Goal: Task Accomplishment & Management: Manage account settings

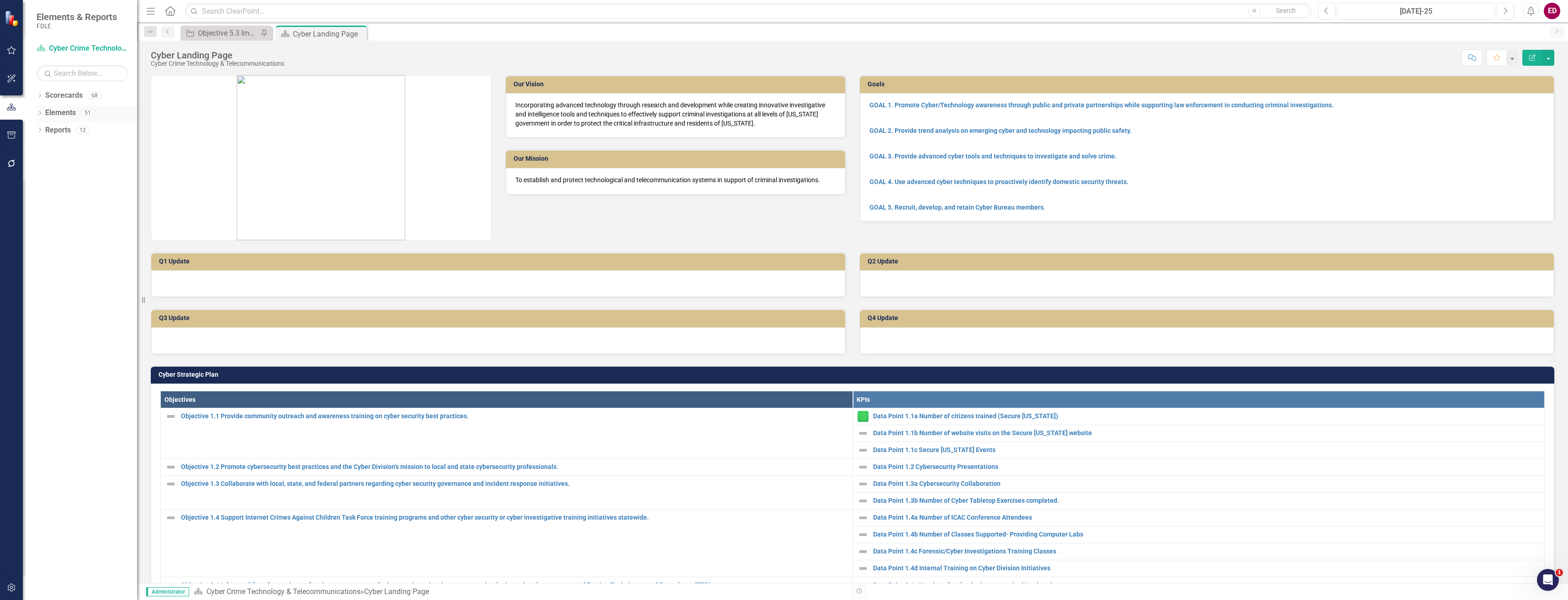
click at [38, 113] on icon "Dropdown" at bounding box center [40, 114] width 7 height 5
click at [72, 164] on link "Measure Measures" at bounding box center [72, 164] width 45 height 10
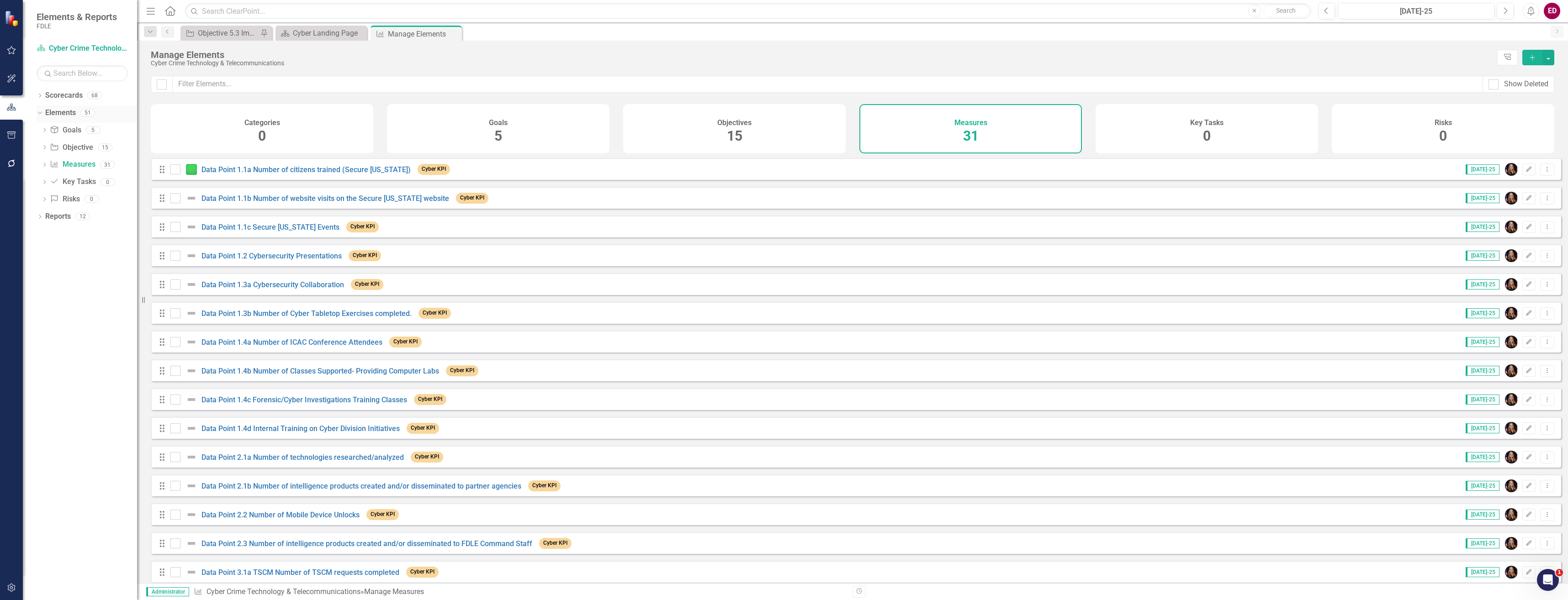
click at [42, 111] on div "Dropdown" at bounding box center [38, 112] width 8 height 7
click at [41, 96] on icon "Dropdown" at bounding box center [40, 97] width 7 height 5
click at [43, 164] on icon "Dropdown" at bounding box center [44, 164] width 7 height 5
click at [55, 197] on icon "Dropdown" at bounding box center [54, 198] width 7 height 5
click at [62, 234] on icon "Dropdown" at bounding box center [63, 233] width 7 height 5
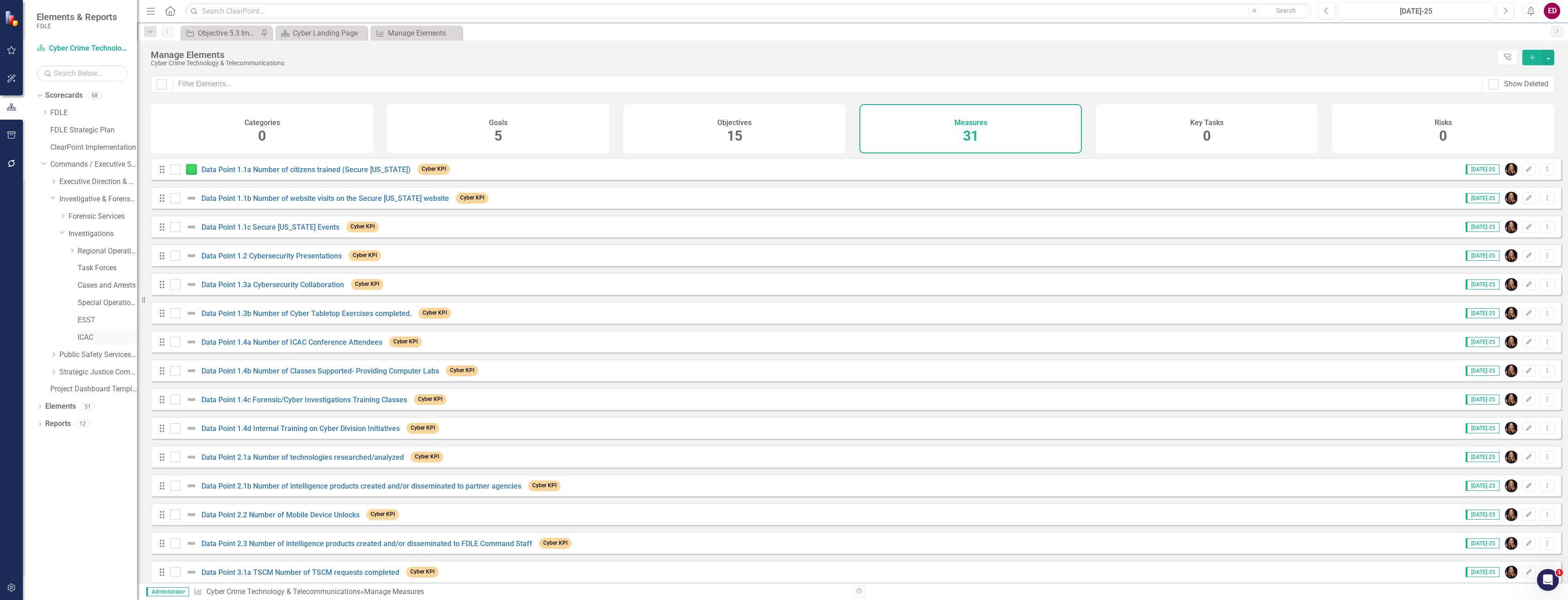
click at [103, 339] on link "ICAC" at bounding box center [108, 337] width 60 height 10
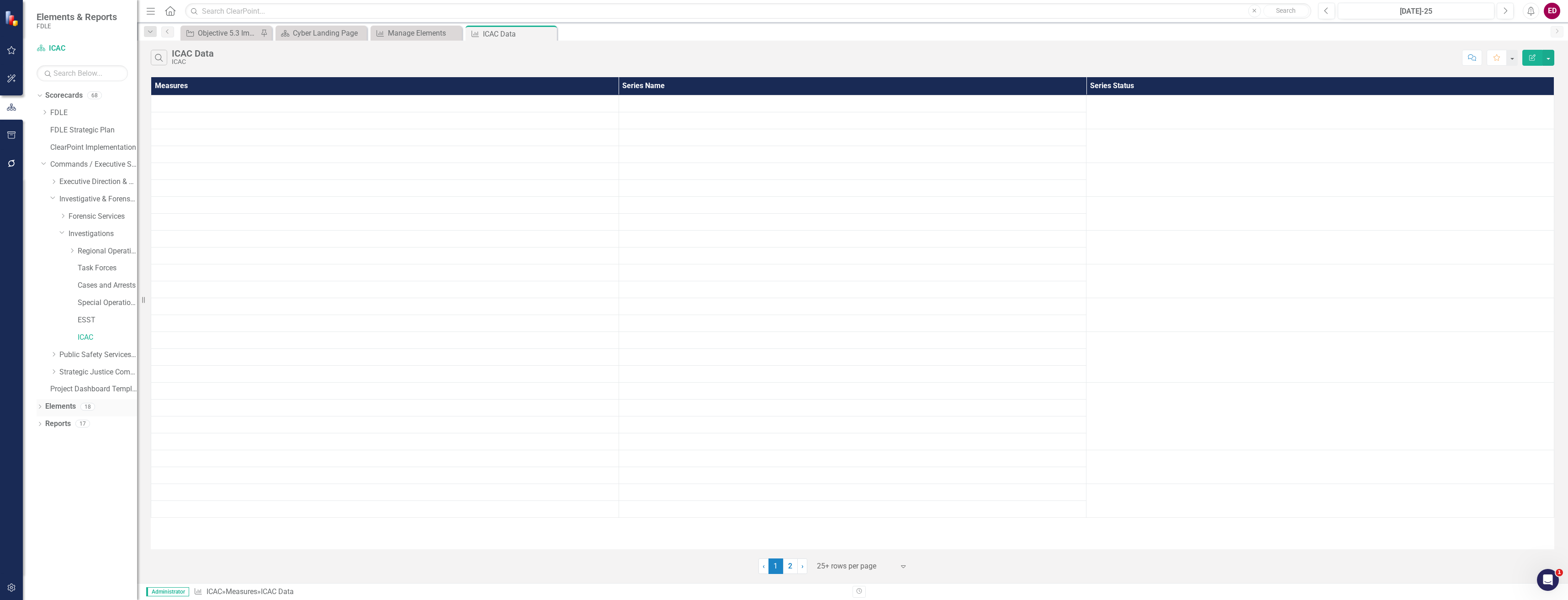
click at [40, 402] on div "Dropdown Elements 18" at bounding box center [86, 408] width 100 height 18
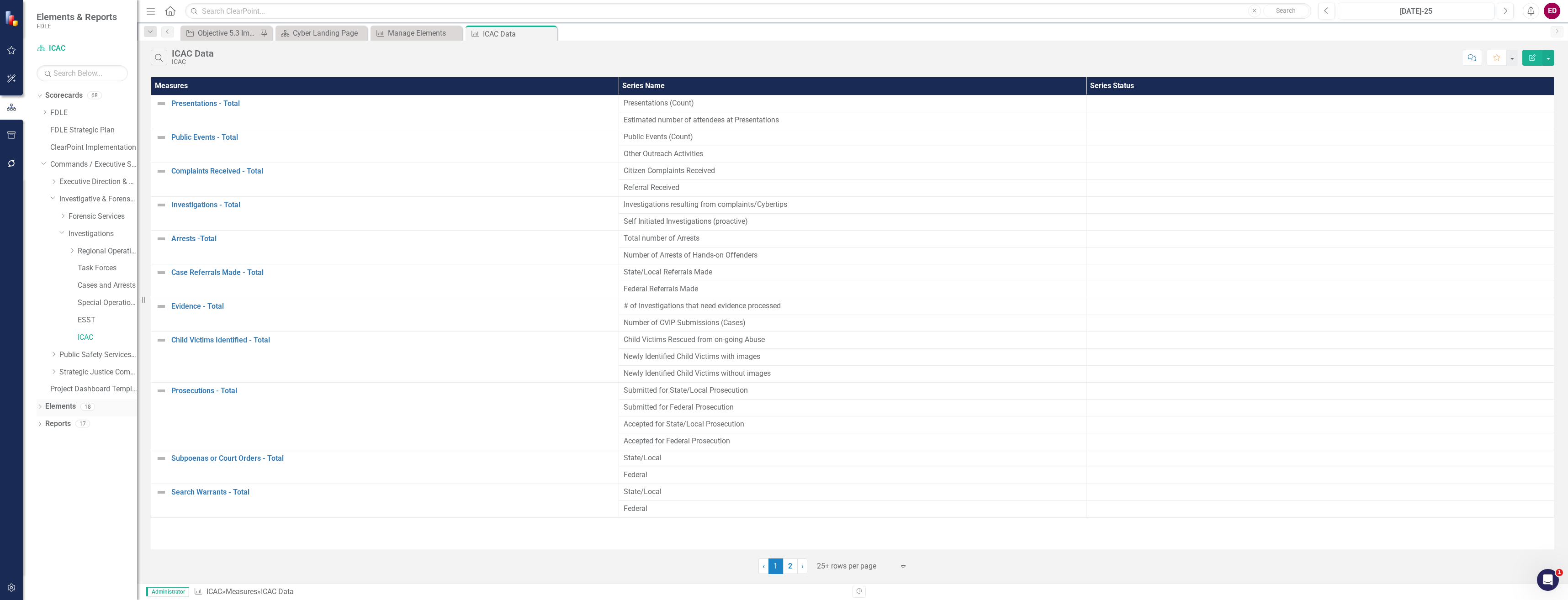
click at [40, 406] on icon "Dropdown" at bounding box center [40, 408] width 7 height 5
click at [61, 459] on link "Measure Measures" at bounding box center [72, 458] width 45 height 10
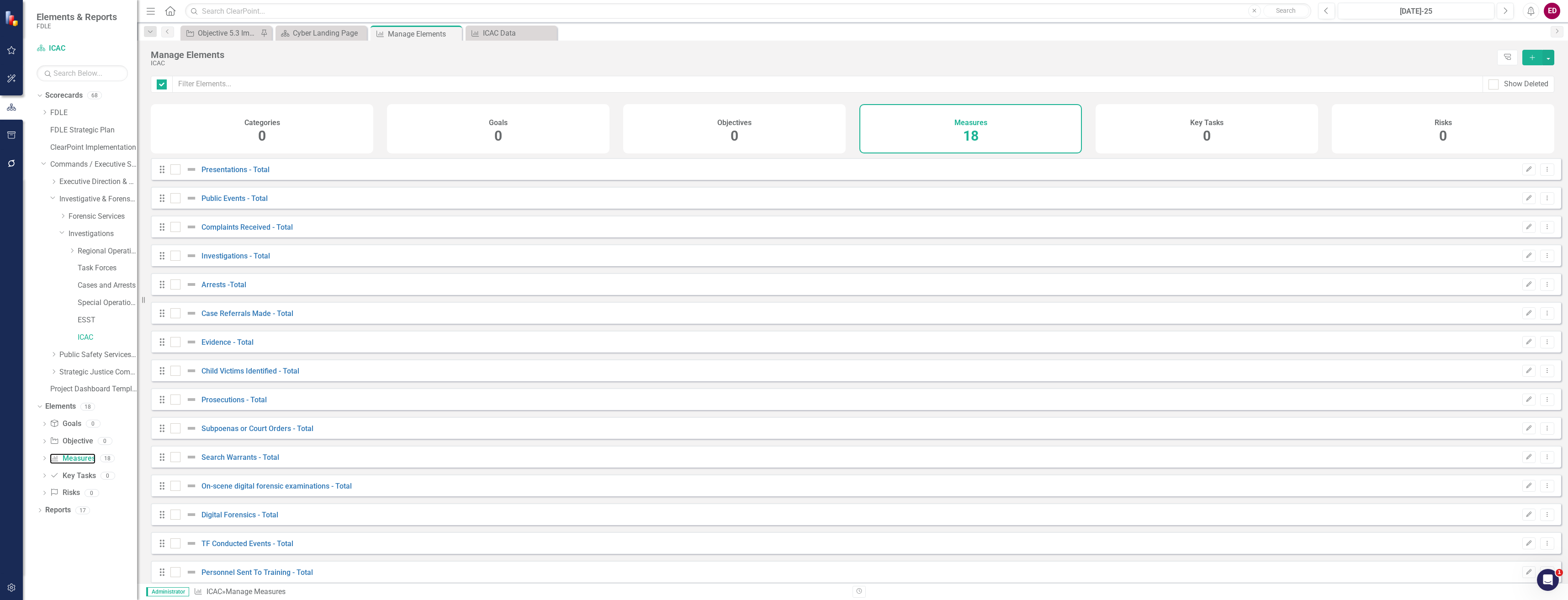
checkbox input "false"
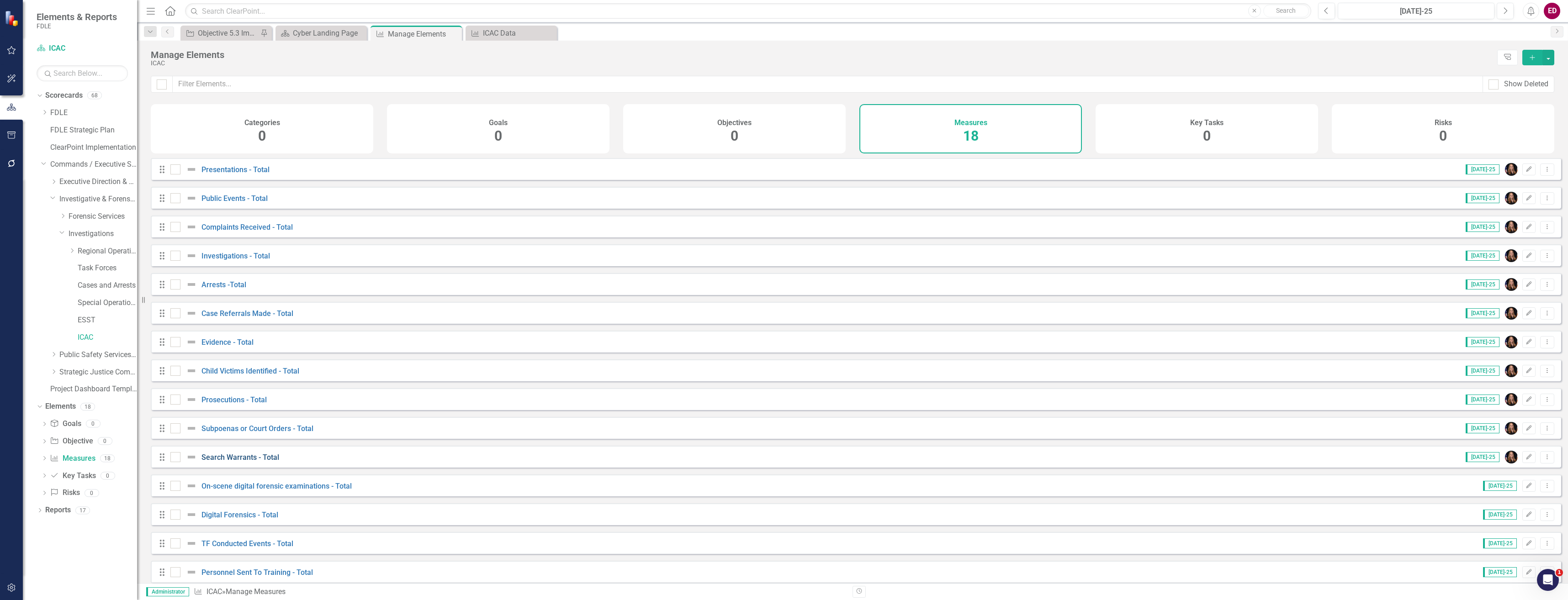
click at [240, 462] on link "Search Warrants - Total" at bounding box center [240, 458] width 78 height 9
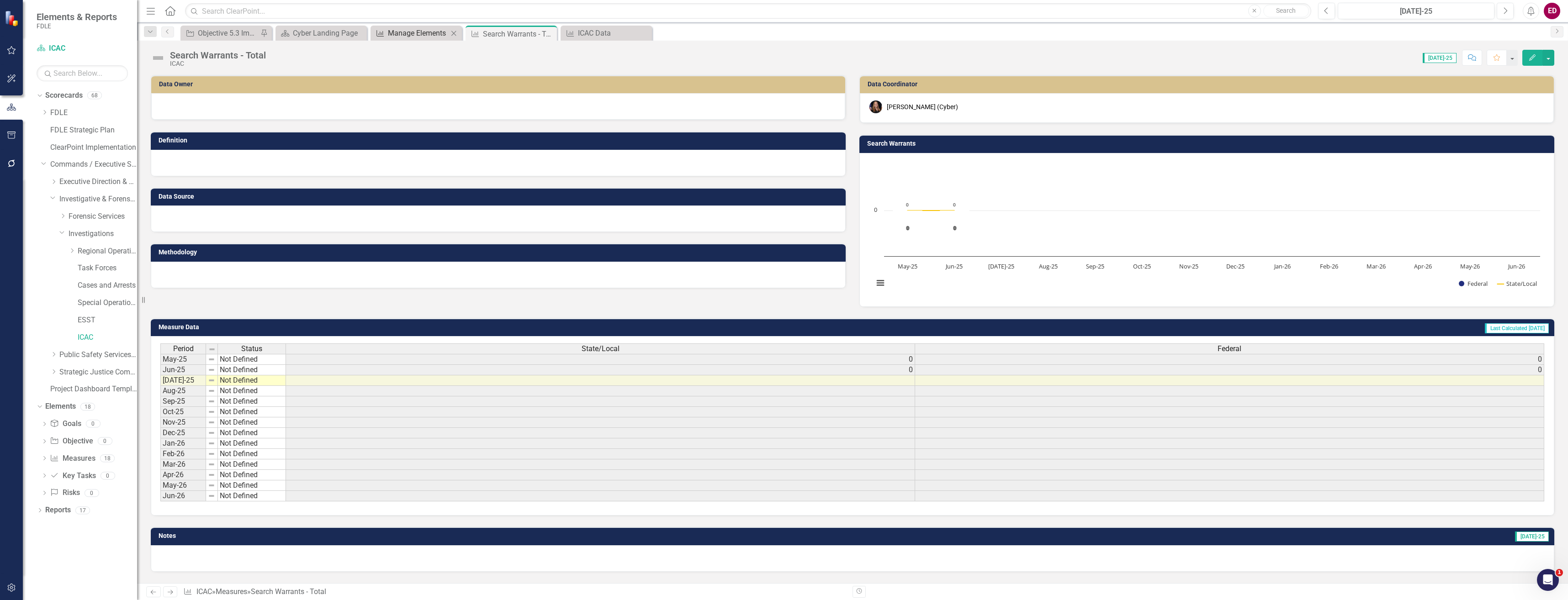
click at [418, 33] on div "Manage Elements" at bounding box center [418, 33] width 60 height 12
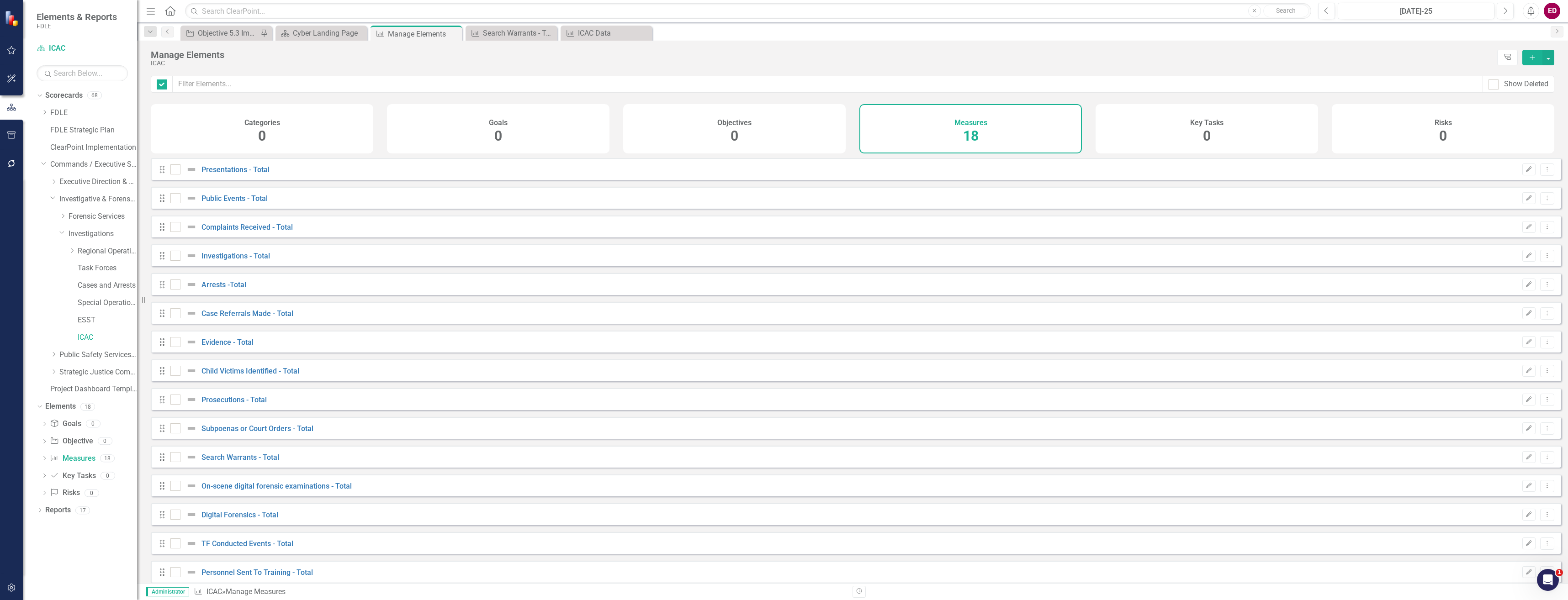
checkbox input "false"
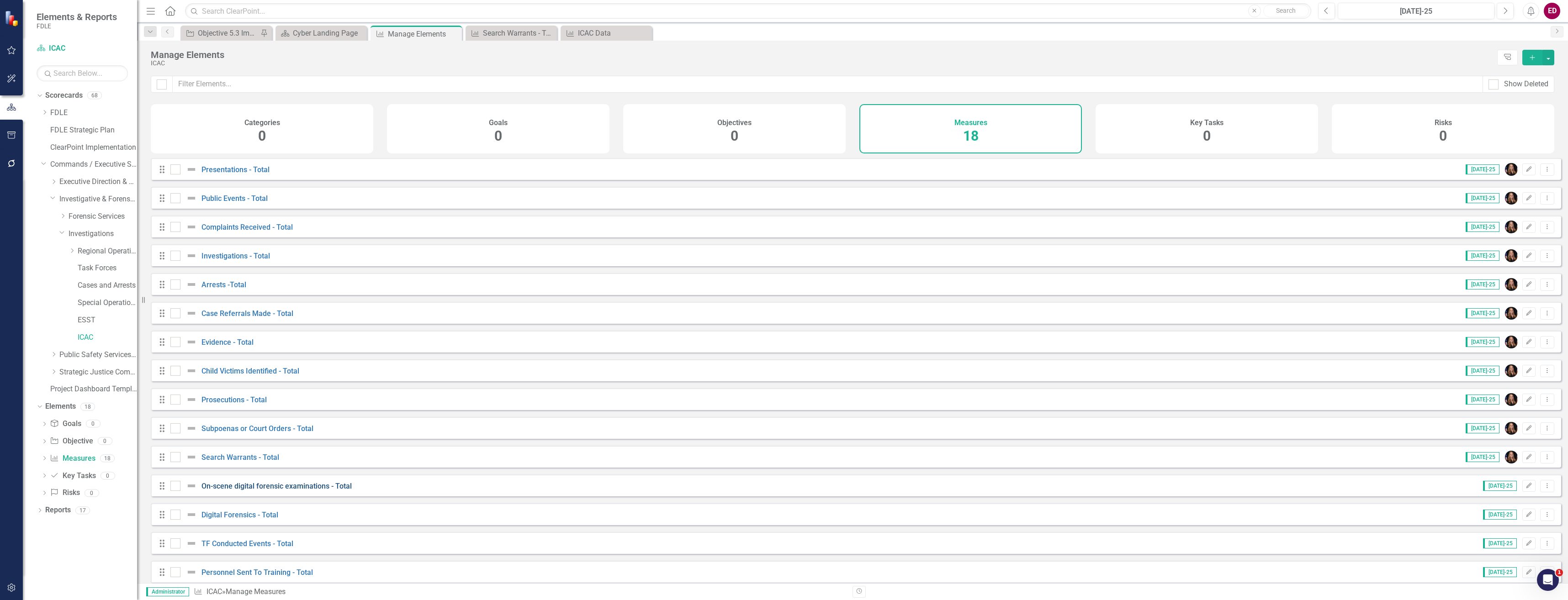
click at [262, 490] on link "On-scene digital forensic examinations - Total" at bounding box center [276, 486] width 150 height 9
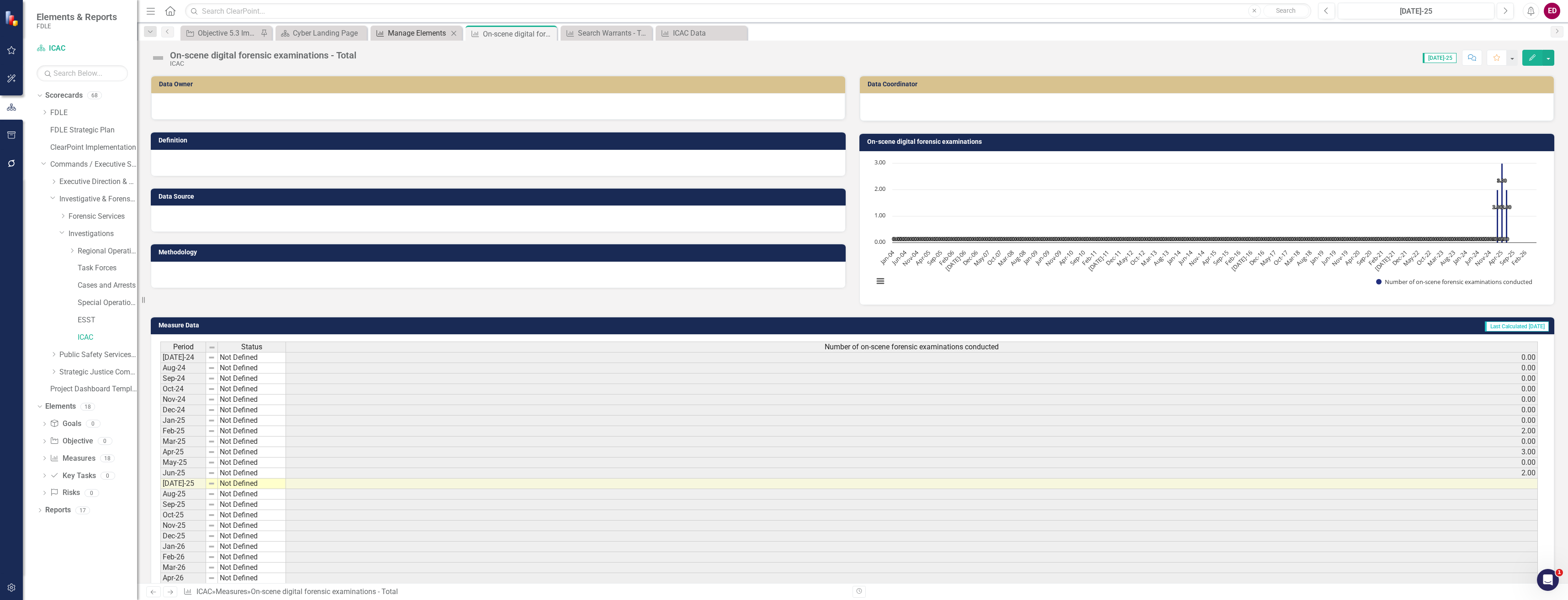
click at [388, 30] on div "Manage Elements" at bounding box center [418, 33] width 60 height 12
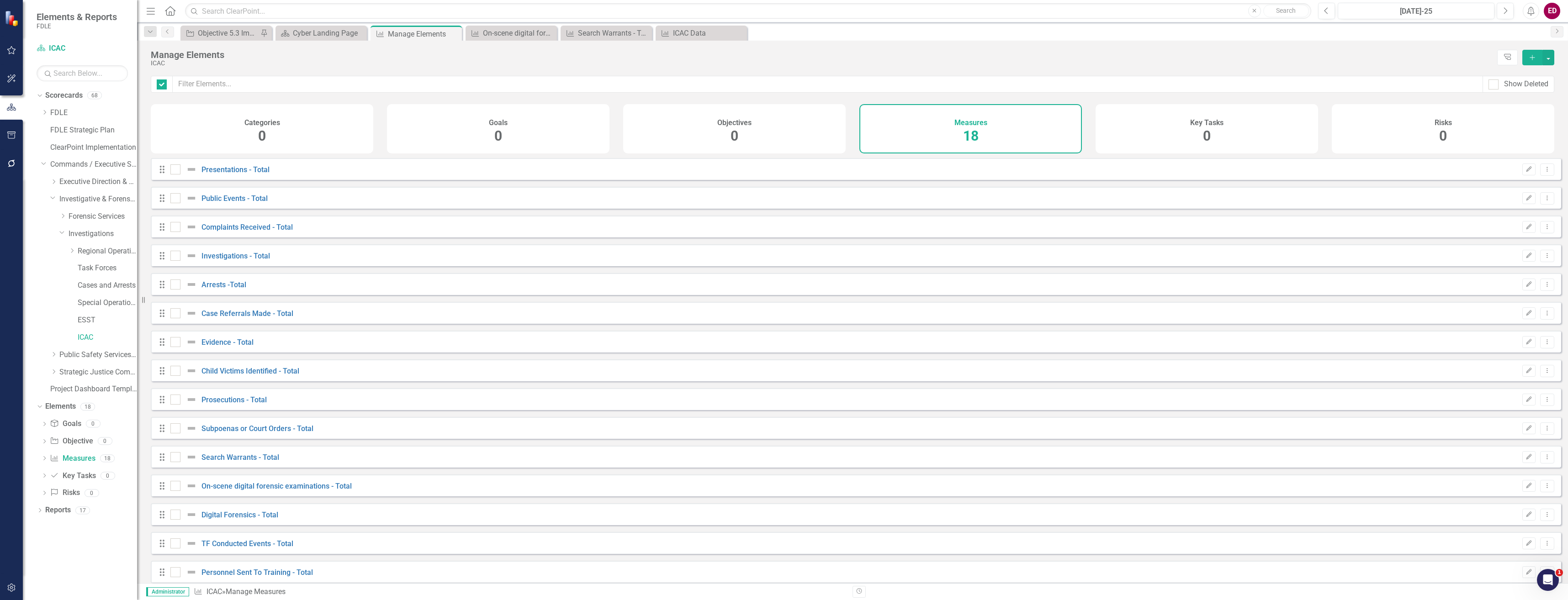
checkbox input "false"
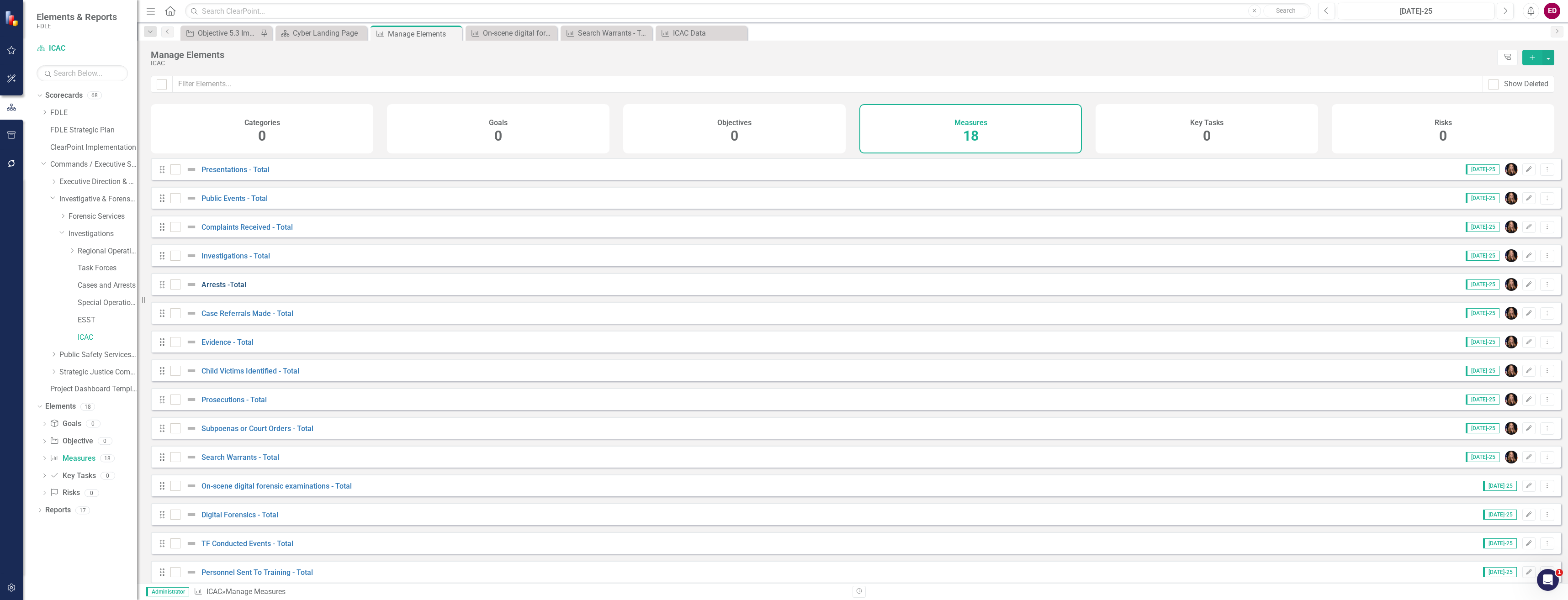
click at [227, 289] on link "Arrests -Total" at bounding box center [224, 285] width 45 height 9
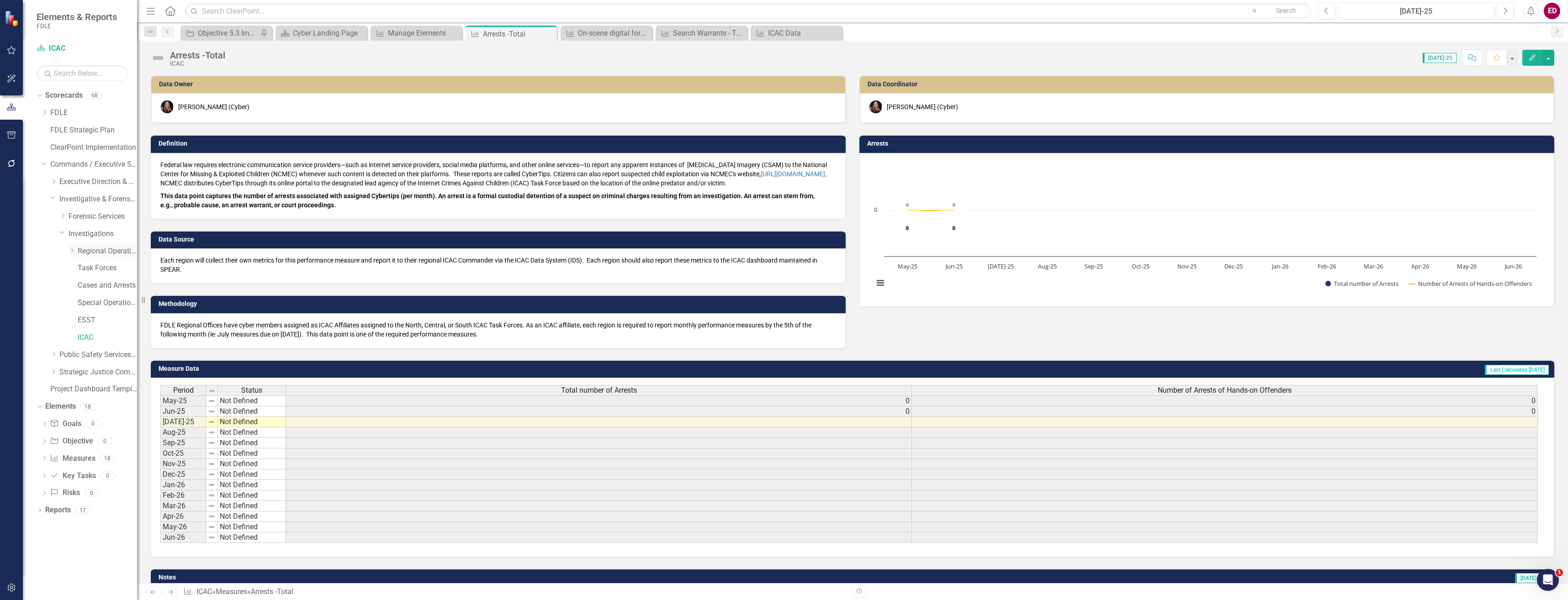
click at [89, 252] on link "Regional Operations Centers" at bounding box center [108, 251] width 60 height 10
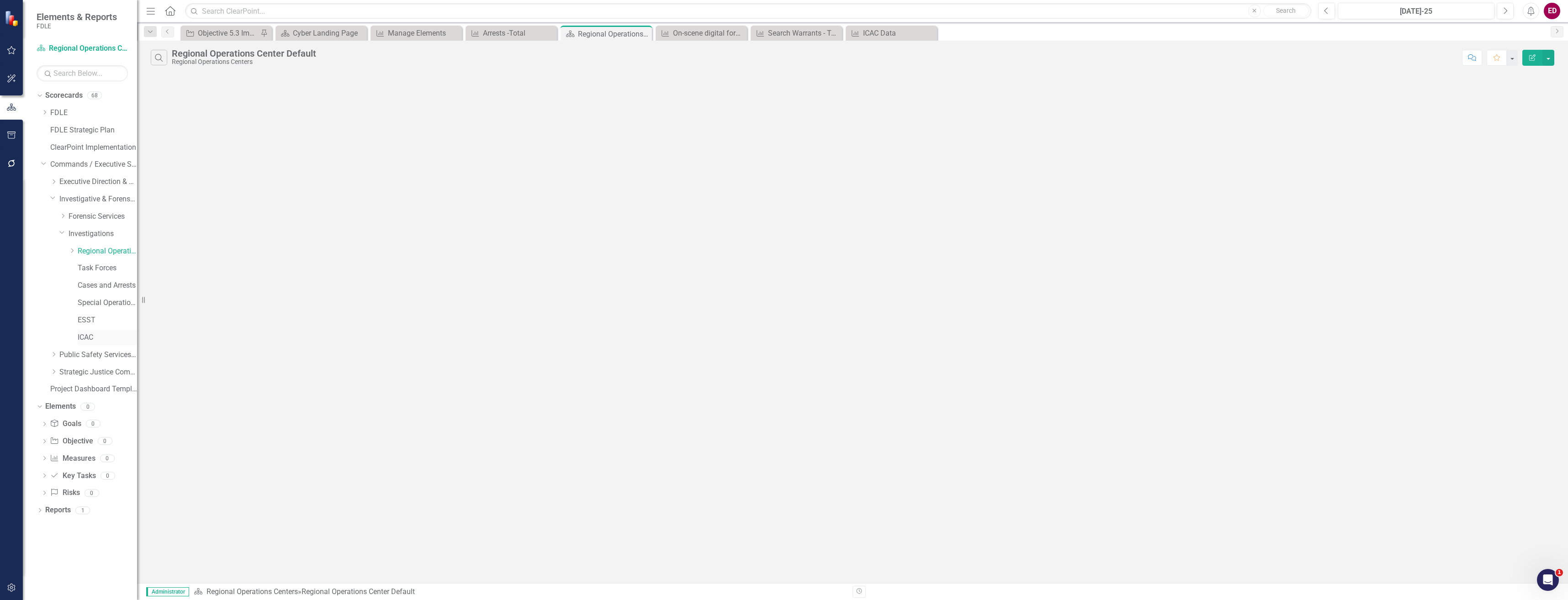
click at [113, 338] on link "ICAC" at bounding box center [108, 337] width 60 height 10
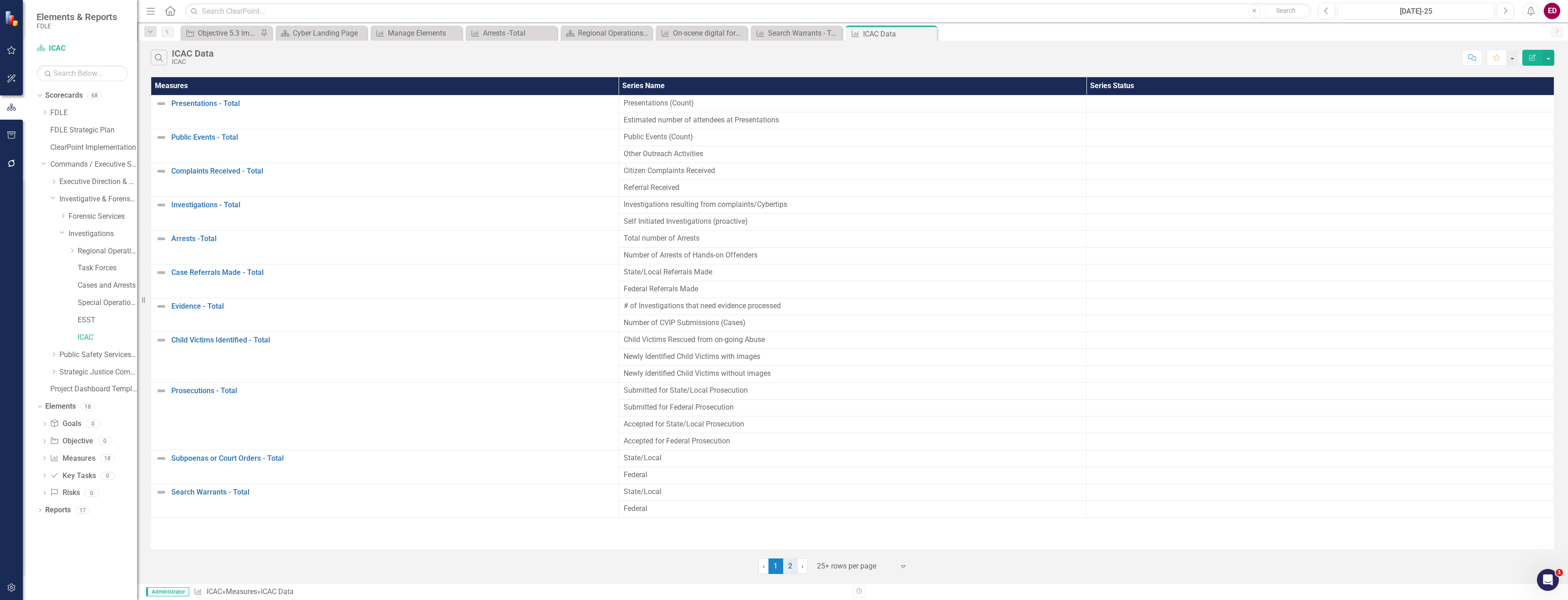
click at [791, 565] on link "2" at bounding box center [790, 567] width 15 height 16
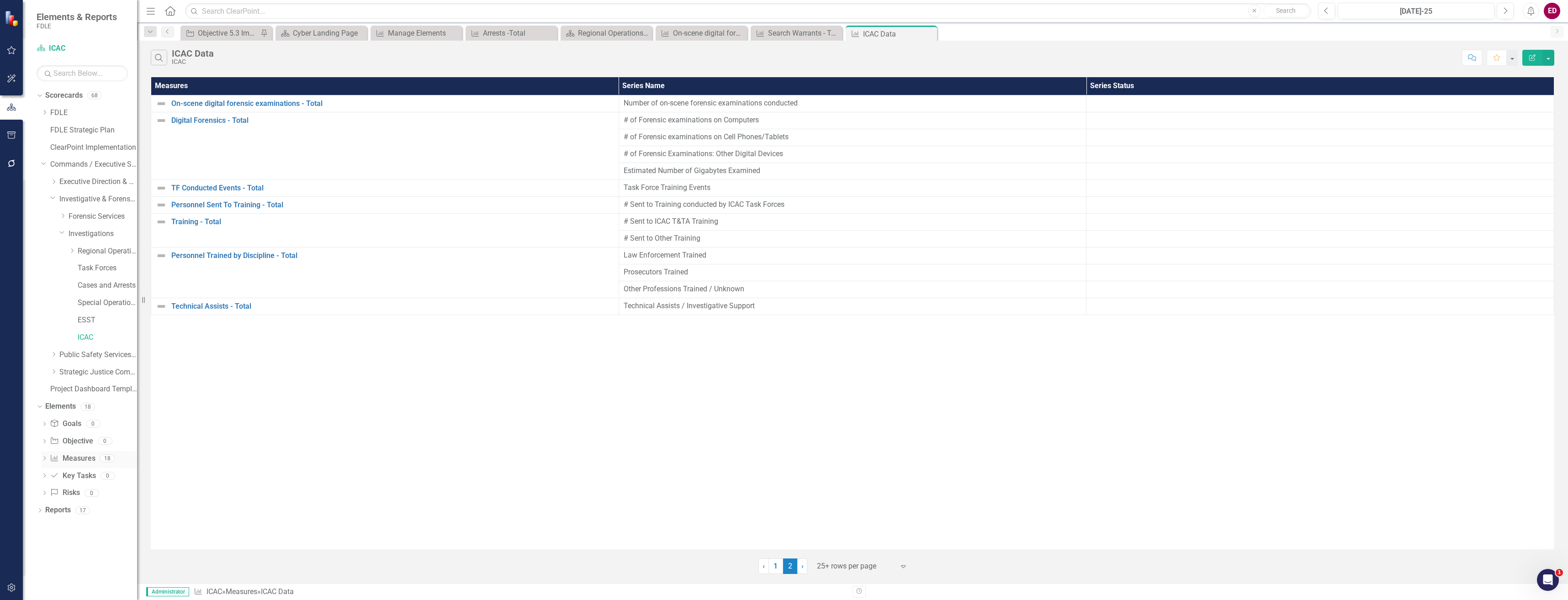
click at [46, 459] on icon "Dropdown" at bounding box center [44, 459] width 7 height 5
click at [7, 587] on icon "button" at bounding box center [12, 588] width 10 height 7
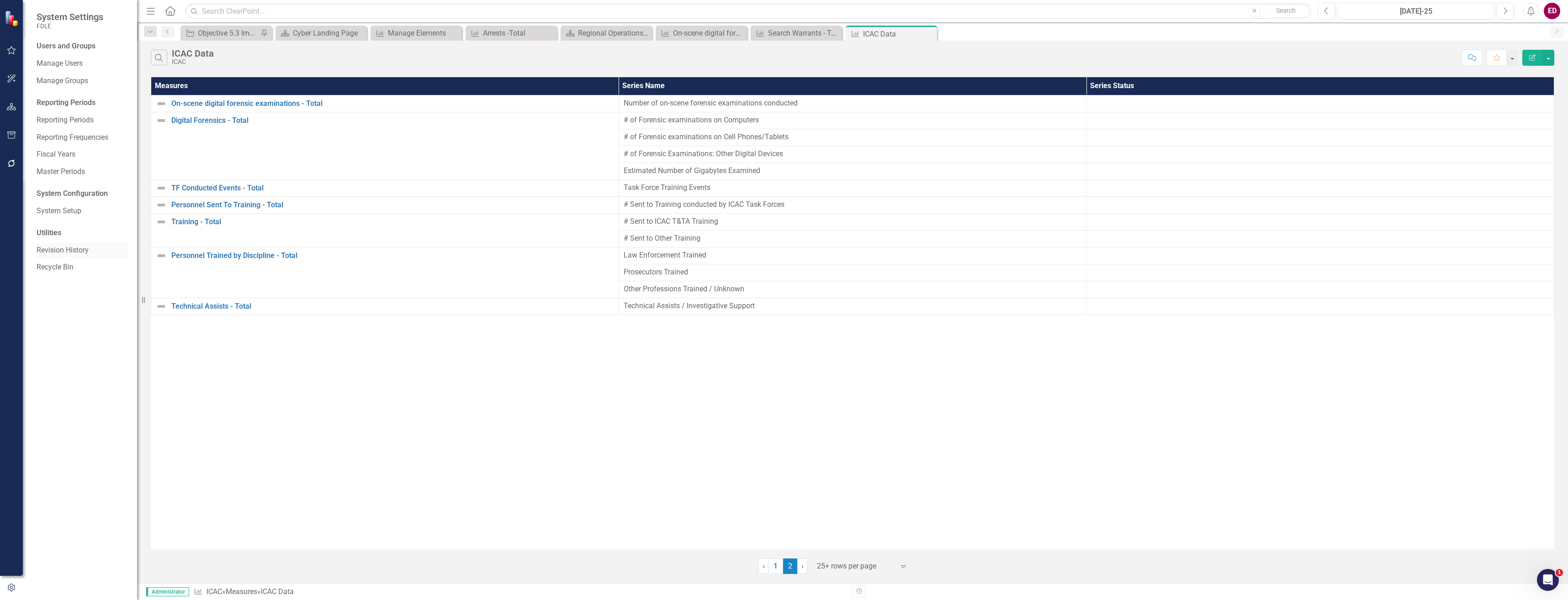
click at [68, 250] on link "Revision History" at bounding box center [82, 250] width 91 height 10
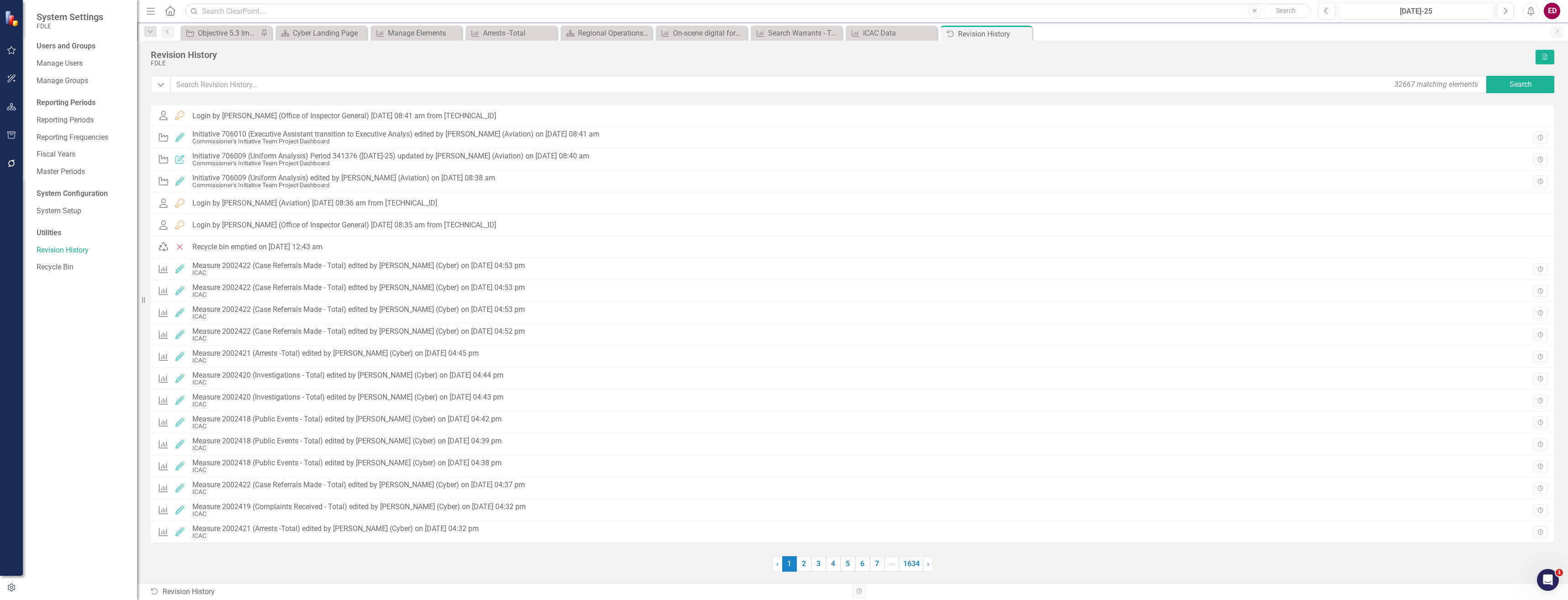
click at [859, 593] on icon "Revision History" at bounding box center [859, 591] width 7 height 5
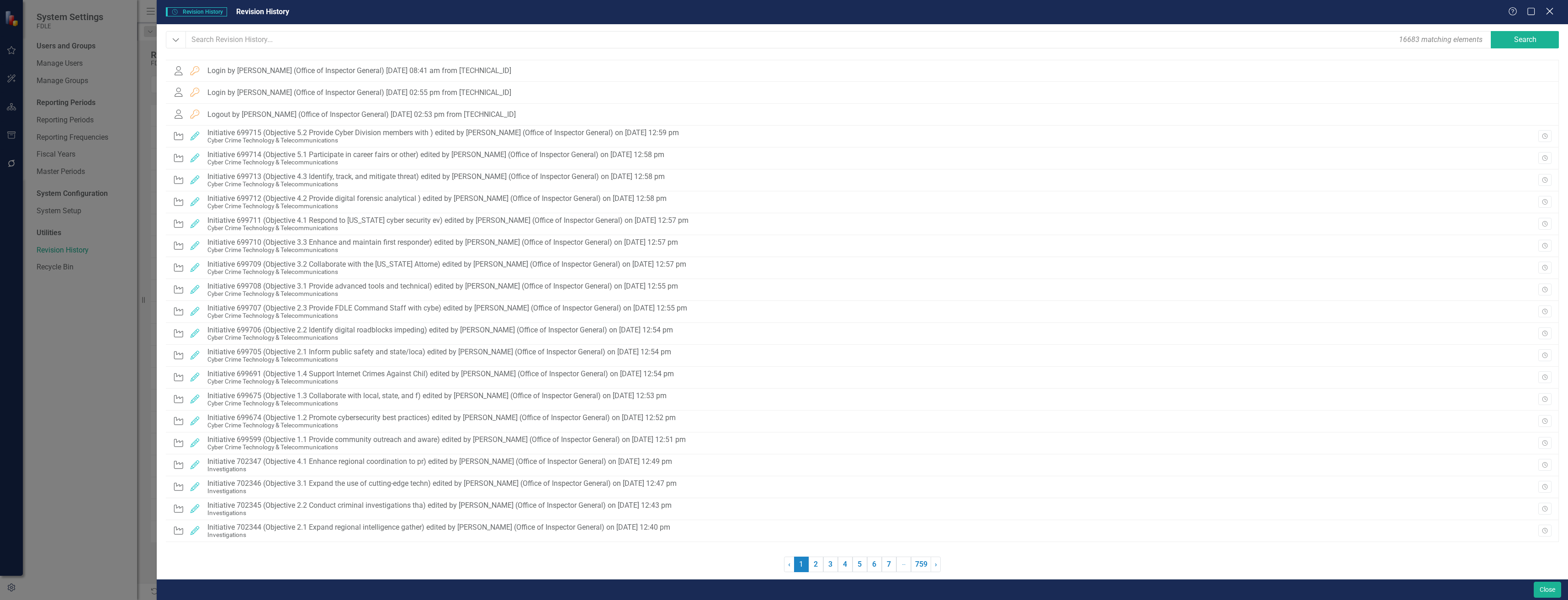
click at [1552, 10] on icon "Close" at bounding box center [1549, 11] width 12 height 9
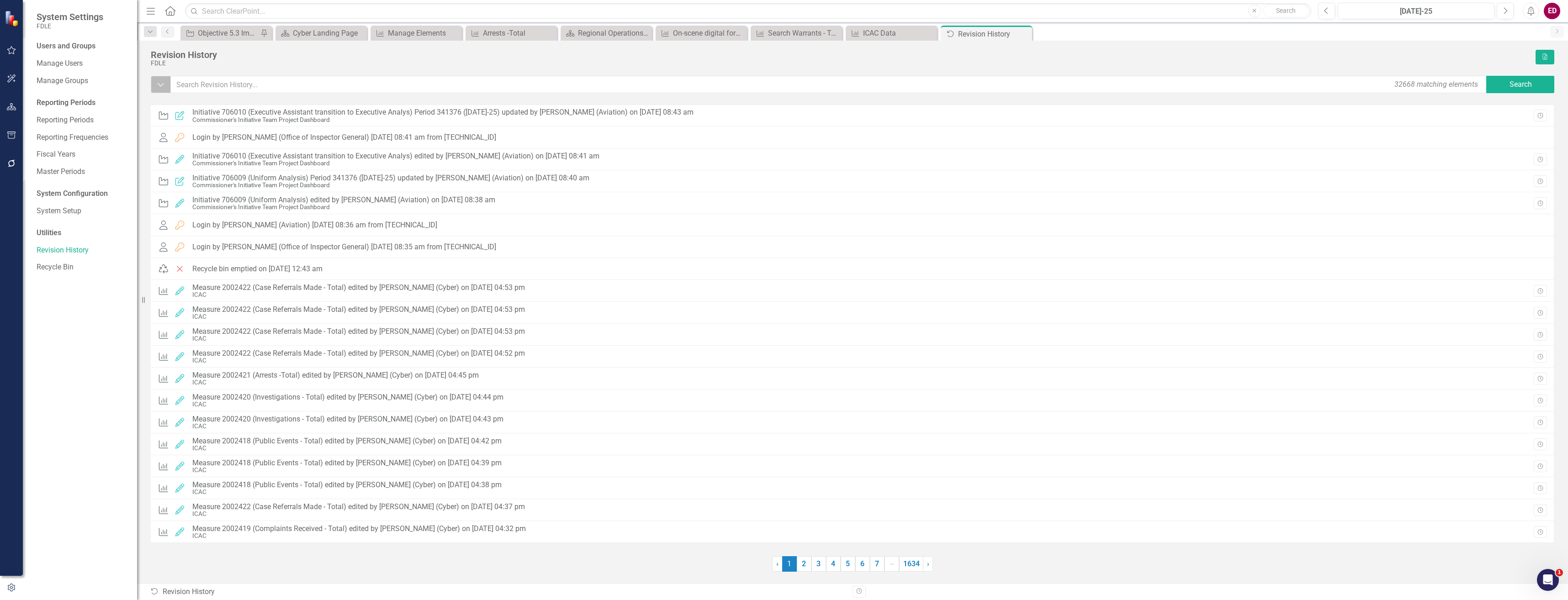
click at [153, 89] on button "Dropdown" at bounding box center [161, 85] width 20 height 18
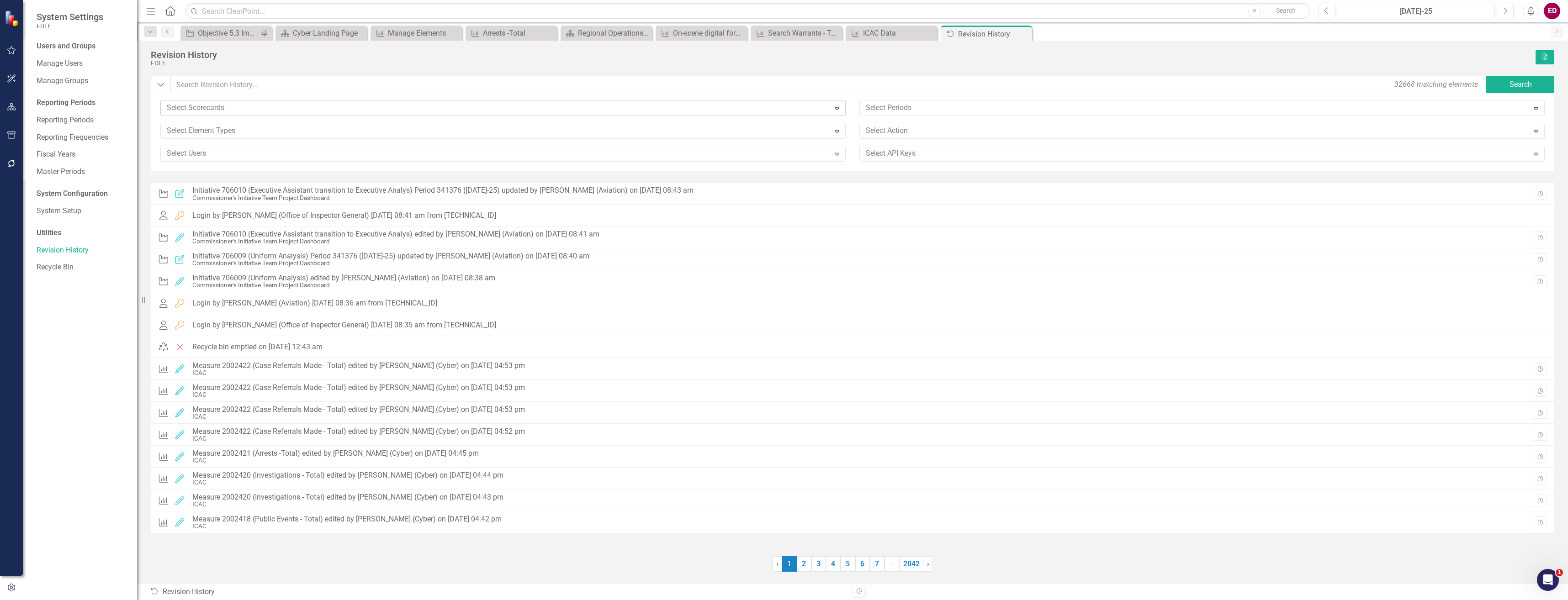
click at [365, 110] on div at bounding box center [496, 108] width 667 height 12
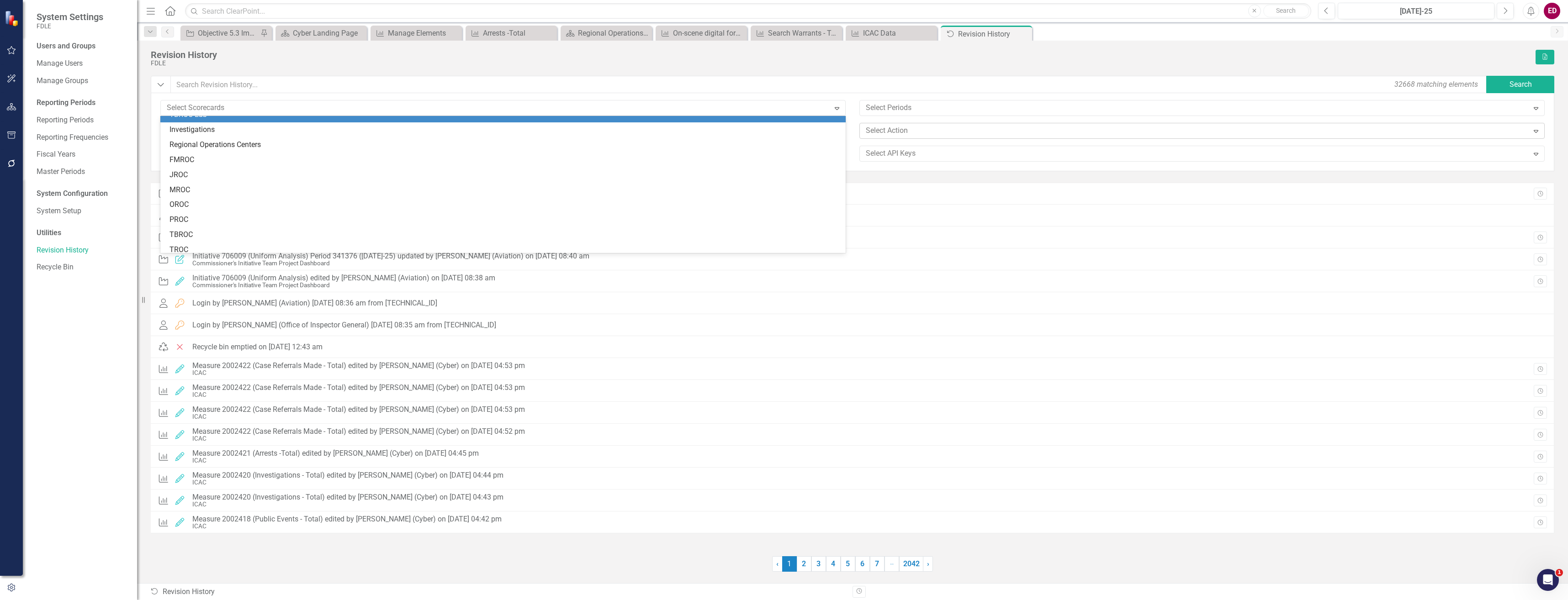
scroll to position [548, 0]
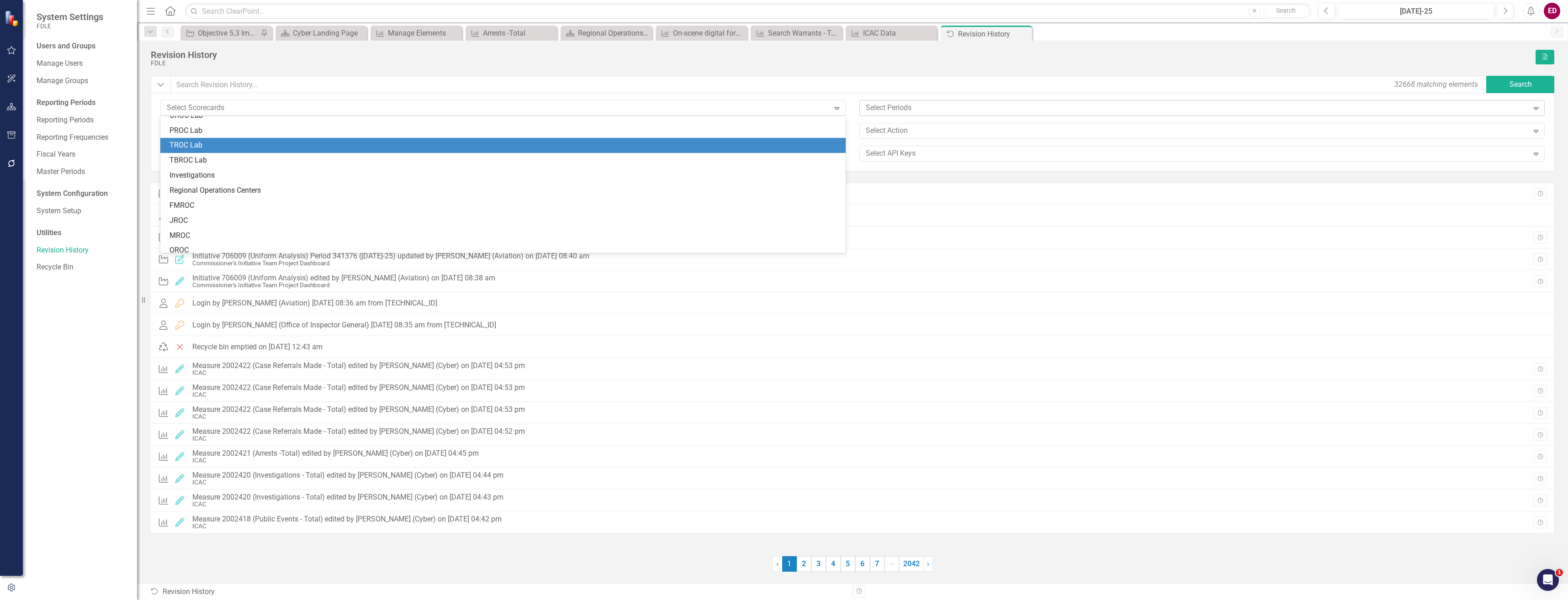
click at [1026, 102] on div at bounding box center [1195, 108] width 667 height 12
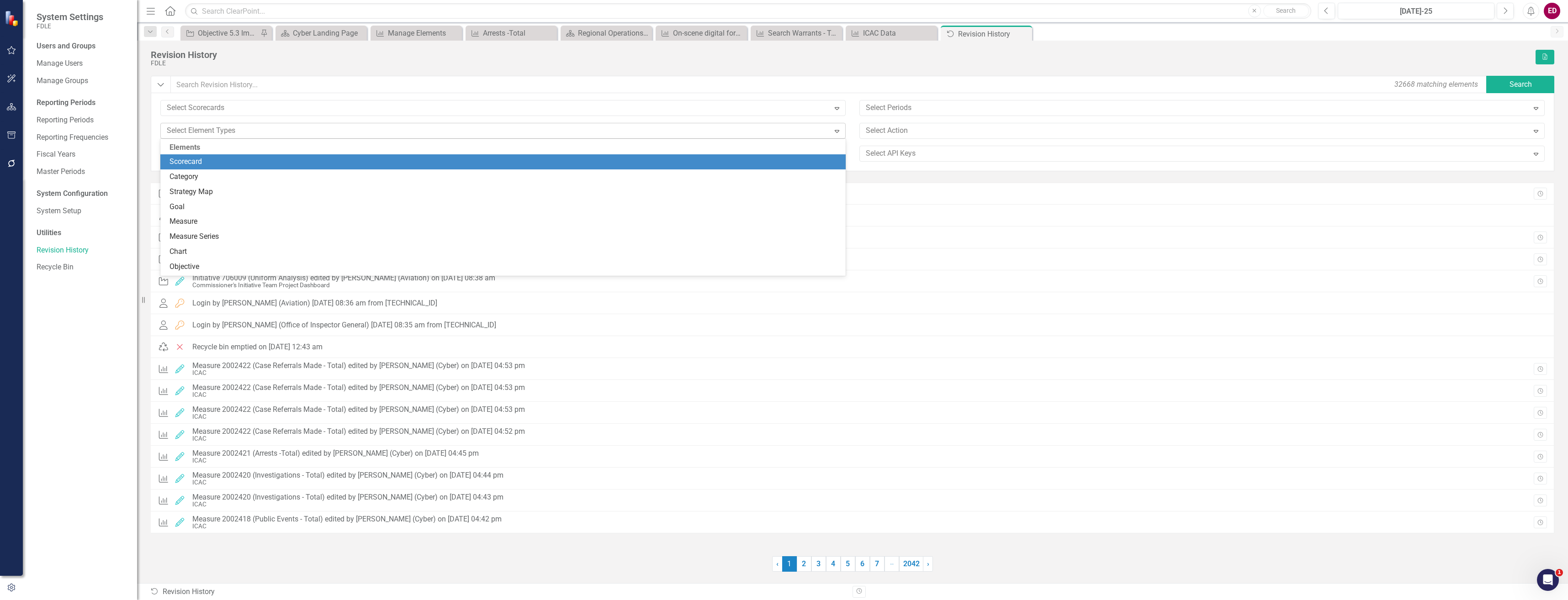
click at [517, 133] on div at bounding box center [496, 131] width 667 height 12
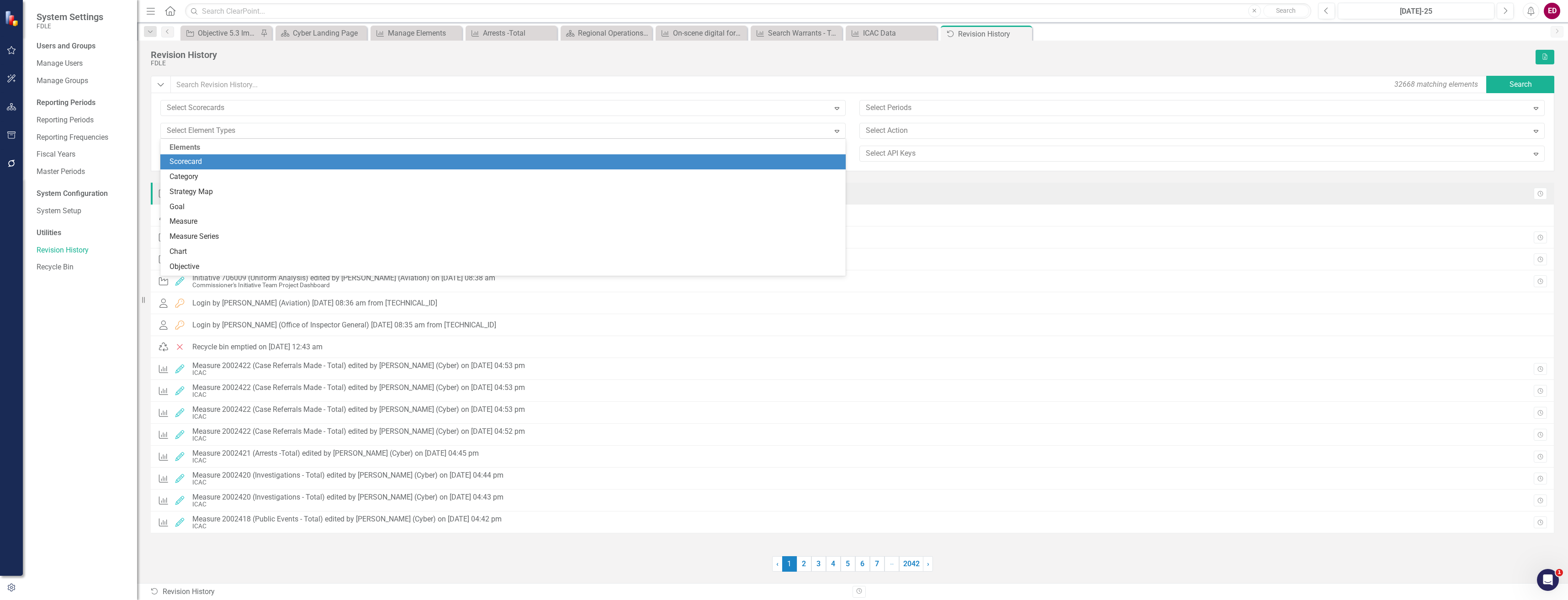
click at [1038, 186] on div "Objective Updated Initiative 706010 (Executive Assistant transition to Executiv…" at bounding box center [853, 194] width 1404 height 22
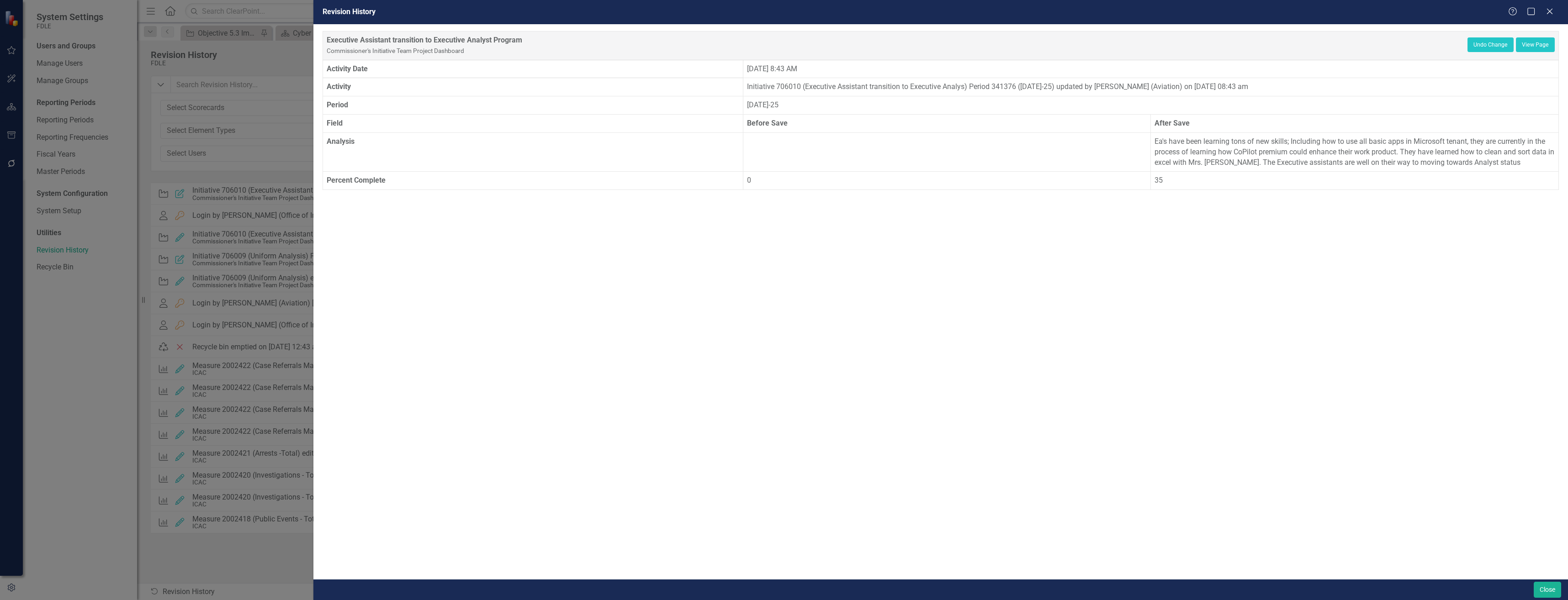
click at [1550, 7] on div "Revision History Help Maximize Close" at bounding box center [940, 12] width 1255 height 24
click at [1549, 14] on icon "Close" at bounding box center [1549, 11] width 12 height 9
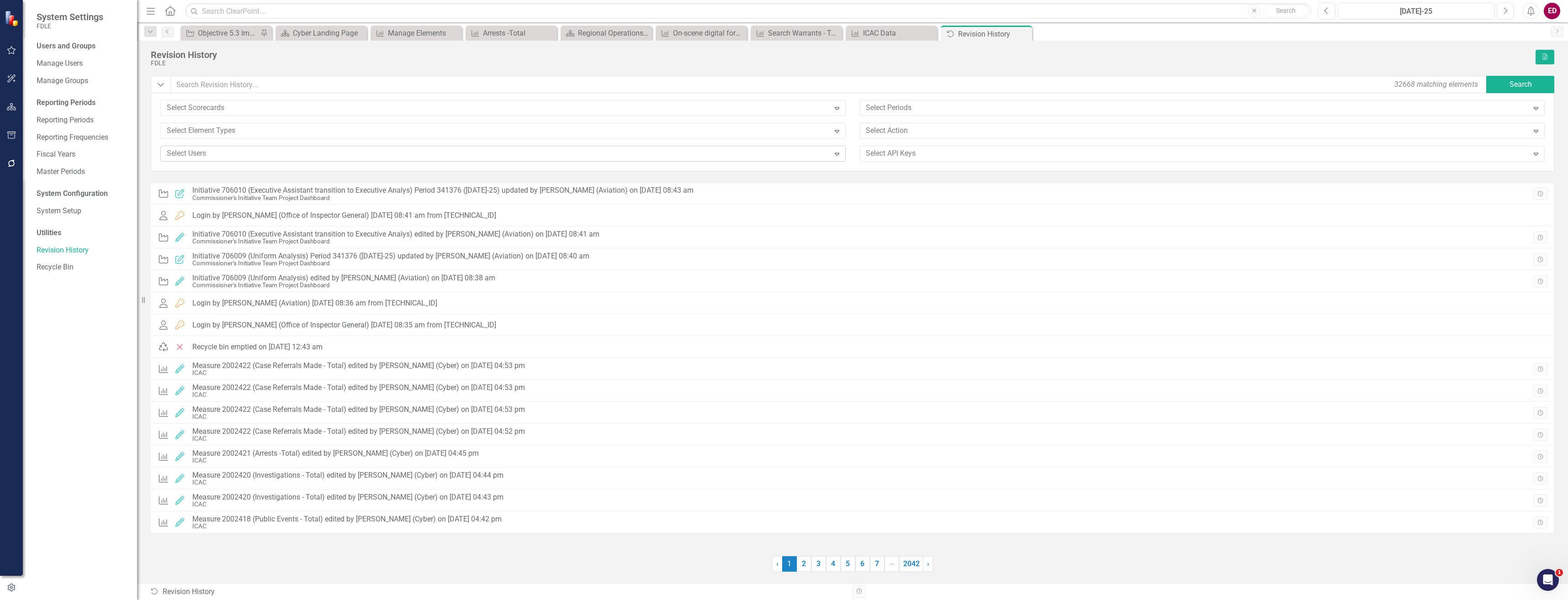
click at [569, 144] on div "Select Element Types Expand" at bounding box center [503, 134] width 699 height 23
click at [573, 149] on div at bounding box center [496, 153] width 667 height 12
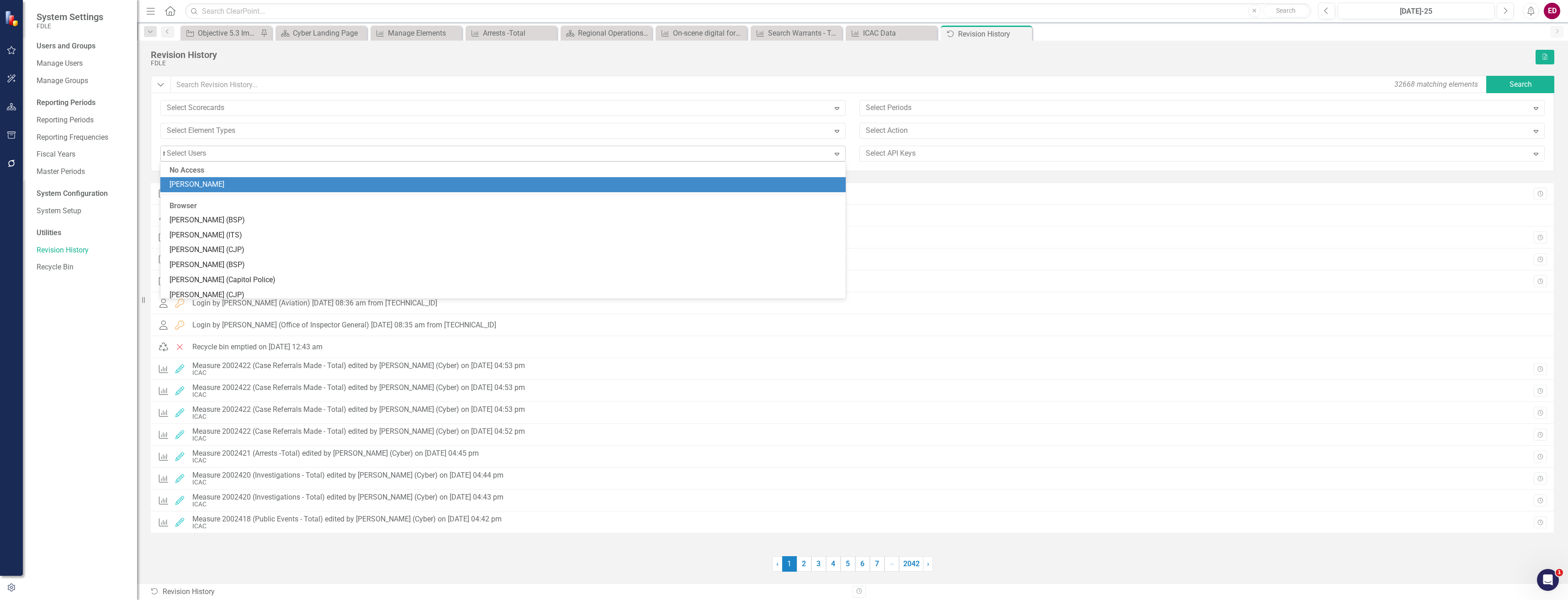
type input "mo"
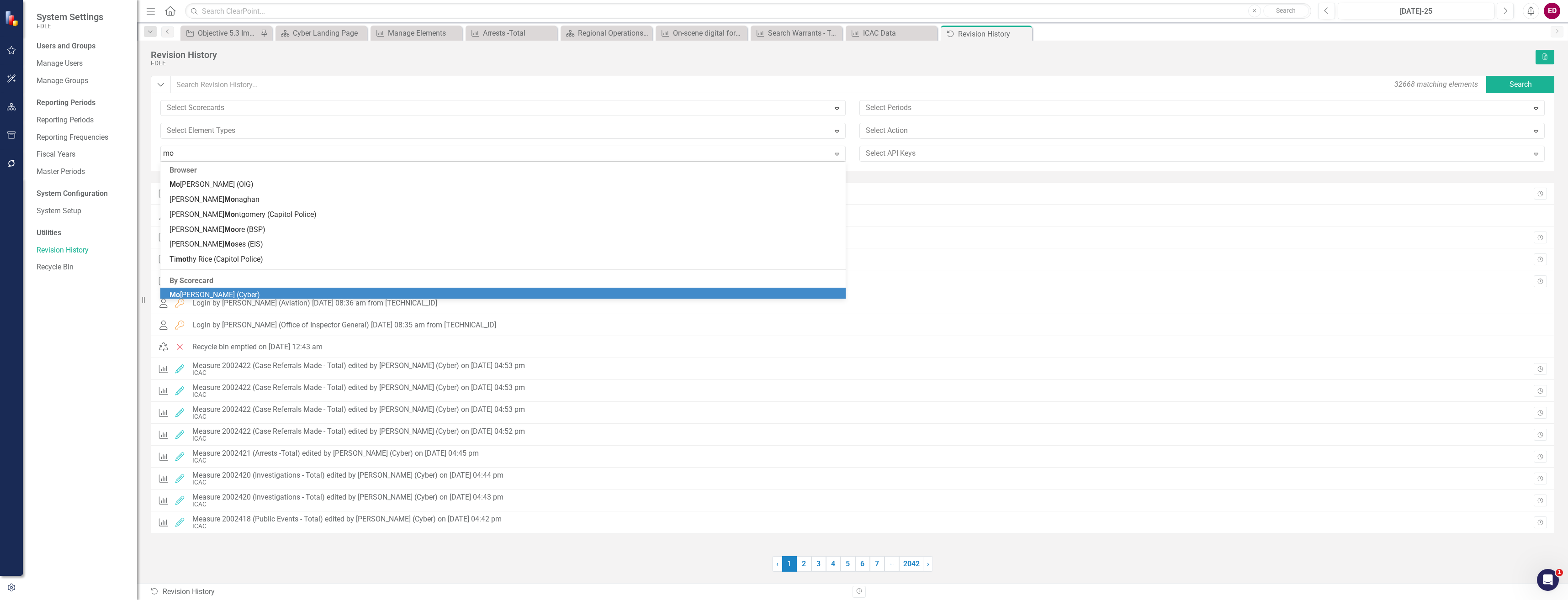
click at [203, 291] on span "Mo lly Akin (Cyber)" at bounding box center [214, 295] width 91 height 9
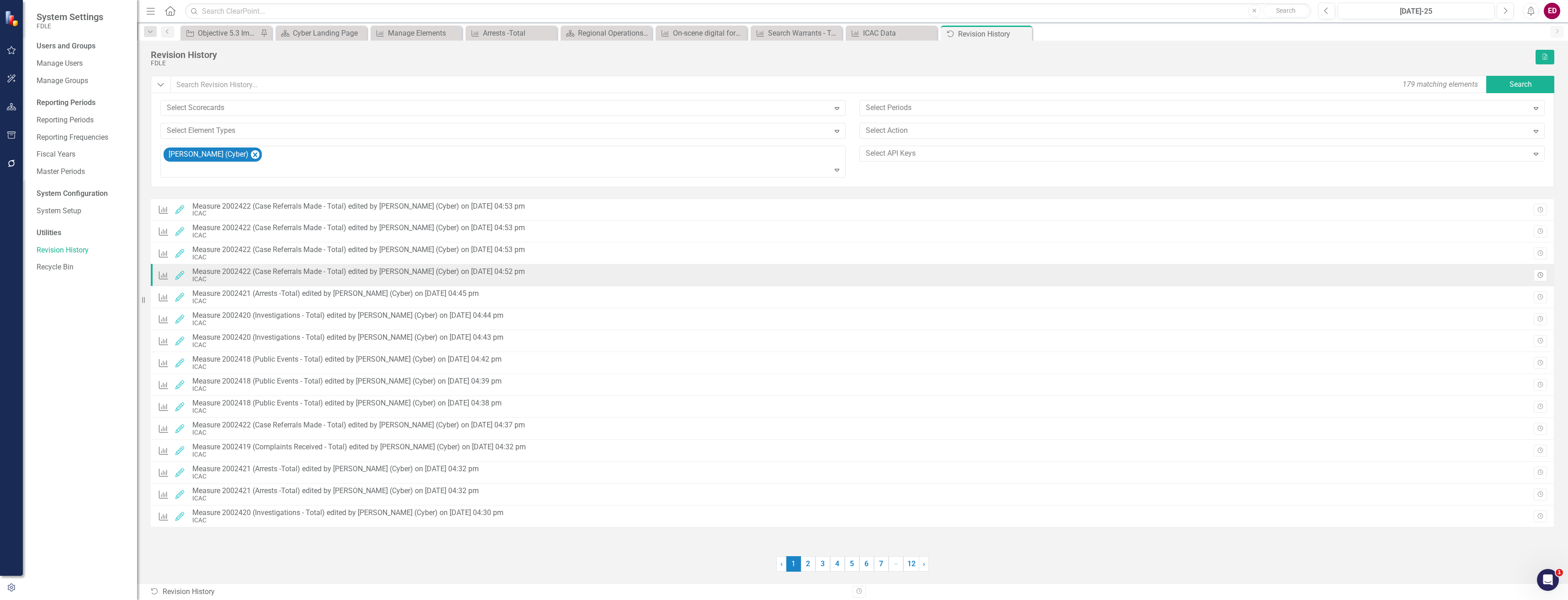
click at [1541, 276] on icon "Revision History" at bounding box center [1540, 275] width 7 height 5
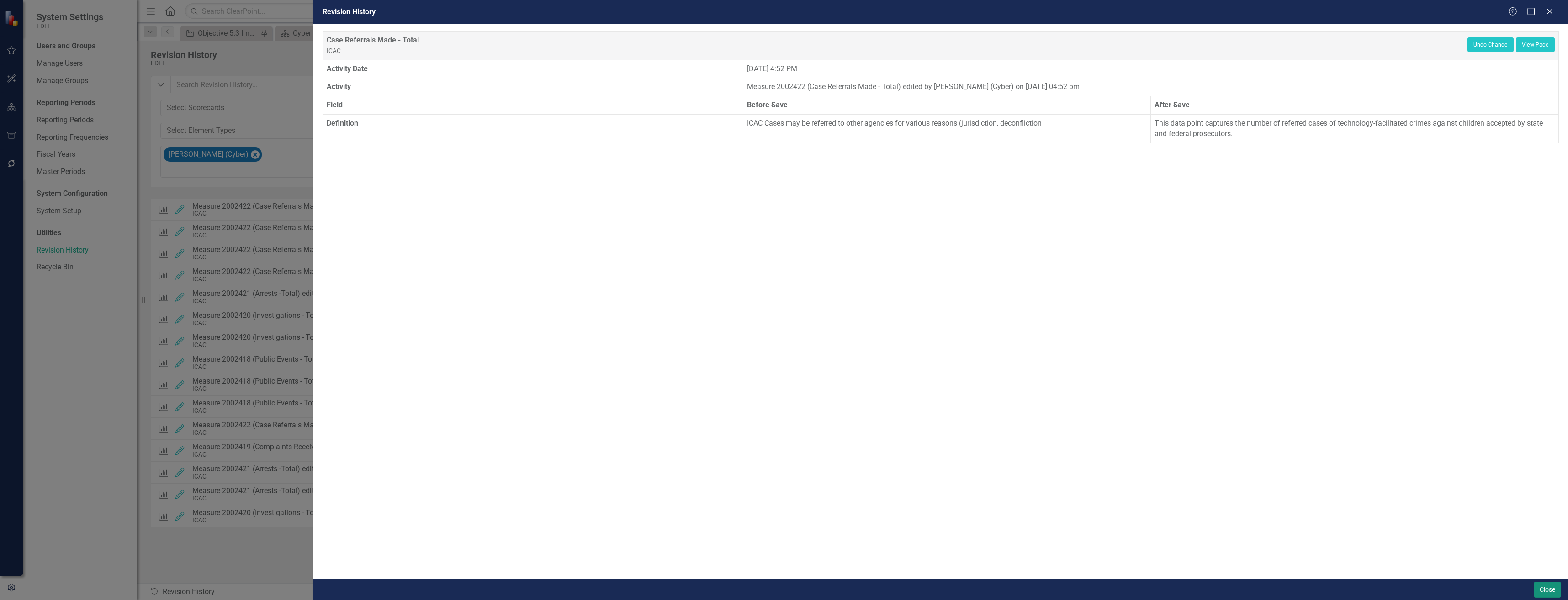
click at [1550, 587] on button "Close" at bounding box center [1547, 590] width 27 height 16
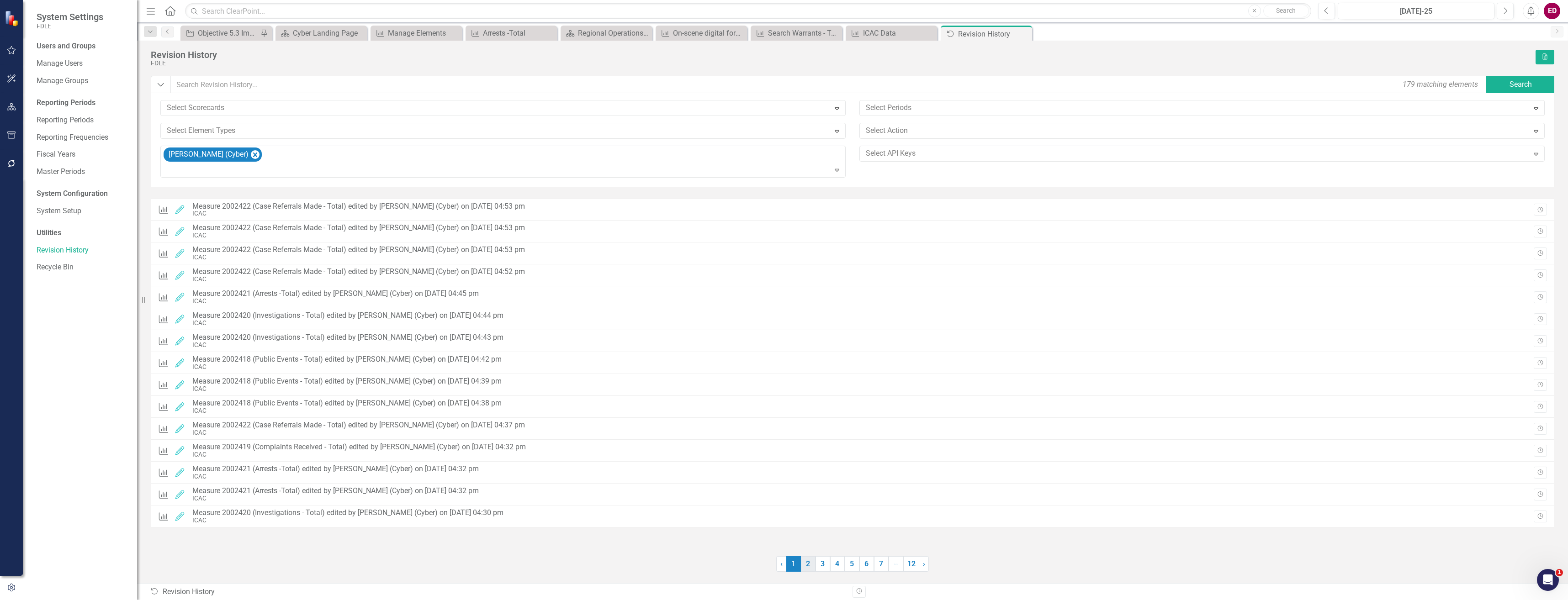
click at [804, 562] on link "2" at bounding box center [808, 564] width 15 height 16
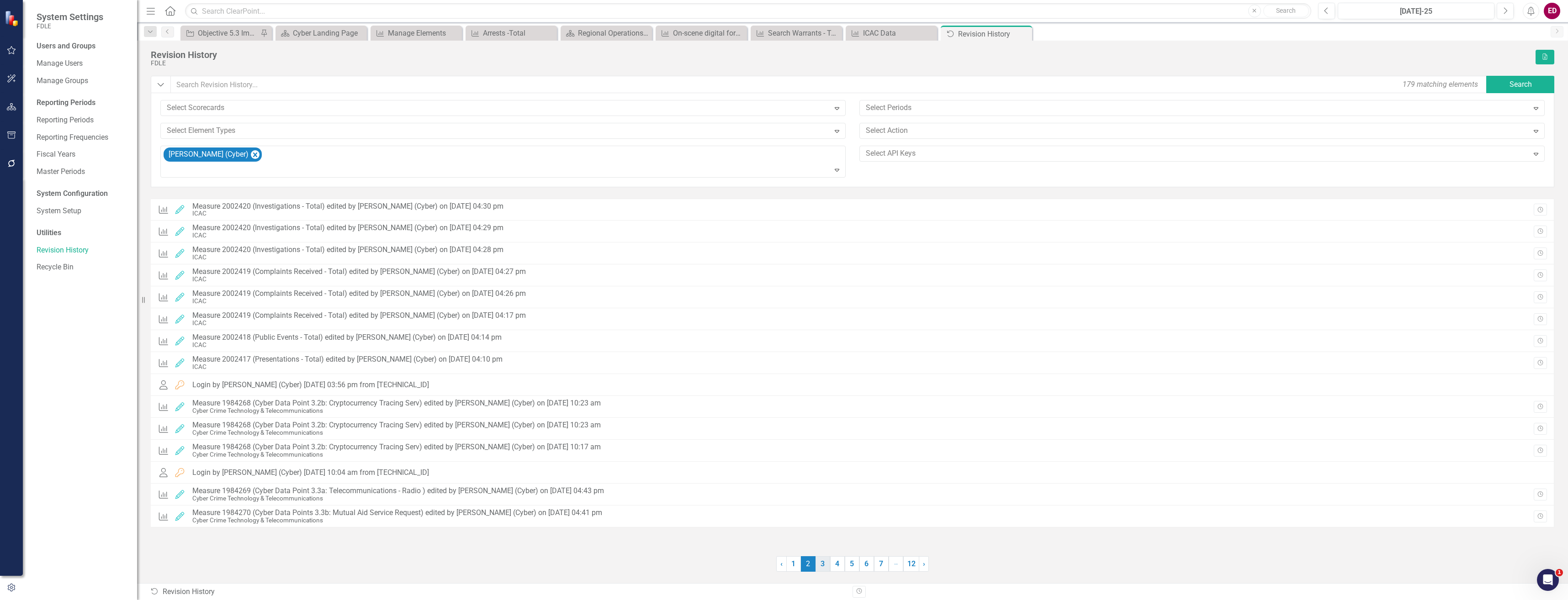
click at [822, 565] on link "3" at bounding box center [823, 564] width 15 height 16
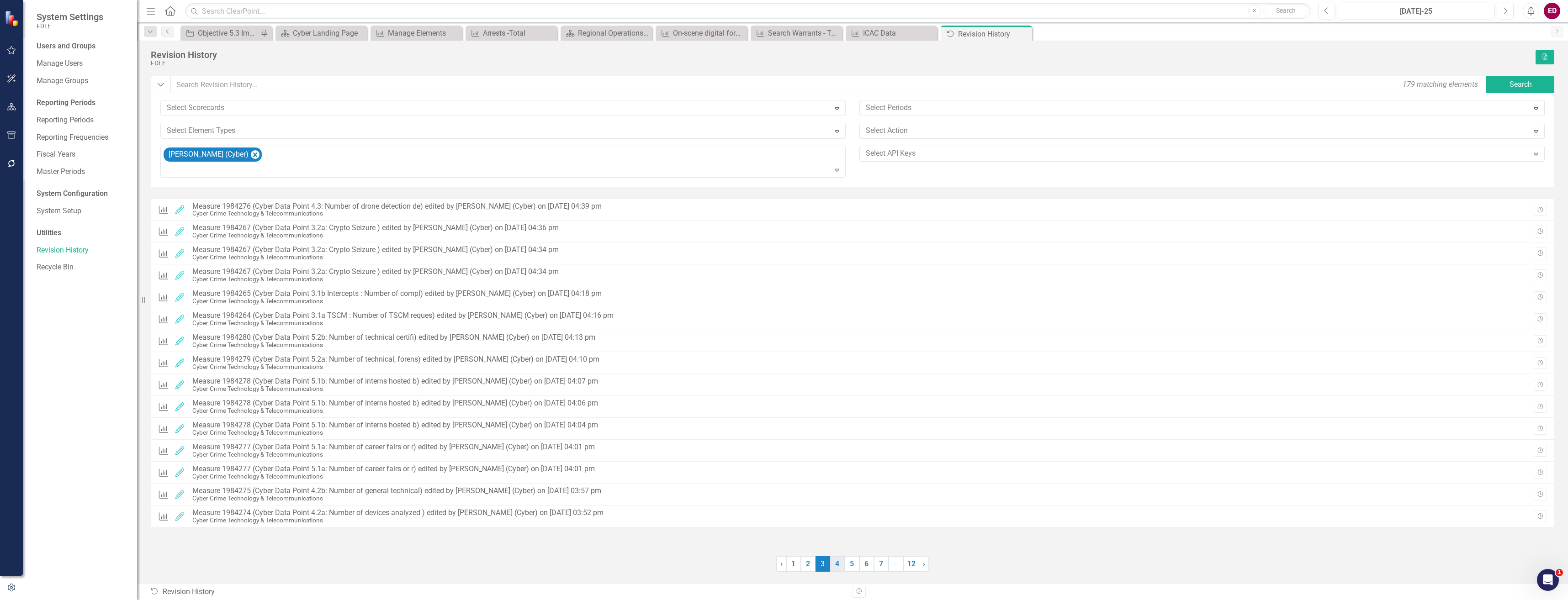
click at [833, 563] on link "4" at bounding box center [838, 564] width 15 height 16
click at [800, 560] on link "1" at bounding box center [794, 564] width 15 height 16
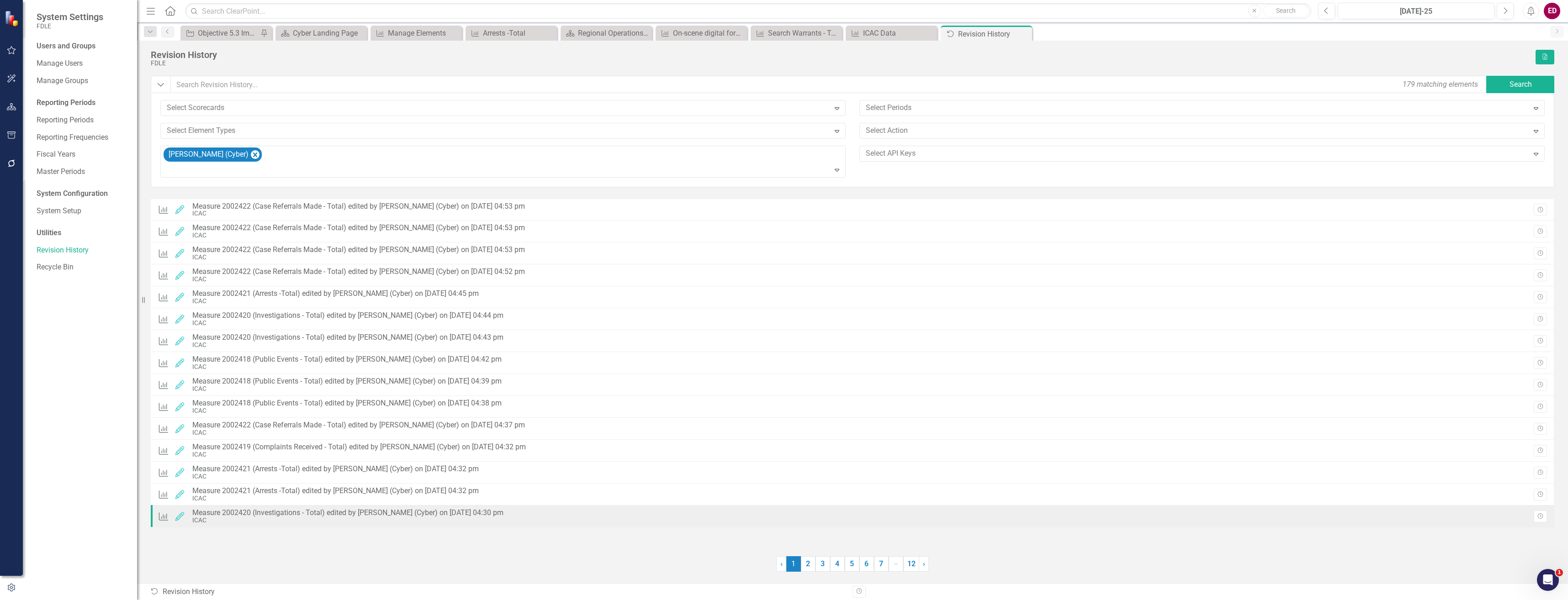
click at [1530, 513] on div "Revision History" at bounding box center [1535, 517] width 25 height 14
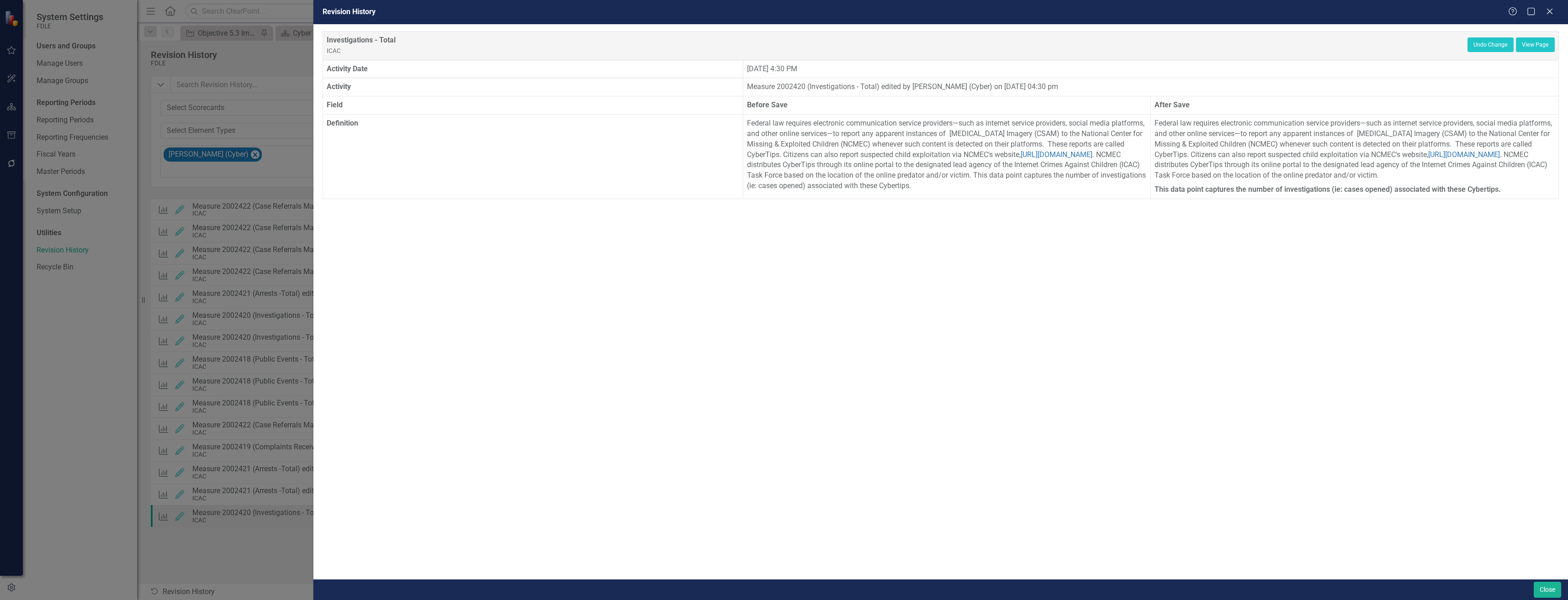
click at [1537, 514] on div "Investigations - Total ICAC Undo Change View Page Activity Date Tuesday, August…" at bounding box center [940, 302] width 1255 height 555
click at [1545, 581] on div "Close" at bounding box center [940, 590] width 1255 height 21
click at [1552, 600] on div "Close" at bounding box center [940, 590] width 1255 height 21
click at [1553, 585] on button "Close" at bounding box center [1547, 590] width 27 height 16
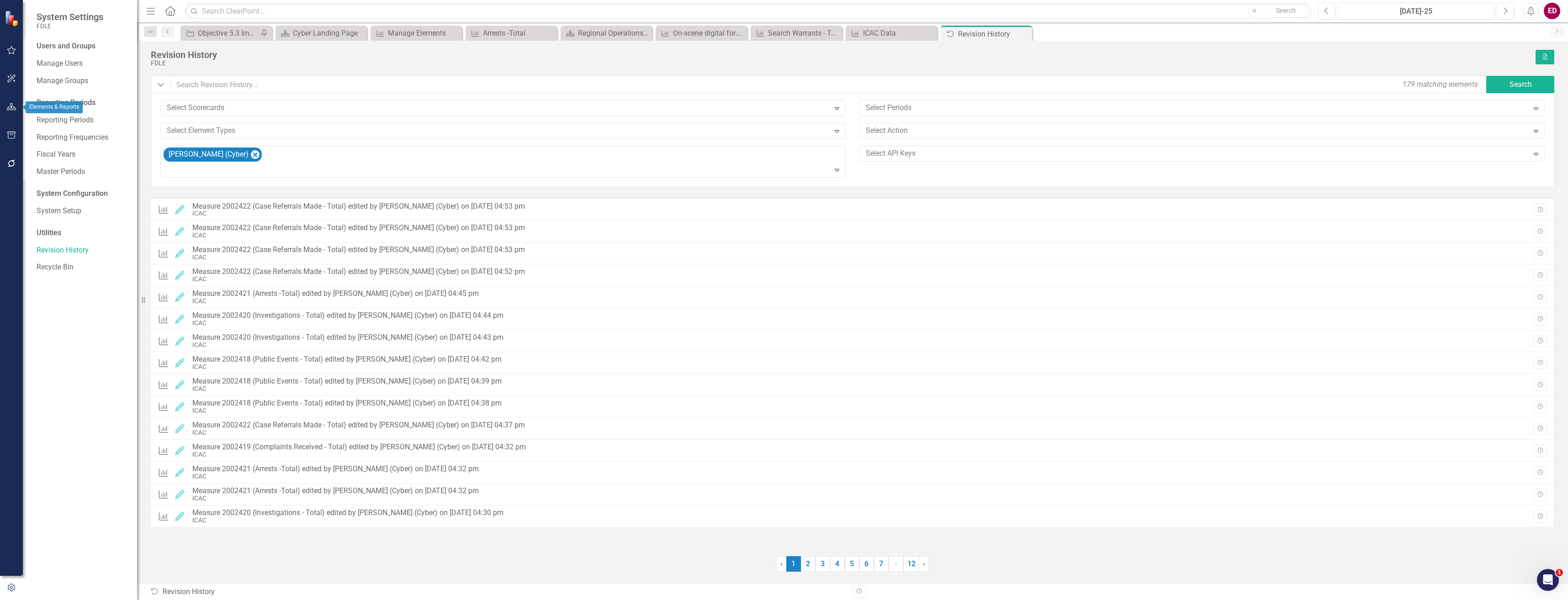
click at [2, 100] on button "button" at bounding box center [12, 108] width 21 height 19
click at [40, 97] on icon "Dropdown" at bounding box center [40, 97] width 7 height 5
click at [40, 162] on div "Dropdown Scorecards 68 Dropdown FDLE Commissioner's Initiative Team Project Das…" at bounding box center [86, 140] width 100 height 103
click at [45, 166] on icon "Dropdown" at bounding box center [44, 164] width 7 height 5
click at [54, 195] on div "Dropdown" at bounding box center [54, 199] width 7 height 8
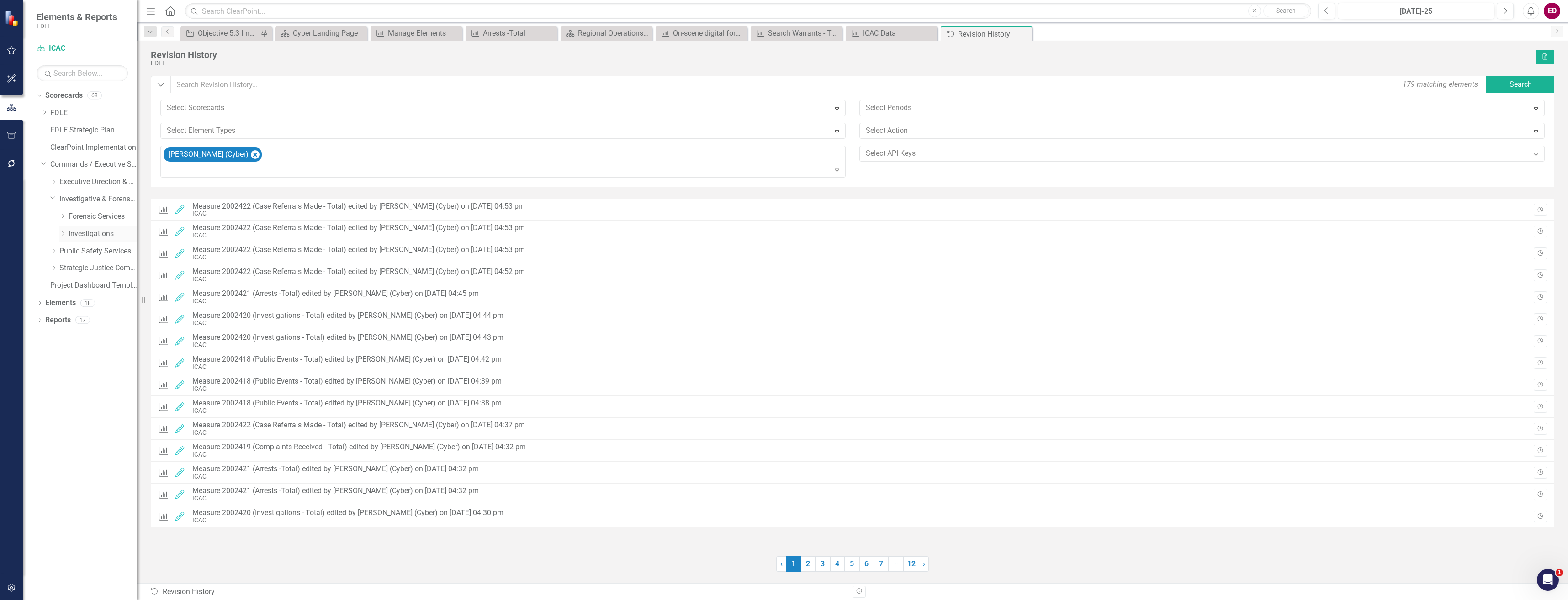
click at [64, 240] on div "Dropdown Investigations" at bounding box center [99, 234] width 78 height 15
click at [63, 232] on icon "Dropdown" at bounding box center [63, 233] width 7 height 5
click at [99, 234] on link "Investigations" at bounding box center [103, 234] width 69 height 10
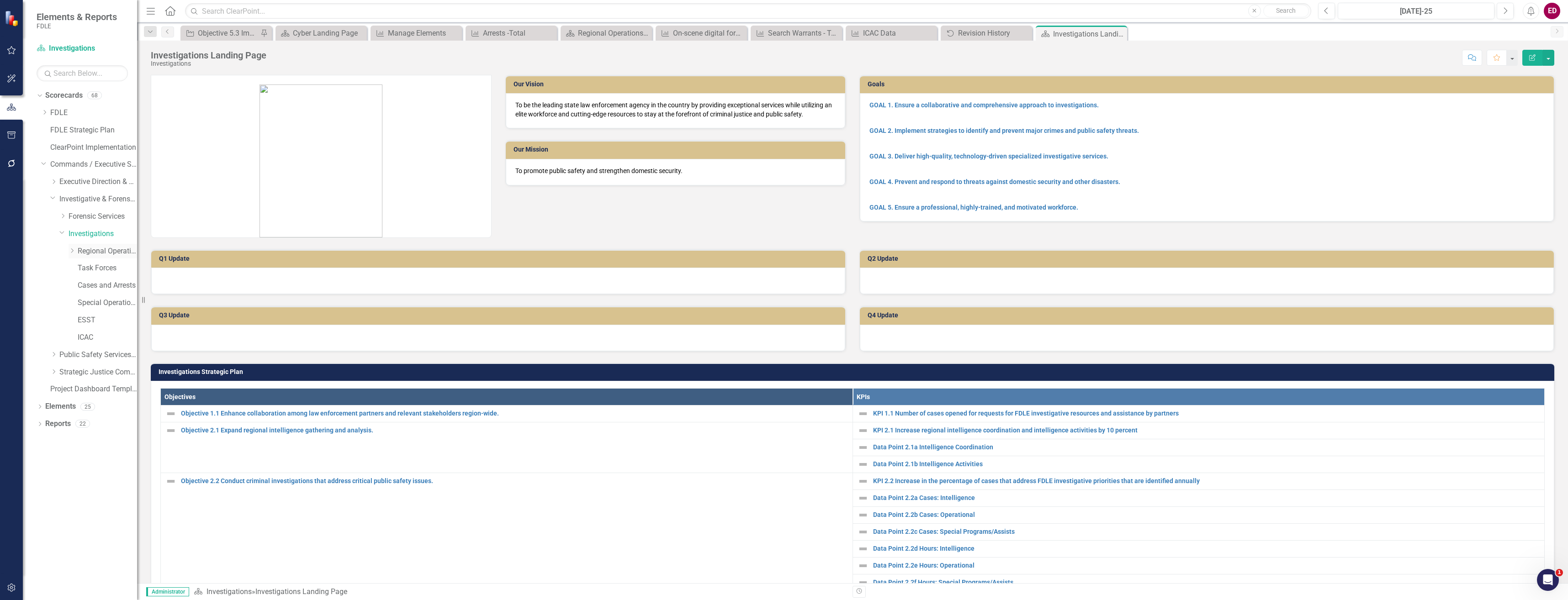
click at [74, 248] on icon "Dropdown" at bounding box center [72, 251] width 7 height 5
click at [91, 267] on link "FMROC" at bounding box center [112, 268] width 51 height 10
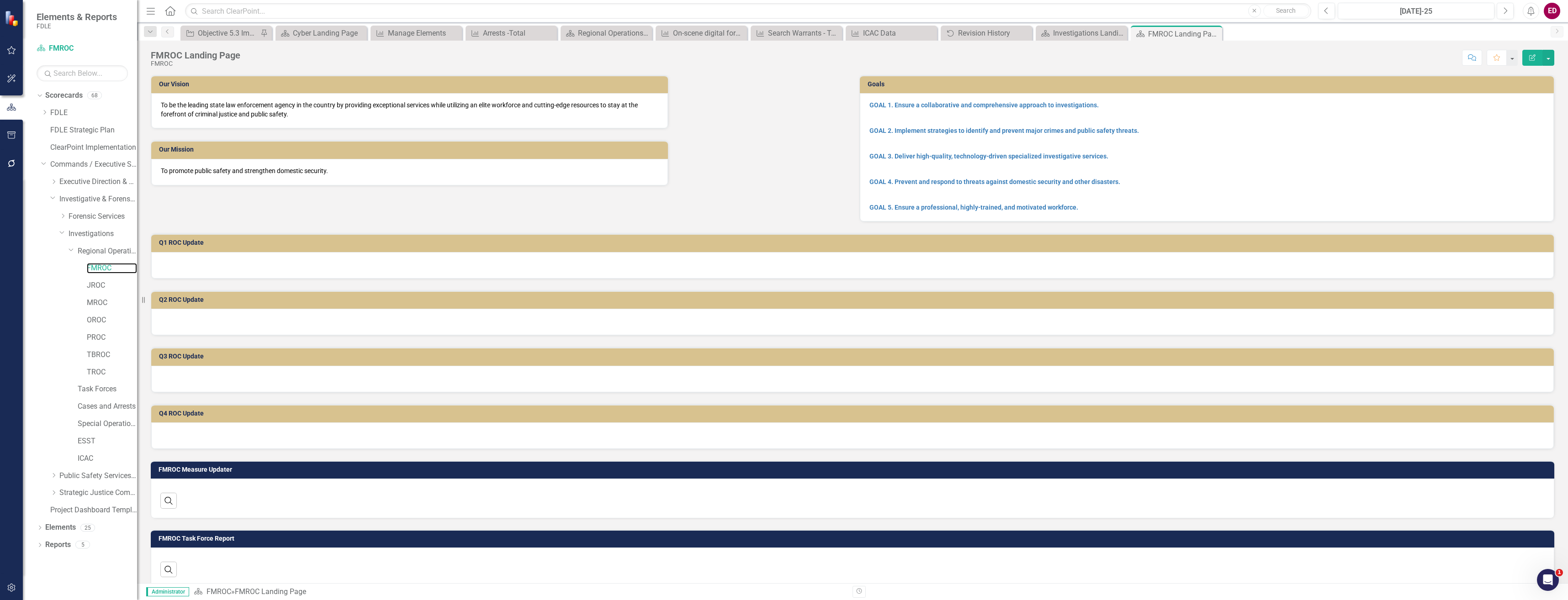
scroll to position [99, 0]
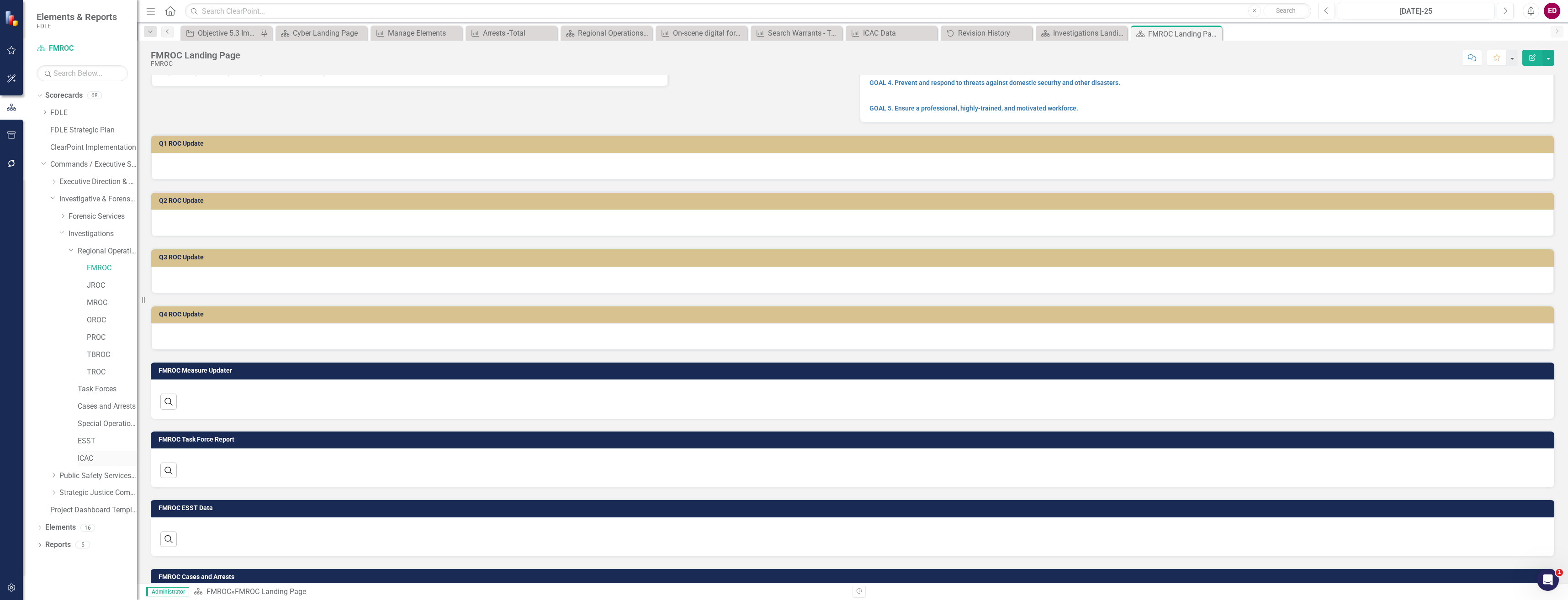
click at [97, 461] on link "ICAC" at bounding box center [108, 458] width 60 height 10
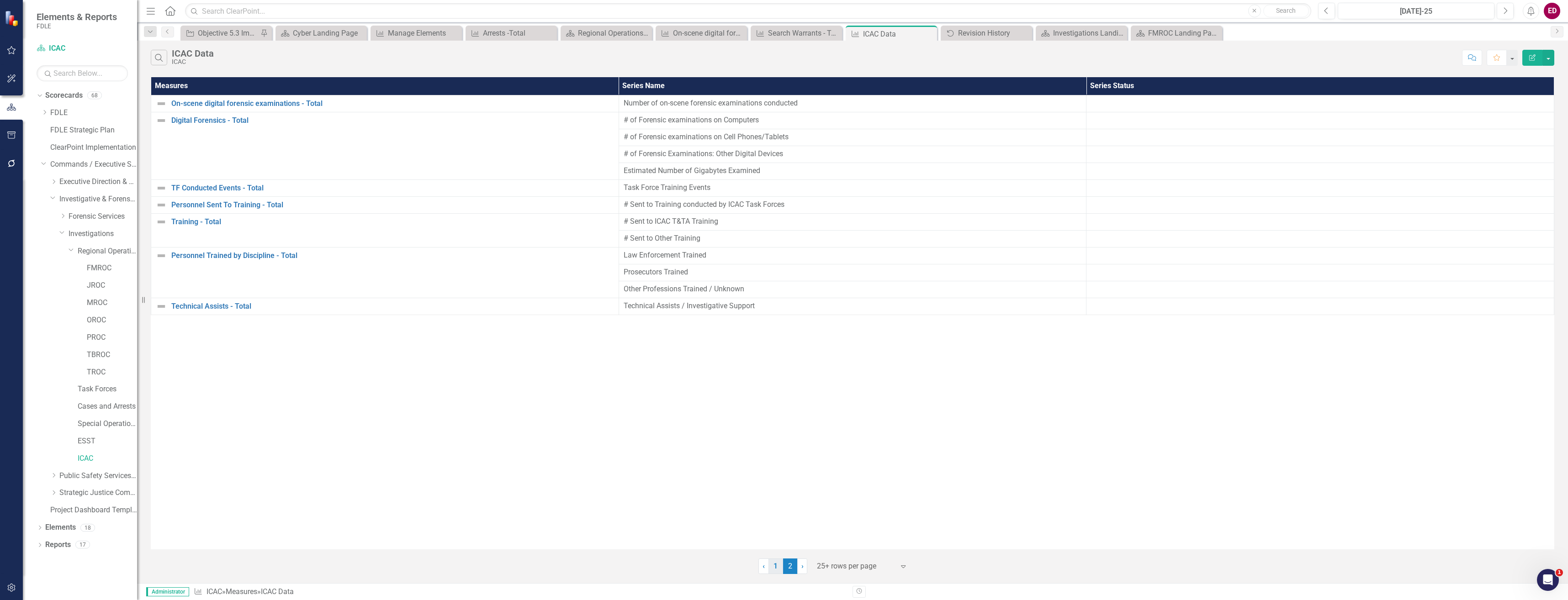
click at [774, 563] on link "1" at bounding box center [775, 567] width 15 height 16
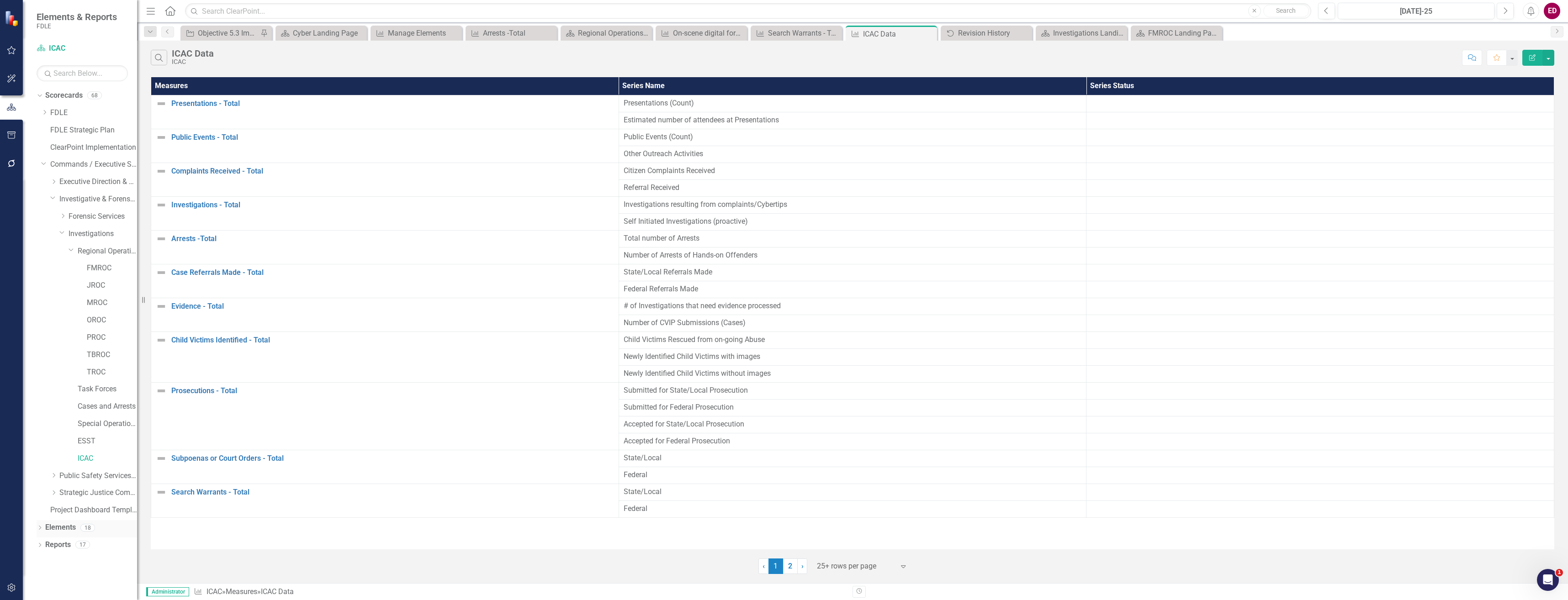
click at [40, 526] on icon "Dropdown" at bounding box center [40, 529] width 7 height 5
click at [76, 581] on link "Measure Measures" at bounding box center [72, 579] width 45 height 10
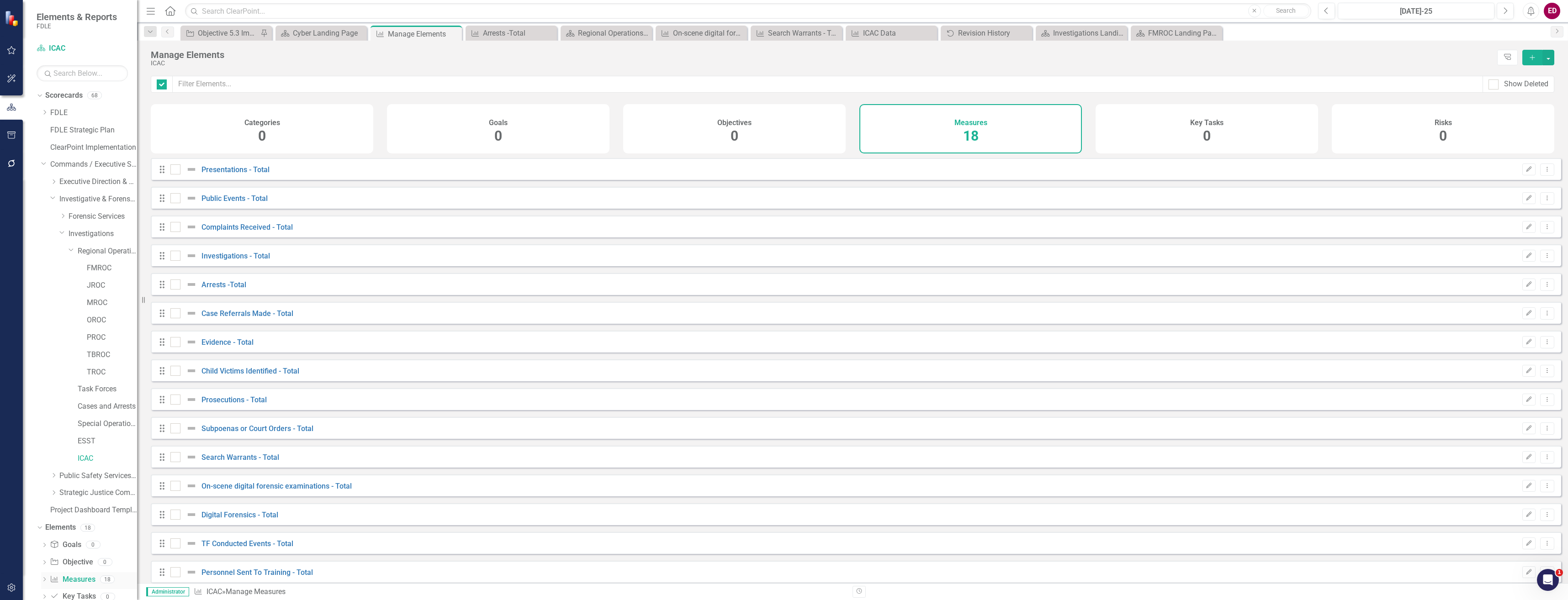
checkbox input "false"
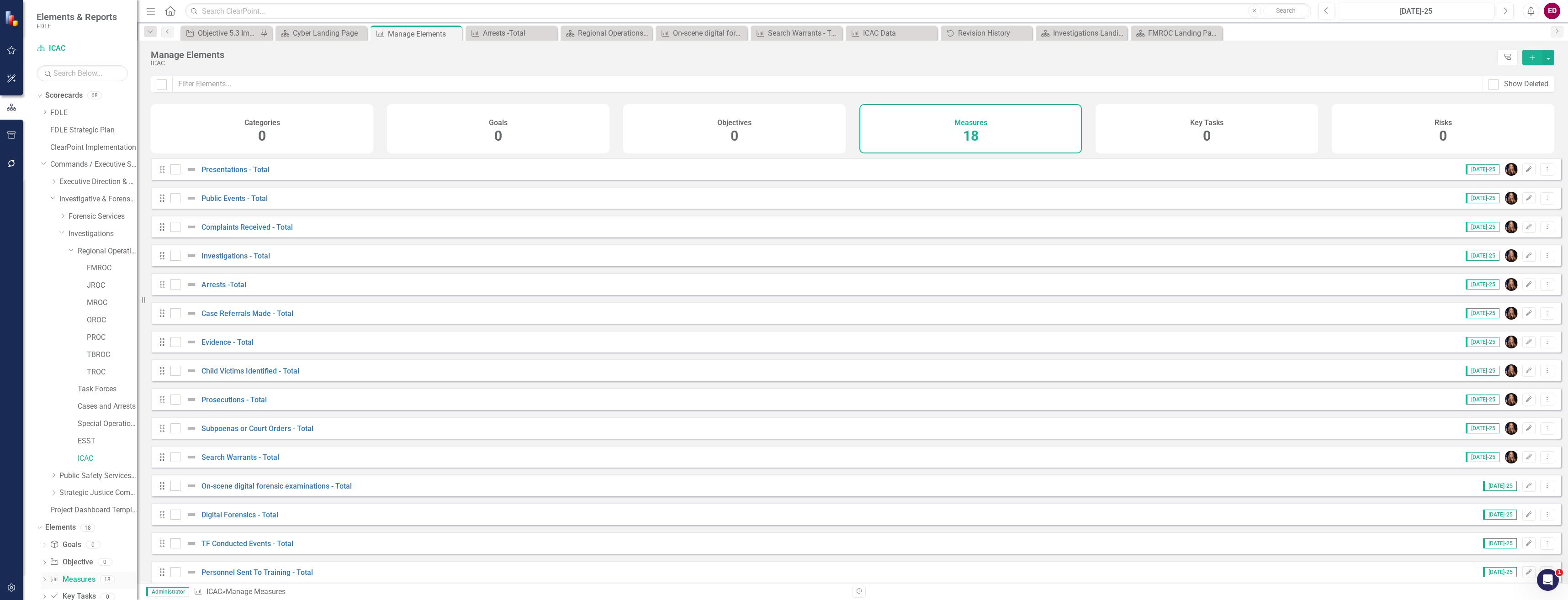
click at [80, 583] on link "Measure Measures" at bounding box center [72, 579] width 45 height 10
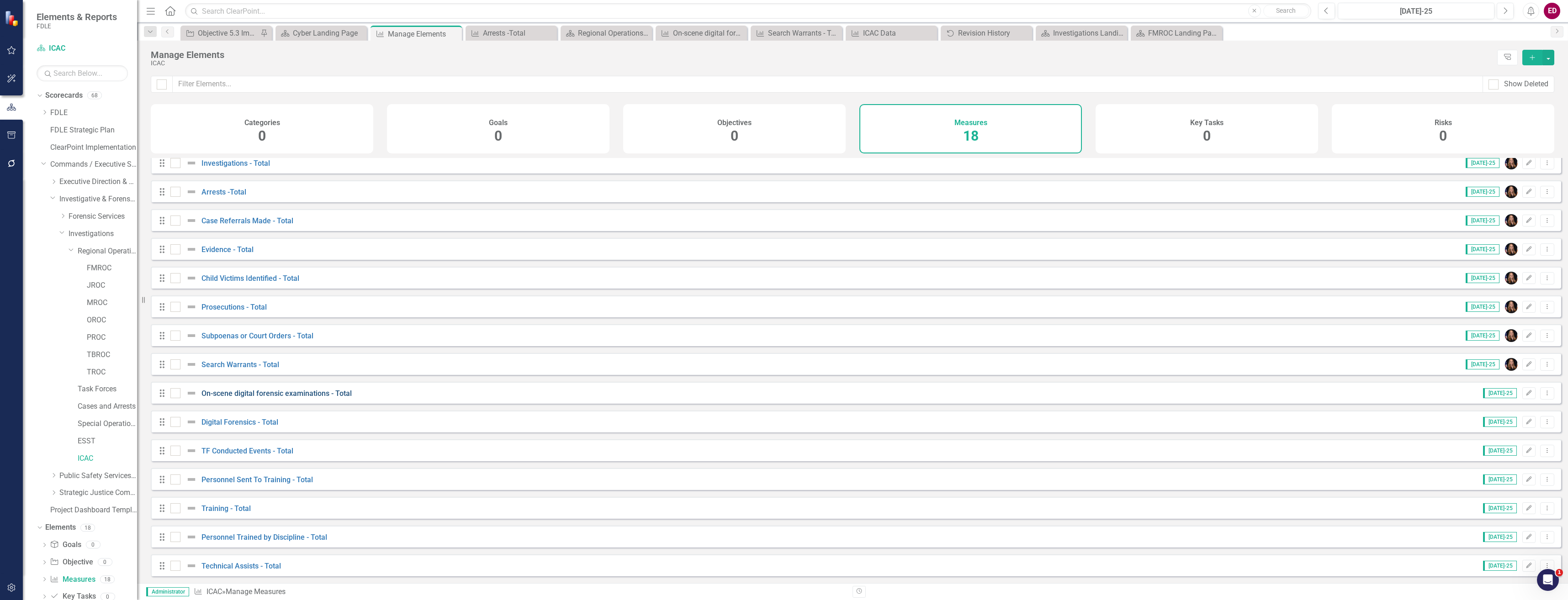
click at [333, 391] on link "On-scene digital forensic examinations - Total" at bounding box center [276, 393] width 150 height 9
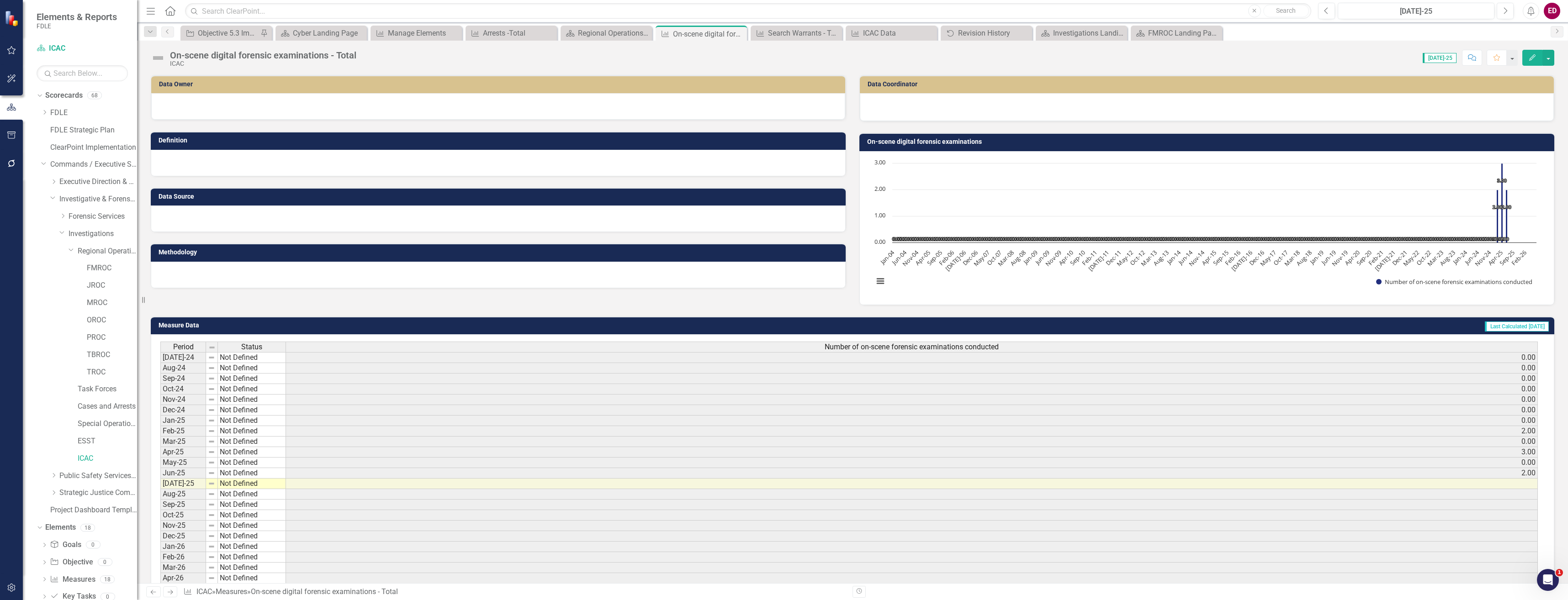
click at [9, 592] on button "button" at bounding box center [12, 588] width 21 height 19
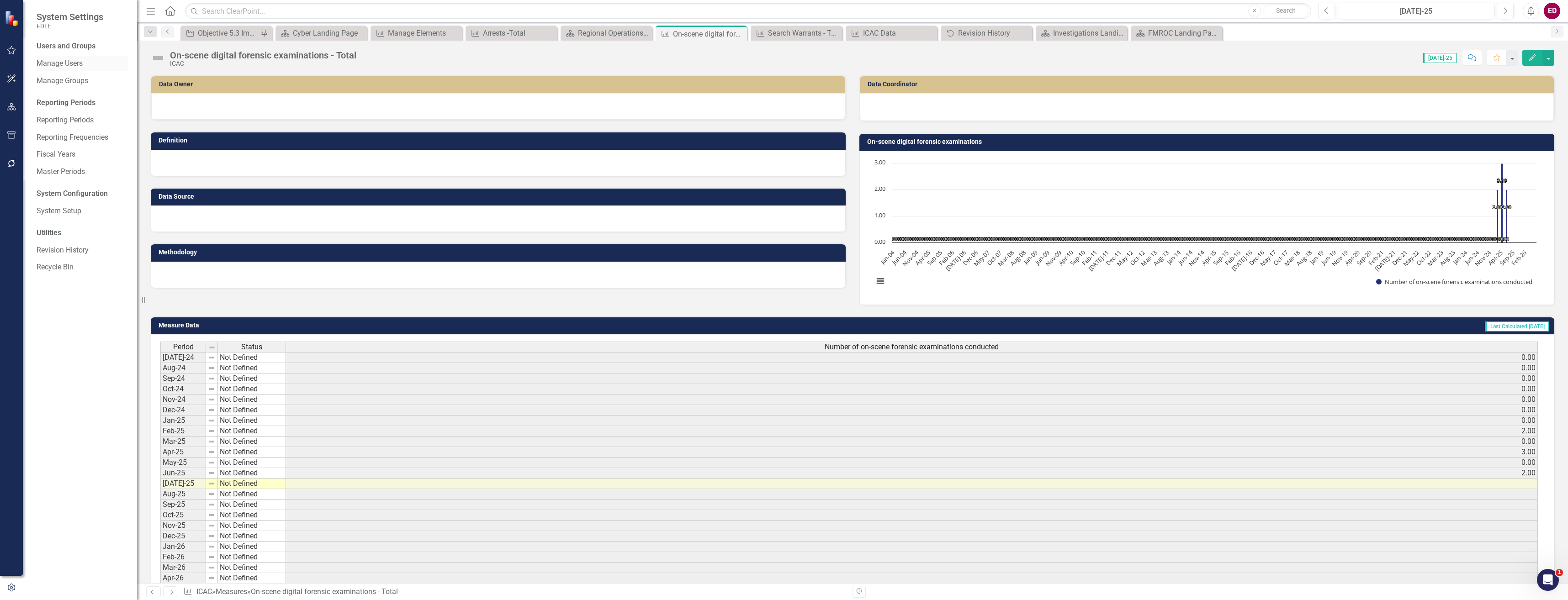
click at [80, 70] on div "Manage Users" at bounding box center [82, 63] width 91 height 15
click at [63, 252] on link "Revision History" at bounding box center [82, 250] width 91 height 10
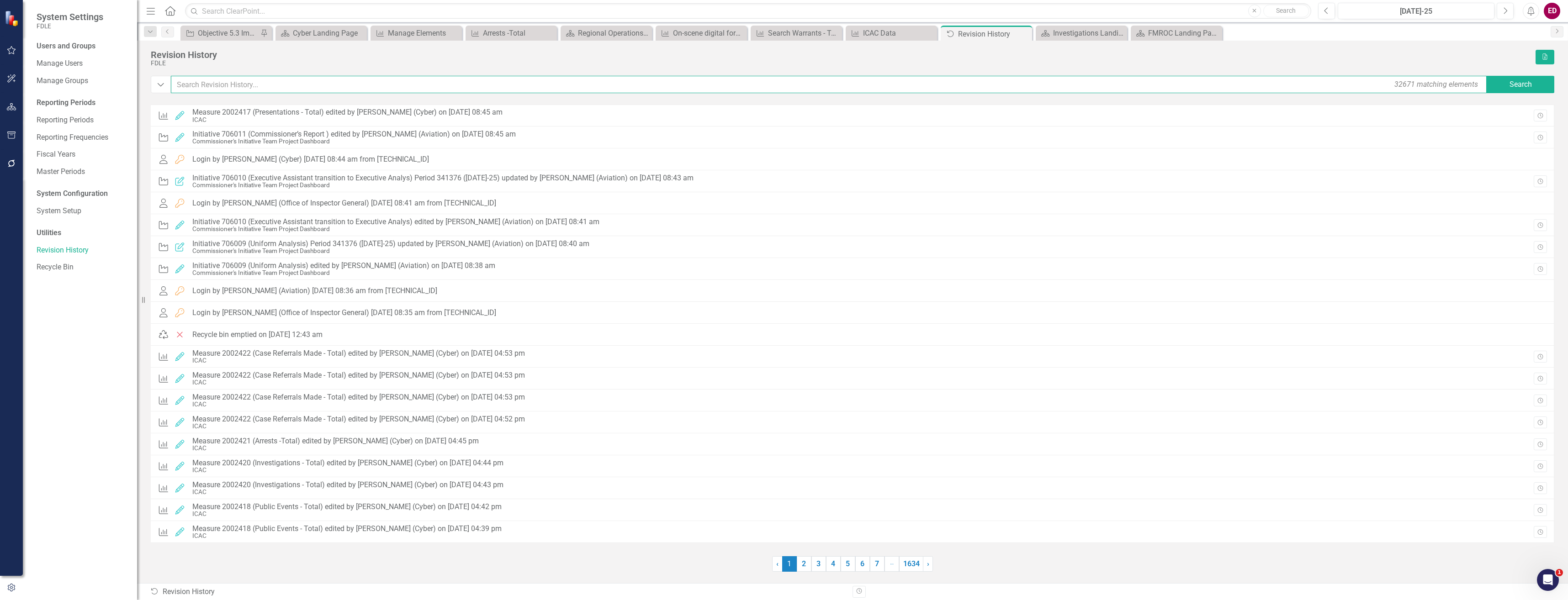
click at [243, 76] on input "text" at bounding box center [830, 85] width 1317 height 18
click at [162, 90] on button "Dropdown" at bounding box center [161, 85] width 20 height 18
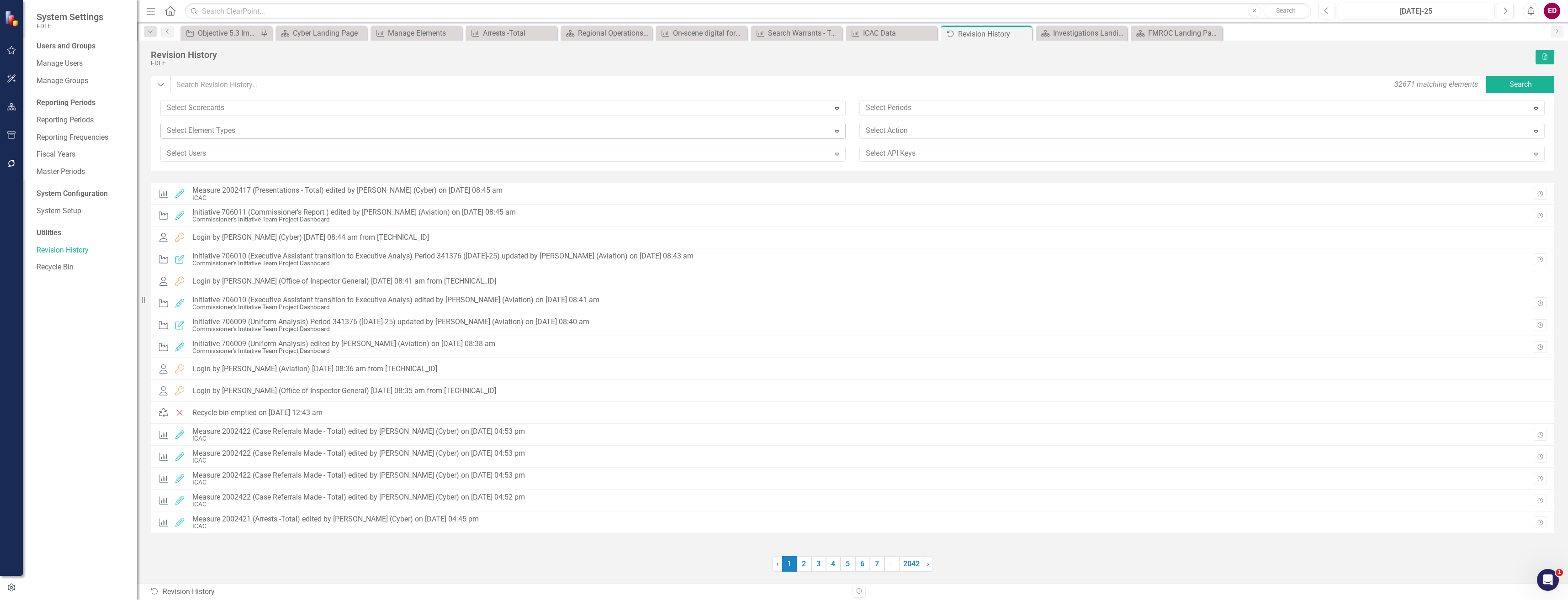
click at [323, 127] on div at bounding box center [496, 131] width 667 height 12
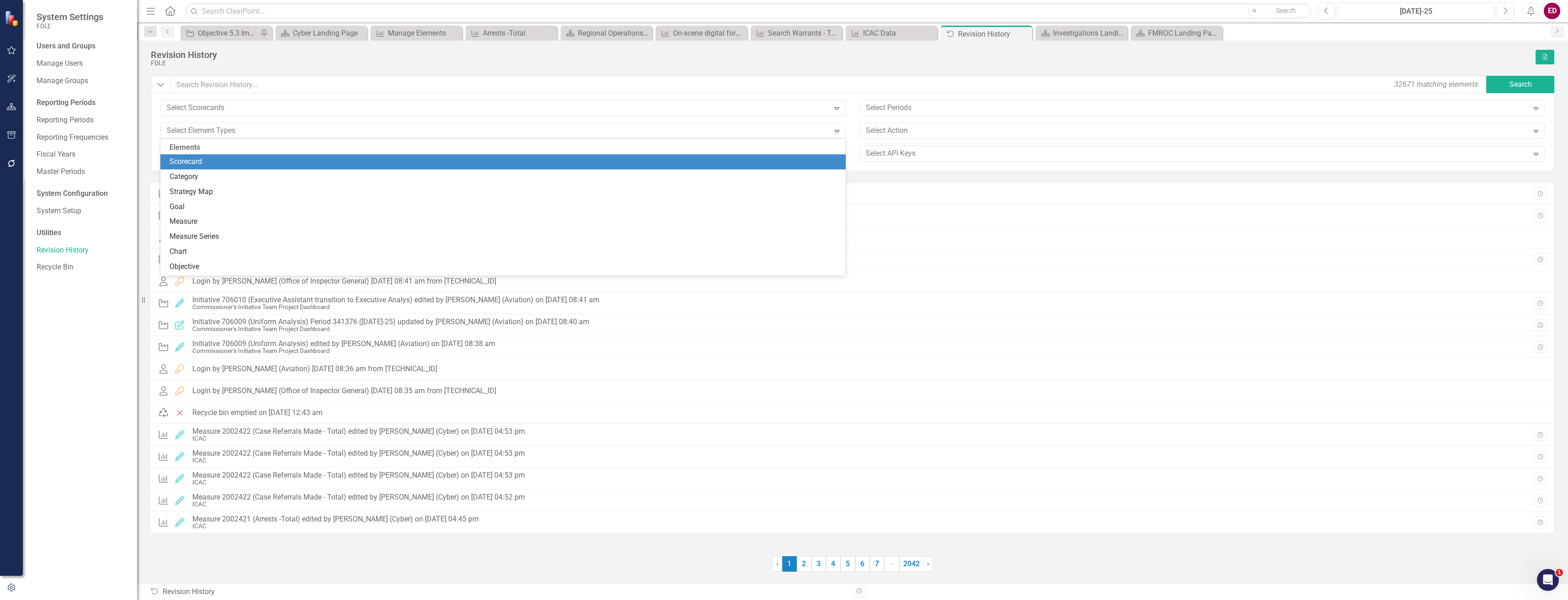
scroll to position [319, 0]
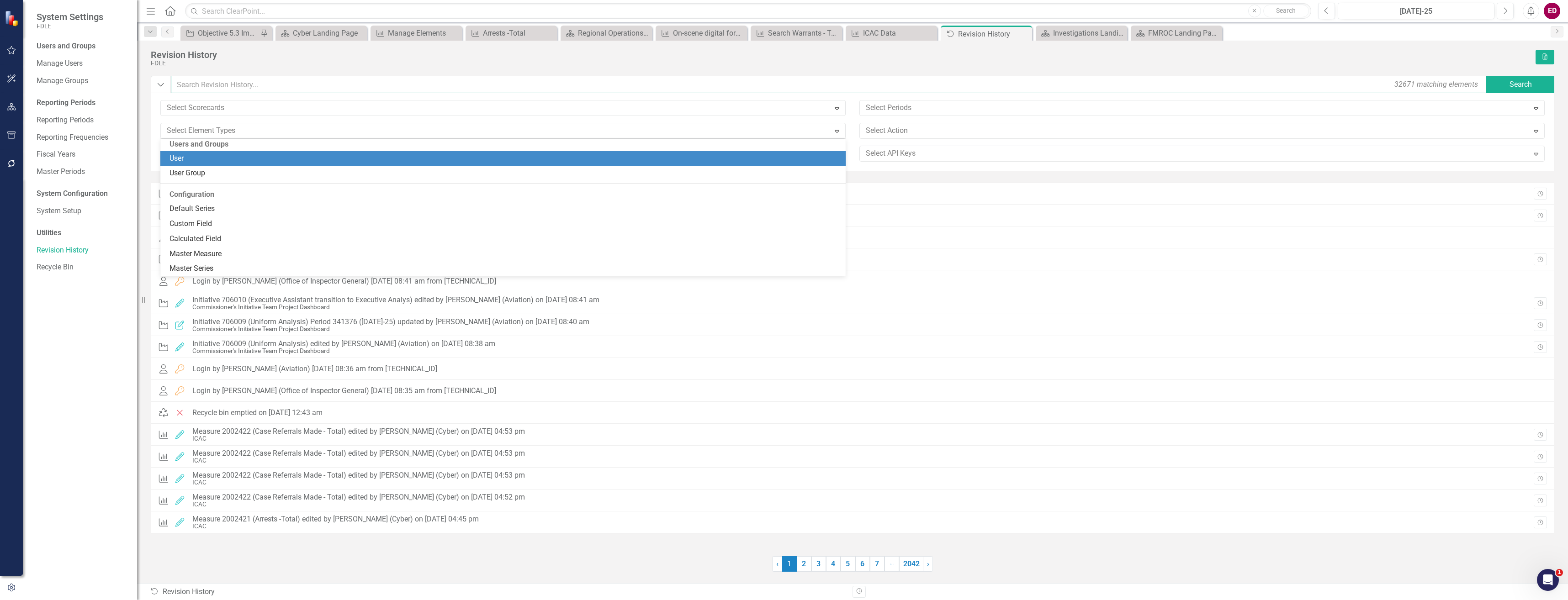
click at [336, 91] on input "text" at bounding box center [830, 85] width 1317 height 18
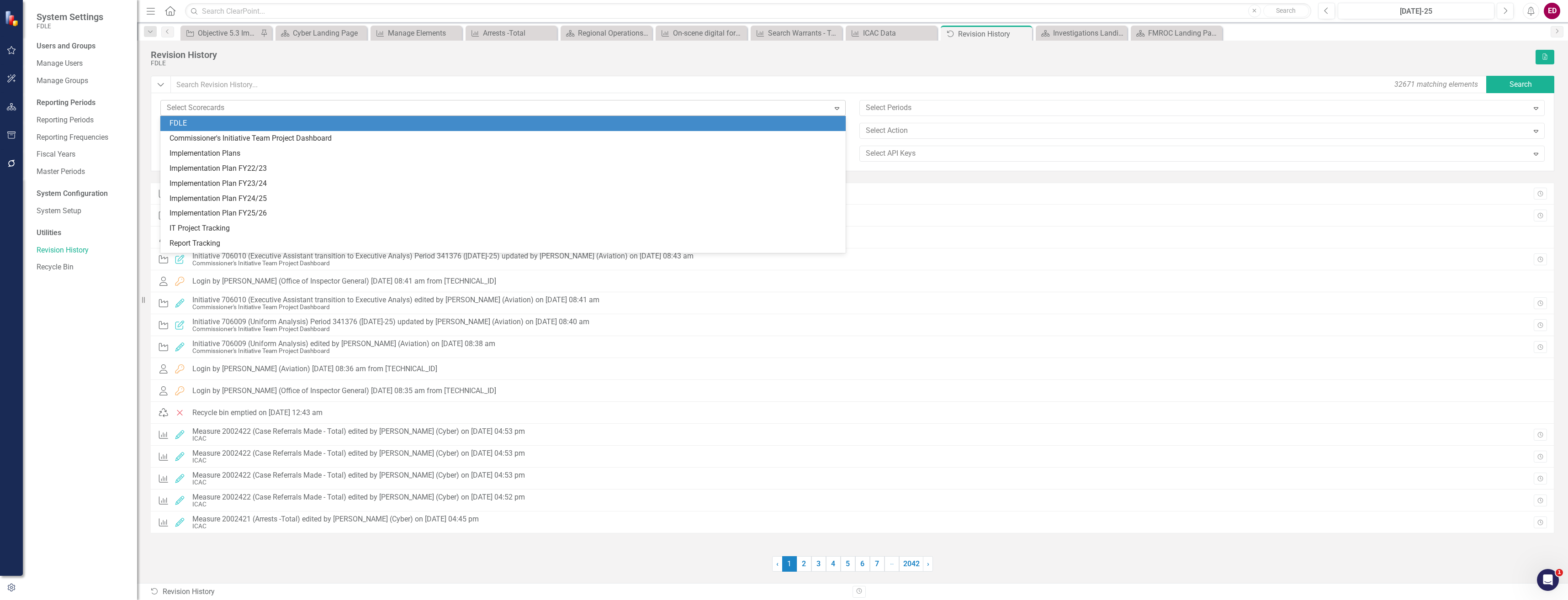
click at [352, 105] on div at bounding box center [496, 108] width 667 height 12
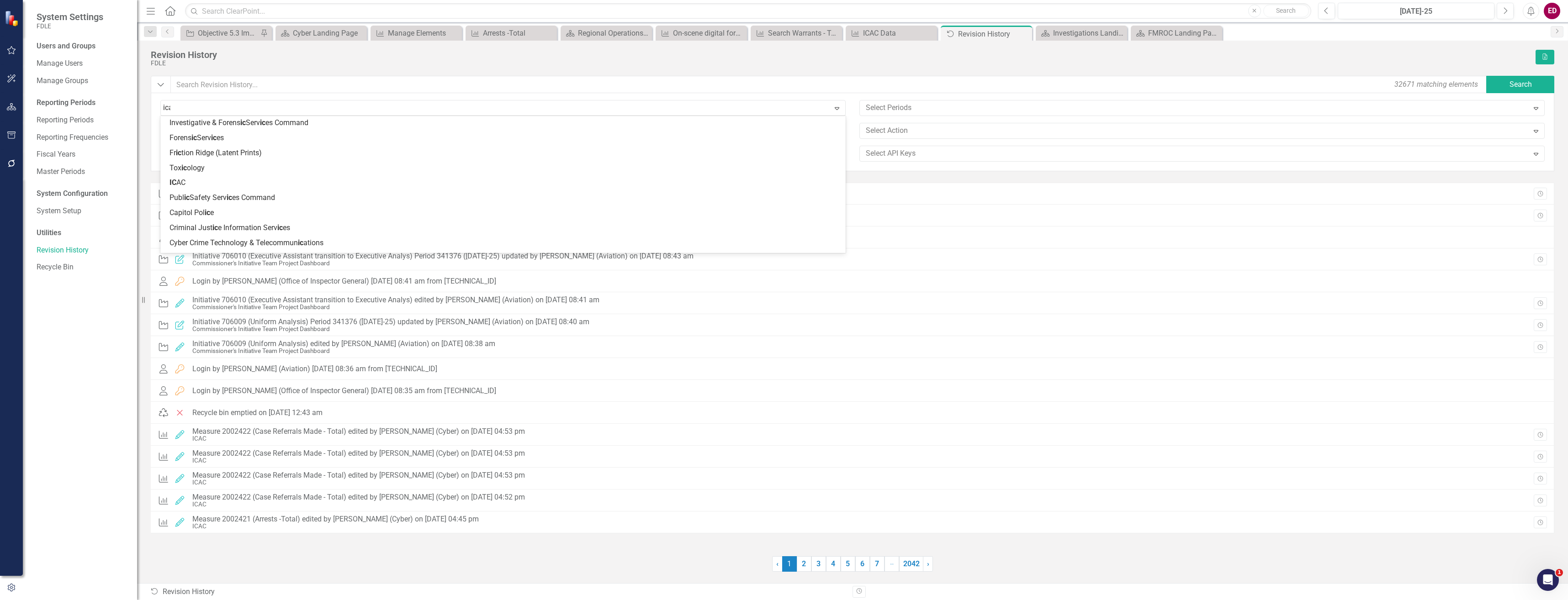
scroll to position [0, 0]
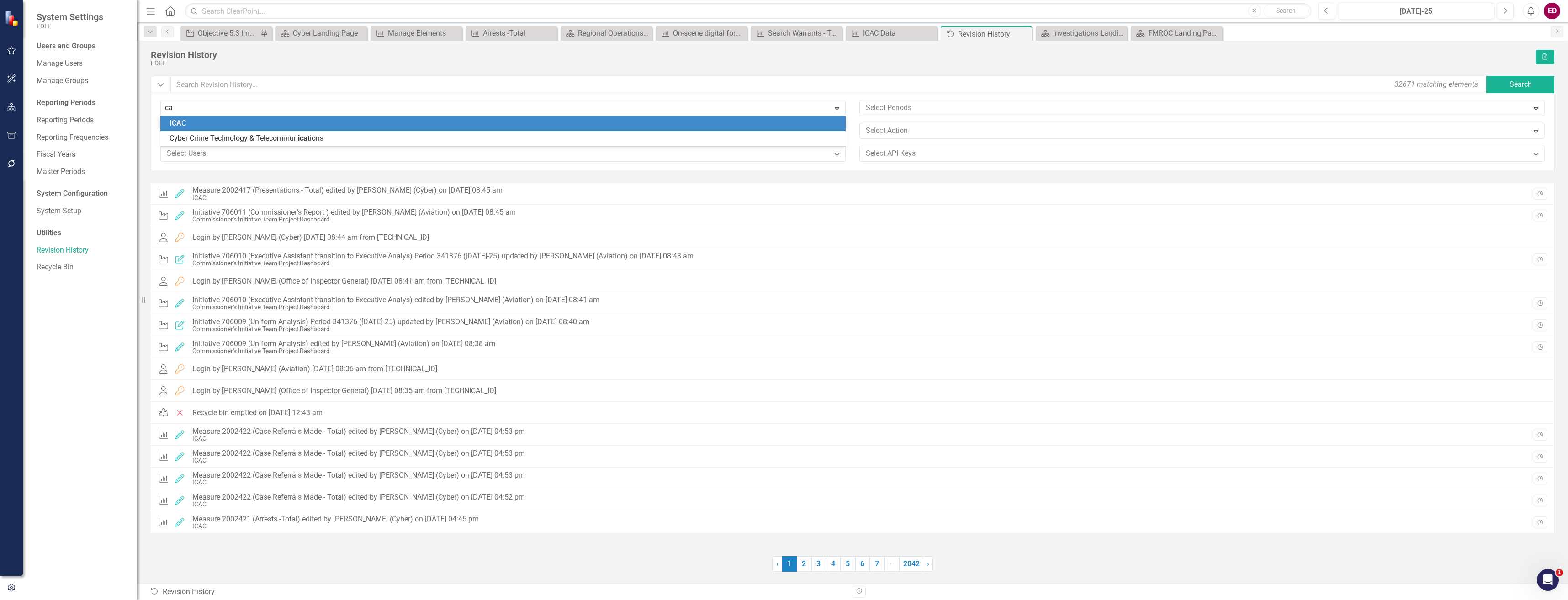
type input "icac"
click at [248, 116] on div "ICAC" at bounding box center [503, 124] width 685 height 15
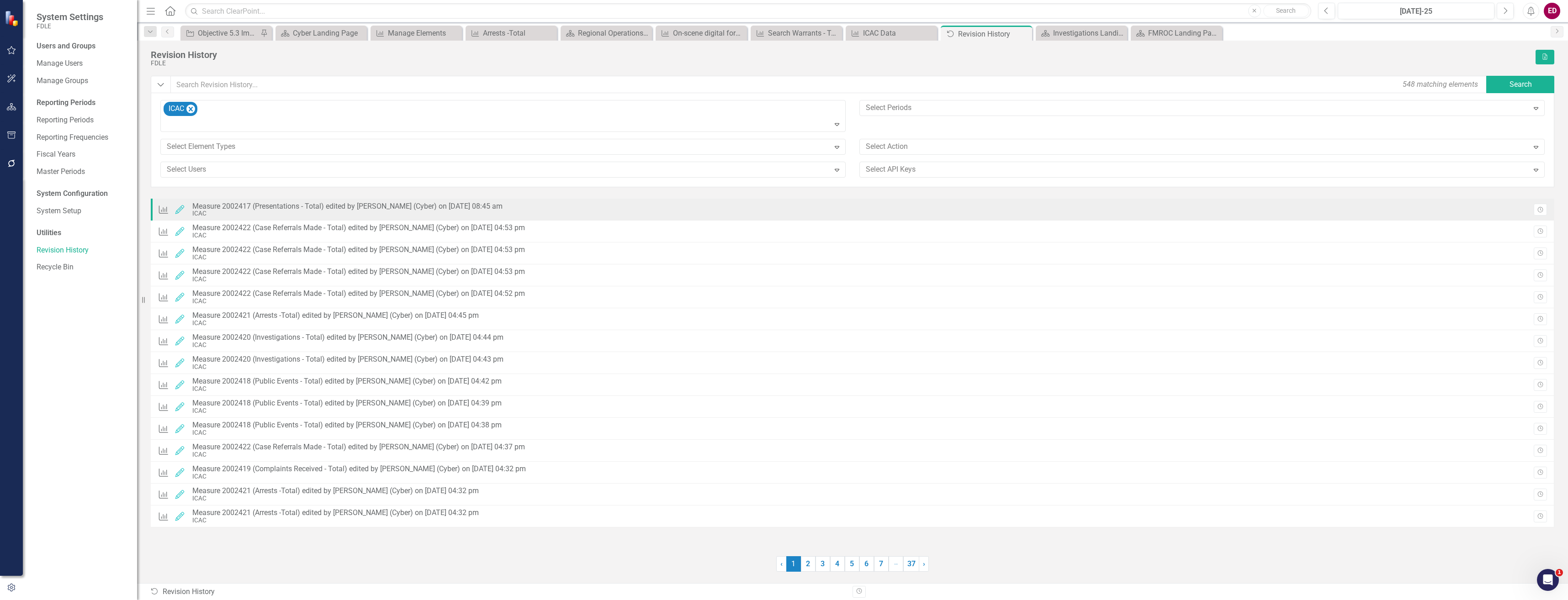
click at [1539, 201] on div "Measure Edited Measure 2002417 (Presentations - Total) edited by Molly Akin (Cy…" at bounding box center [853, 210] width 1404 height 22
click at [1543, 214] on button "Revision History" at bounding box center [1541, 210] width 13 height 12
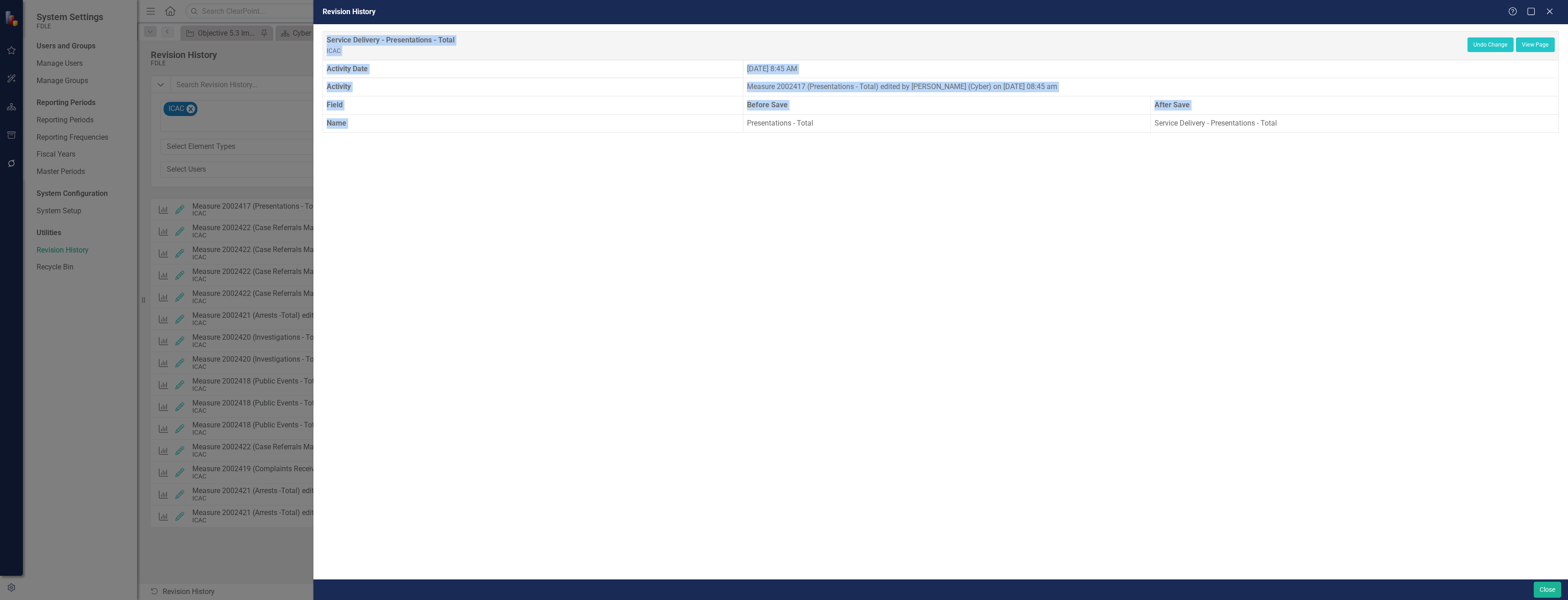
drag, startPoint x: 744, startPoint y: 126, endPoint x: 1007, endPoint y: 141, distance: 263.4
click at [1007, 141] on div "Service Delivery - Presentations - Total ICAC Undo Change View Page Activity Da…" at bounding box center [940, 302] width 1255 height 555
drag, startPoint x: 1007, startPoint y: 141, endPoint x: 1211, endPoint y: 124, distance: 204.7
click at [1211, 124] on td "Service Delivery - Presentations - Total" at bounding box center [1355, 124] width 408 height 18
click at [1552, 7] on icon "Close" at bounding box center [1549, 11] width 12 height 9
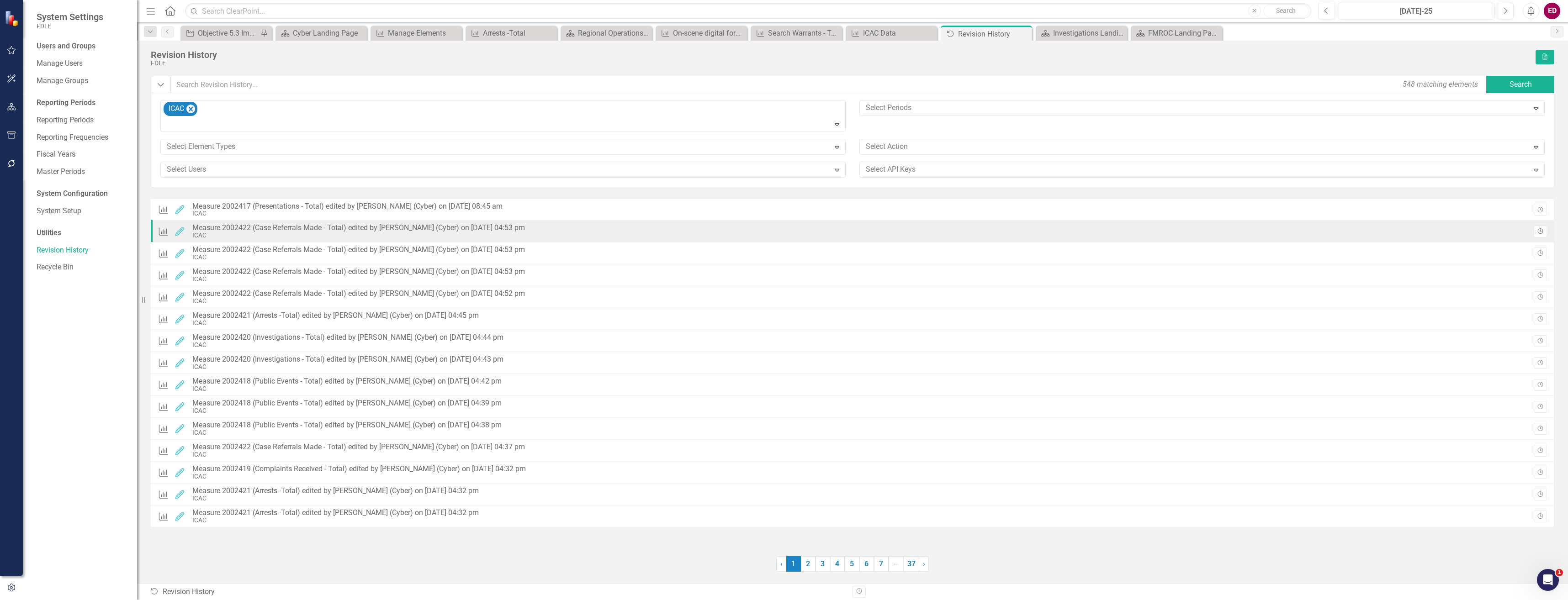
click at [1537, 231] on icon "Revision History" at bounding box center [1540, 231] width 7 height 5
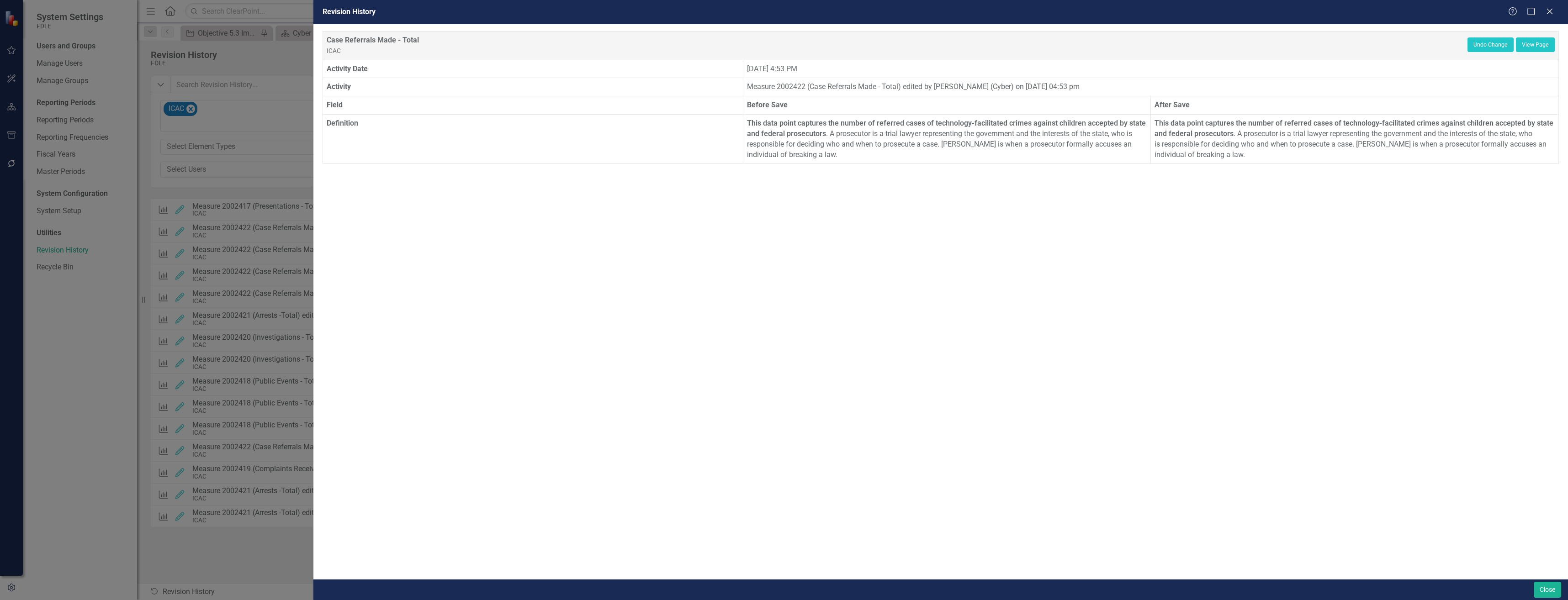
drag, startPoint x: 1551, startPoint y: 8, endPoint x: 1546, endPoint y: 13, distance: 7.1
click at [1551, 8] on icon "Close" at bounding box center [1549, 12] width 9 height 7
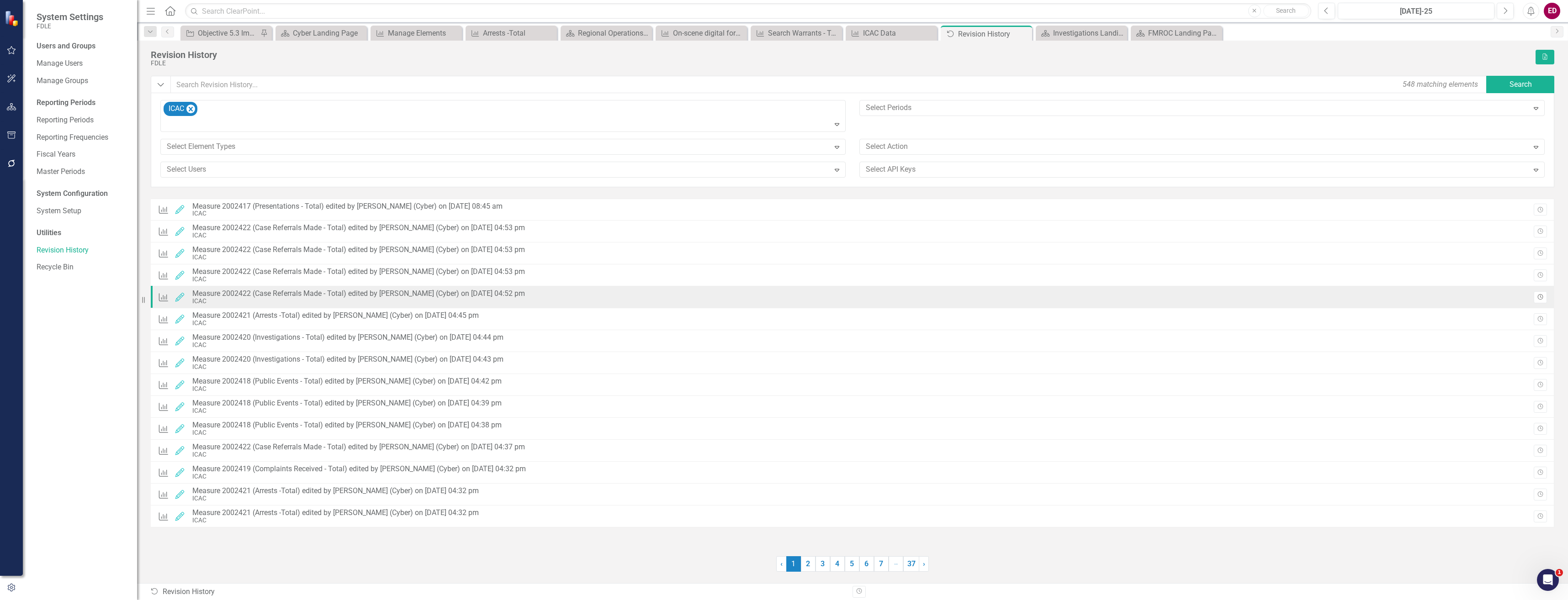
click at [1545, 294] on button "Revision History" at bounding box center [1541, 298] width 13 height 12
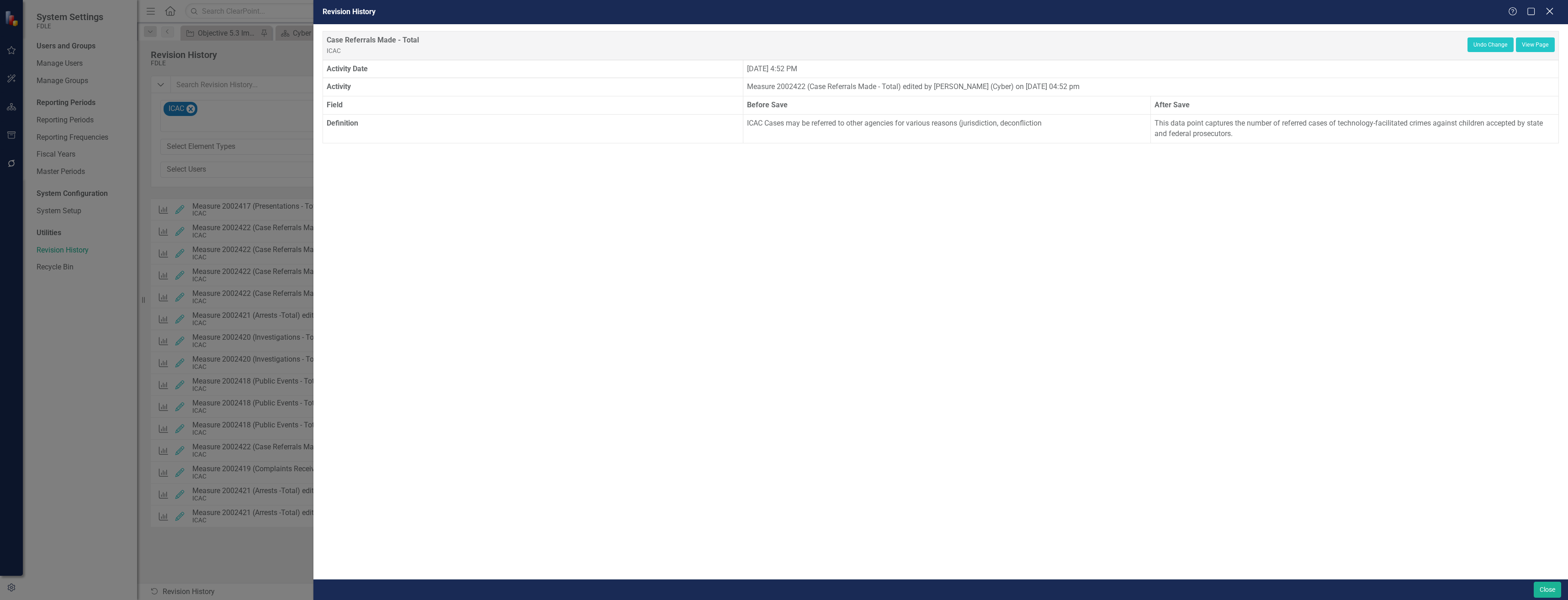
click at [1547, 7] on div "Close" at bounding box center [1549, 12] width 12 height 12
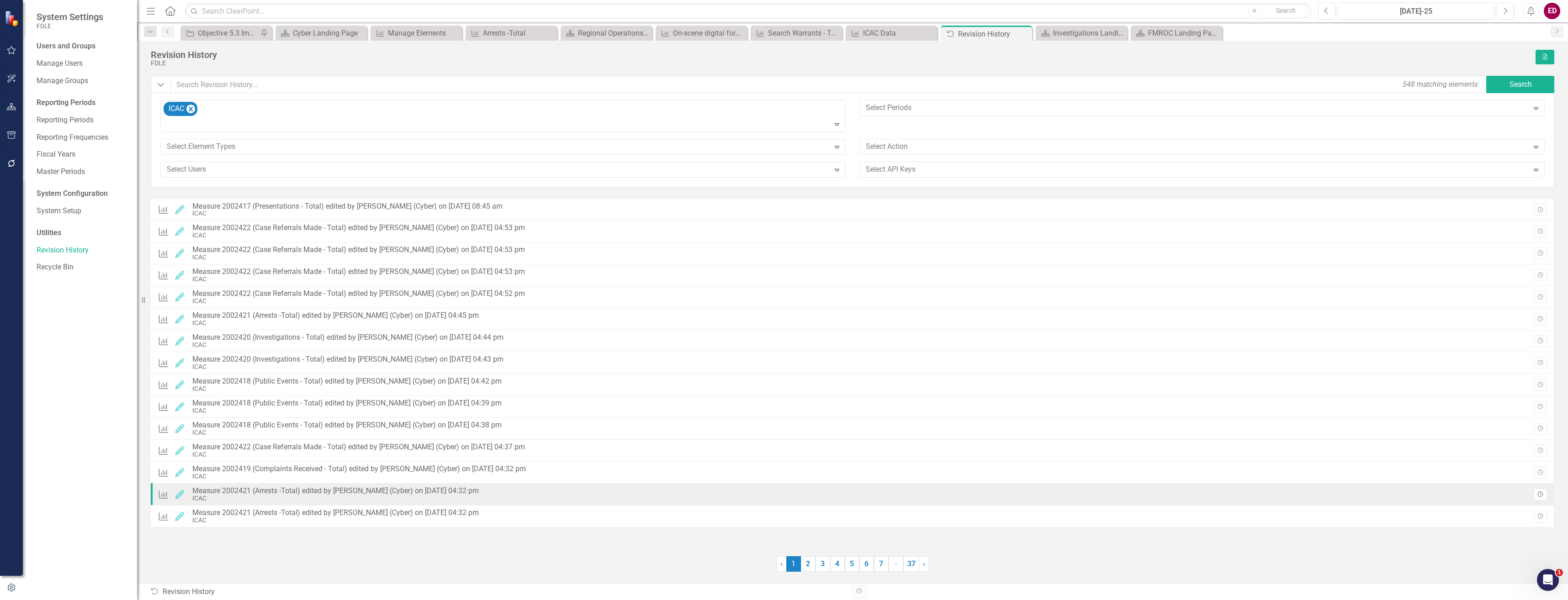
click at [1543, 493] on icon "Revision History" at bounding box center [1540, 494] width 7 height 5
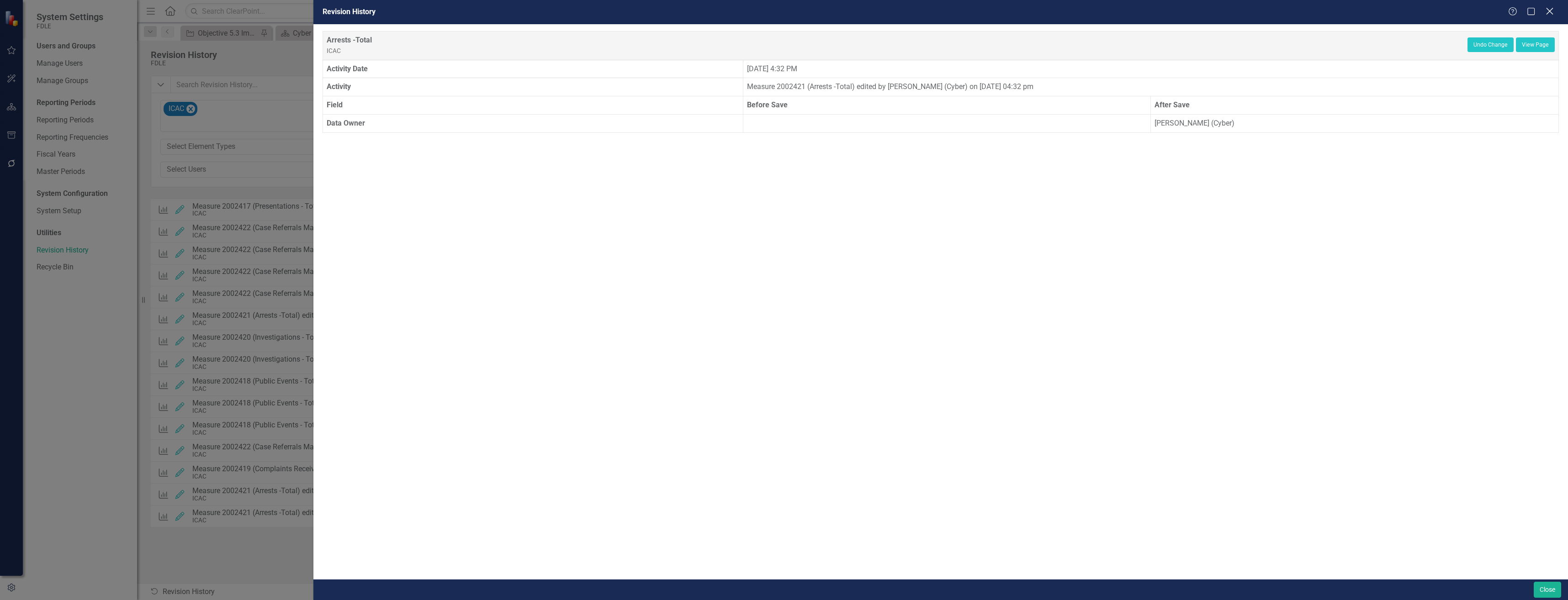
click at [1549, 9] on icon "Close" at bounding box center [1549, 11] width 12 height 9
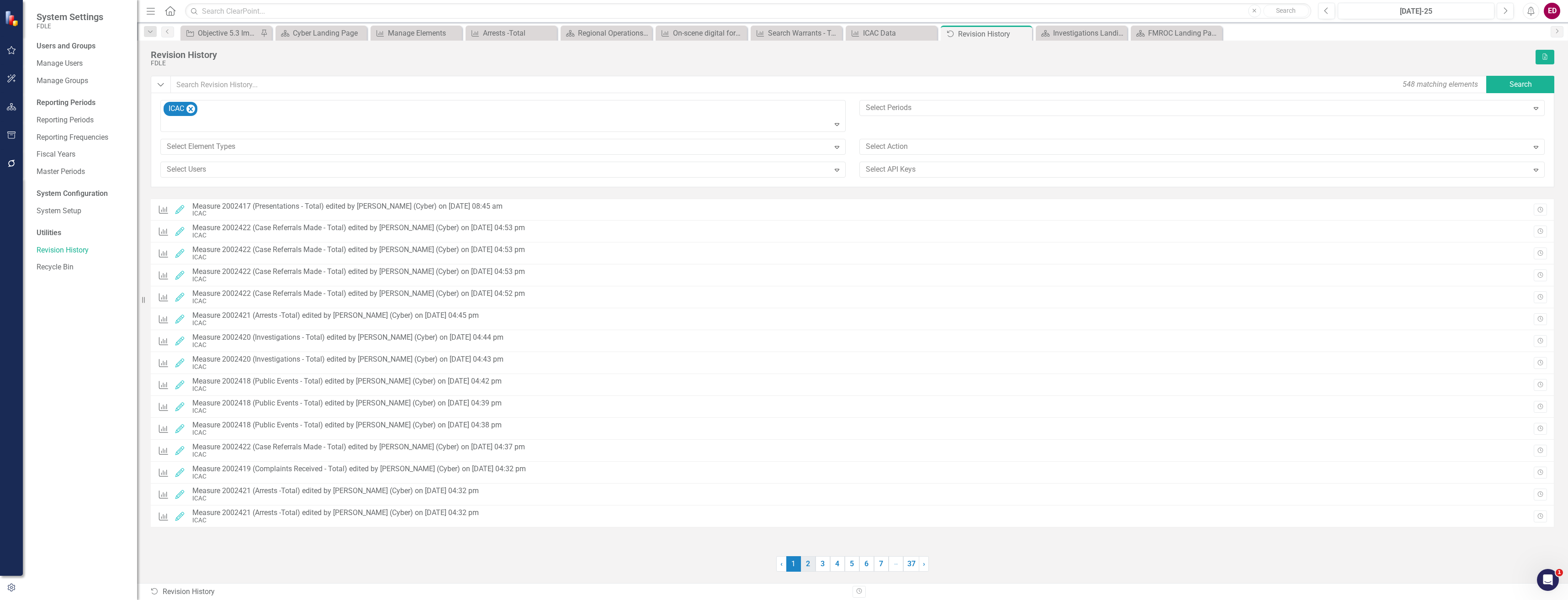
click at [807, 570] on link "2" at bounding box center [808, 564] width 15 height 16
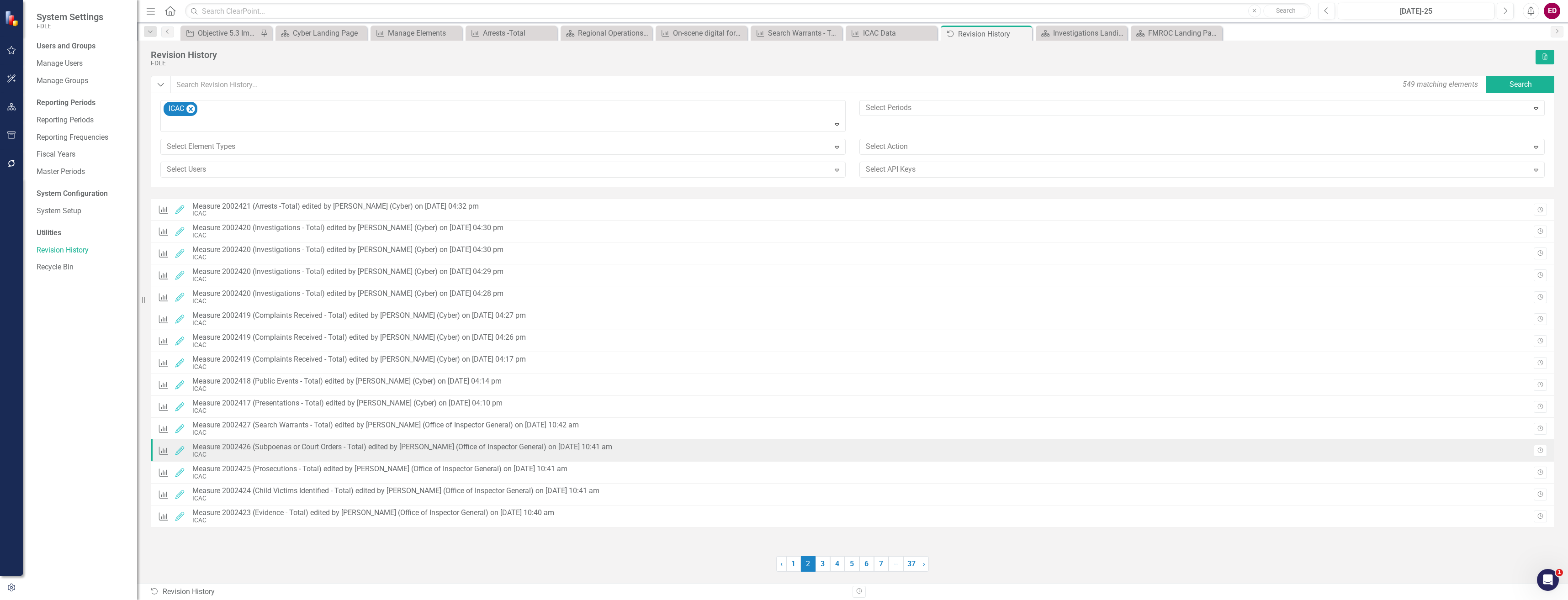
click at [1550, 453] on div "Measure Edited Measure 2002426 (Subpoenas or Court Orders - Total) edited by Je…" at bounding box center [853, 451] width 1404 height 22
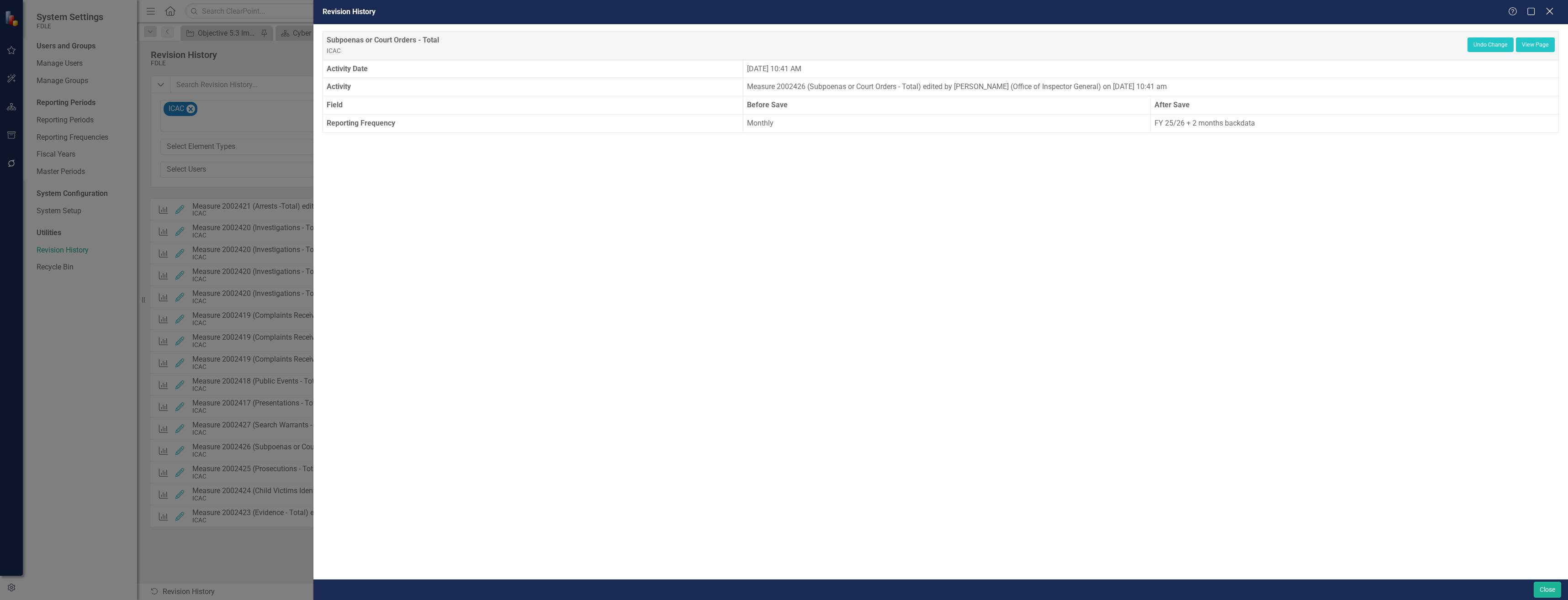
click at [1550, 13] on icon "Close" at bounding box center [1549, 11] width 12 height 9
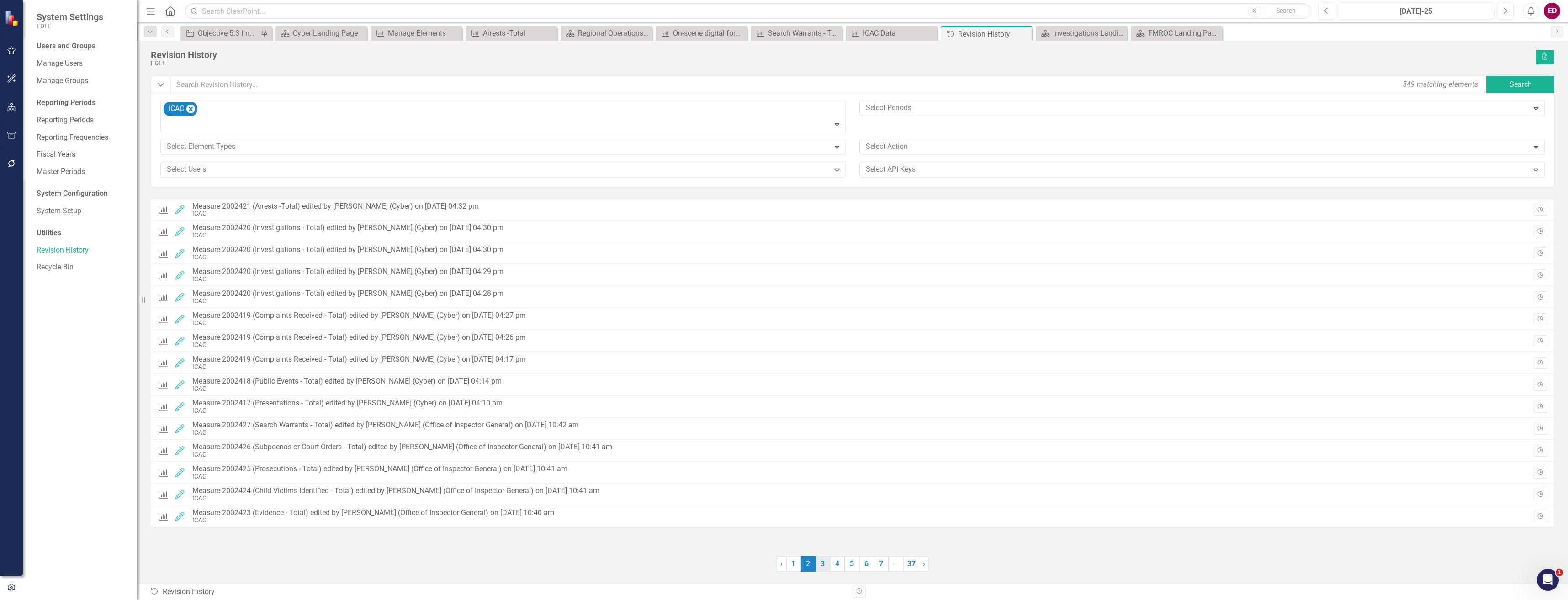
click at [822, 563] on link "3" at bounding box center [823, 564] width 15 height 16
click at [805, 563] on link "2" at bounding box center [808, 564] width 15 height 16
click at [922, 566] on link "› Next" at bounding box center [923, 564] width 10 height 16
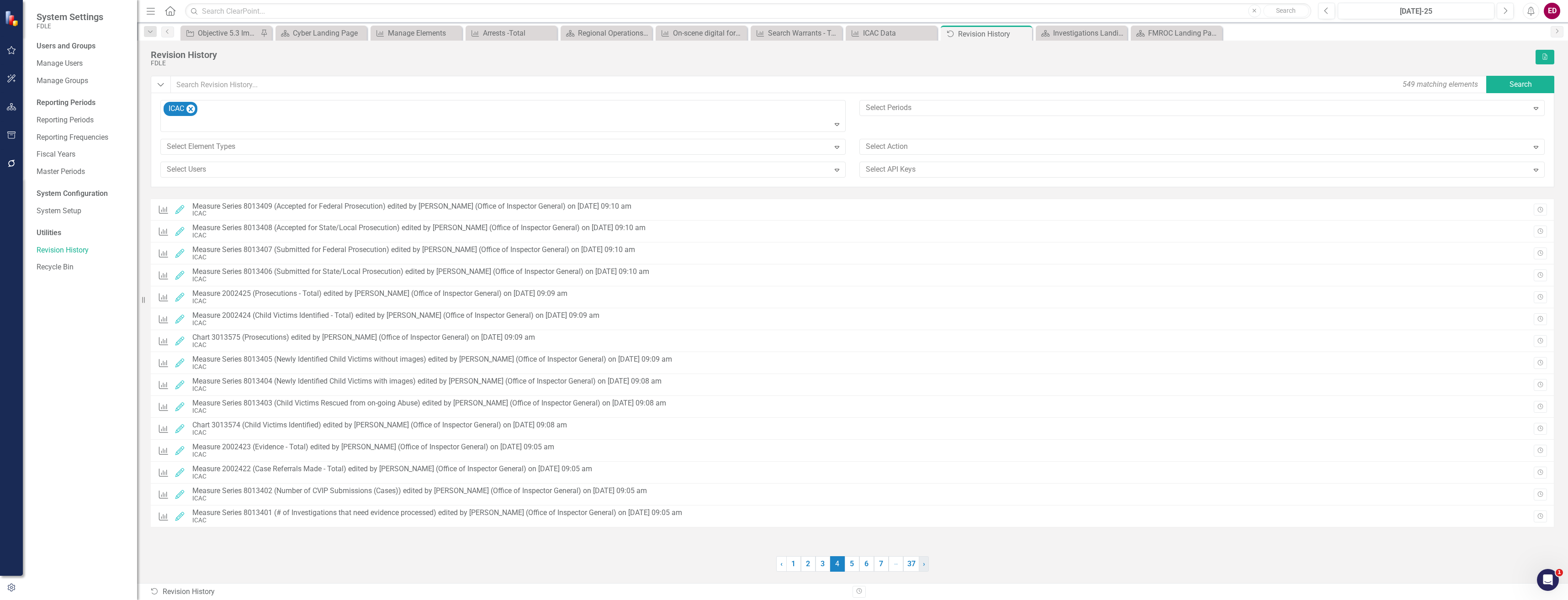
click at [922, 566] on link "› Next" at bounding box center [923, 564] width 10 height 16
click at [194, 108] on icon "Remove ICAC" at bounding box center [191, 109] width 9 height 12
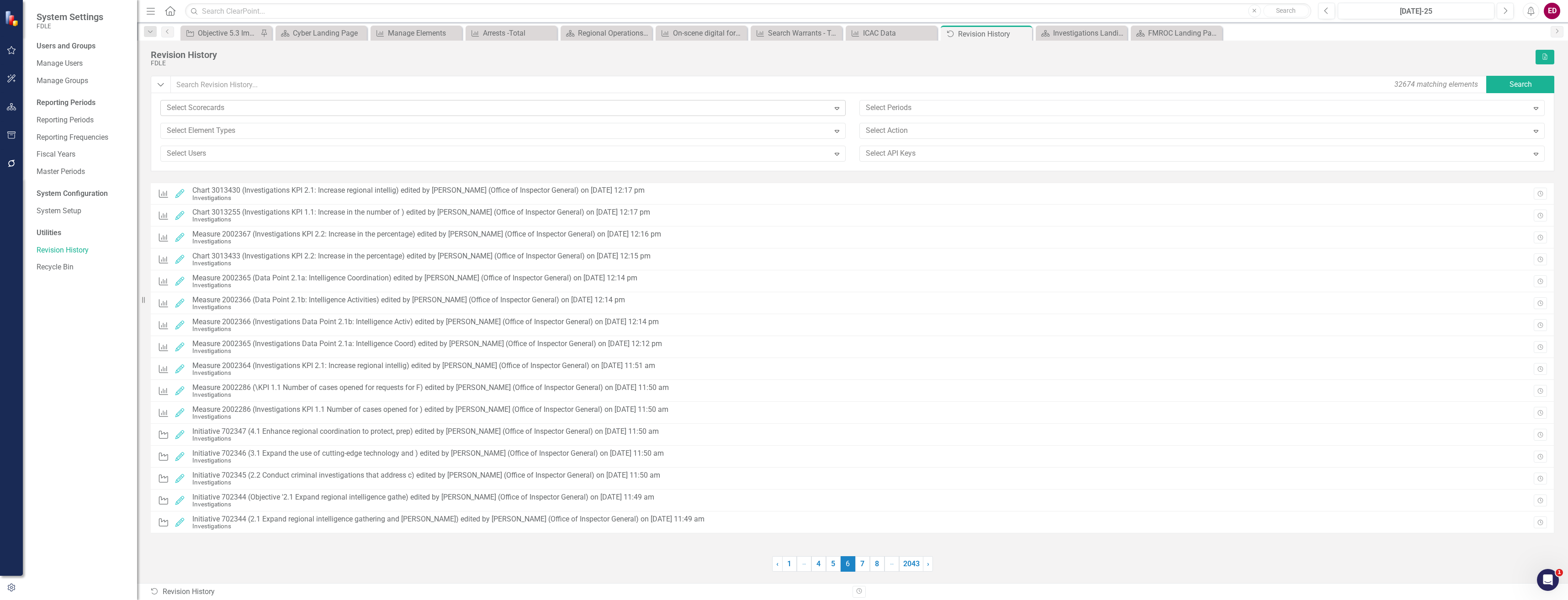
click at [17, 100] on button "button" at bounding box center [12, 108] width 21 height 19
click at [41, 96] on icon "Dropdown" at bounding box center [40, 97] width 7 height 5
click at [44, 163] on icon "Dropdown" at bounding box center [44, 164] width 7 height 5
click at [57, 200] on icon "Dropdown" at bounding box center [54, 198] width 7 height 5
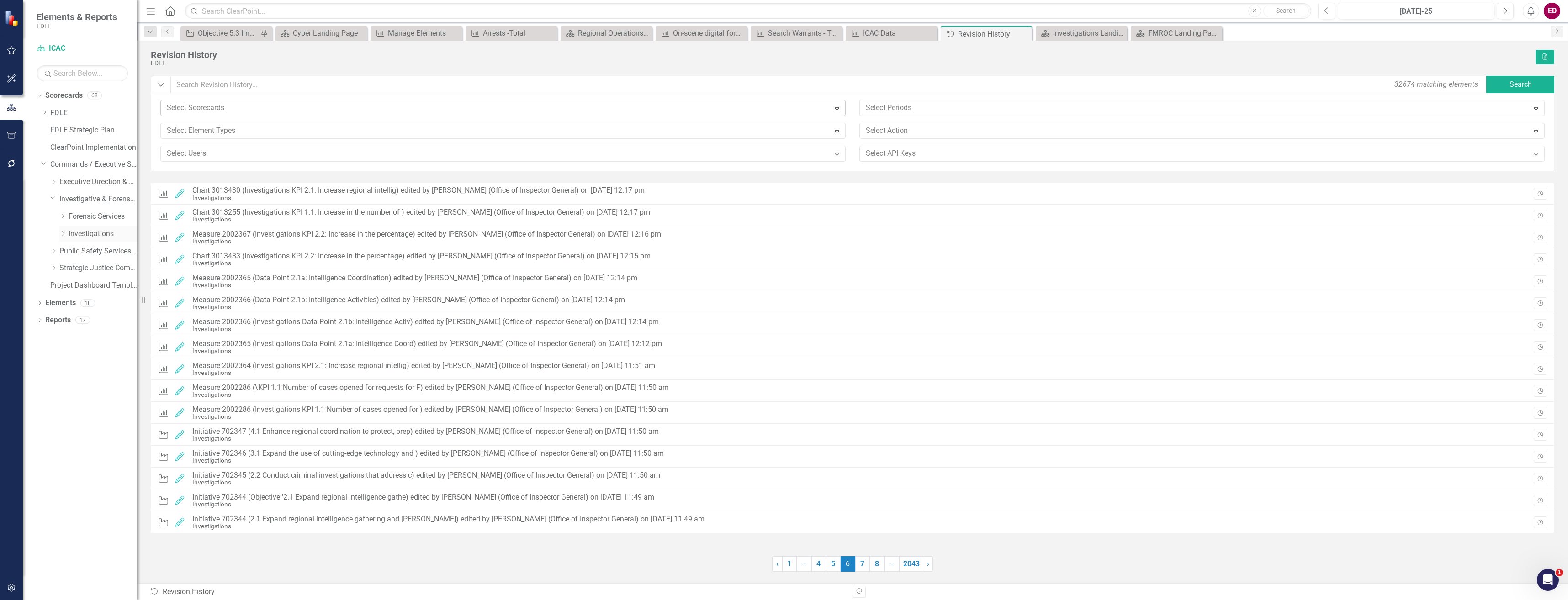
click at [65, 232] on icon "Dropdown" at bounding box center [63, 233] width 7 height 5
click at [98, 341] on link "ICAC" at bounding box center [108, 337] width 60 height 10
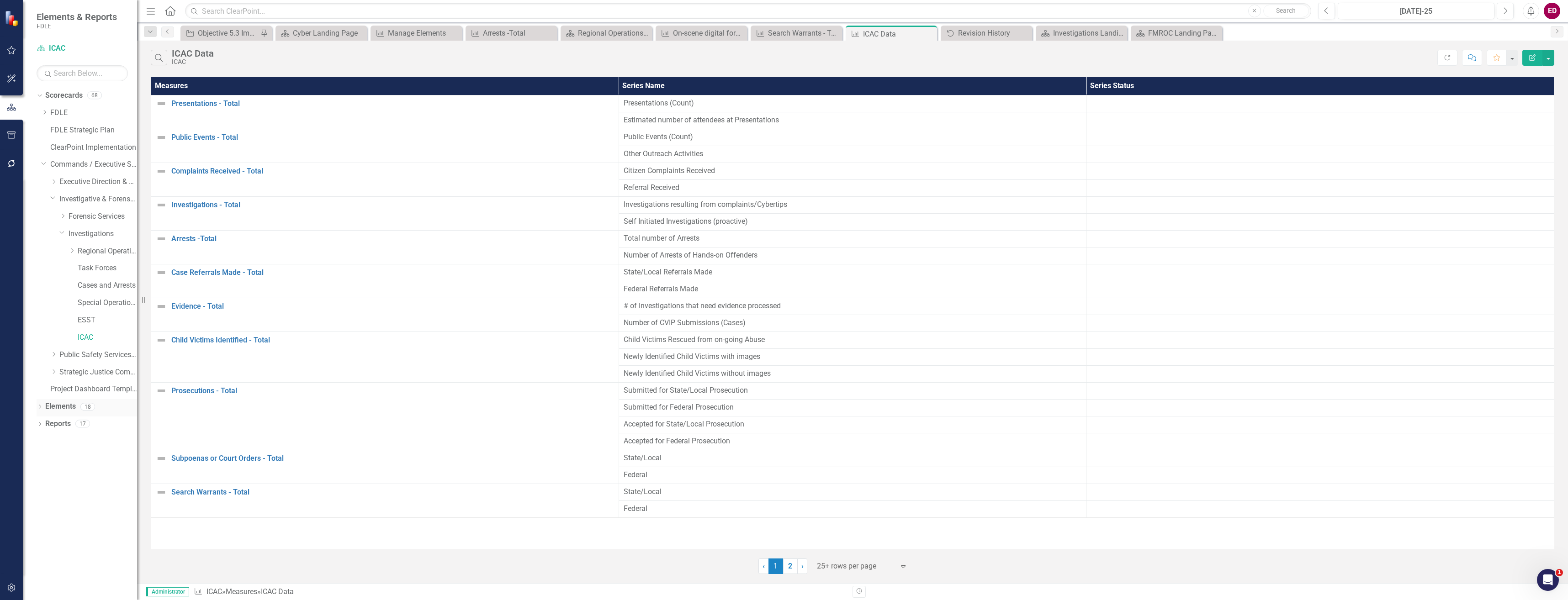
click at [40, 406] on icon "Dropdown" at bounding box center [40, 408] width 7 height 5
click at [86, 459] on link "Measure Measures" at bounding box center [72, 458] width 45 height 10
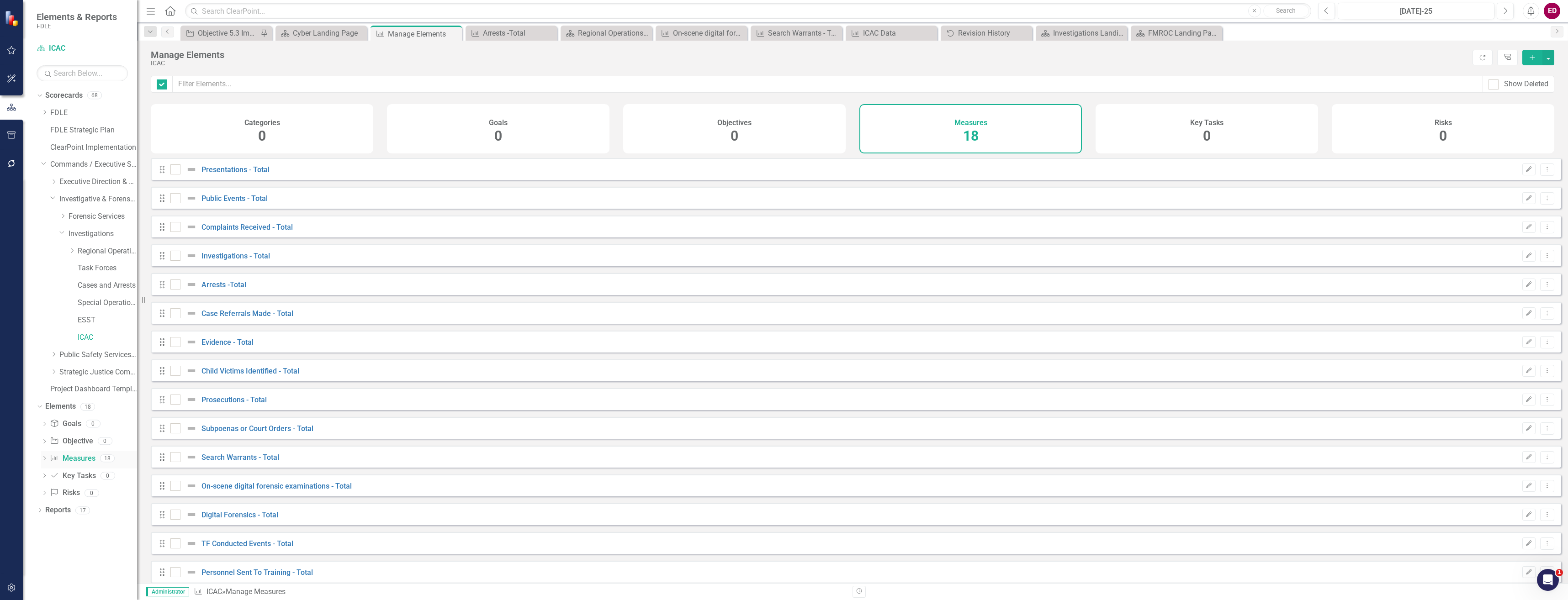
checkbox input "false"
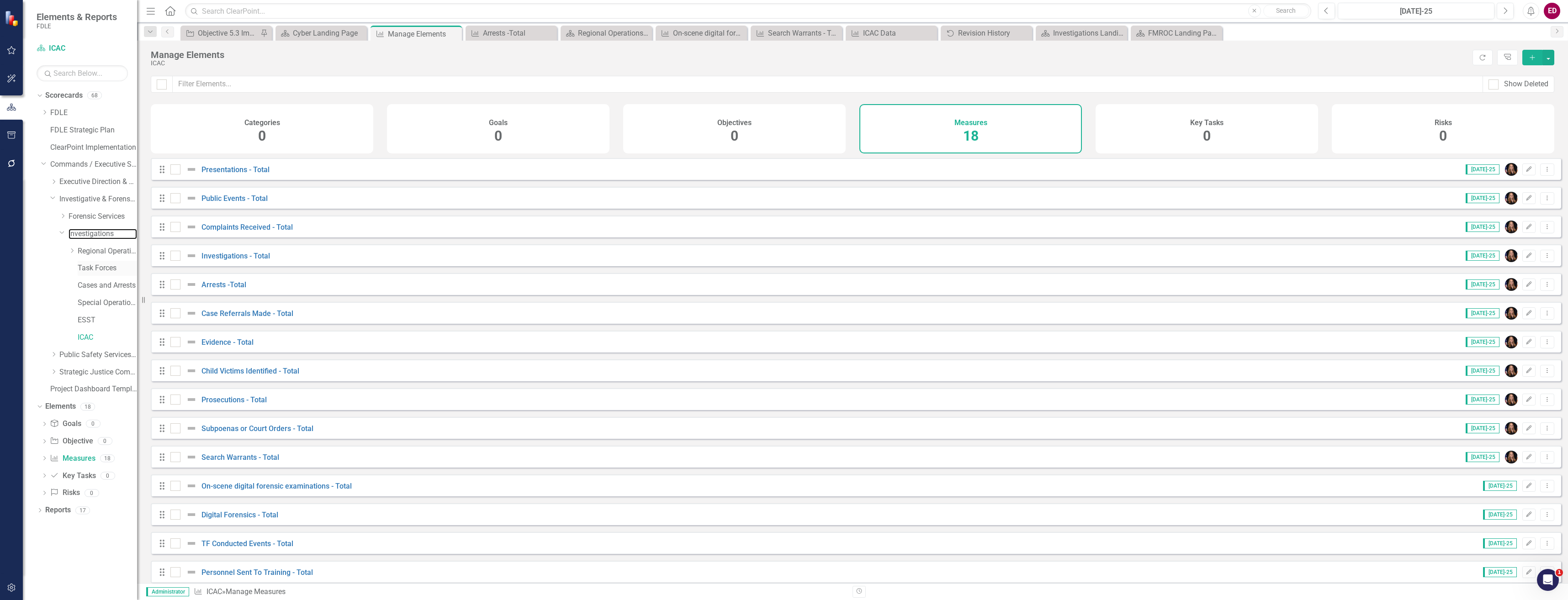
drag, startPoint x: 80, startPoint y: 233, endPoint x: 80, endPoint y: 274, distance: 41.0
click at [80, 233] on link "Investigations" at bounding box center [103, 234] width 69 height 10
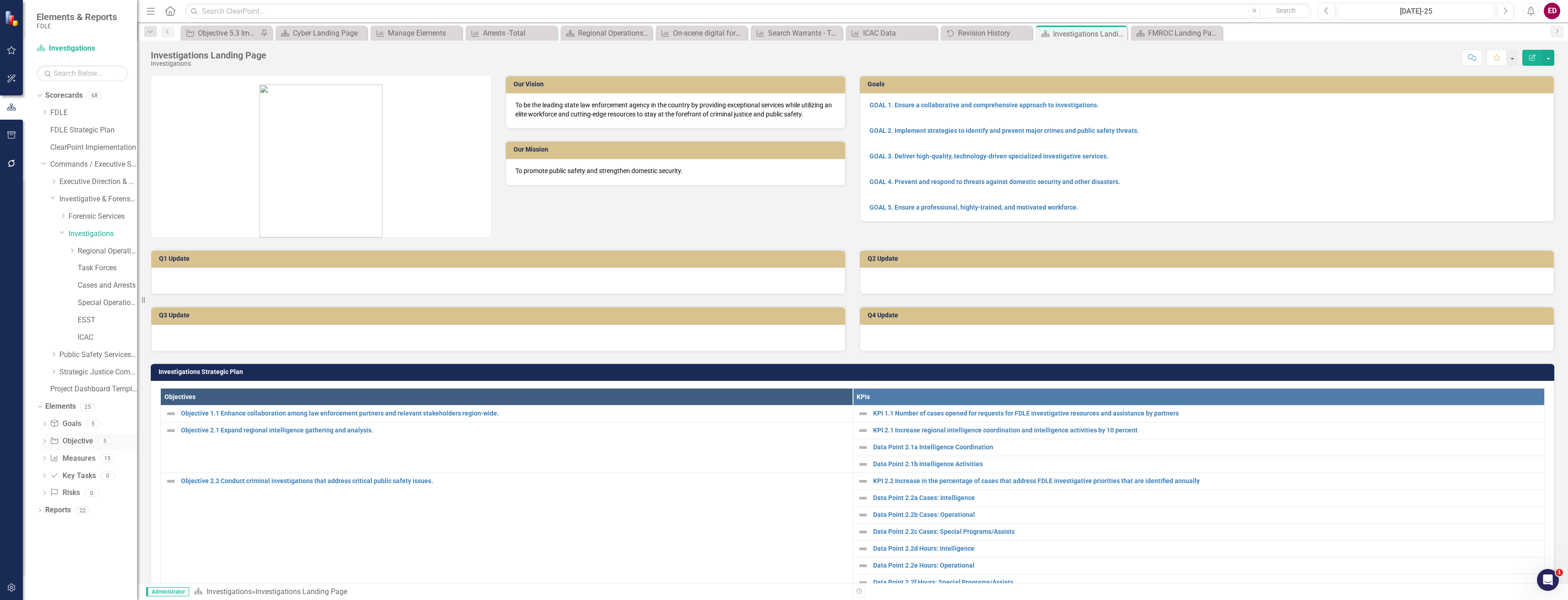
click at [47, 442] on icon "Dropdown" at bounding box center [44, 442] width 7 height 5
drag, startPoint x: 74, startPoint y: 452, endPoint x: 90, endPoint y: 461, distance: 18.4
click at [75, 452] on link "Objective 1.1 Enhance collaboration among law enforcement partners and relevant…" at bounding box center [97, 456] width 80 height 15
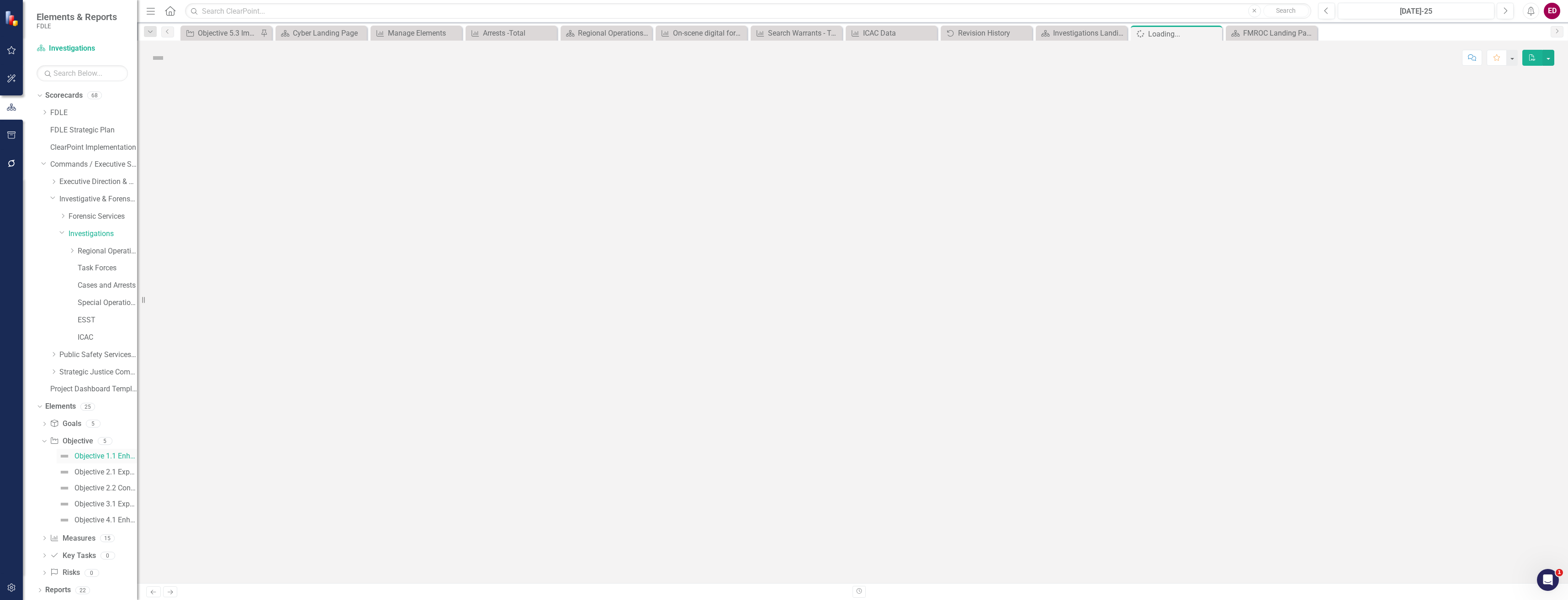
click at [90, 461] on link "Objective 1.1 Enhance collaboration among law enforcement partners and relevant…" at bounding box center [97, 456] width 80 height 15
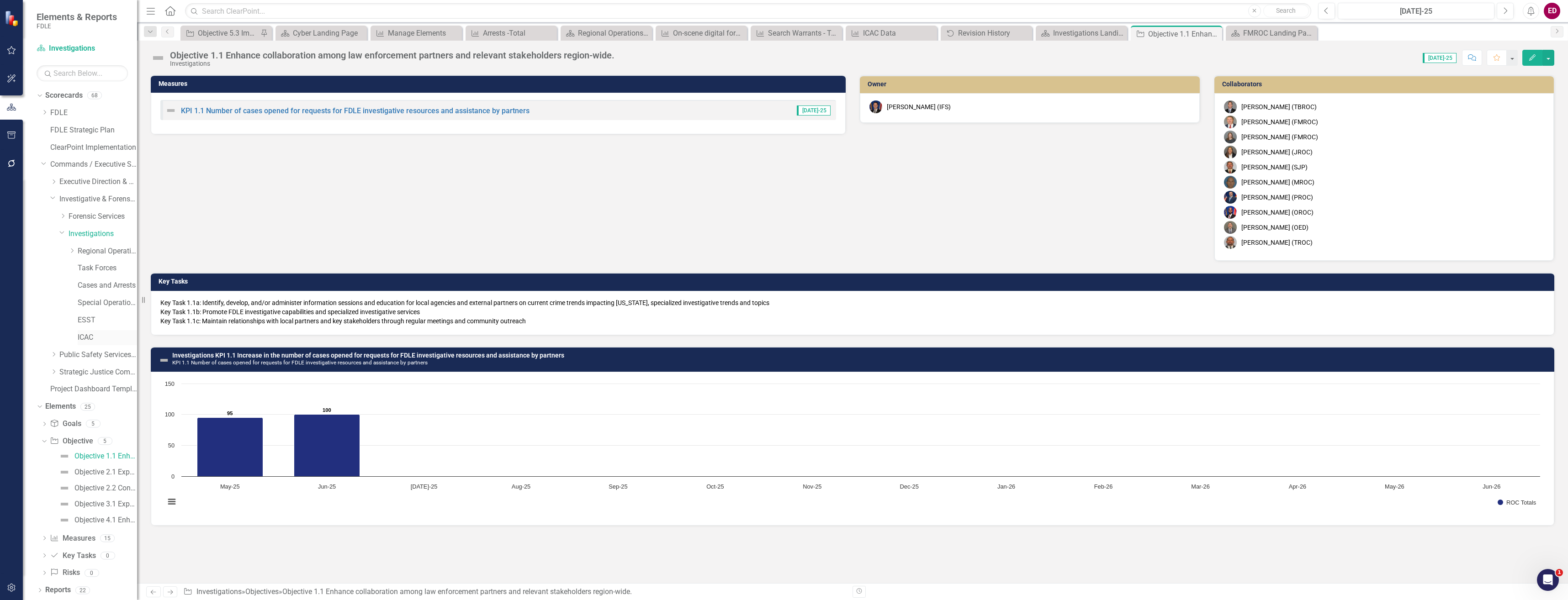
click at [99, 340] on link "ICAC" at bounding box center [108, 337] width 60 height 10
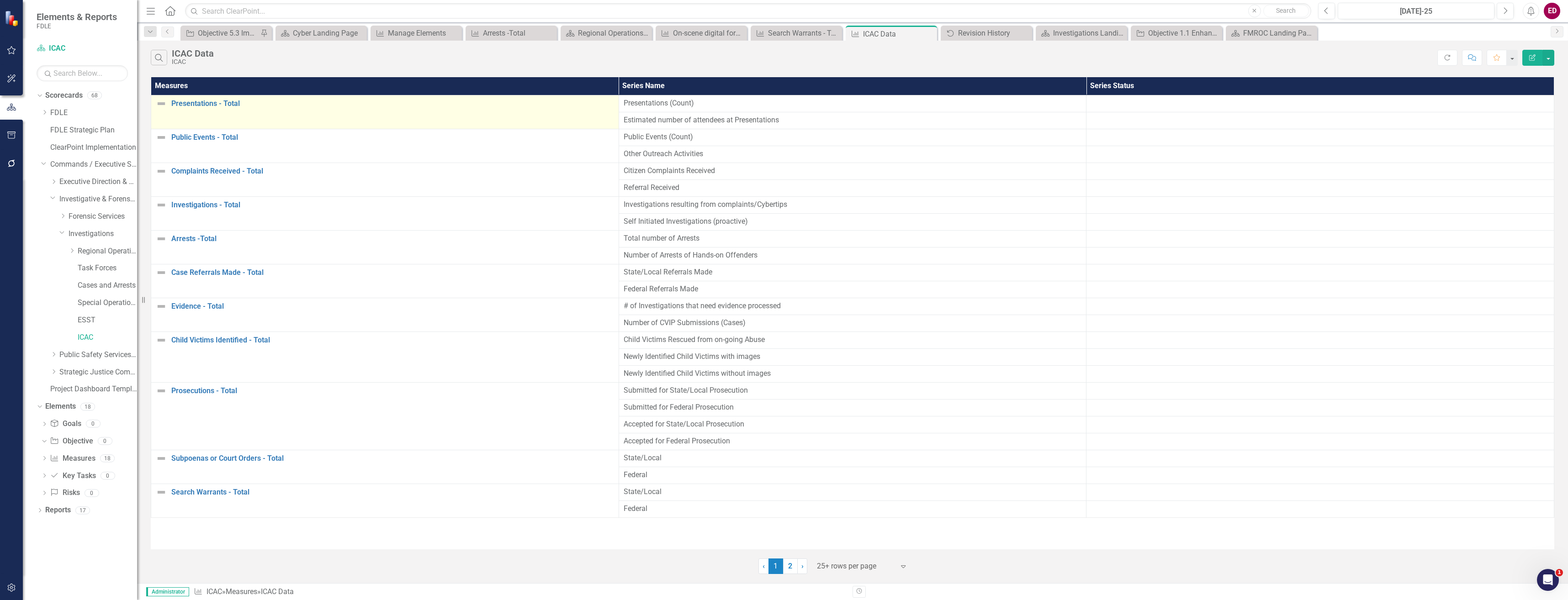
click at [214, 108] on div "Presentations - Total" at bounding box center [385, 103] width 458 height 11
click at [219, 102] on link "Presentations - Total" at bounding box center [392, 104] width 443 height 9
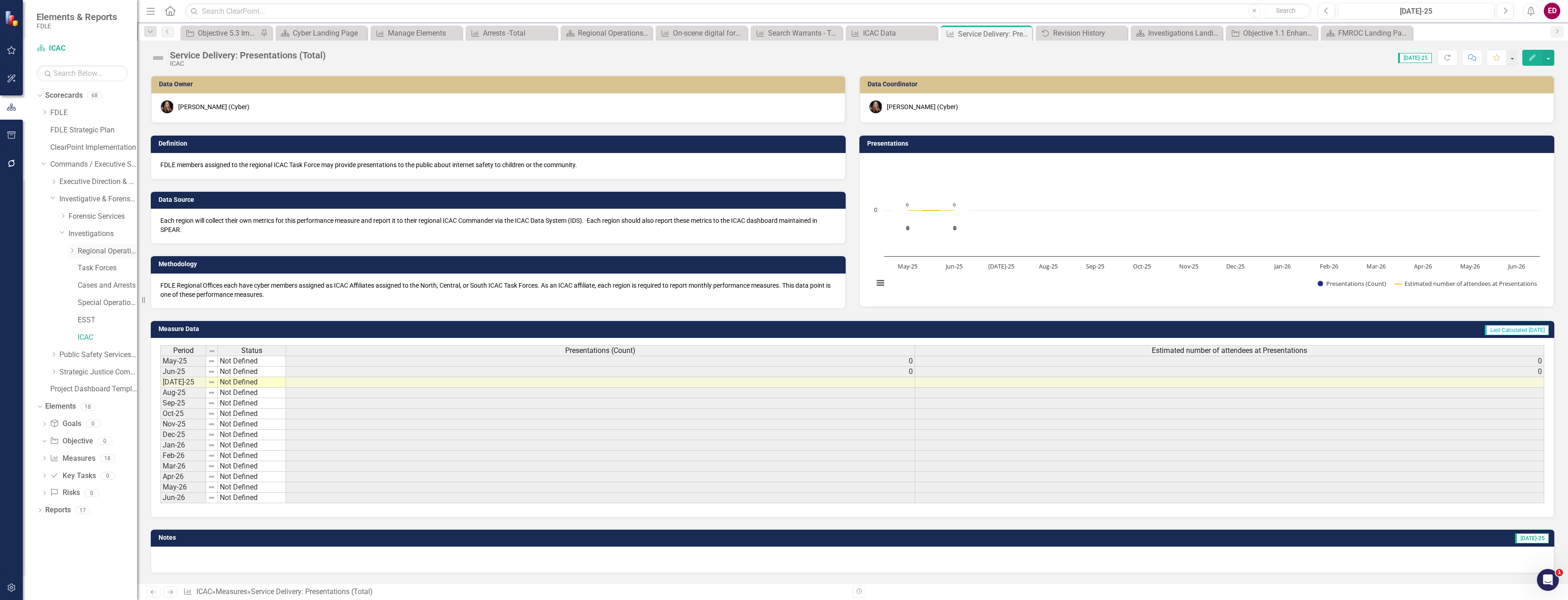
click at [72, 248] on icon "Dropdown" at bounding box center [72, 251] width 7 height 5
drag, startPoint x: 80, startPoint y: 270, endPoint x: 91, endPoint y: 270, distance: 11.0
click at [81, 270] on div "FMROC" at bounding box center [94, 270] width 87 height 18
click at [91, 270] on link "FMROC" at bounding box center [112, 268] width 51 height 10
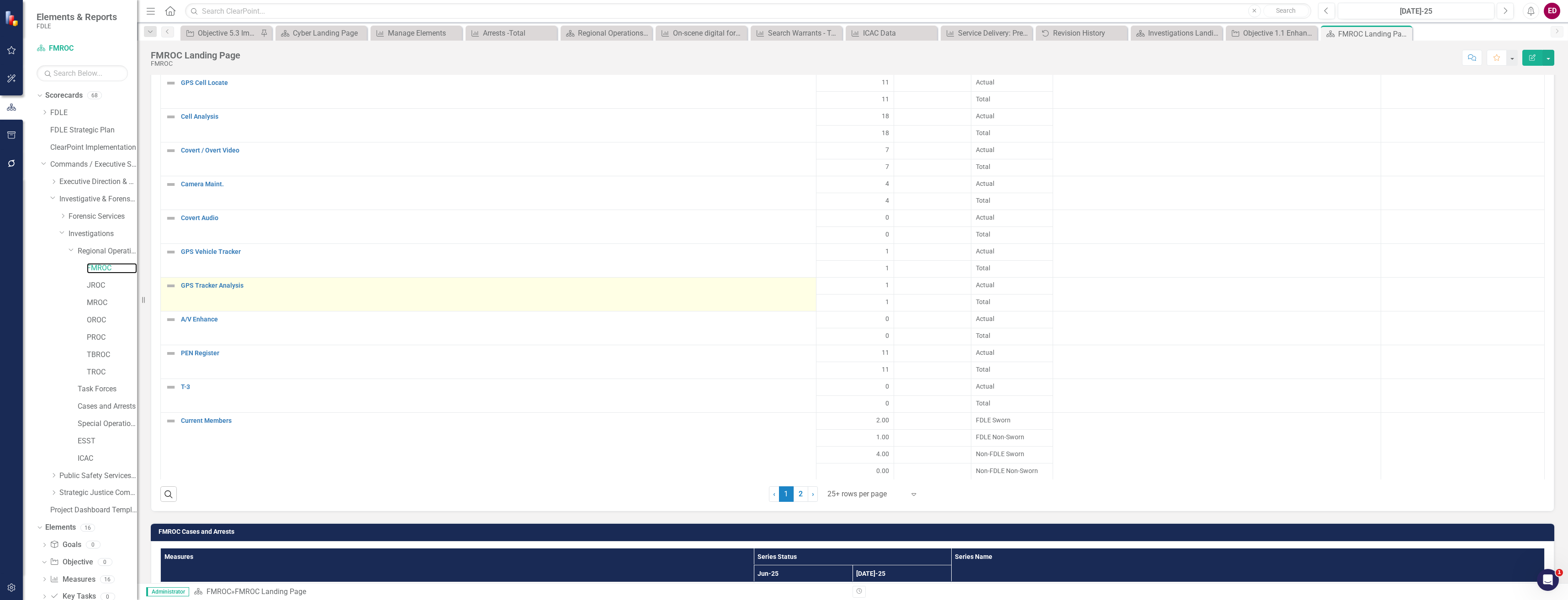
scroll to position [798, 0]
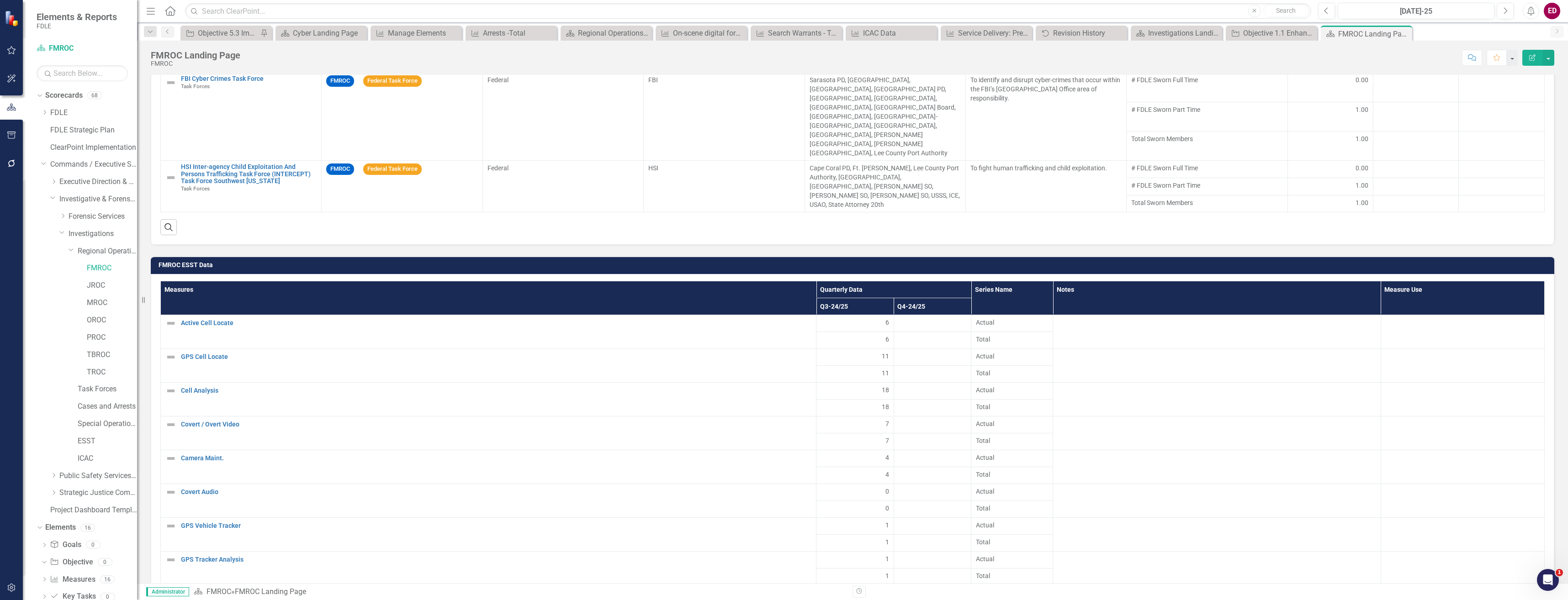
click at [945, 298] on th "Q4-24/25" at bounding box center [933, 307] width 78 height 17
click at [945, 298] on th "Q4-24/25 Sort Ascending" at bounding box center [933, 307] width 78 height 17
drag, startPoint x: 86, startPoint y: 431, endPoint x: 91, endPoint y: 442, distance: 12.1
click at [86, 431] on div "Special Operations Team" at bounding box center [108, 424] width 60 height 15
click at [91, 442] on link "ESST" at bounding box center [108, 441] width 60 height 10
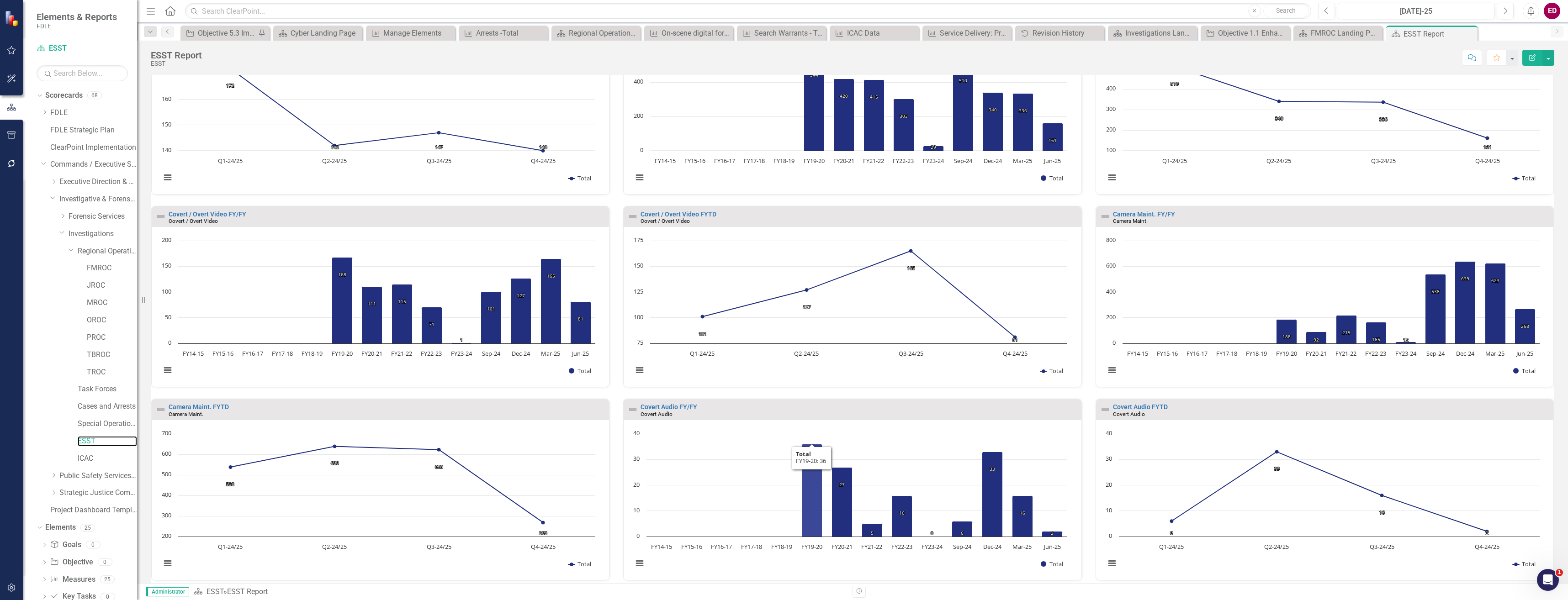
scroll to position [346, 0]
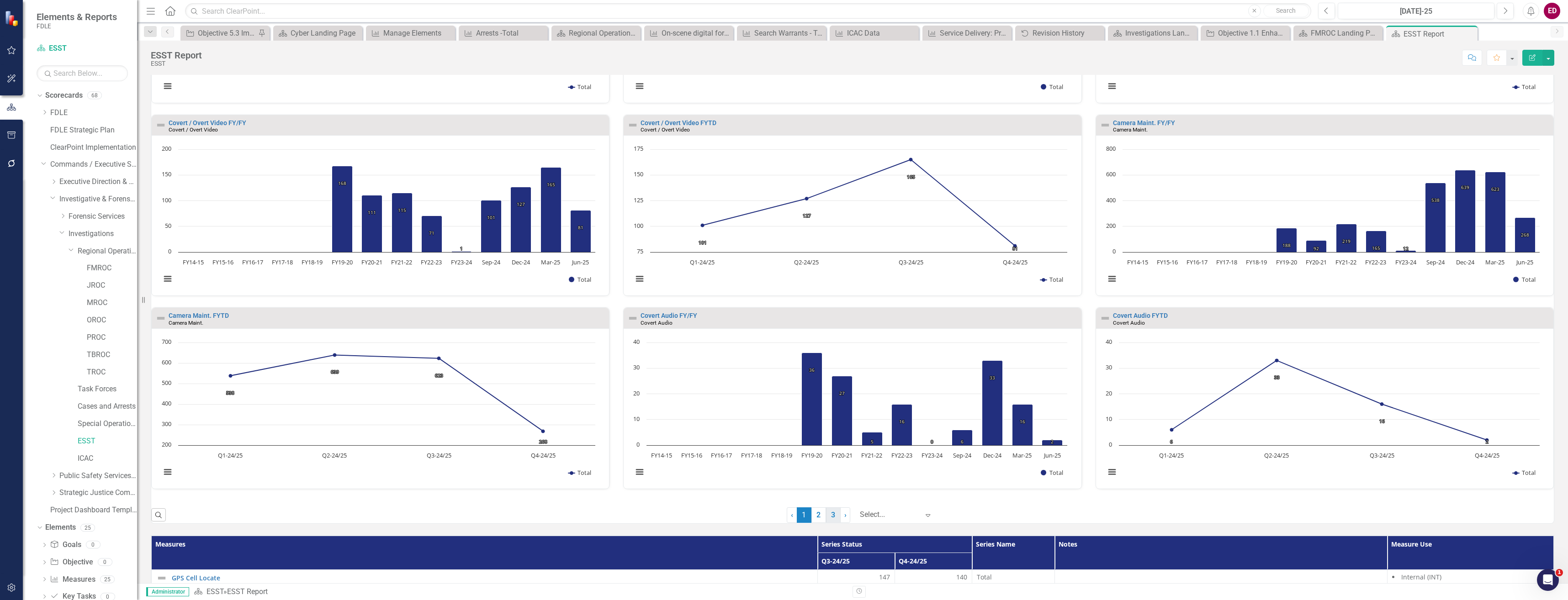
click at [826, 517] on link "3" at bounding box center [833, 515] width 15 height 16
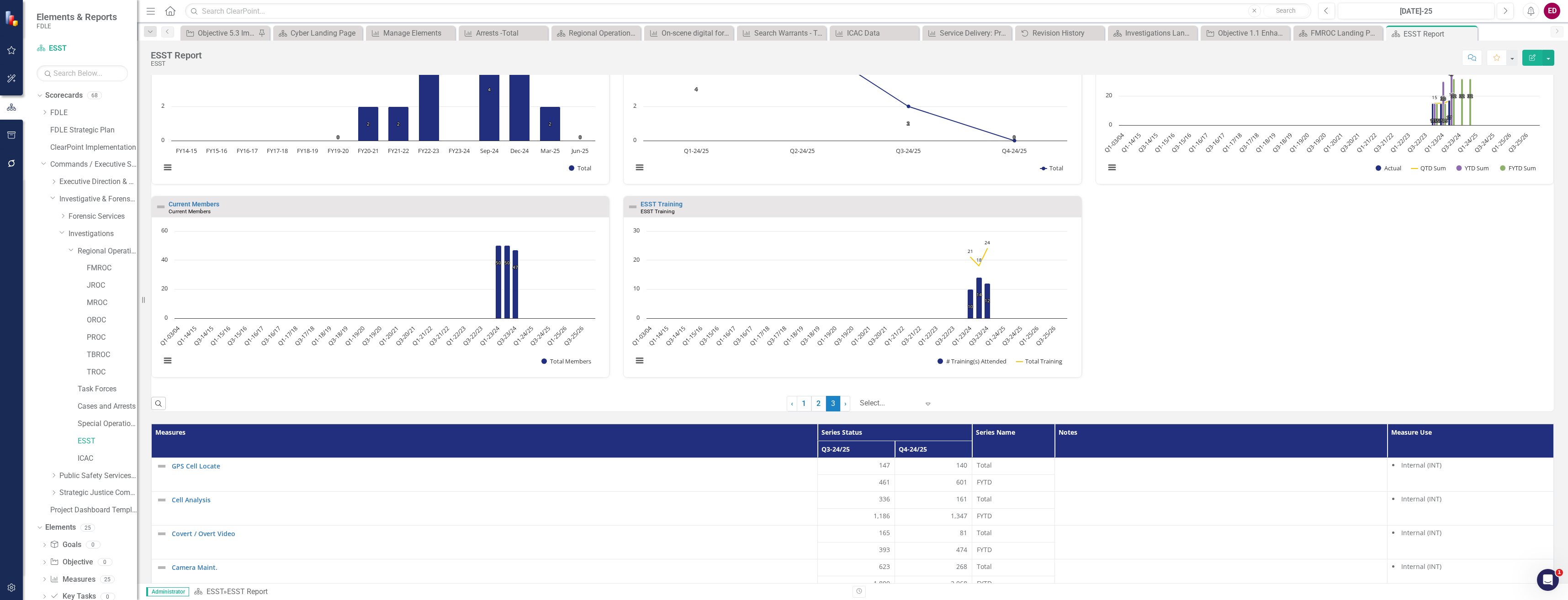
scroll to position [0, 0]
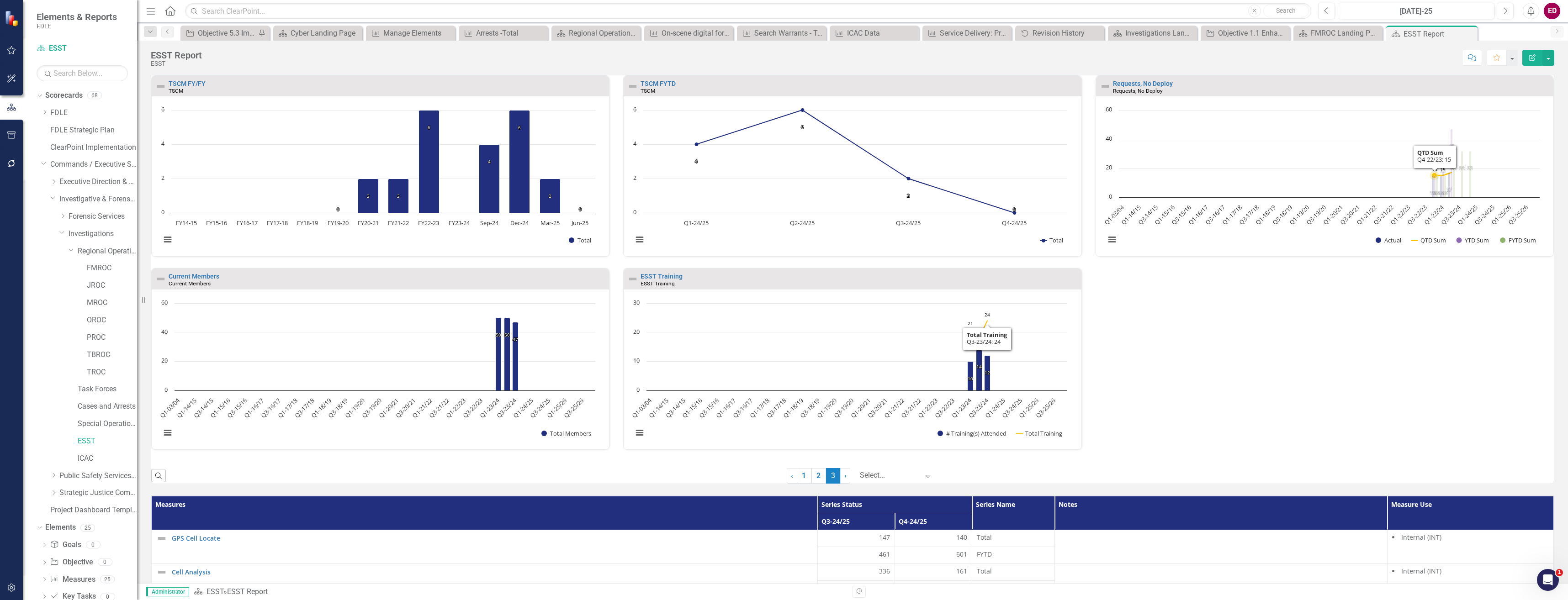
click at [1177, 149] on rect "Interactive chart" at bounding box center [1322, 180] width 444 height 148
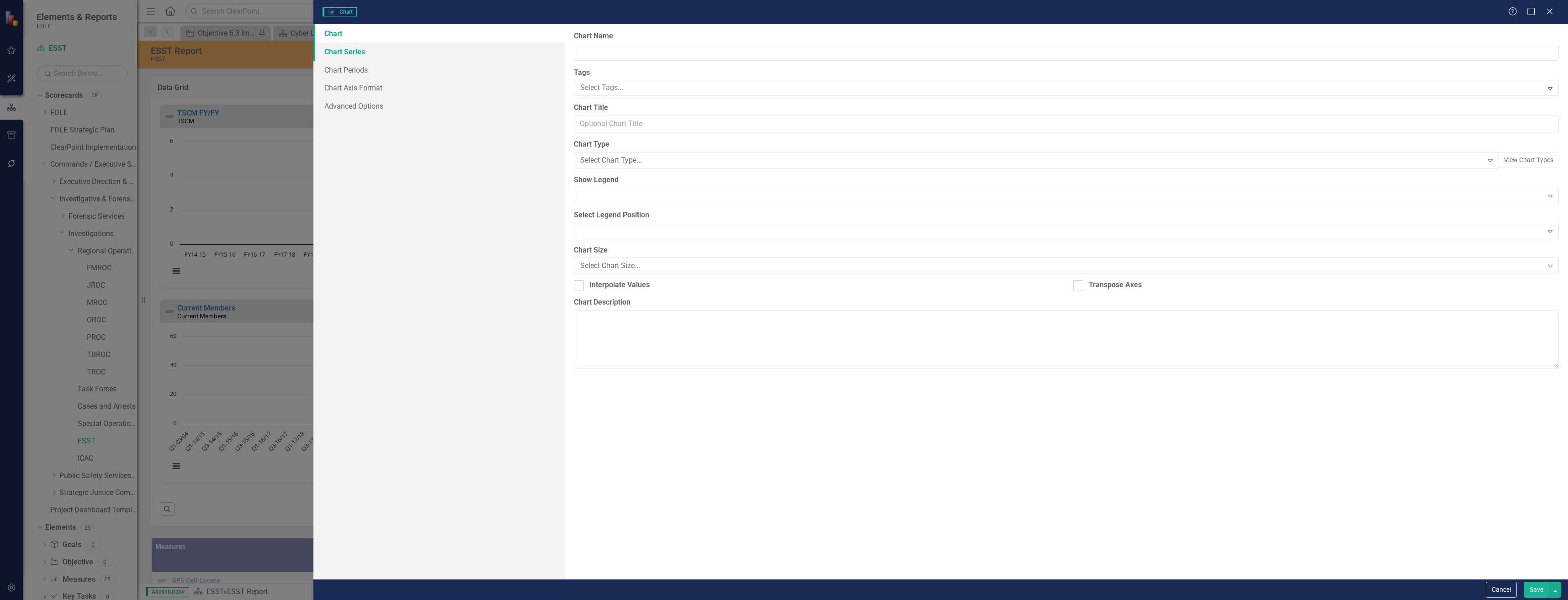
type input "Requests, No Deploy"
click at [444, 56] on link "Chart Series" at bounding box center [439, 52] width 251 height 18
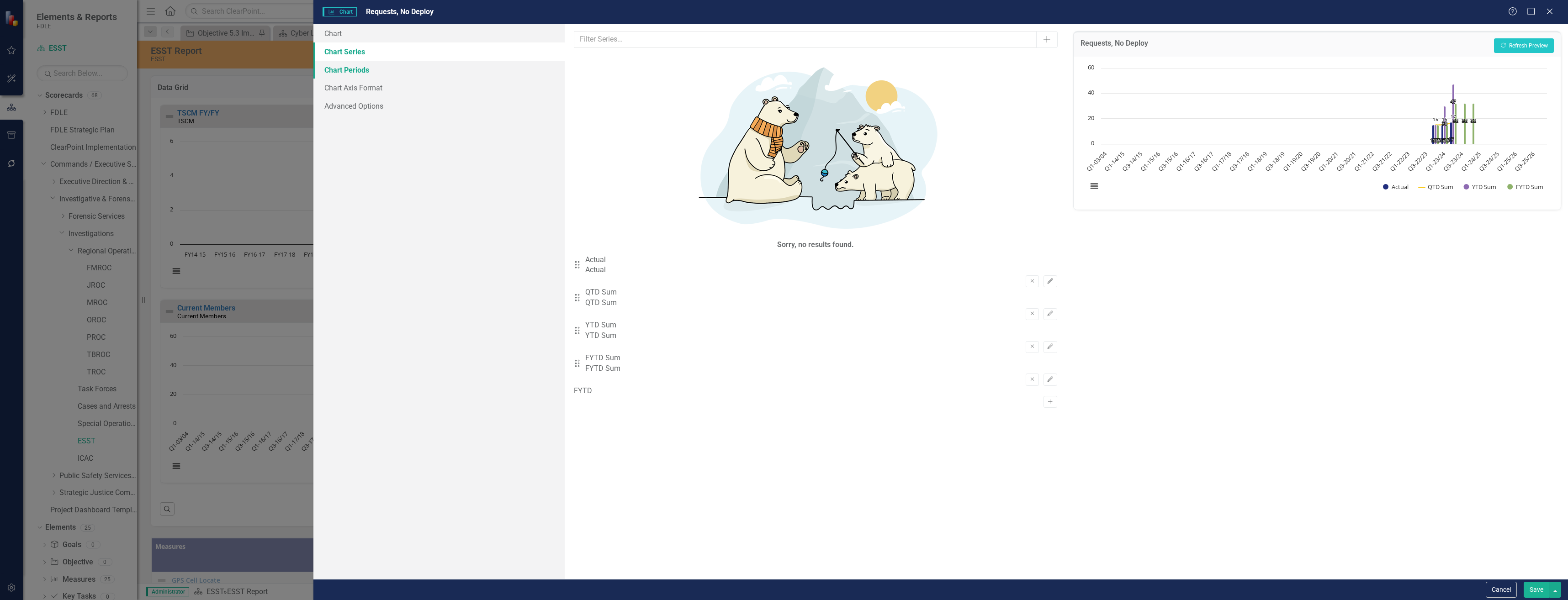
click at [450, 68] on link "Chart Periods" at bounding box center [439, 70] width 251 height 18
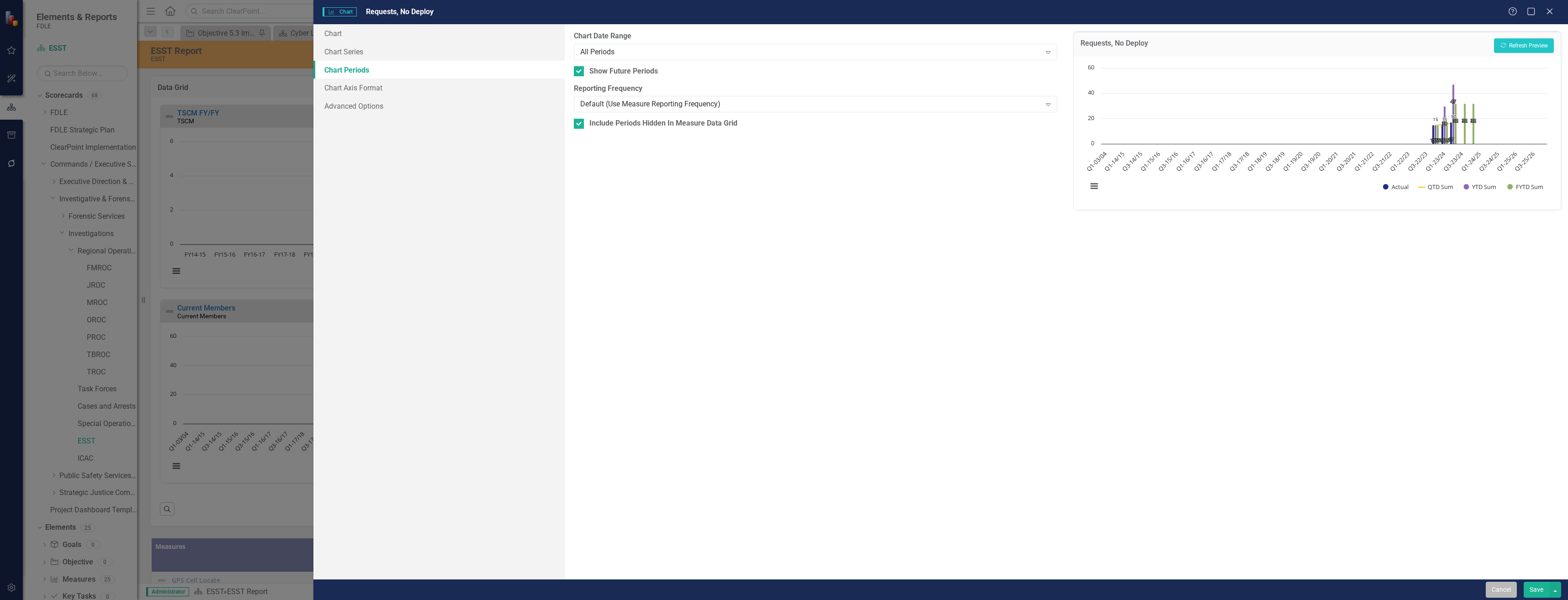
click at [1497, 585] on button "Cancel" at bounding box center [1501, 590] width 31 height 16
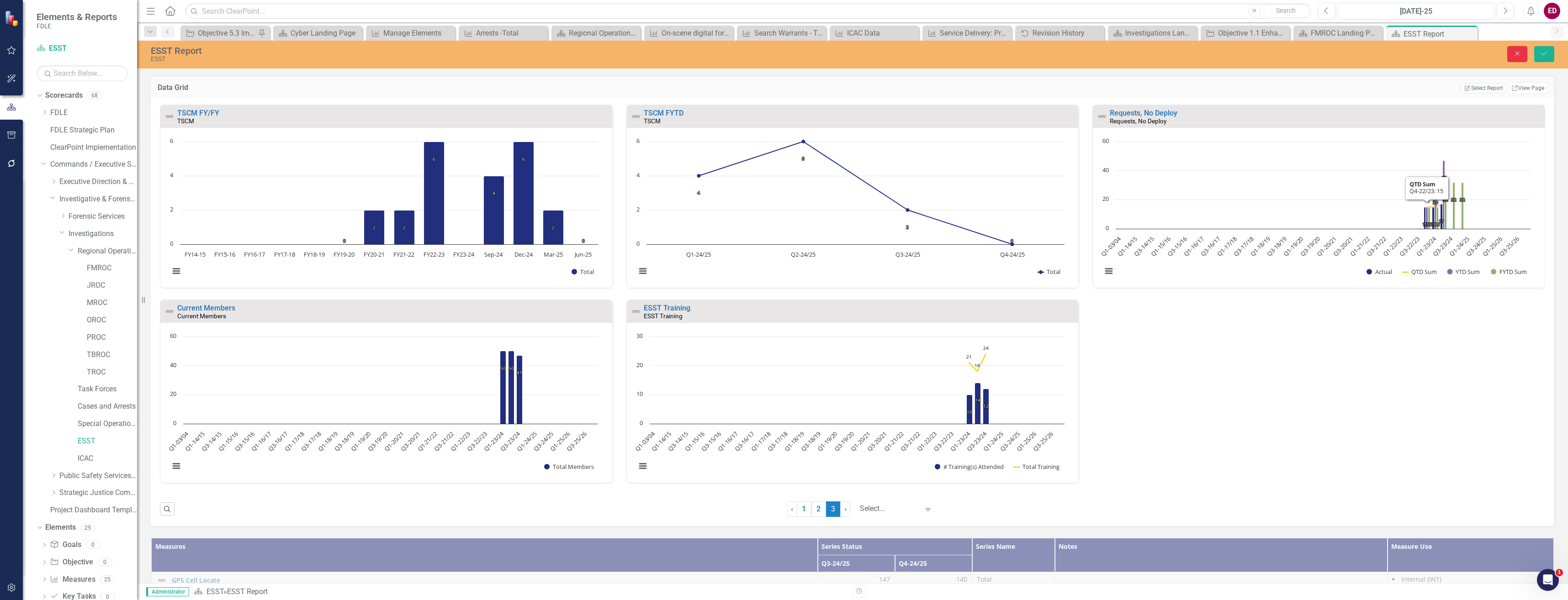
click at [1508, 55] on button "Close" at bounding box center [1517, 54] width 20 height 16
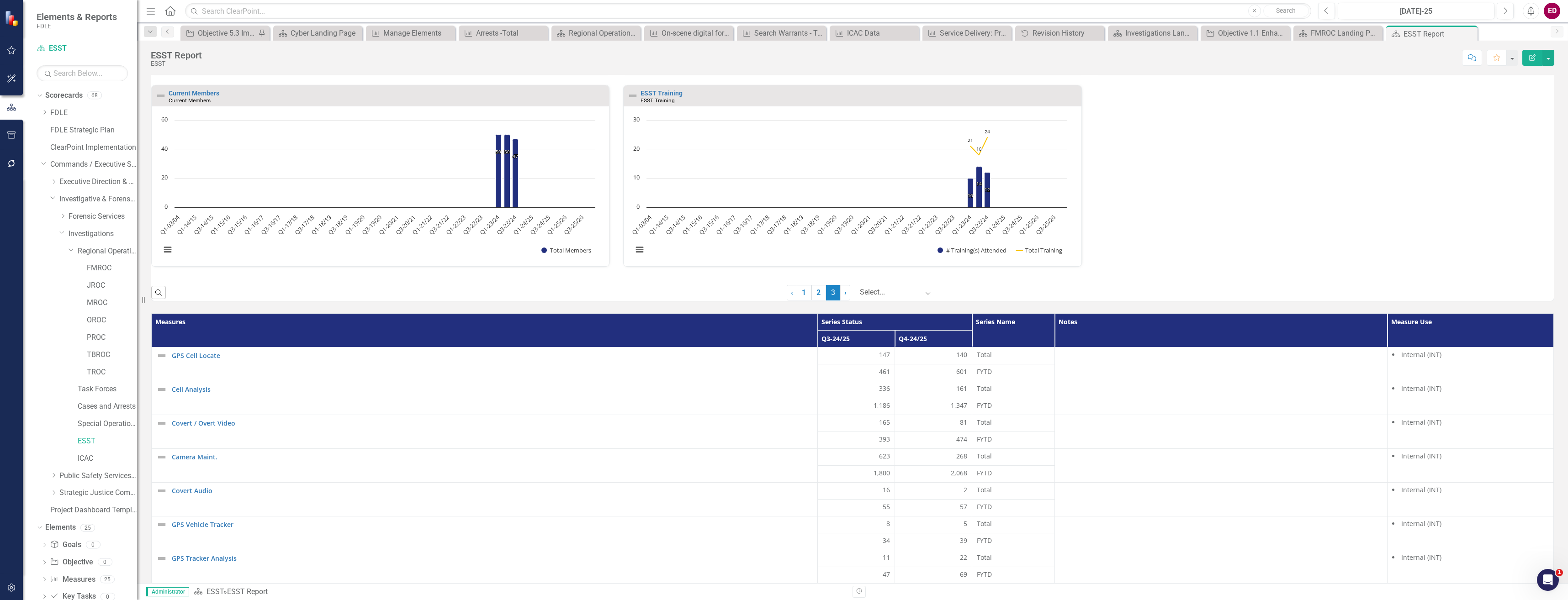
scroll to position [417, 0]
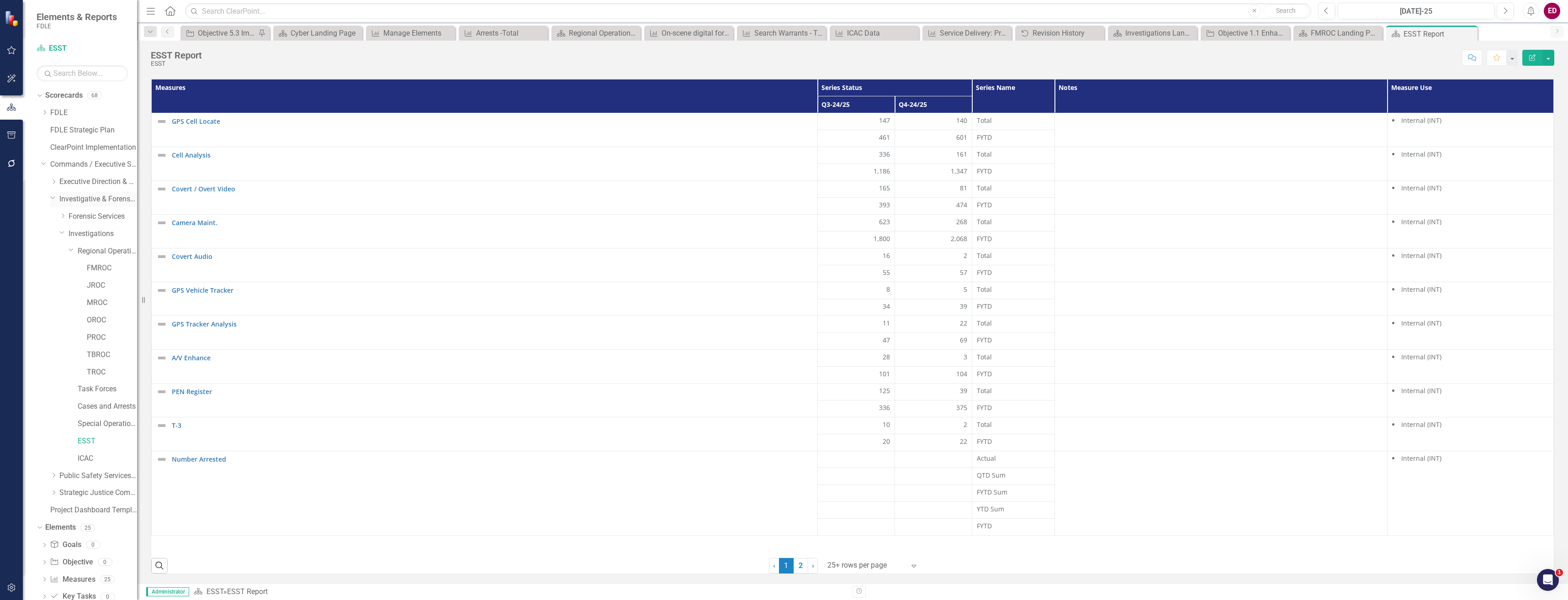
drag, startPoint x: 58, startPoint y: 200, endPoint x: 52, endPoint y: 201, distance: 6.1
click at [55, 200] on div "Dropdown" at bounding box center [55, 200] width 9 height 5
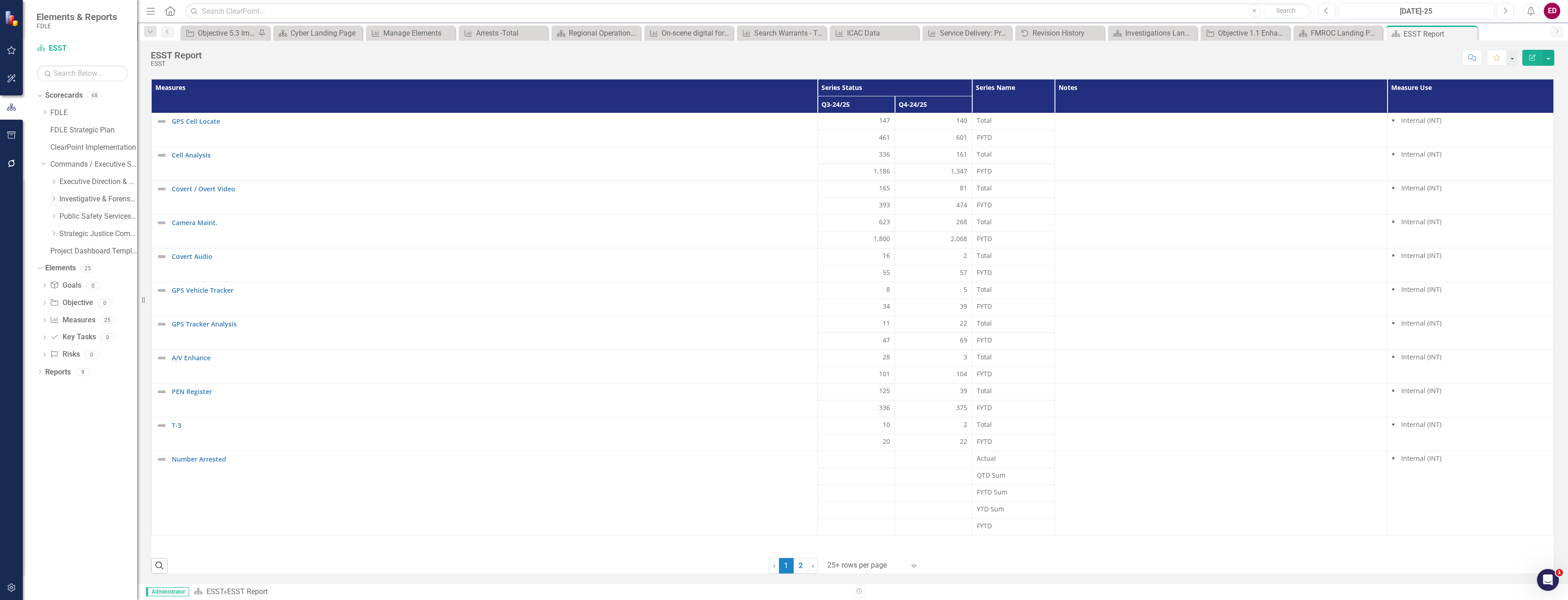
click at [52, 201] on icon "Dropdown" at bounding box center [54, 198] width 7 height 5
click at [52, 201] on icon "Dropdown" at bounding box center [53, 197] width 5 height 7
drag, startPoint x: 52, startPoint y: 201, endPoint x: 54, endPoint y: 215, distance: 14.1
click at [51, 219] on div "Dropdown" at bounding box center [54, 217] width 7 height 8
click at [54, 215] on icon "Dropdown" at bounding box center [53, 215] width 5 height 7
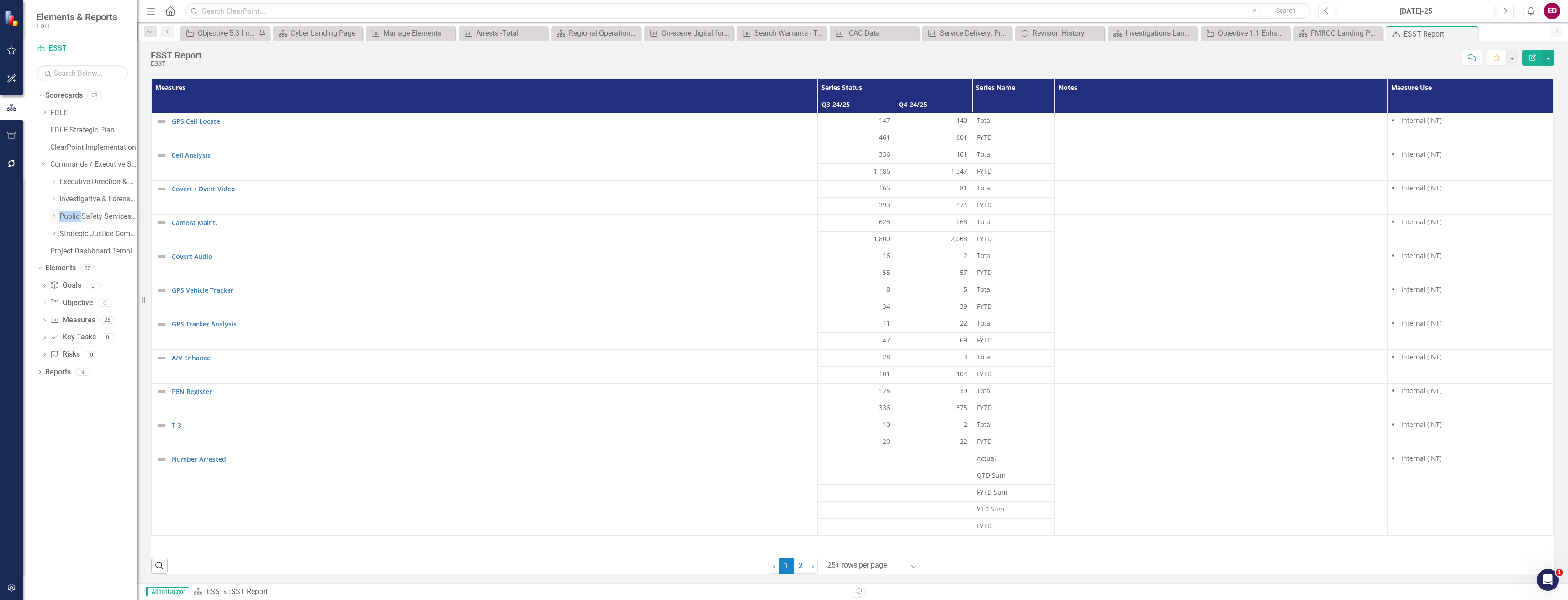
click at [54, 215] on icon "Dropdown" at bounding box center [54, 216] width 7 height 5
drag, startPoint x: 54, startPoint y: 215, endPoint x: 96, endPoint y: 248, distance: 53.4
click at [96, 248] on link "Criminal Justice Information Services" at bounding box center [103, 251] width 69 height 10
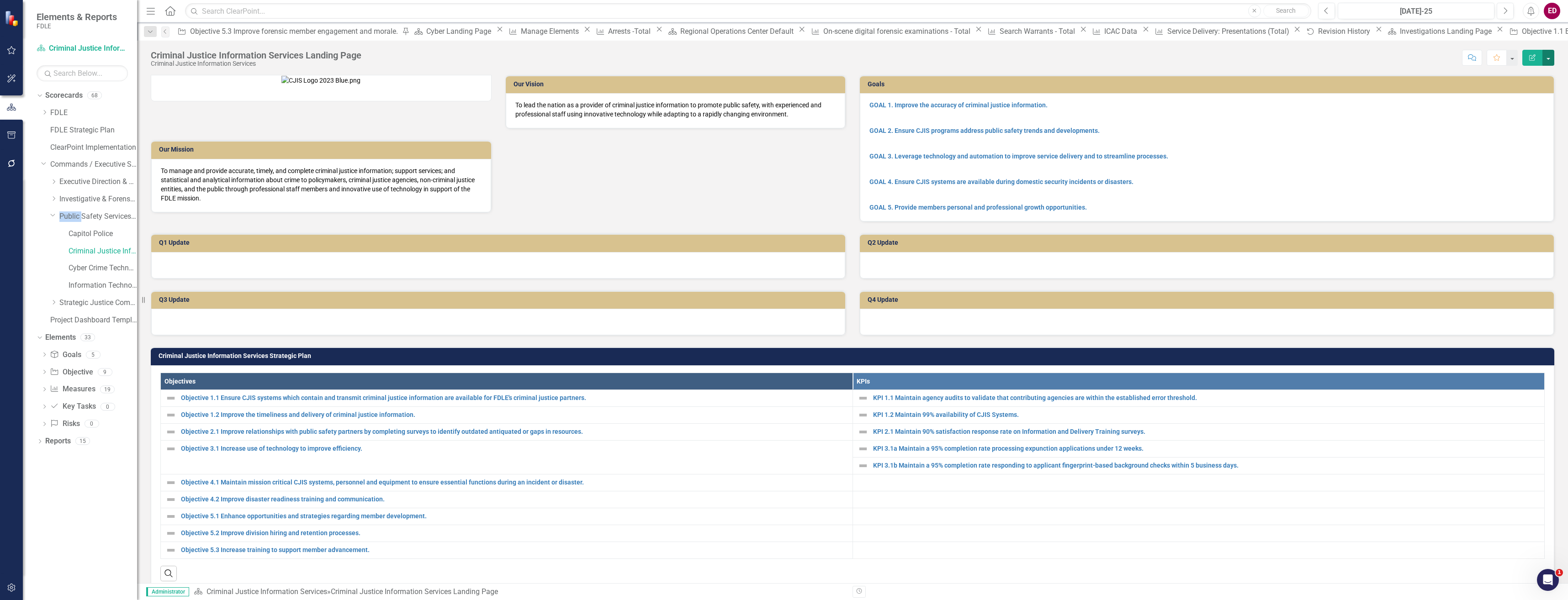
click at [1550, 61] on button "button" at bounding box center [1549, 58] width 12 height 16
click at [1533, 89] on link "Edit Report Edit Layout" at bounding box center [1517, 92] width 74 height 17
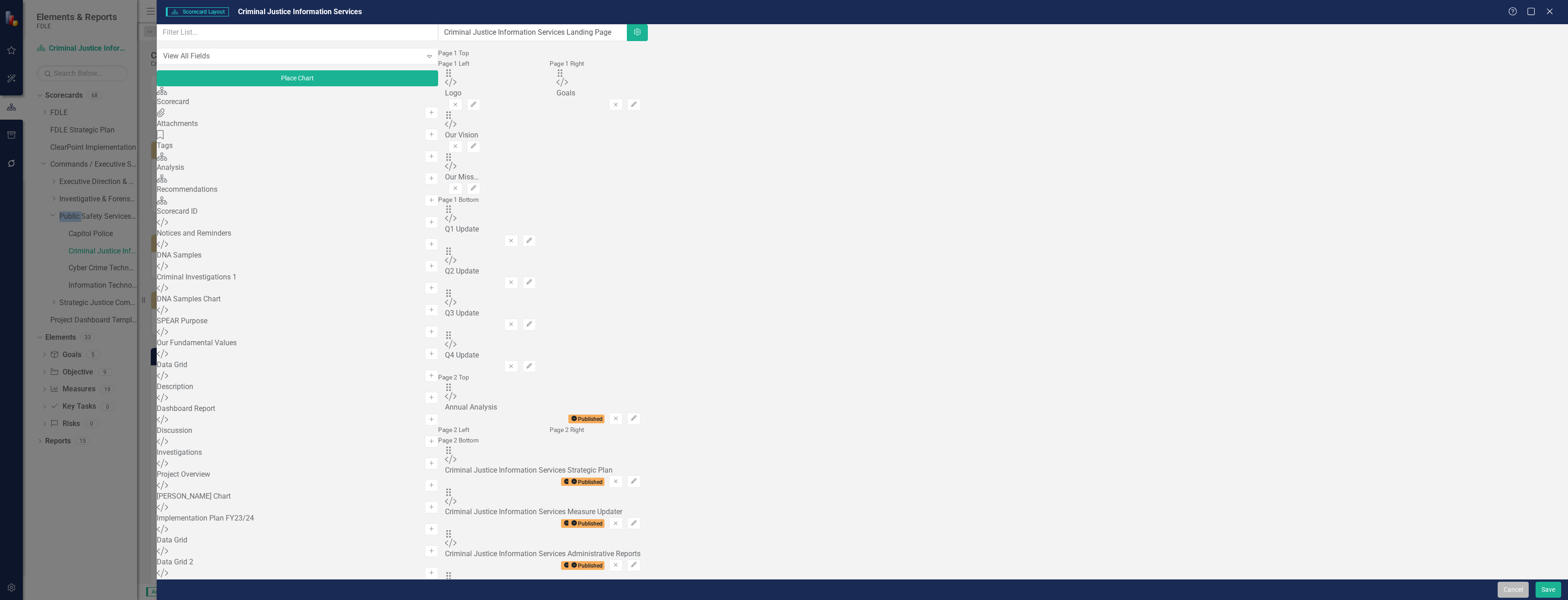
click at [1499, 588] on button "Cancel" at bounding box center [1513, 590] width 31 height 16
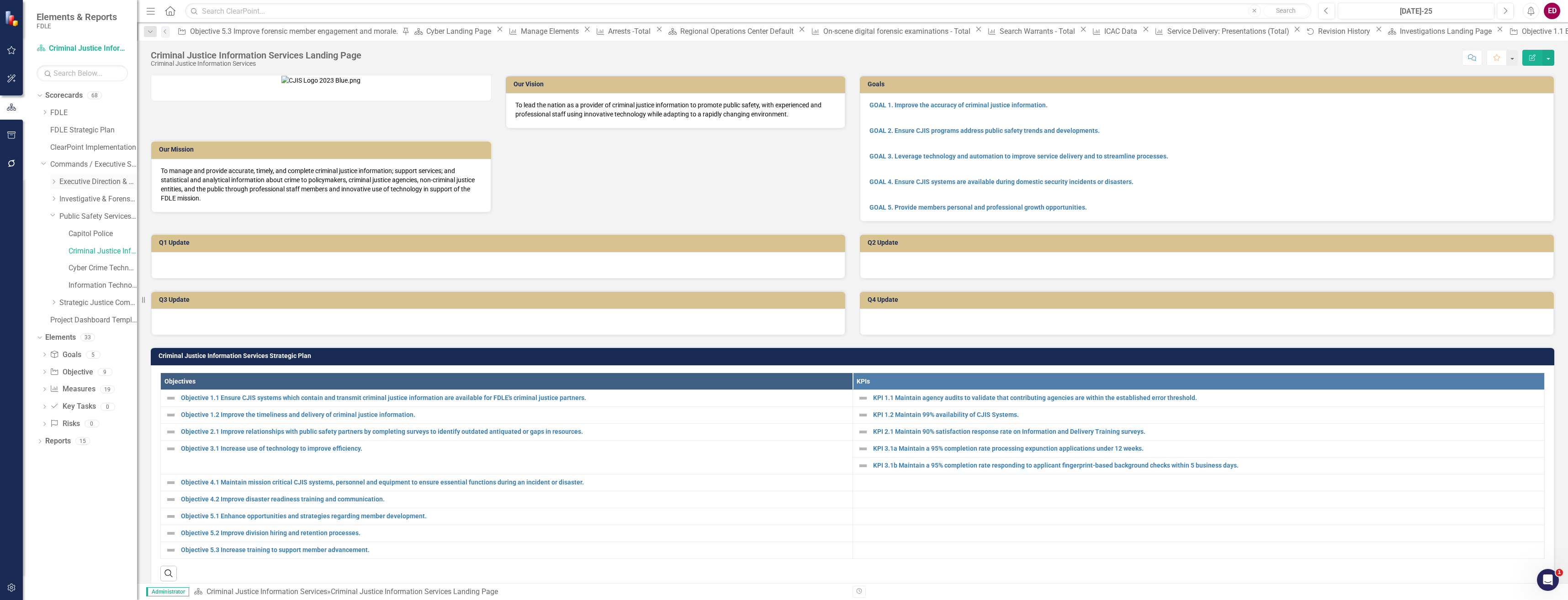
click at [54, 186] on div "Dropdown" at bounding box center [54, 182] width 7 height 8
click at [72, 201] on link "Business Support Program" at bounding box center [103, 199] width 69 height 10
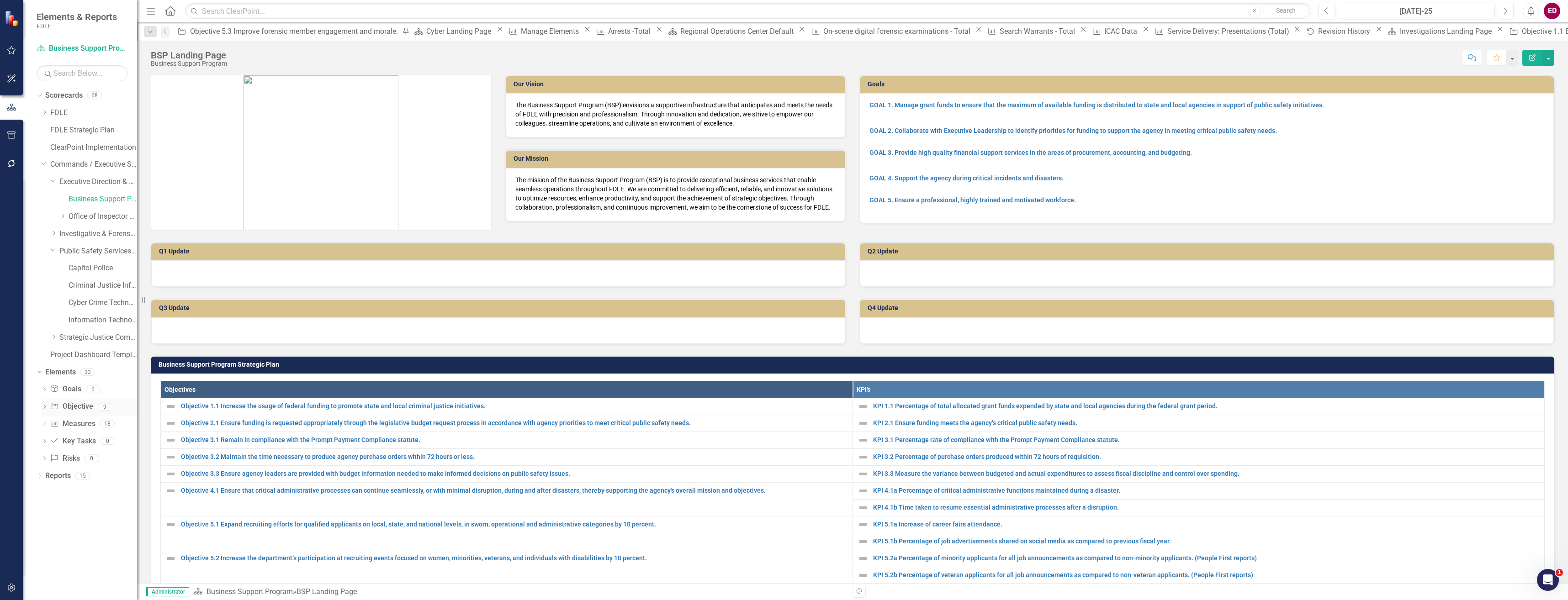
click at [54, 405] on icon "Objective" at bounding box center [54, 406] width 9 height 7
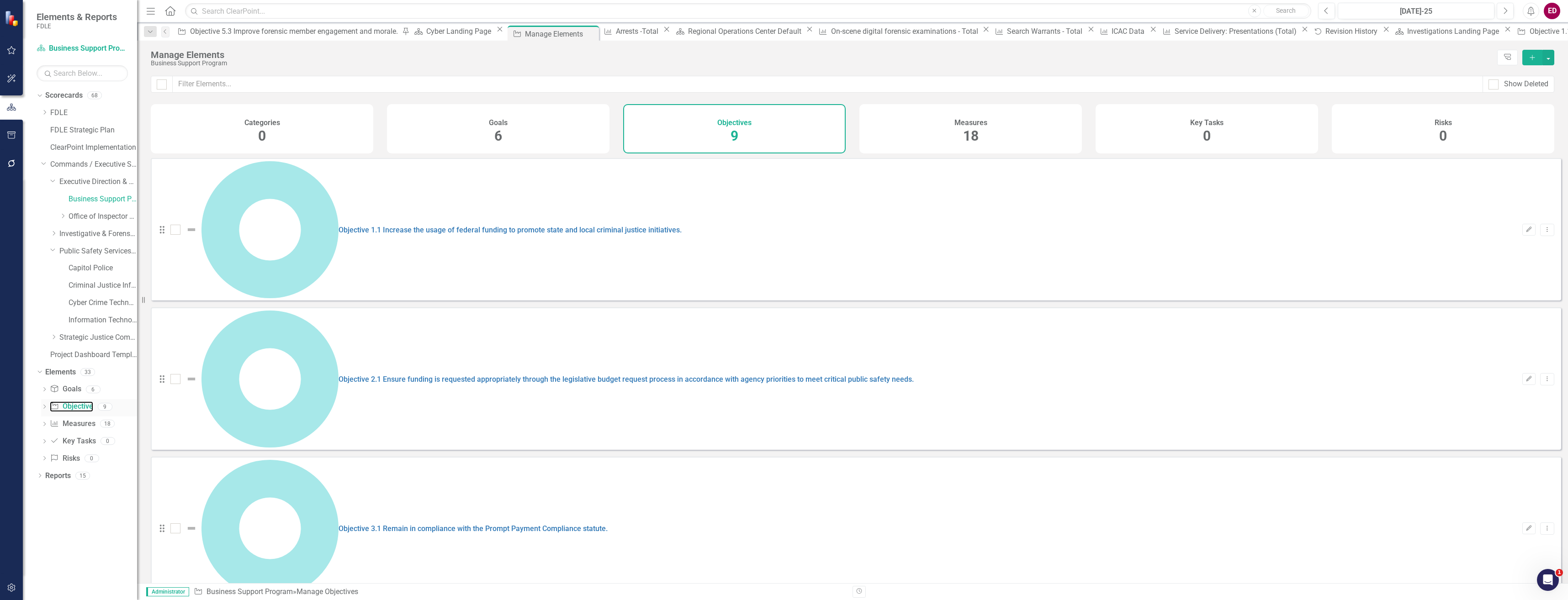
checkbox input "false"
click at [43, 405] on icon "Dropdown" at bounding box center [44, 408] width 7 height 5
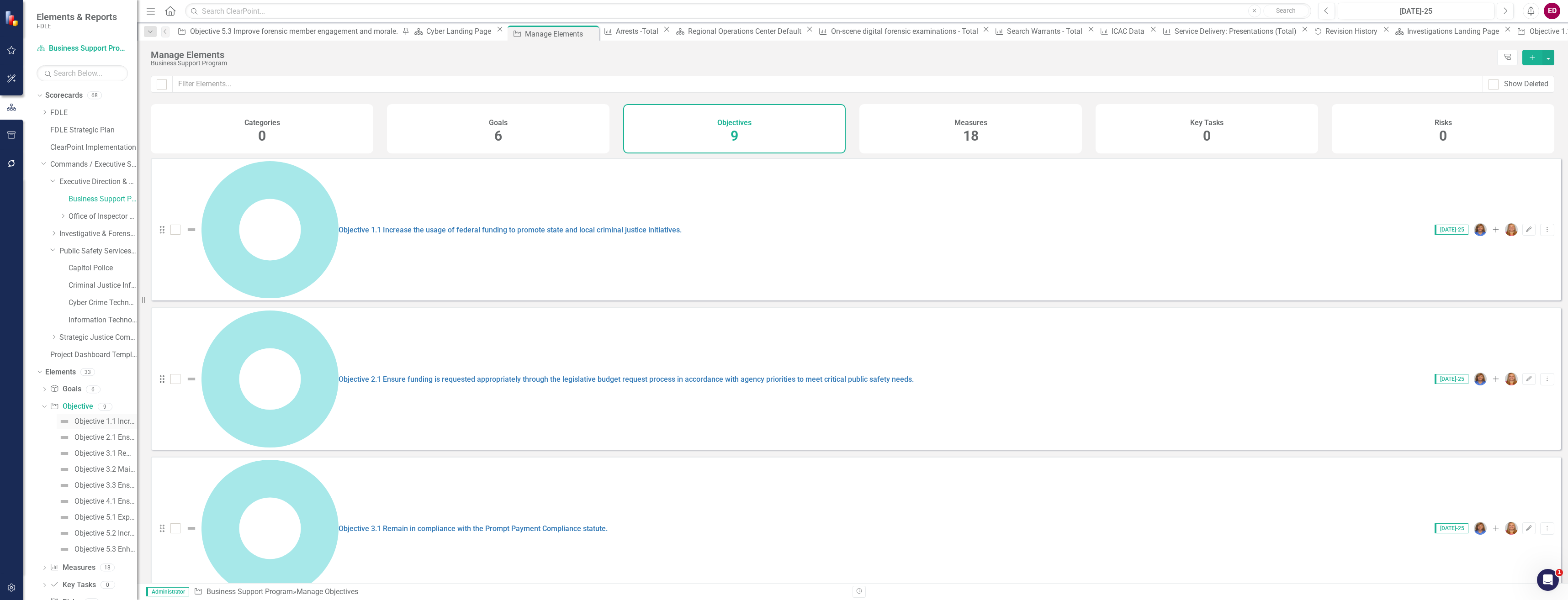
click at [75, 416] on link "Objective 1.1 Increase the usage of federal funding to promote state and local …" at bounding box center [97, 422] width 80 height 15
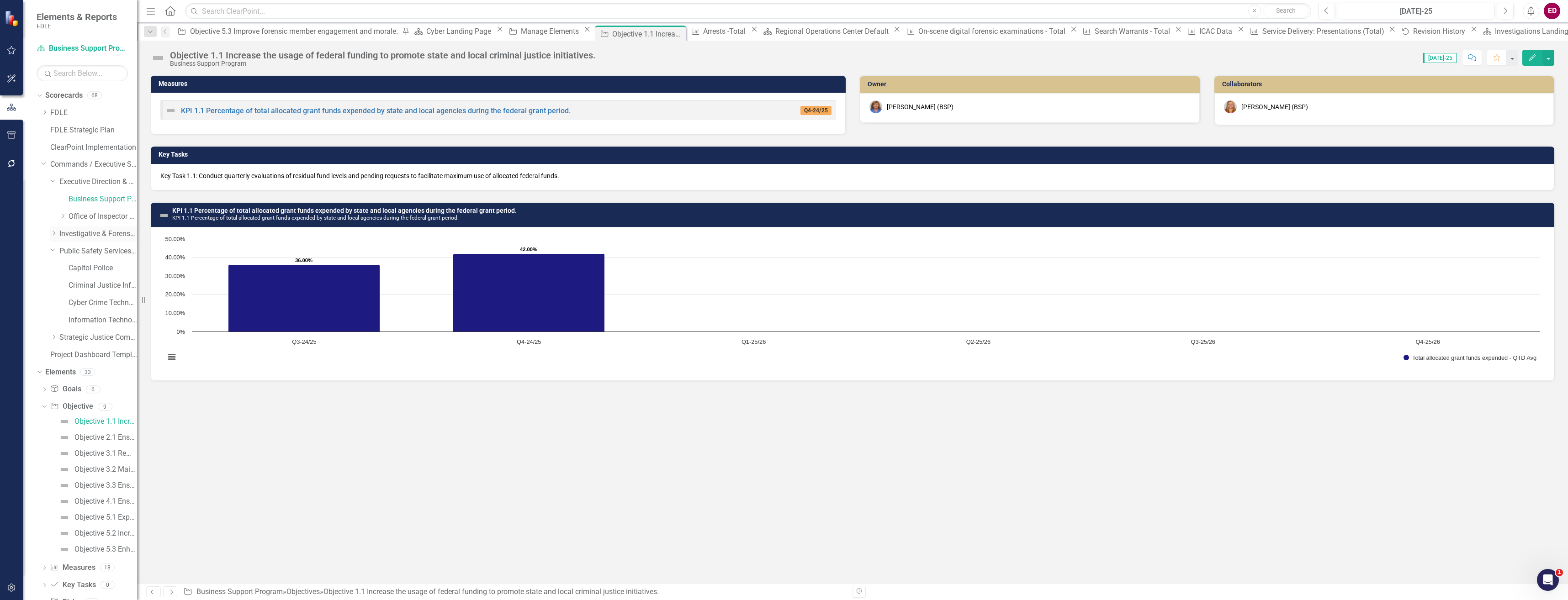
click at [55, 237] on div "Dropdown" at bounding box center [54, 234] width 7 height 8
click at [67, 268] on div "Dropdown" at bounding box center [64, 268] width 9 height 8
click at [103, 352] on link "ESST" at bounding box center [108, 355] width 60 height 10
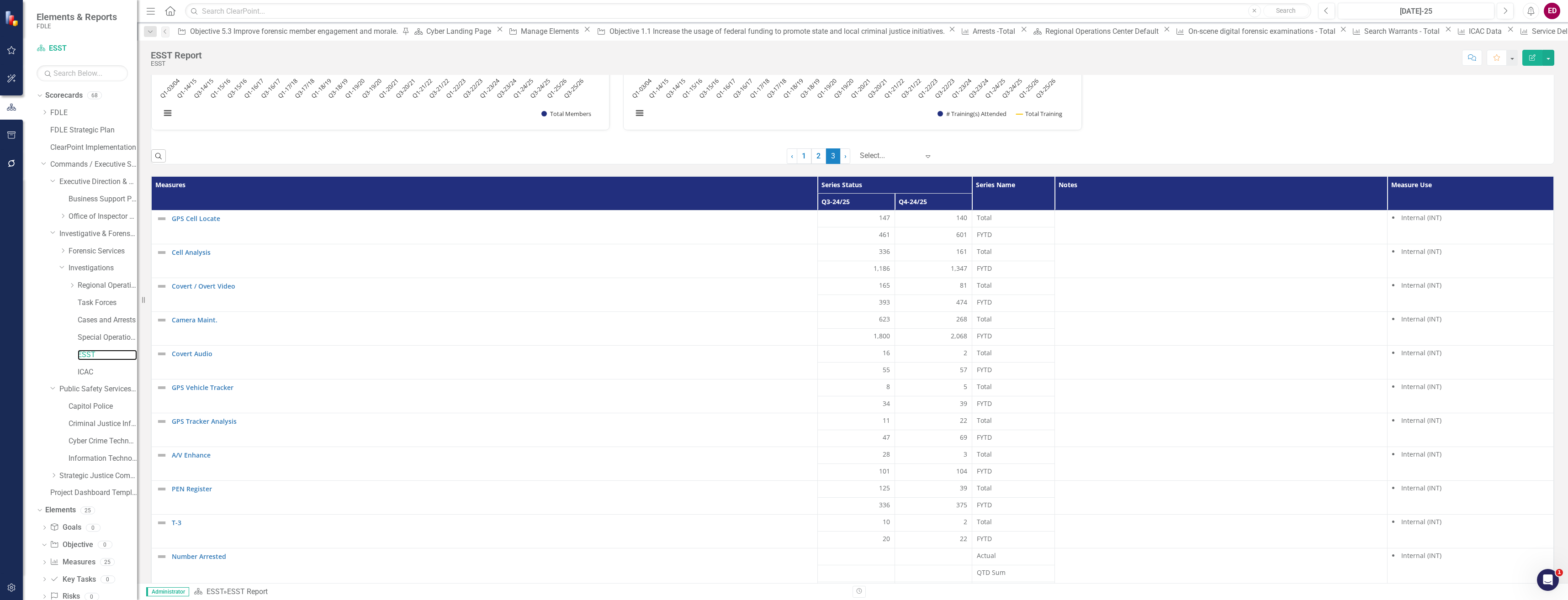
scroll to position [417, 0]
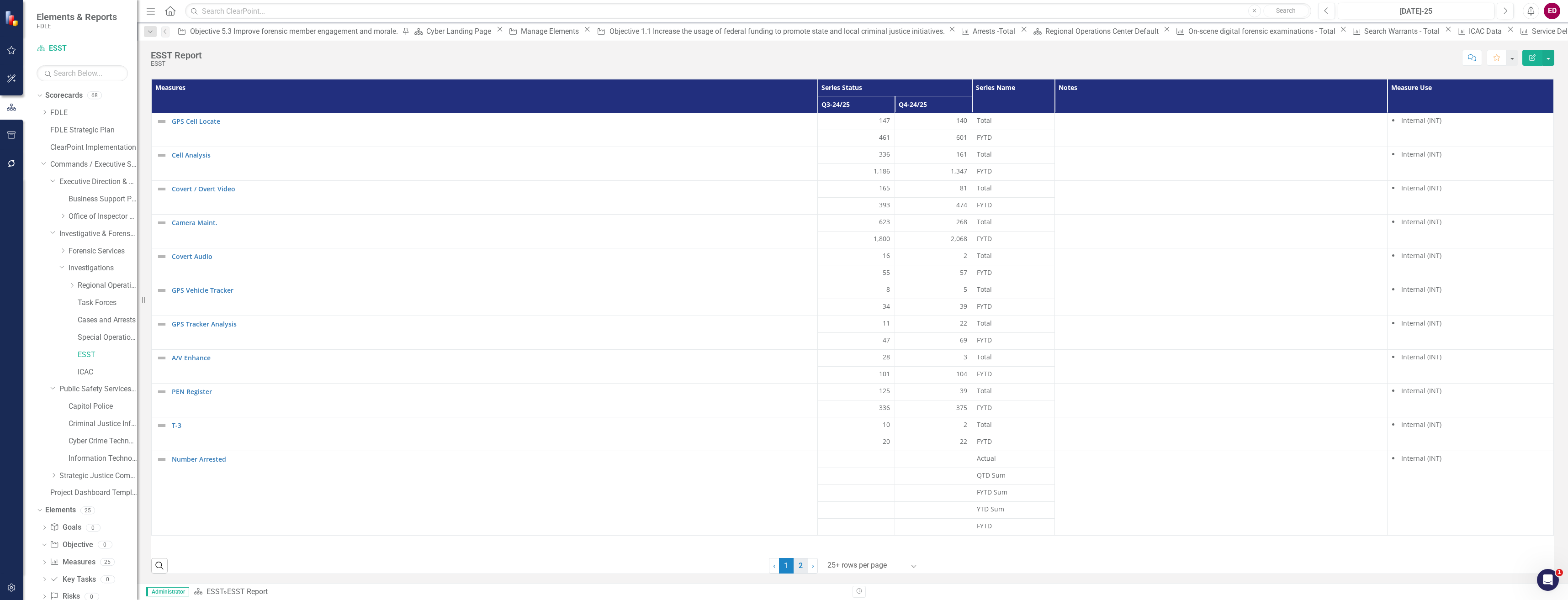
click at [799, 560] on link "2" at bounding box center [801, 566] width 15 height 16
click at [89, 367] on link "ICAC" at bounding box center [108, 372] width 60 height 10
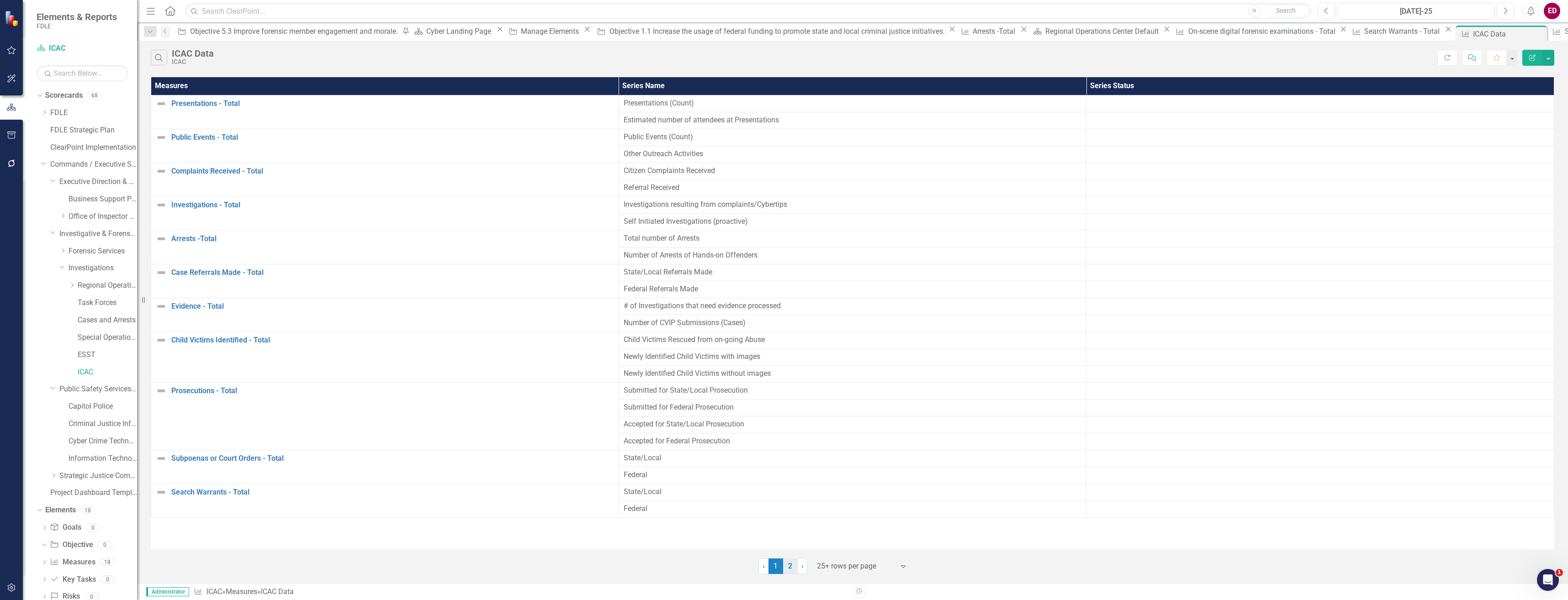
click at [789, 568] on link "2" at bounding box center [790, 567] width 15 height 16
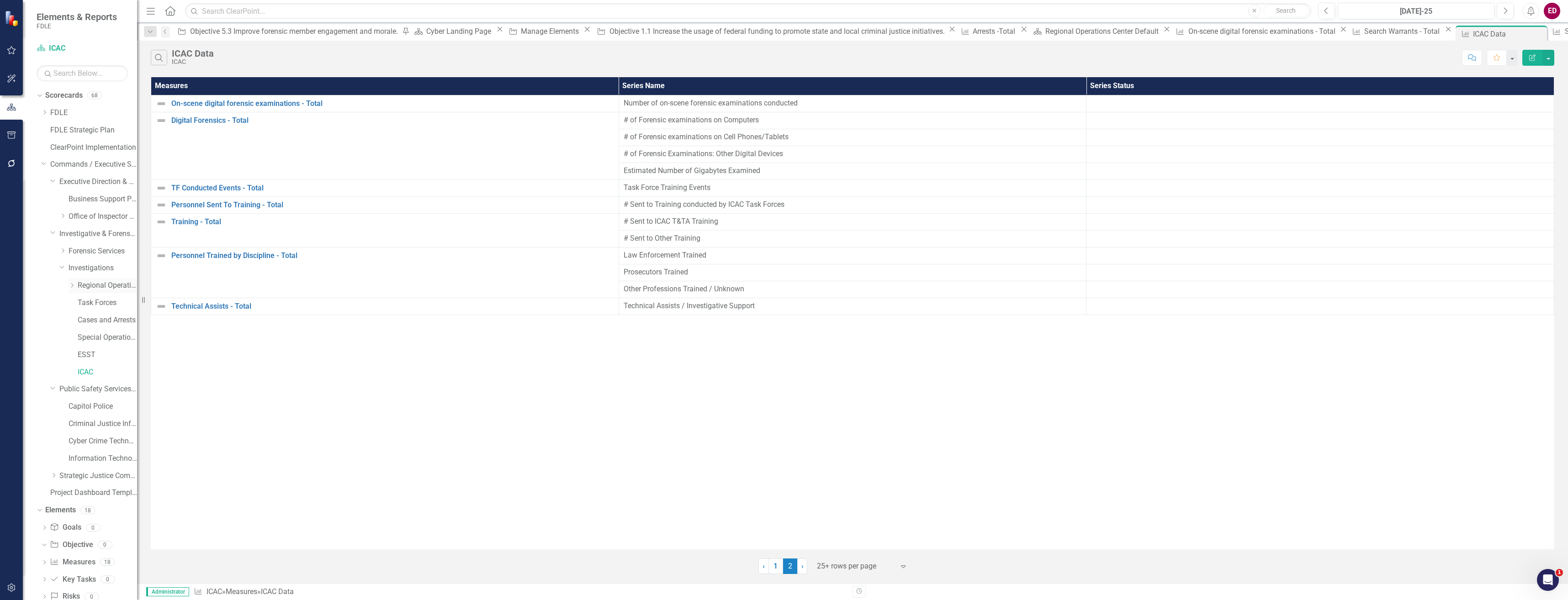
click at [71, 285] on icon "Dropdown" at bounding box center [72, 285] width 7 height 5
click at [94, 305] on link "FMROC" at bounding box center [112, 302] width 51 height 10
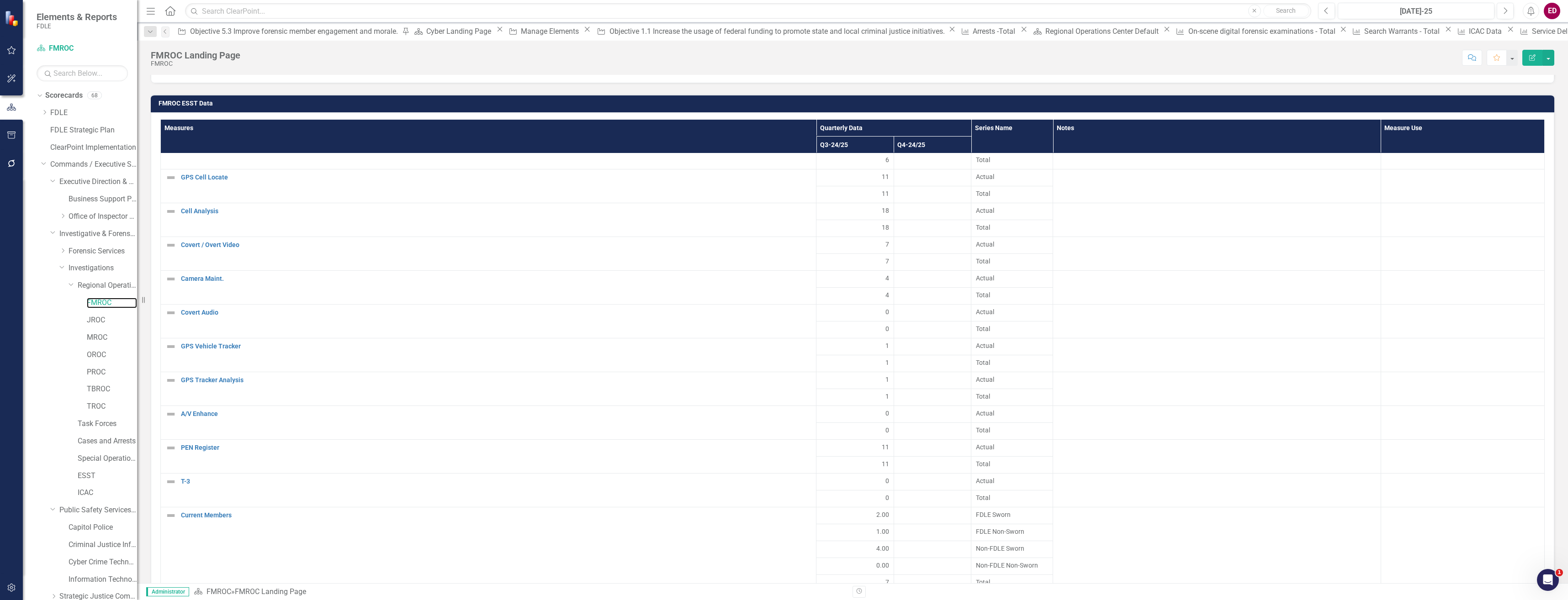
scroll to position [1254, 0]
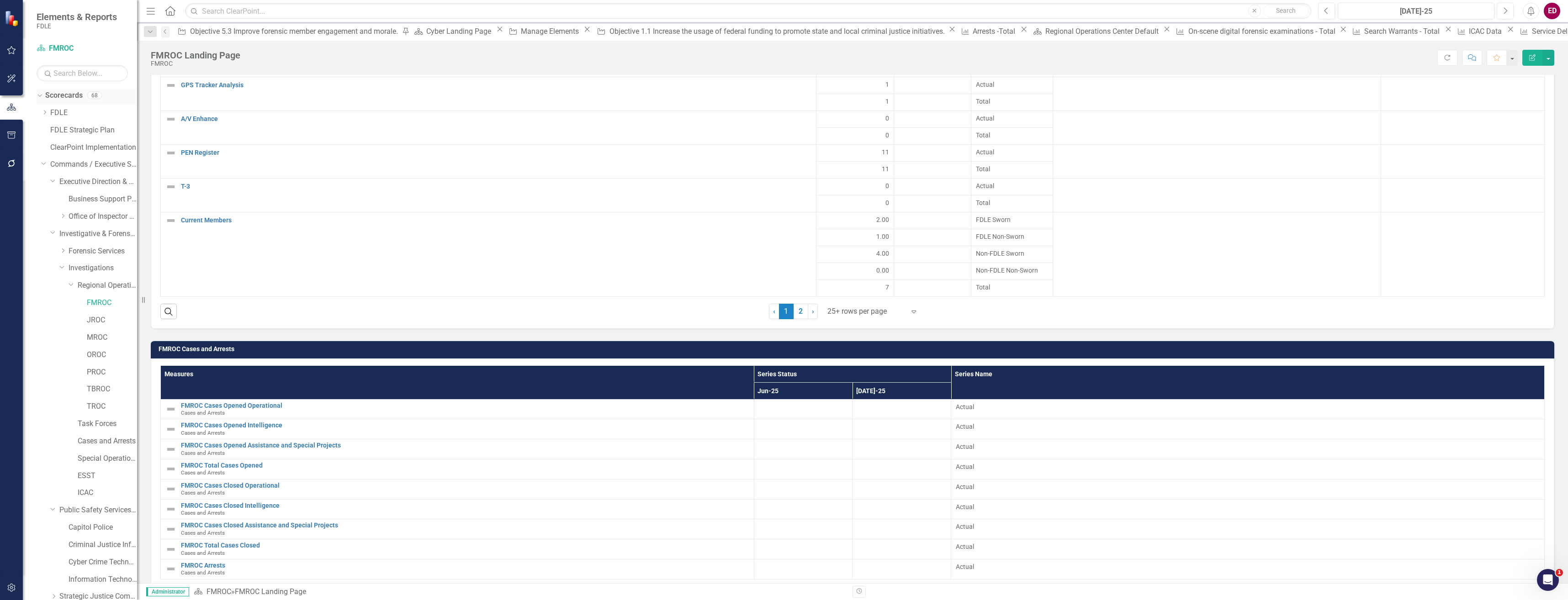
click at [53, 95] on link "Scorecards" at bounding box center [64, 96] width 38 height 10
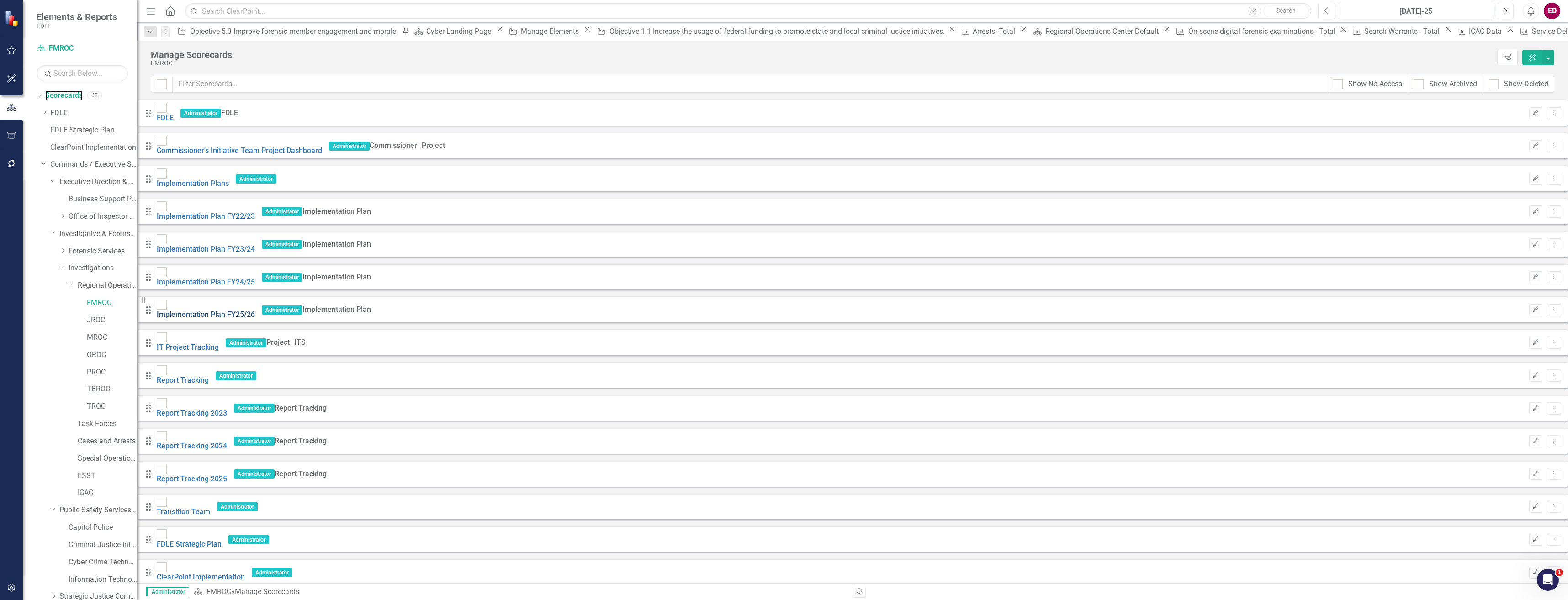
scroll to position [959, 0]
click at [1439, 89] on div "Show Archived" at bounding box center [1453, 84] width 48 height 10
click at [1419, 85] on input "Show Archived" at bounding box center [1416, 83] width 6 height 6
checkbox input "true"
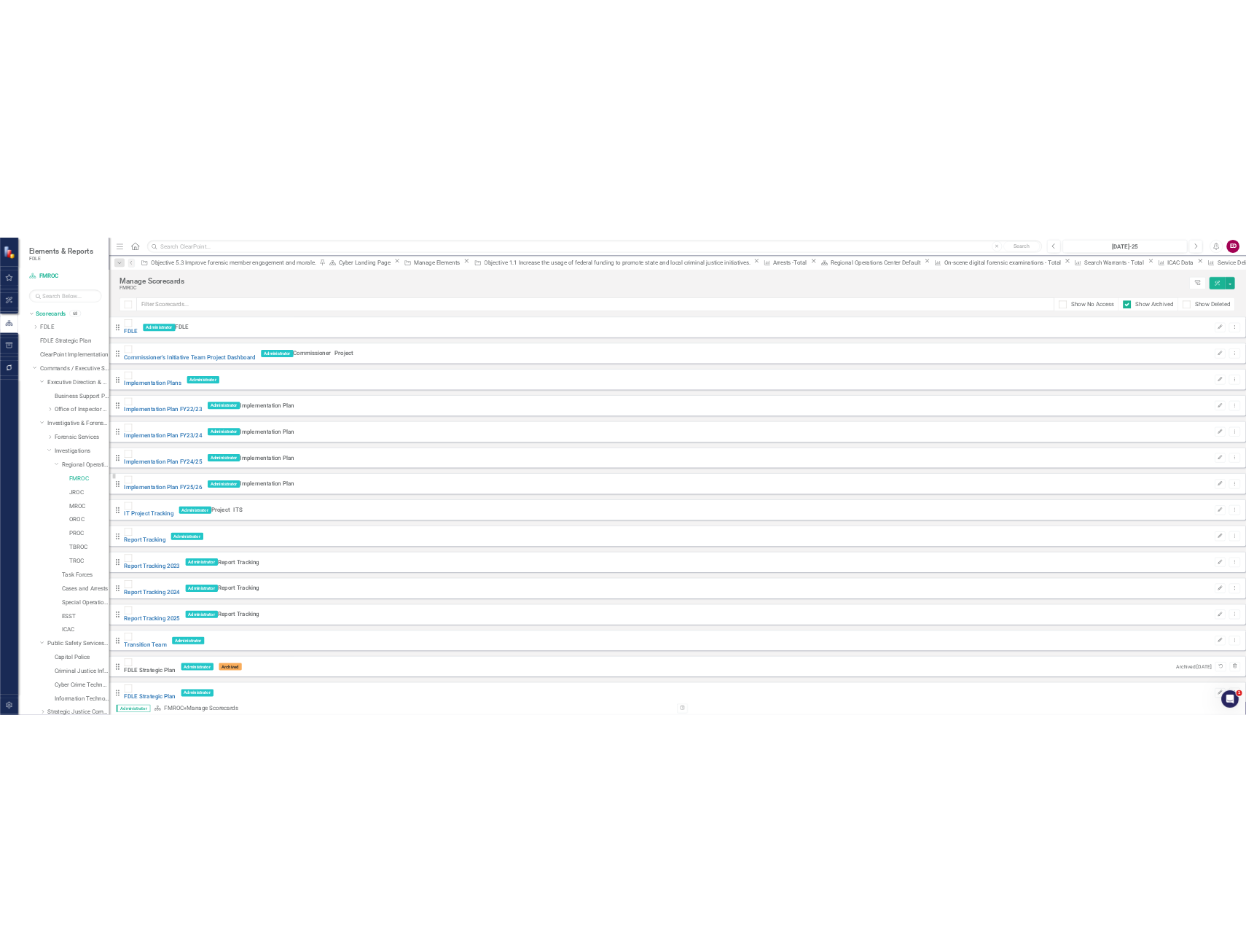
scroll to position [1038, 0]
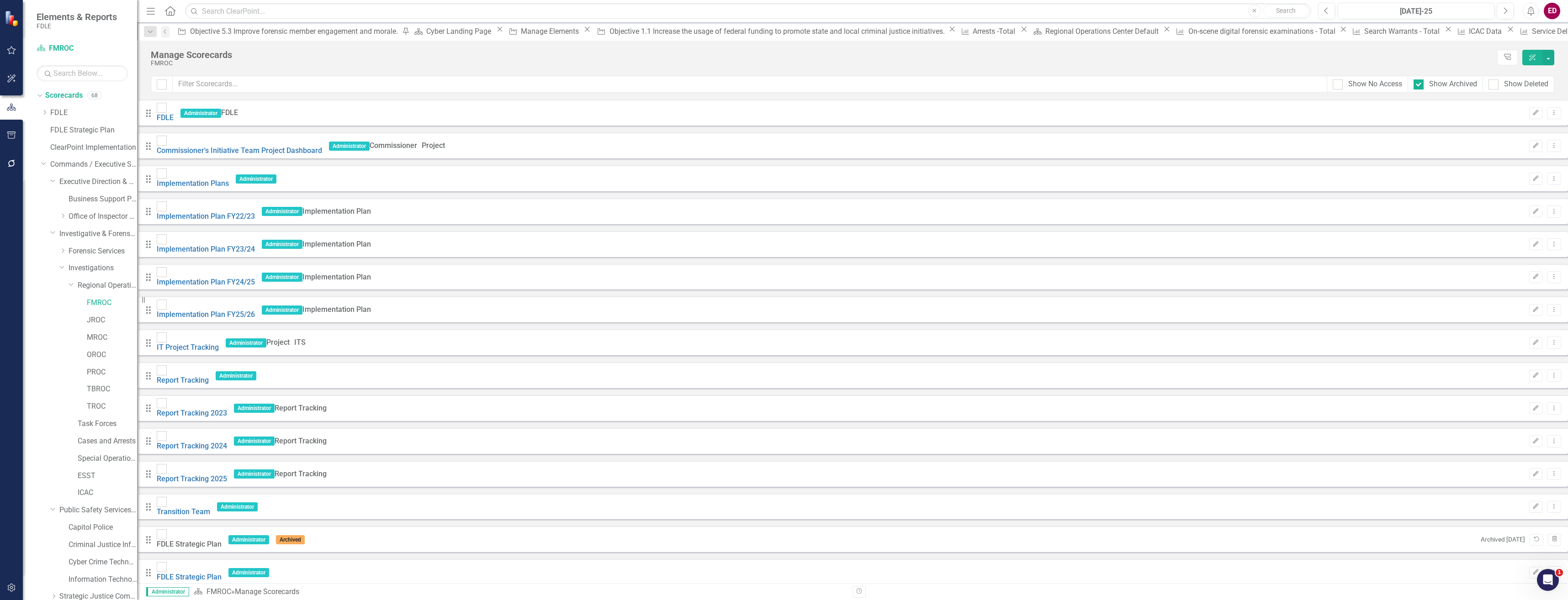
checkbox input "true"
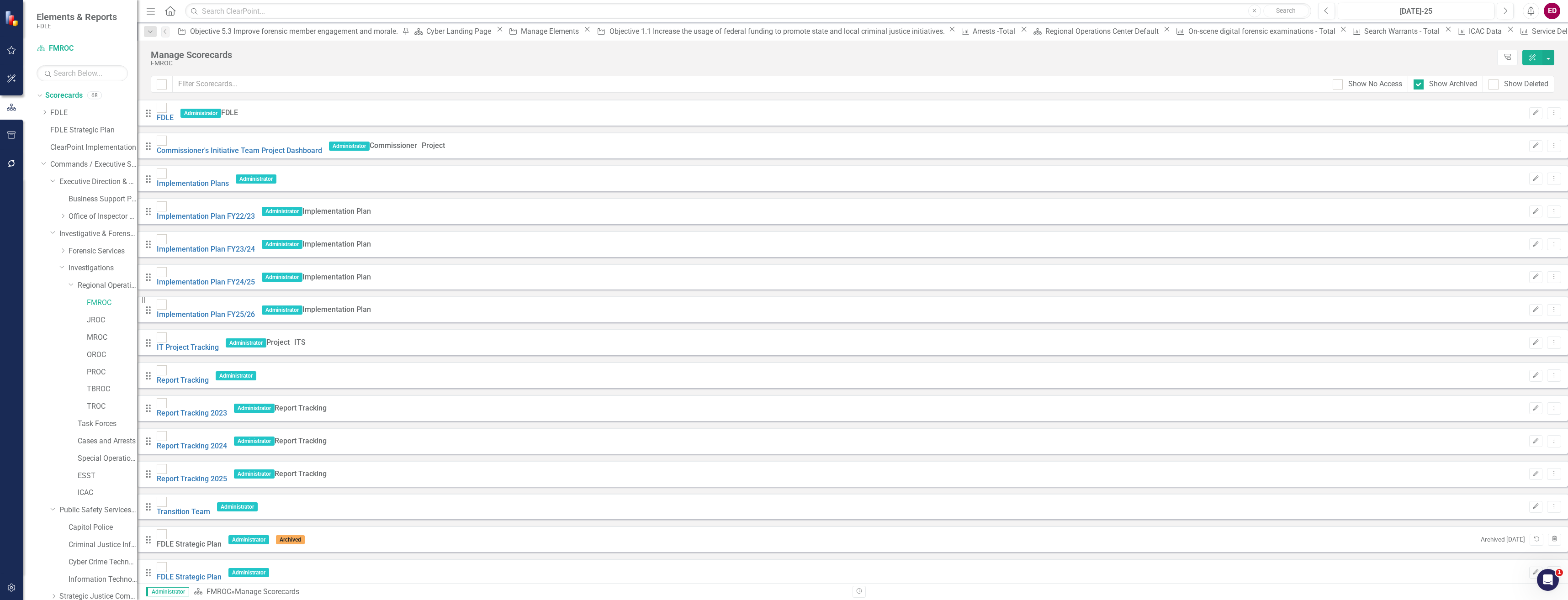
checkbox input "true"
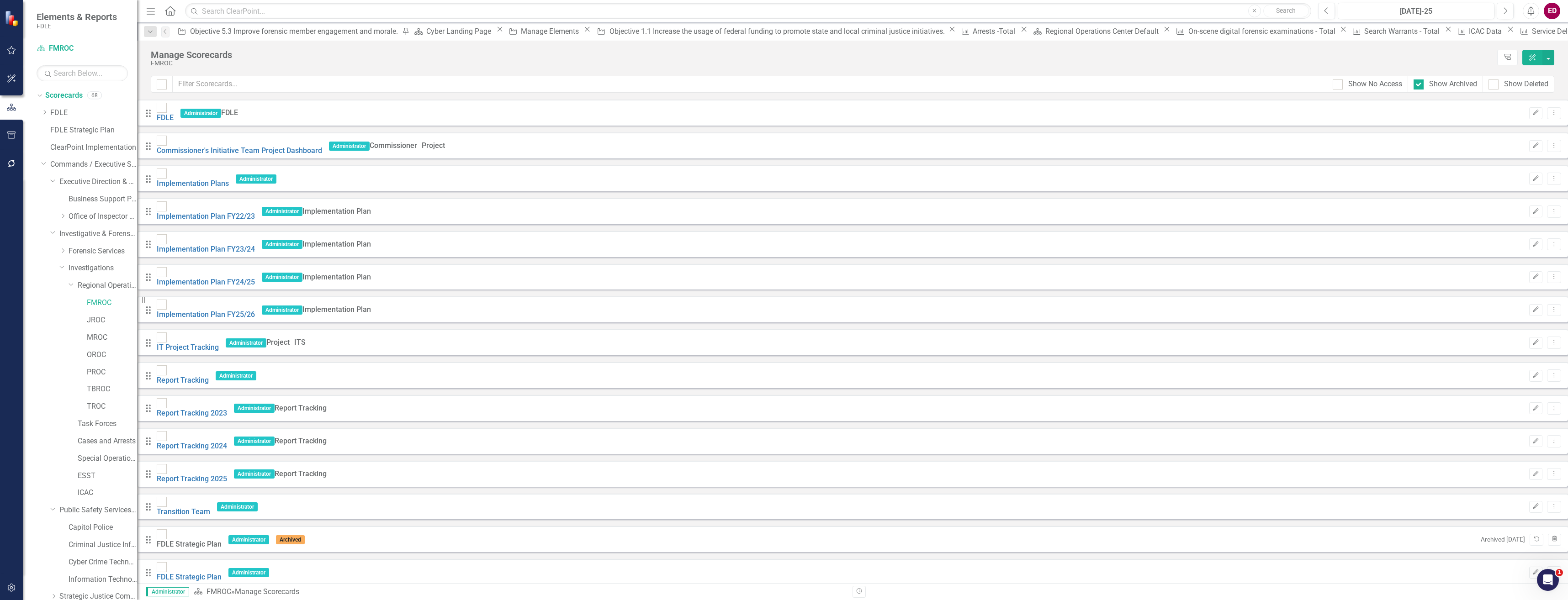
checkbox input "true"
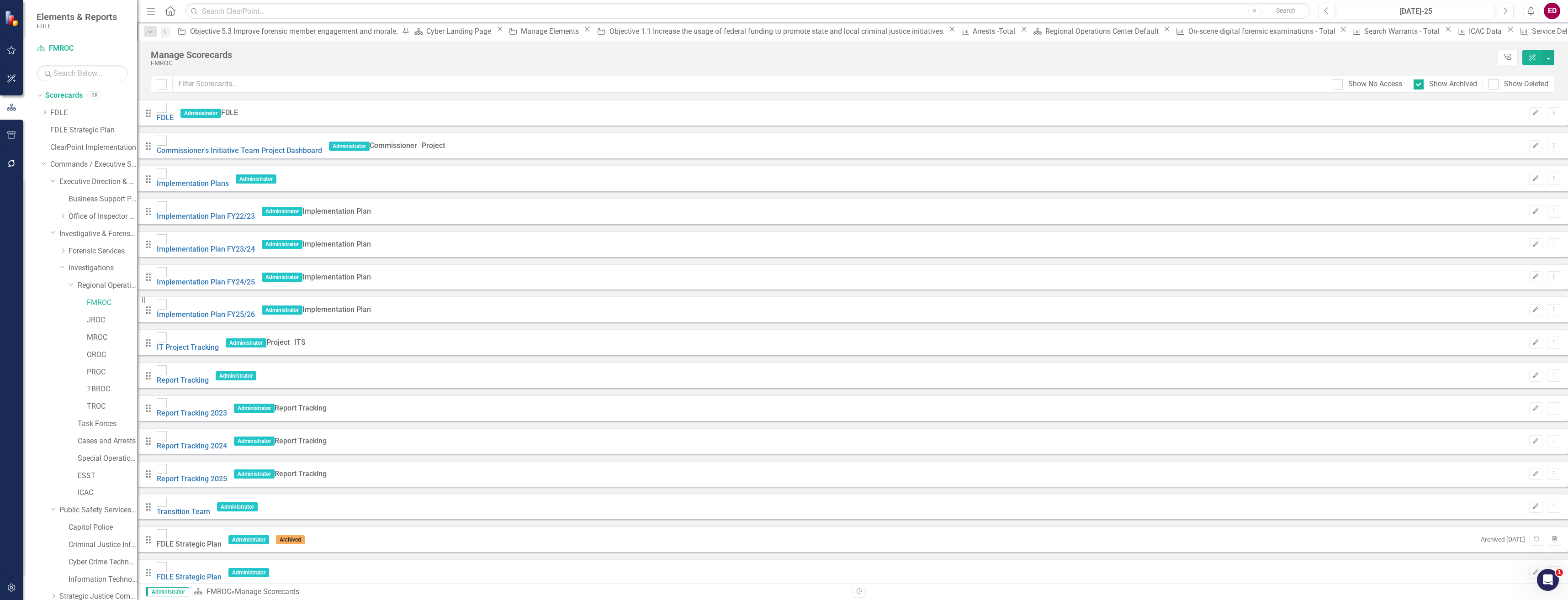
checkbox input "true"
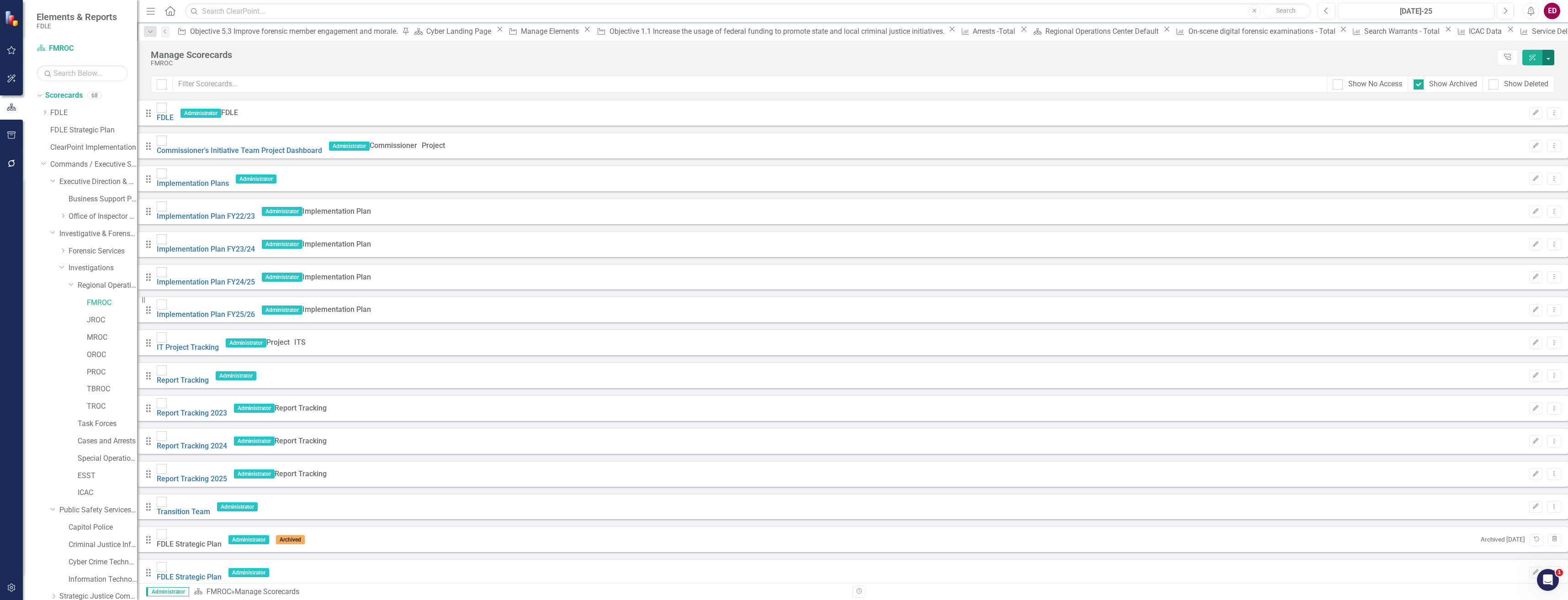
click at [1550, 65] on button "button" at bounding box center [1549, 58] width 12 height 16
click at [1523, 130] on link "Edit Multiple Edit Multiple" at bounding box center [1506, 127] width 94 height 17
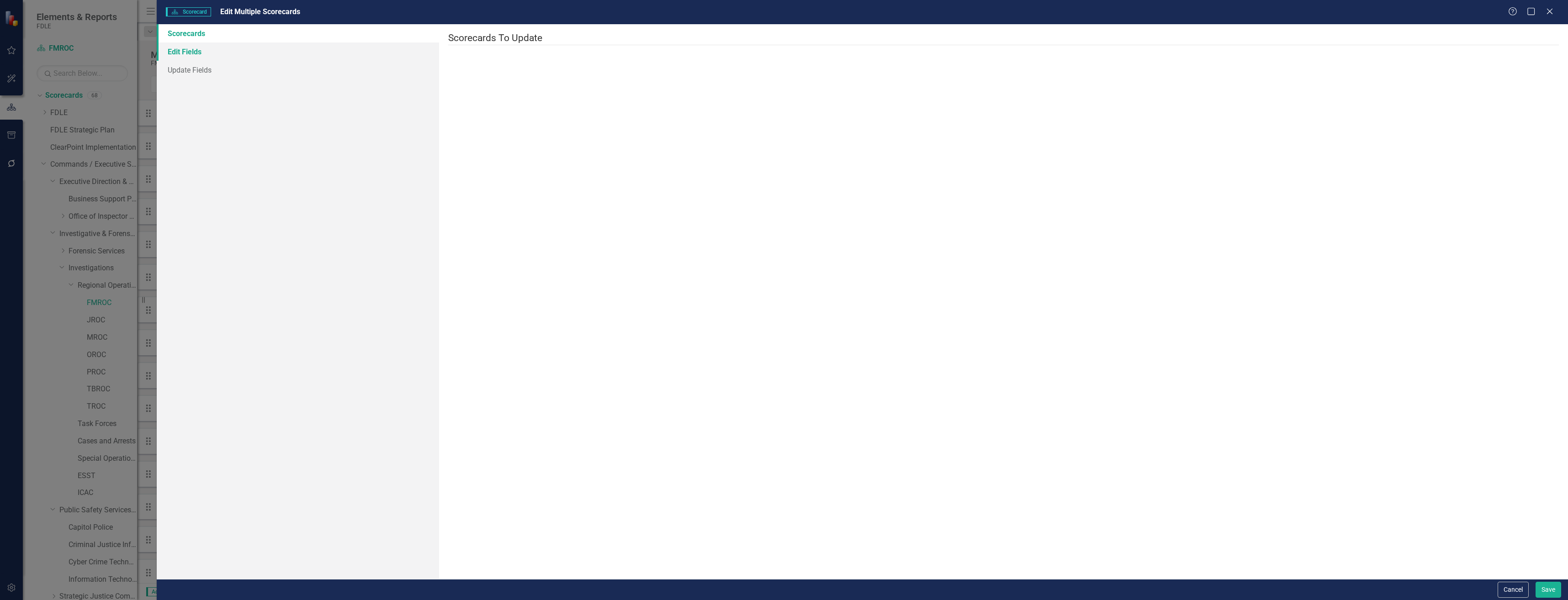
click at [313, 51] on link "Edit Fields" at bounding box center [298, 52] width 282 height 18
click at [626, 57] on div at bounding box center [997, 52] width 1092 height 12
click at [472, 108] on ins at bounding box center [478, 100] width 14 height 14
click at [472, 108] on input "False" at bounding box center [478, 100] width 14 height 14
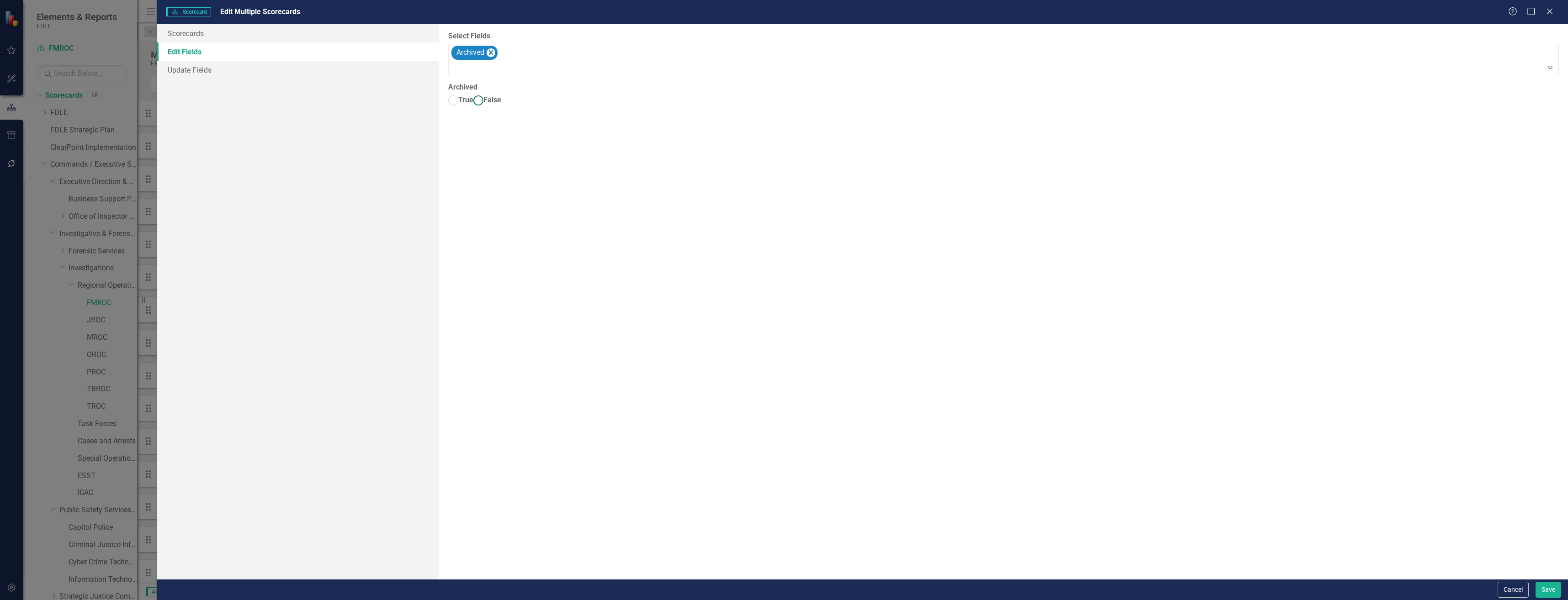
radio input "true"
click at [1550, 583] on button "Save" at bounding box center [1549, 590] width 26 height 16
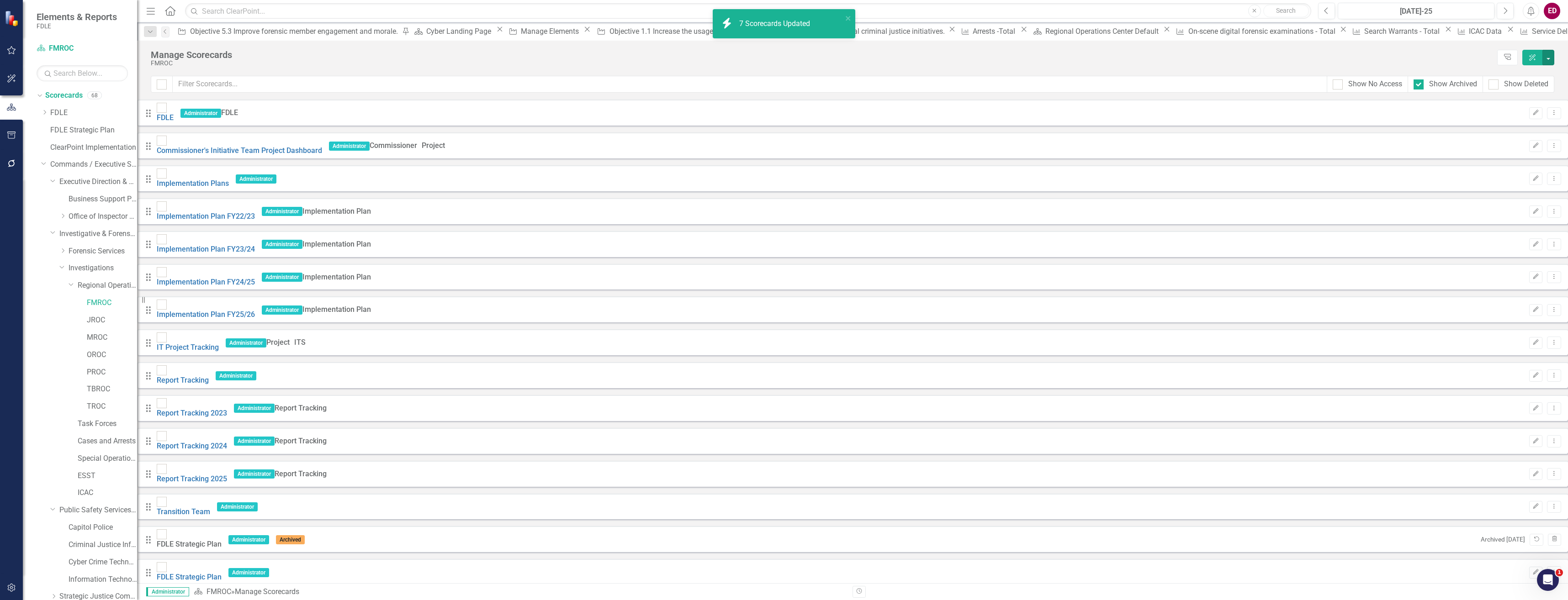
checkbox input "false"
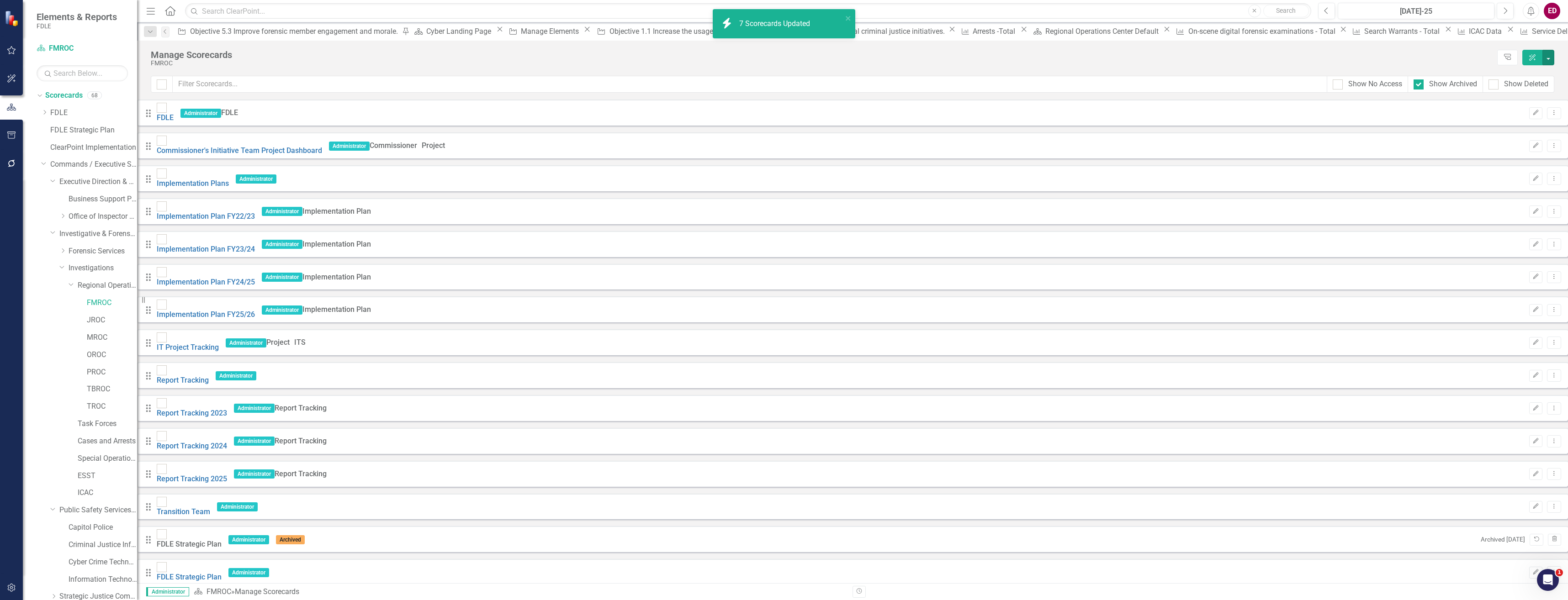
checkbox input "false"
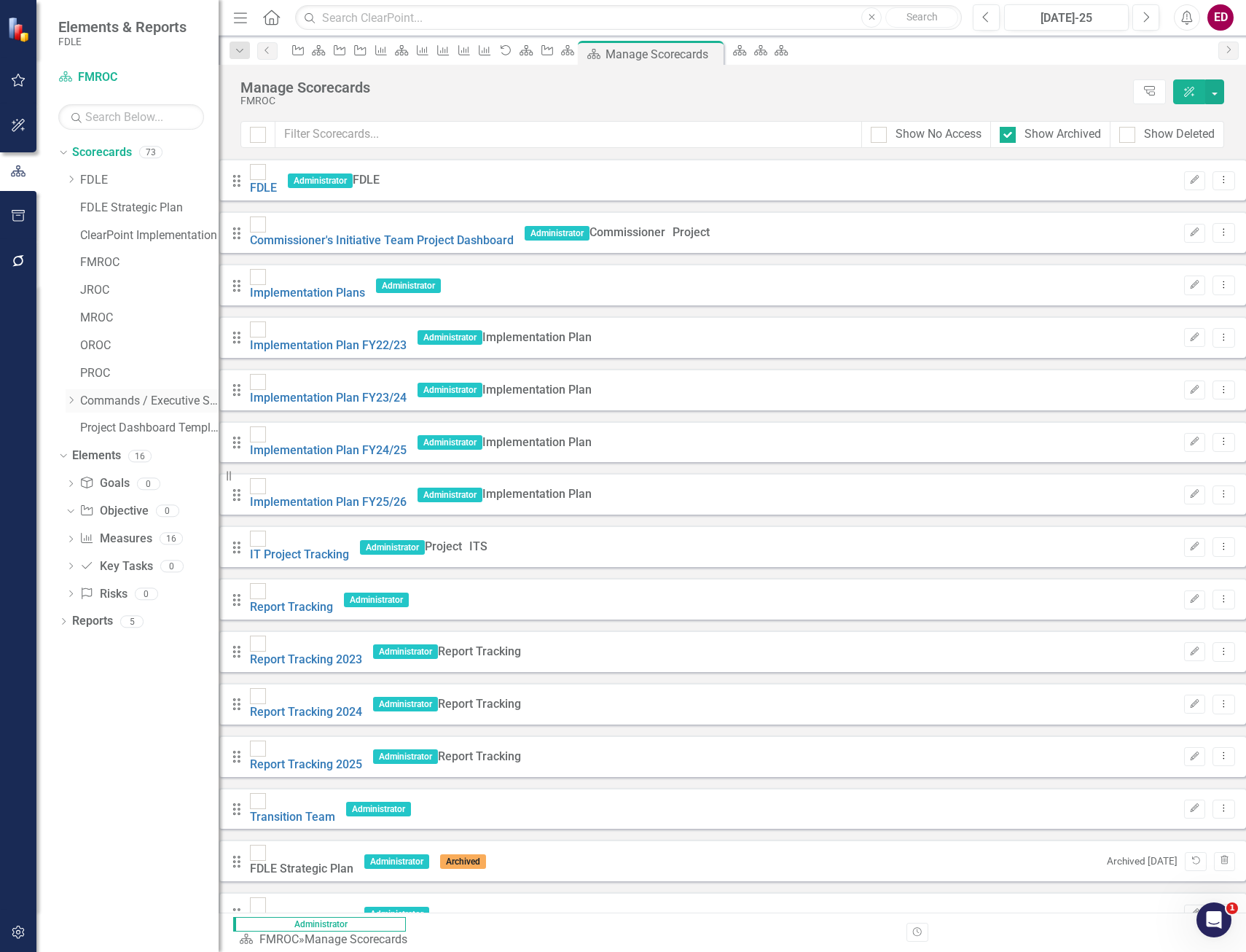
click at [70, 394] on div "Dropdown" at bounding box center [71, 400] width 11 height 13
click at [86, 452] on icon "Dropdown" at bounding box center [85, 456] width 11 height 9
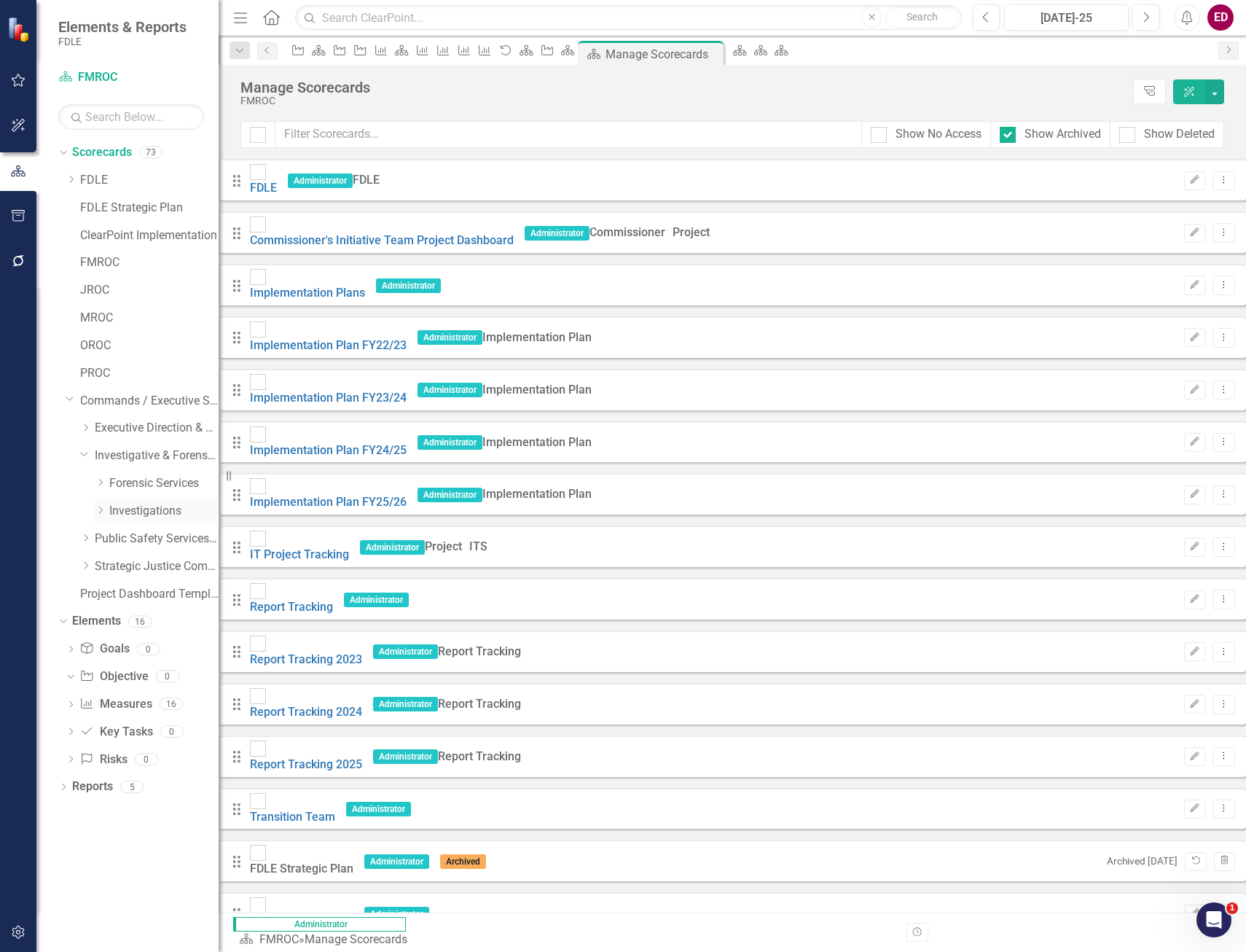
click at [101, 510] on icon at bounding box center [101, 511] width 4 height 8
click at [118, 542] on icon "Dropdown" at bounding box center [115, 537] width 11 height 9
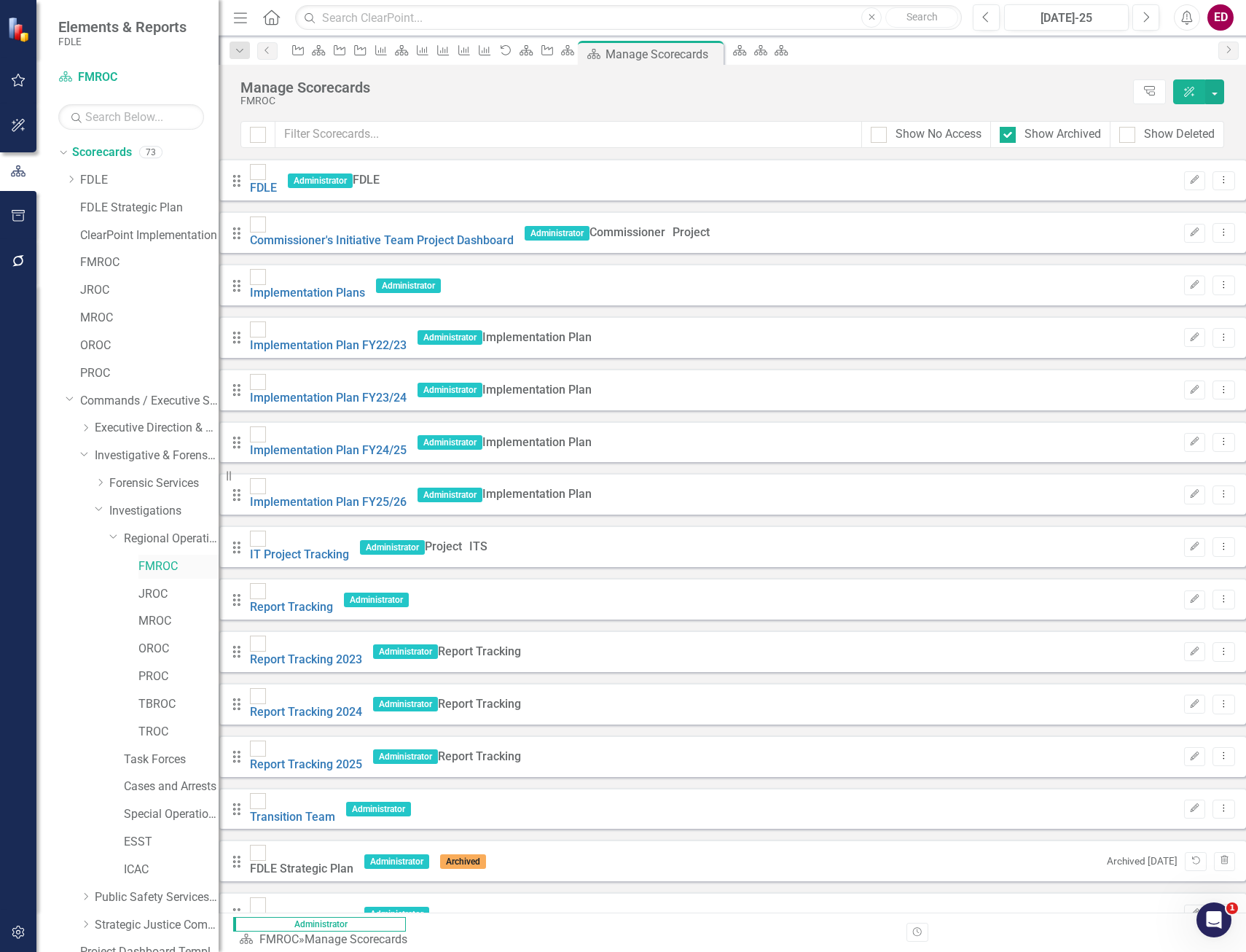
click at [140, 562] on link "FMROC" at bounding box center [179, 566] width 81 height 17
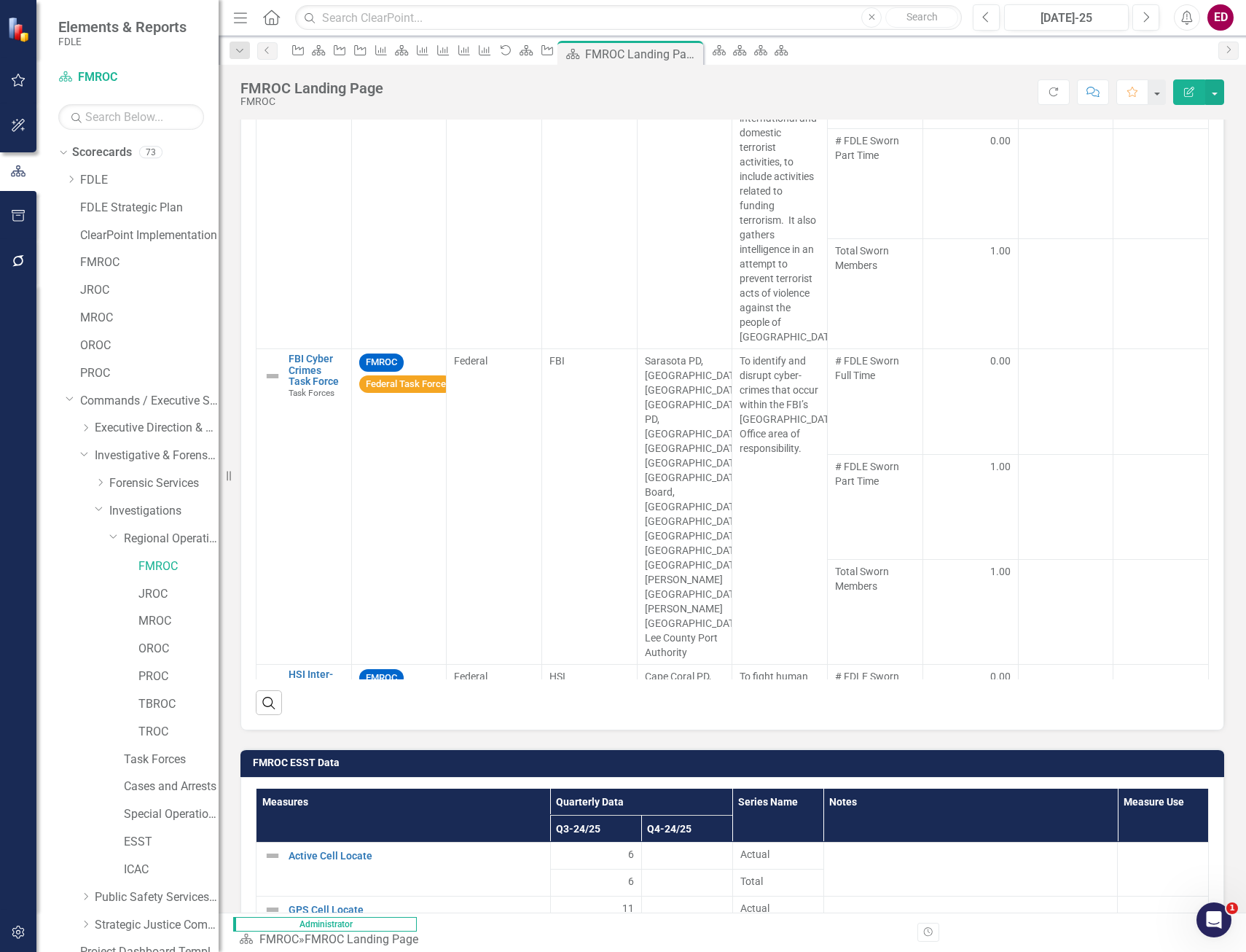
scroll to position [1896, 0]
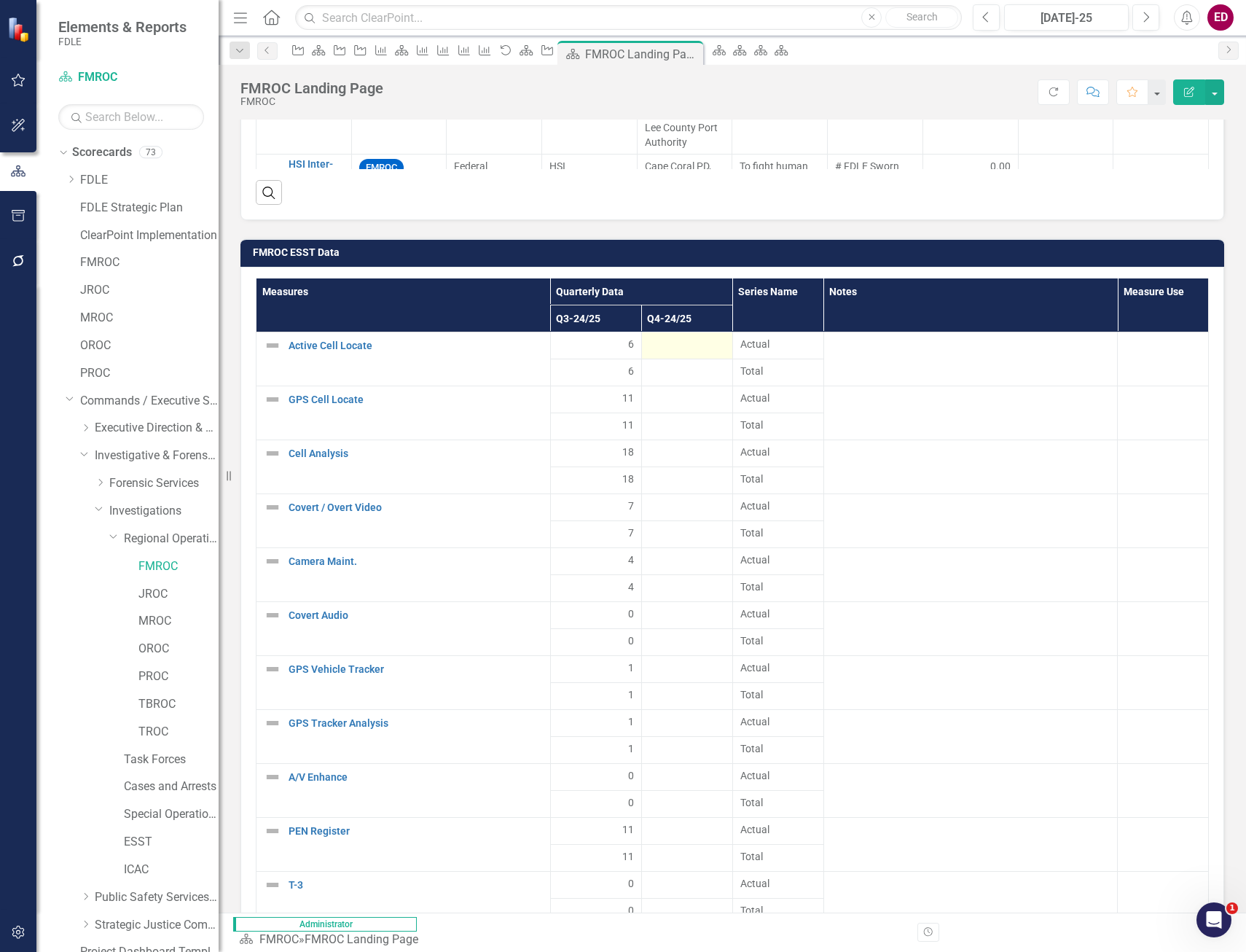
click at [725, 347] on div at bounding box center [688, 346] width 76 height 17
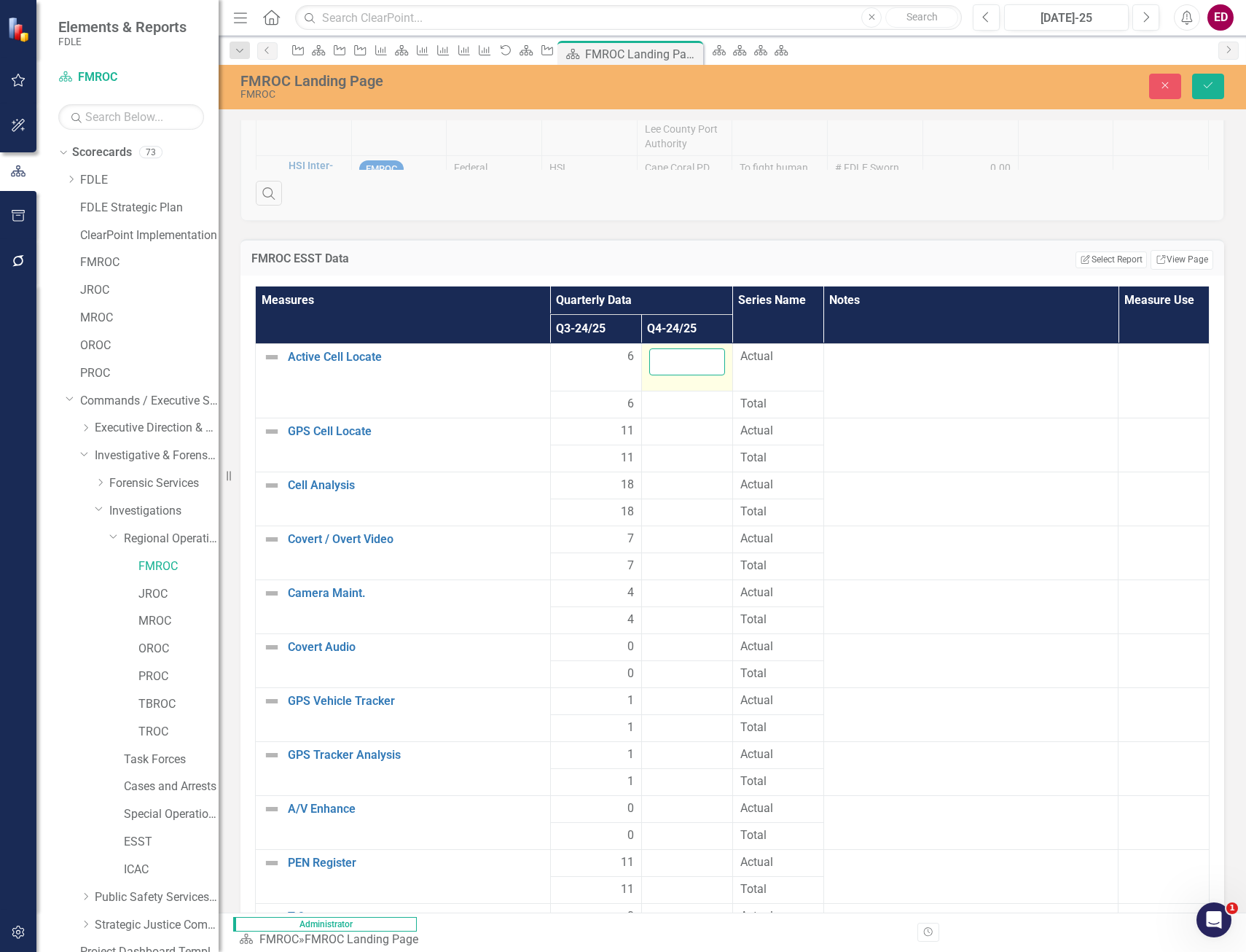
click at [725, 356] on input "number" at bounding box center [688, 362] width 76 height 27
type input "8"
click at [732, 419] on td at bounding box center [688, 432] width 91 height 27
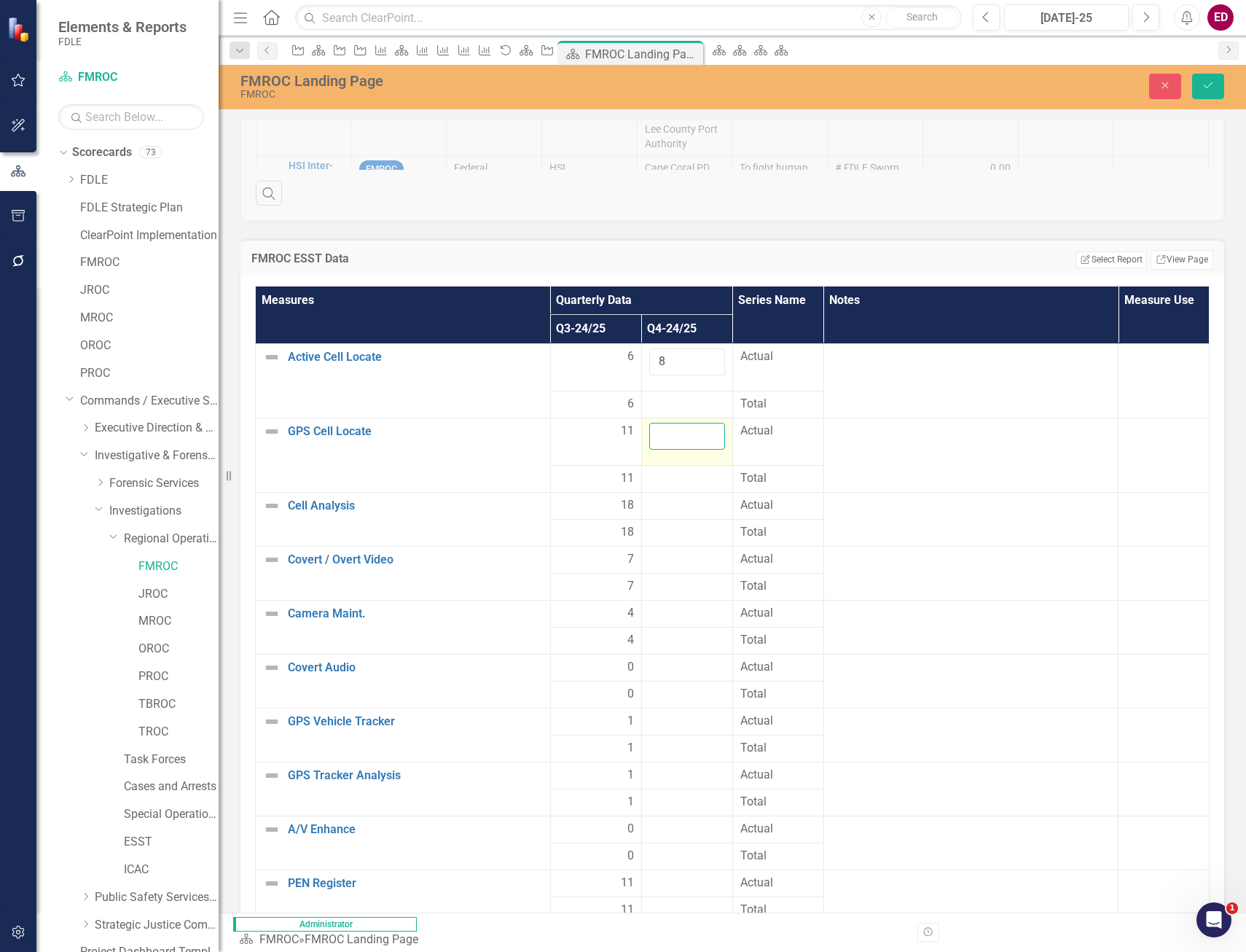
click at [725, 426] on input "number" at bounding box center [688, 436] width 76 height 27
type input "10"
click at [725, 497] on div at bounding box center [688, 506] width 76 height 17
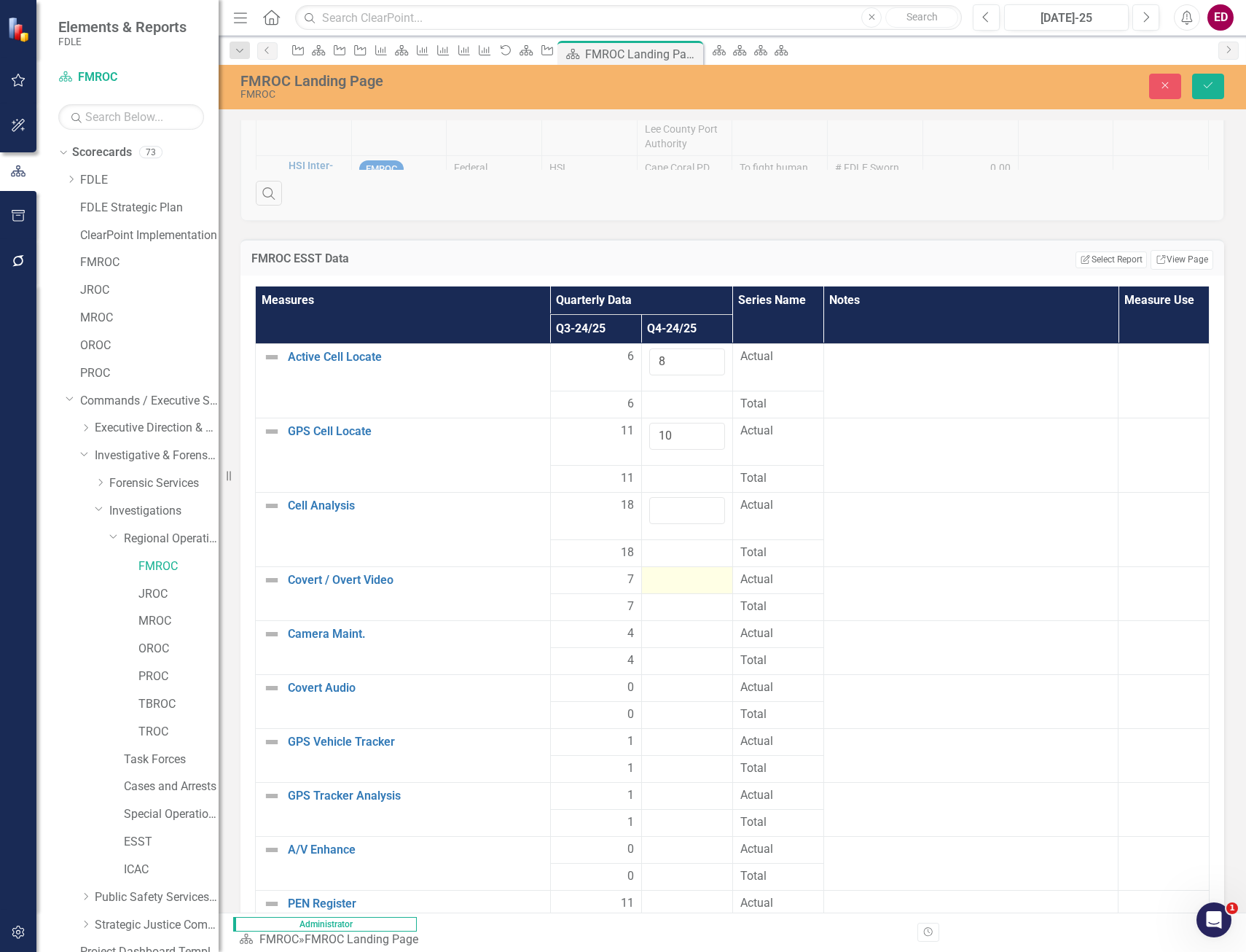
click at [732, 566] on td at bounding box center [688, 580] width 91 height 27
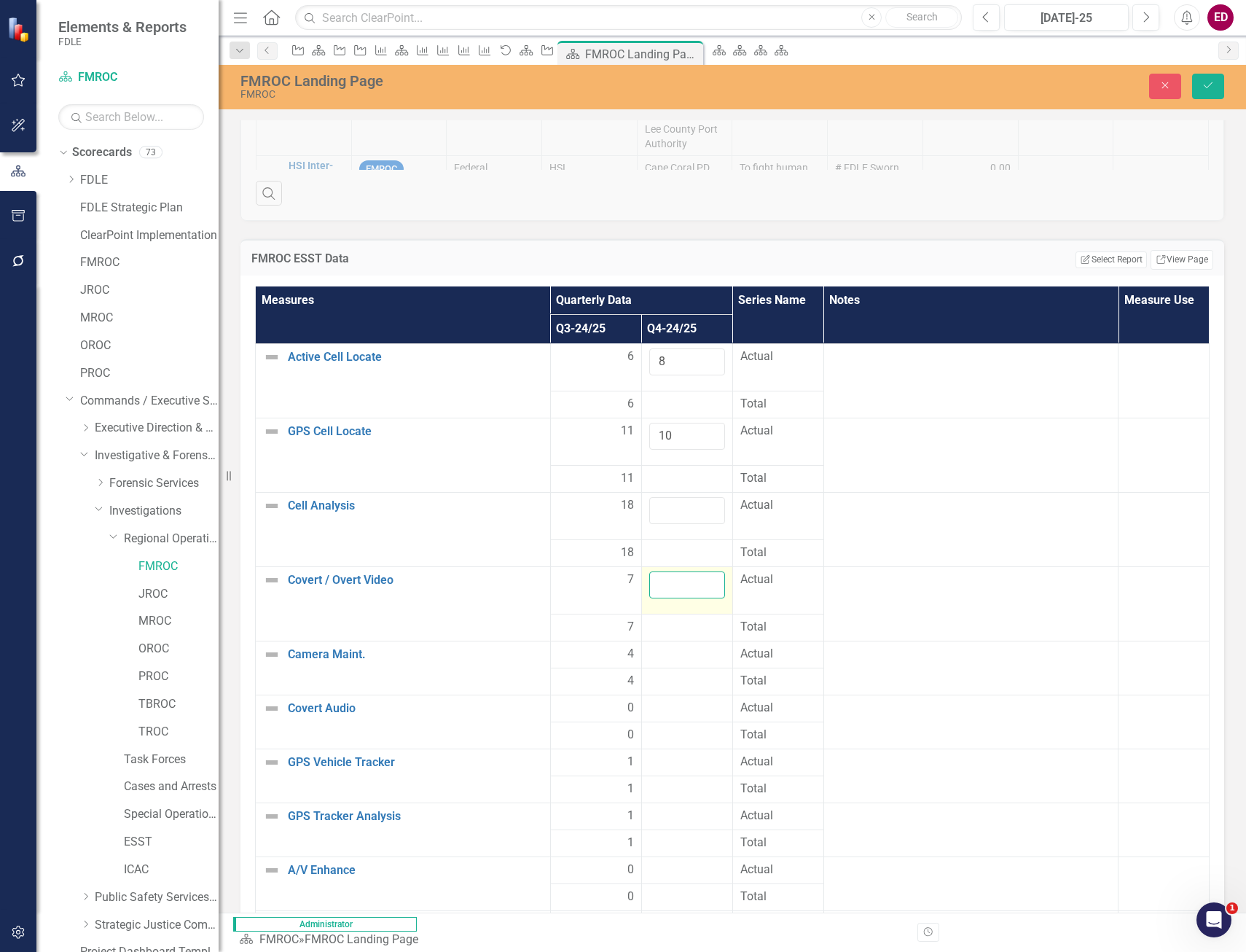
click at [725, 571] on input "number" at bounding box center [688, 585] width 76 height 27
type input "7"
click at [725, 646] on div at bounding box center [688, 655] width 76 height 17
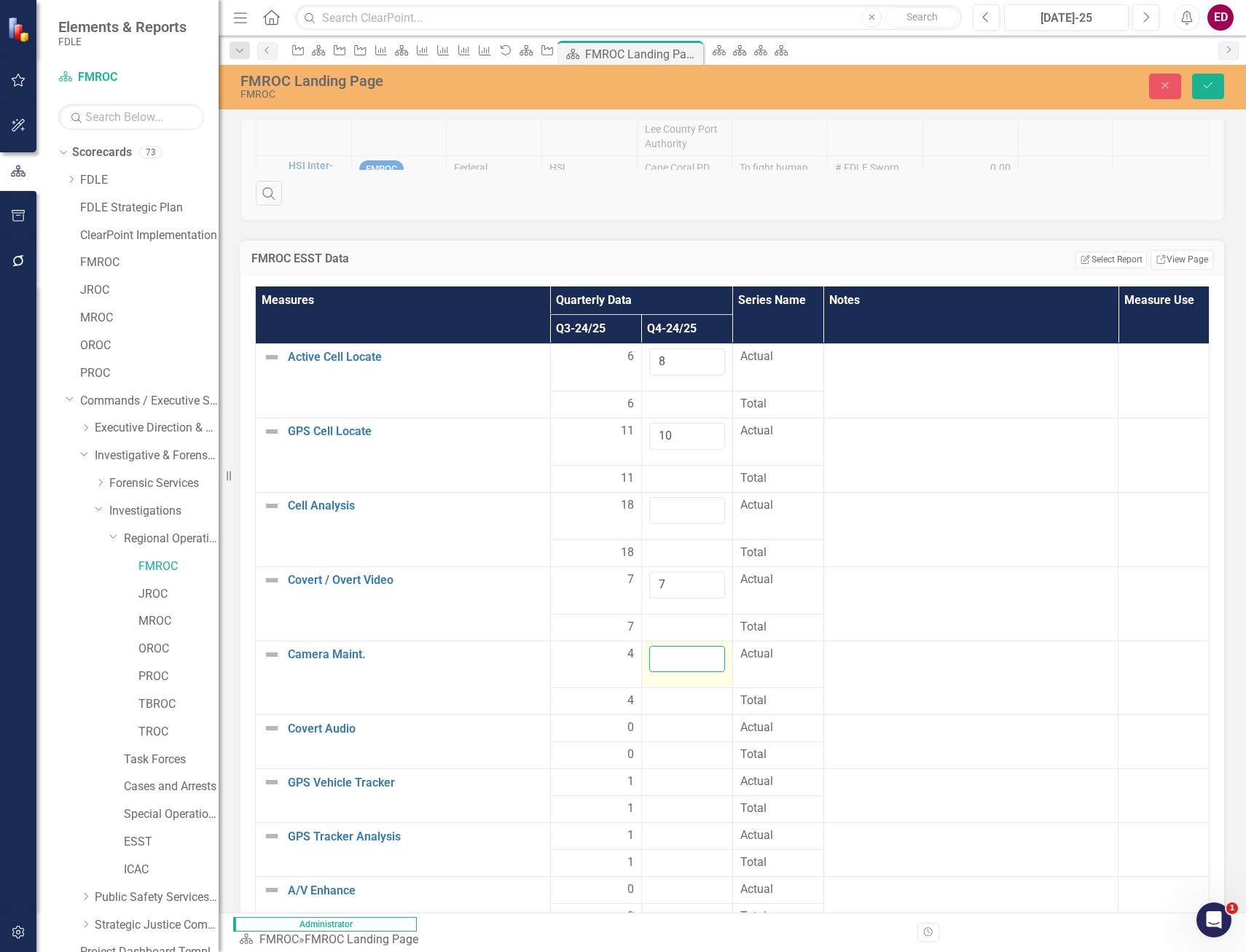
click at [725, 646] on input "number" at bounding box center [688, 660] width 76 height 27
type input "4"
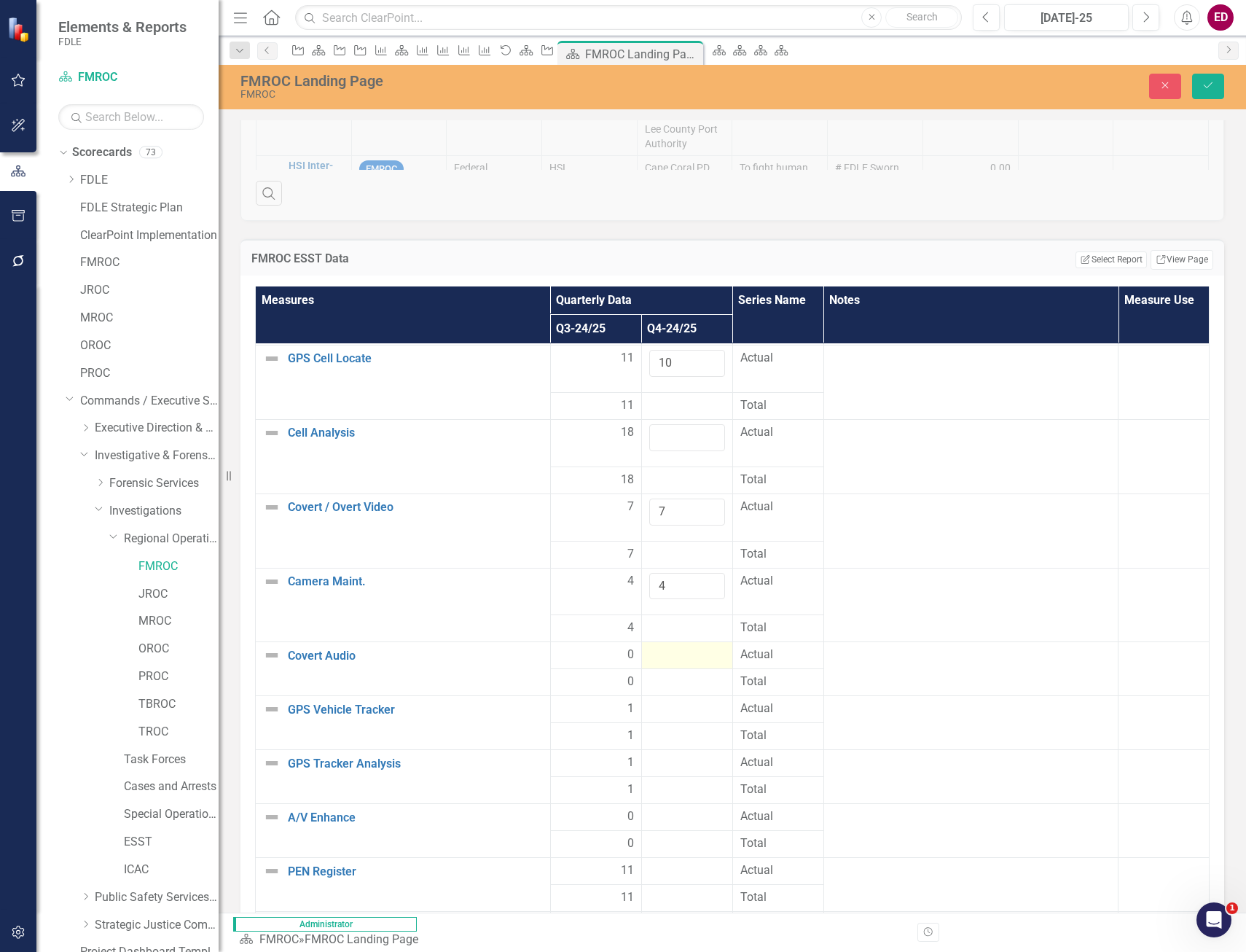
click at [725, 647] on div at bounding box center [688, 656] width 76 height 17
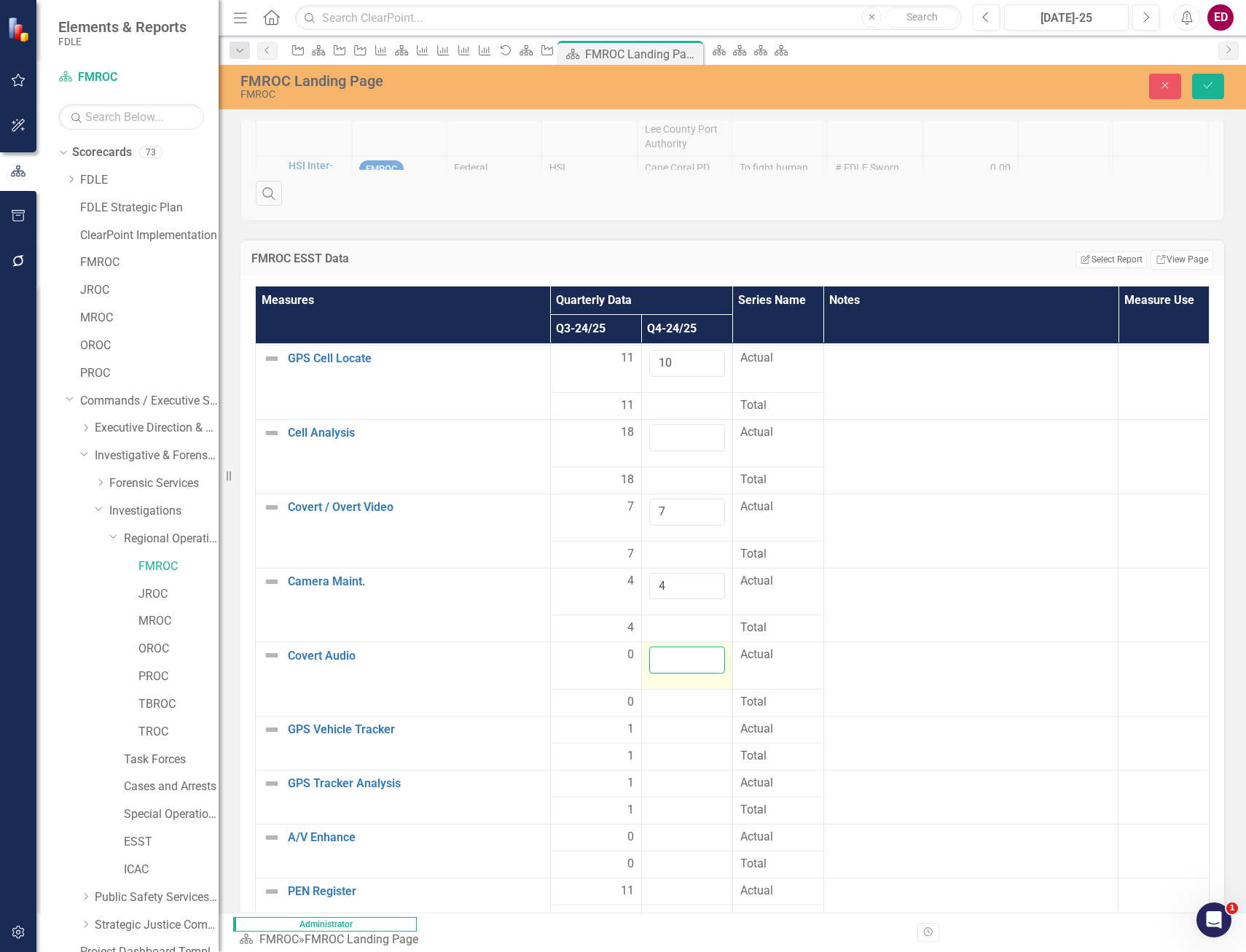
click at [725, 647] on input "number" at bounding box center [688, 661] width 76 height 27
type input "7"
click at [732, 717] on td at bounding box center [688, 731] width 91 height 27
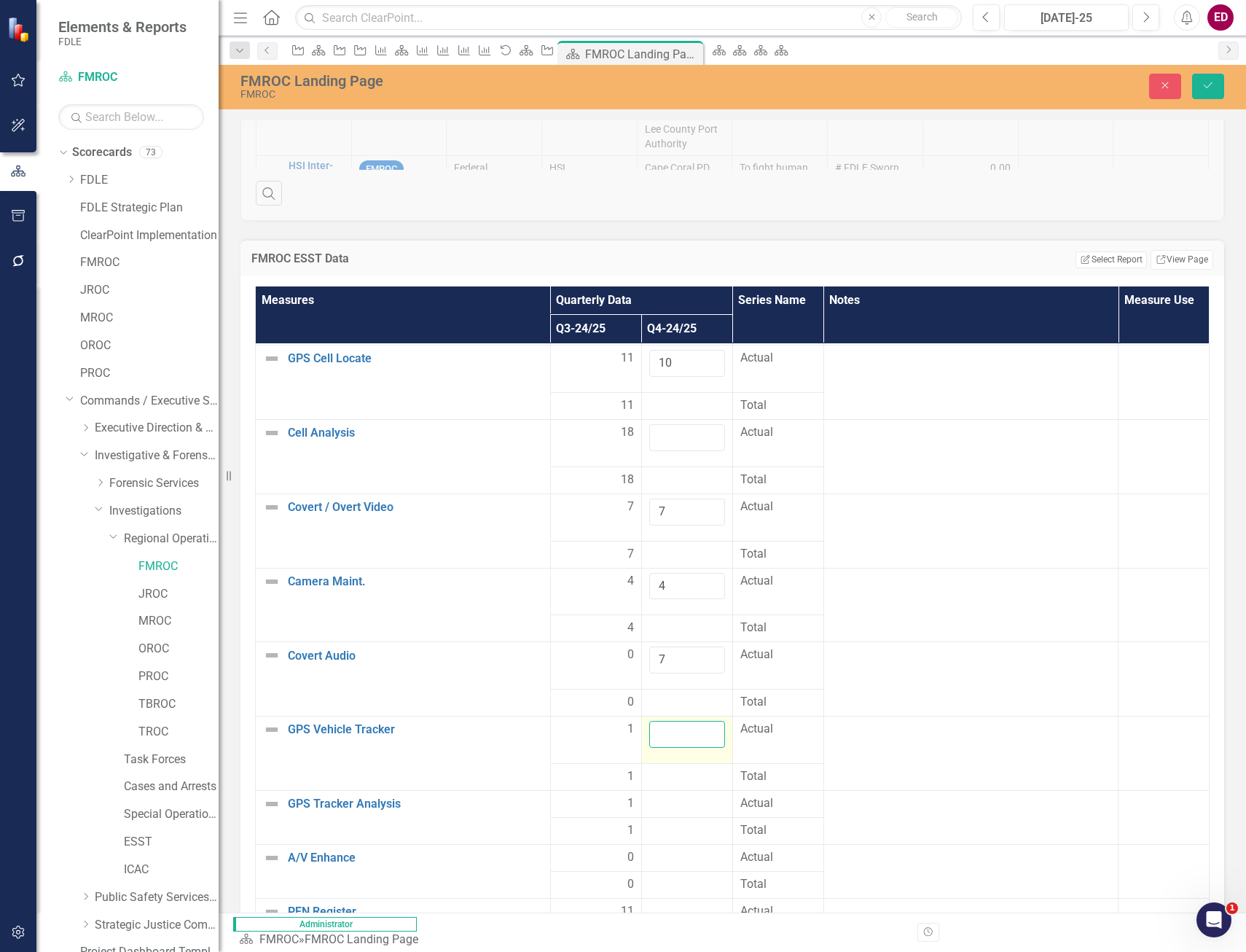
click at [725, 721] on input "number" at bounding box center [688, 734] width 76 height 27
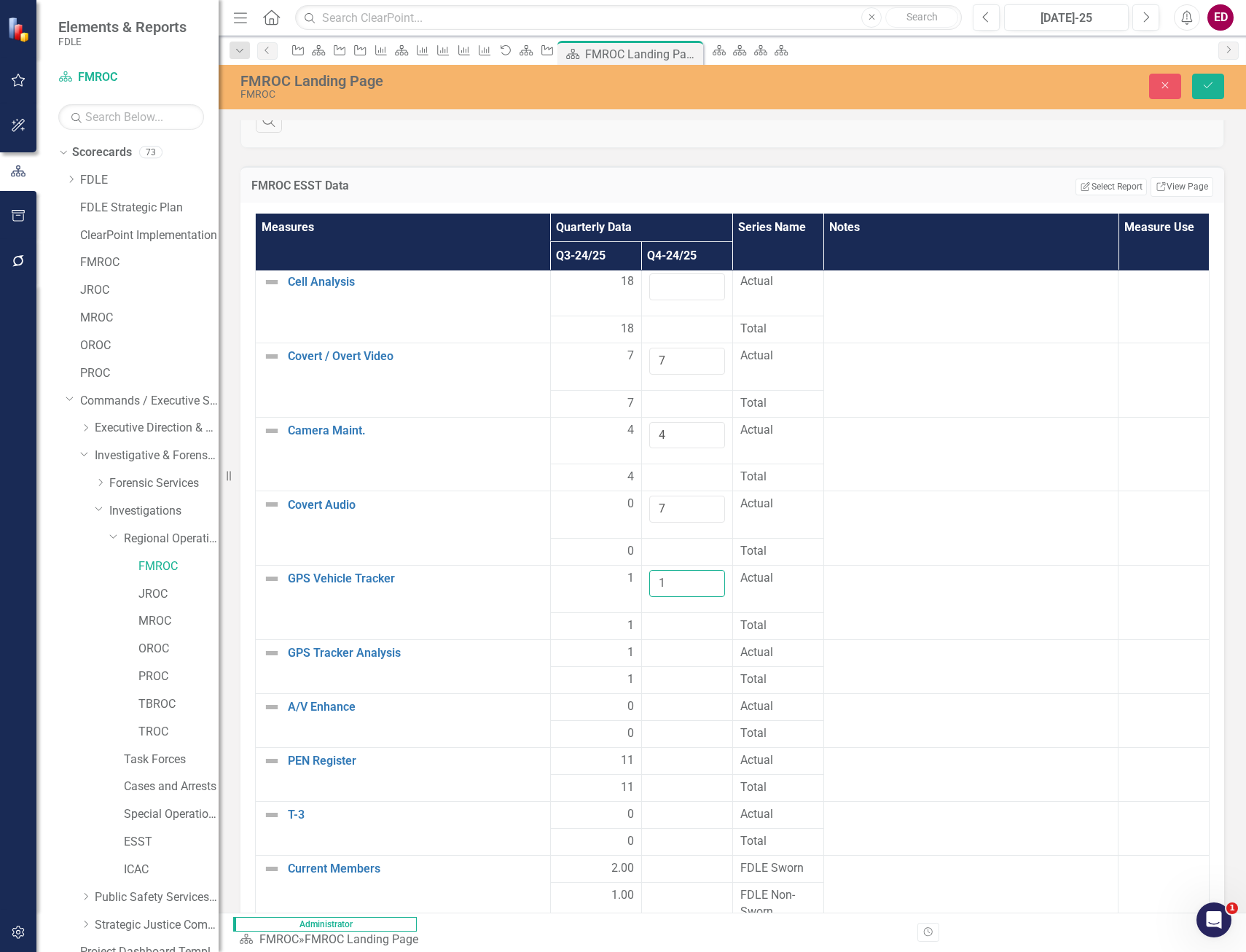
scroll to position [2115, 0]
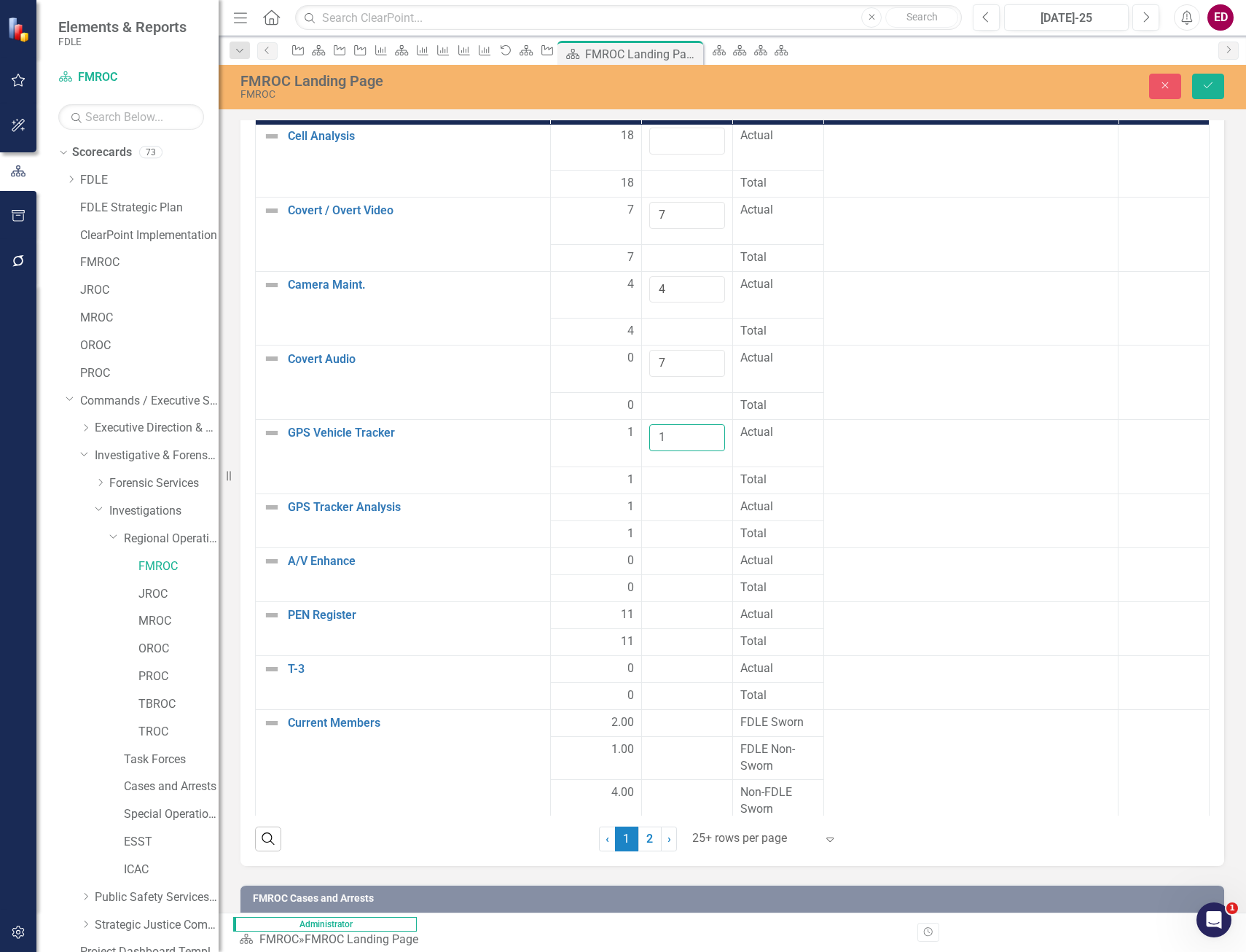
type input "1"
click at [732, 467] on td at bounding box center [688, 481] width 91 height 27
click at [725, 498] on div at bounding box center [688, 507] width 76 height 17
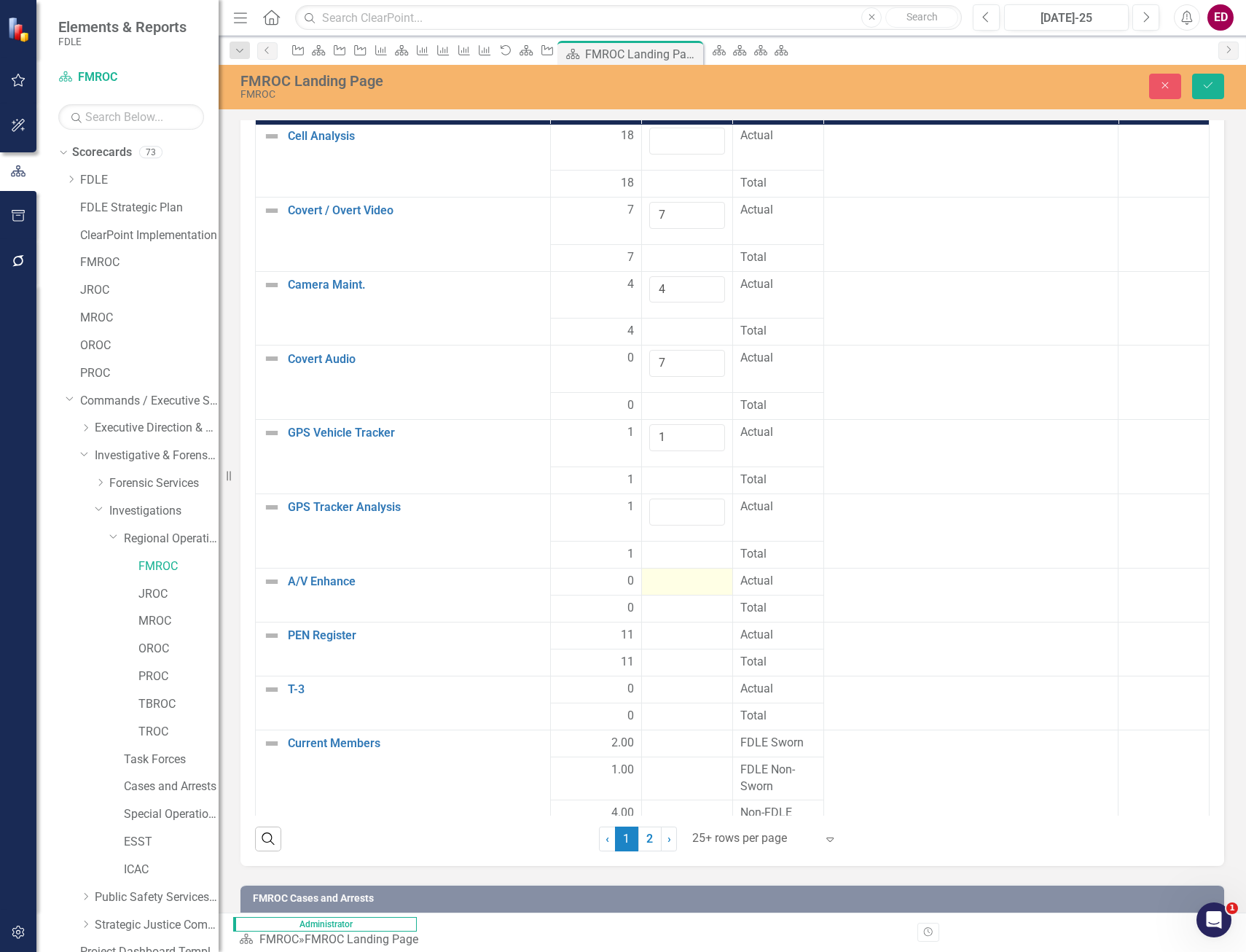
click at [725, 573] on div at bounding box center [688, 582] width 76 height 17
click at [732, 494] on td at bounding box center [688, 518] width 91 height 48
click at [725, 498] on input "number" at bounding box center [688, 512] width 76 height 27
type input "1"
click at [725, 573] on div at bounding box center [688, 582] width 76 height 17
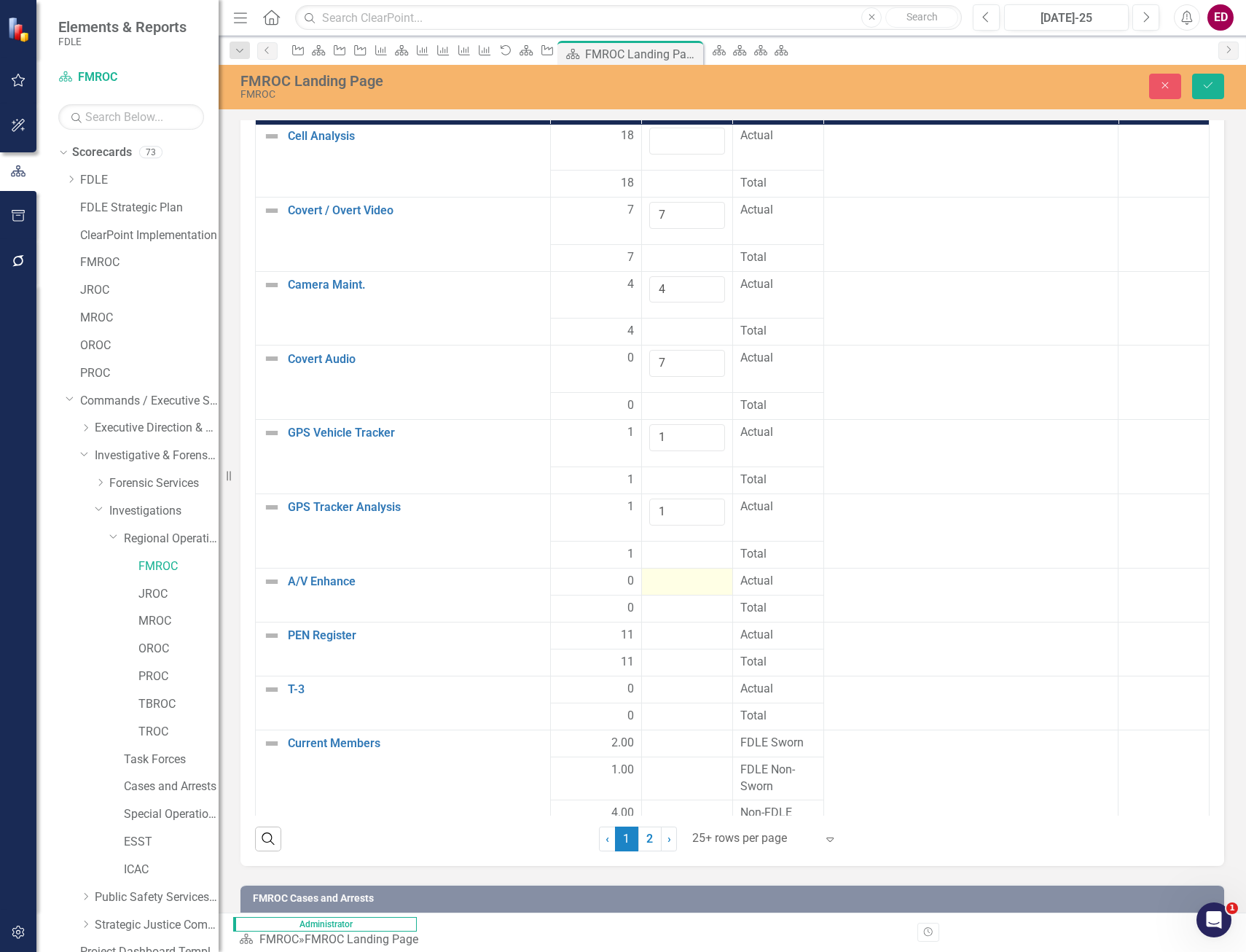
click at [725, 573] on div at bounding box center [688, 582] width 76 height 17
click at [725, 573] on input "number" at bounding box center [688, 587] width 76 height 27
type input "0"
click at [732, 615] on td at bounding box center [688, 629] width 91 height 27
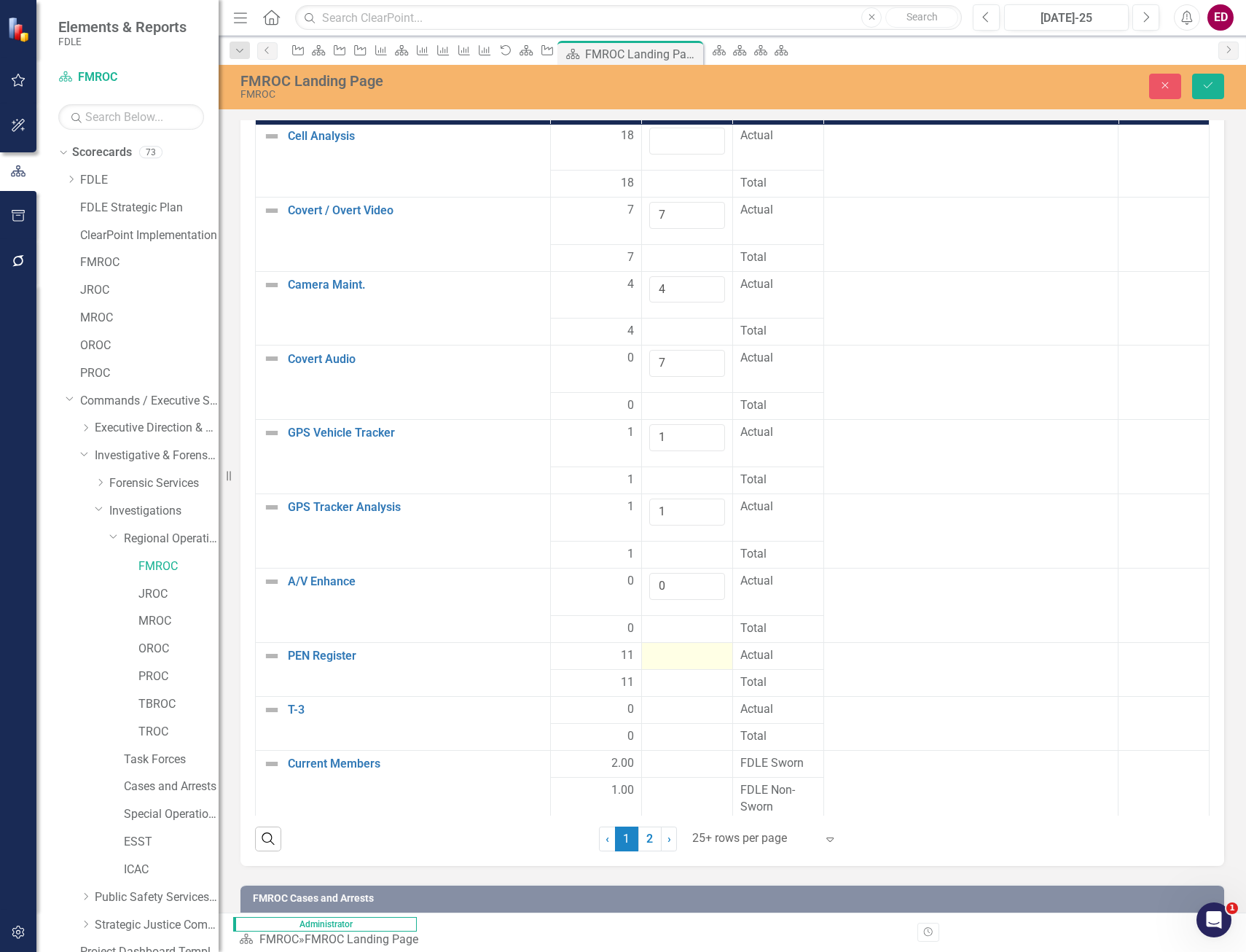
click at [725, 648] on div at bounding box center [688, 657] width 76 height 17
click at [725, 648] on input "number" at bounding box center [688, 662] width 76 height 27
type input "10"
click at [732, 690] on td at bounding box center [688, 703] width 91 height 27
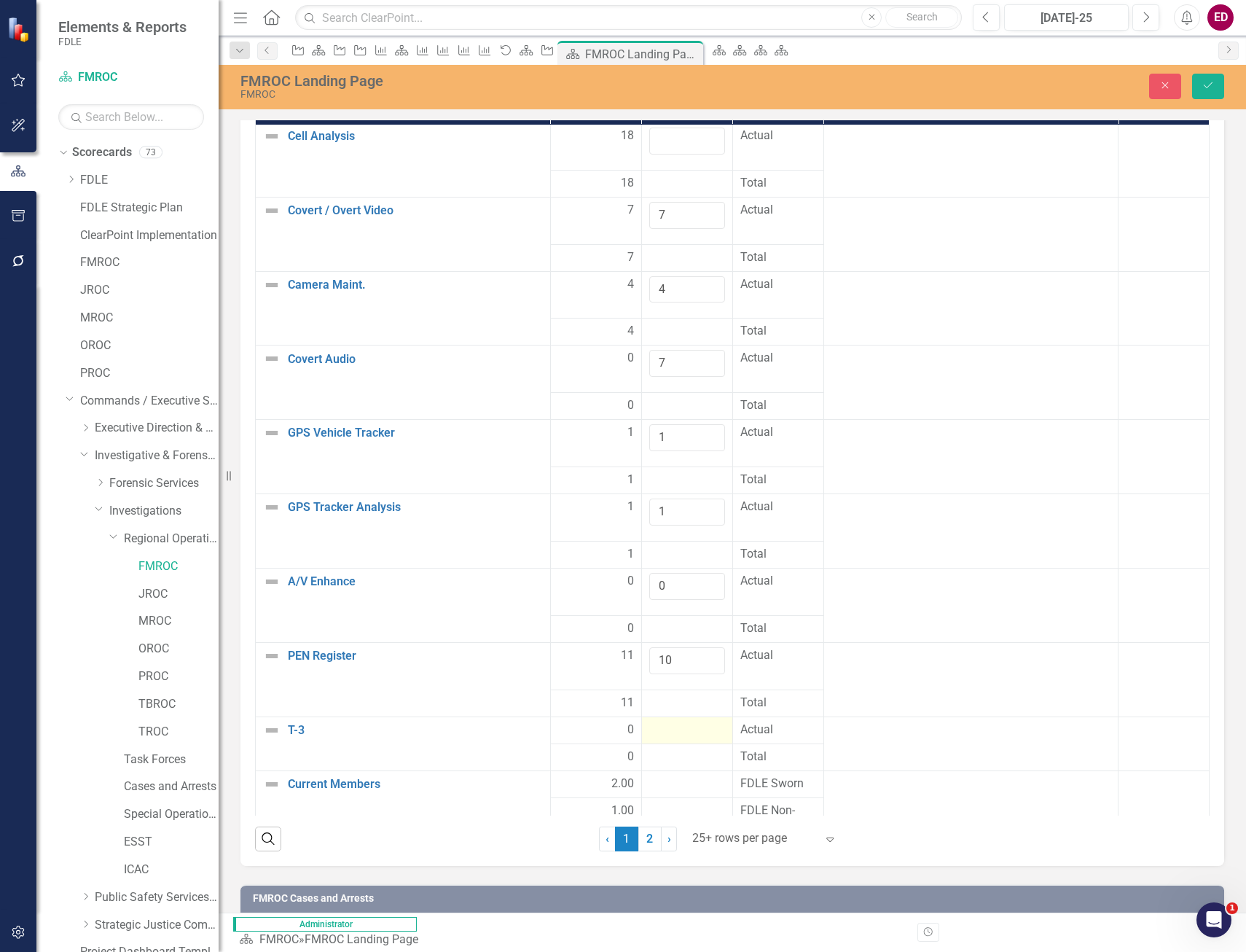
click at [725, 722] on div at bounding box center [688, 731] width 76 height 17
click at [725, 722] on input "number" at bounding box center [688, 735] width 76 height 27
type input "0"
click at [725, 796] on div at bounding box center [688, 804] width 76 height 17
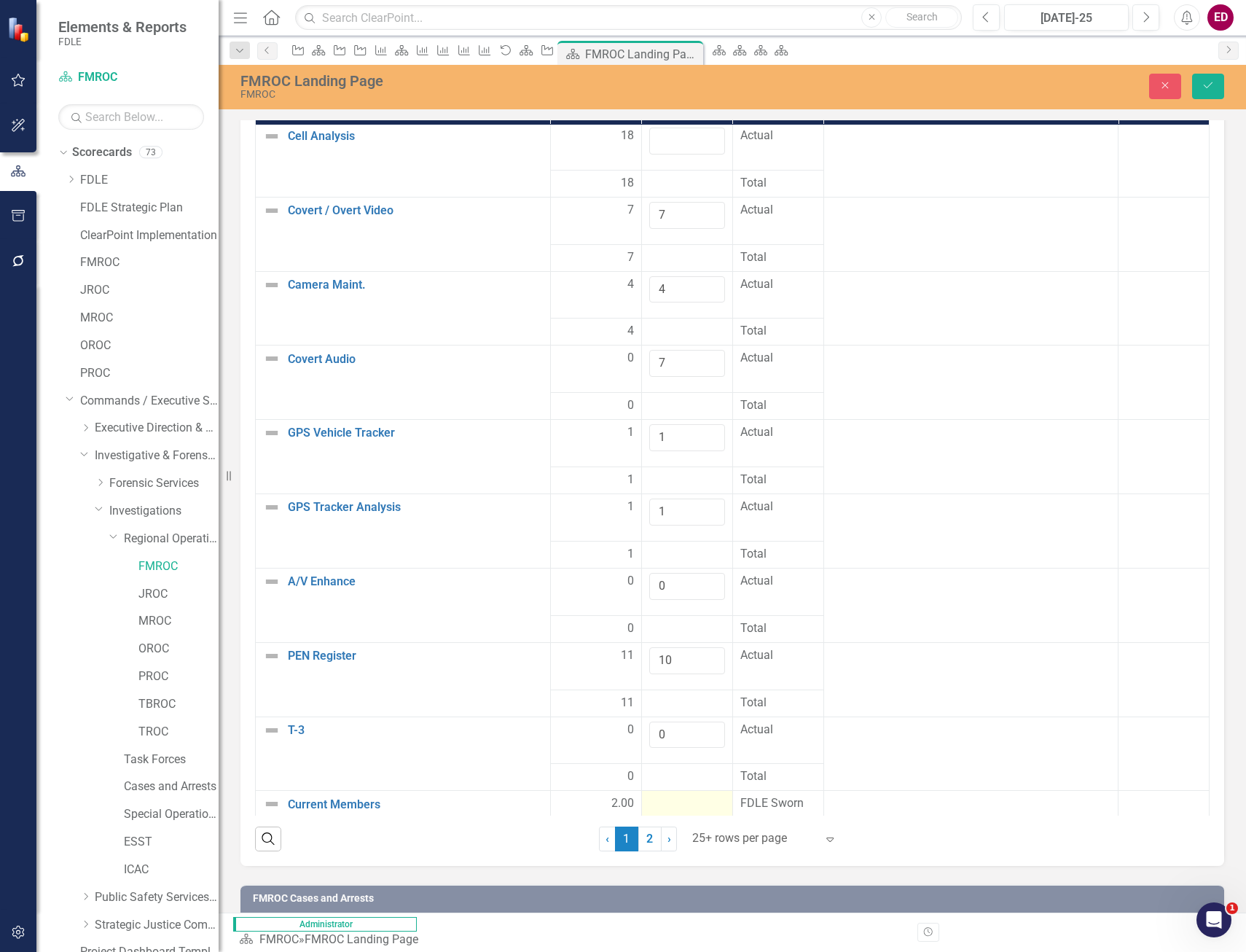
click at [725, 796] on div at bounding box center [688, 804] width 76 height 17
click at [725, 796] on input "number" at bounding box center [688, 809] width 76 height 27
type input "2"
click at [725, 843] on div at bounding box center [688, 852] width 76 height 17
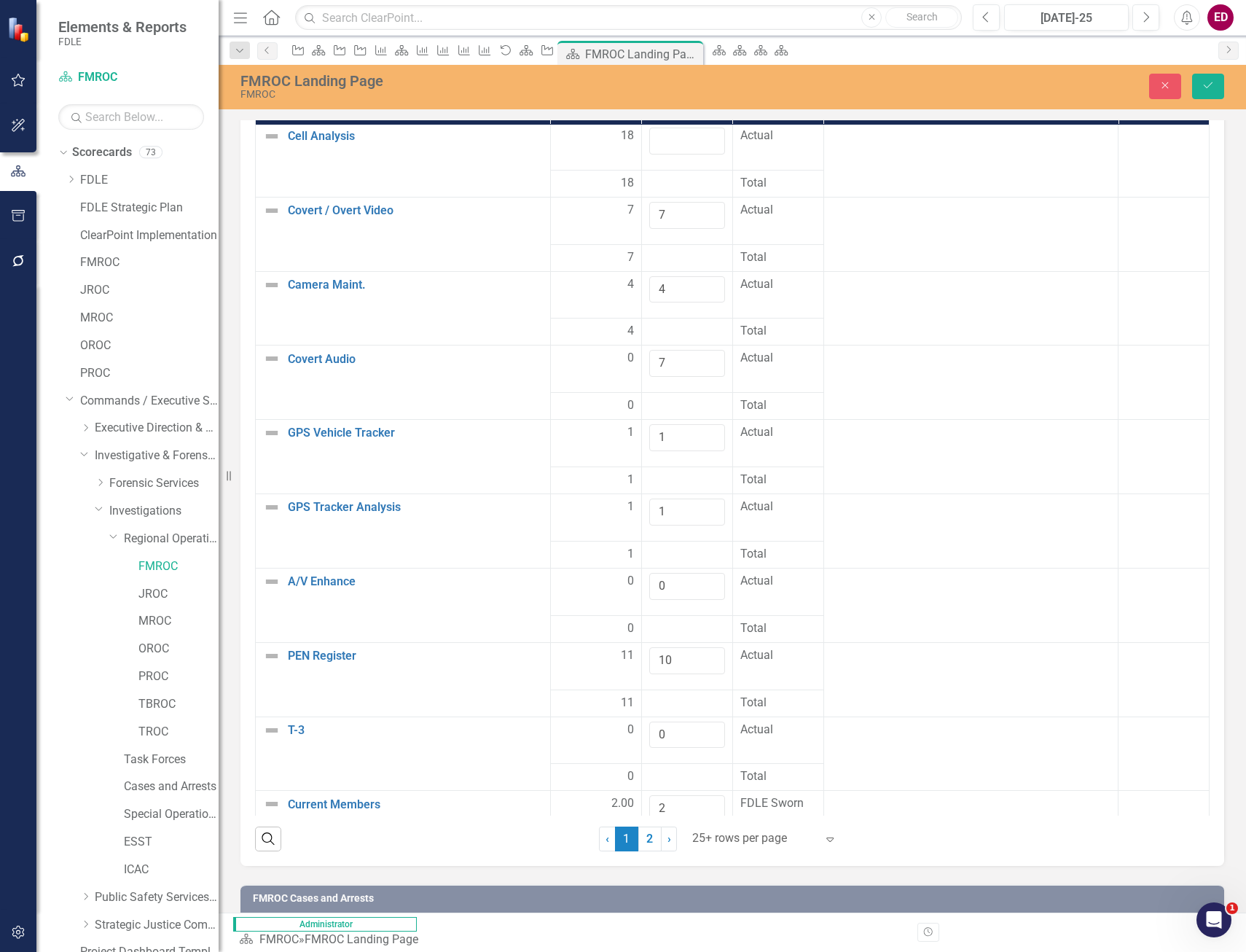
click at [725, 843] on input "number" at bounding box center [688, 857] width 76 height 27
type input "1"
click at [725, 890] on div at bounding box center [688, 899] width 76 height 17
click at [725, 890] on input "number" at bounding box center [688, 903] width 76 height 27
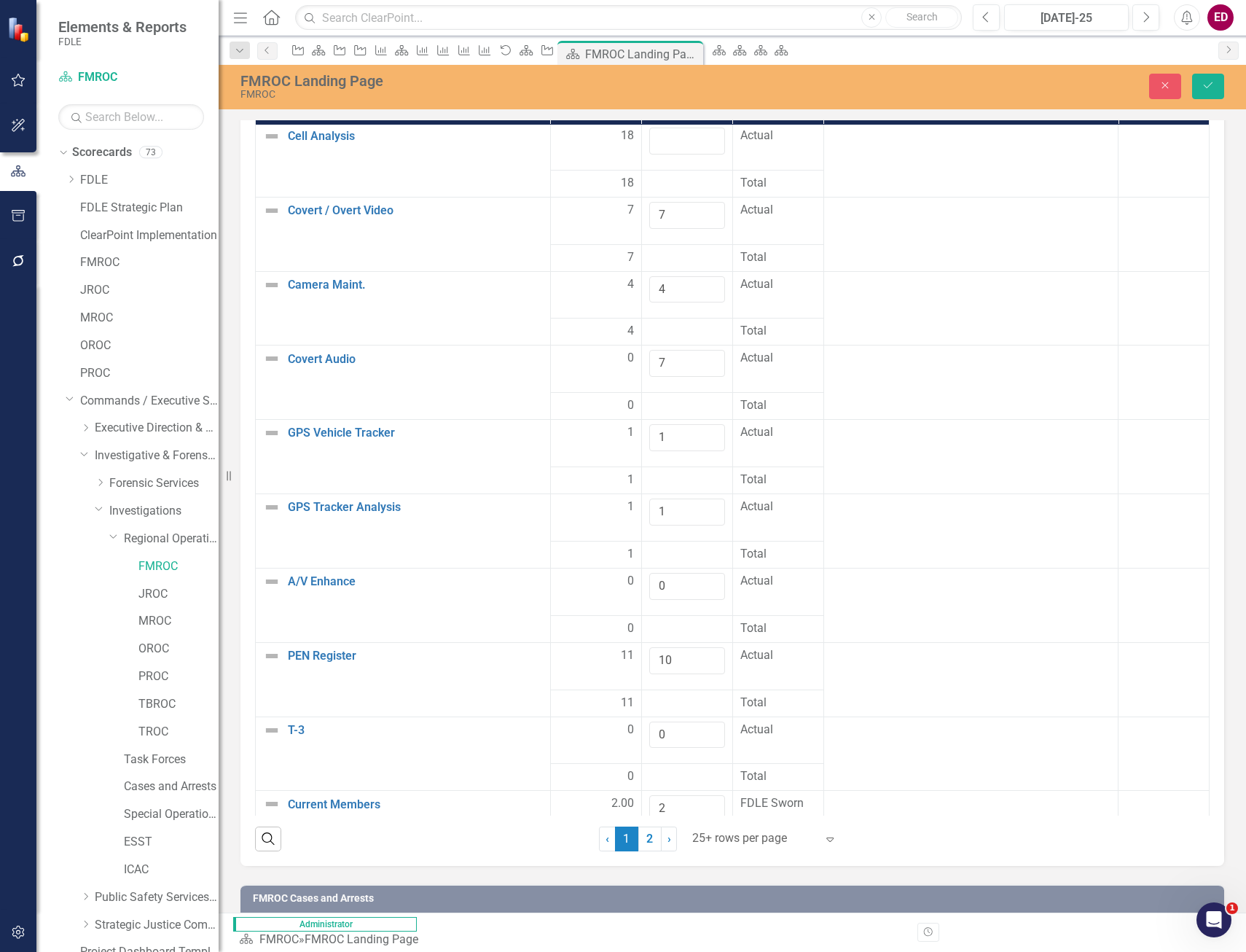
scroll to position [197, 0]
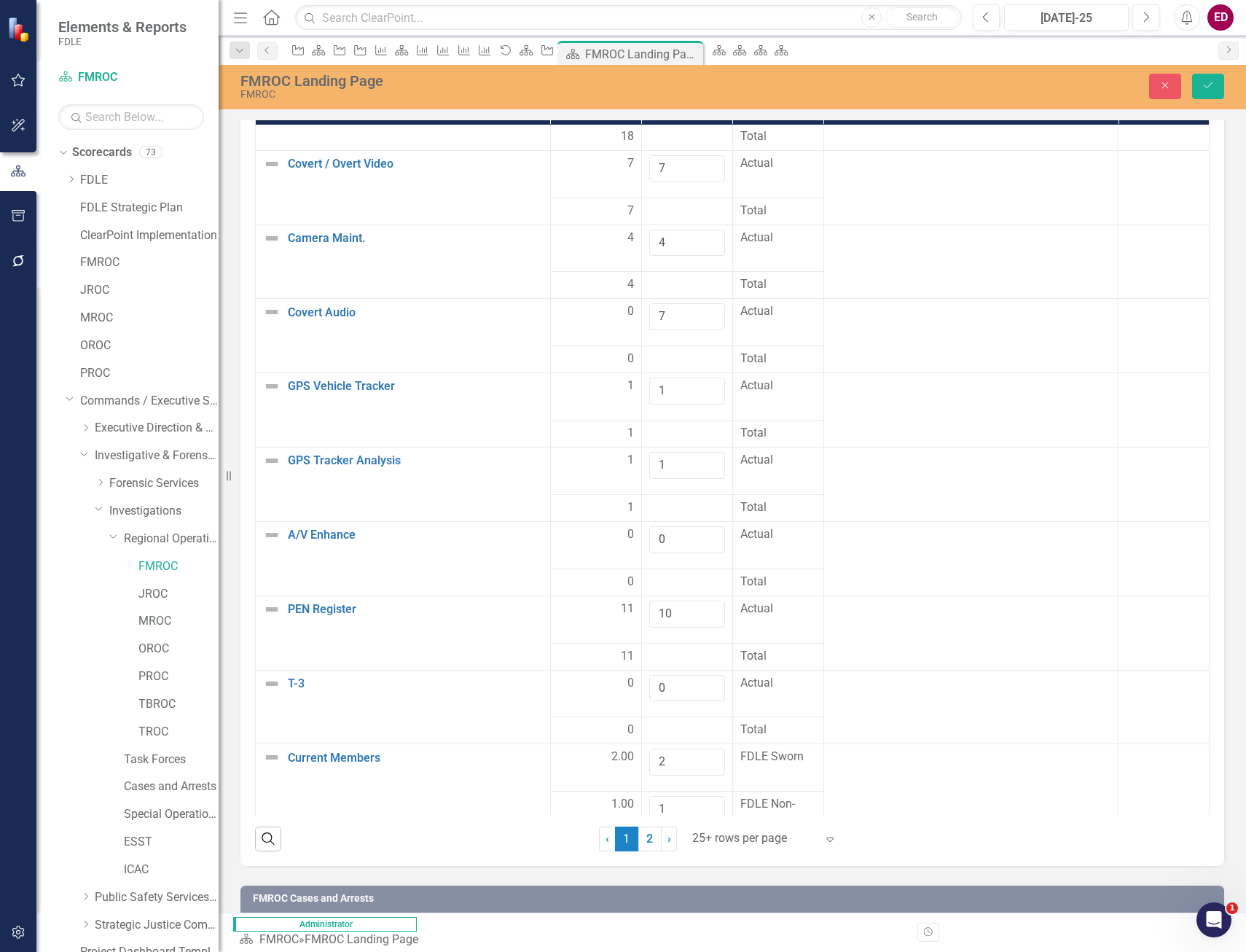
type input "4"
click at [732, 887] on td at bounding box center [688, 908] width 91 height 43
click at [725, 891] on input "number" at bounding box center [688, 904] width 76 height 27
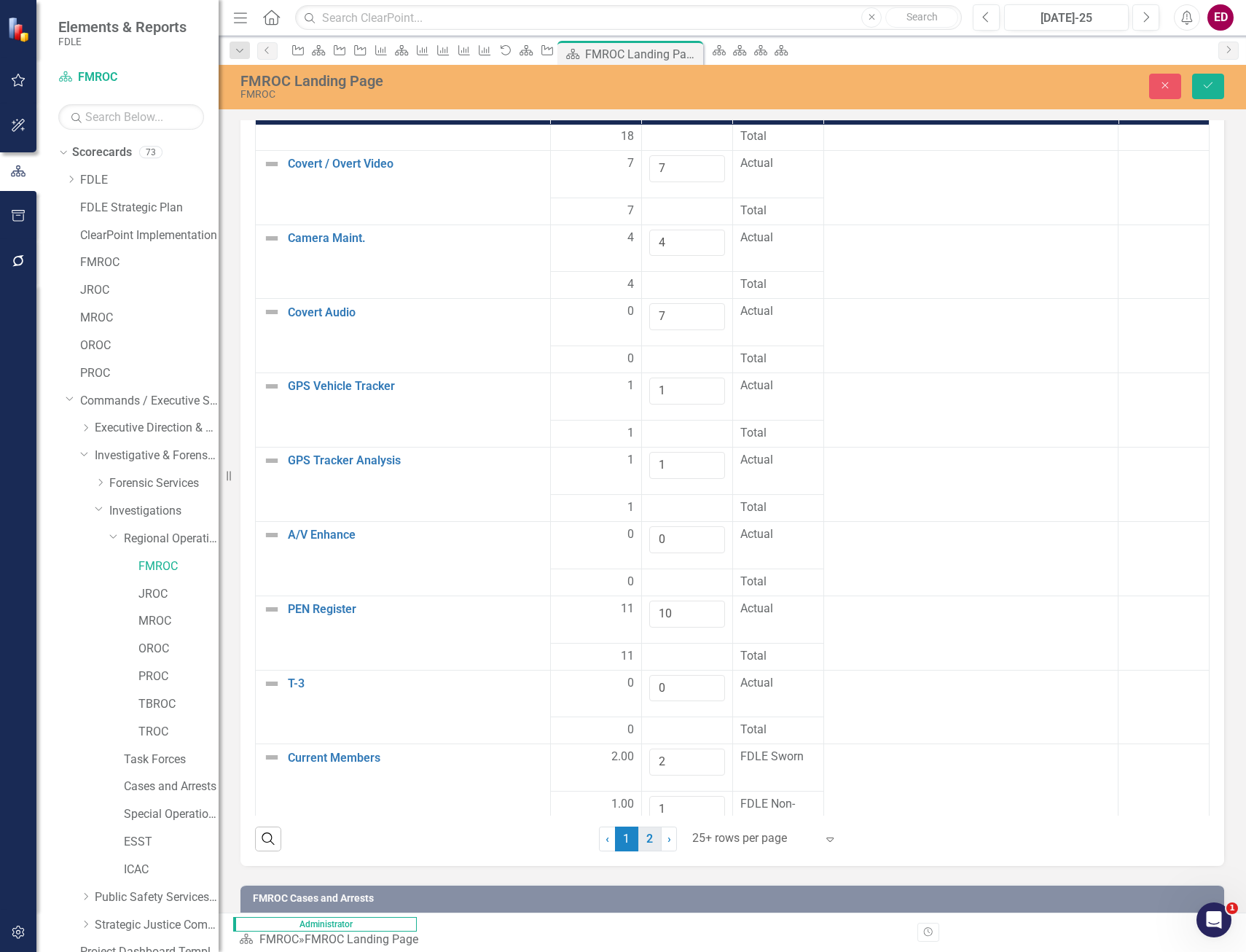
type input "0"
click at [639, 837] on link "2" at bounding box center [651, 839] width 23 height 25
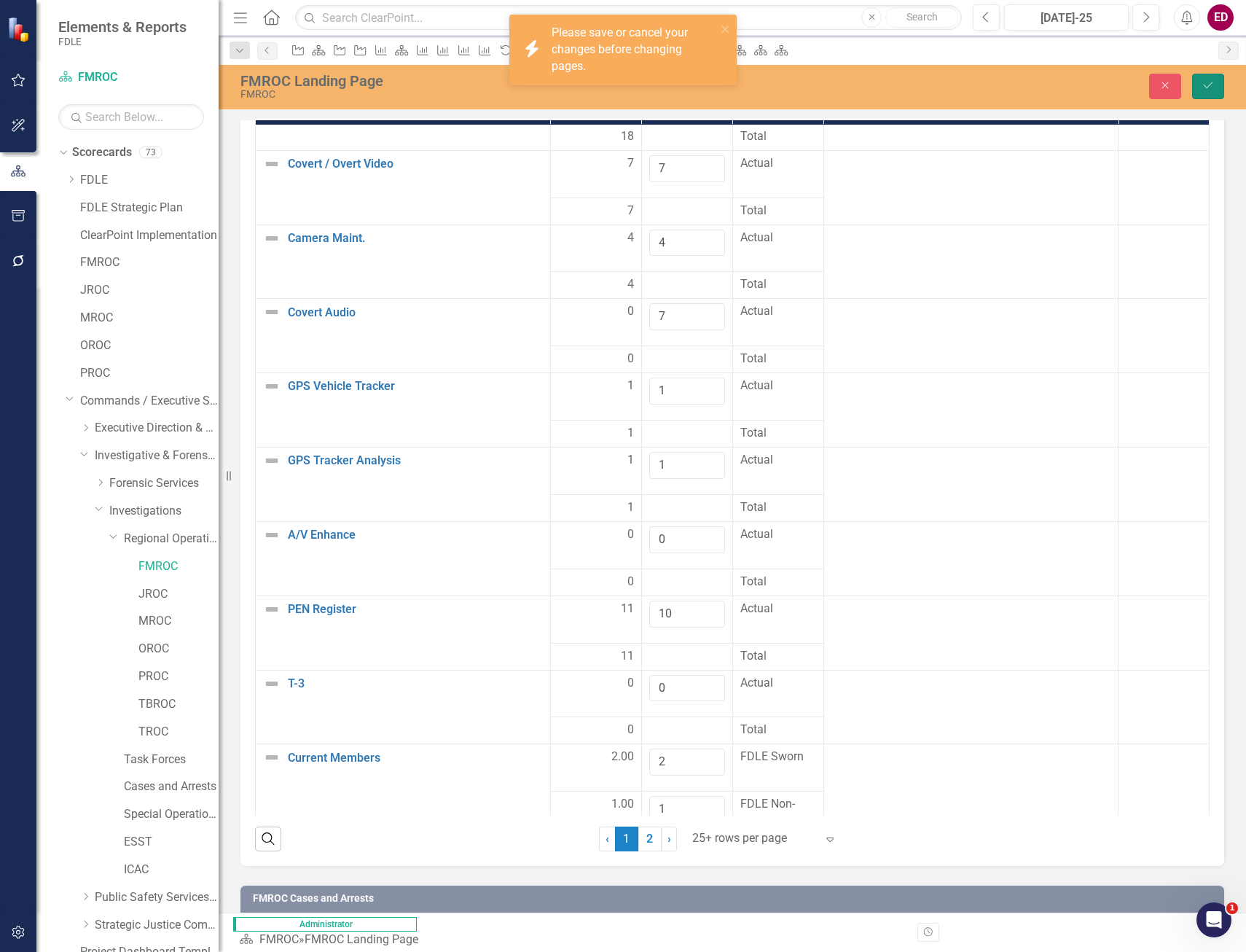
click at [1208, 92] on button "Save" at bounding box center [1208, 86] width 32 height 25
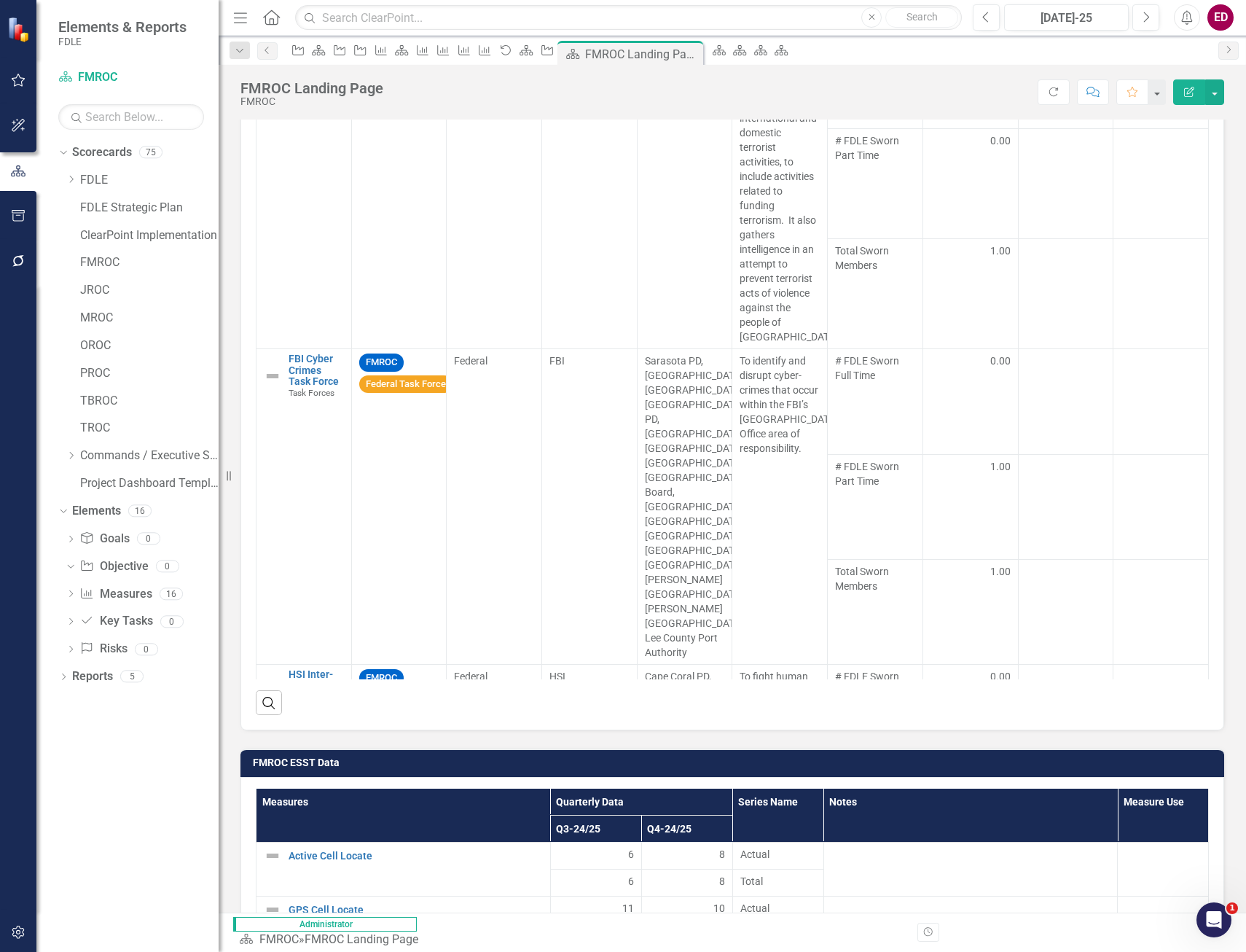
scroll to position [1896, 0]
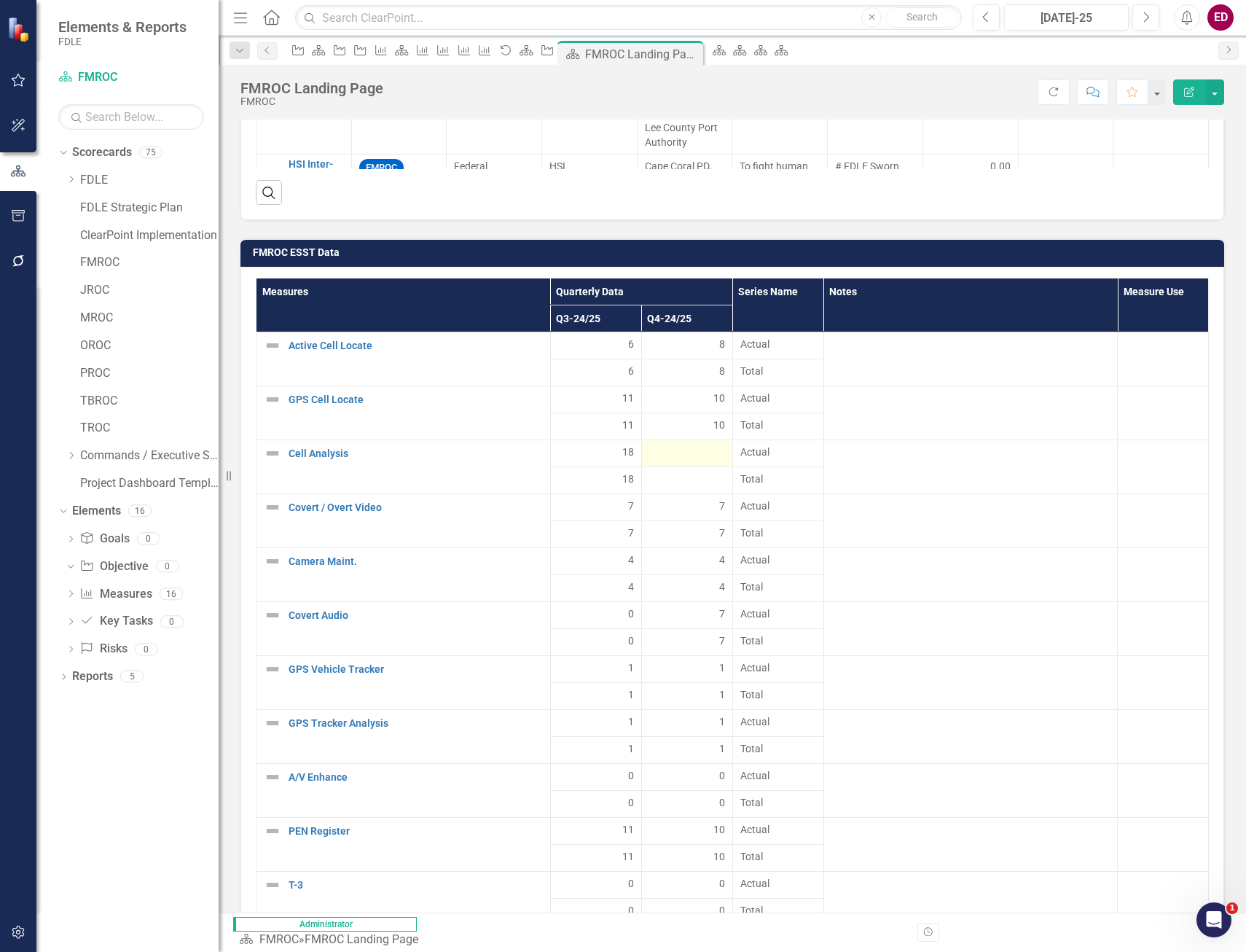
click at [724, 448] on div at bounding box center [688, 454] width 76 height 17
click at [725, 448] on div at bounding box center [688, 454] width 76 height 17
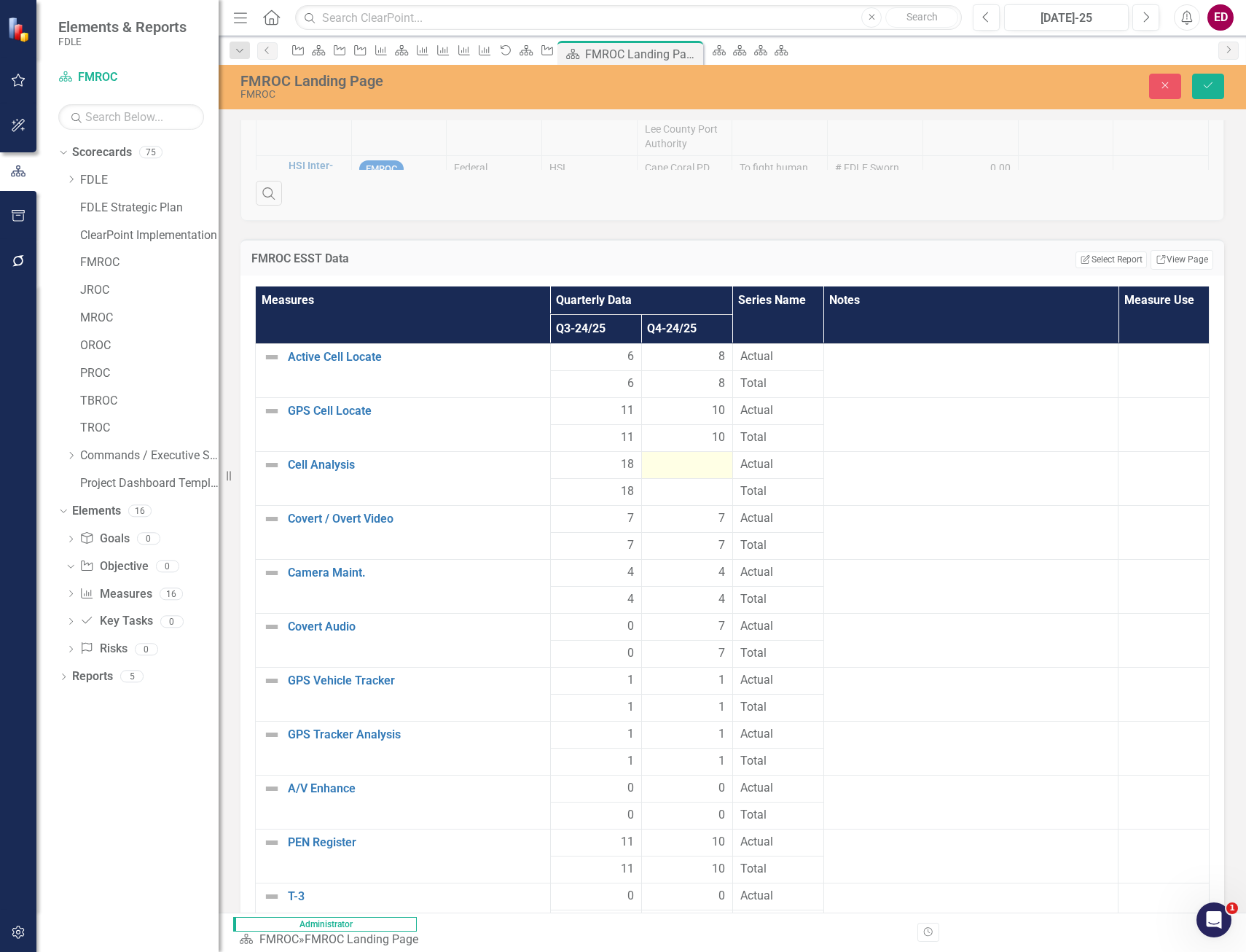
click at [725, 448] on td "10" at bounding box center [688, 439] width 91 height 27
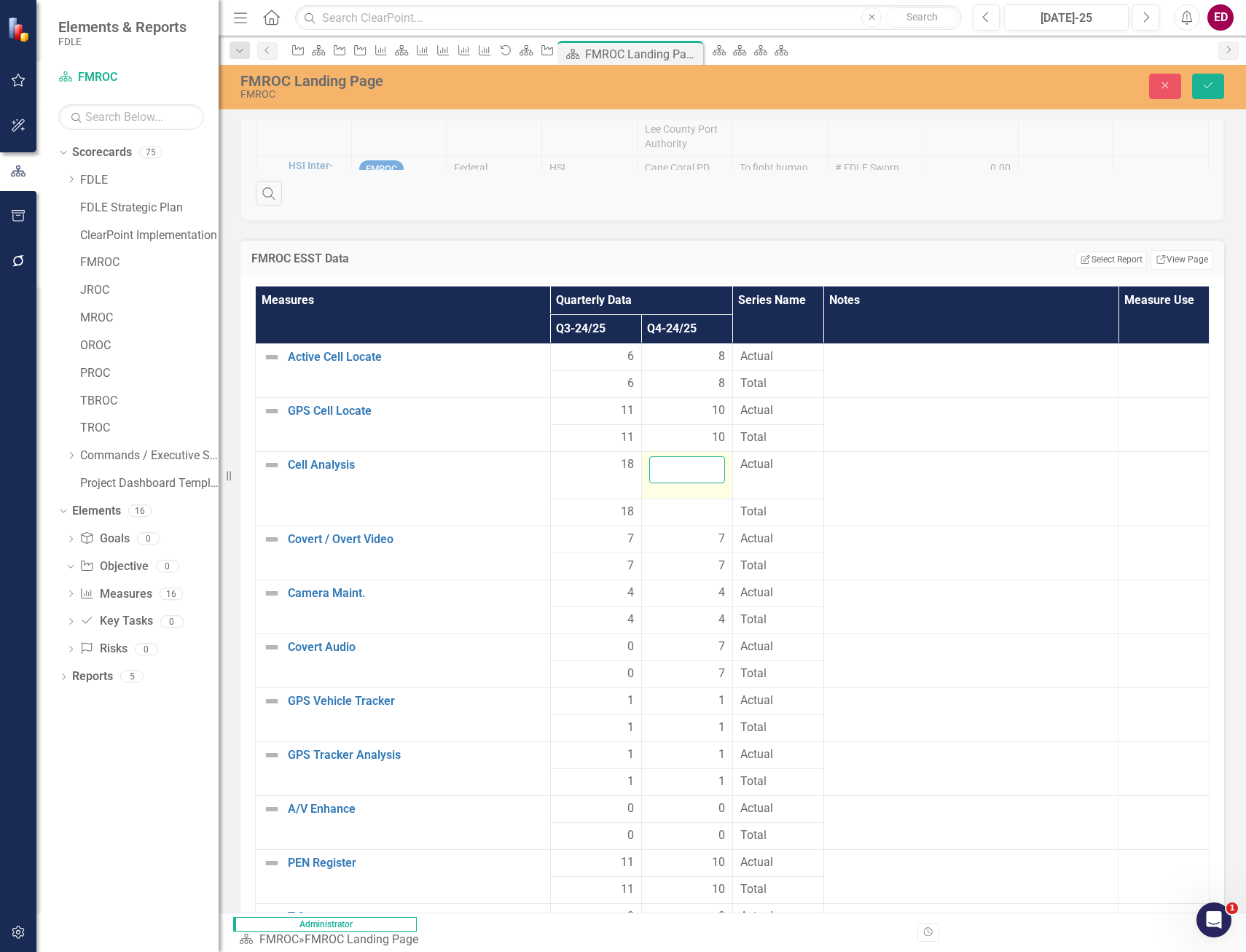
click at [725, 472] on input "number" at bounding box center [688, 470] width 76 height 27
type input "18"
click at [1199, 85] on button "Save" at bounding box center [1208, 86] width 32 height 25
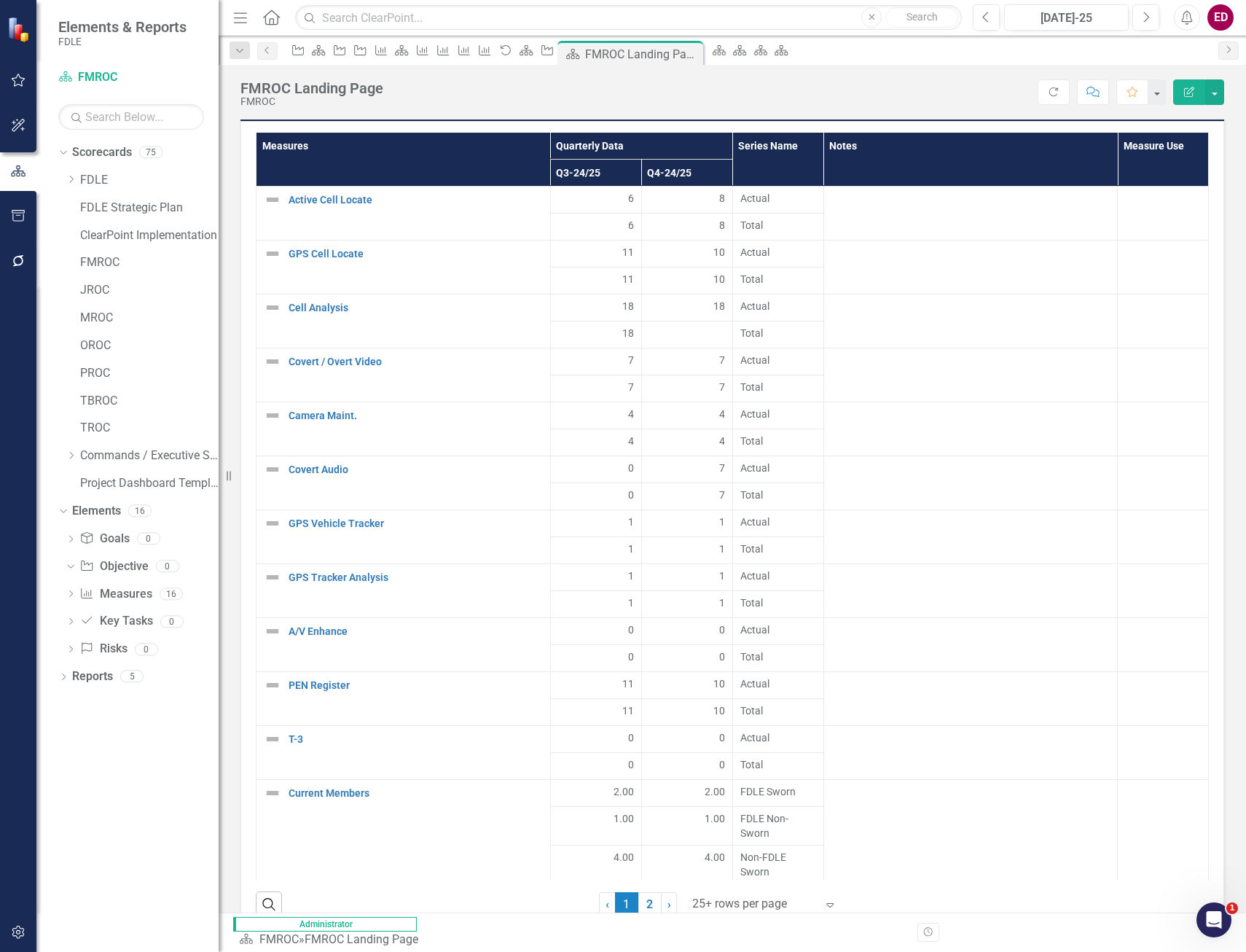
scroll to position [46, 0]
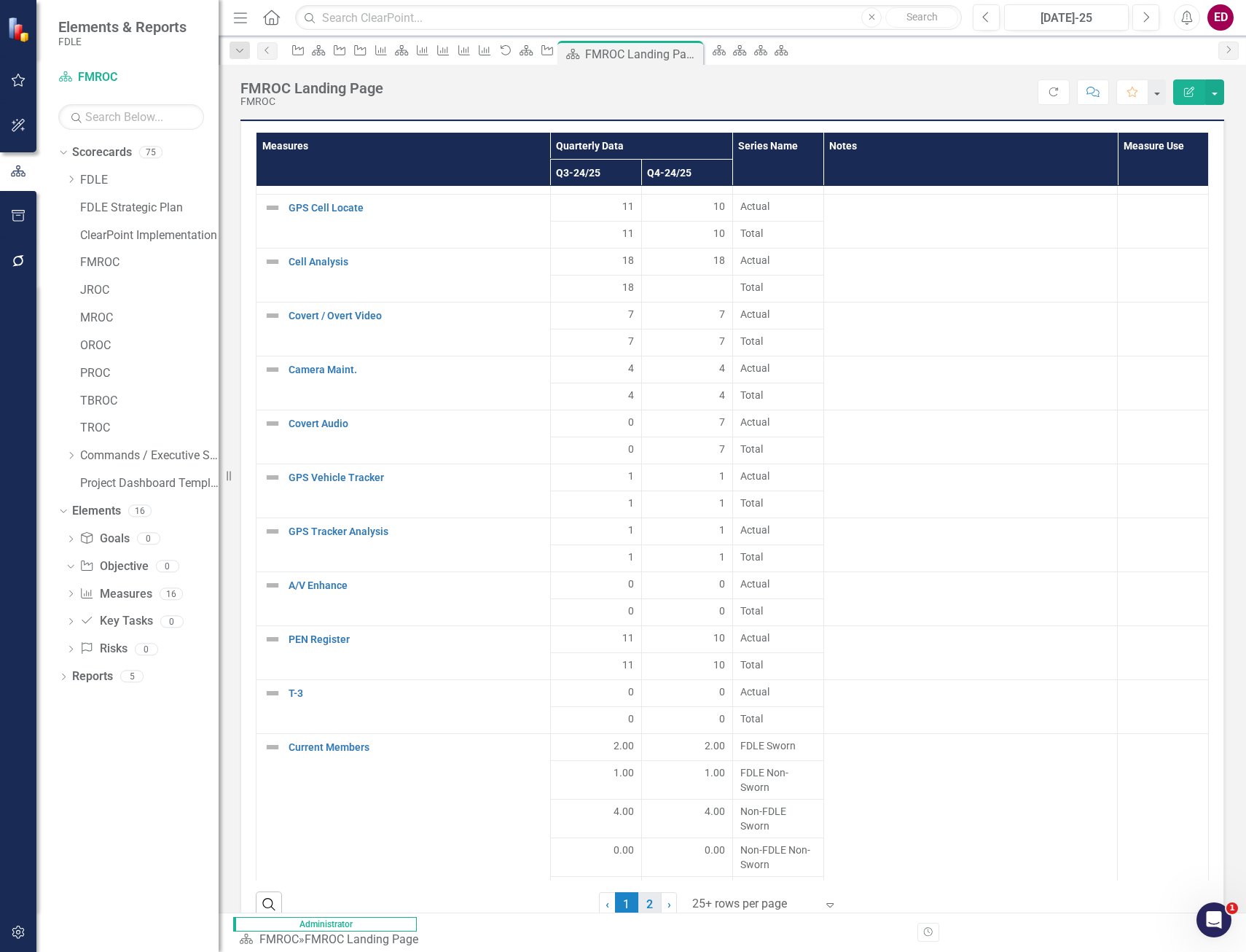
click at [639, 907] on link "2" at bounding box center [651, 905] width 23 height 25
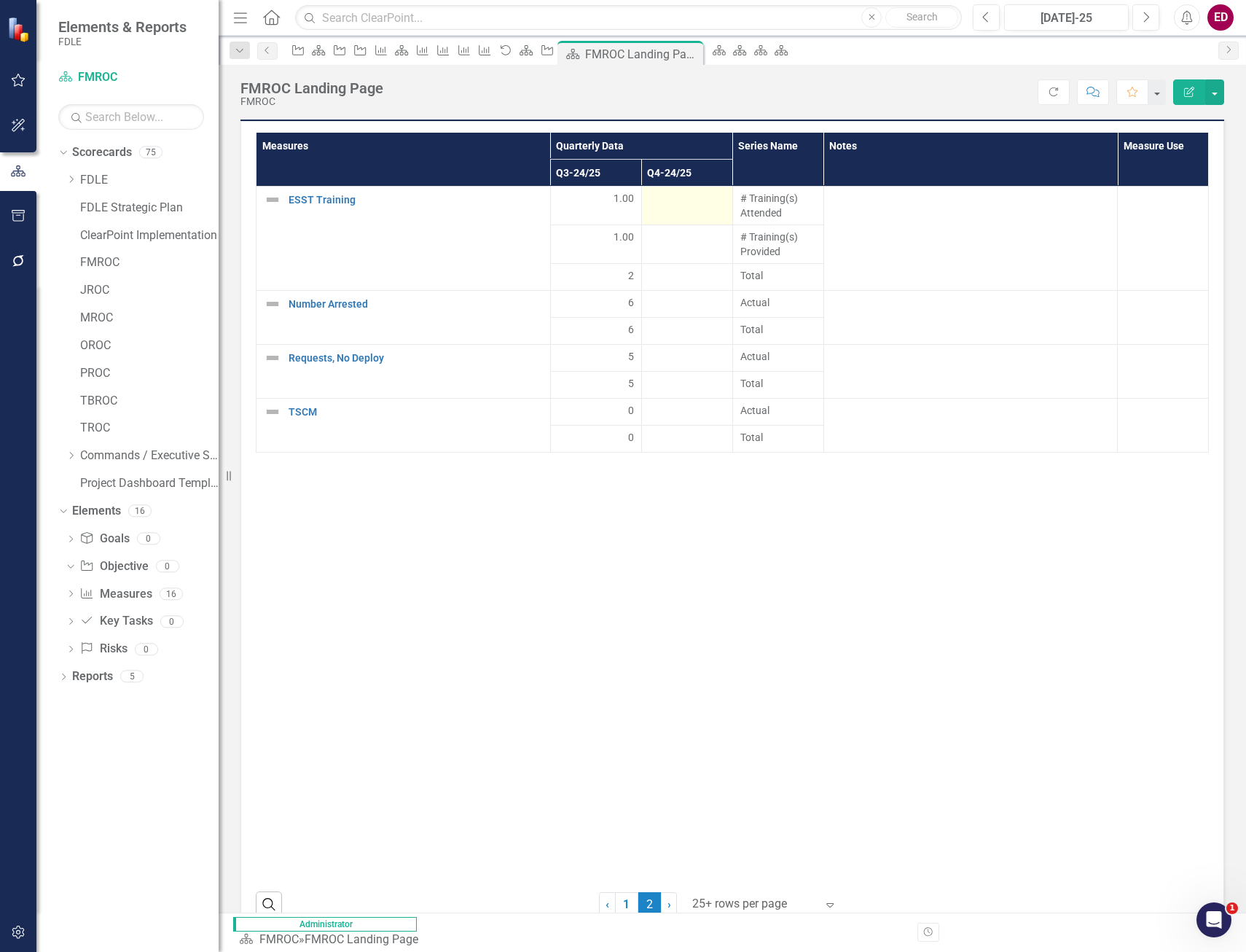
click at [725, 195] on div at bounding box center [688, 200] width 76 height 17
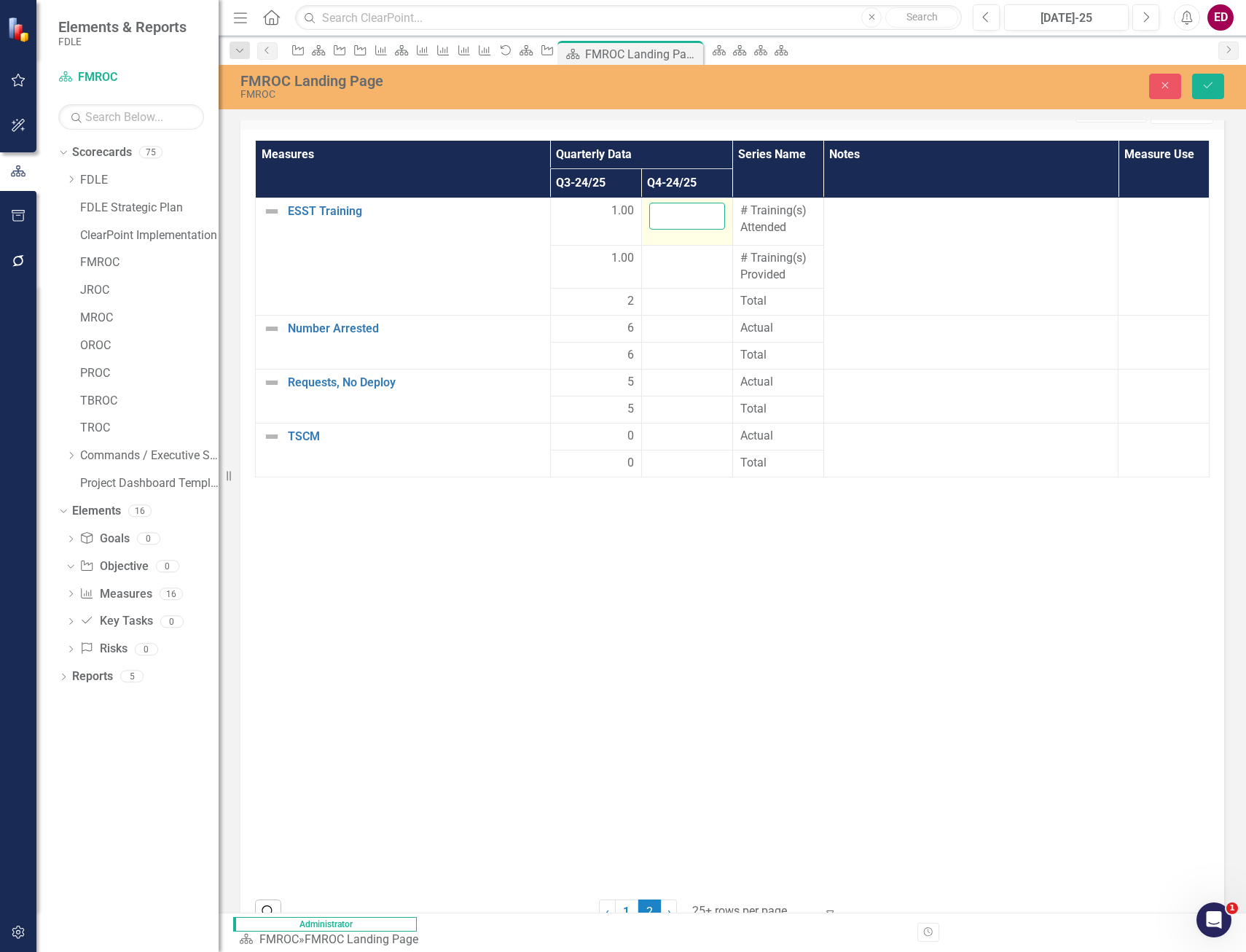
click at [725, 224] on input "number" at bounding box center [688, 217] width 76 height 27
type input "0"
click at [725, 256] on div at bounding box center [688, 258] width 76 height 17
click at [725, 256] on input "number" at bounding box center [688, 263] width 76 height 27
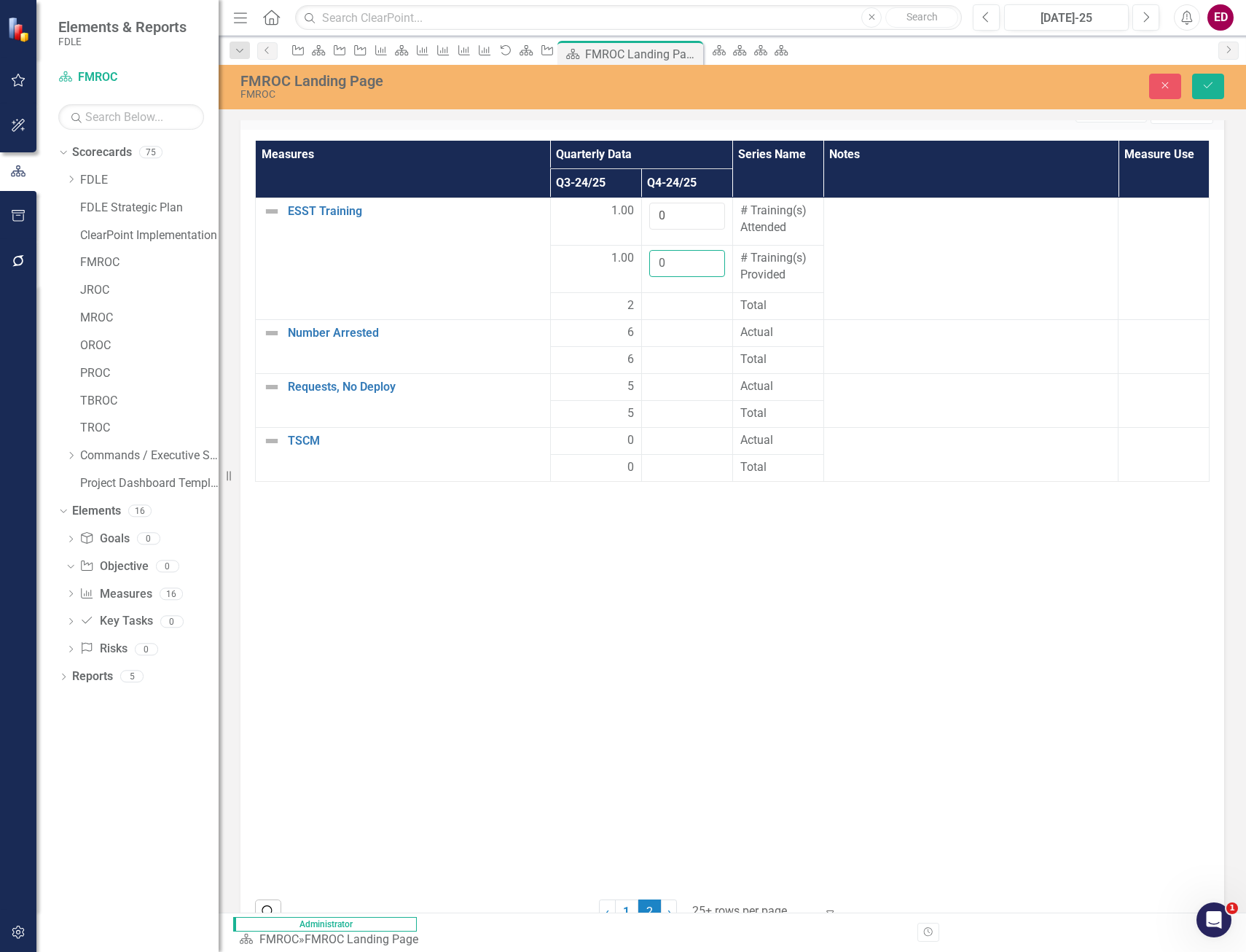
type input "0"
click at [732, 309] on td at bounding box center [688, 306] width 91 height 27
click at [725, 352] on div at bounding box center [688, 360] width 76 height 17
click at [725, 326] on div at bounding box center [688, 333] width 76 height 17
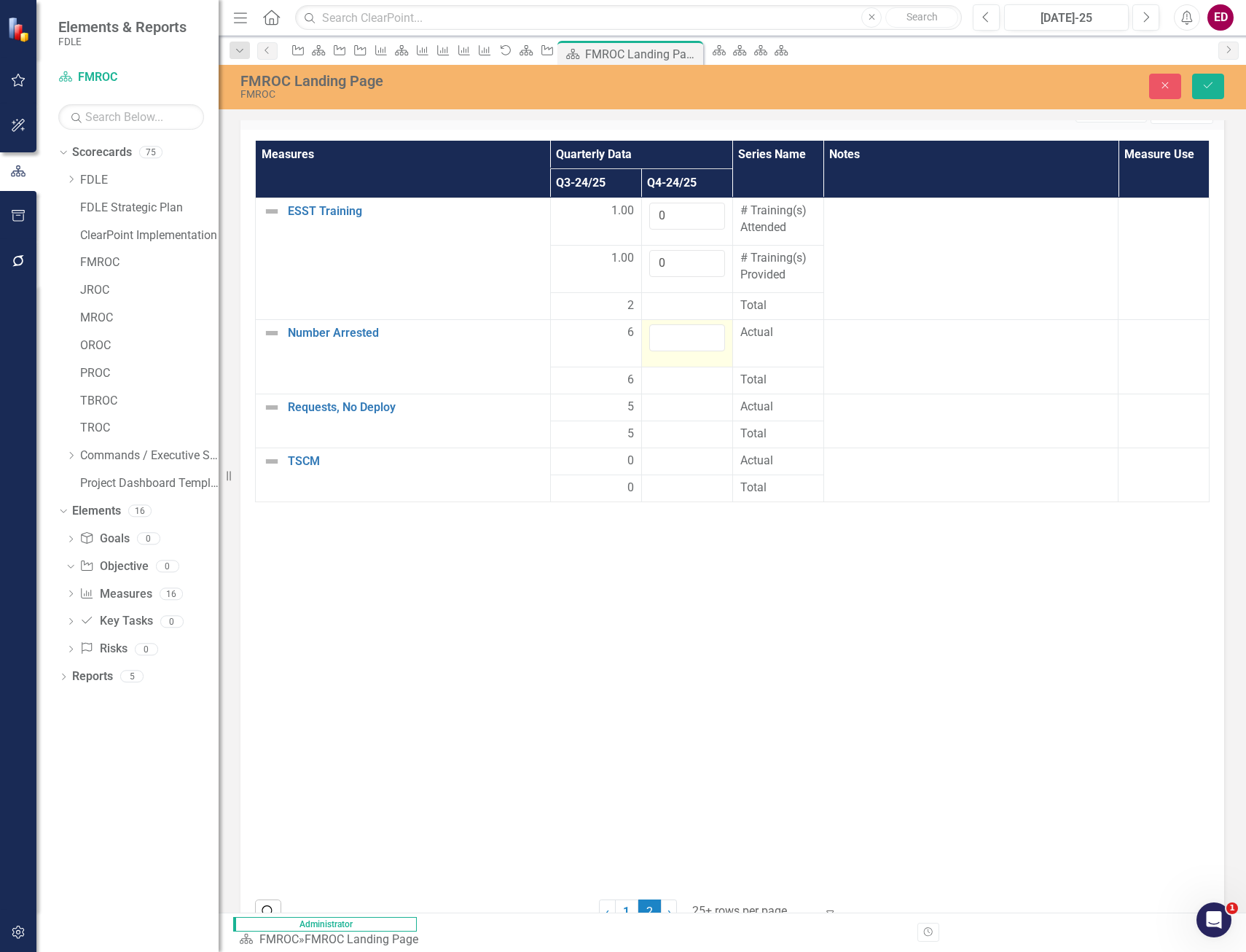
scroll to position [1969, 0]
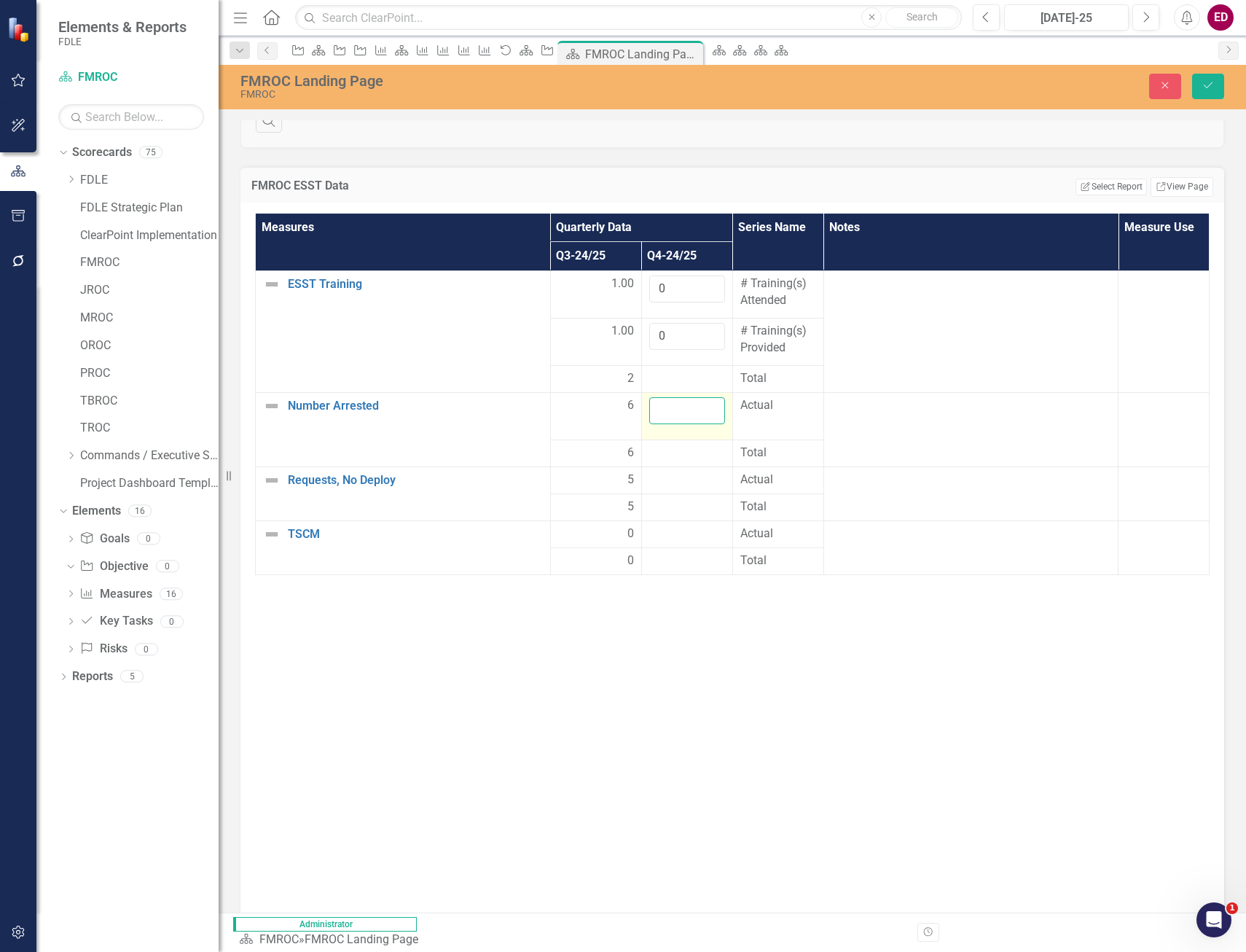
click at [725, 397] on input "number" at bounding box center [688, 411] width 76 height 27
type input "5"
click at [732, 466] on td at bounding box center [688, 480] width 91 height 27
click at [725, 472] on input "number" at bounding box center [688, 486] width 76 height 27
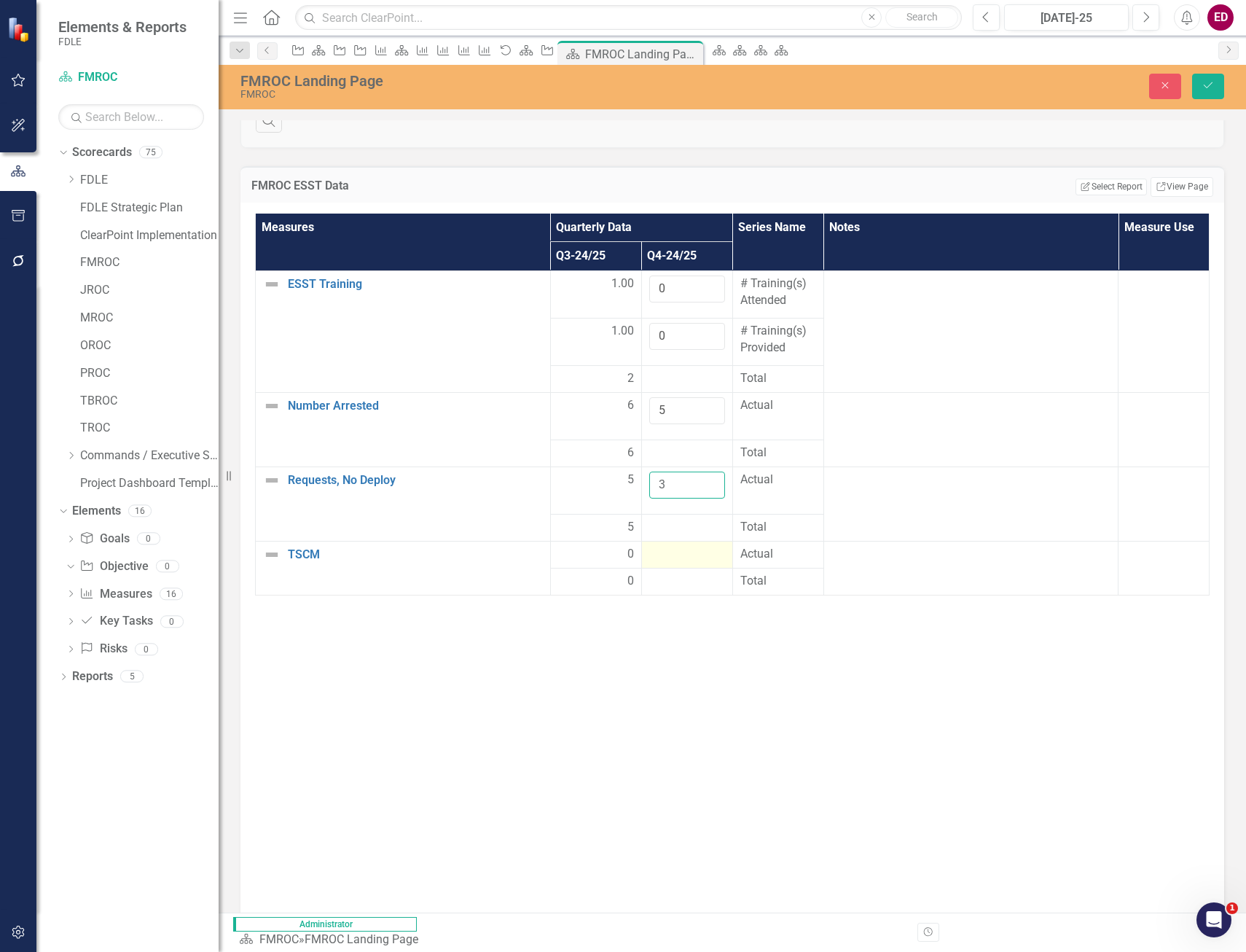
type input "3"
click at [725, 546] on div at bounding box center [688, 555] width 76 height 17
click at [725, 546] on input "number" at bounding box center [688, 560] width 76 height 27
type input "0"
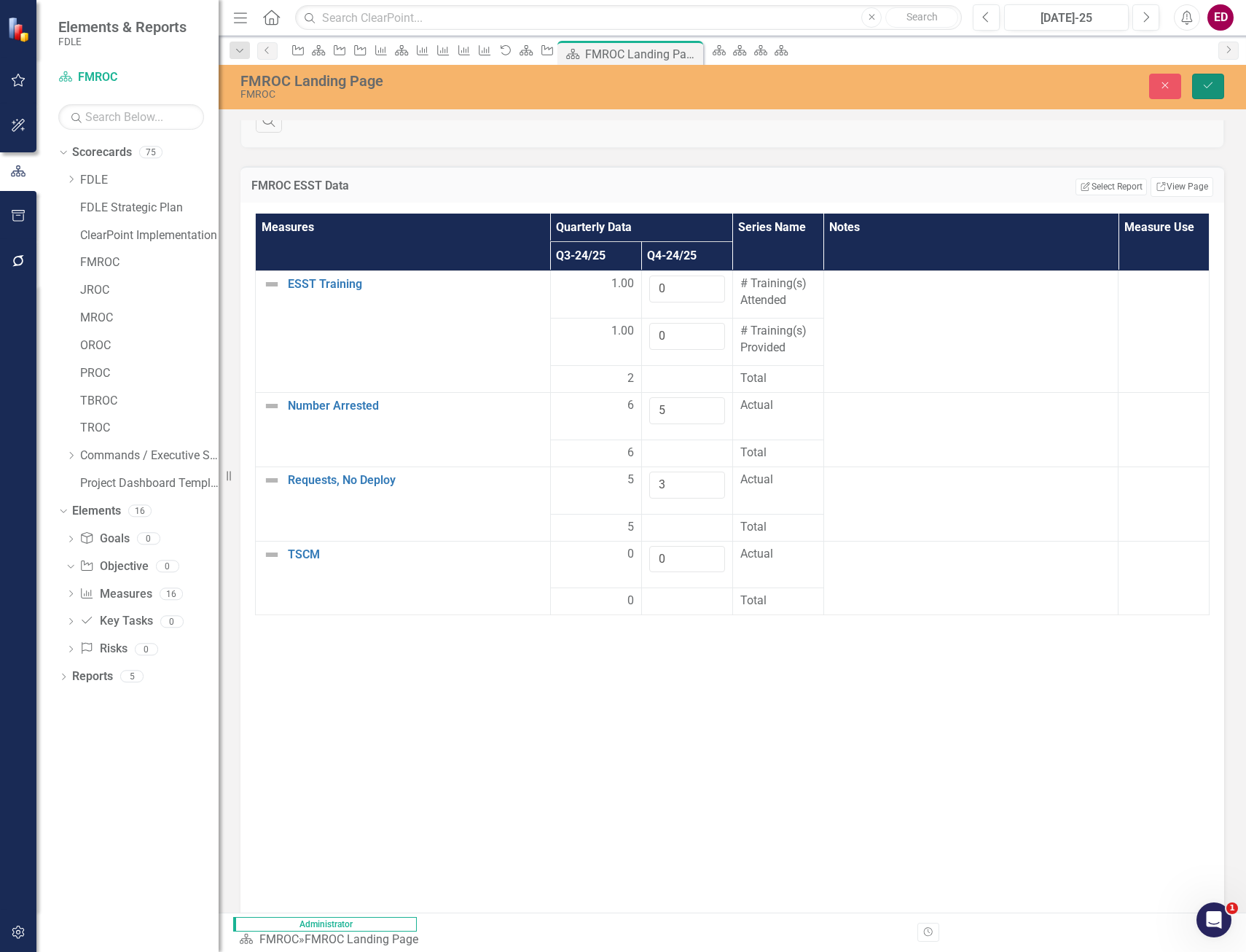
click at [1200, 93] on button "Save" at bounding box center [1208, 86] width 32 height 25
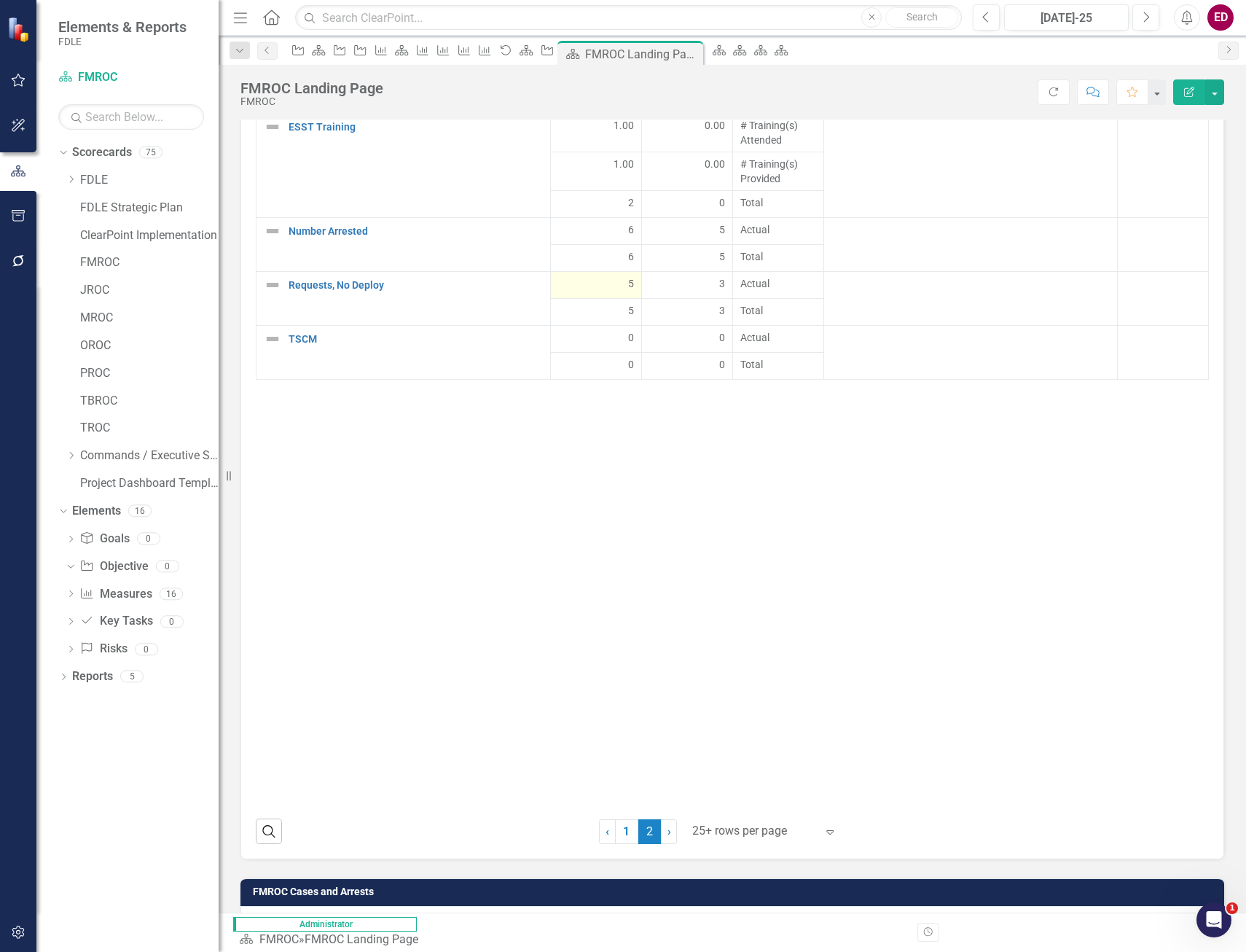
scroll to position [2514, 0]
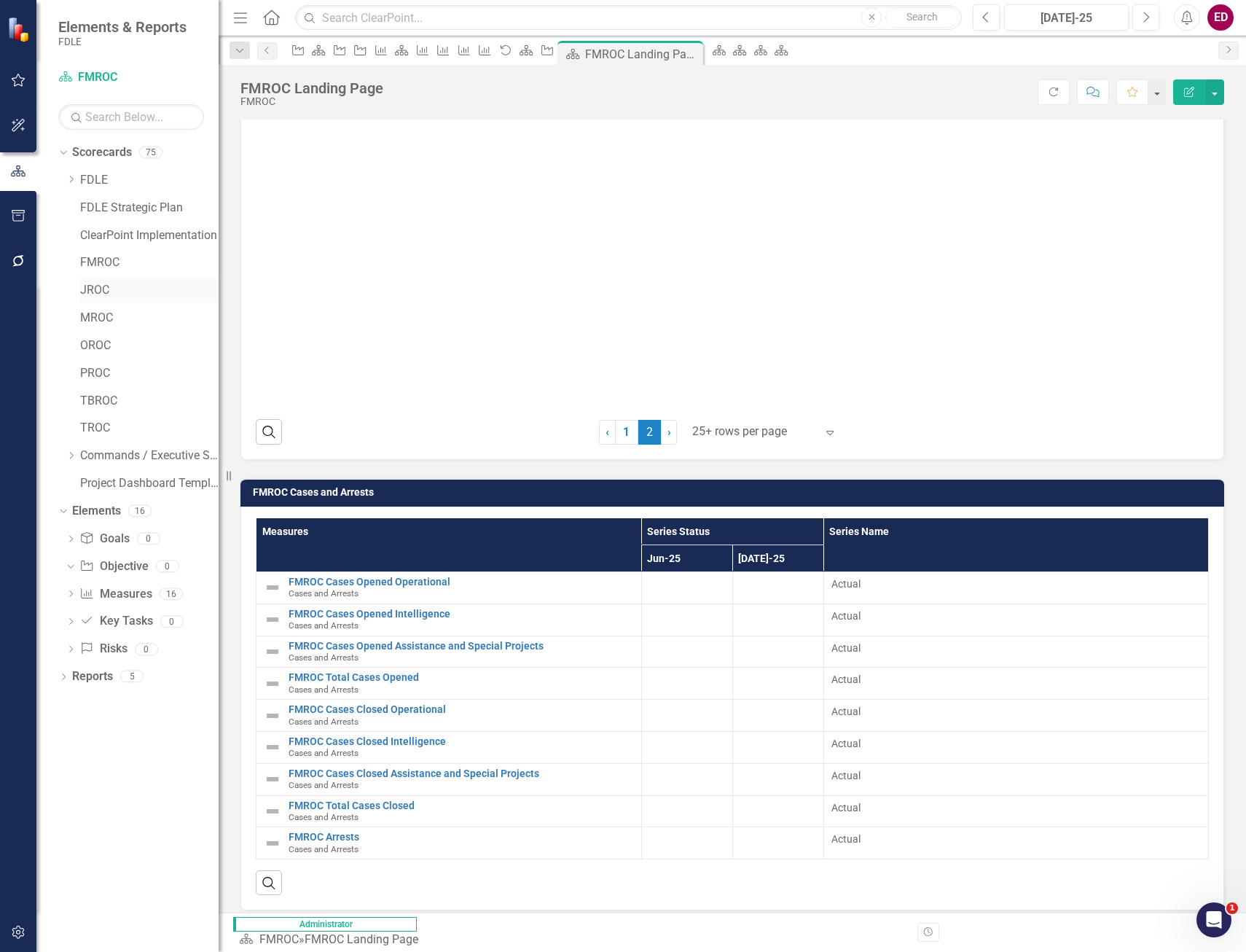
click at [151, 279] on div "JROC" at bounding box center [150, 290] width 139 height 24
click at [73, 456] on icon at bounding box center [72, 456] width 4 height 8
click at [91, 514] on icon "Dropdown" at bounding box center [85, 510] width 11 height 9
click at [105, 564] on icon "Dropdown" at bounding box center [100, 565] width 11 height 9
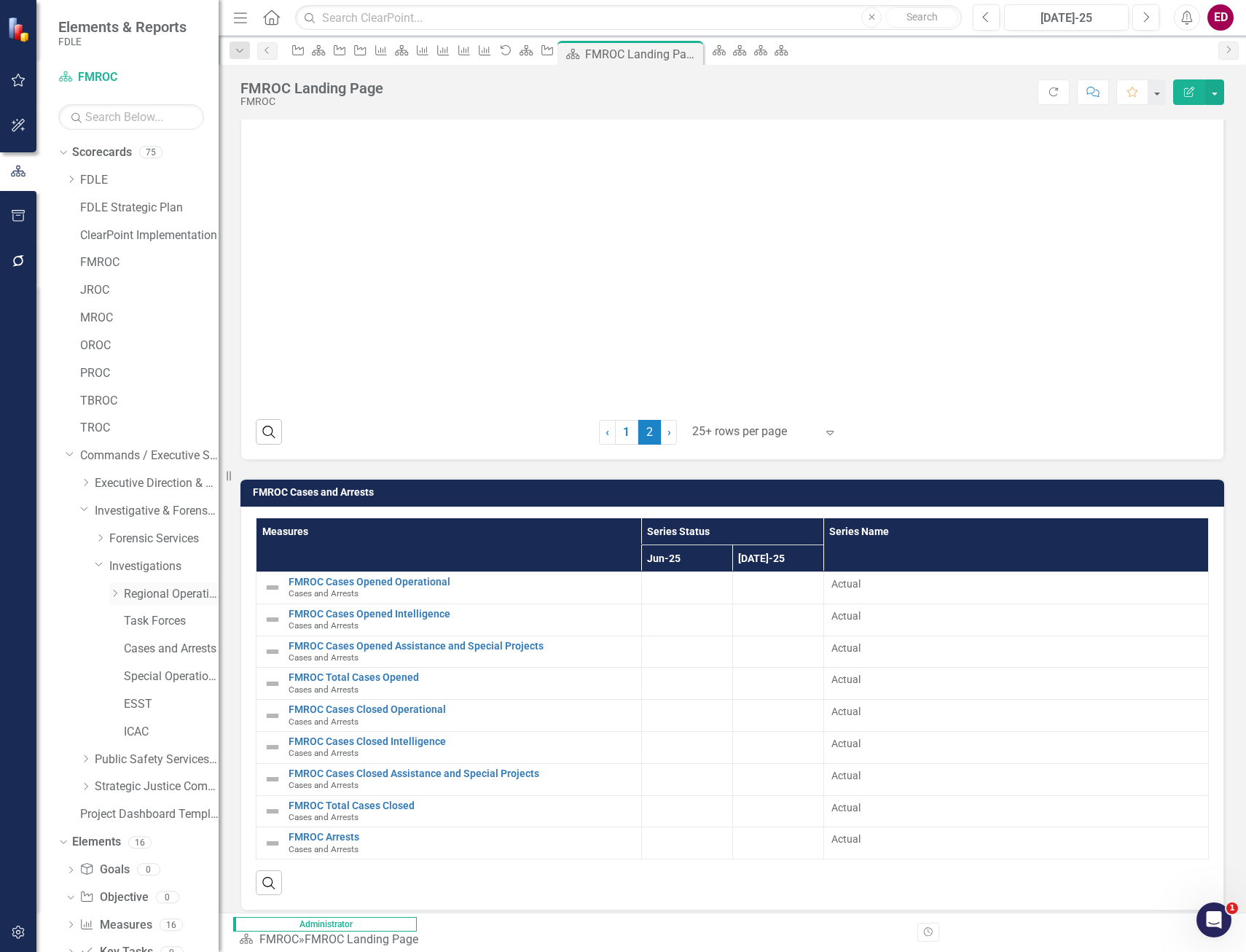
click at [113, 600] on div "Dropdown" at bounding box center [115, 594] width 11 height 13
click at [152, 656] on link "JROC" at bounding box center [179, 649] width 81 height 17
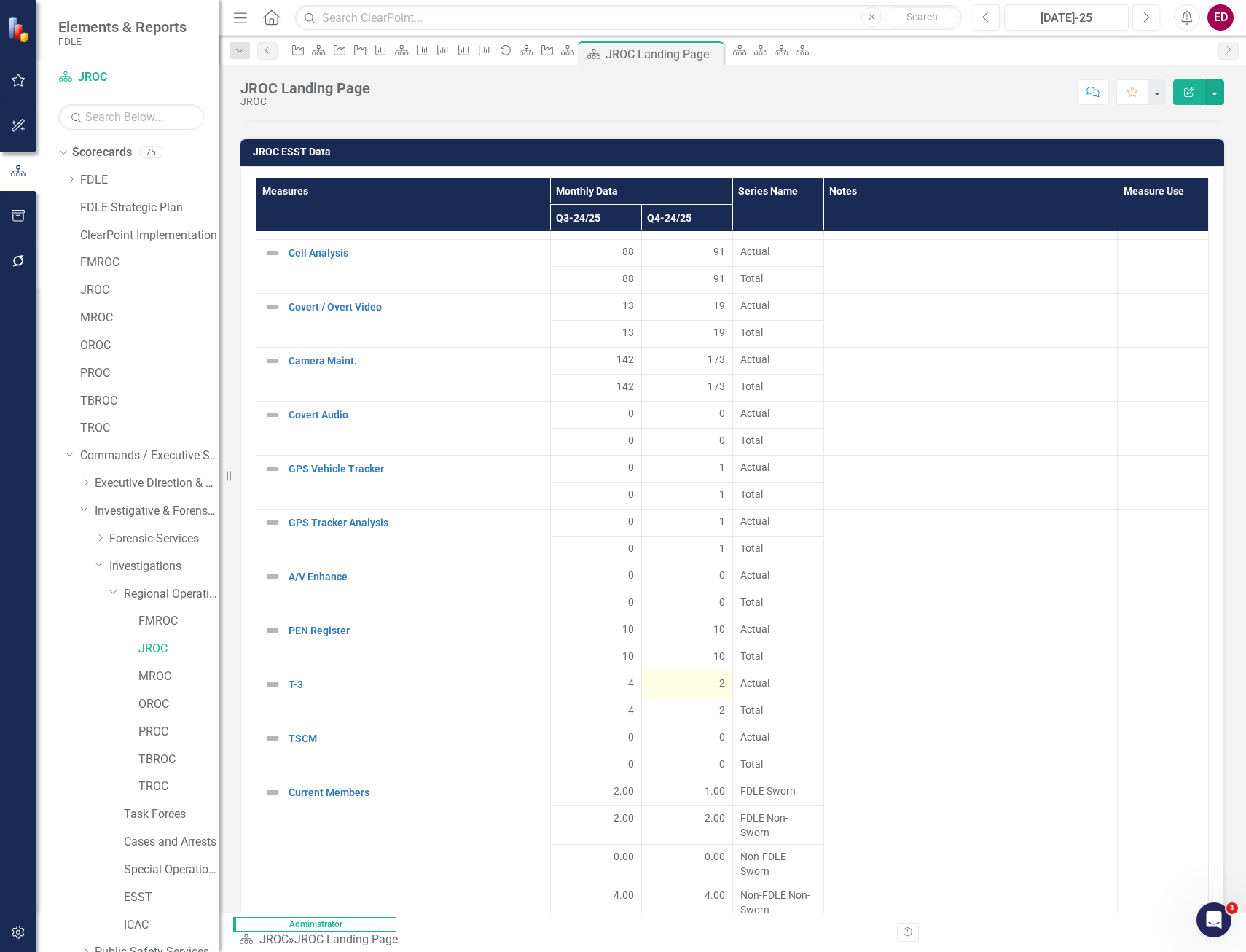
scroll to position [2507, 0]
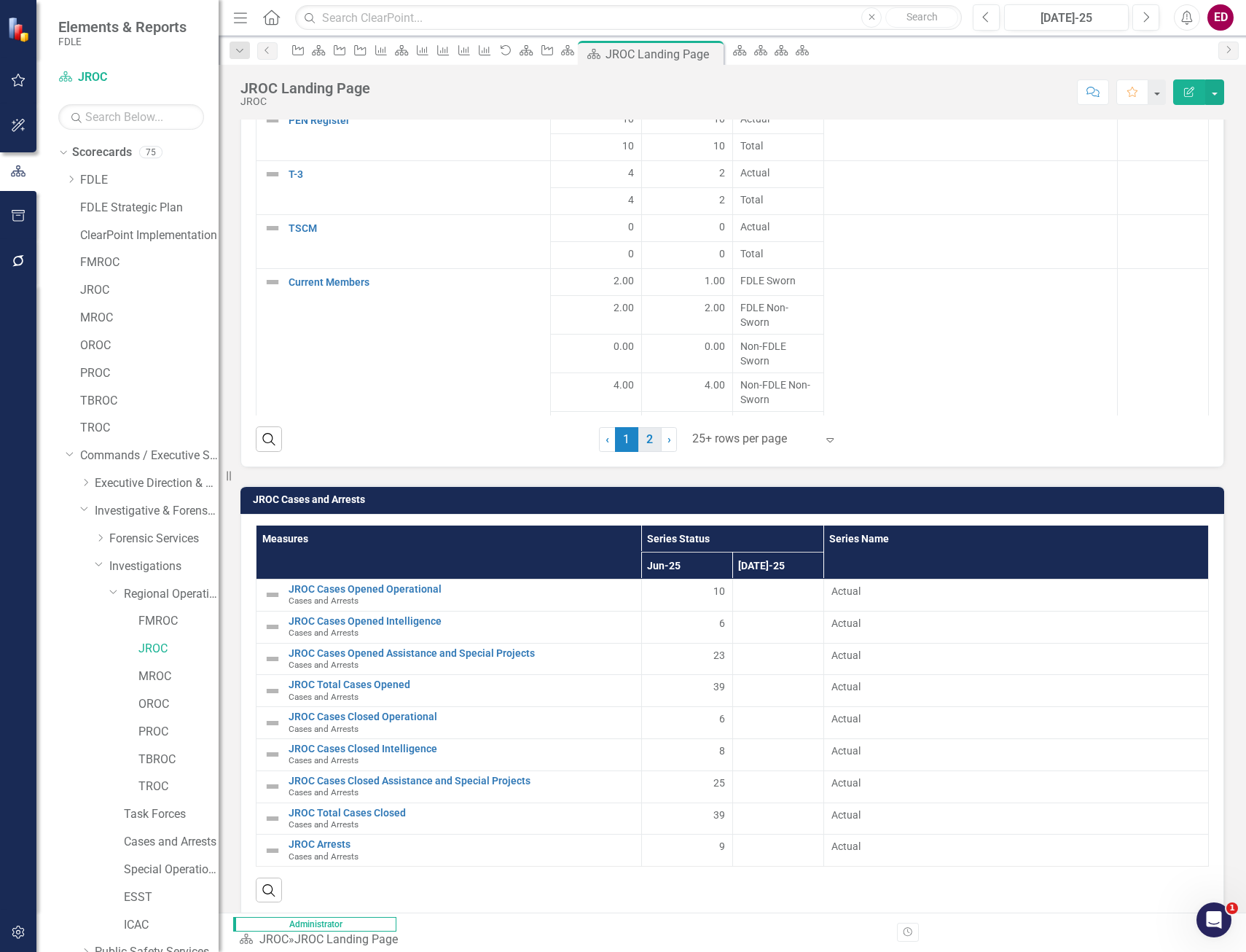
click at [645, 440] on link "2" at bounding box center [651, 440] width 23 height 25
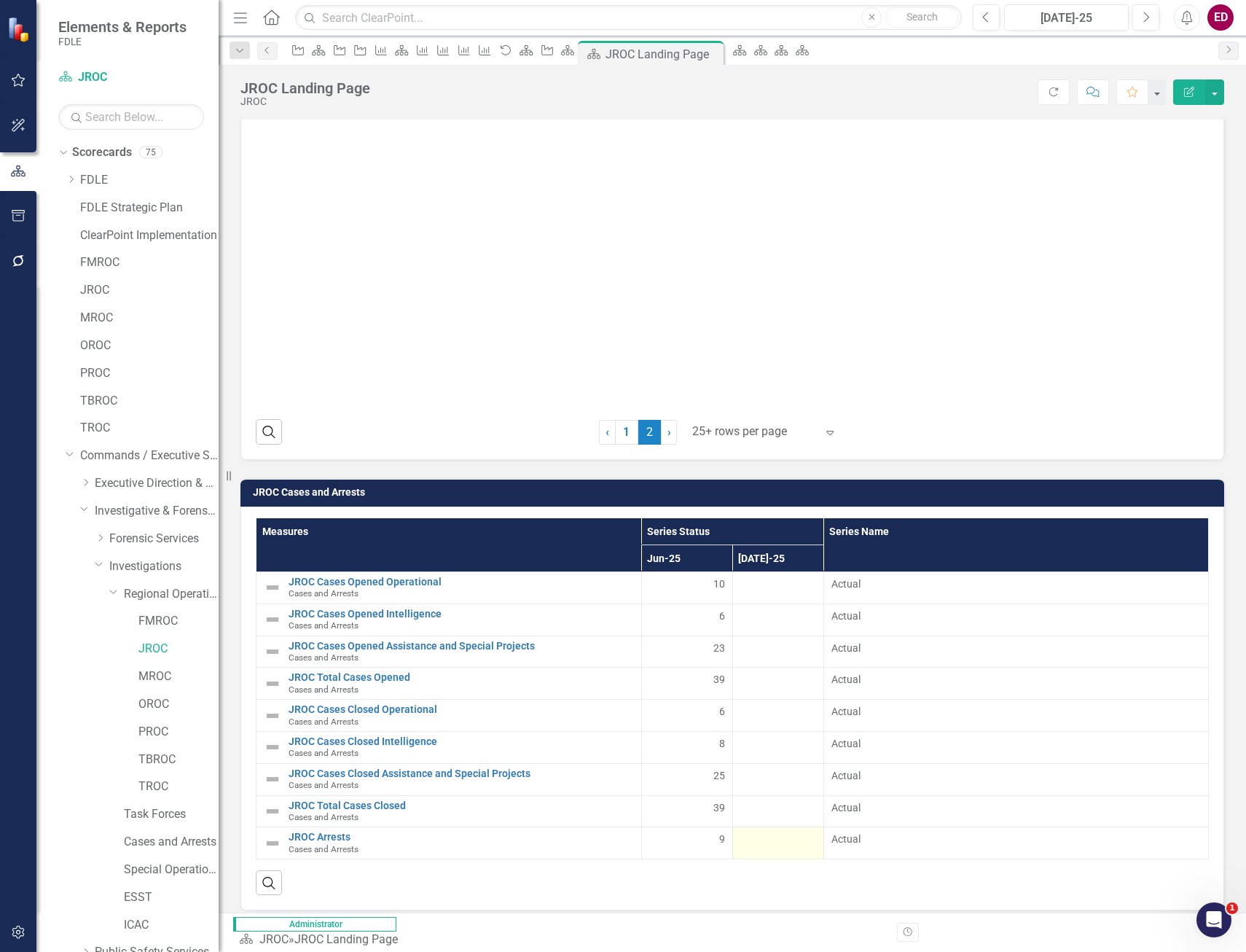
scroll to position [1931, 0]
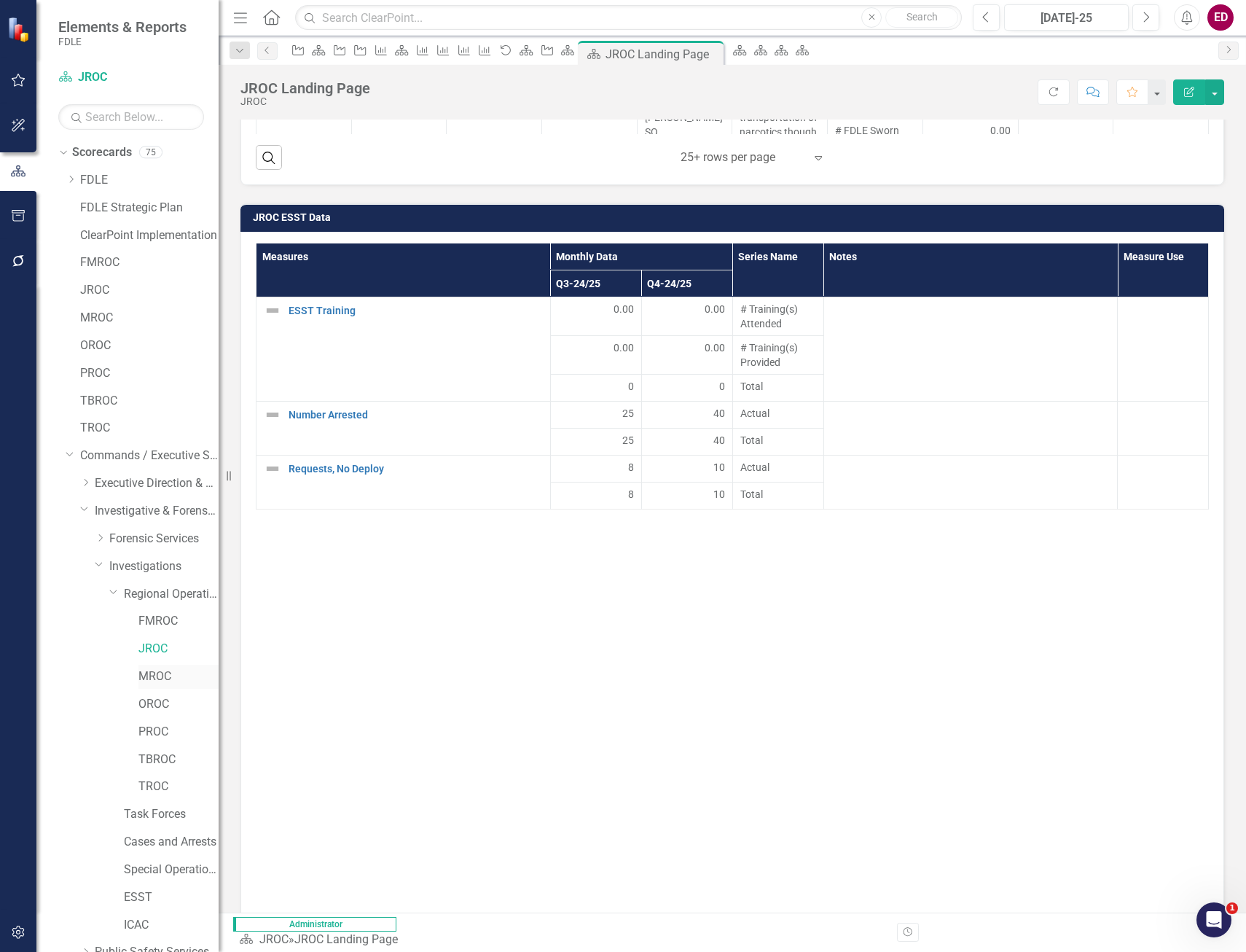
click at [162, 680] on link "MROC" at bounding box center [179, 676] width 81 height 17
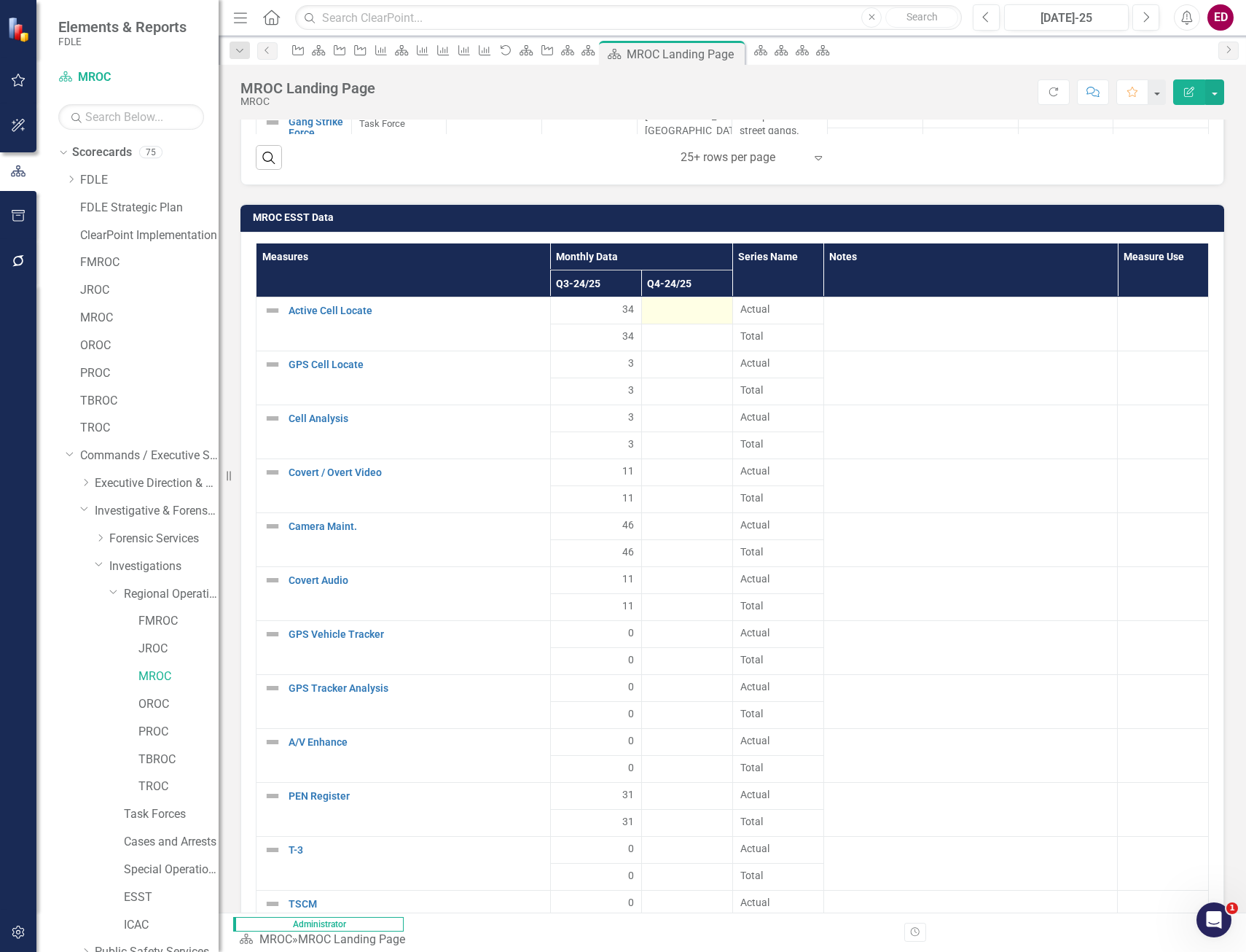
click at [725, 305] on div at bounding box center [688, 311] width 76 height 17
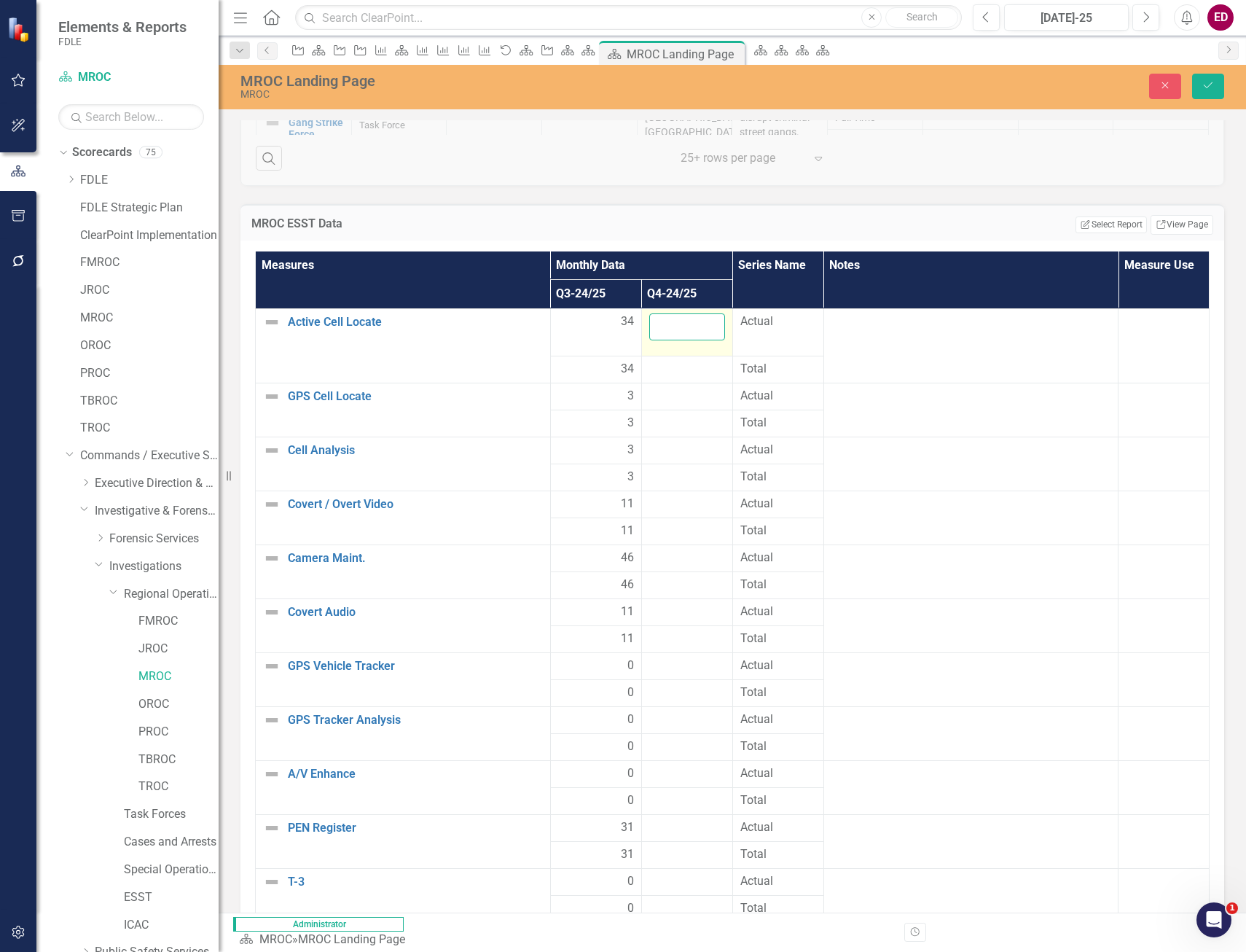
click at [725, 326] on input "number" at bounding box center [688, 327] width 76 height 27
type input "22"
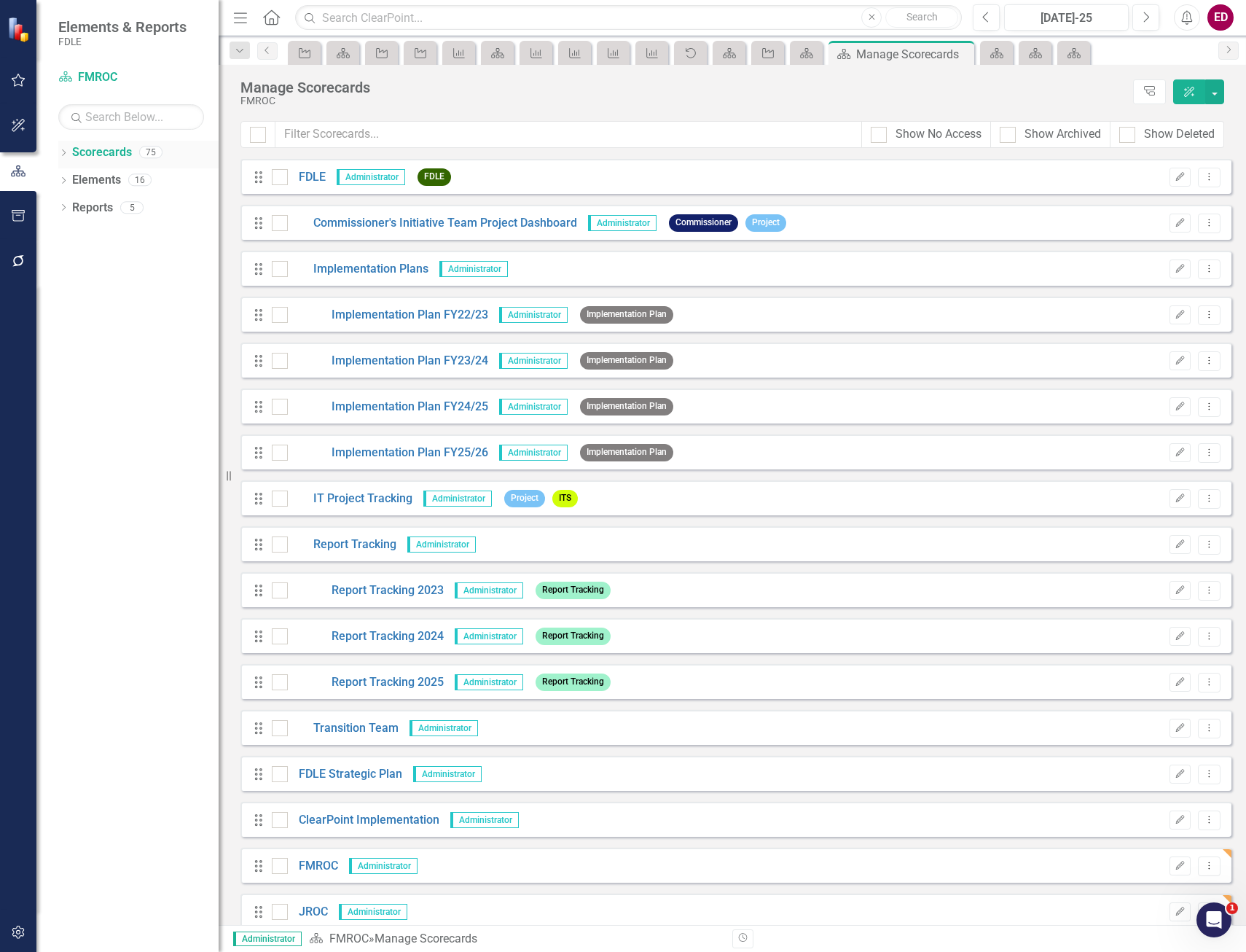
click at [72, 153] on div "Dropdown Scorecards 75" at bounding box center [138, 154] width 160 height 28
click at [68, 153] on div "Dropdown Scorecards 75" at bounding box center [138, 154] width 160 height 28
click at [63, 151] on icon "Dropdown" at bounding box center [63, 154] width 11 height 8
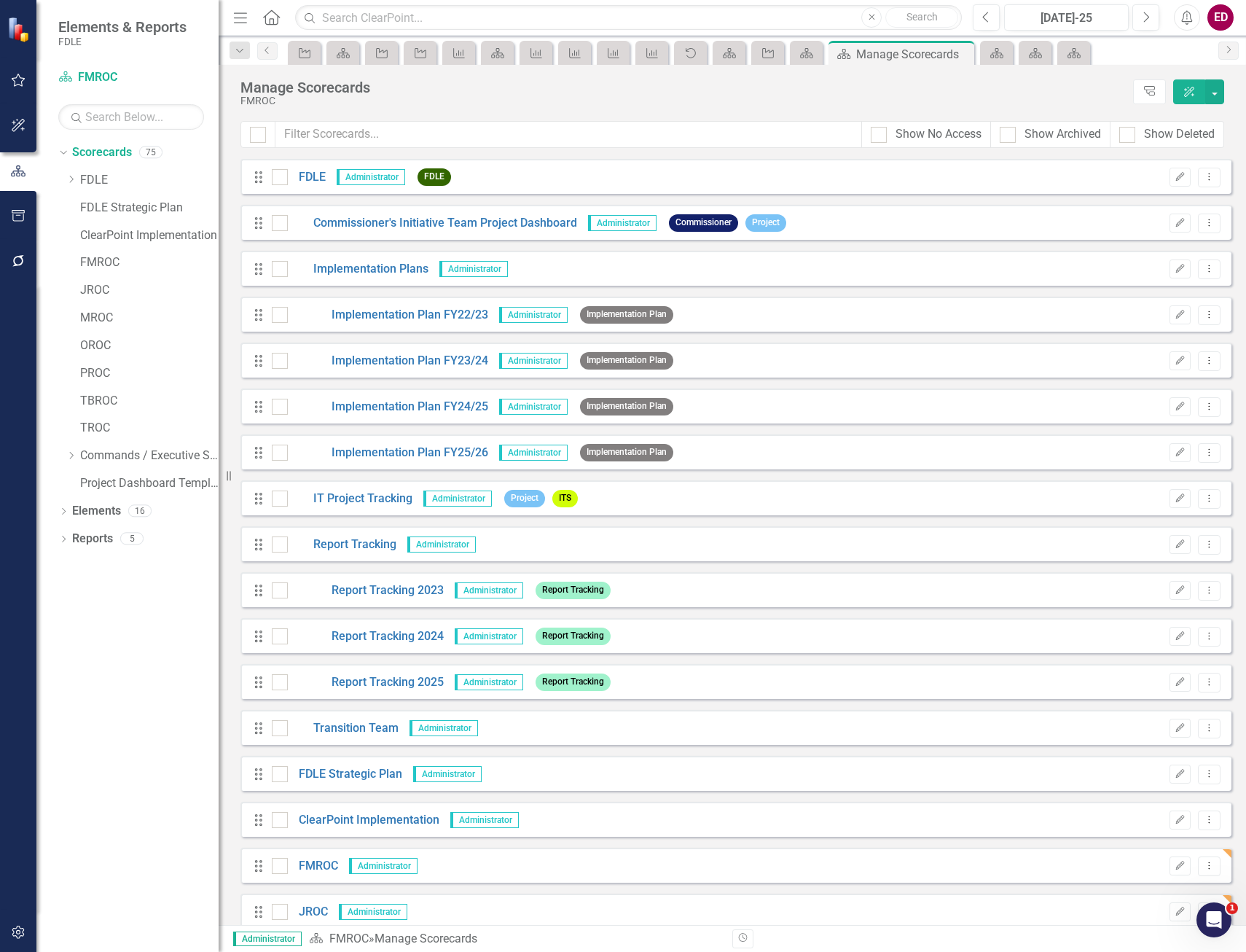
drag, startPoint x: 108, startPoint y: 254, endPoint x: 25, endPoint y: 279, distance: 86.7
click at [108, 254] on div "FMROC" at bounding box center [150, 262] width 139 height 24
click at [135, 274] on div "FMROC" at bounding box center [150, 262] width 139 height 24
click at [89, 258] on link "FMROC" at bounding box center [150, 262] width 139 height 17
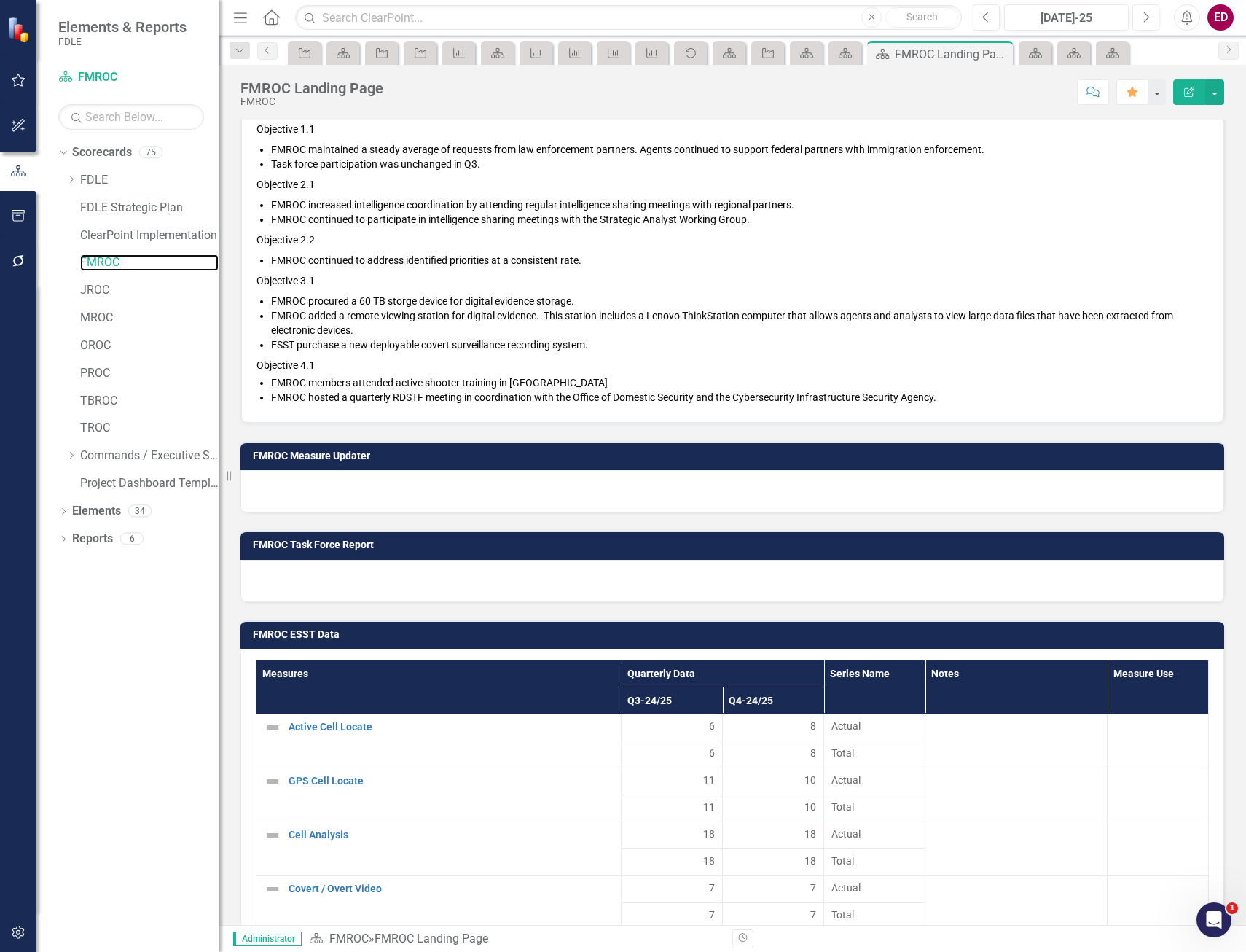
scroll to position [1247, 0]
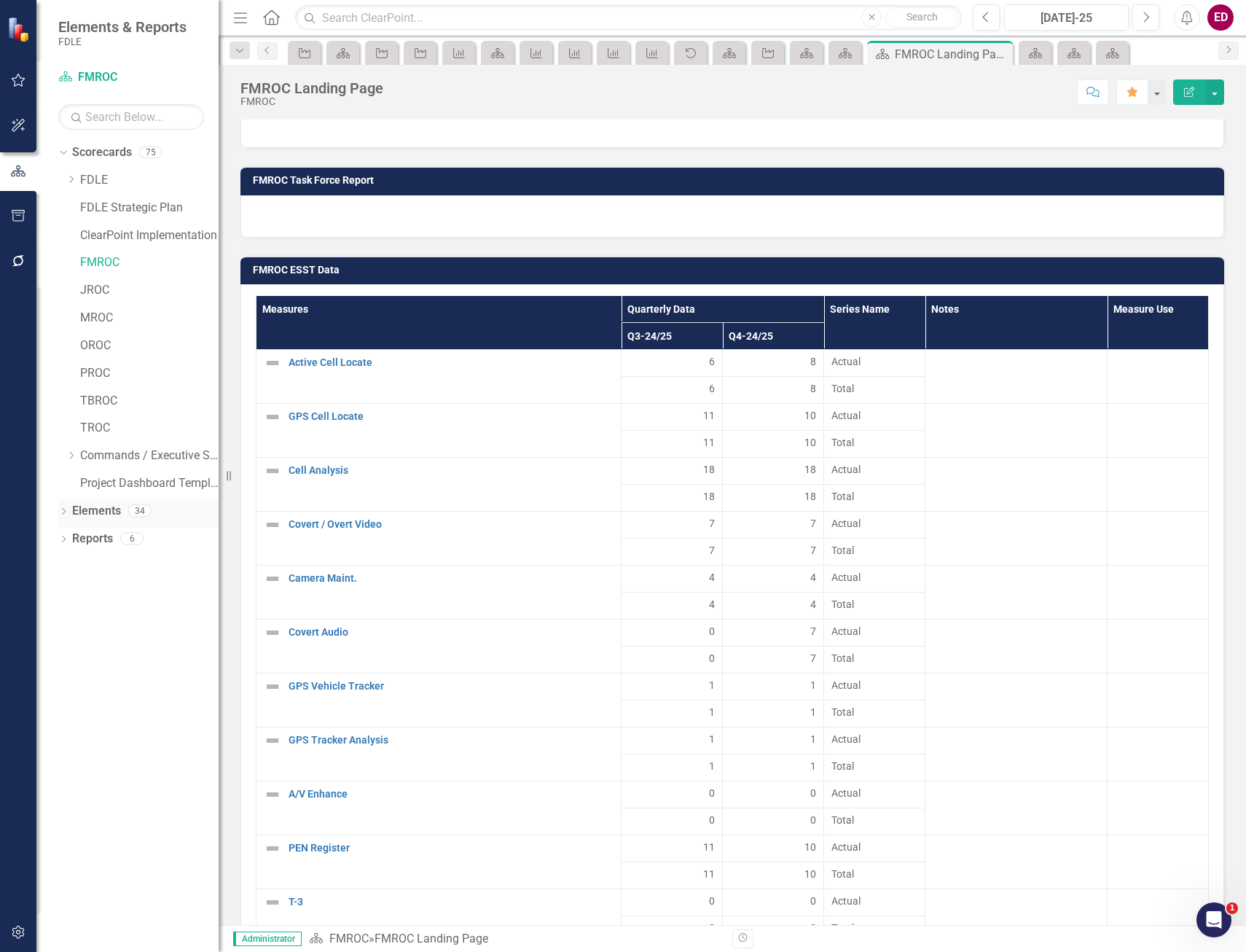
click at [61, 455] on icon "Dropdown" at bounding box center [63, 513] width 11 height 8
click at [72, 455] on icon at bounding box center [71, 594] width 4 height 7
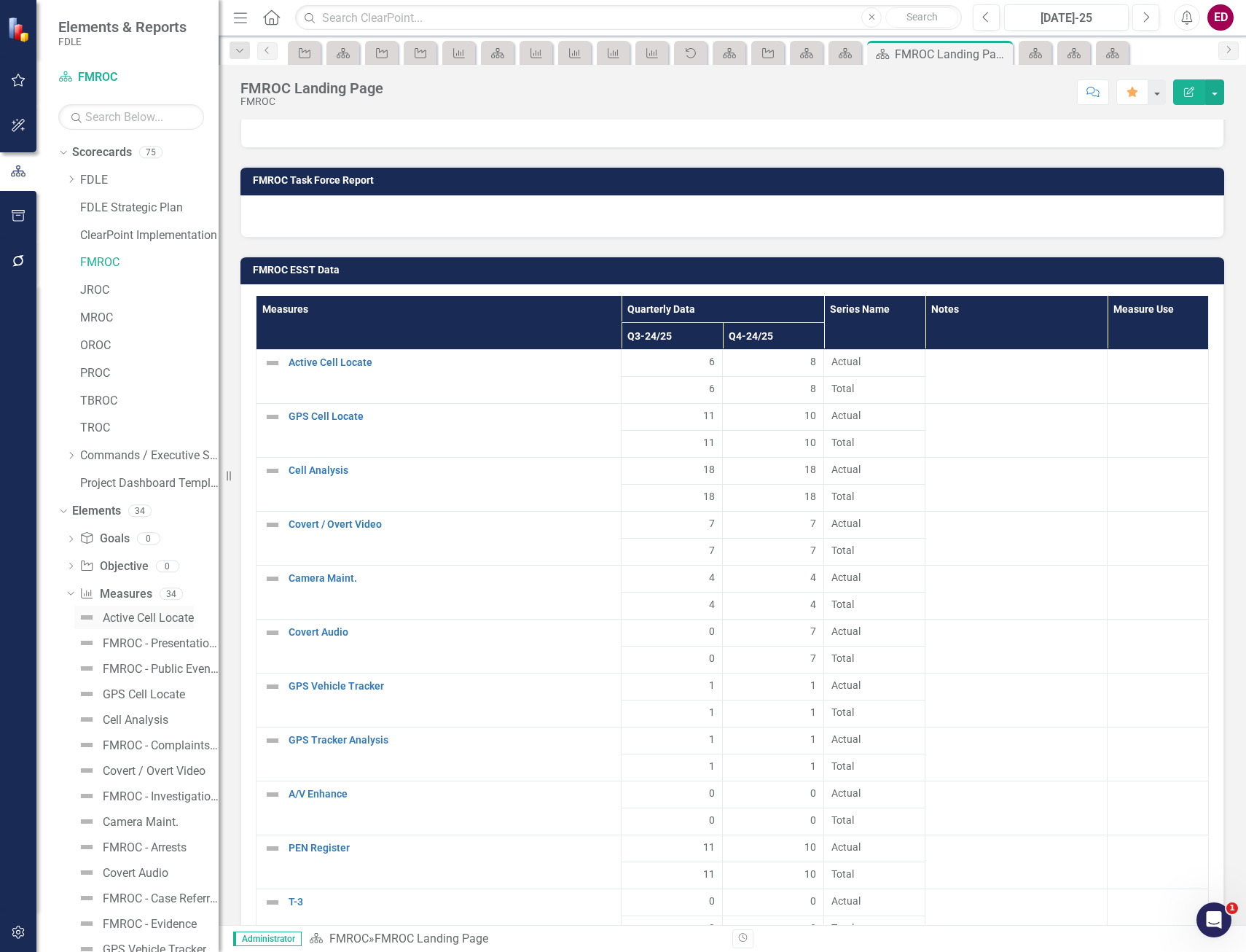
click at [148, 455] on div "Active Cell Locate" at bounding box center [149, 619] width 91 height 14
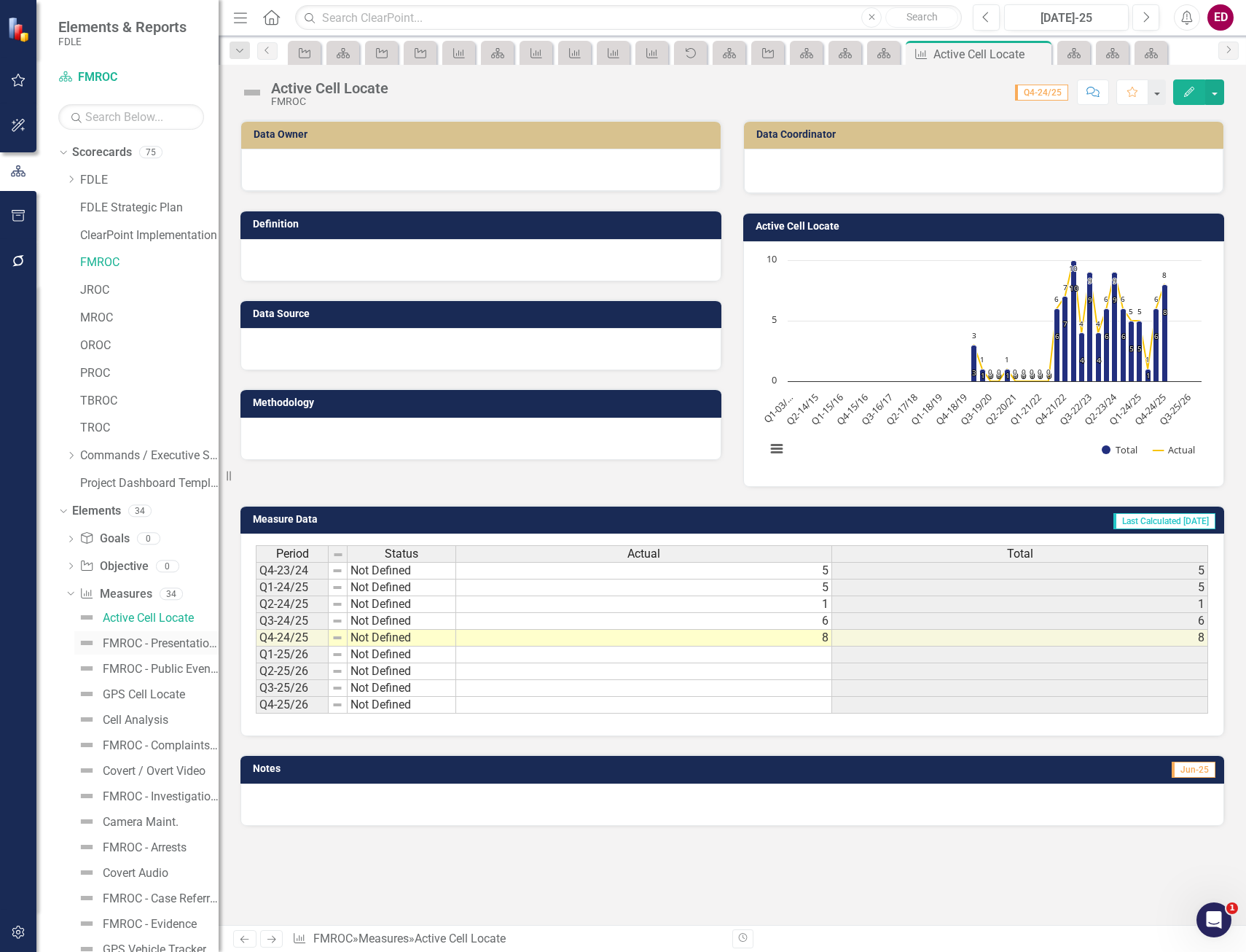
click at [148, 455] on div "FMROC - Presentations" at bounding box center [160, 644] width 116 height 14
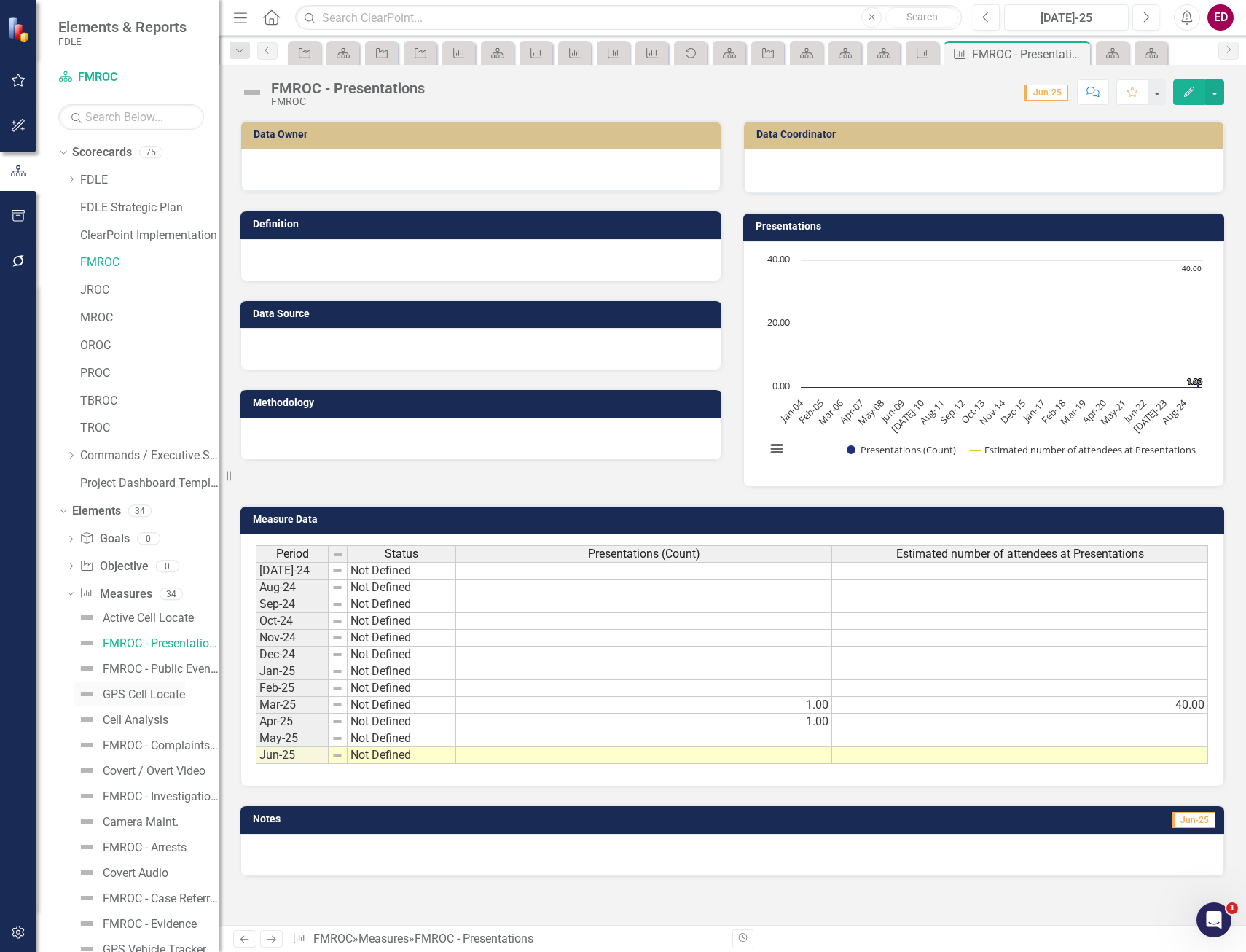
click at [150, 455] on div "GPS Cell Locate" at bounding box center [144, 696] width 83 height 14
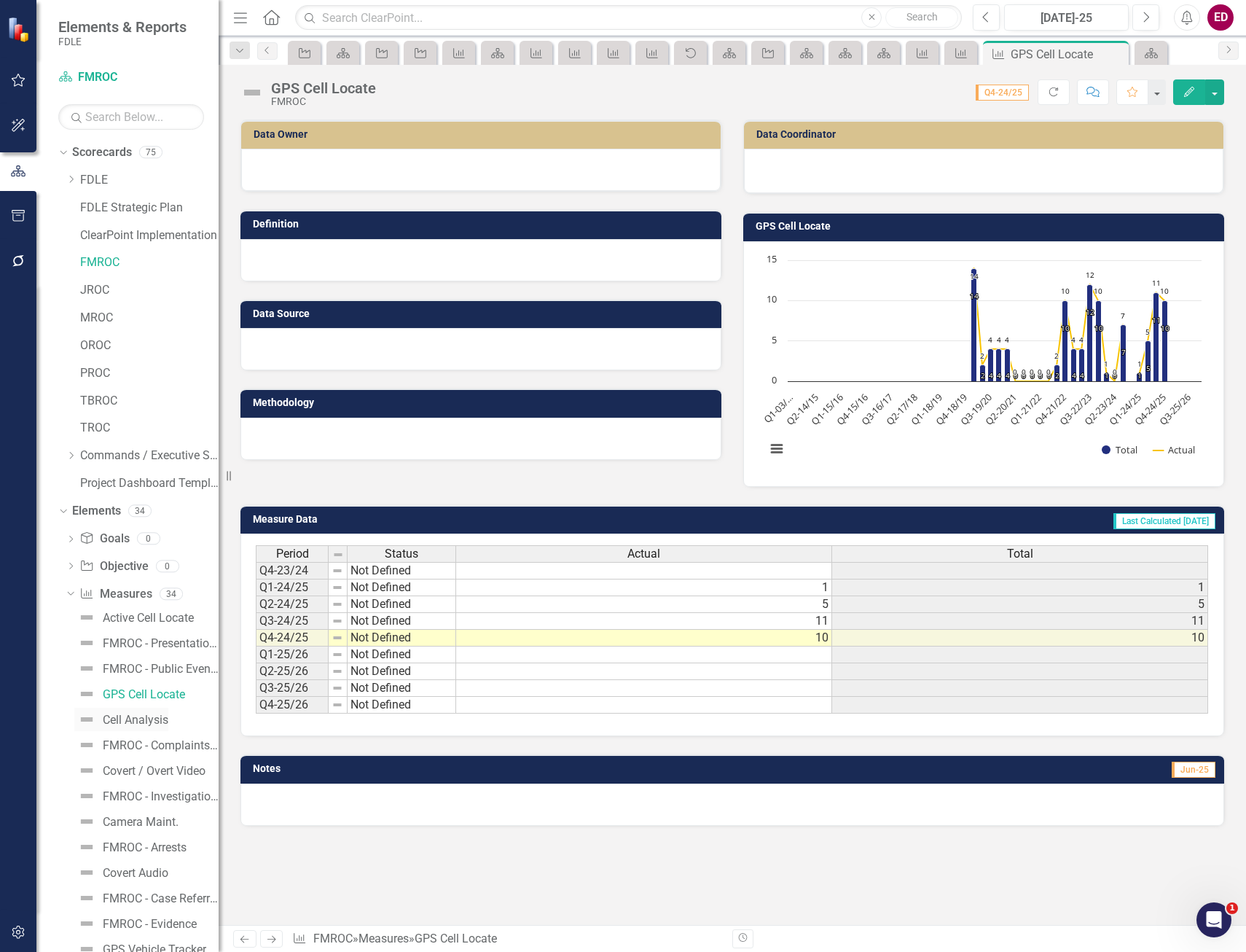
click at [151, 455] on div "Cell Analysis" at bounding box center [136, 721] width 66 height 14
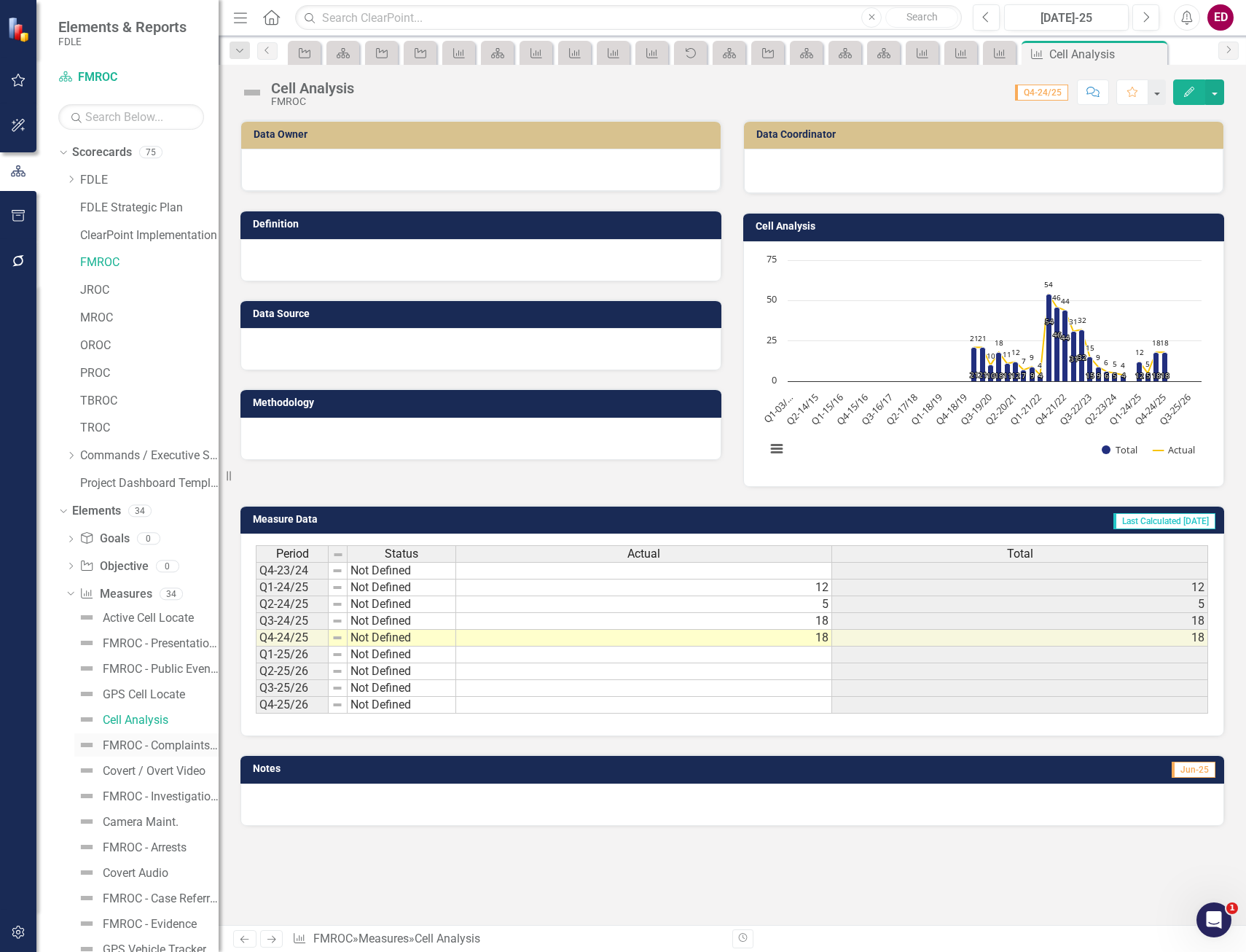
click at [162, 455] on link "FMROC - Complaints Received" at bounding box center [147, 745] width 145 height 23
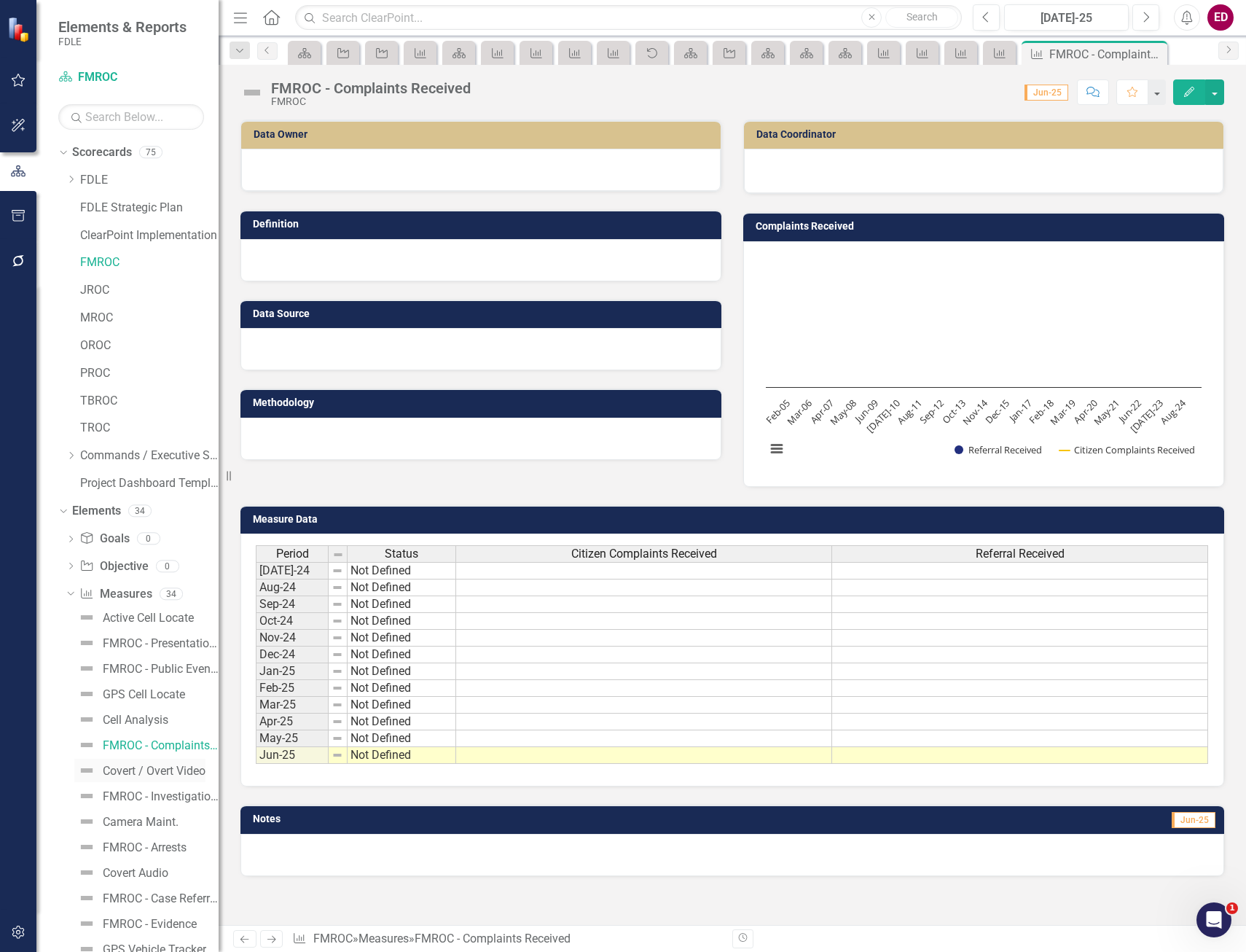
click at [162, 455] on div "Covert / Overt Video" at bounding box center [154, 771] width 103 height 14
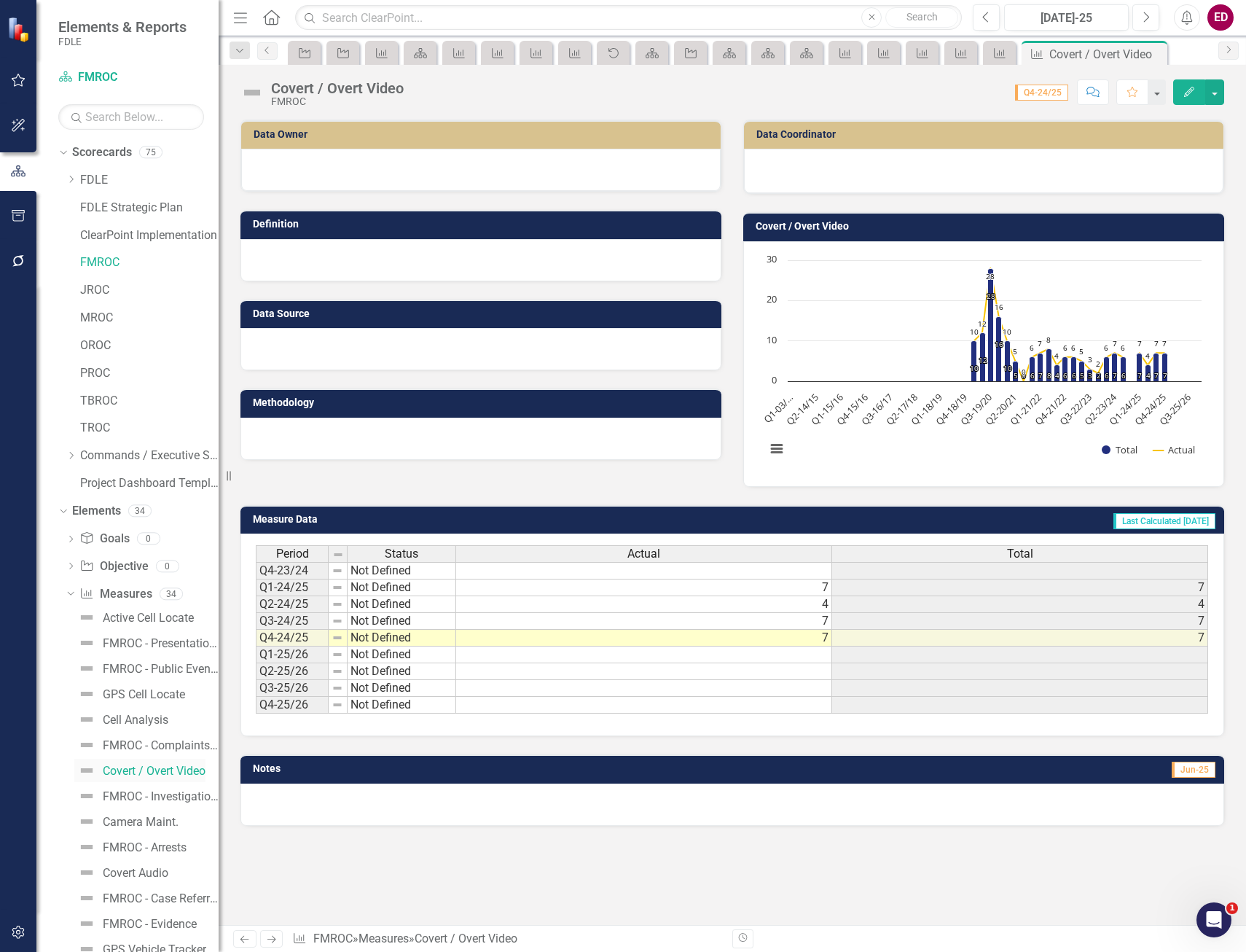
click at [160, 455] on link "Covert / Overt Video" at bounding box center [140, 770] width 131 height 23
click at [155, 455] on link "Camera Maint." at bounding box center [126, 822] width 104 height 23
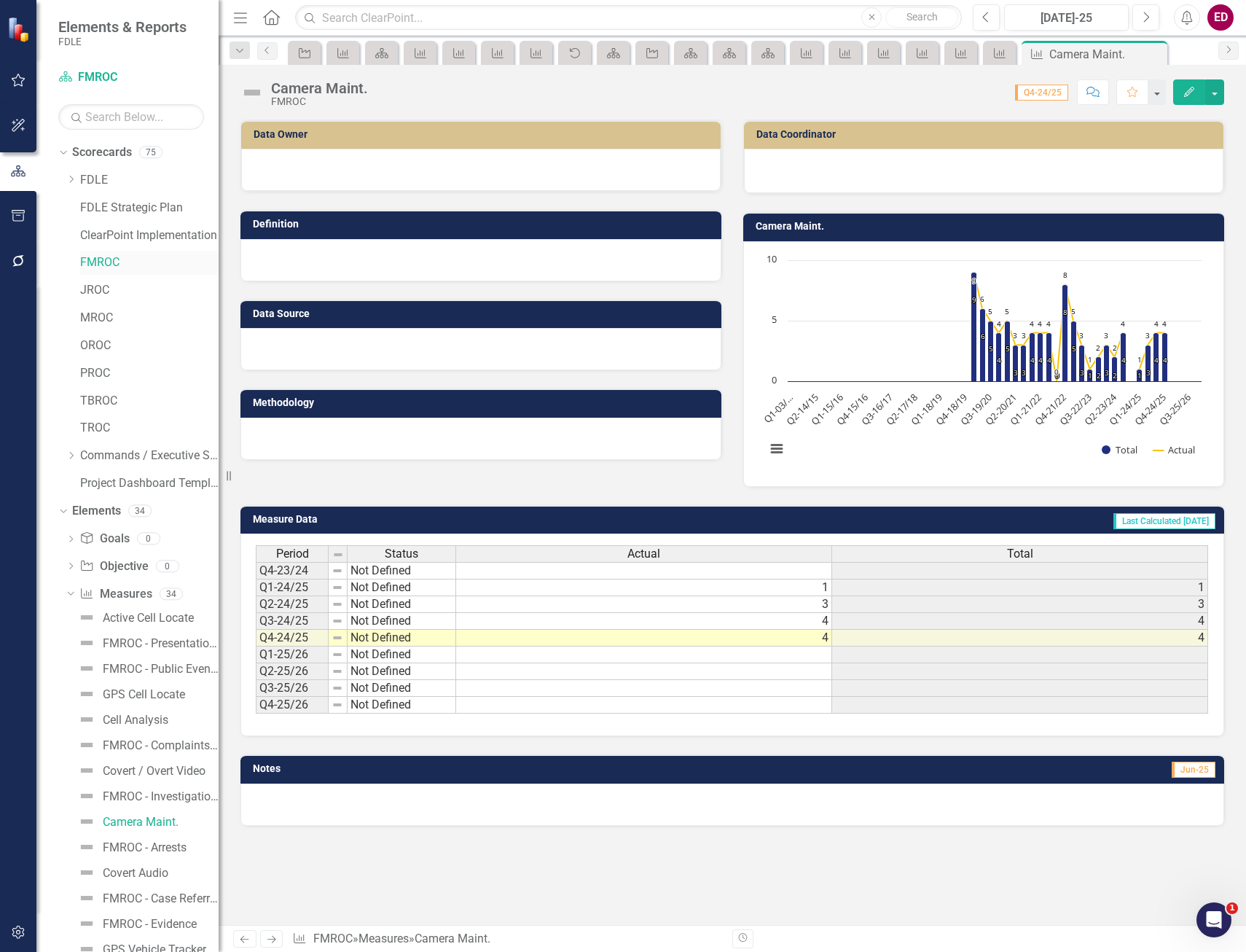
click at [121, 255] on link "FMROC" at bounding box center [150, 262] width 139 height 17
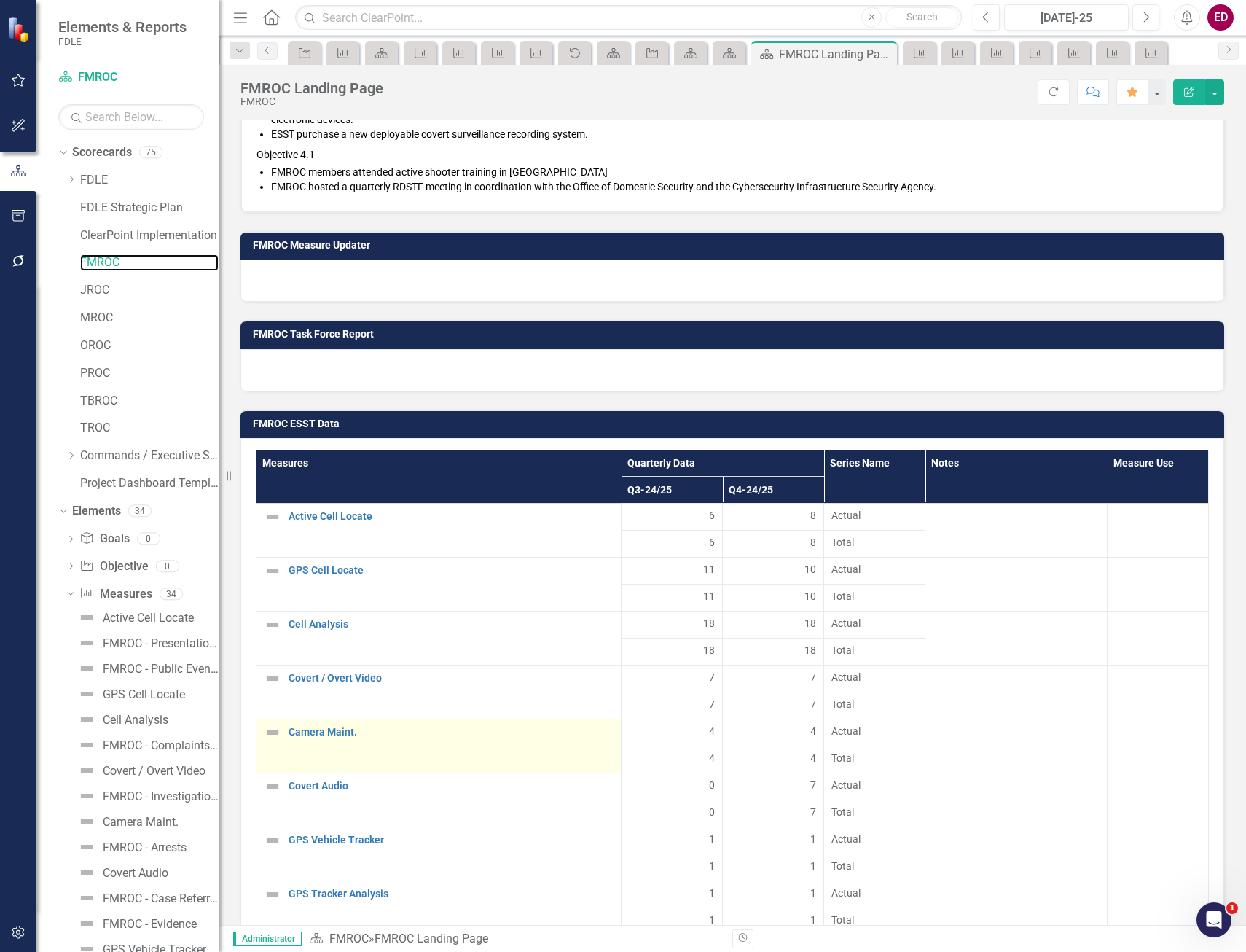
scroll to position [1458, 0]
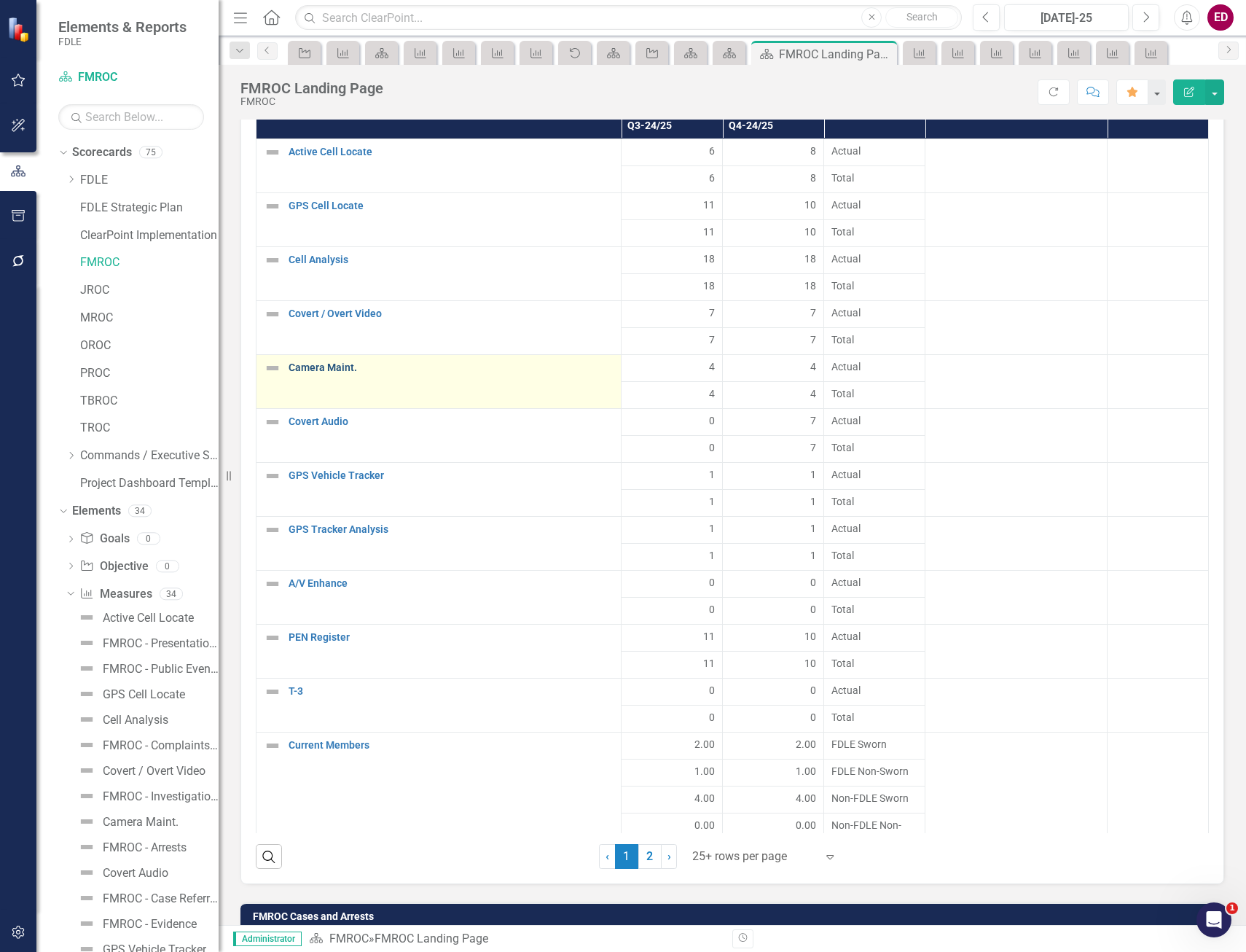
click at [329, 363] on link "Camera Maint." at bounding box center [451, 367] width 325 height 11
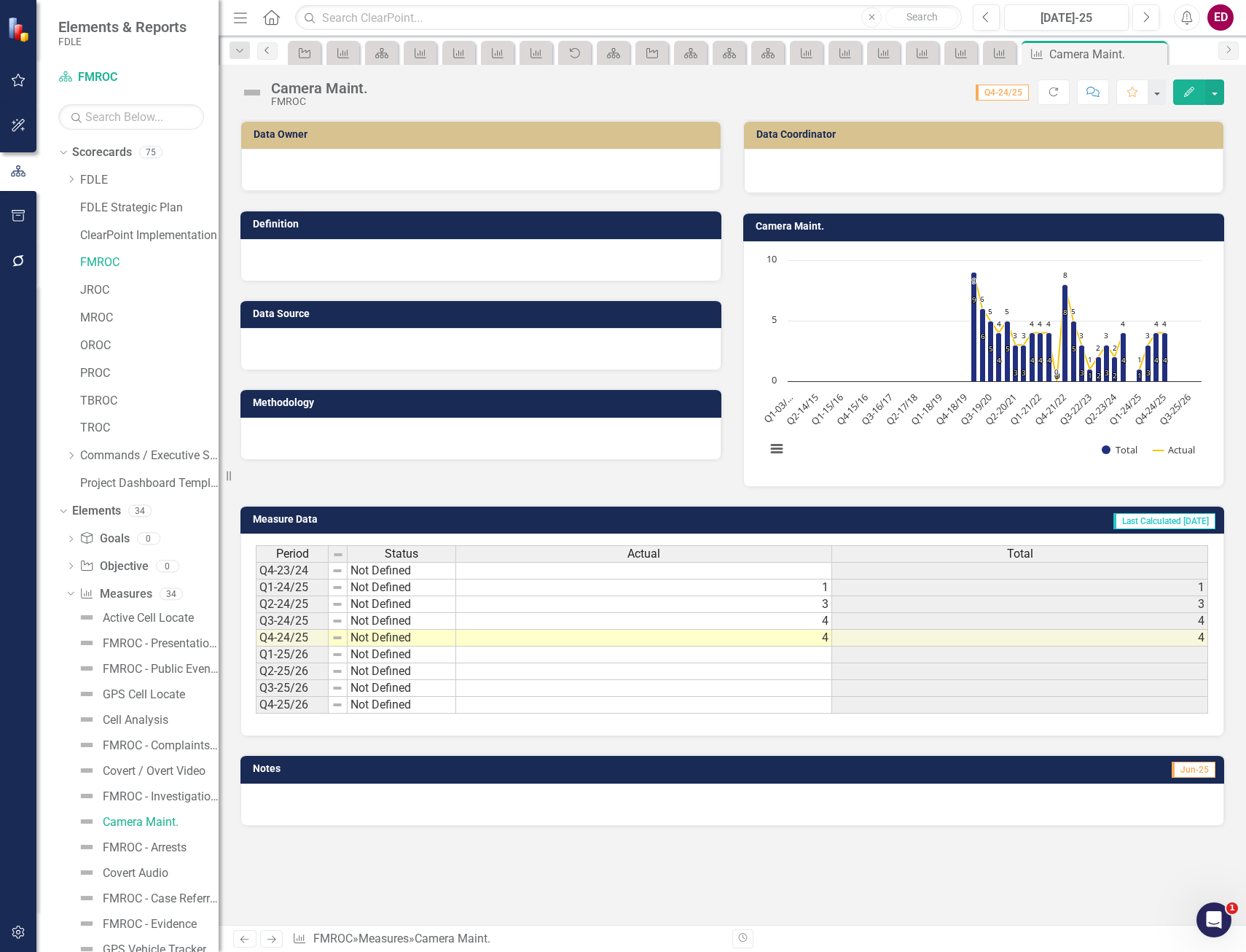
click at [260, 47] on link "Previous" at bounding box center [267, 51] width 20 height 17
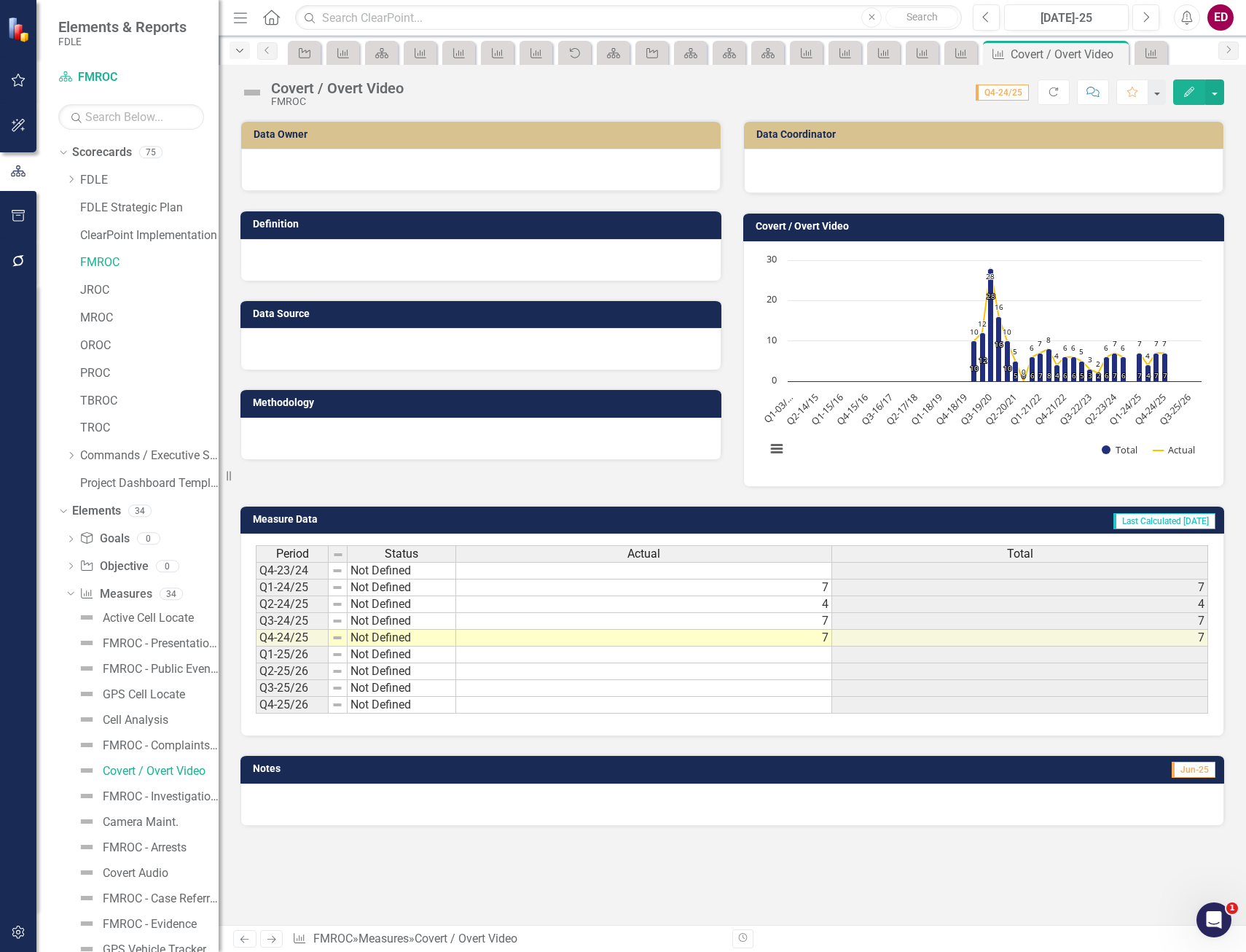
click at [245, 48] on icon "Dropdown" at bounding box center [240, 51] width 14 height 11
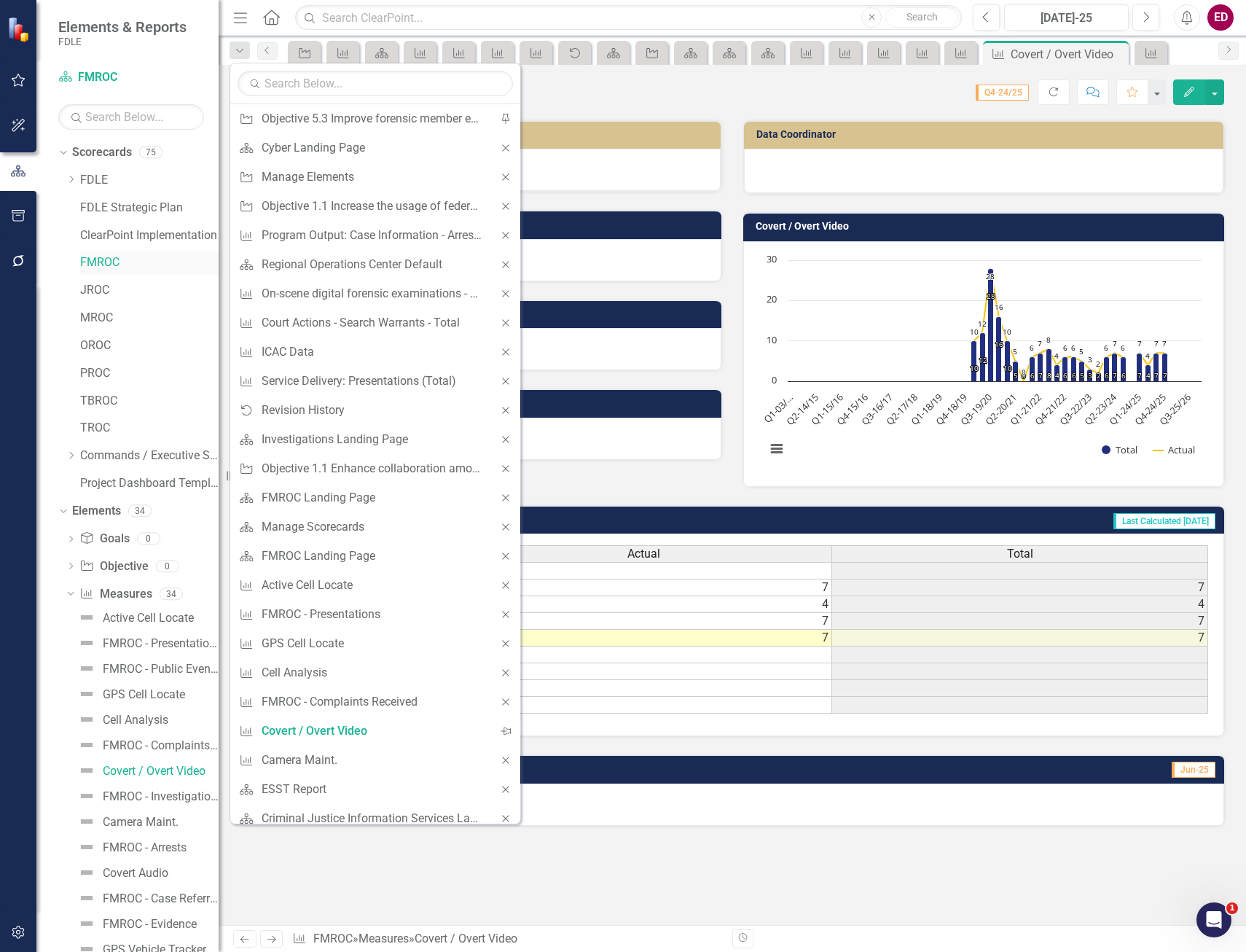
click at [116, 255] on link "FMROC" at bounding box center [150, 262] width 139 height 17
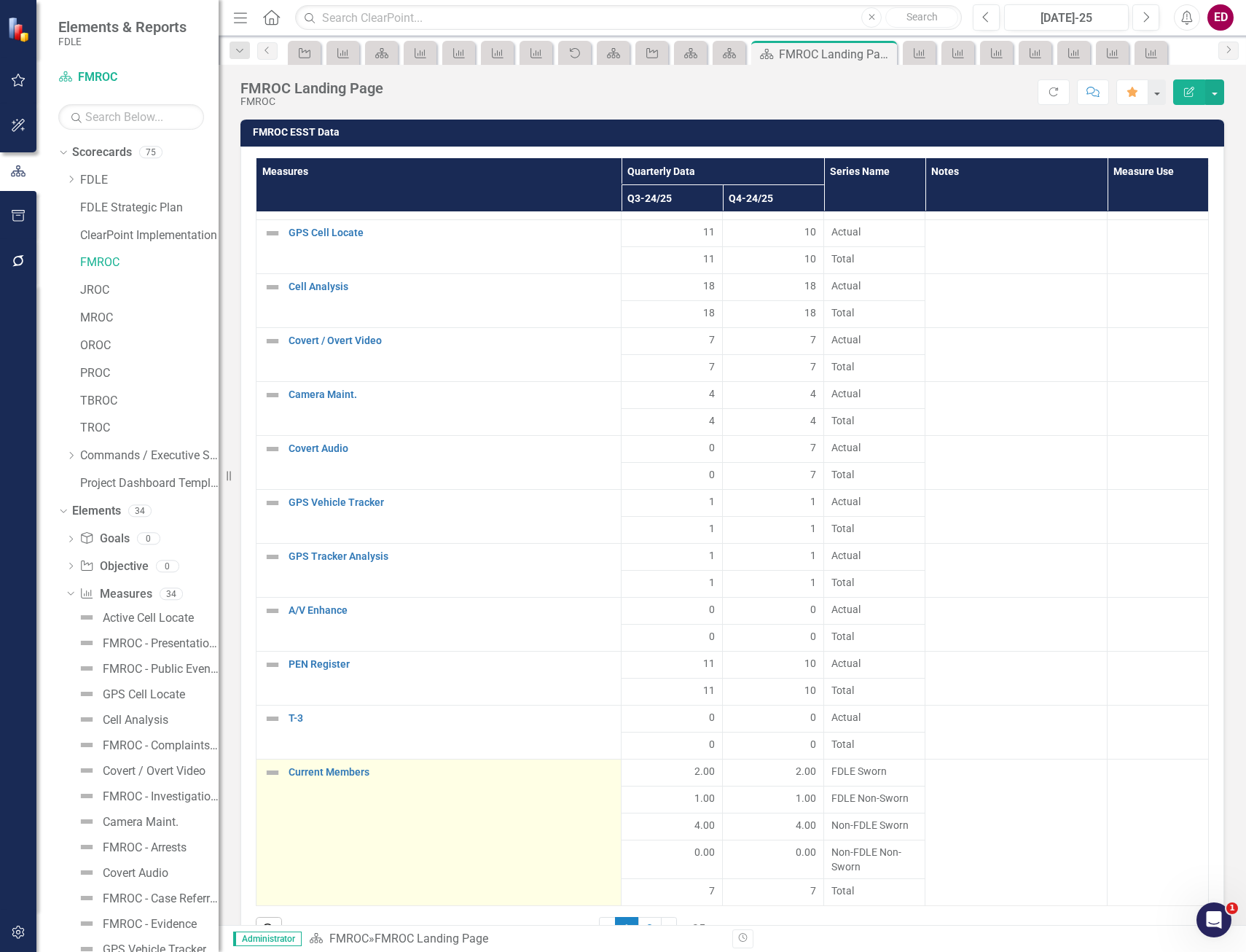
scroll to position [1677, 0]
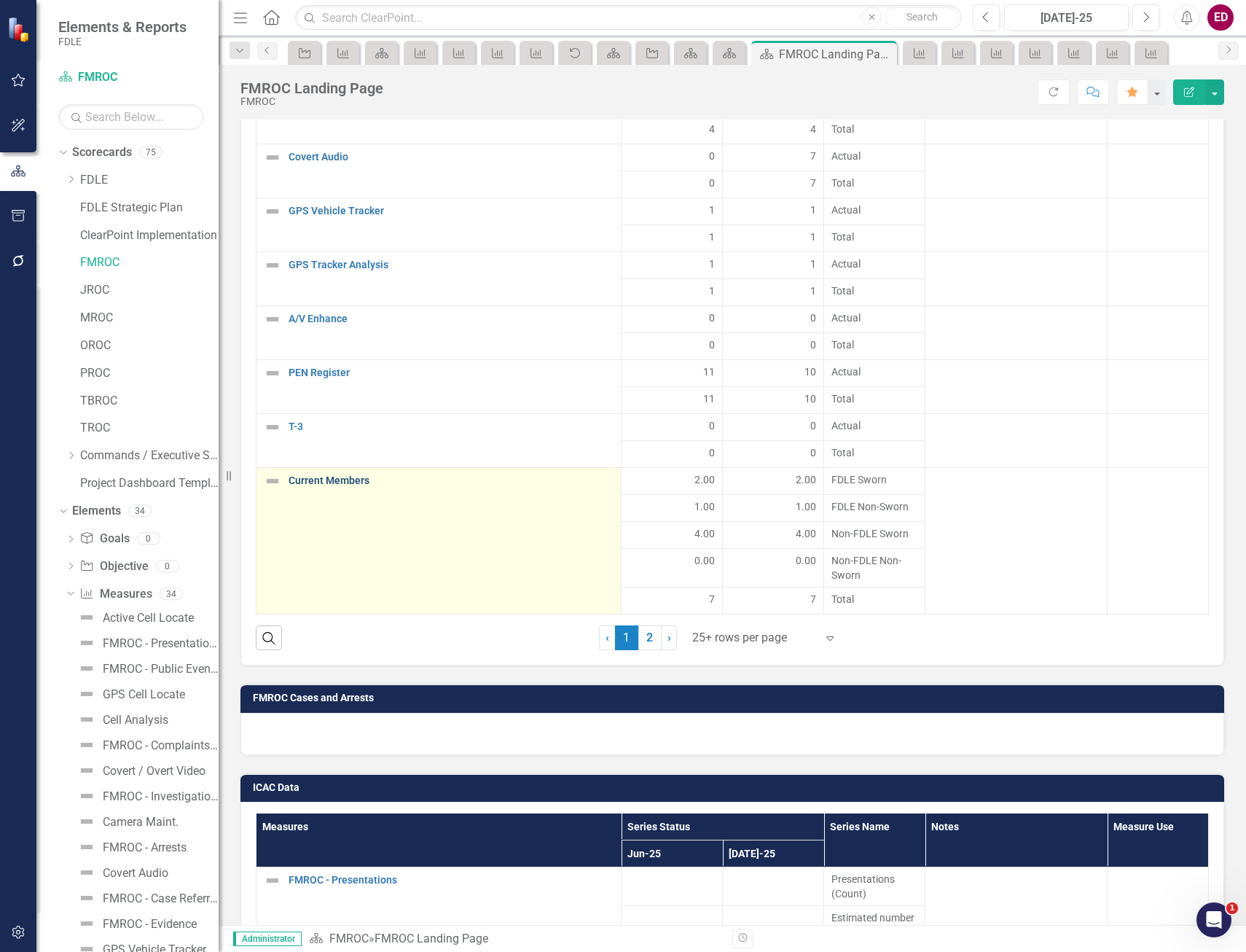
click at [315, 455] on link "Current Members" at bounding box center [451, 480] width 325 height 11
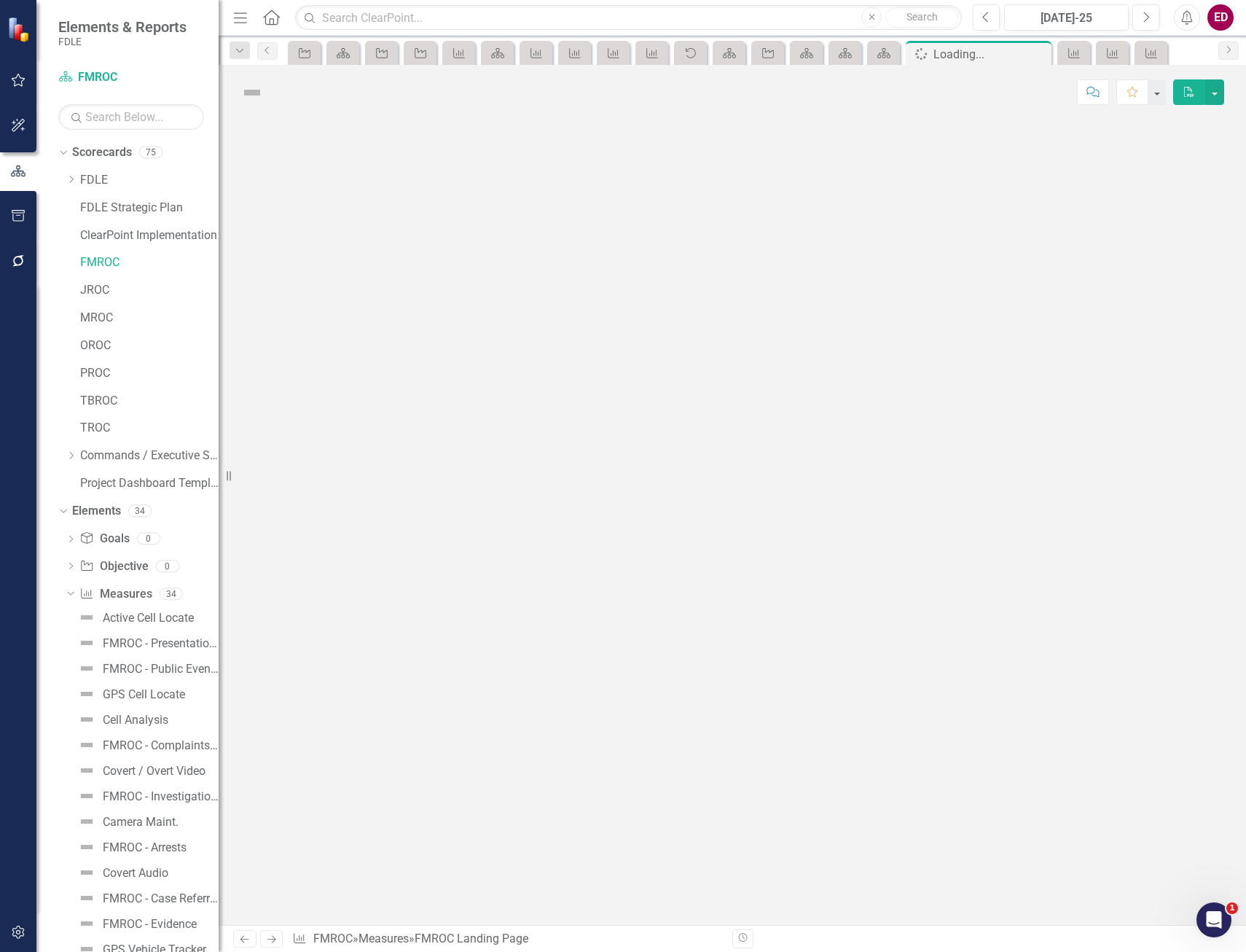
scroll to position [238, 0]
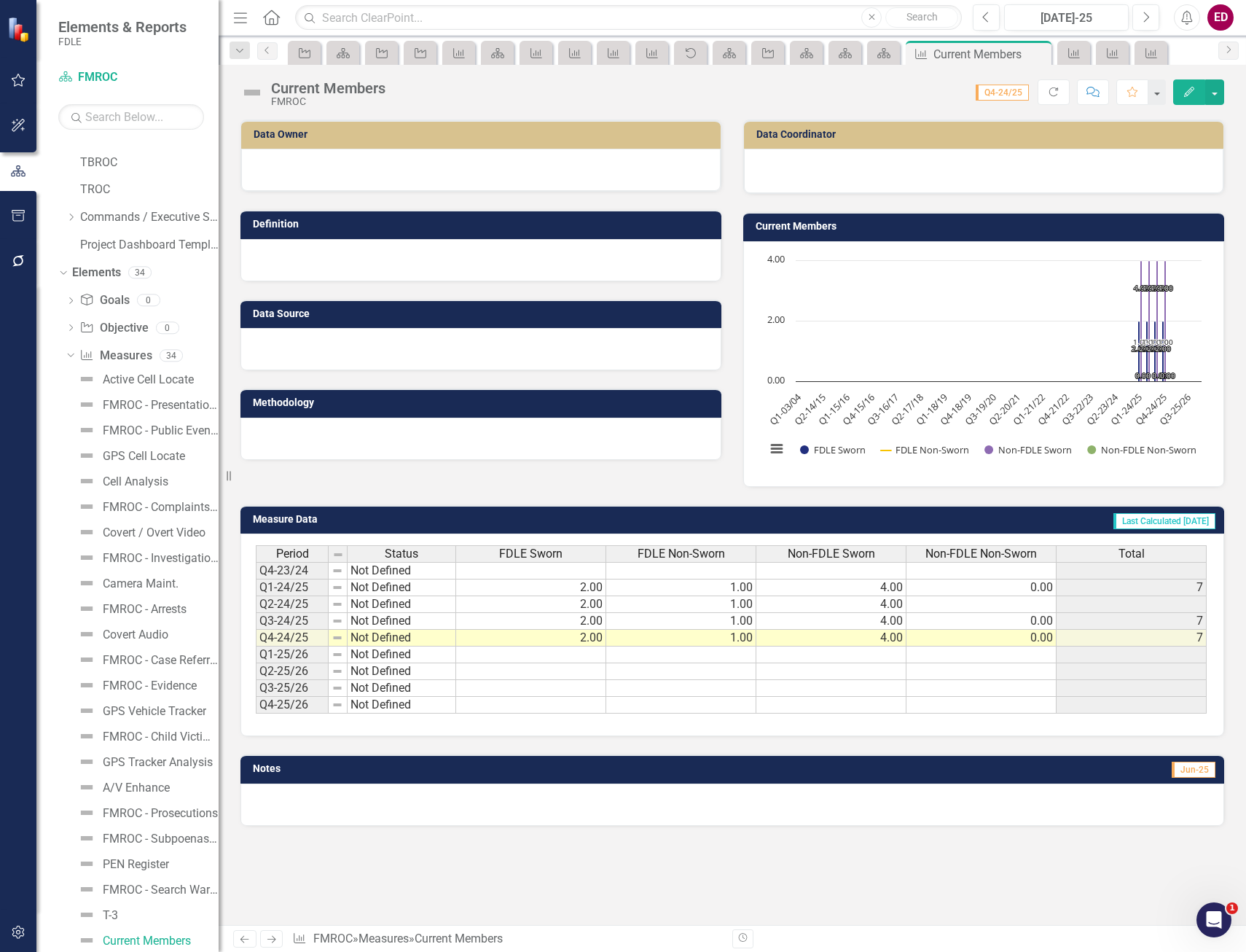
click at [107, 33] on link "FMROC" at bounding box center [150, 24] width 139 height 17
click at [89, 33] on link "FMROC" at bounding box center [150, 24] width 139 height 17
click at [97, 33] on link "FMROC" at bounding box center [150, 24] width 139 height 17
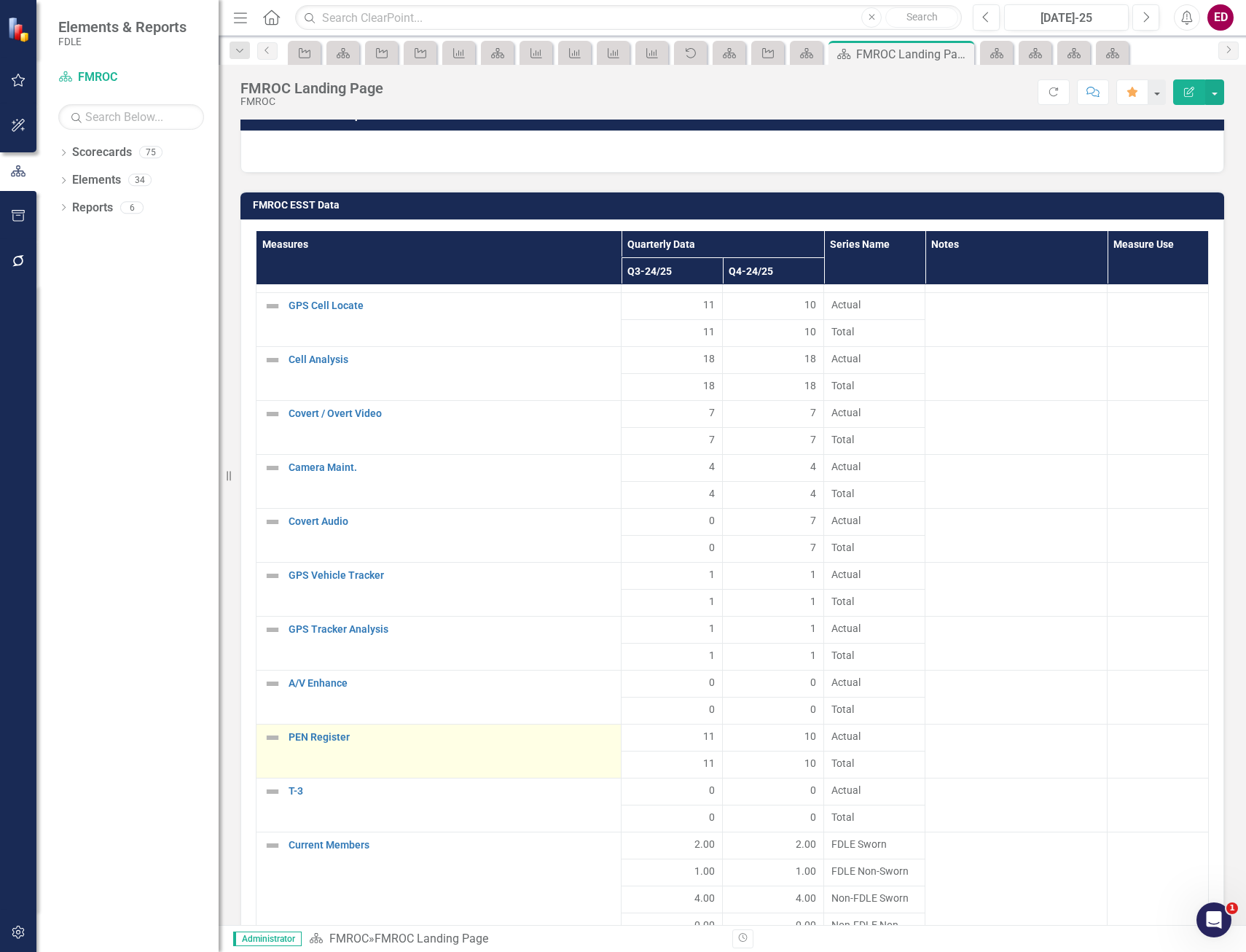
scroll to position [1750, 0]
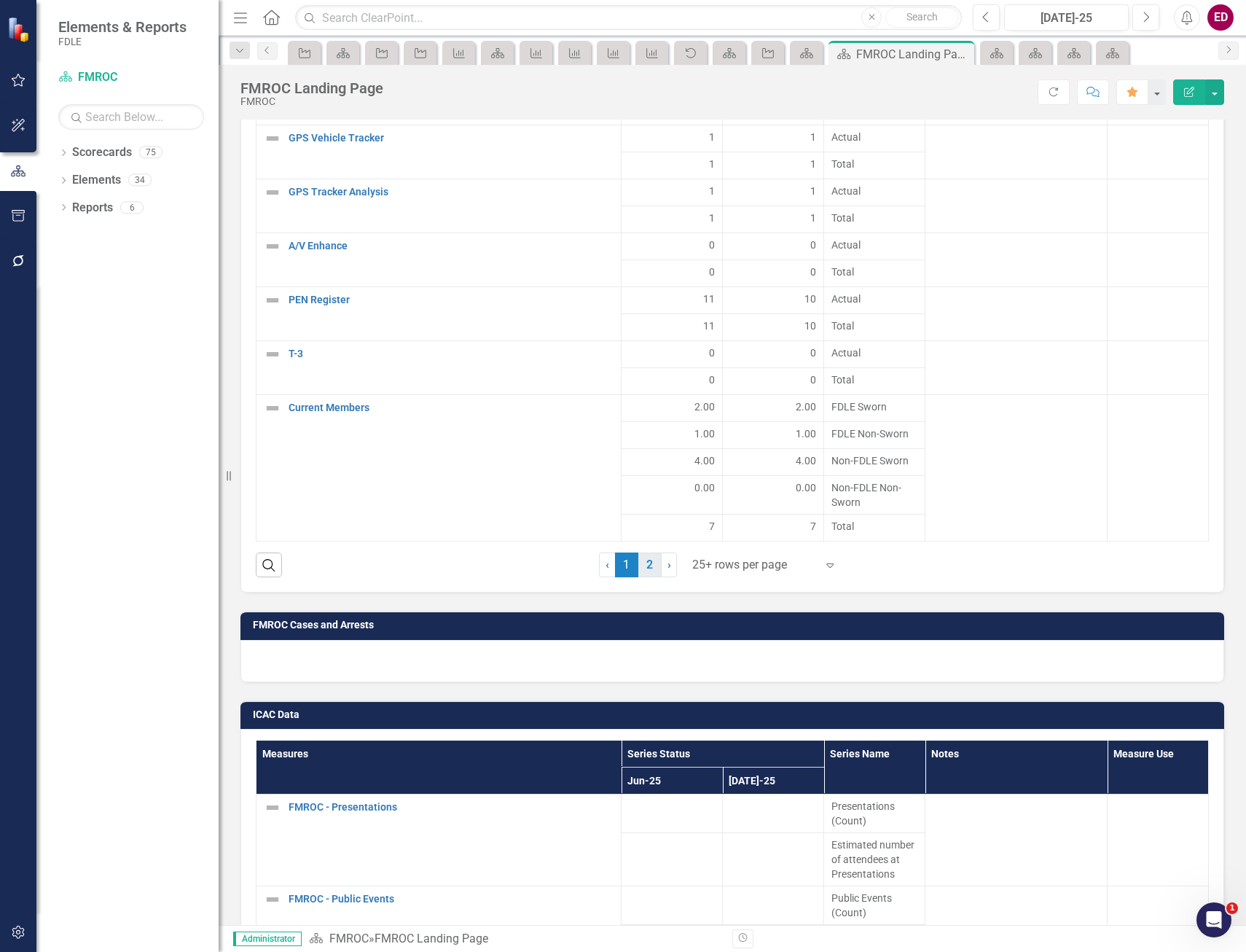
click at [642, 566] on link "2" at bounding box center [651, 565] width 23 height 25
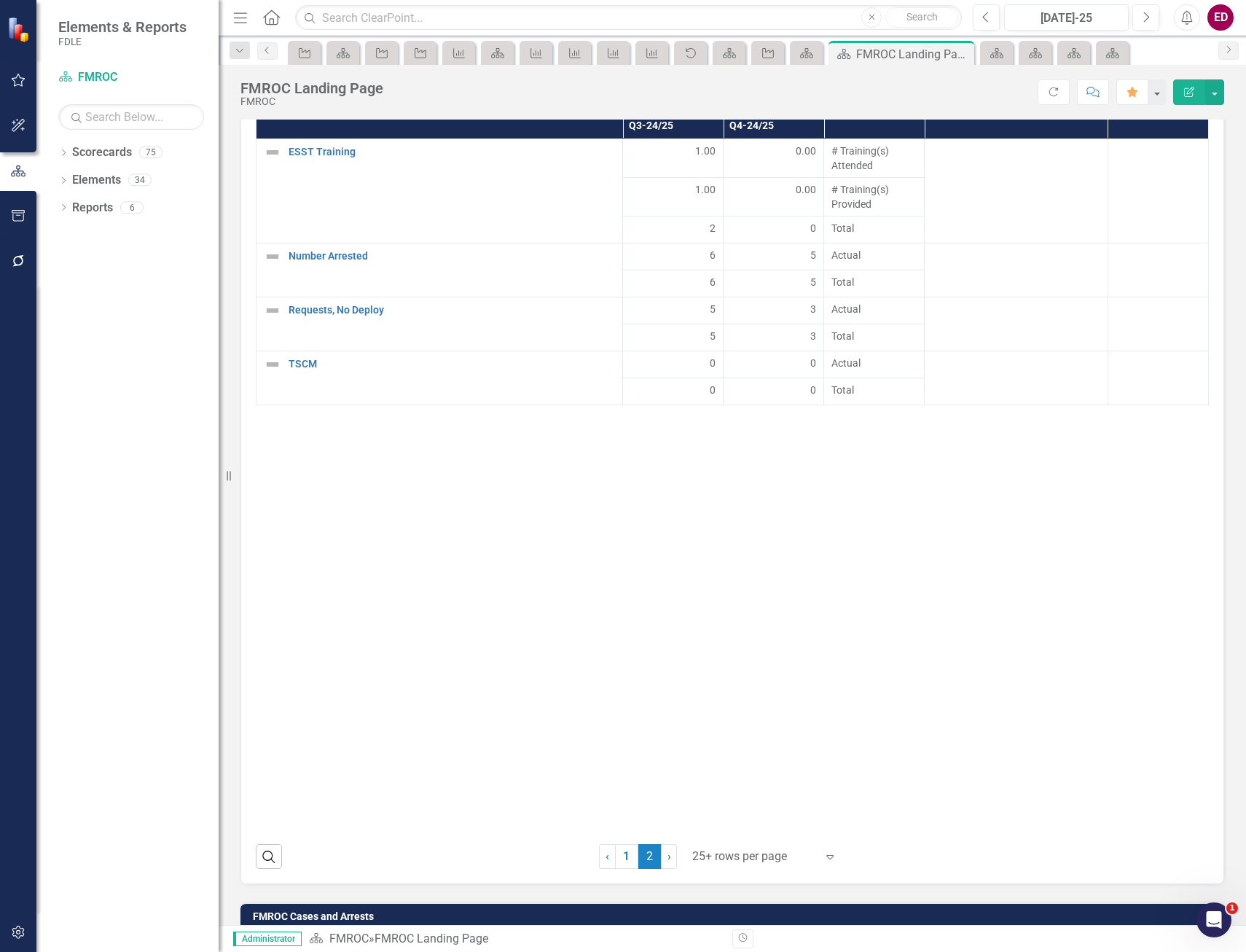
scroll to position [1240, 0]
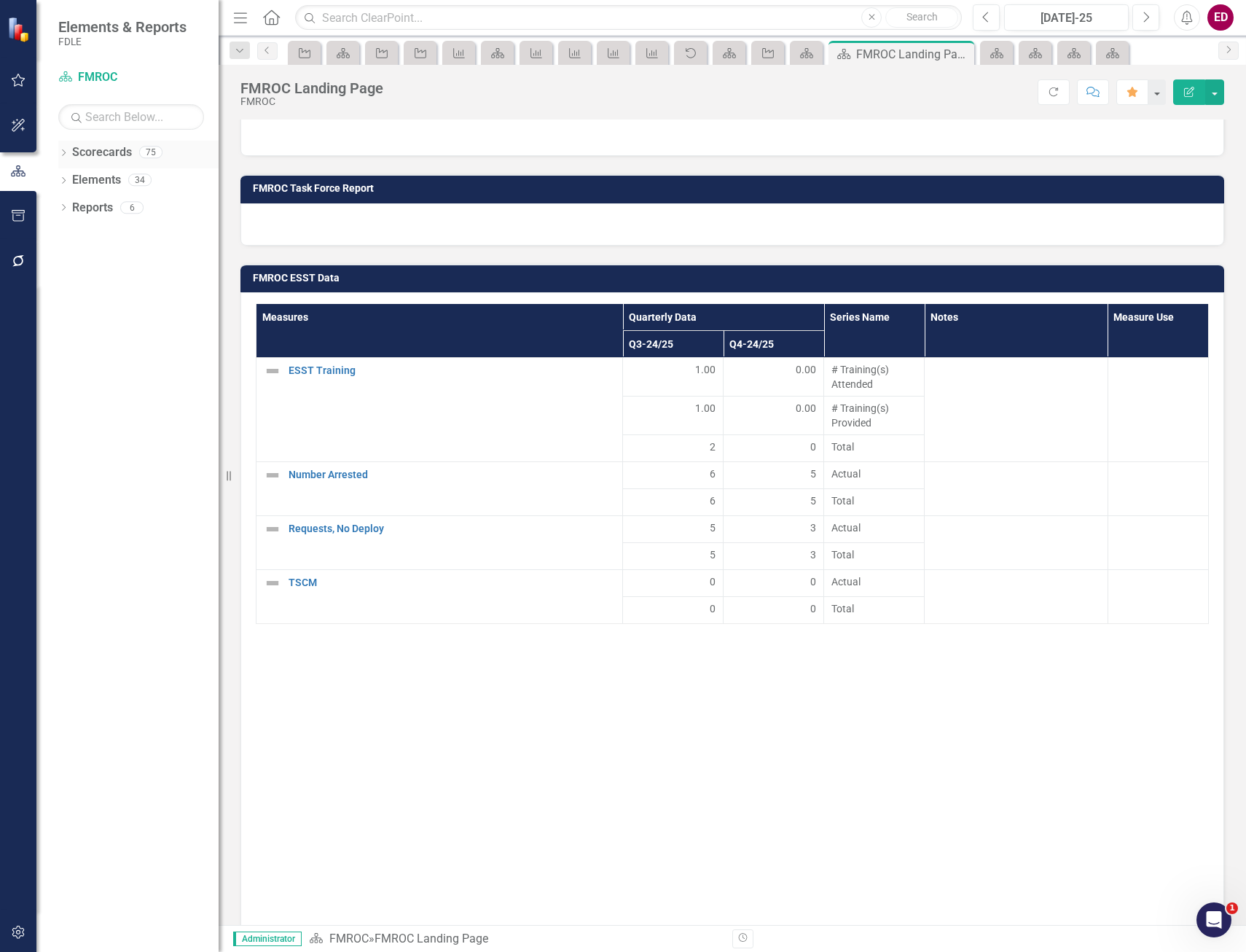
click at [68, 155] on icon "Dropdown" at bounding box center [63, 154] width 11 height 8
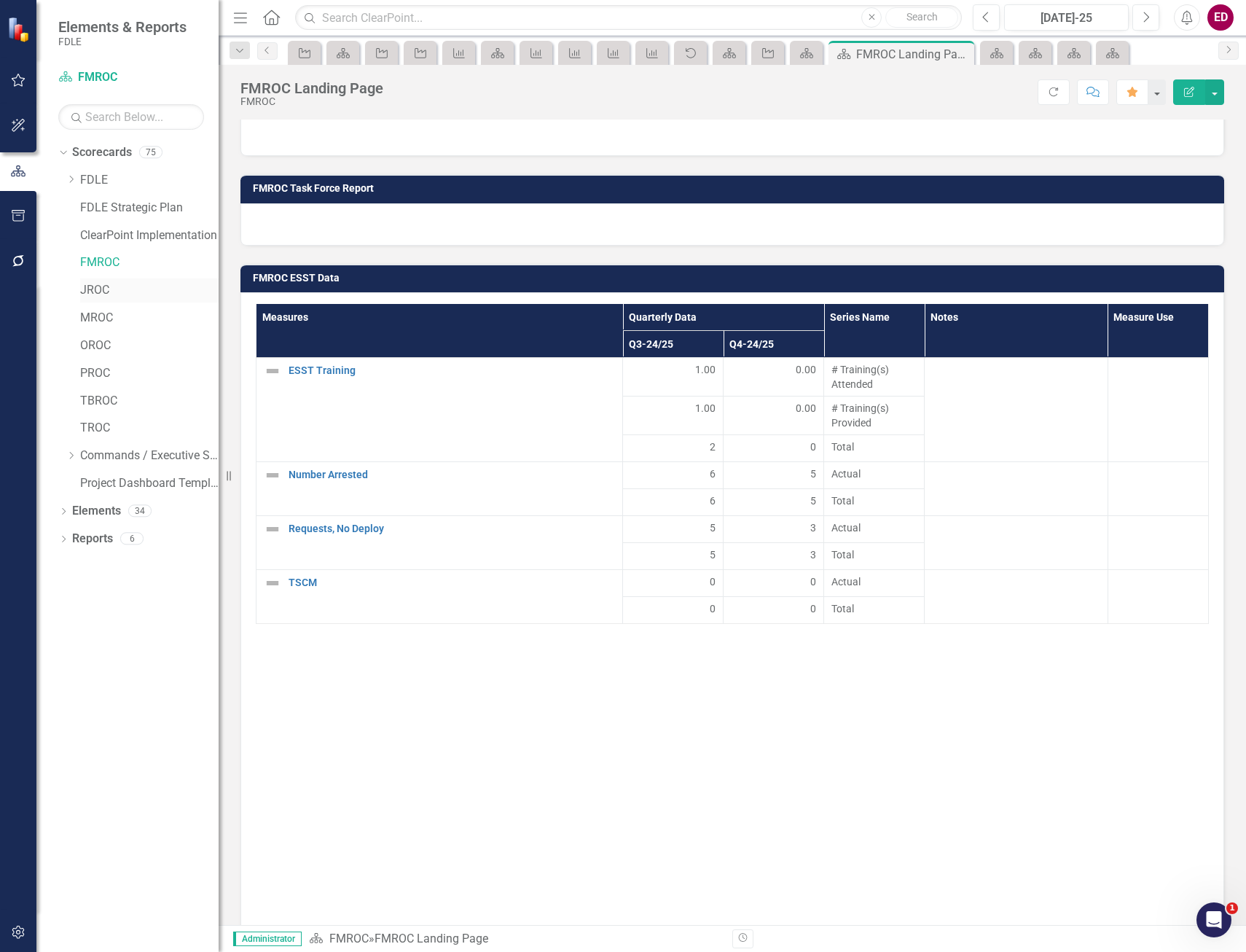
click at [84, 290] on link "JROC" at bounding box center [150, 289] width 139 height 17
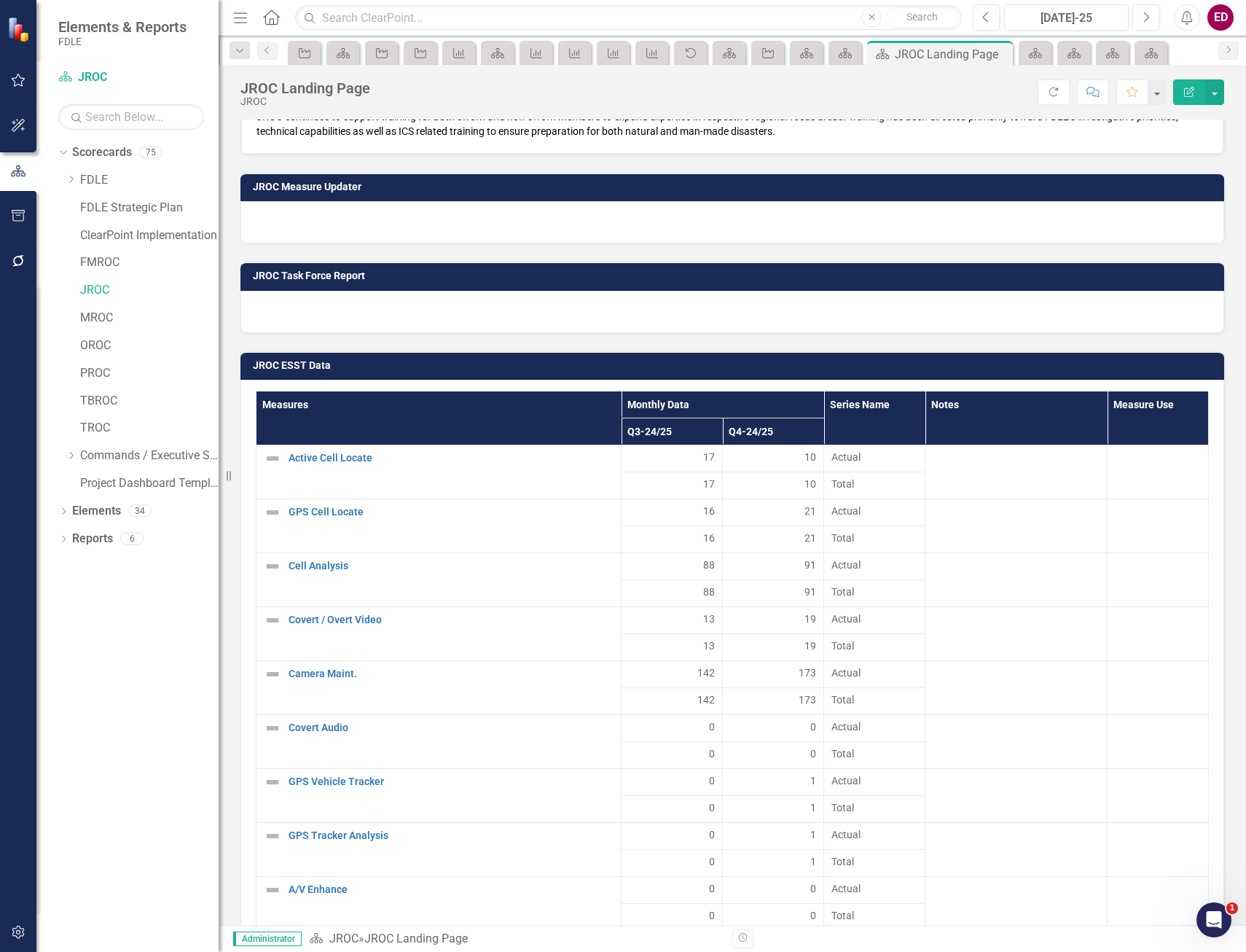
scroll to position [3136, 0]
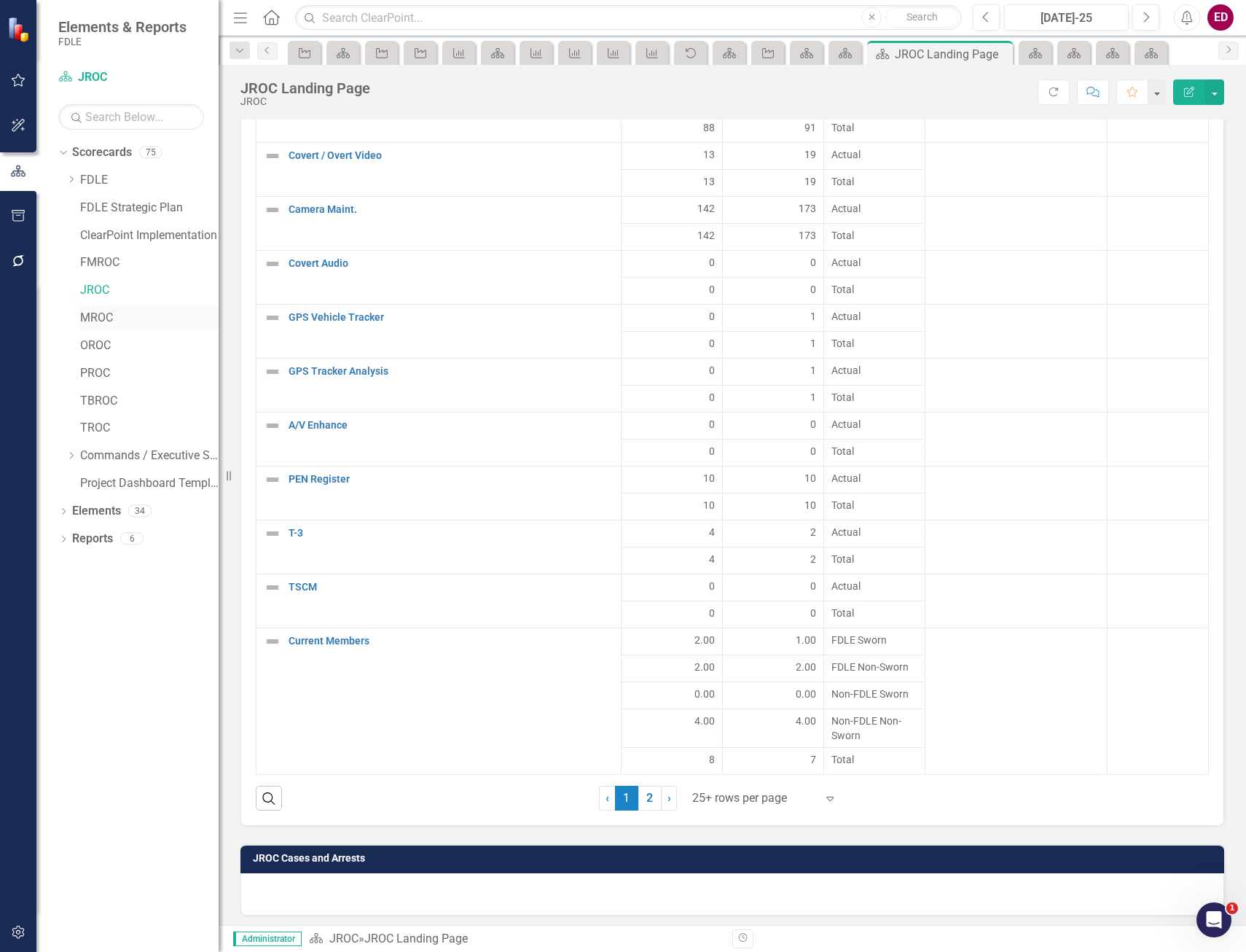
click at [101, 323] on link "MROC" at bounding box center [150, 318] width 139 height 17
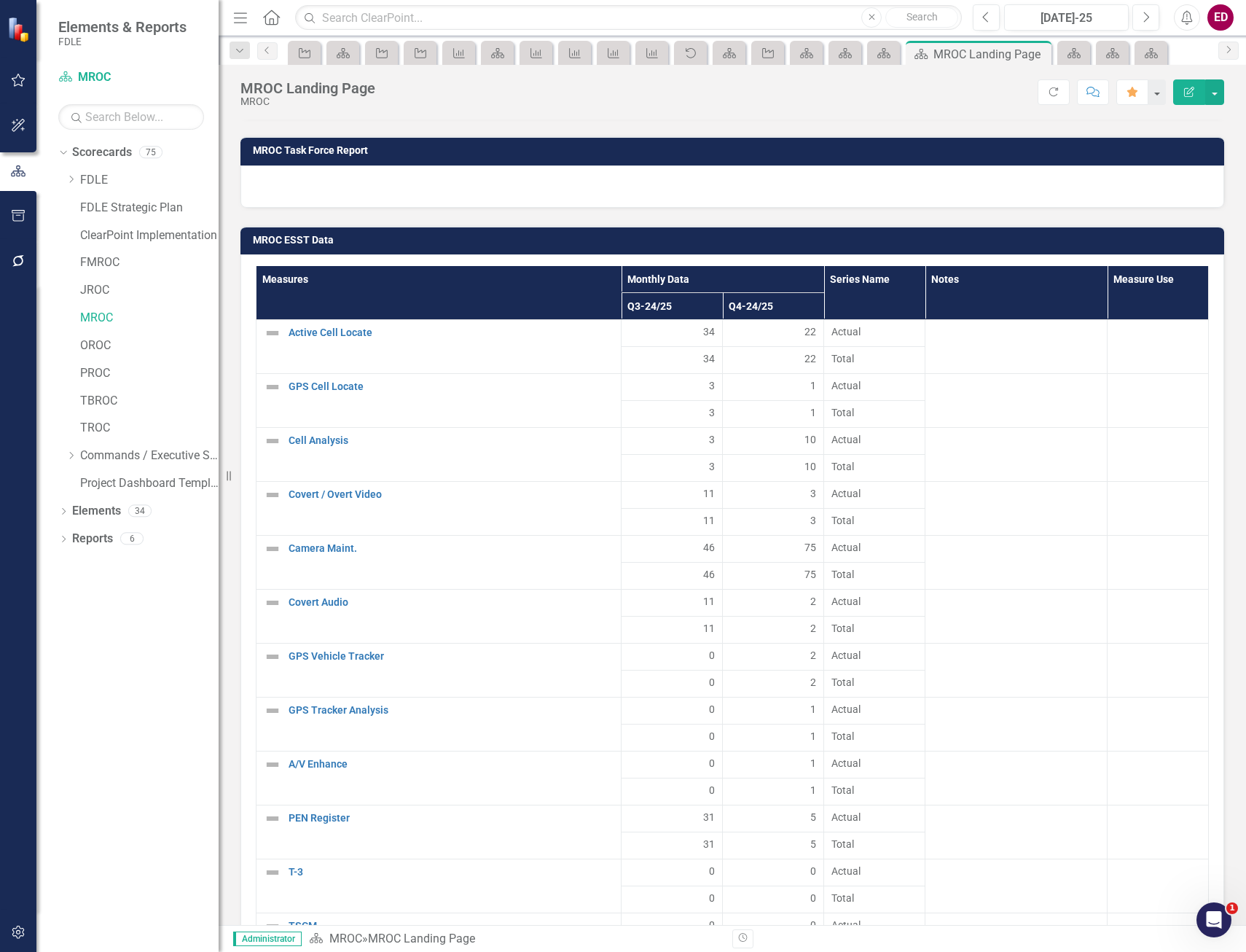
scroll to position [100, 0]
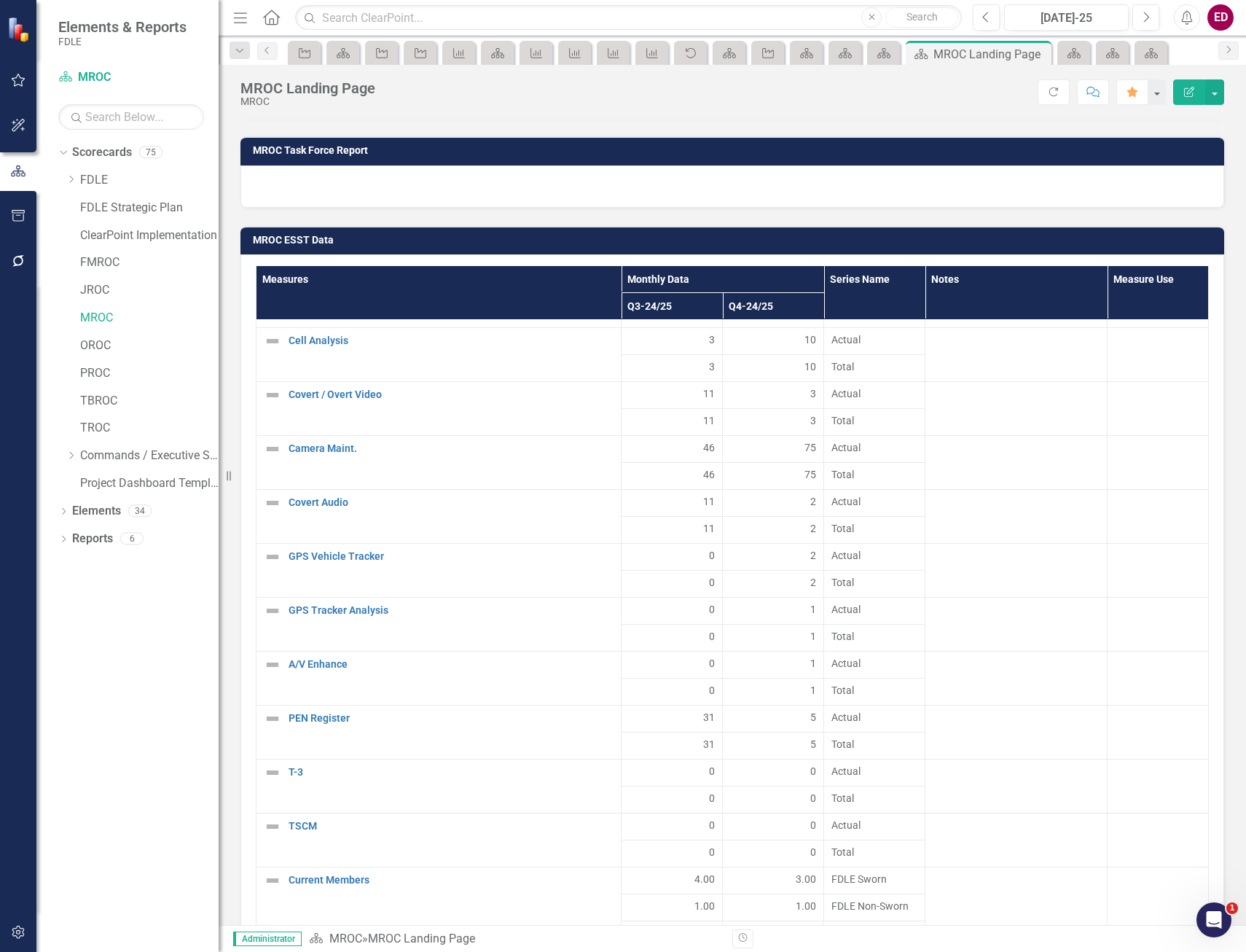
click at [149, 795] on div "Dropdown Scorecards 75 Dropdown FDLE Commissioner's Initiative Team Project Das…" at bounding box center [128, 546] width 183 height 811
click at [485, 155] on h3 "MROC Task Force Report" at bounding box center [734, 150] width 964 height 11
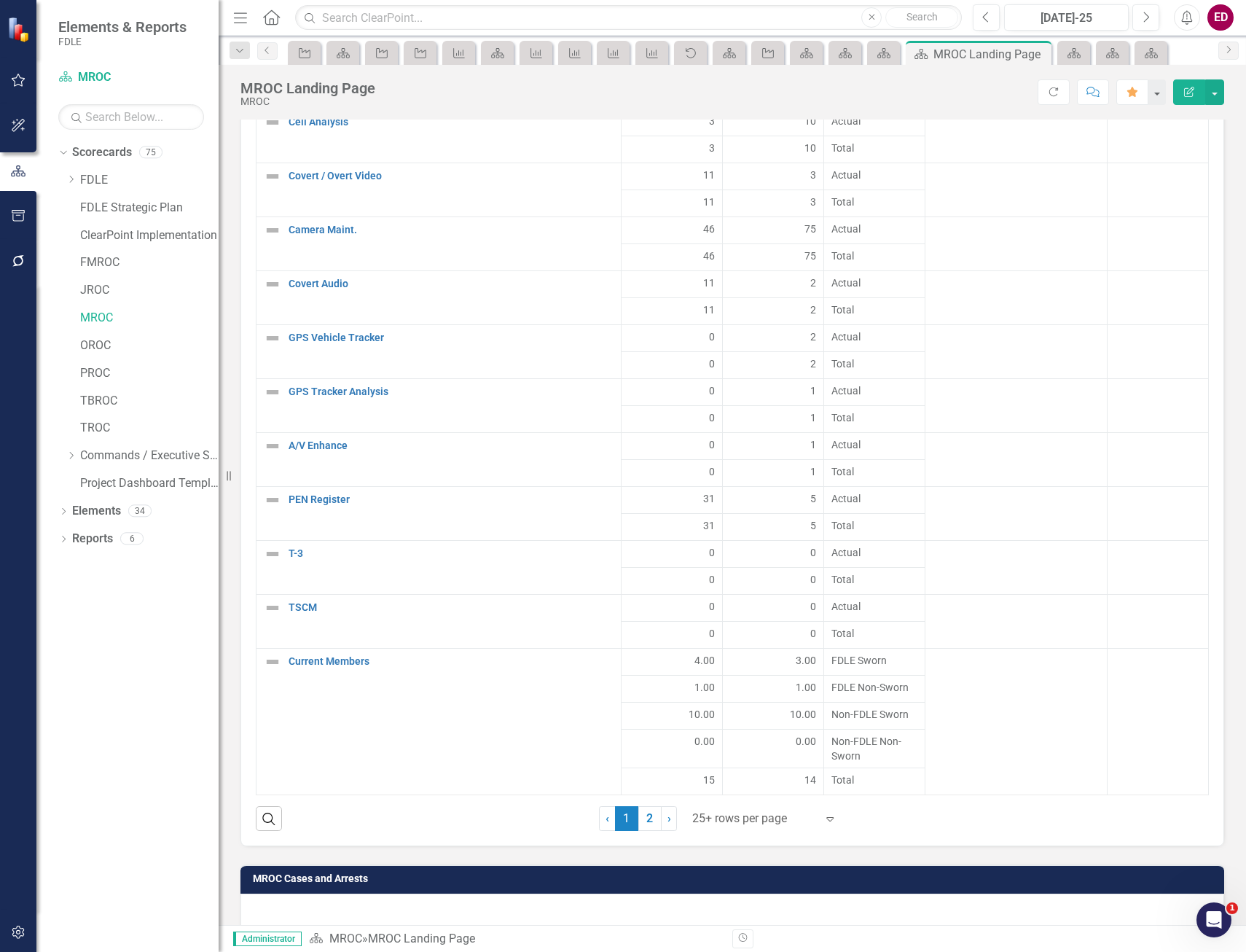
scroll to position [1750, 0]
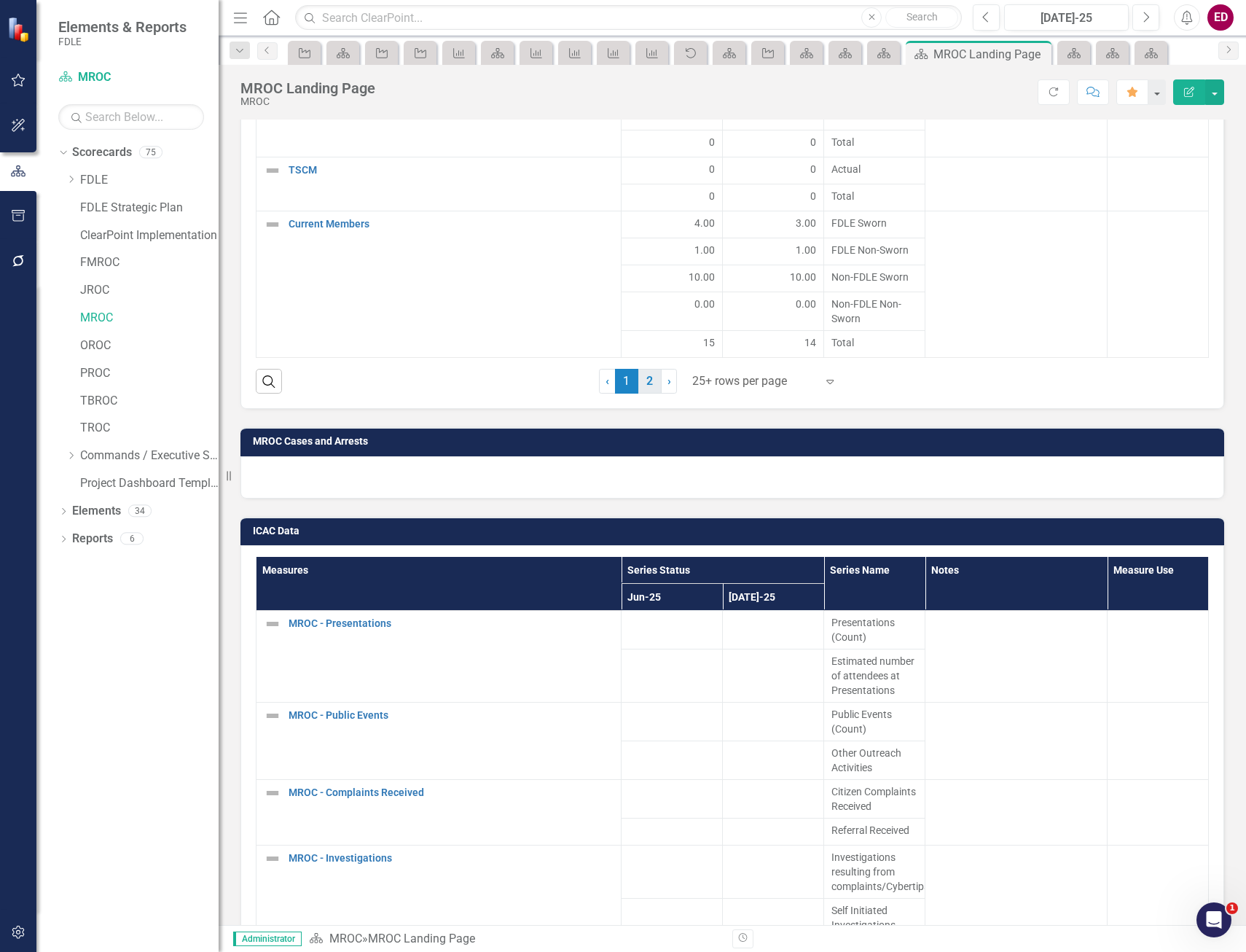
click at [643, 381] on link "2" at bounding box center [651, 382] width 23 height 25
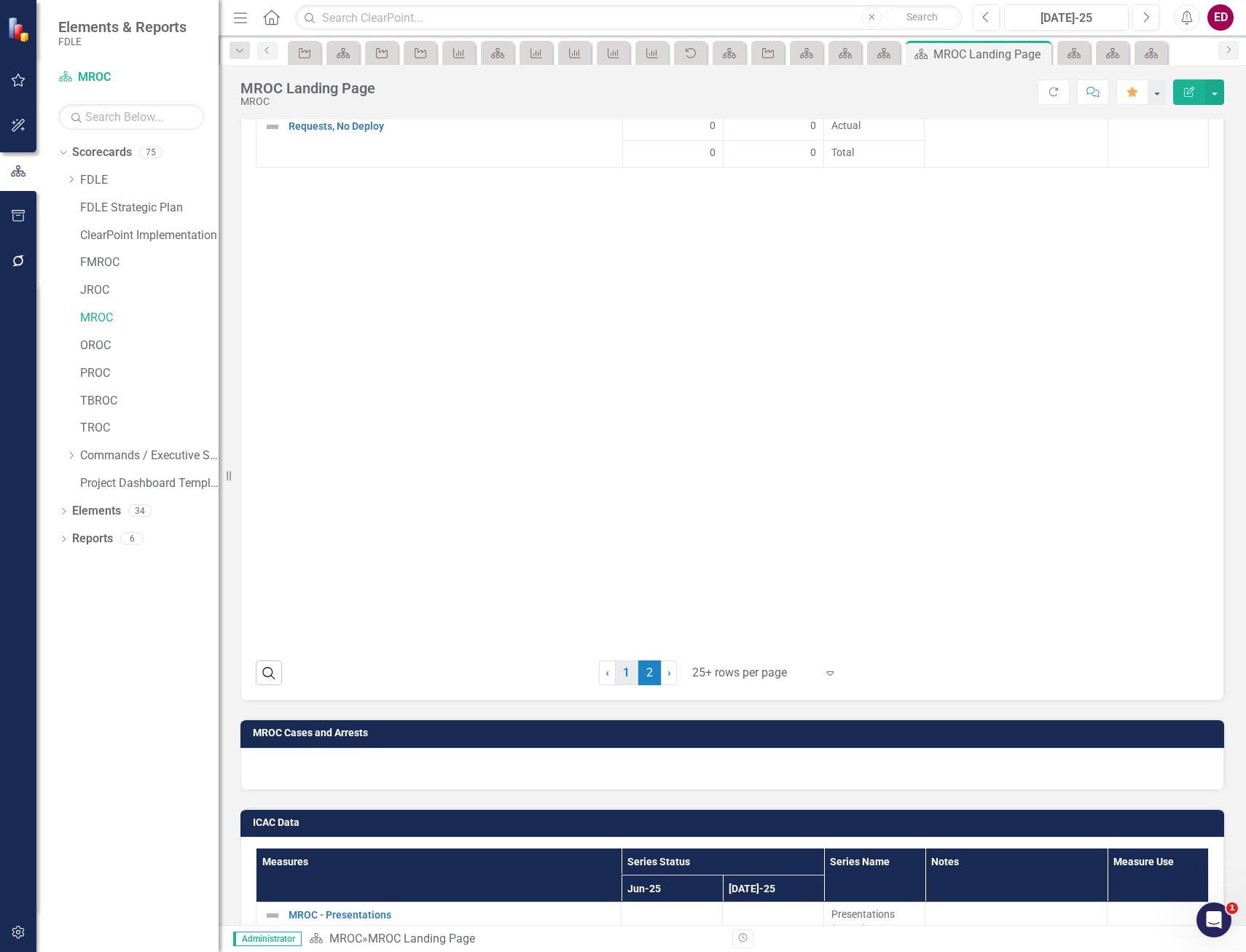
drag, startPoint x: 635, startPoint y: 672, endPoint x: 613, endPoint y: 674, distance: 22.1
click at [639, 672] on span "2 (current)" at bounding box center [651, 673] width 23 height 25
click at [615, 674] on link "1" at bounding box center [626, 673] width 23 height 25
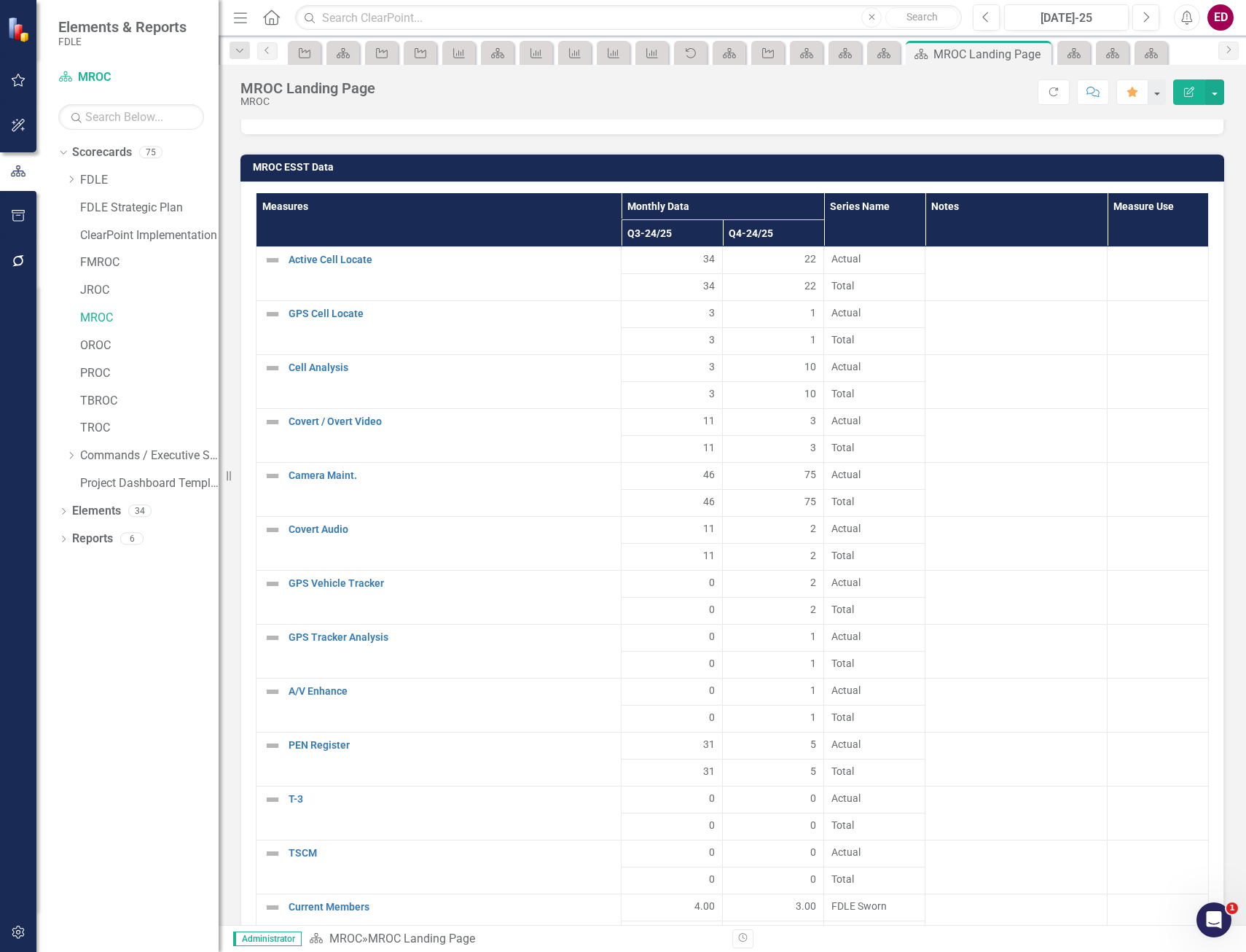
scroll to position [100, 0]
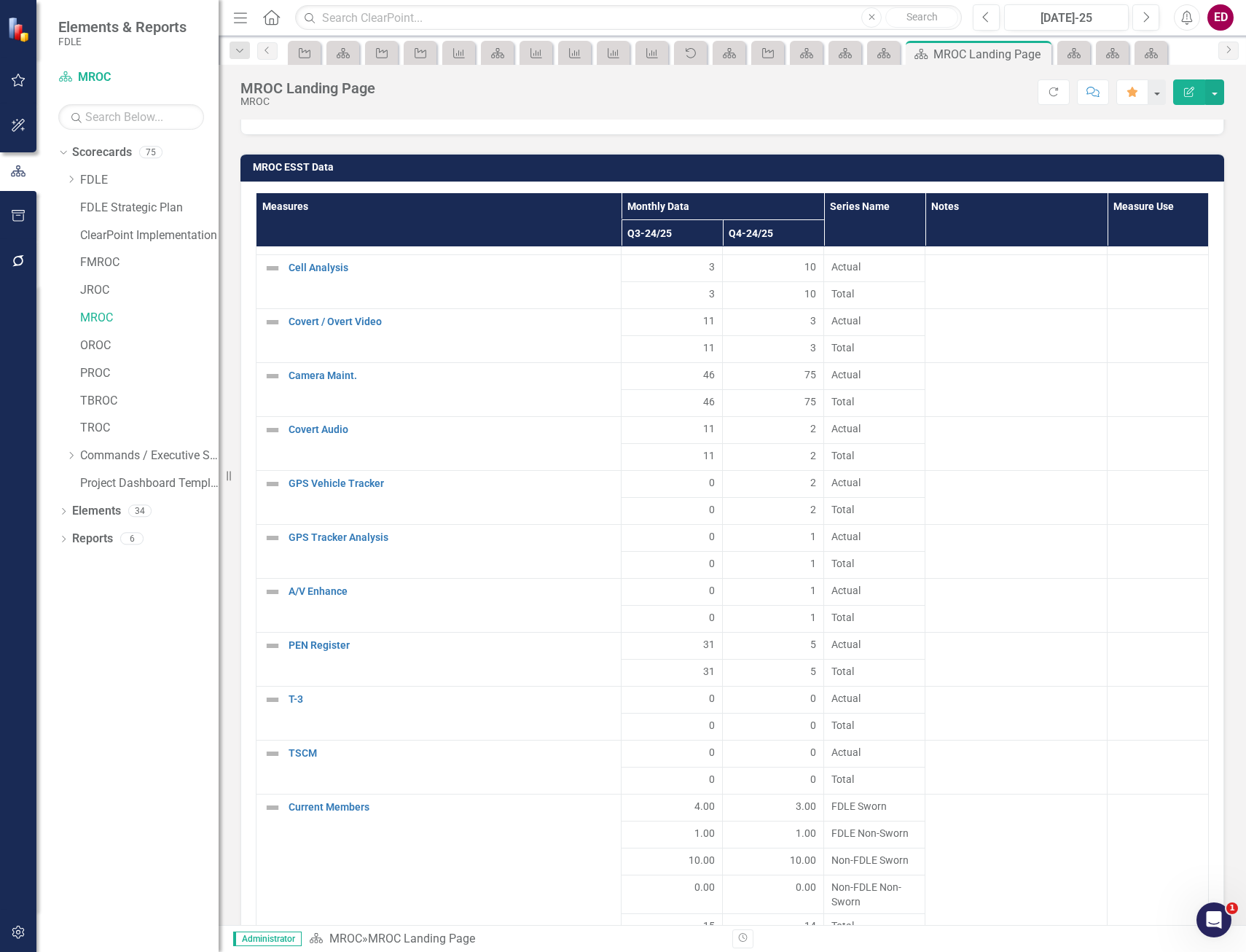
click at [651, 952] on link "2" at bounding box center [651, 965] width 23 height 25
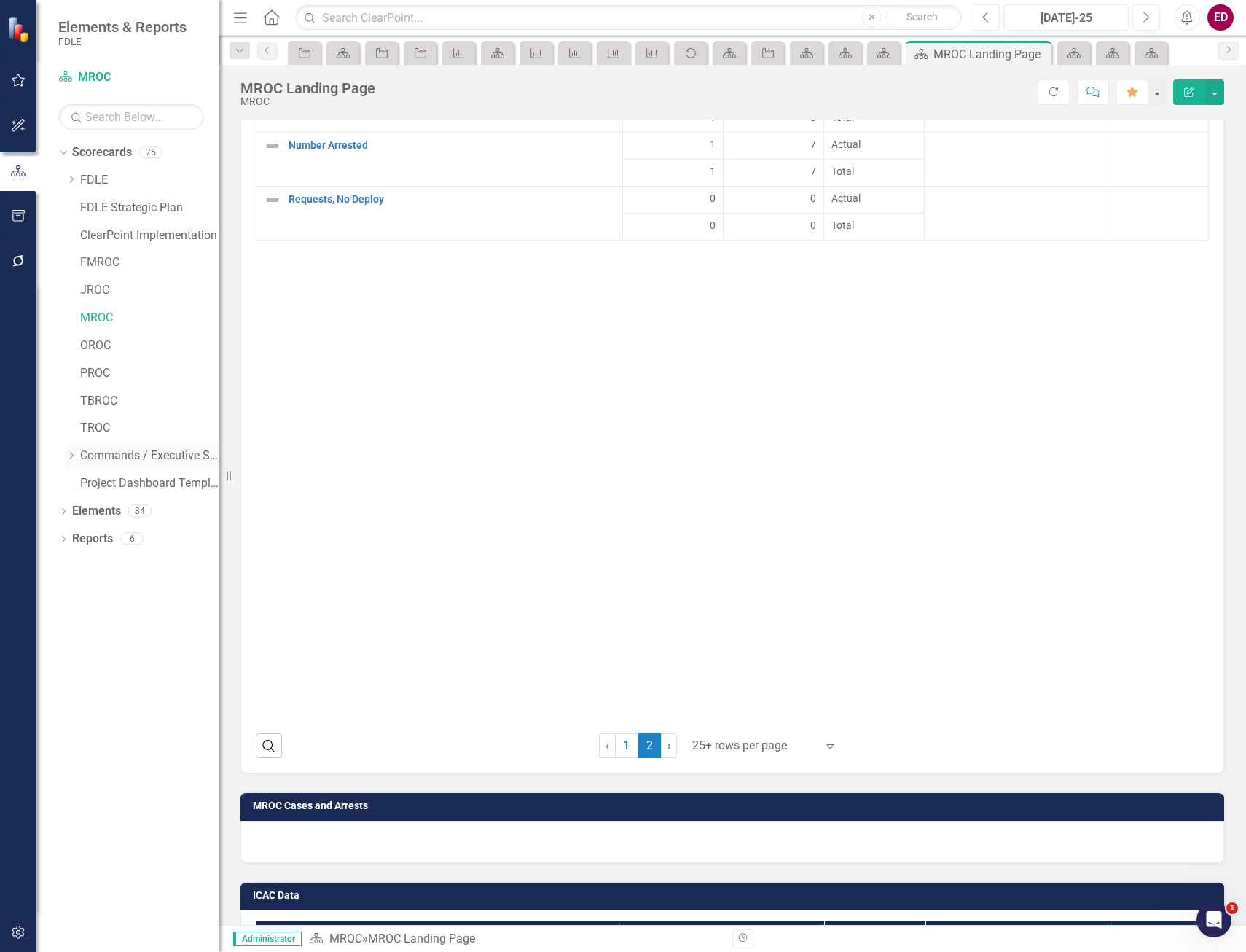
scroll to position [1094, 0]
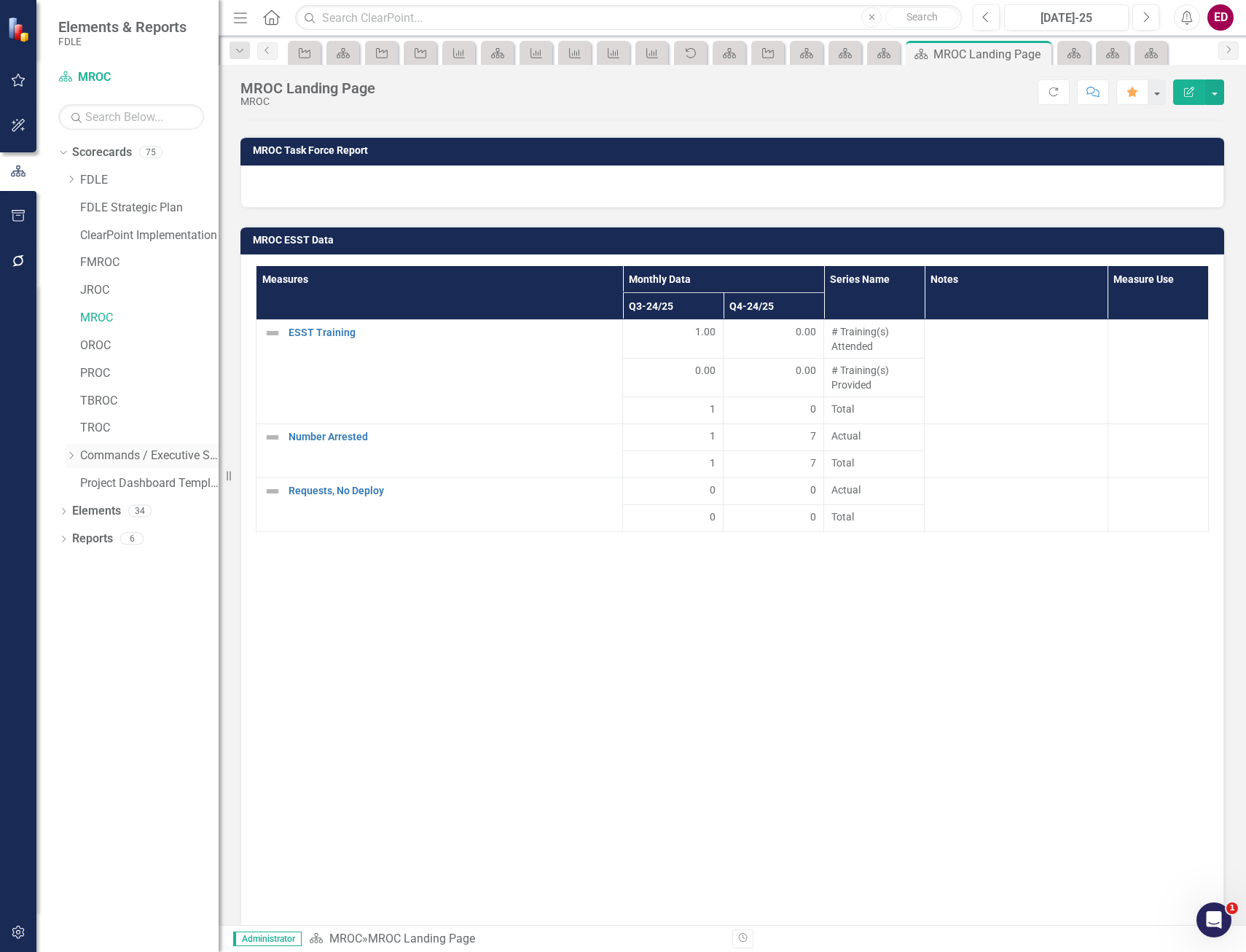
click at [67, 455] on icon "Dropdown" at bounding box center [71, 456] width 11 height 9
click at [87, 543] on div "Dropdown" at bounding box center [85, 539] width 11 height 13
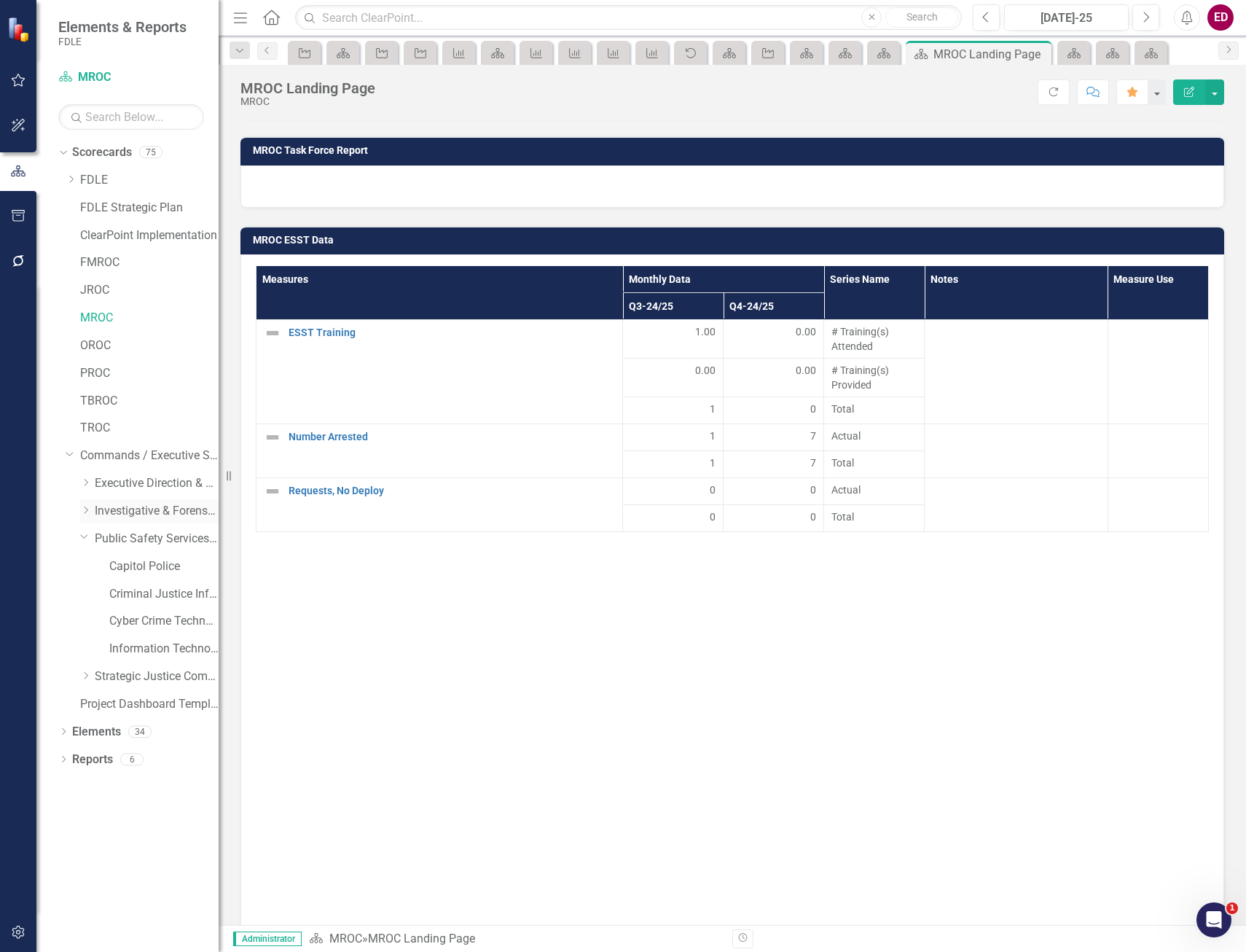
click at [89, 510] on icon "Dropdown" at bounding box center [85, 510] width 11 height 9
click at [99, 559] on div "Dropdown Investigations" at bounding box center [157, 566] width 124 height 24
click at [101, 567] on icon "Dropdown" at bounding box center [100, 565] width 11 height 9
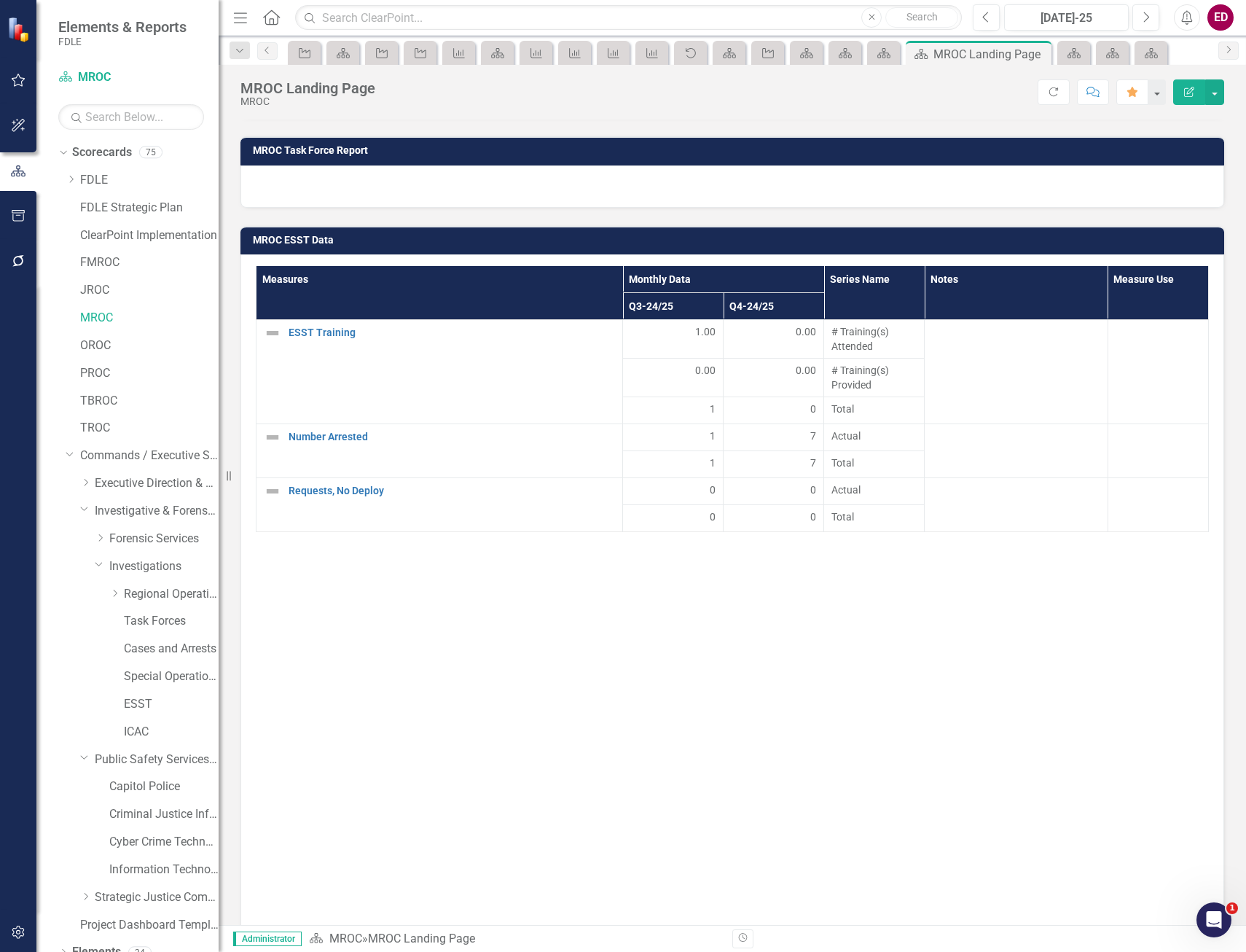
click at [109, 595] on div "Dropdown Regional Operations Centers" at bounding box center [143, 596] width 153 height 28
click at [114, 595] on icon "Dropdown" at bounding box center [115, 593] width 11 height 9
click at [196, 709] on link "OROC" at bounding box center [179, 704] width 81 height 17
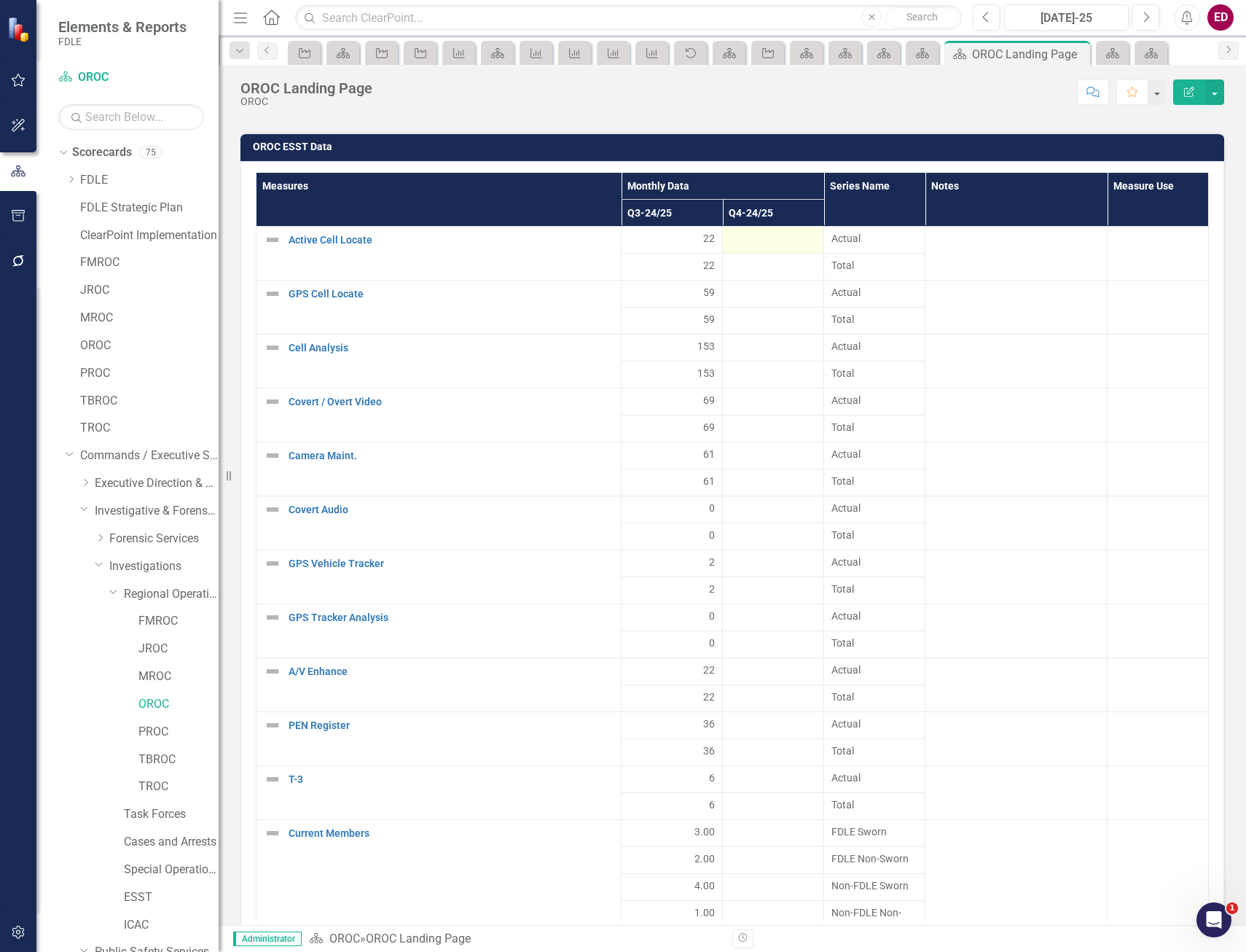
click at [764, 247] on div at bounding box center [773, 240] width 86 height 17
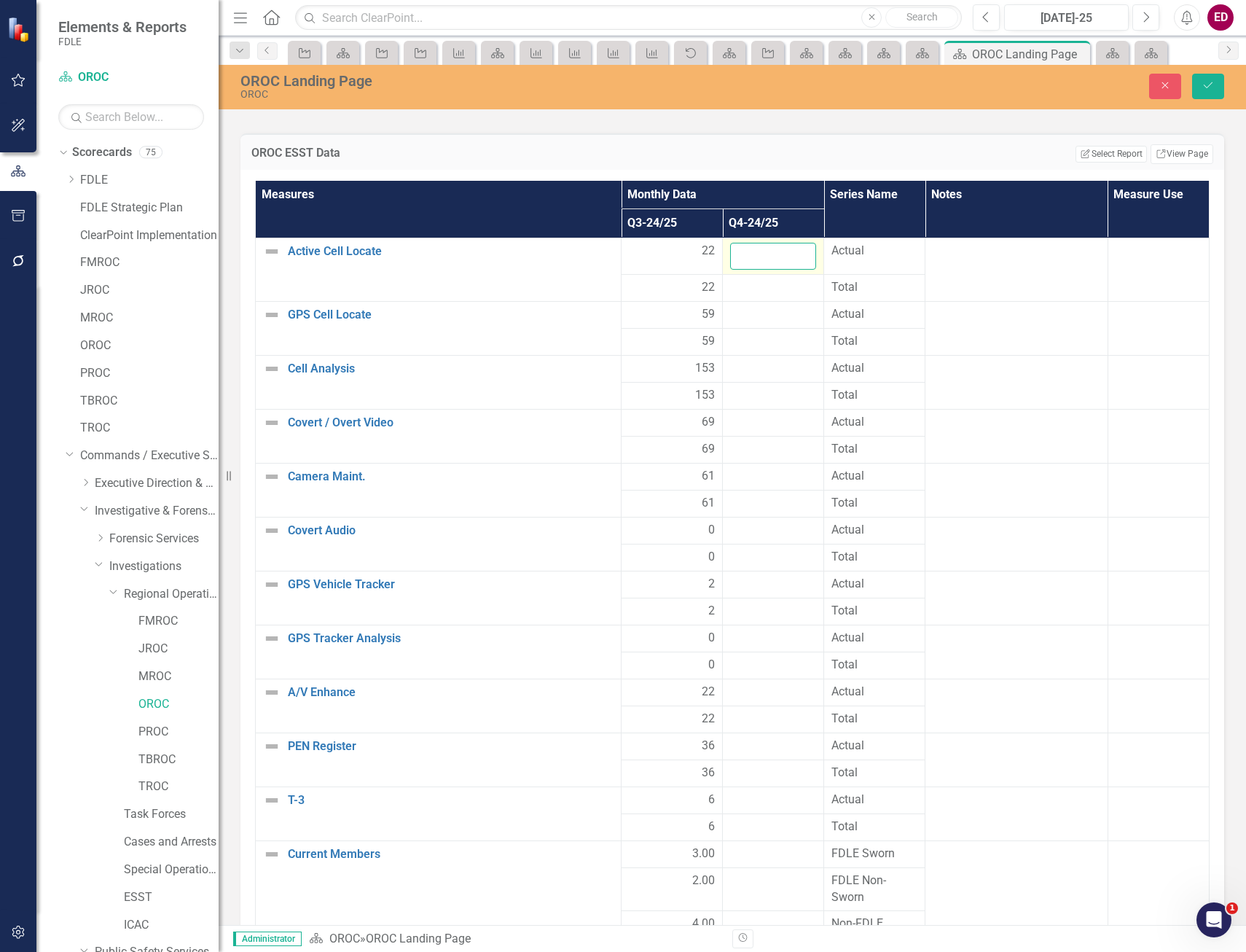
click at [752, 253] on input "number" at bounding box center [773, 256] width 86 height 27
type input "18"
click at [790, 321] on div at bounding box center [773, 315] width 86 height 17
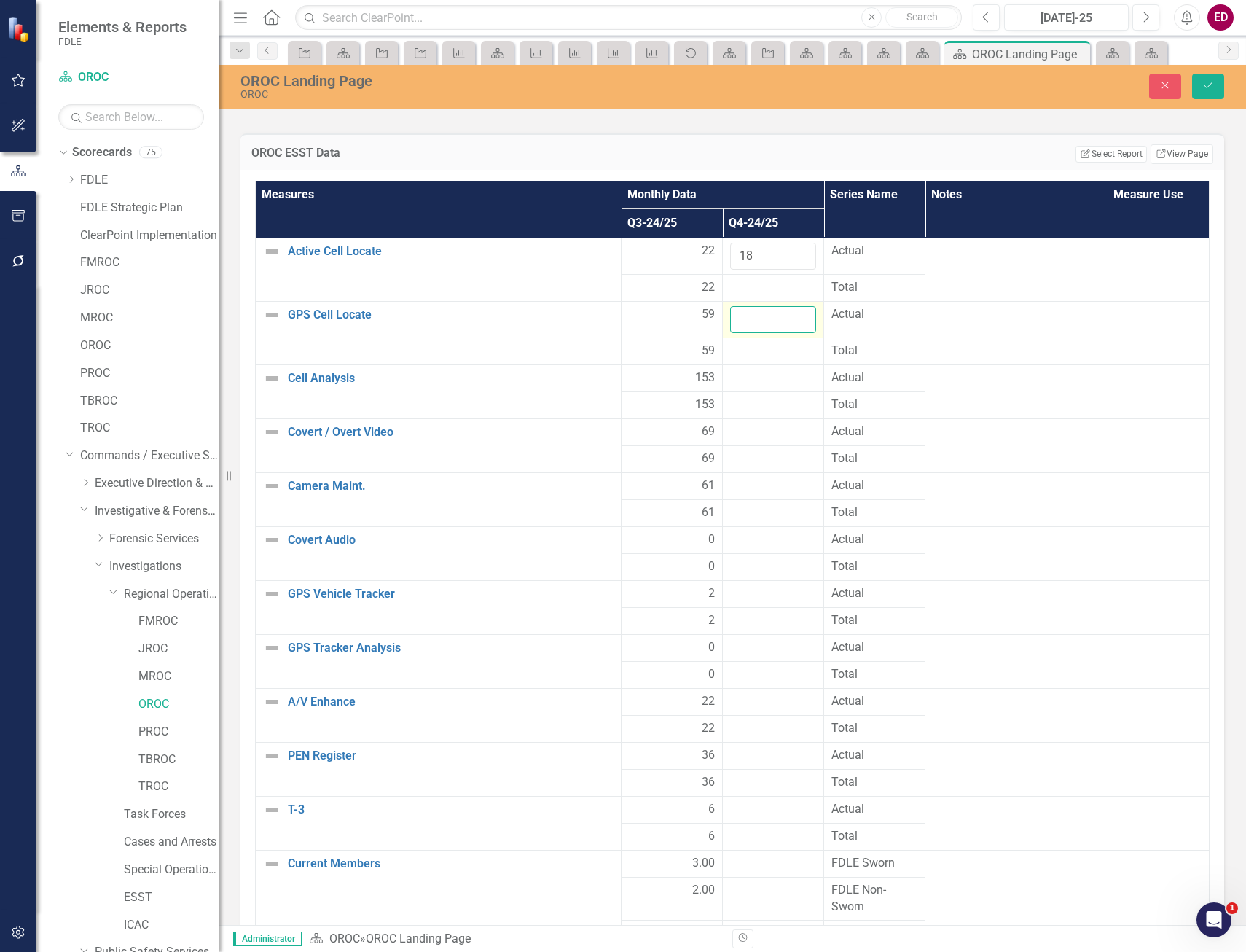
click at [778, 308] on input "number" at bounding box center [773, 320] width 86 height 27
type input "54"
click at [774, 377] on div at bounding box center [773, 379] width 86 height 17
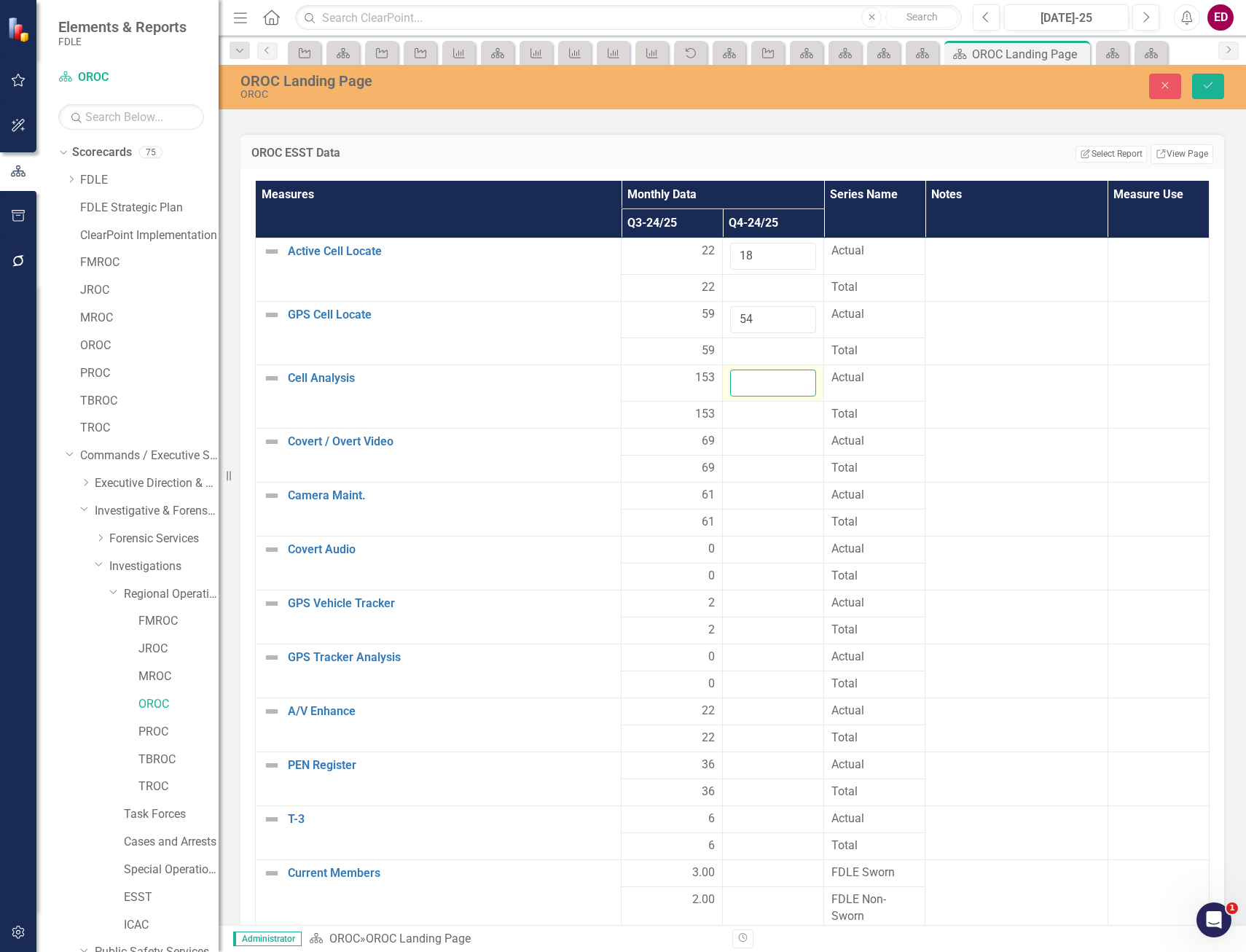
click at [762, 380] on input "number" at bounding box center [773, 384] width 86 height 27
type input "140"
click at [773, 437] on div at bounding box center [773, 442] width 86 height 17
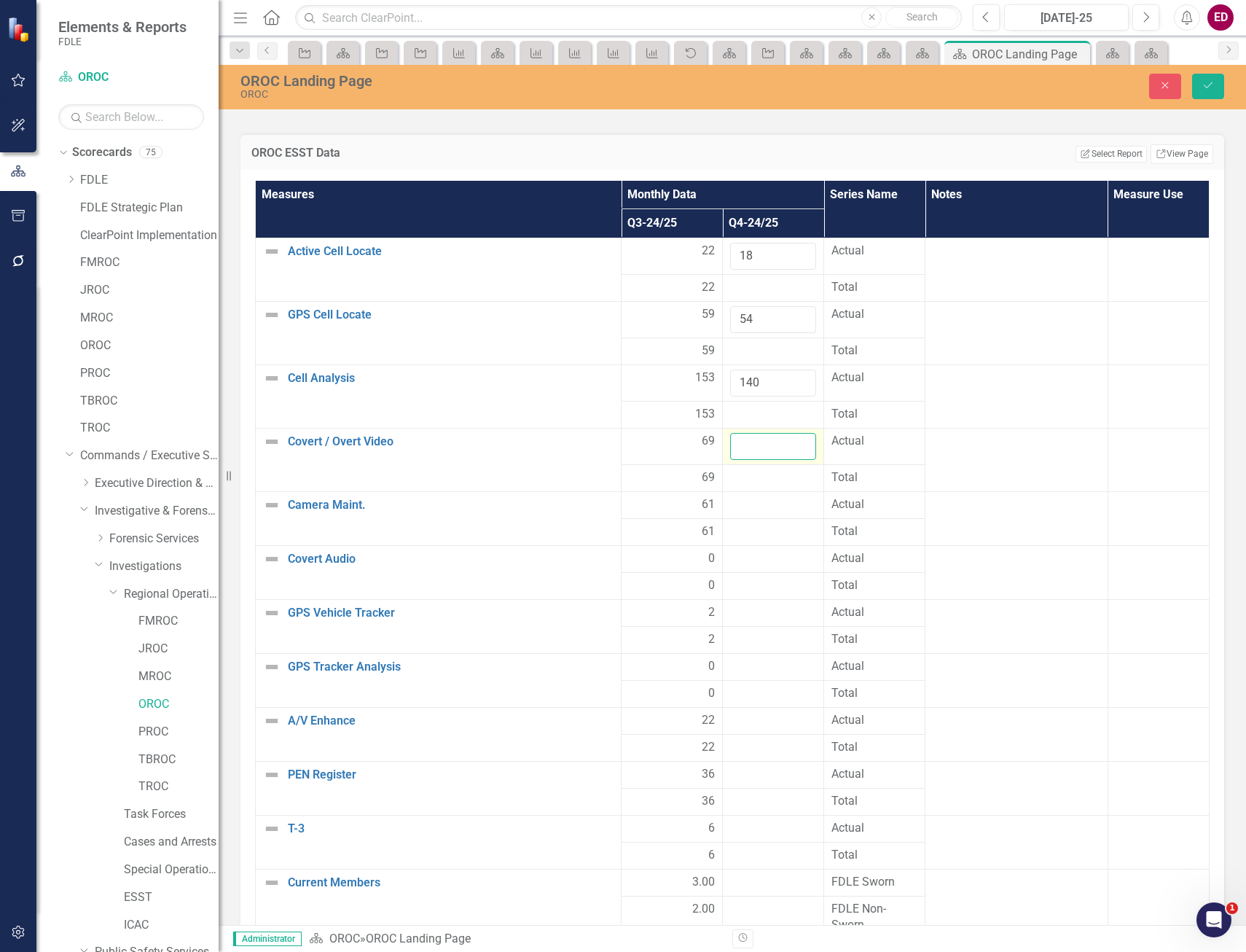
click at [761, 440] on input "number" at bounding box center [773, 447] width 86 height 27
type input "53"
click at [750, 496] on div at bounding box center [773, 505] width 86 height 17
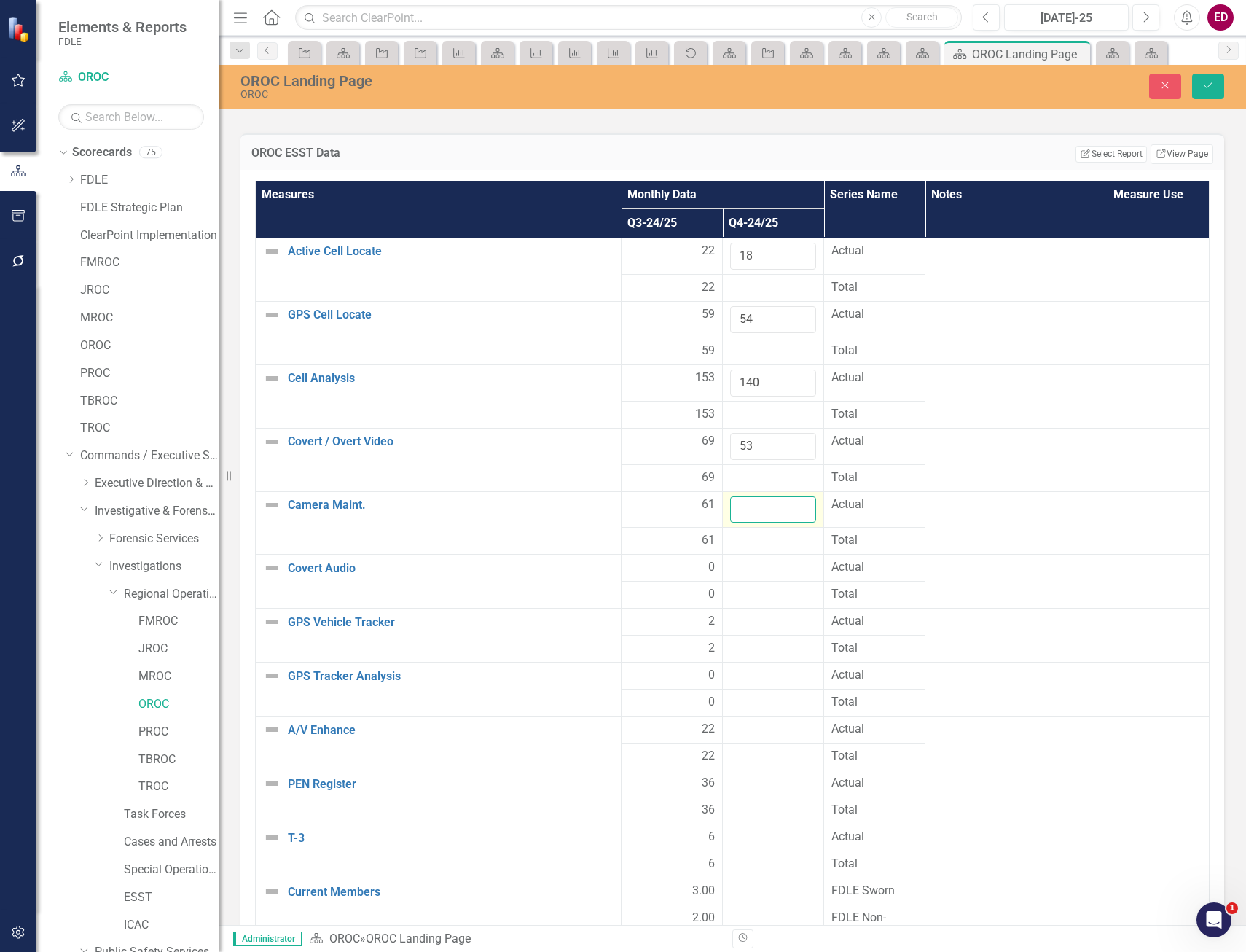
click at [750, 502] on input "number" at bounding box center [773, 510] width 86 height 27
type input "40"
click at [743, 562] on div at bounding box center [773, 568] width 86 height 17
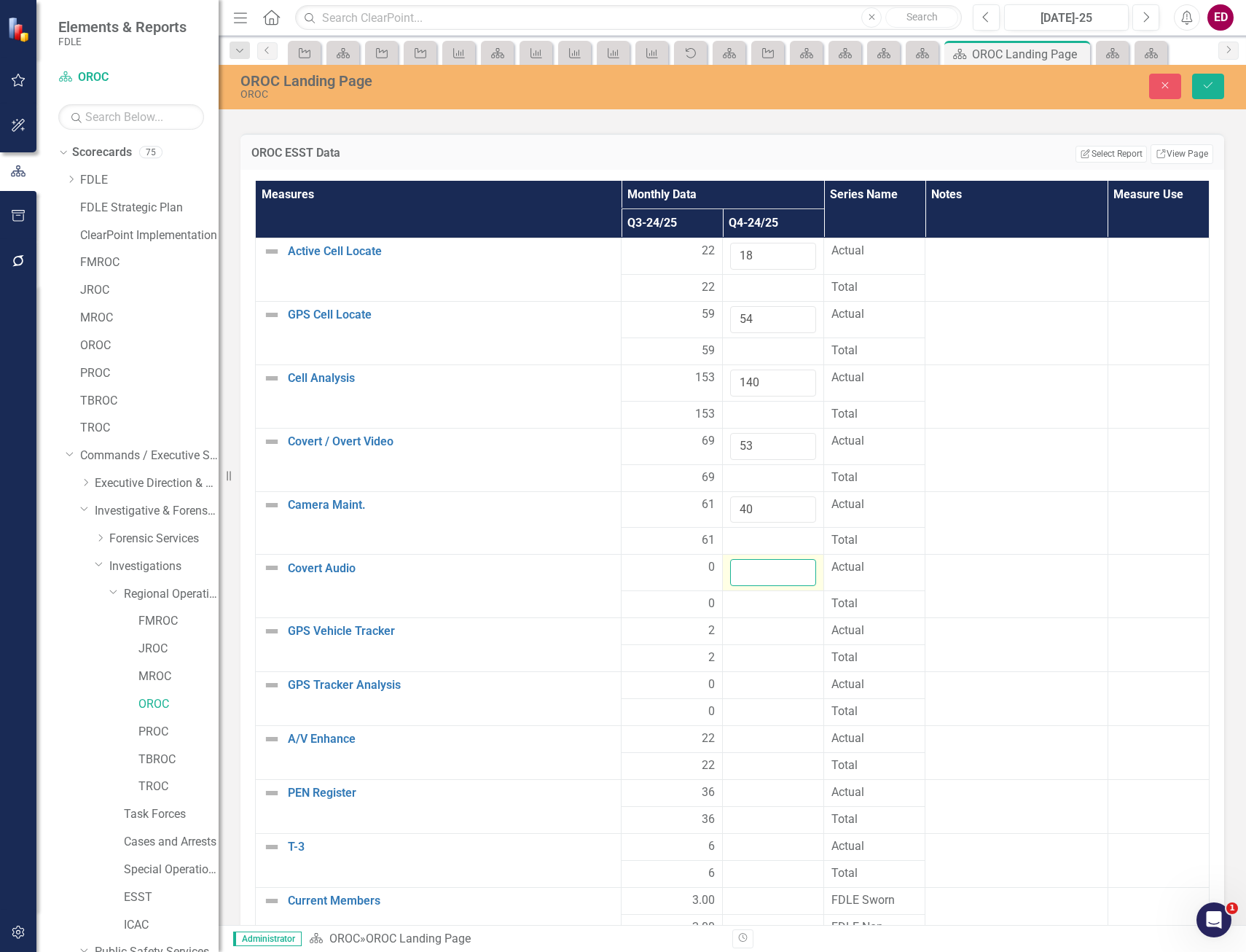
click at [743, 562] on input "number" at bounding box center [773, 573] width 86 height 27
type input "0"
click at [766, 672] on td at bounding box center [774, 686] width 101 height 27
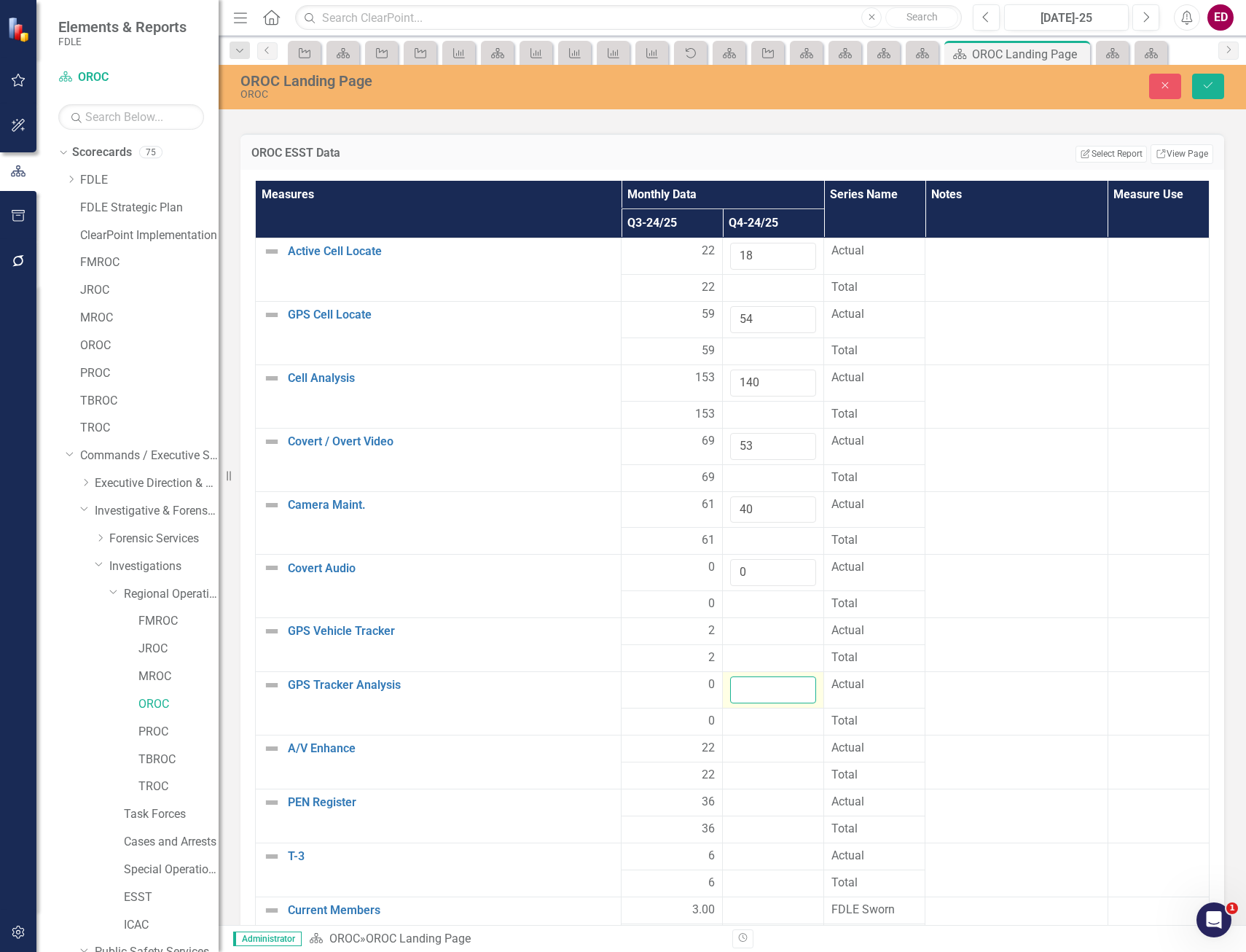
click at [758, 695] on input "number" at bounding box center [773, 691] width 86 height 27
click at [752, 621] on td at bounding box center [774, 631] width 101 height 27
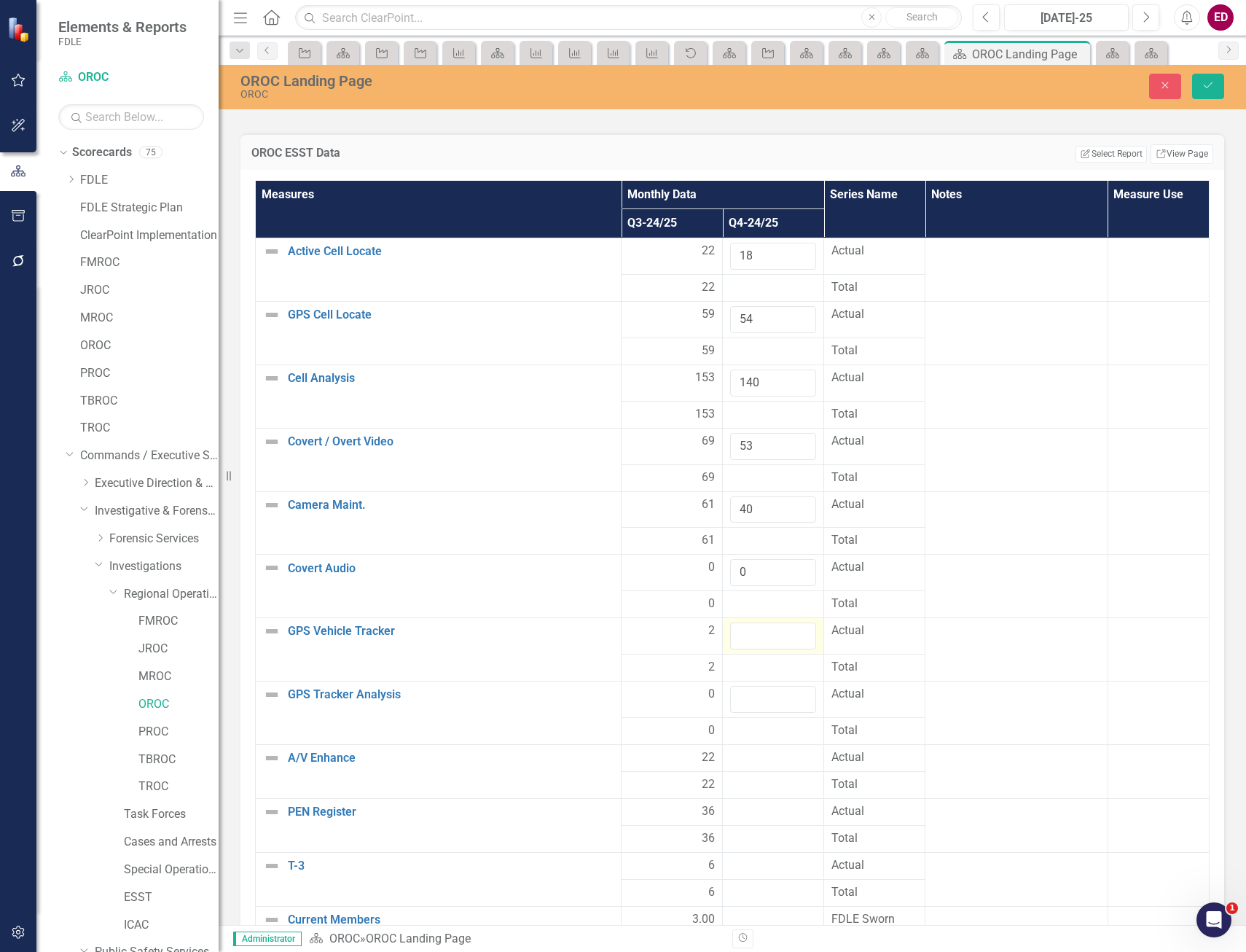
click at [752, 621] on td at bounding box center [774, 636] width 101 height 37
click at [751, 639] on input "number" at bounding box center [773, 636] width 86 height 27
type input "1"
click at [766, 712] on input "number" at bounding box center [773, 699] width 86 height 27
type input "0"
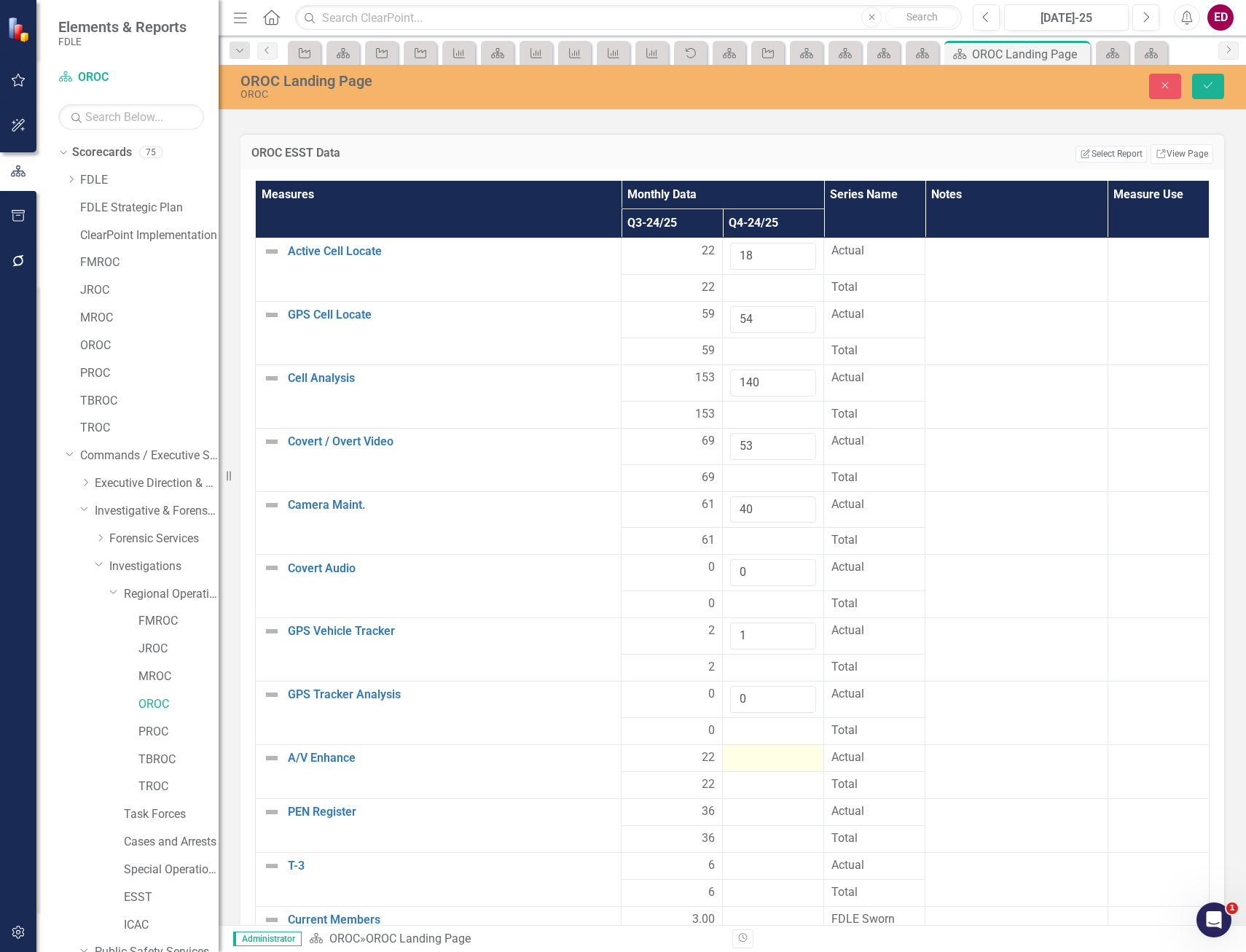
click at [764, 753] on div at bounding box center [773, 759] width 86 height 17
click at [758, 773] on input "number" at bounding box center [773, 764] width 86 height 27
type input "25"
click at [769, 816] on div at bounding box center [773, 822] width 86 height 17
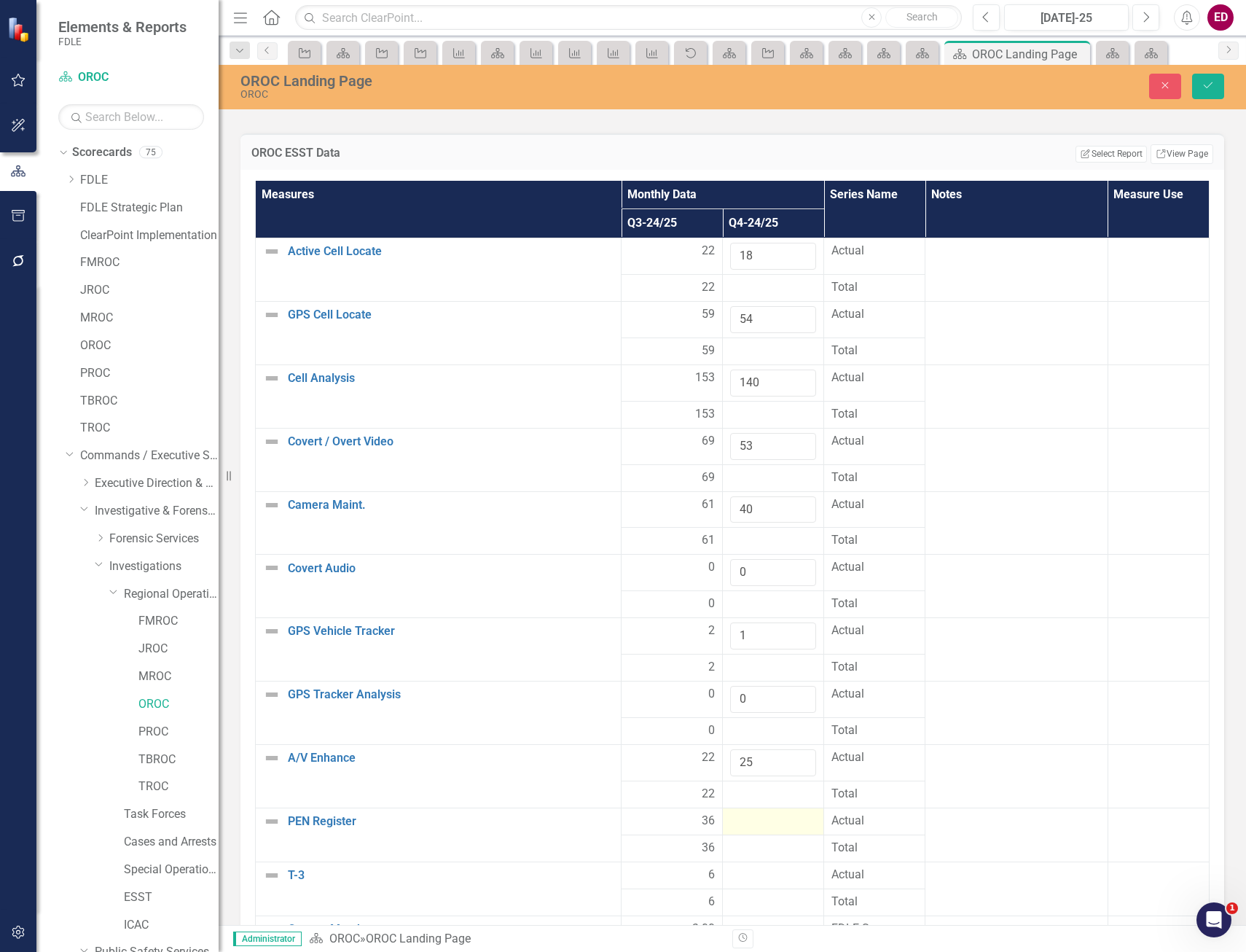
click at [769, 816] on div at bounding box center [773, 822] width 86 height 17
click at [762, 822] on input "number" at bounding box center [773, 827] width 86 height 27
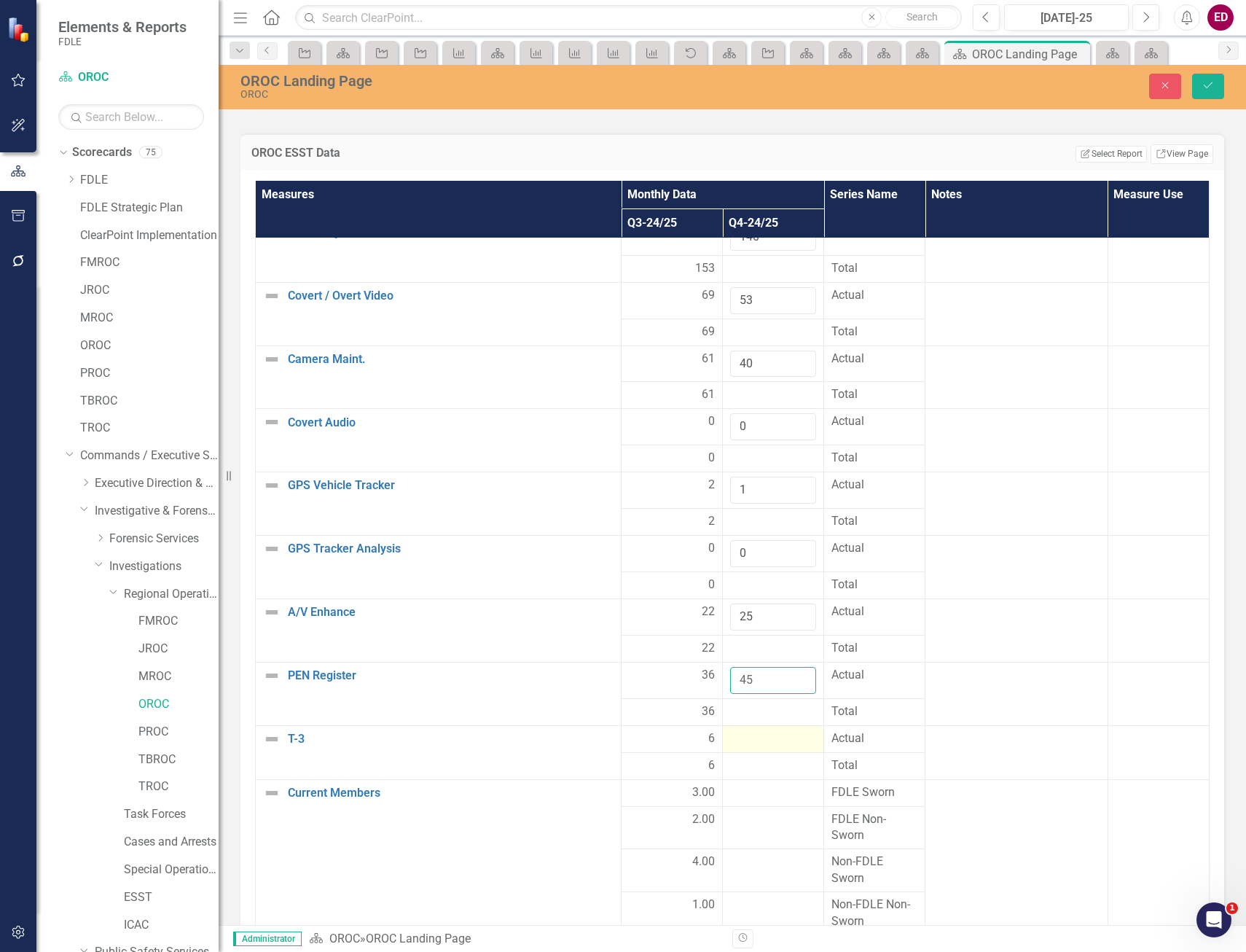
type input "45"
click at [756, 732] on div at bounding box center [773, 739] width 86 height 17
click at [756, 744] on input "number" at bounding box center [773, 744] width 86 height 27
type input "5"
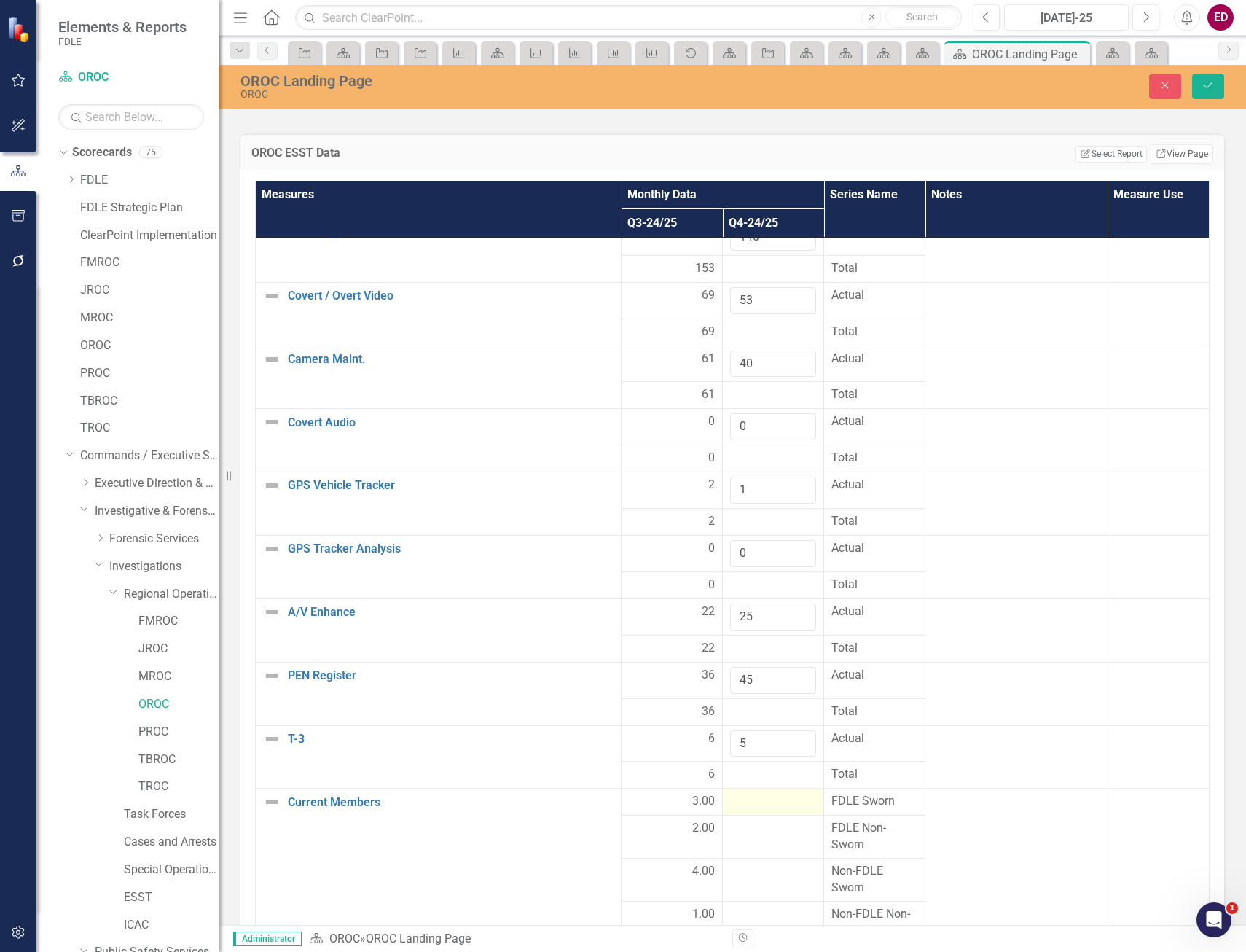
click at [785, 796] on div at bounding box center [773, 802] width 86 height 17
click at [761, 797] on input "number" at bounding box center [773, 807] width 86 height 27
type input "3"
click at [750, 841] on div at bounding box center [773, 838] width 86 height 17
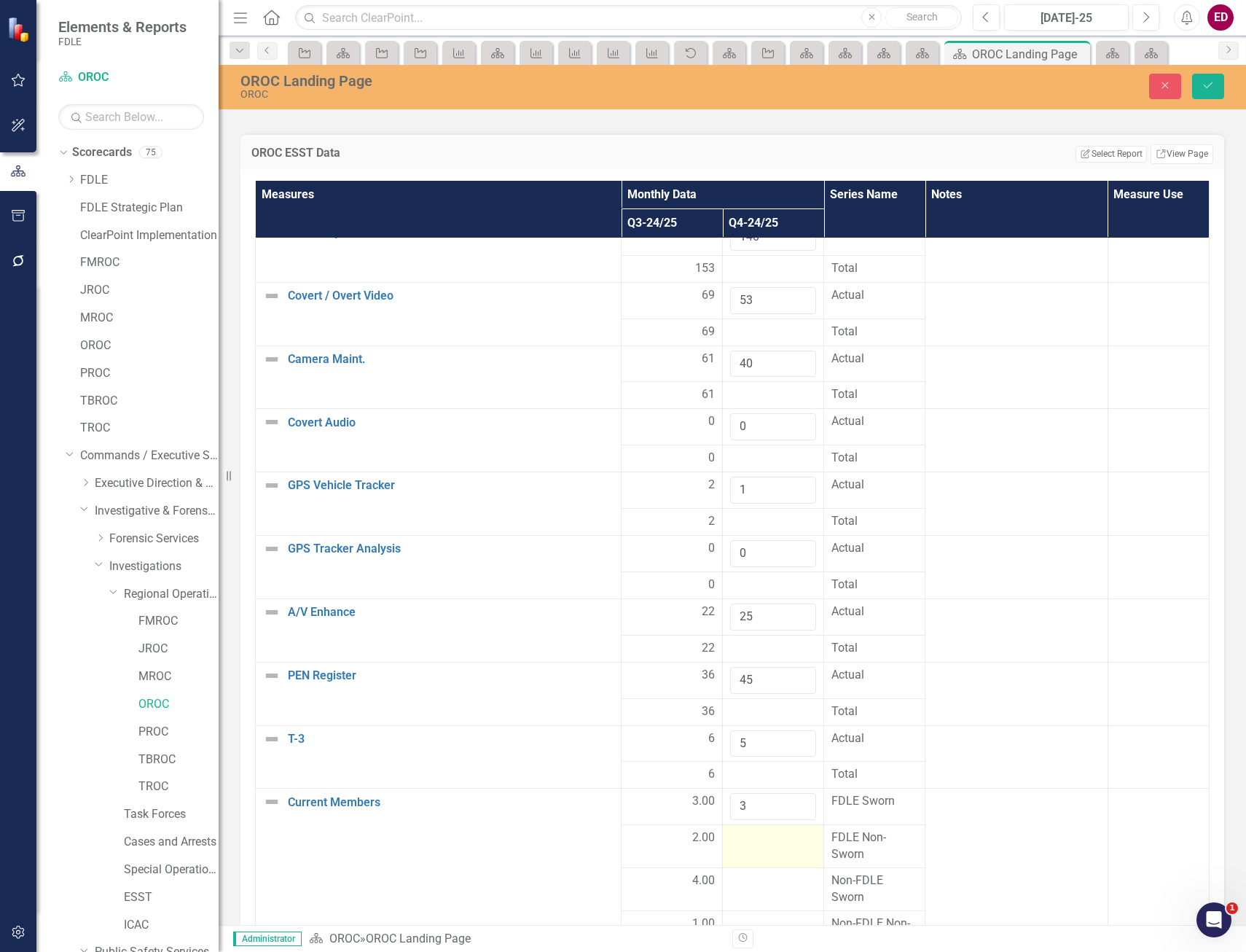
click at [750, 841] on div at bounding box center [773, 838] width 86 height 17
click at [750, 841] on input "number" at bounding box center [773, 843] width 86 height 27
type input "2"
click at [760, 875] on div at bounding box center [773, 881] width 86 height 17
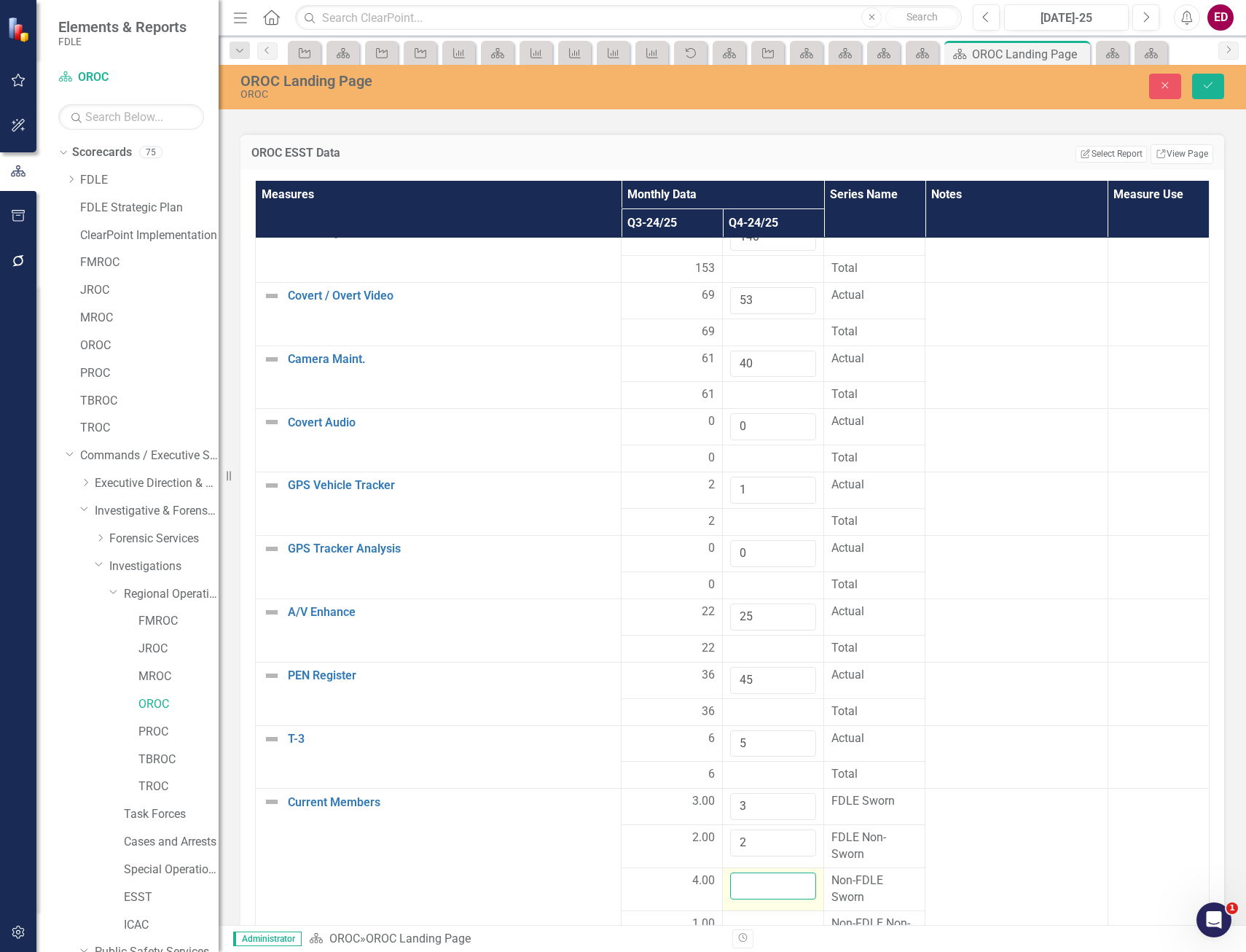
click at [752, 897] on input "number" at bounding box center [773, 886] width 86 height 27
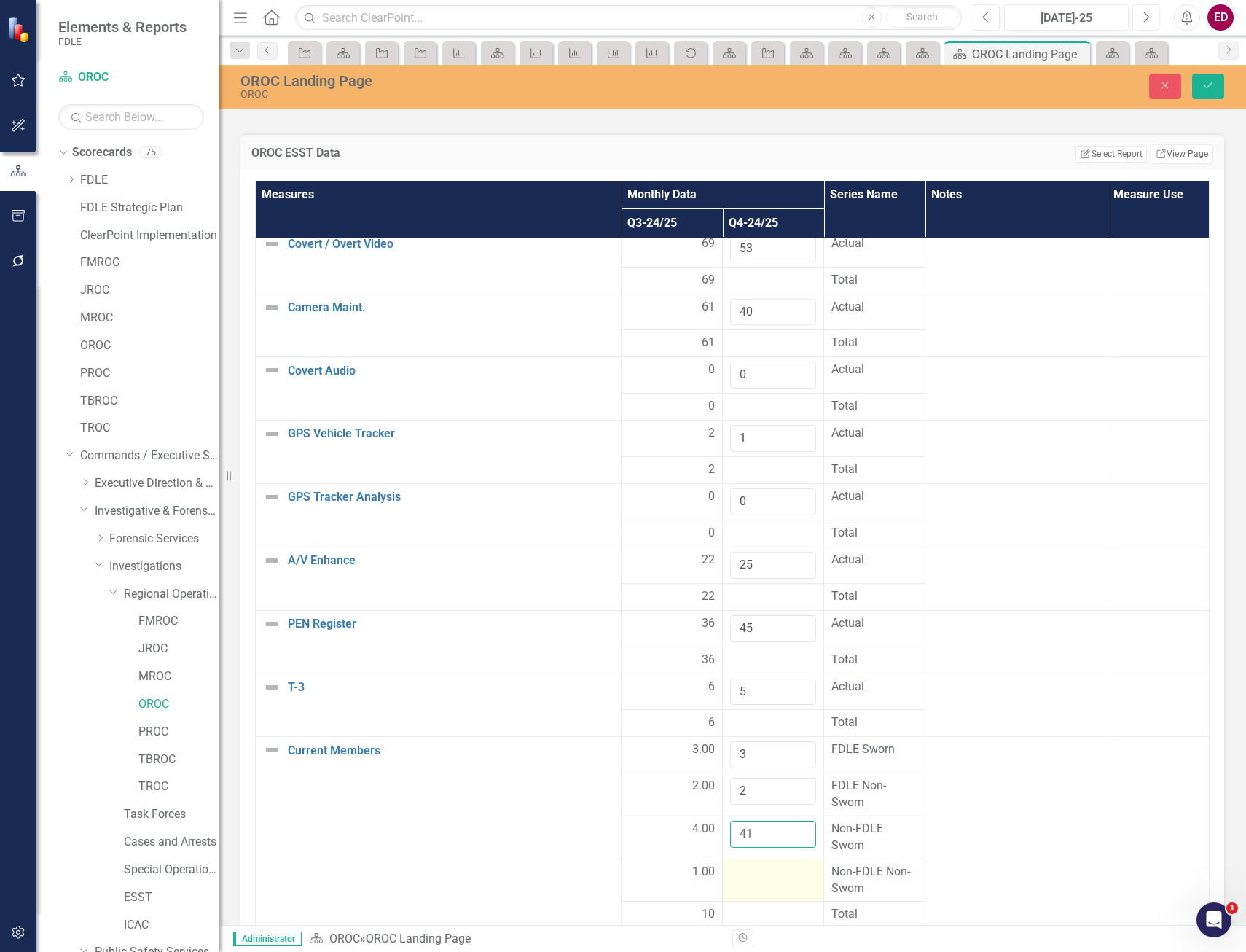
type input "41"
click at [751, 878] on div at bounding box center [773, 872] width 86 height 17
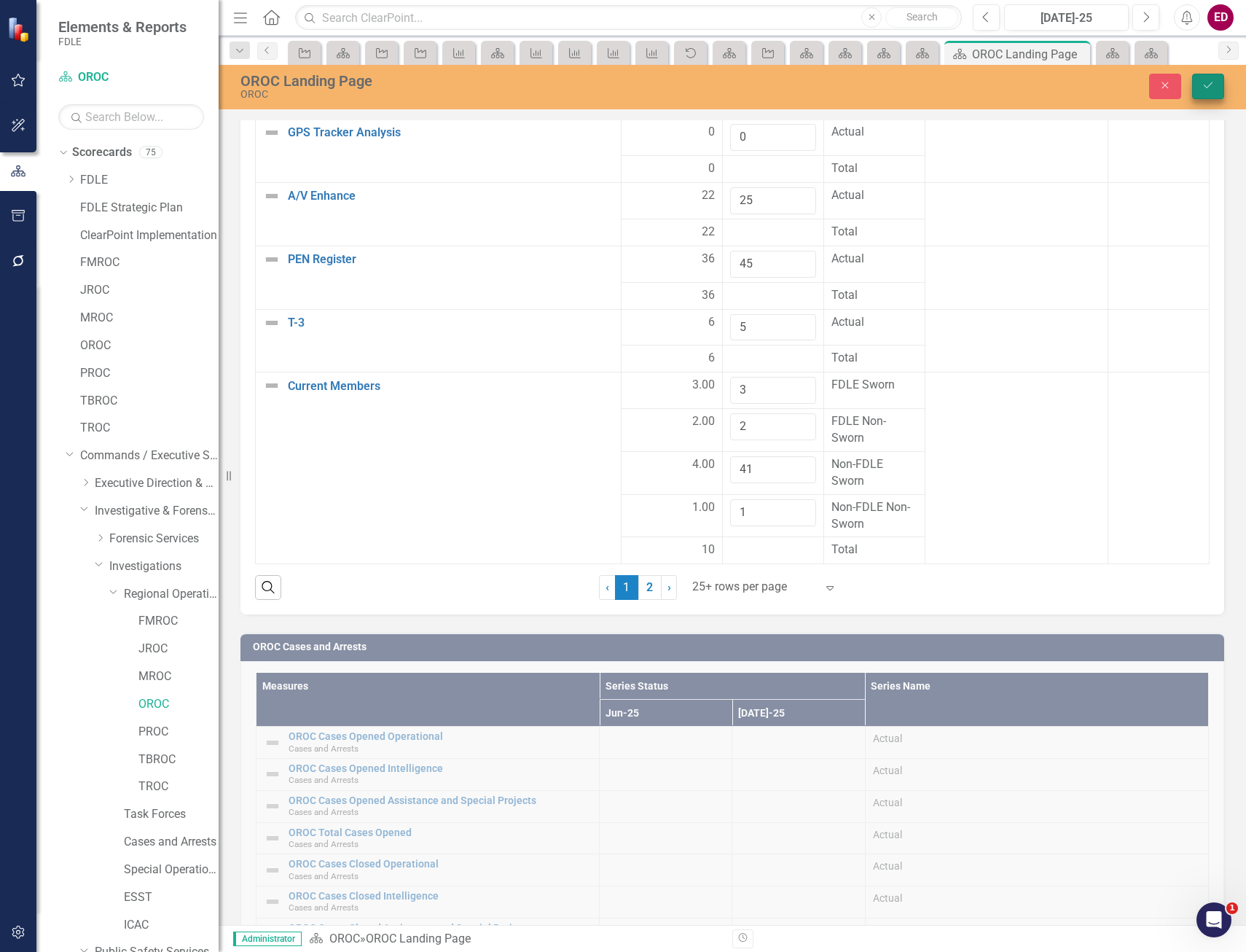
type input "1"
click at [1213, 87] on icon "Save" at bounding box center [1209, 85] width 14 height 11
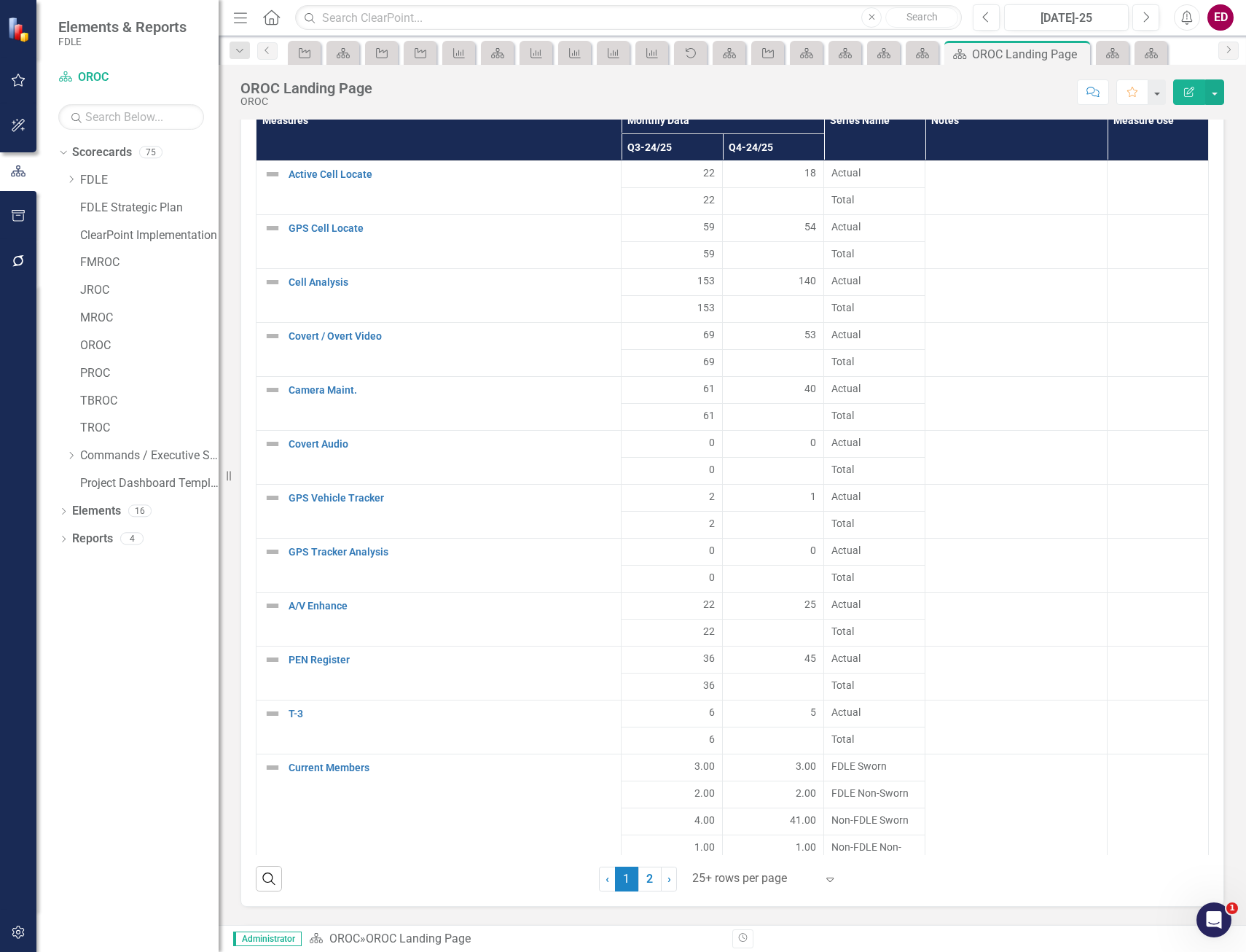
scroll to position [46, 0]
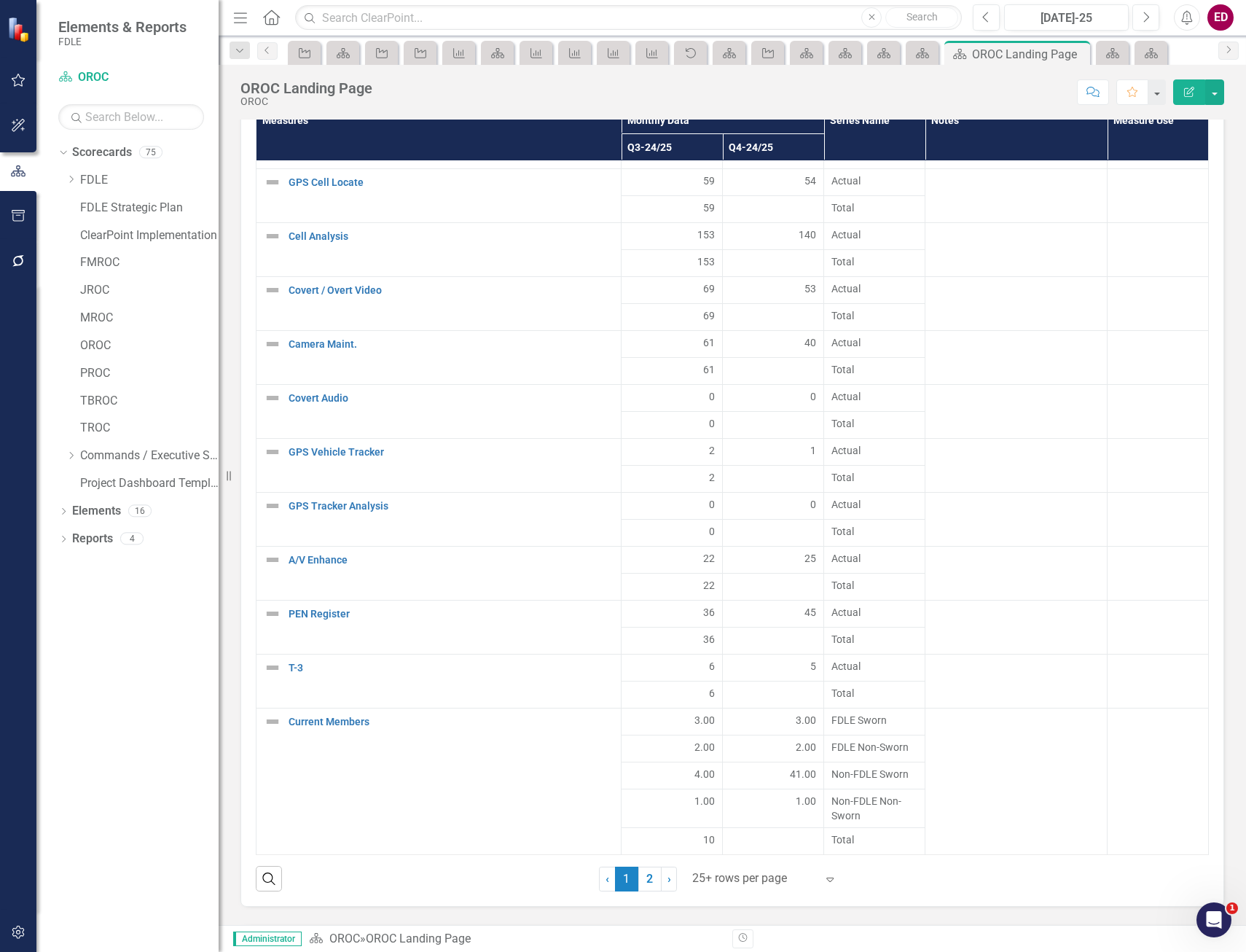
click at [641, 881] on link "2" at bounding box center [651, 879] width 23 height 25
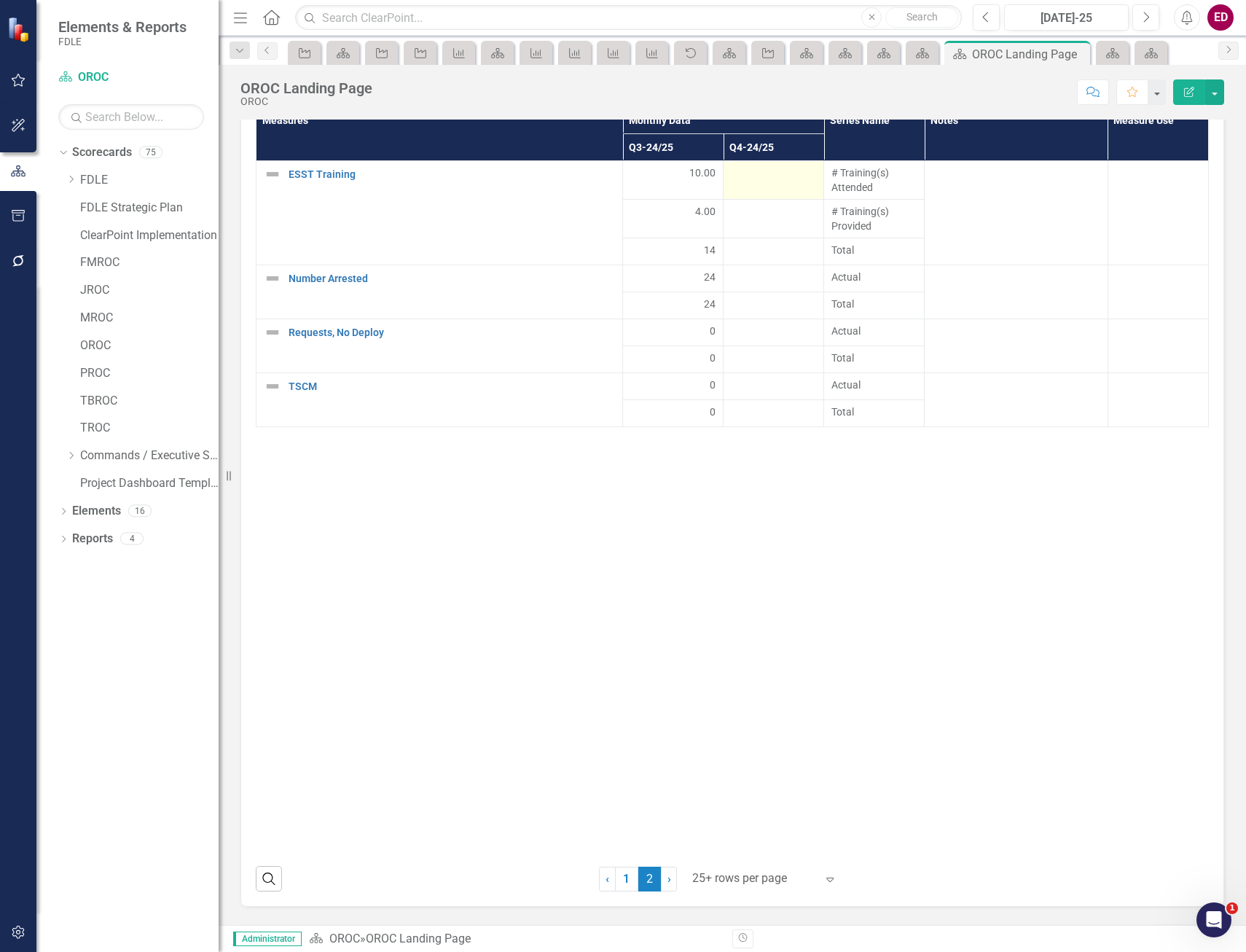
click at [741, 168] on div at bounding box center [774, 174] width 85 height 17
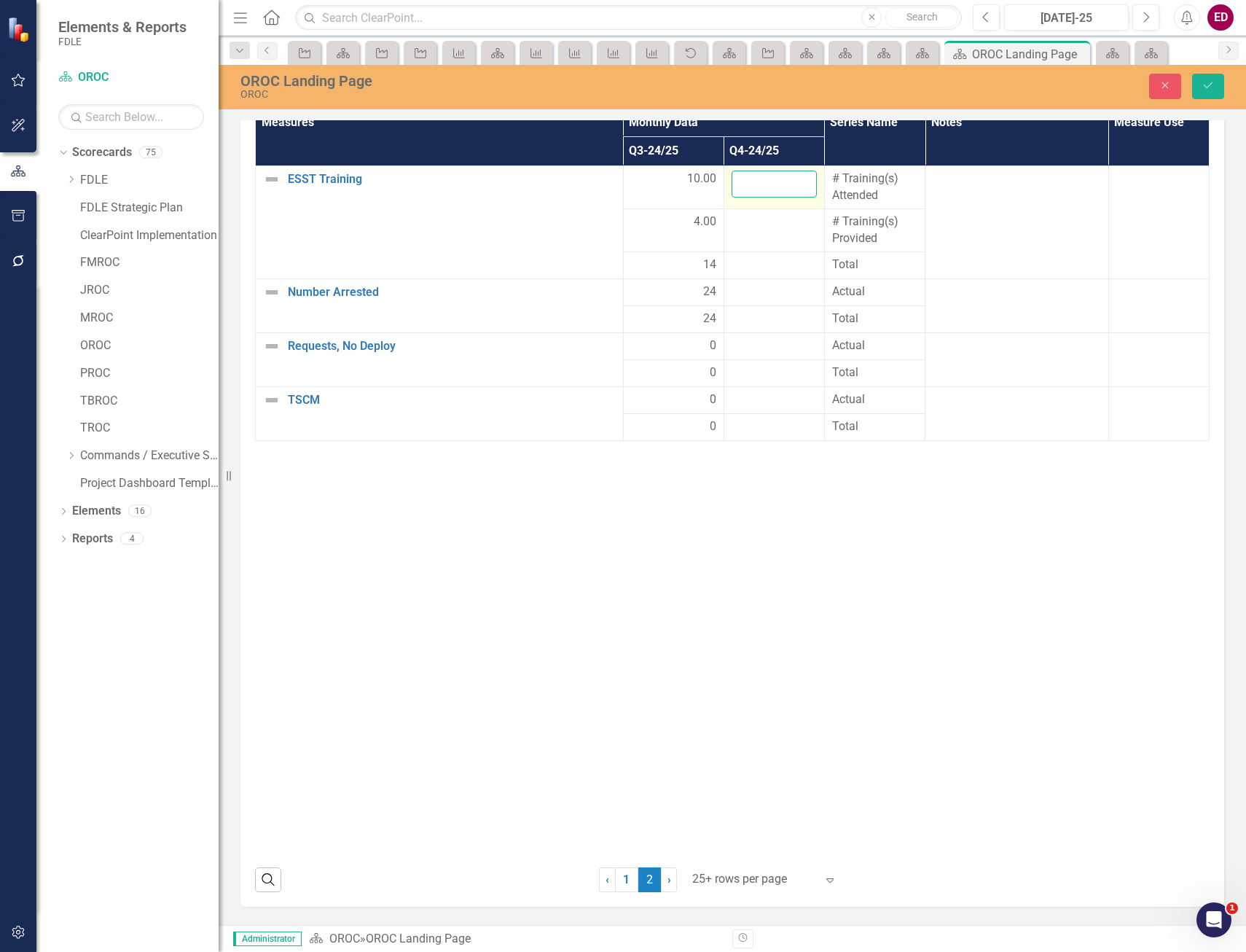
click at [756, 186] on input "number" at bounding box center [775, 185] width 85 height 27
type input "5"
click at [770, 215] on div at bounding box center [775, 222] width 85 height 17
click at [760, 221] on input "number" at bounding box center [775, 227] width 85 height 27
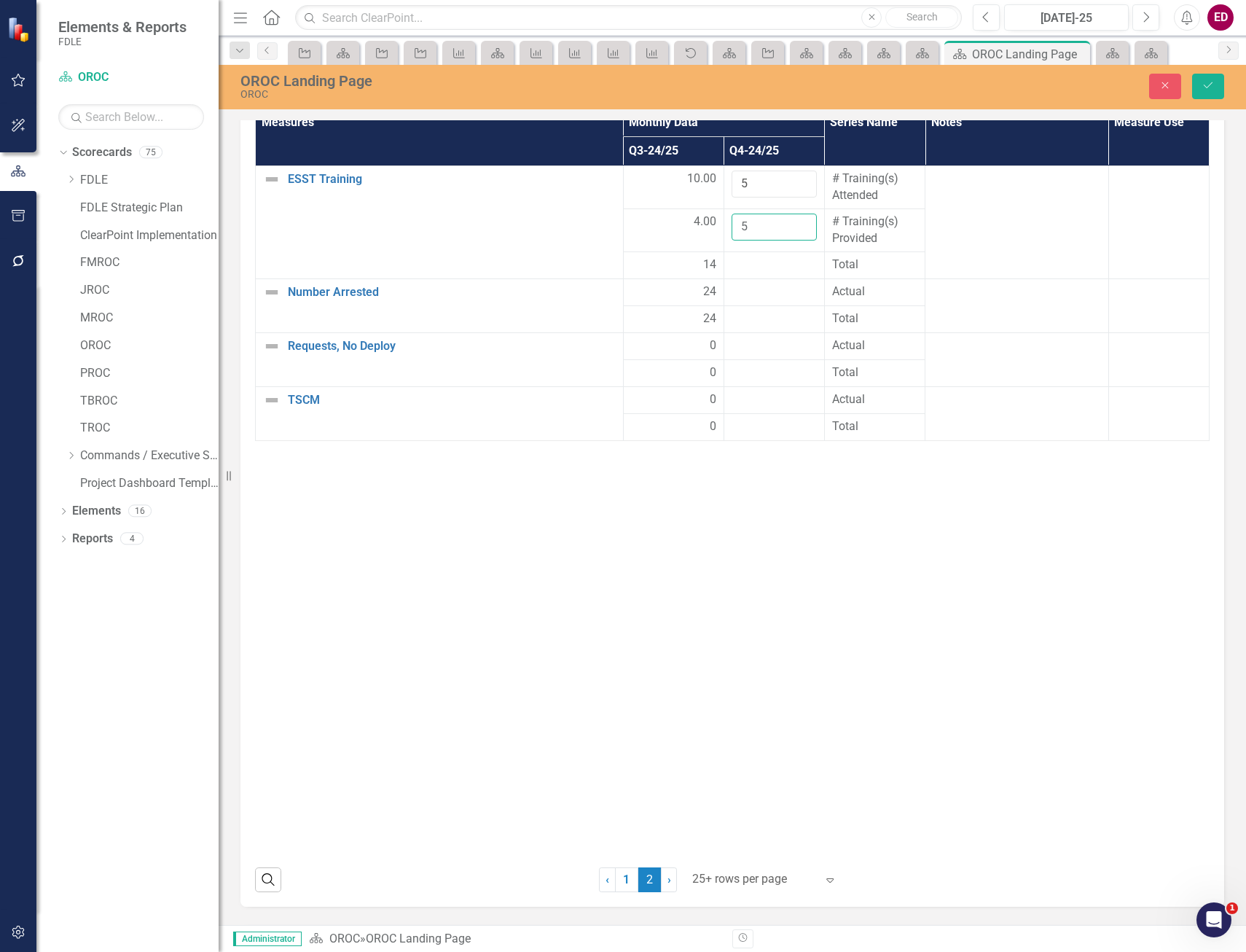
type input "5"
click at [774, 276] on td at bounding box center [774, 265] width 101 height 27
click at [772, 299] on div at bounding box center [775, 292] width 85 height 17
click at [764, 297] on input "number" at bounding box center [775, 297] width 85 height 27
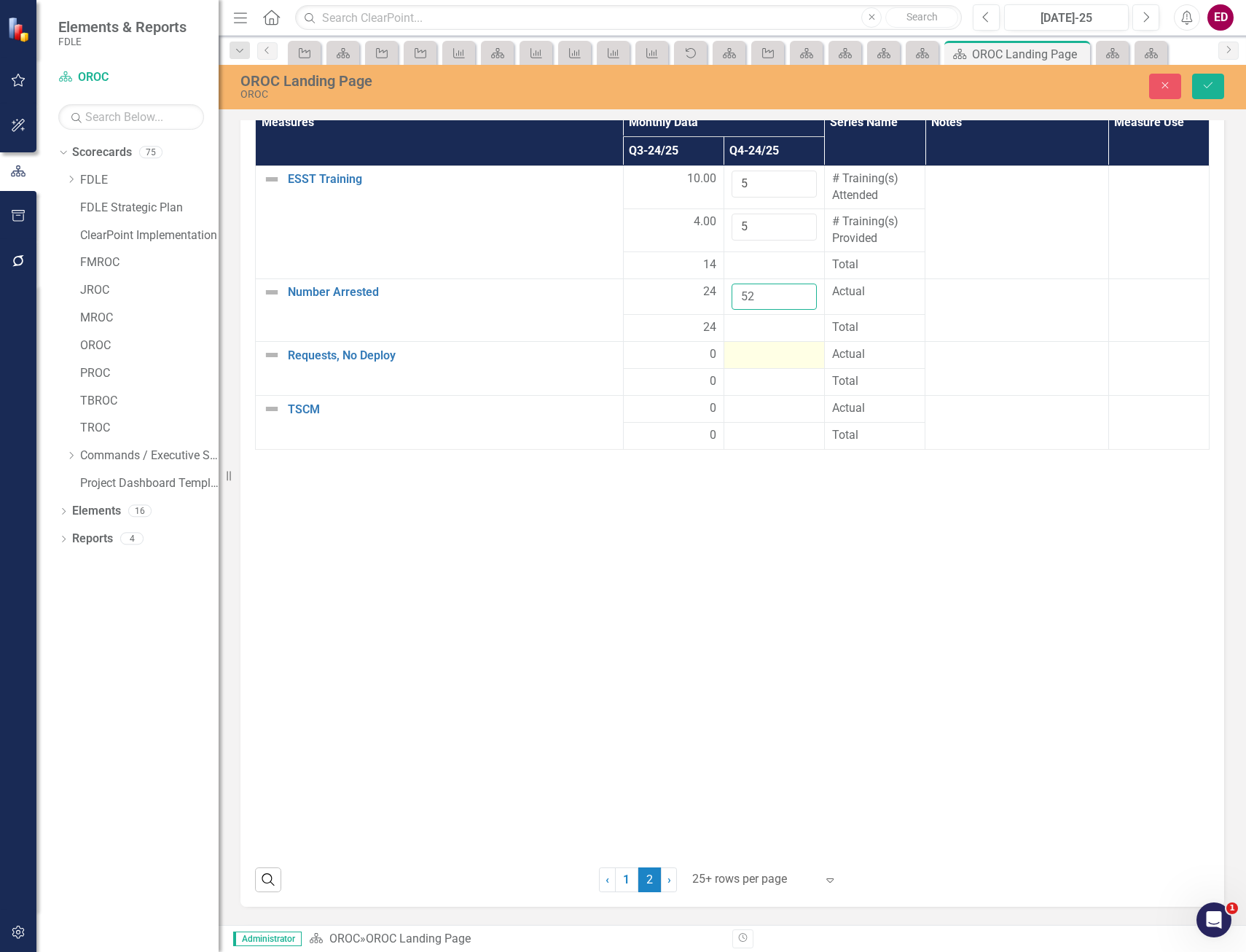
type input "52"
click at [776, 351] on div at bounding box center [775, 356] width 85 height 17
click at [776, 351] on input "number" at bounding box center [775, 360] width 85 height 27
type input "0"
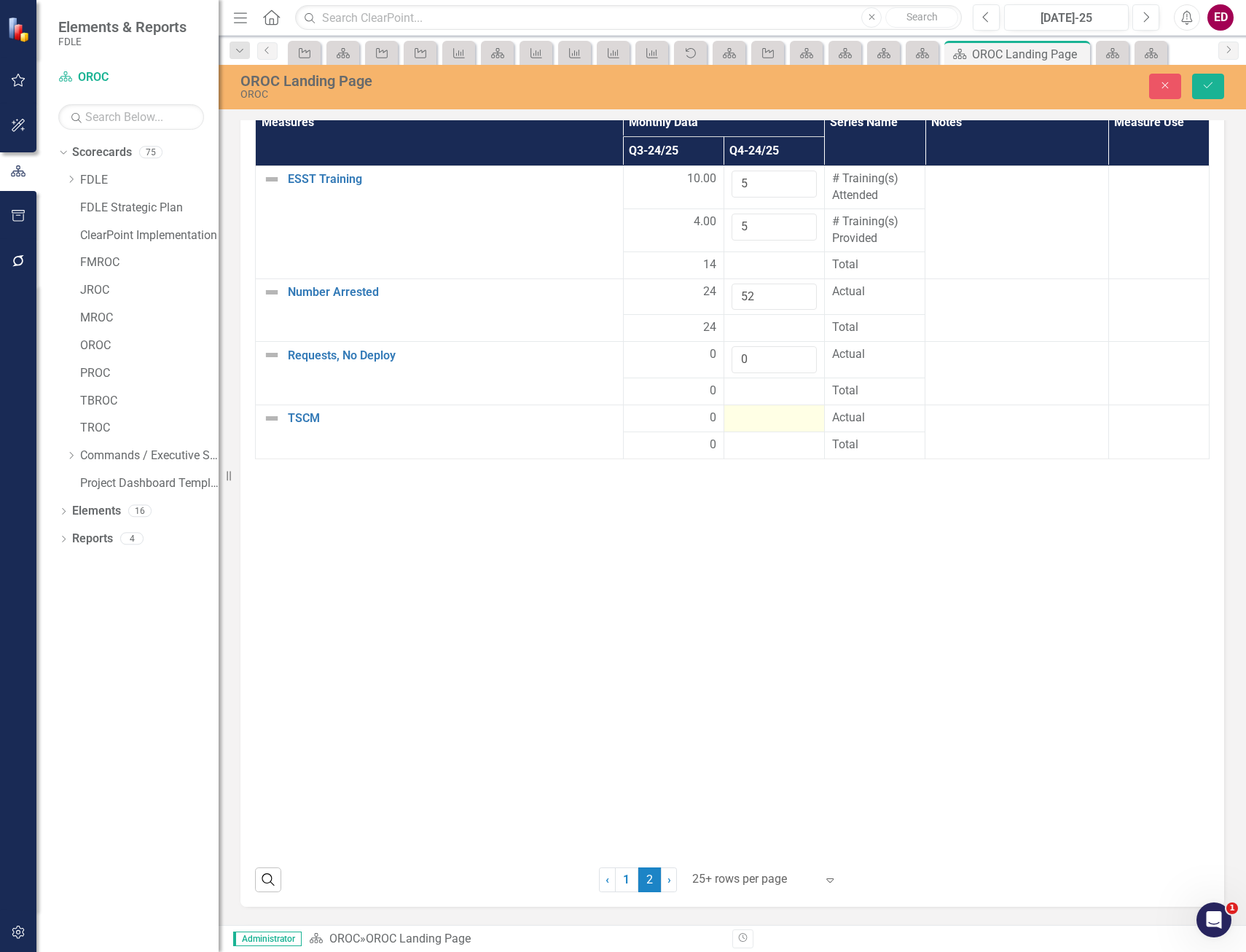
click at [755, 420] on div at bounding box center [775, 419] width 85 height 17
click at [755, 420] on input "number" at bounding box center [775, 424] width 85 height 27
type input "0"
click at [1212, 85] on icon "Save" at bounding box center [1209, 85] width 14 height 11
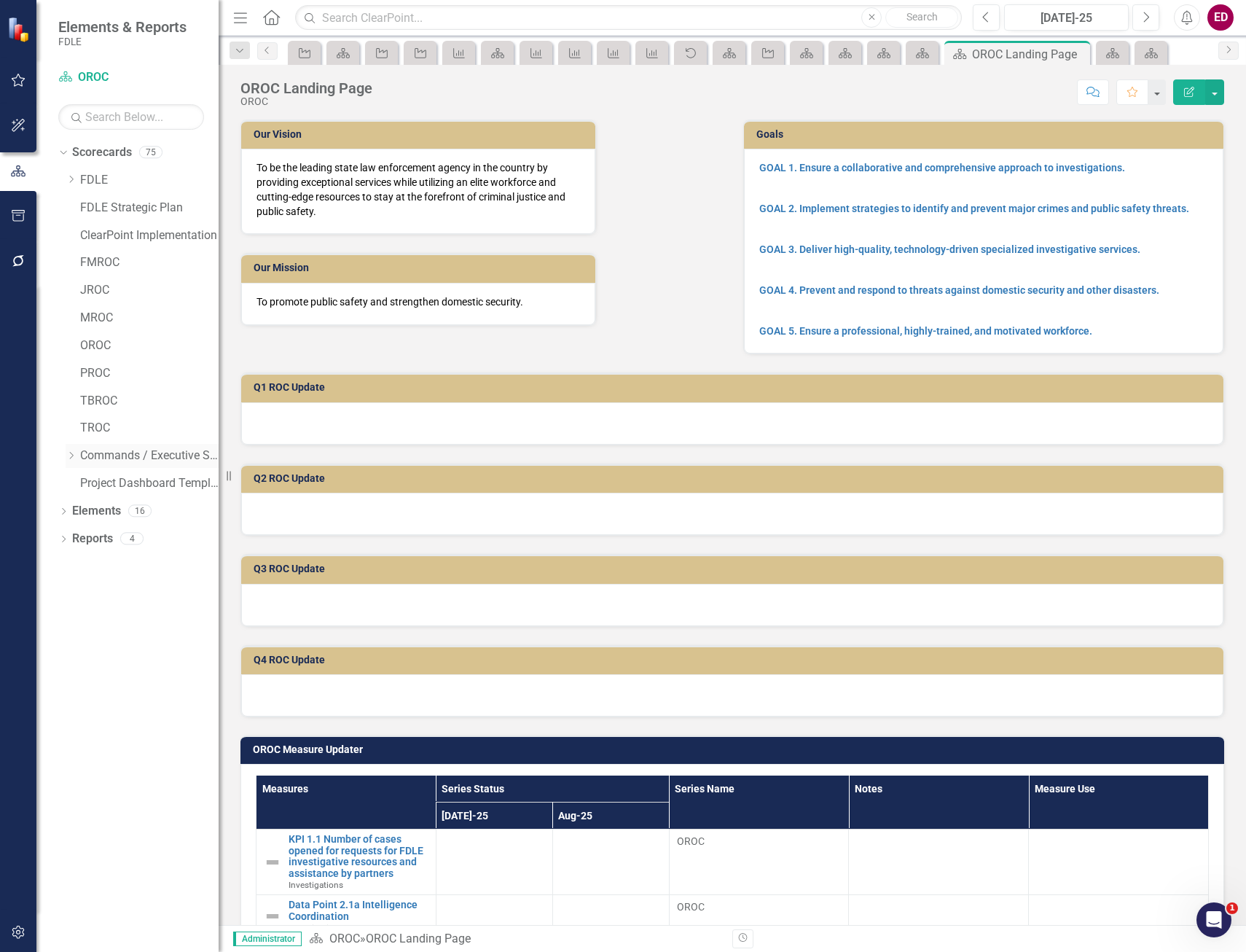
click at [81, 455] on link "Commands / Executive Support Branch" at bounding box center [150, 456] width 139 height 17
click at [68, 455] on icon "Dropdown" at bounding box center [71, 456] width 11 height 9
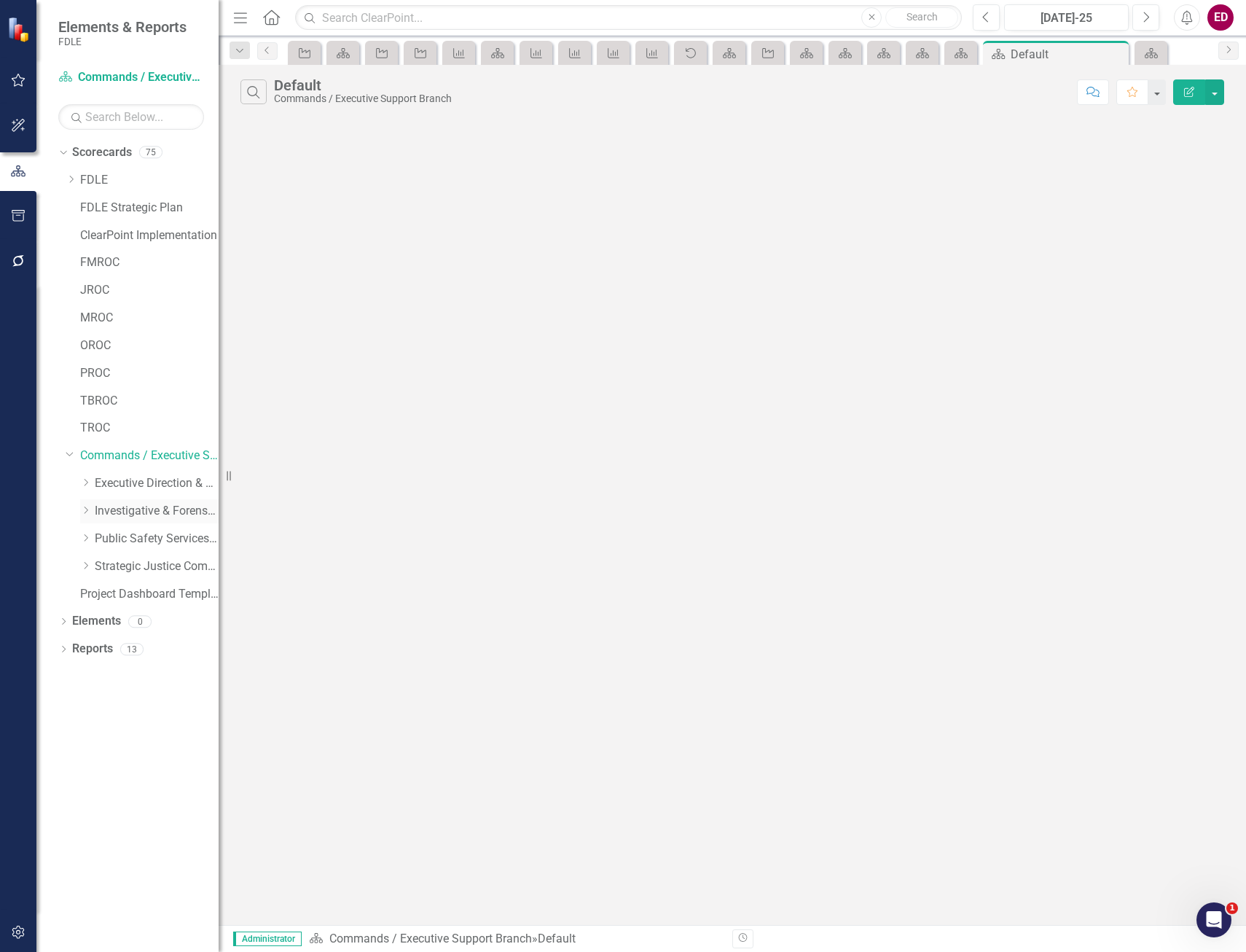
click at [84, 513] on icon "Dropdown" at bounding box center [85, 510] width 11 height 9
click at [103, 563] on icon "Dropdown" at bounding box center [100, 565] width 11 height 9
click at [118, 602] on div "Dropdown Regional Operations Centers" at bounding box center [164, 595] width 110 height 24
click at [115, 596] on icon at bounding box center [116, 594] width 4 height 8
click at [162, 727] on link "PROC" at bounding box center [179, 731] width 81 height 17
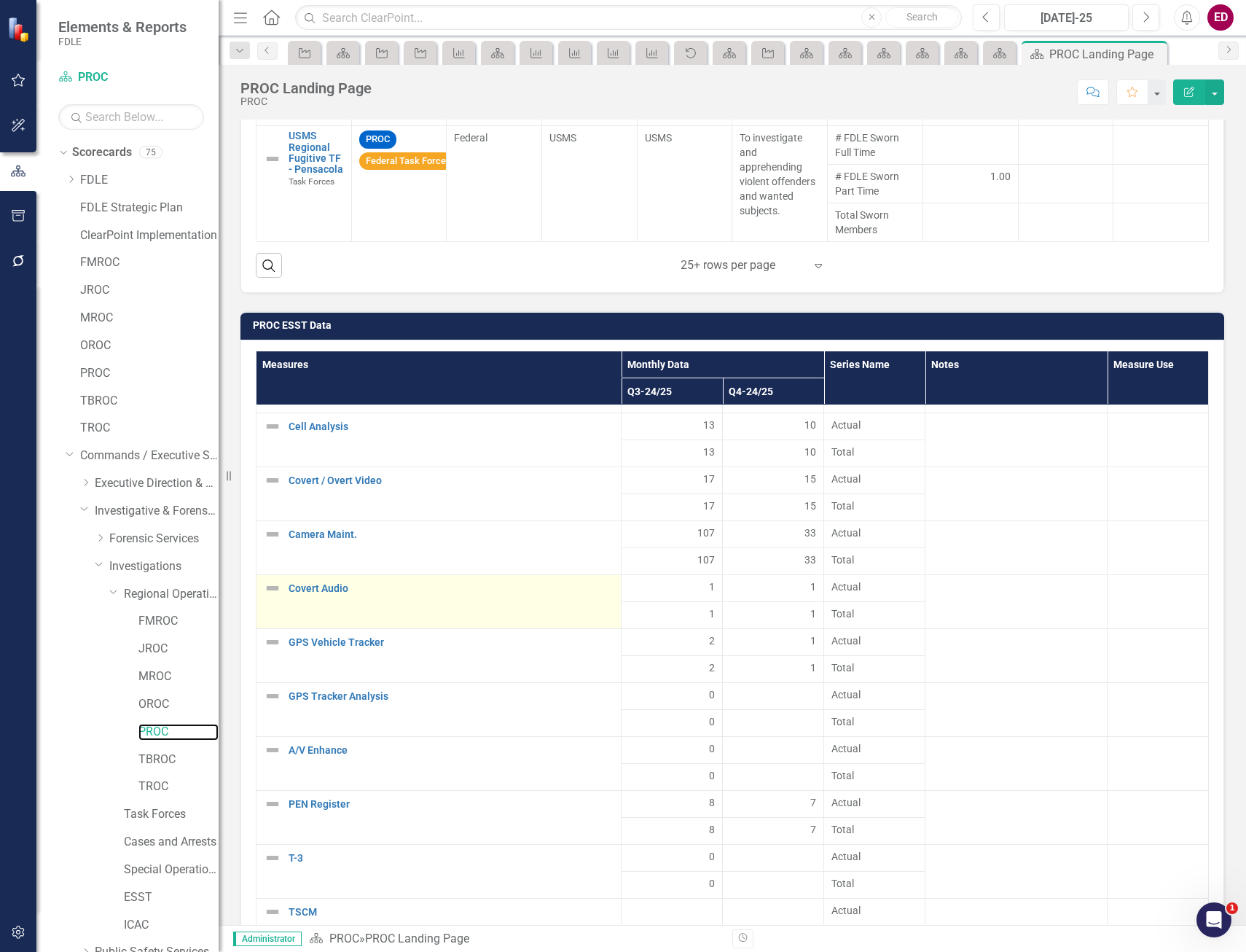
scroll to position [2261, 0]
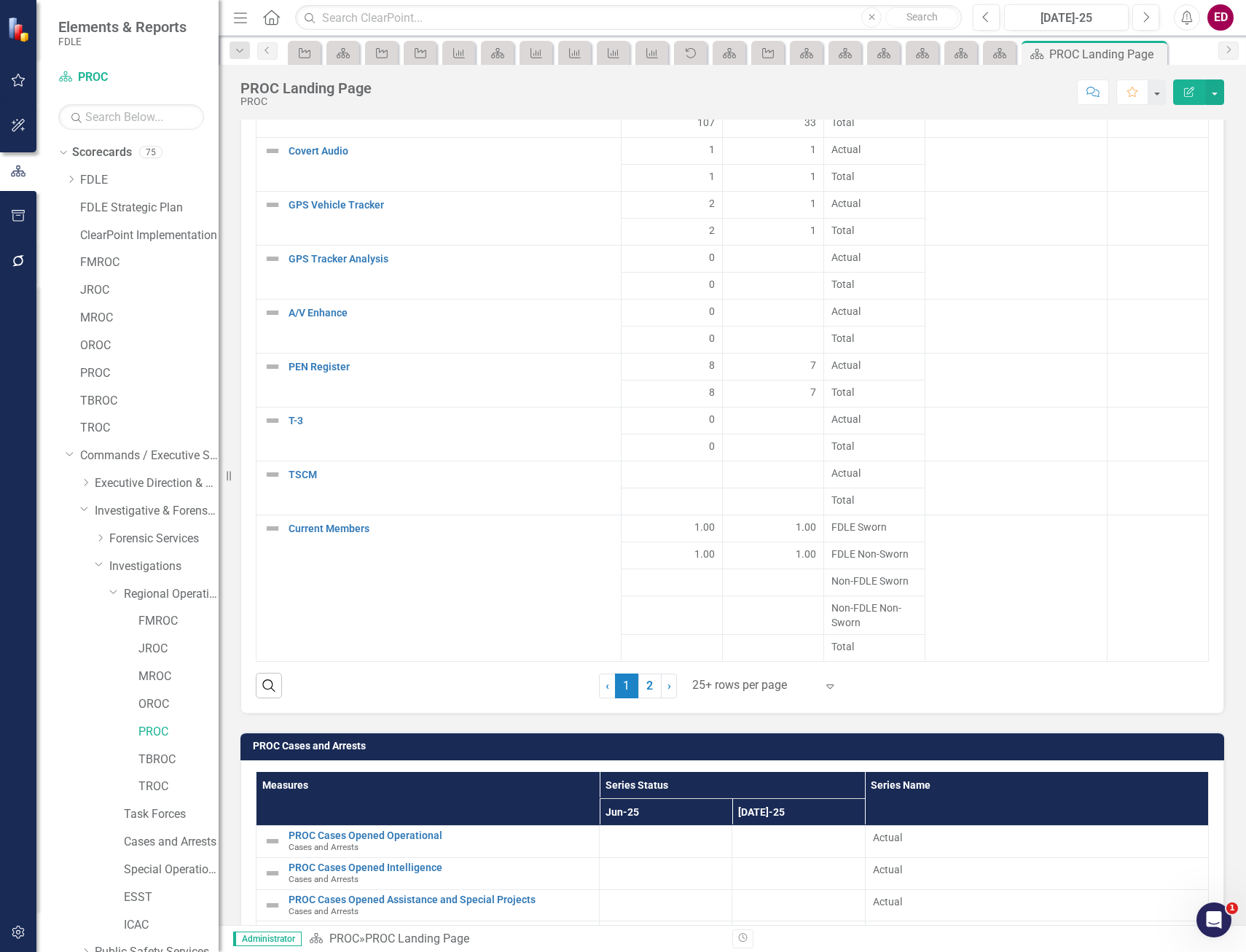
click at [651, 693] on link "2" at bounding box center [651, 687] width 23 height 25
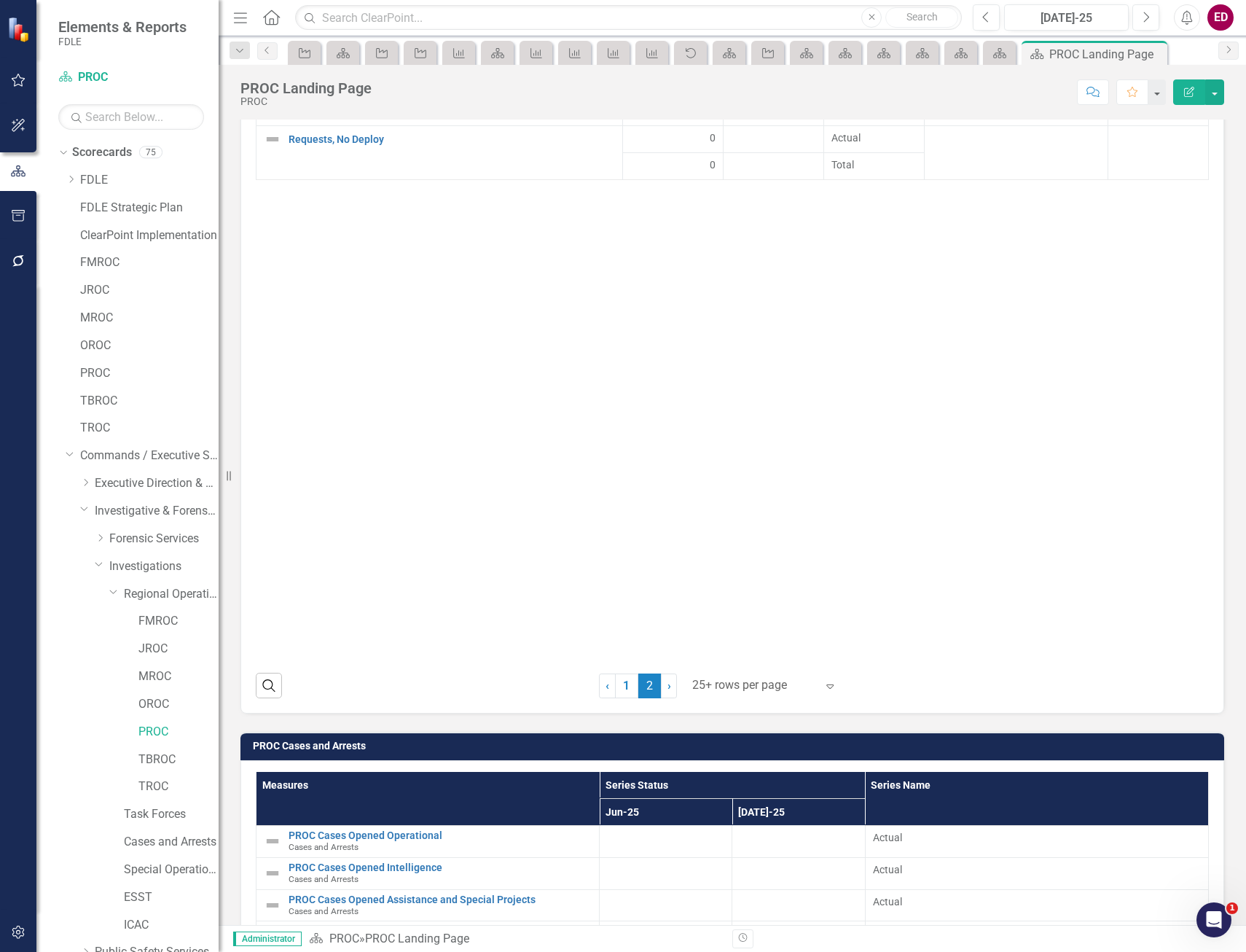
scroll to position [1969, 0]
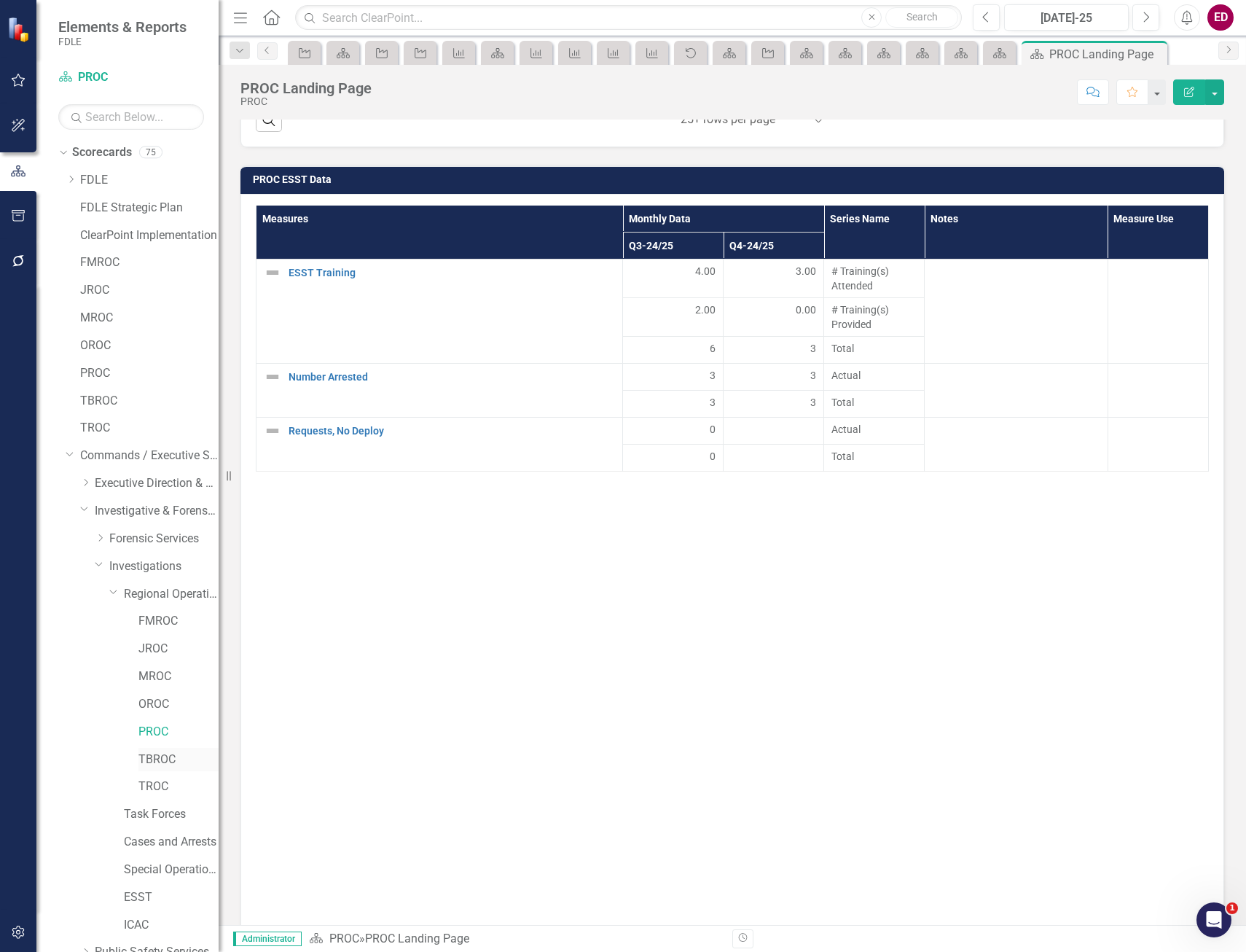
click at [168, 765] on link "TBROC" at bounding box center [179, 760] width 81 height 17
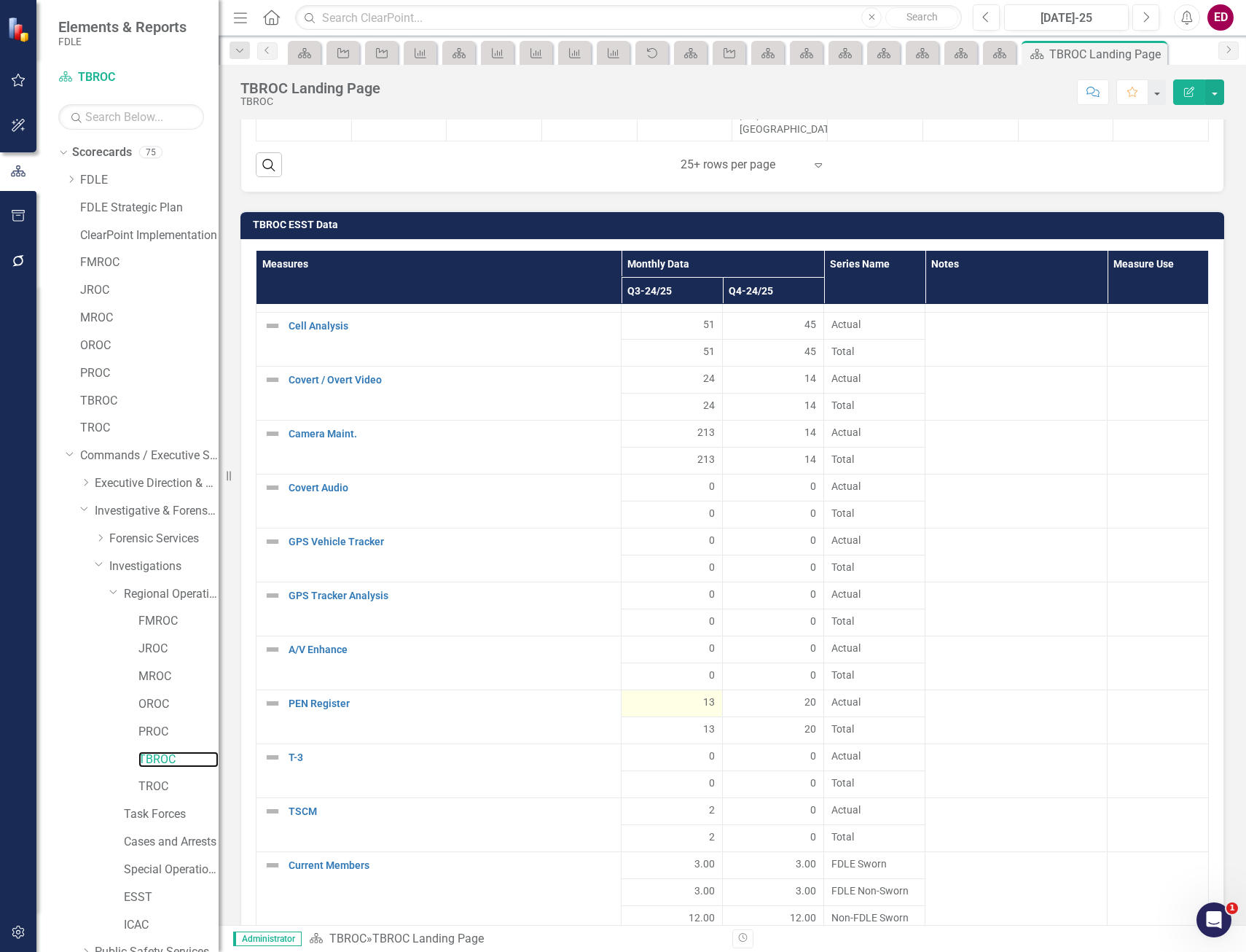
scroll to position [2215, 0]
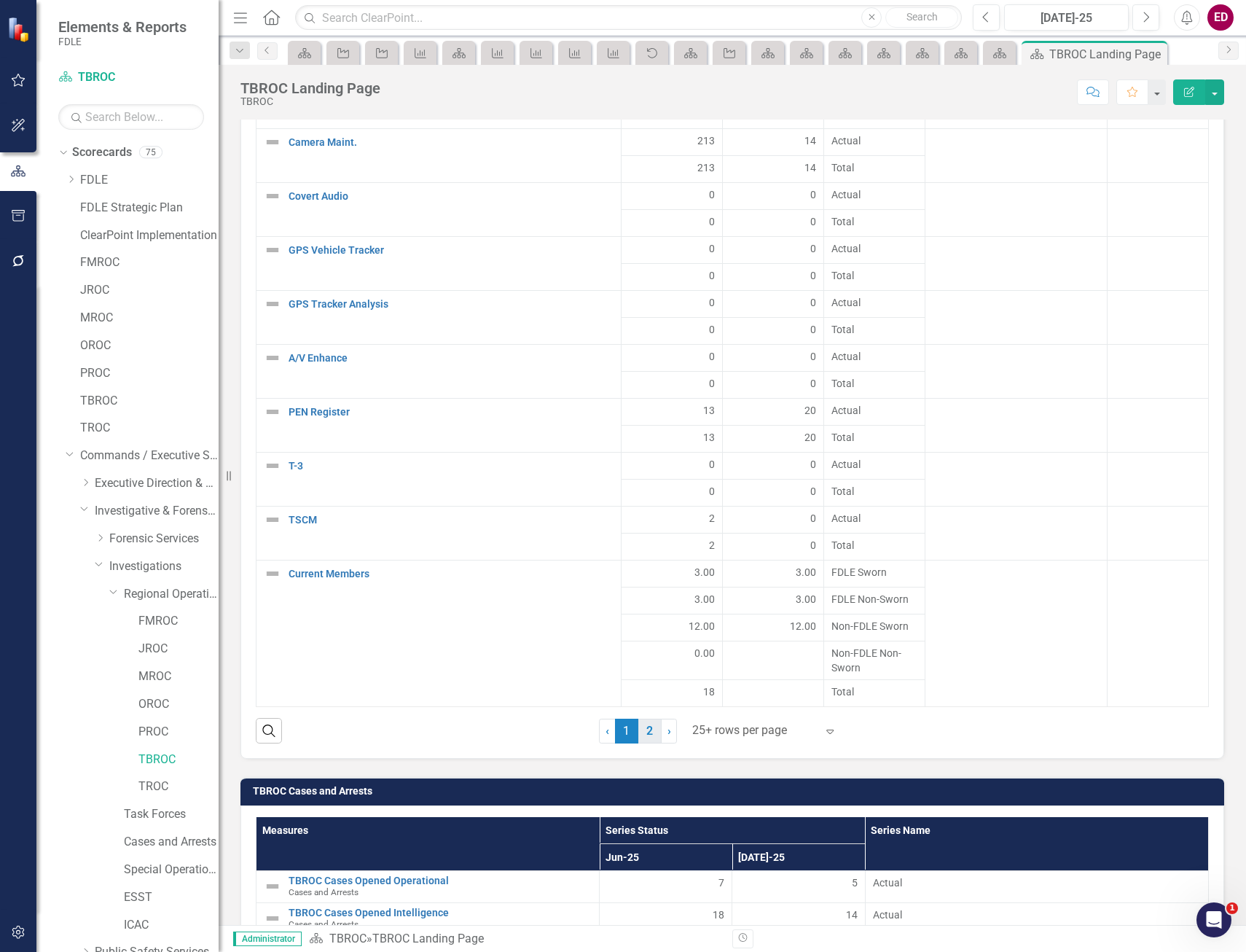
click at [648, 735] on link "2" at bounding box center [651, 731] width 23 height 25
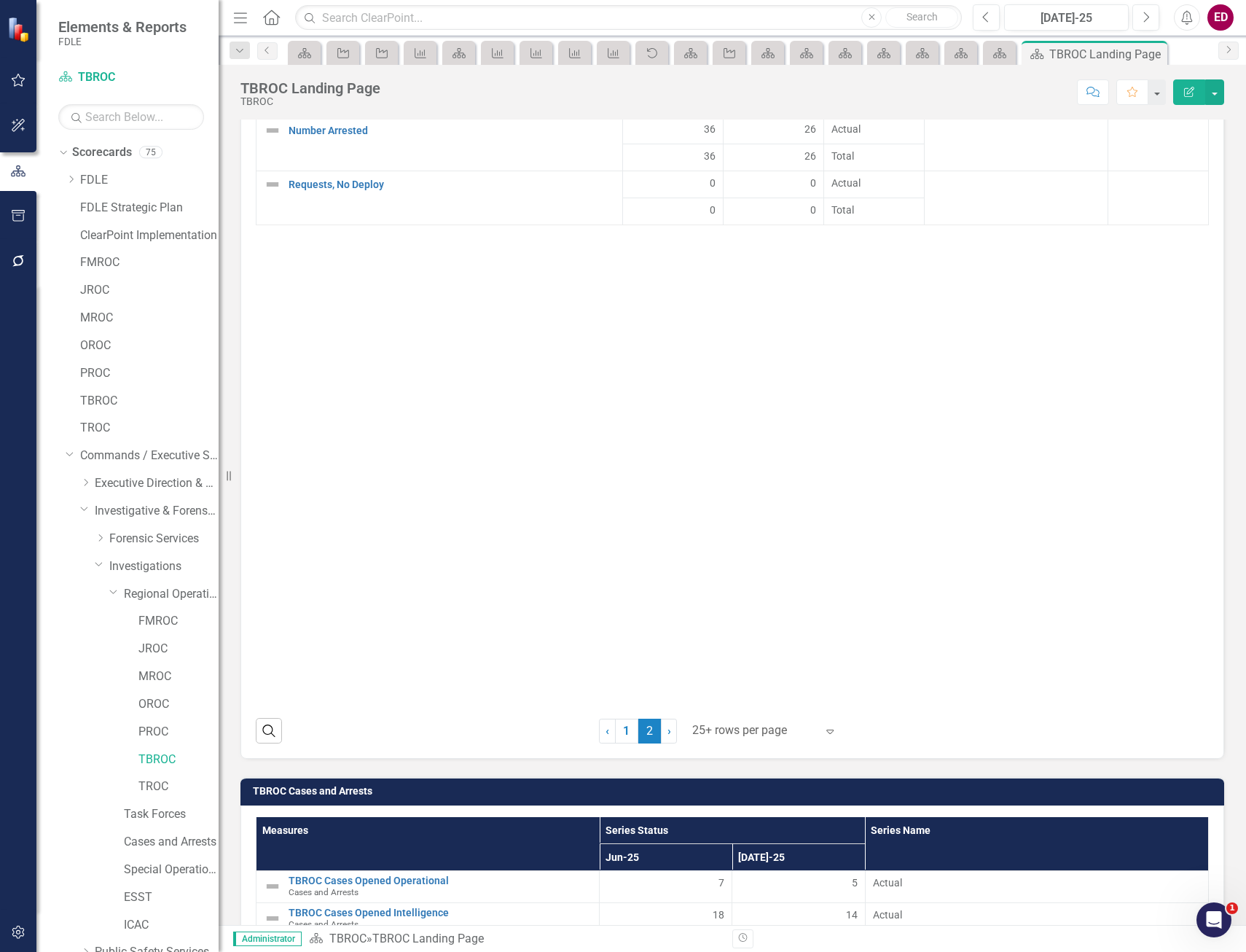
scroll to position [2069, 0]
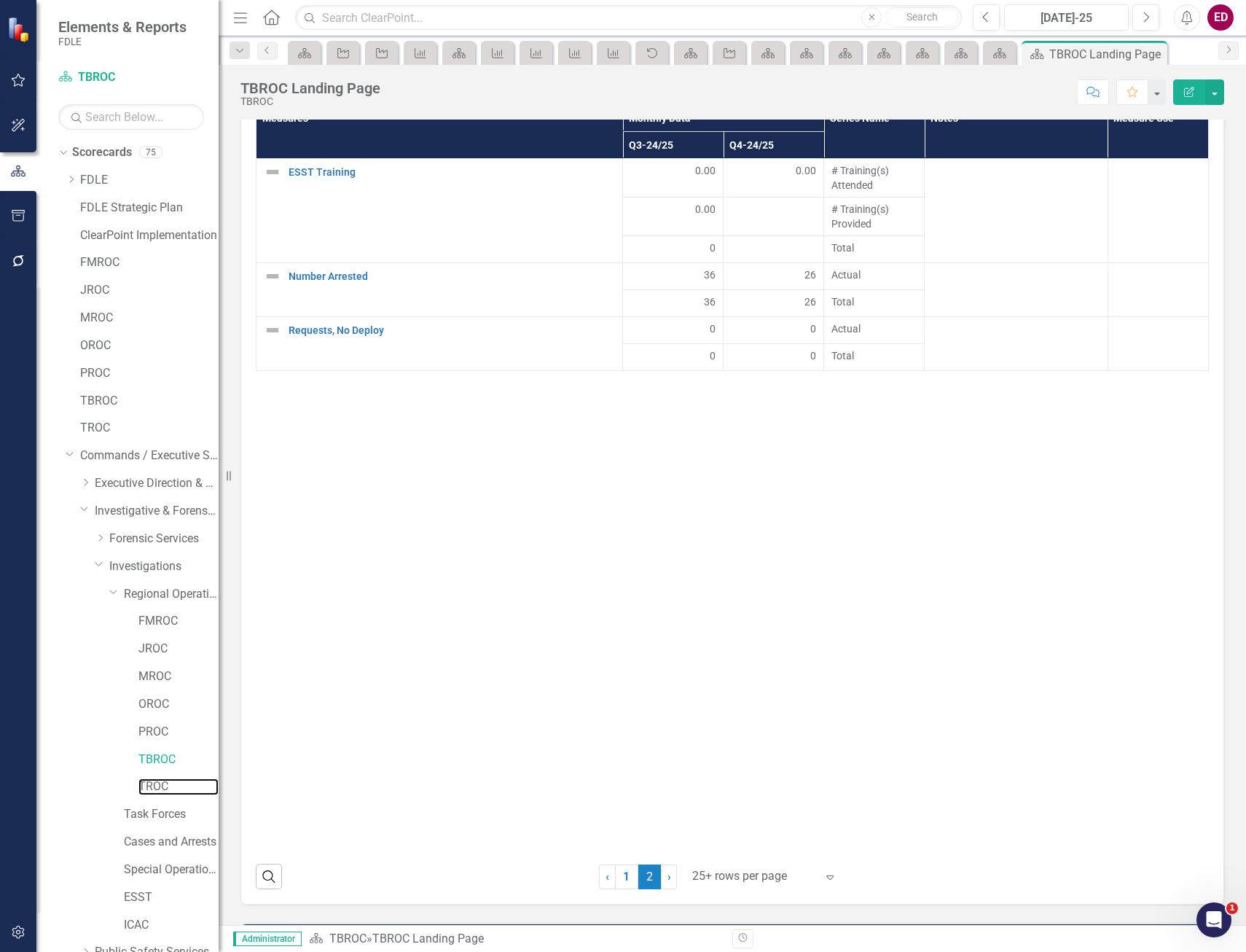
drag, startPoint x: 177, startPoint y: 787, endPoint x: 42, endPoint y: 770, distance: 136.1
click at [177, 787] on link "TROC" at bounding box center [179, 787] width 81 height 17
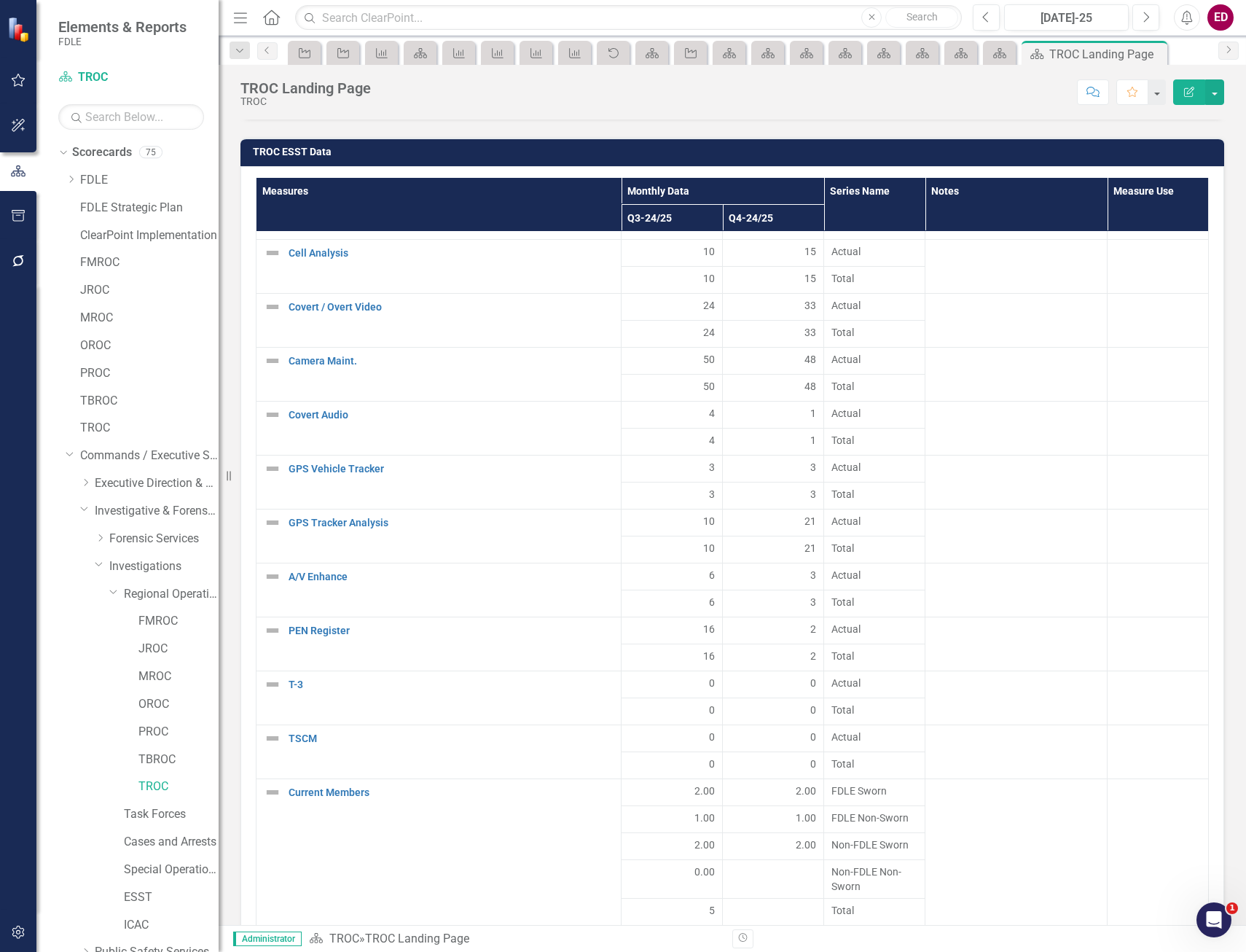
scroll to position [2433, 0]
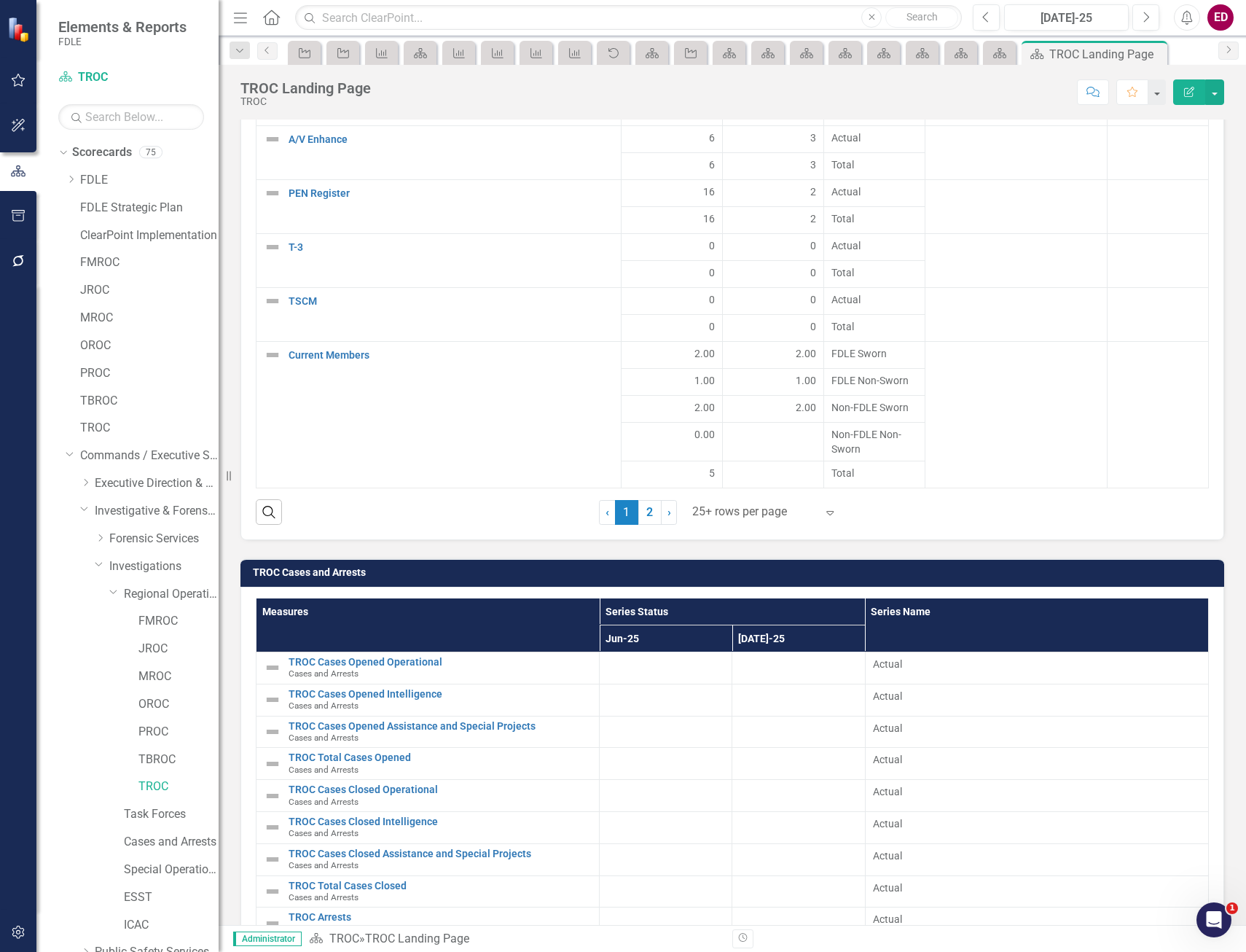
click at [648, 515] on link "2" at bounding box center [651, 513] width 23 height 25
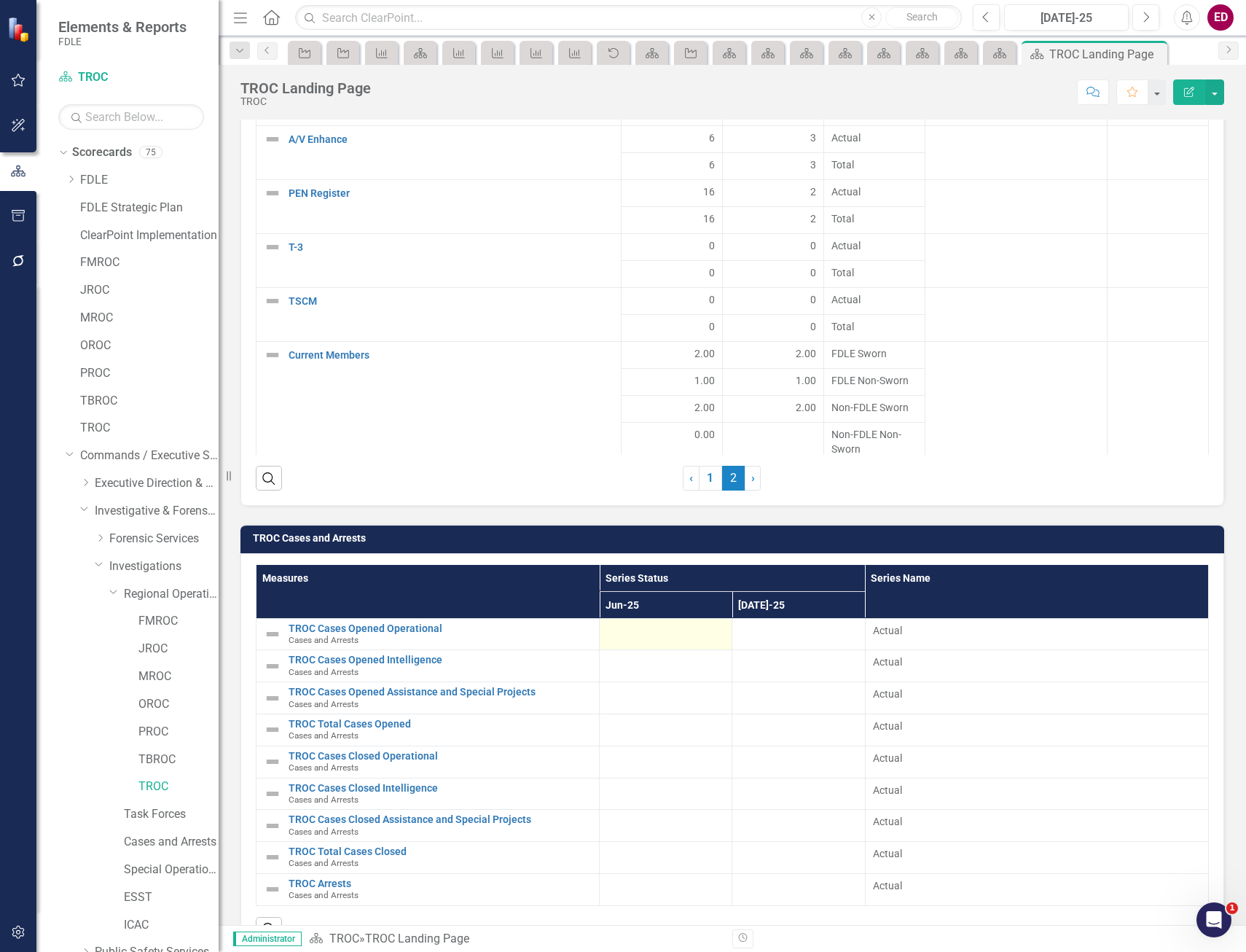
scroll to position [1996, 0]
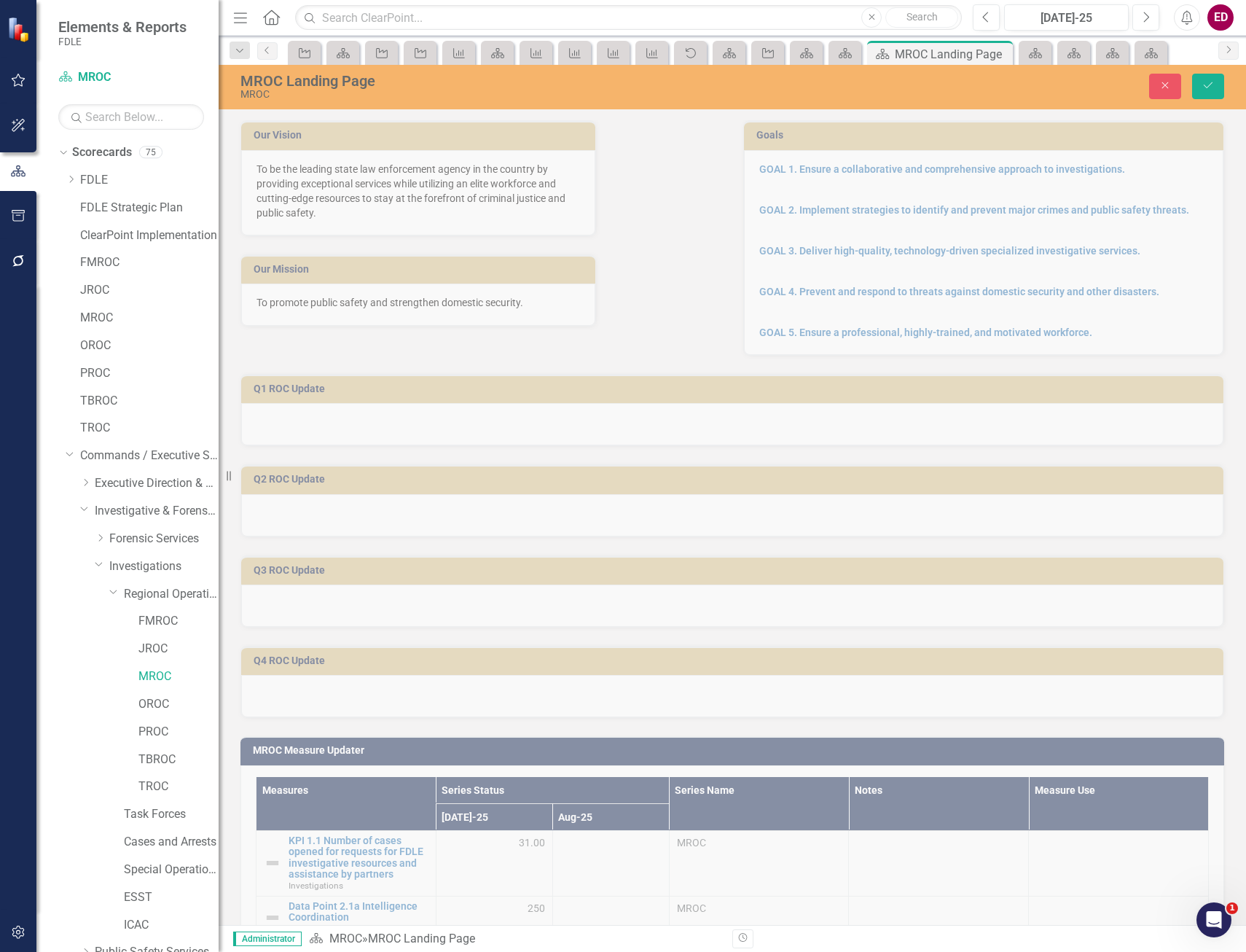
scroll to position [1931, 0]
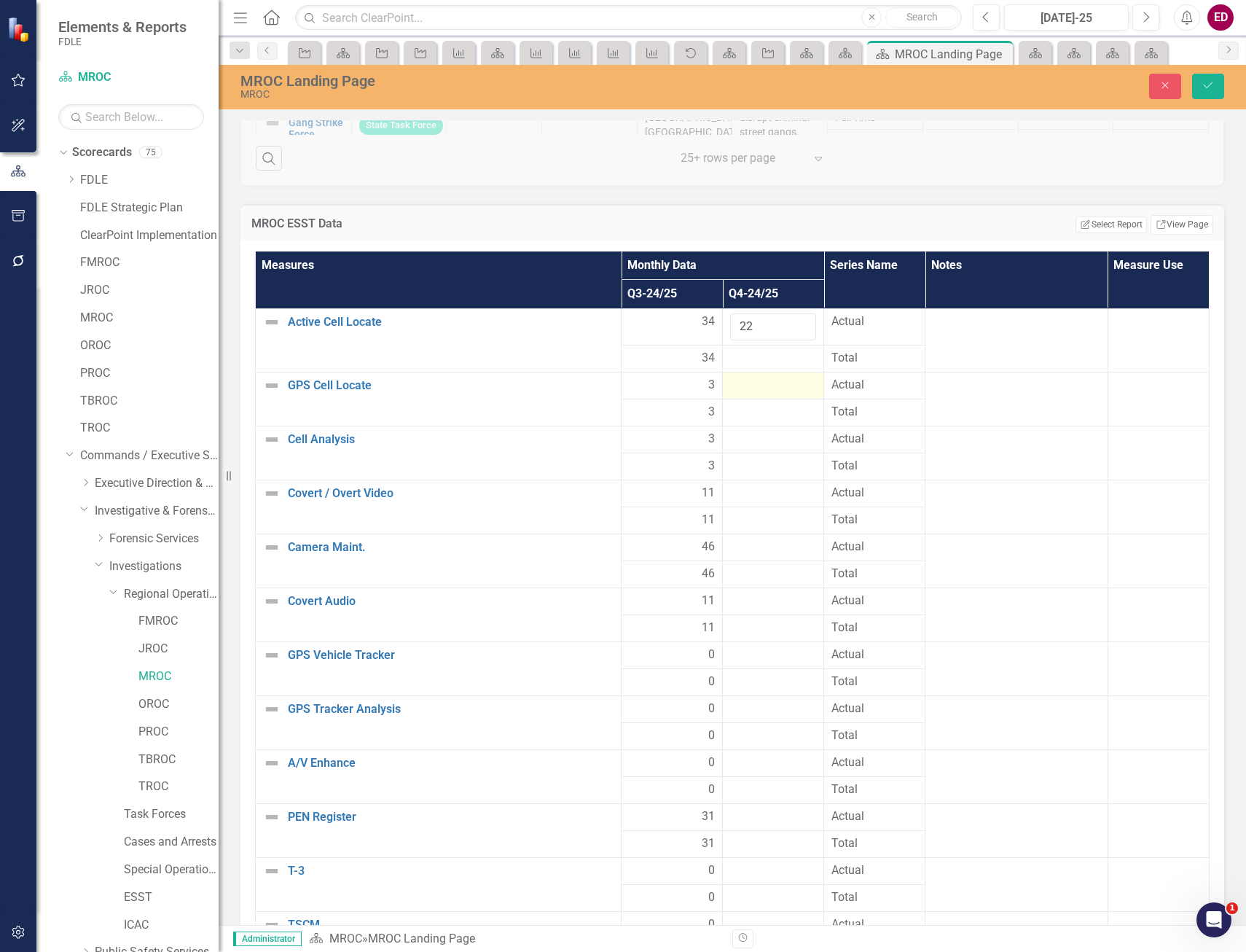
type input "22"
click at [778, 393] on div at bounding box center [773, 386] width 86 height 17
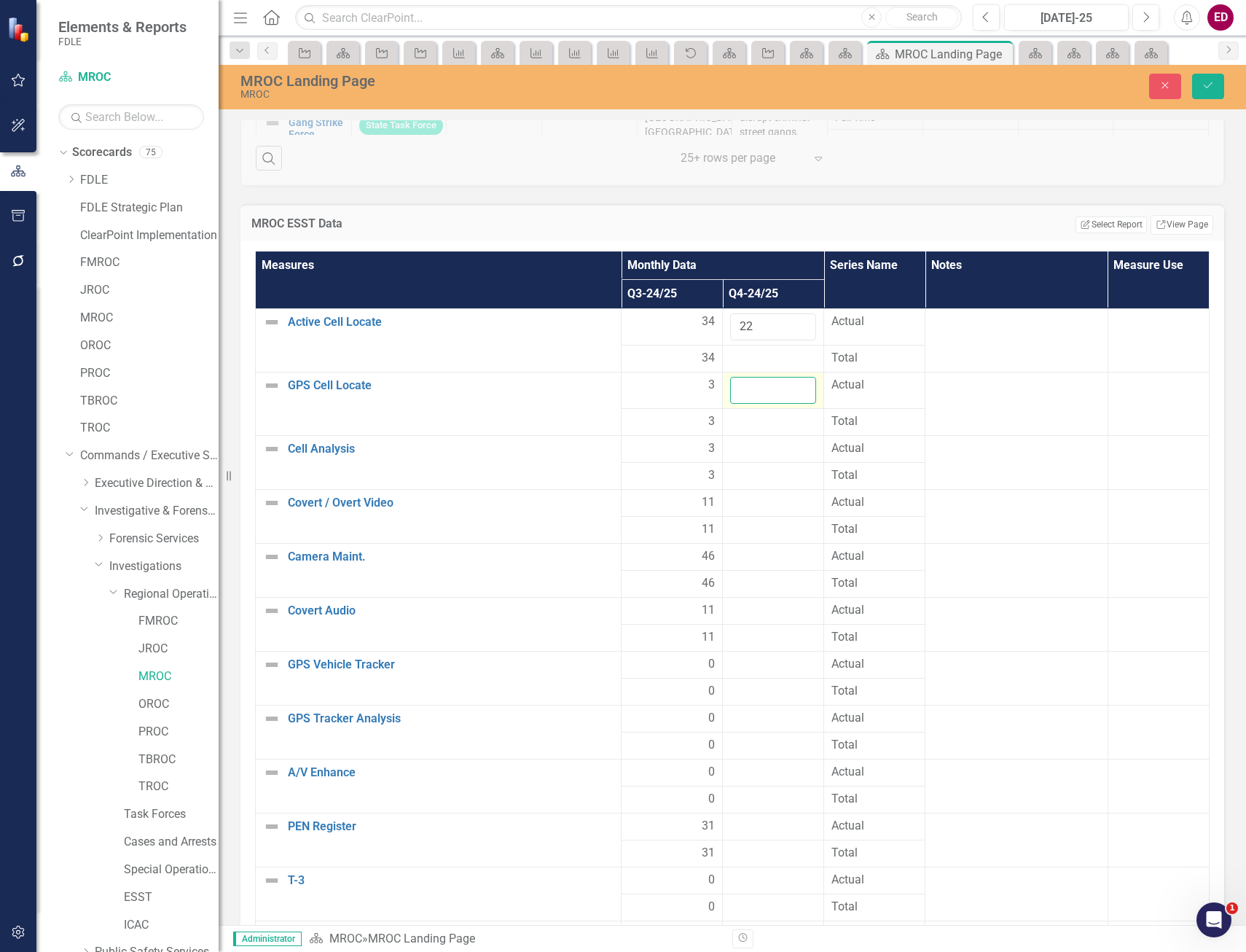
click at [742, 397] on input "number" at bounding box center [773, 391] width 86 height 27
type input "1"
click at [758, 446] on div at bounding box center [773, 449] width 86 height 17
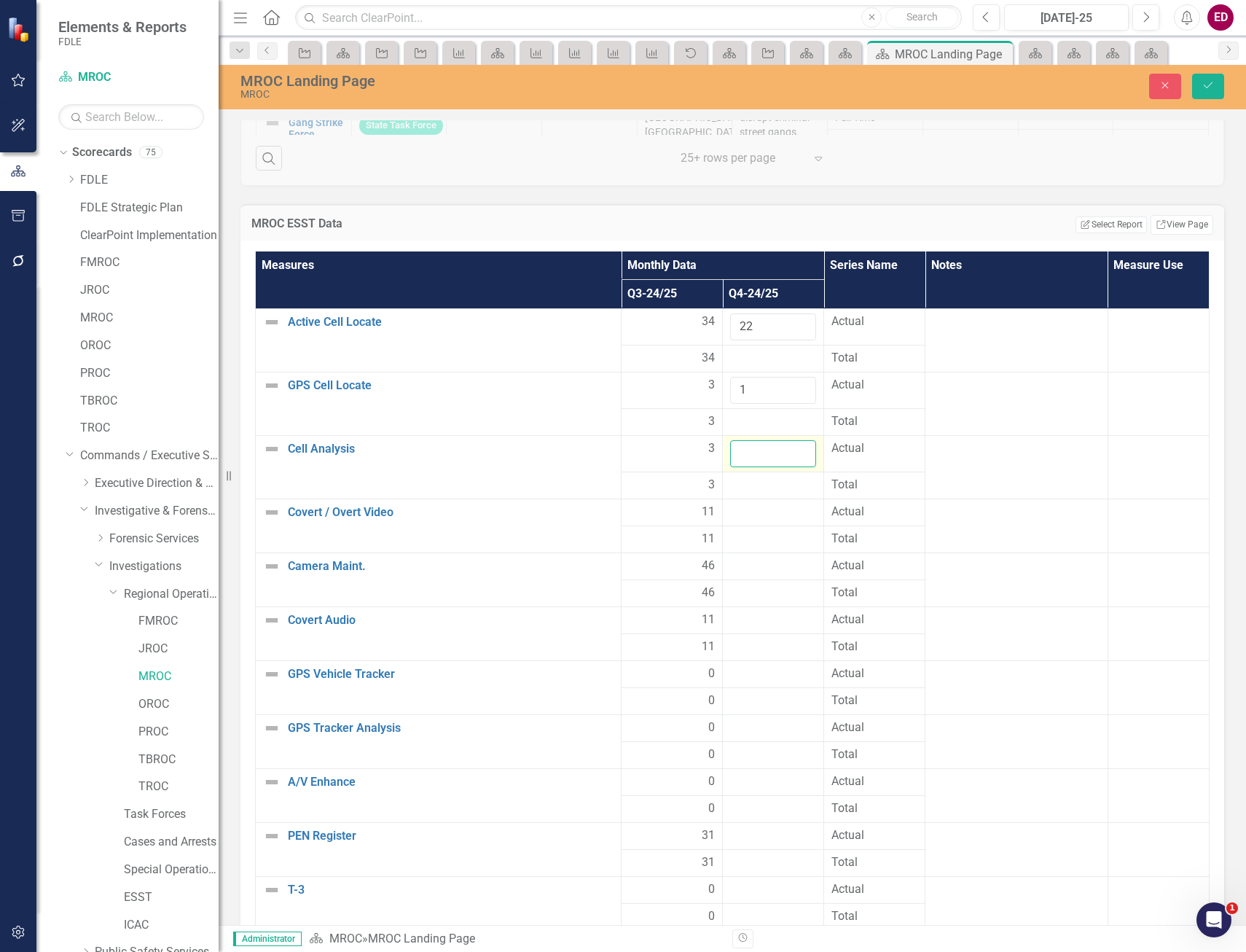
click at [758, 446] on input "number" at bounding box center [773, 454] width 86 height 27
type input "10"
click at [736, 510] on div at bounding box center [773, 513] width 86 height 17
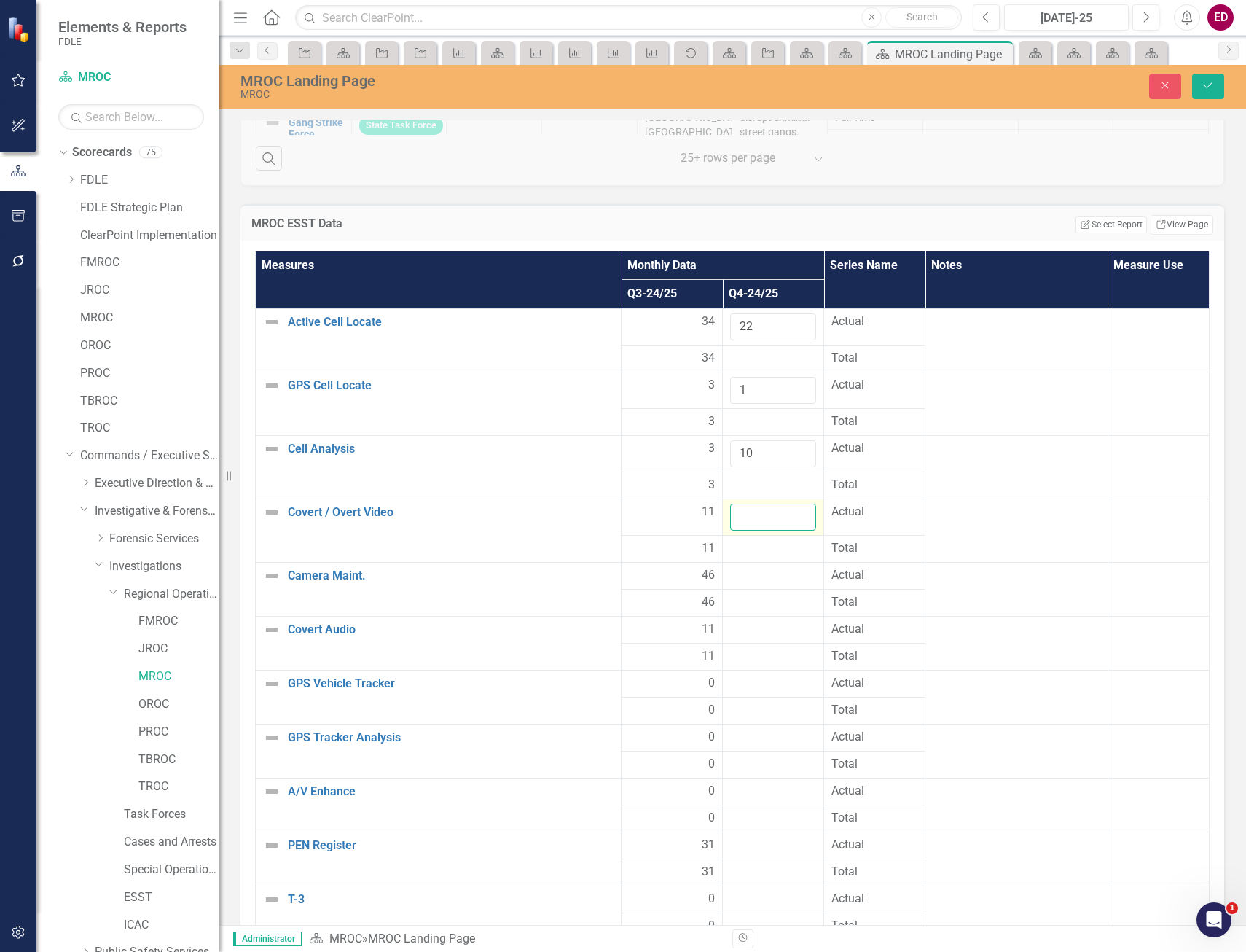
click at [736, 510] on input "number" at bounding box center [773, 518] width 86 height 27
type input "3"
click at [738, 564] on td at bounding box center [774, 576] width 101 height 27
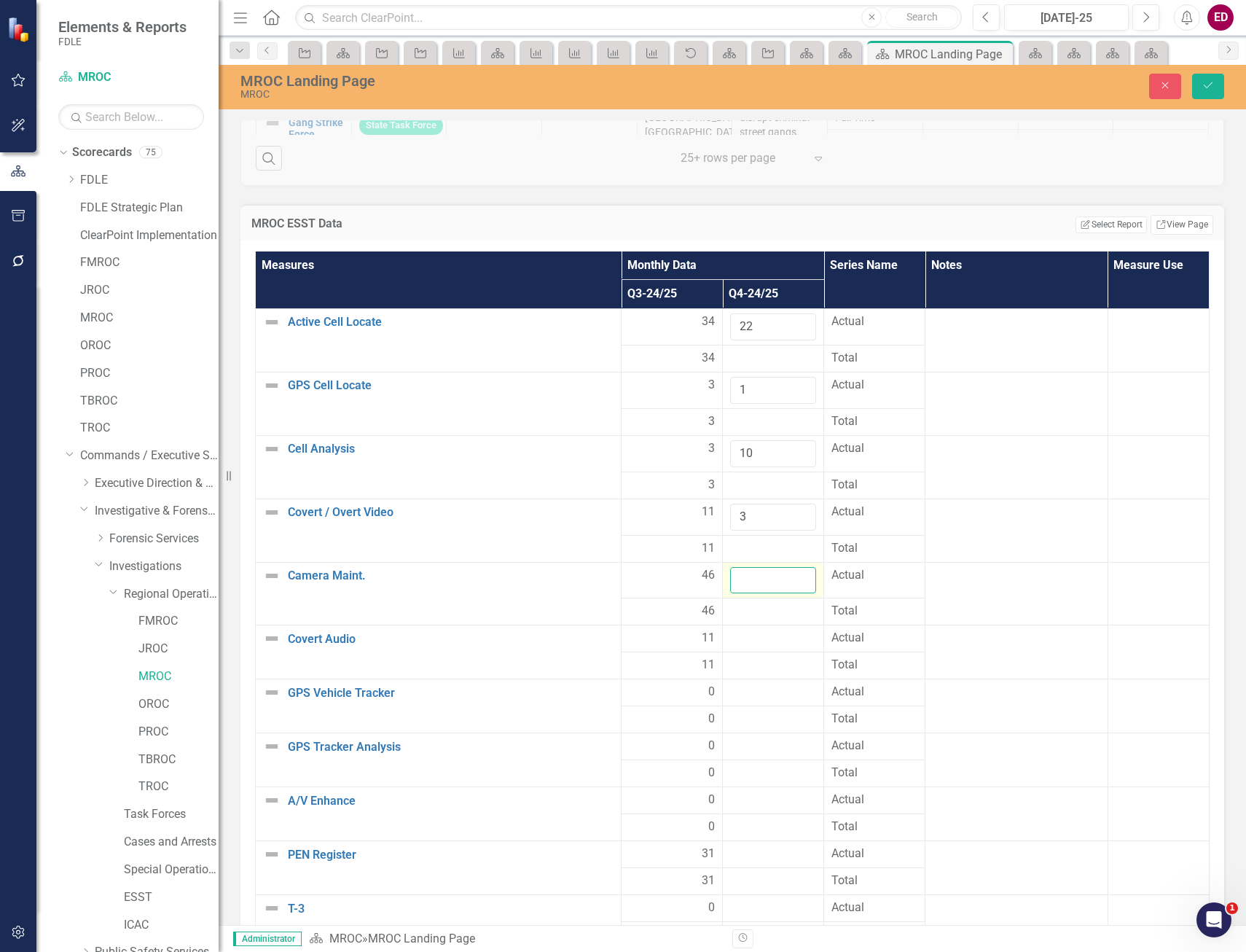
click at [755, 590] on input "number" at bounding box center [773, 581] width 86 height 27
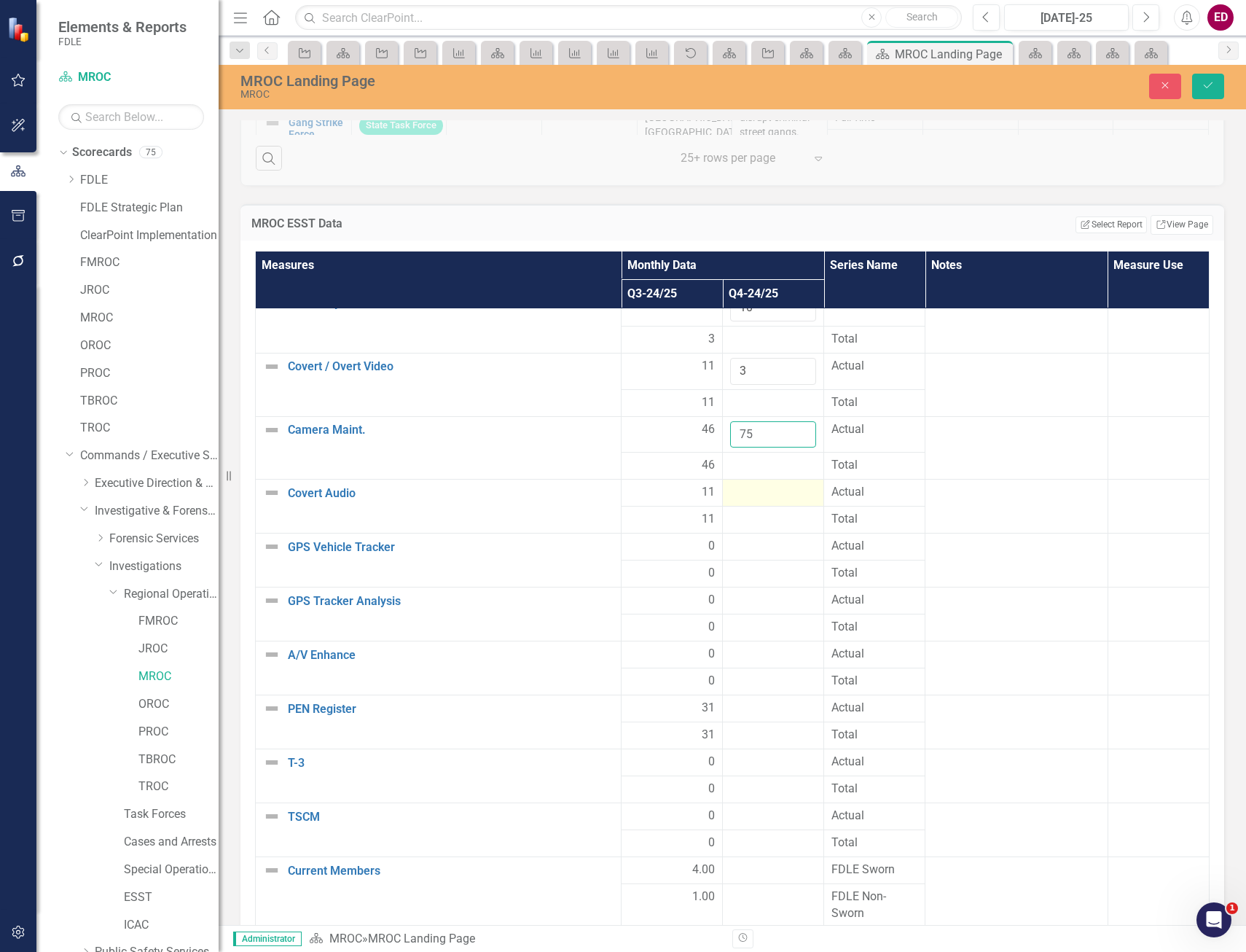
type input "75"
click at [761, 490] on div at bounding box center [773, 493] width 86 height 17
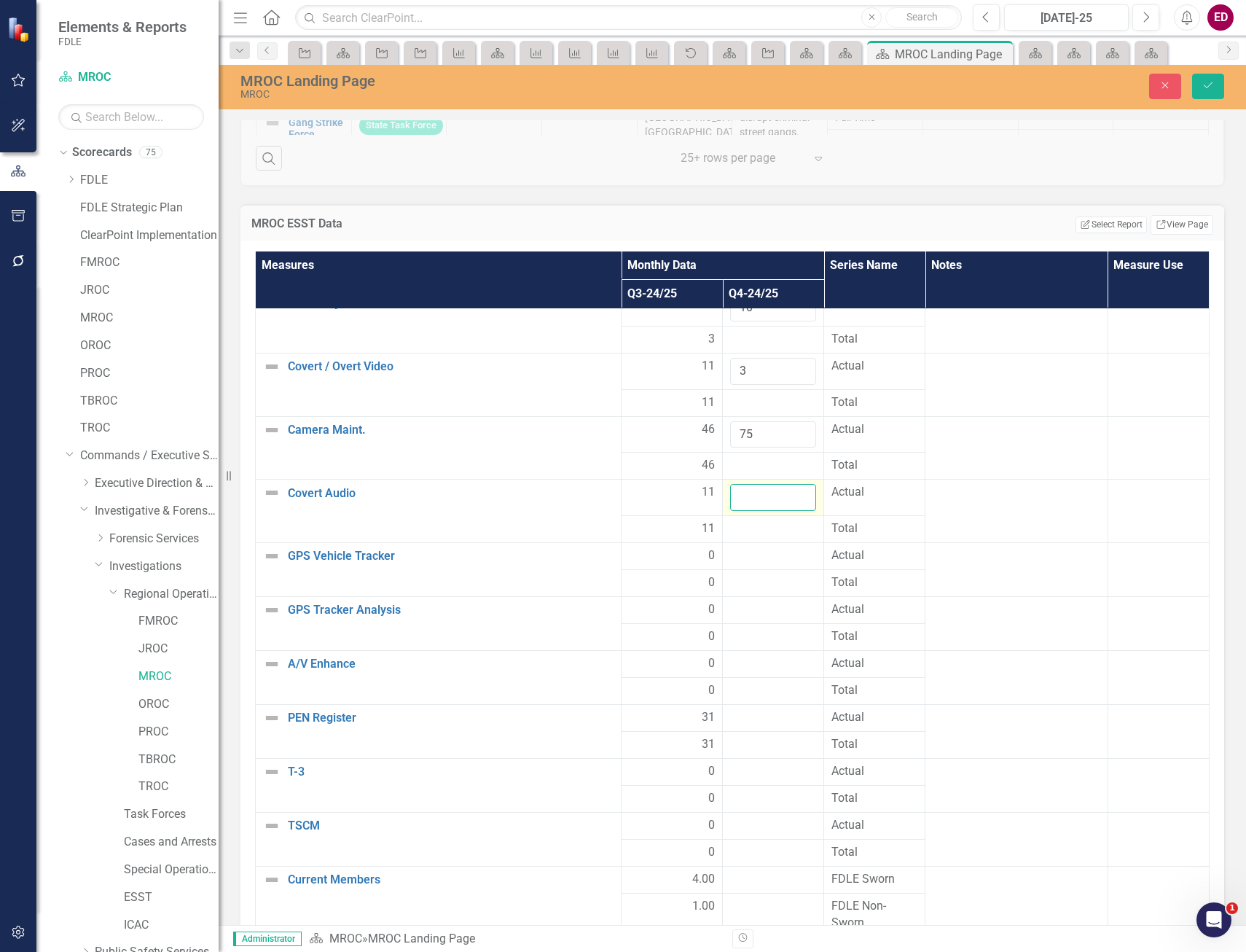
click at [761, 490] on input "number" at bounding box center [773, 497] width 86 height 27
type input "2"
click at [761, 545] on td at bounding box center [774, 557] width 101 height 27
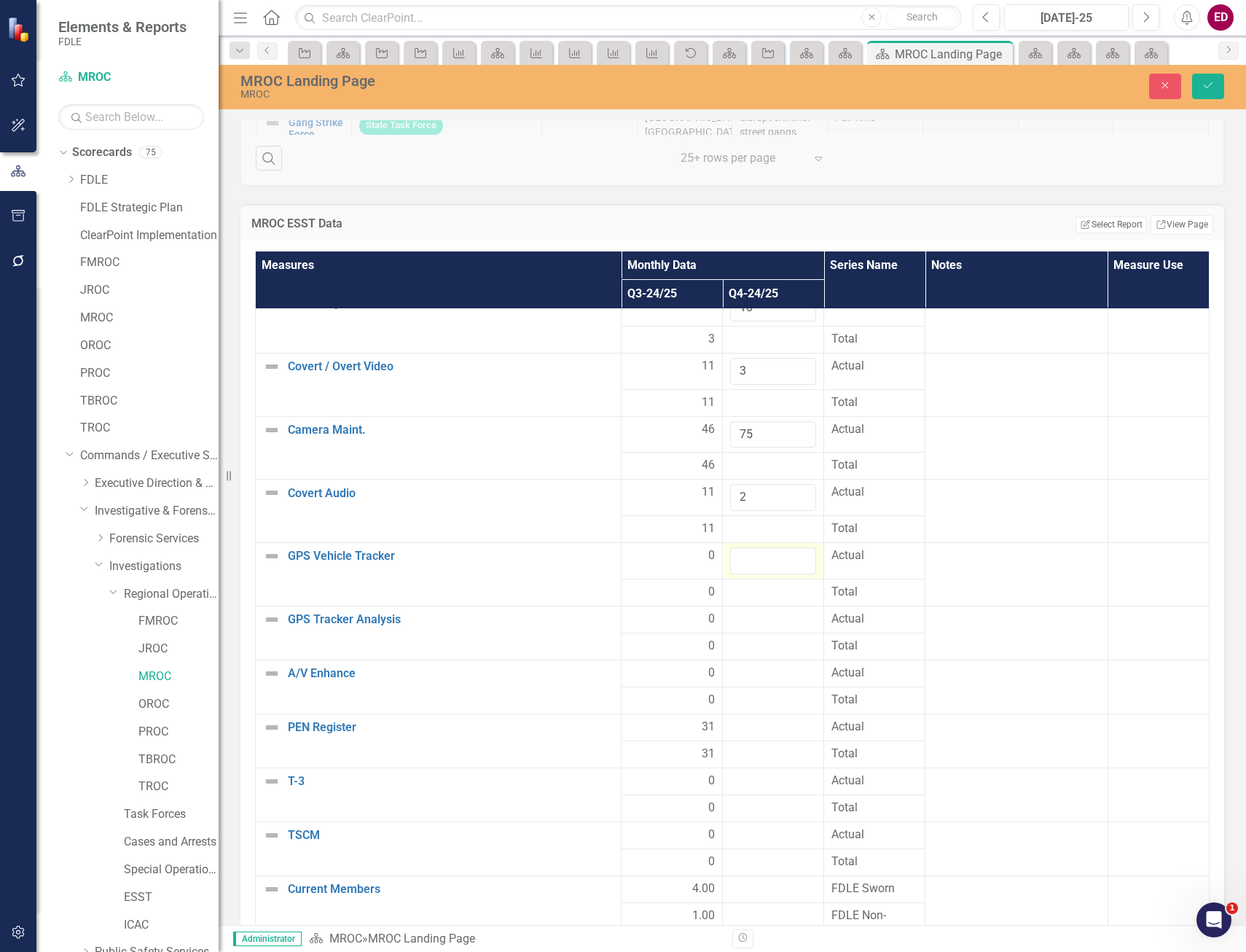
click at [761, 545] on td at bounding box center [774, 561] width 101 height 37
click at [753, 565] on input "number" at bounding box center [773, 561] width 86 height 27
type input "2"
click at [767, 618] on div at bounding box center [773, 620] width 86 height 17
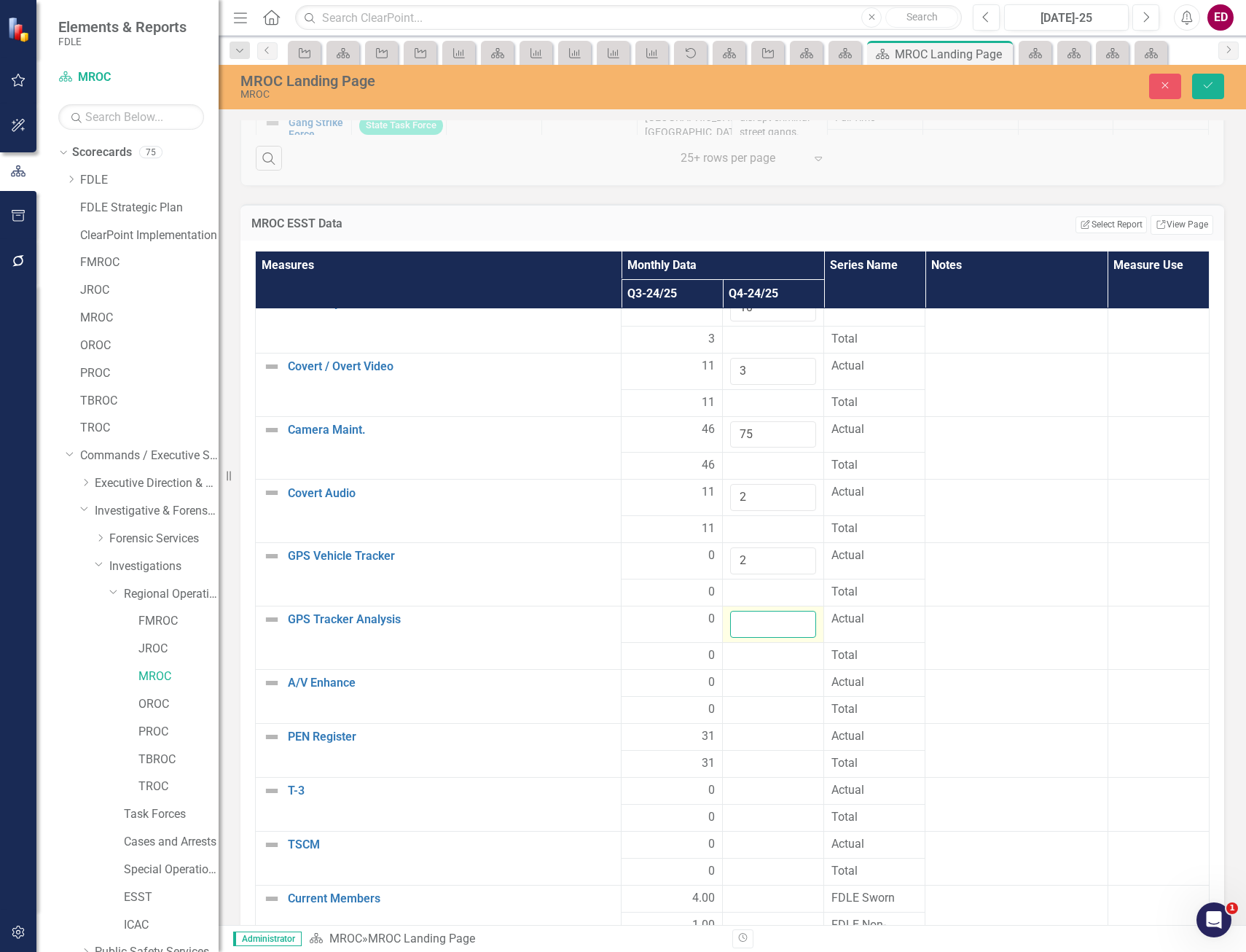
click at [767, 618] on input "number" at bounding box center [773, 625] width 86 height 27
type input "1"
click at [767, 688] on div at bounding box center [773, 683] width 86 height 17
click at [763, 688] on div at bounding box center [773, 683] width 86 height 17
click at [763, 684] on div at bounding box center [773, 683] width 86 height 17
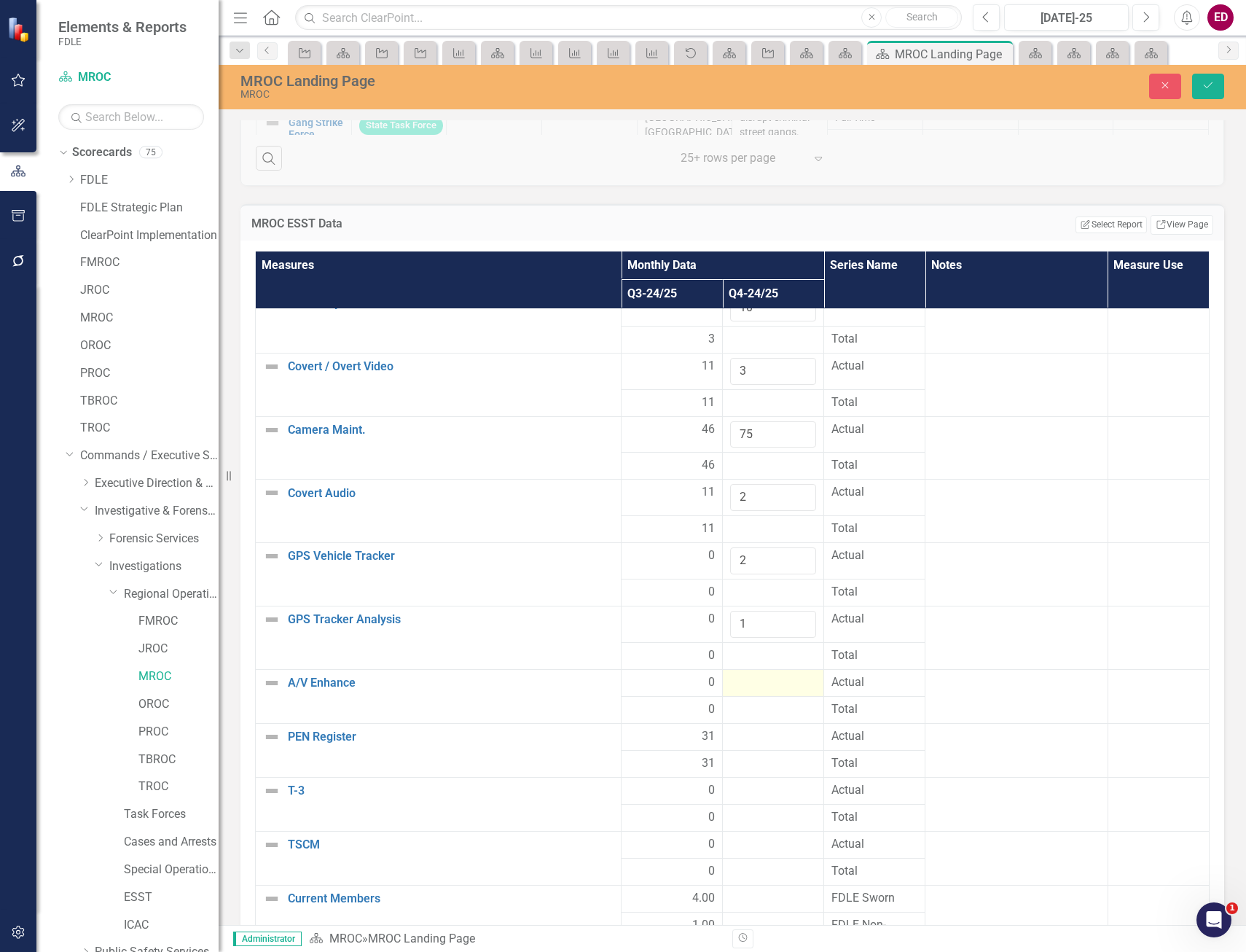
click at [763, 684] on div at bounding box center [773, 683] width 86 height 17
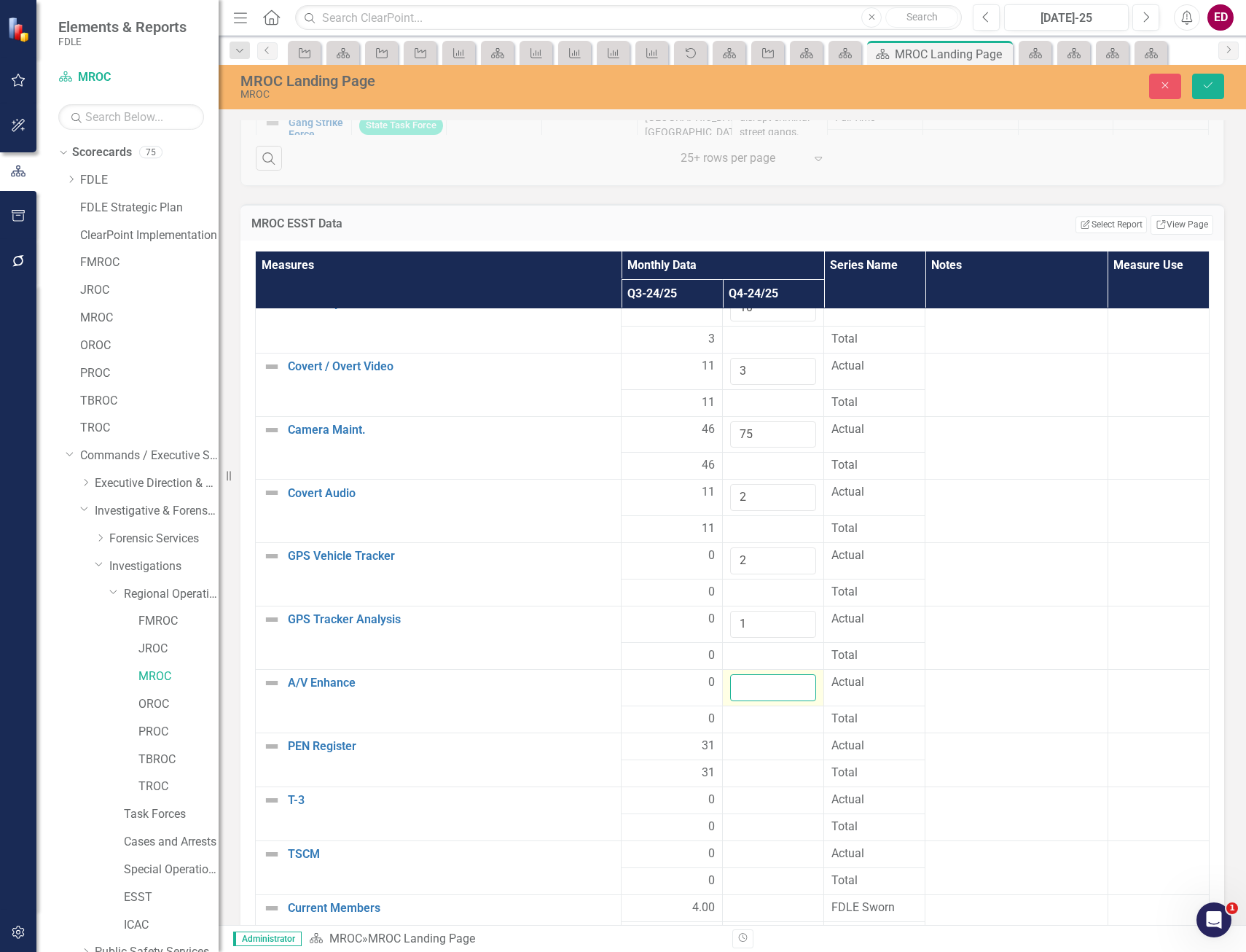
click at [763, 684] on input "number" at bounding box center [773, 688] width 86 height 27
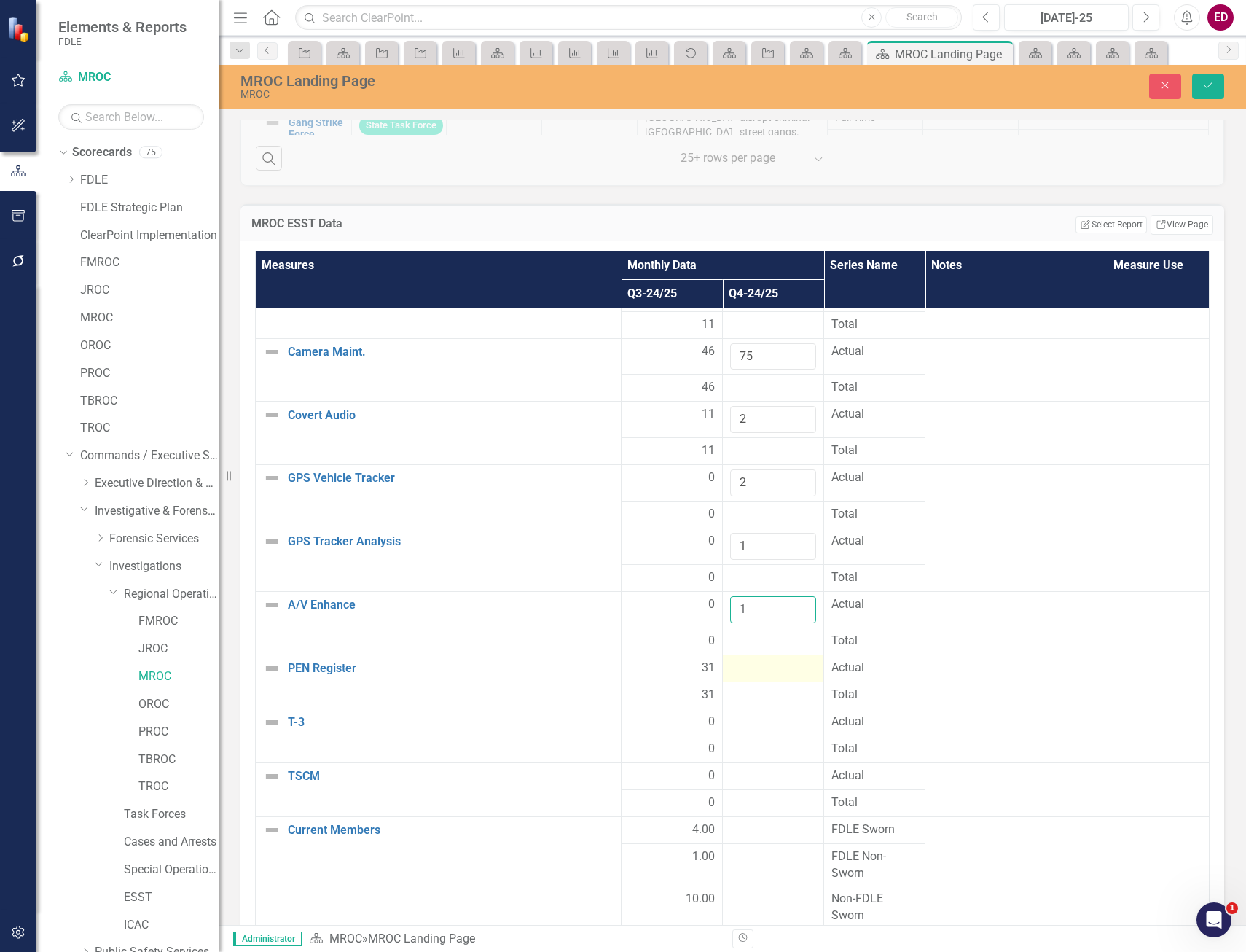
type input "1"
click at [741, 663] on div at bounding box center [773, 668] width 86 height 17
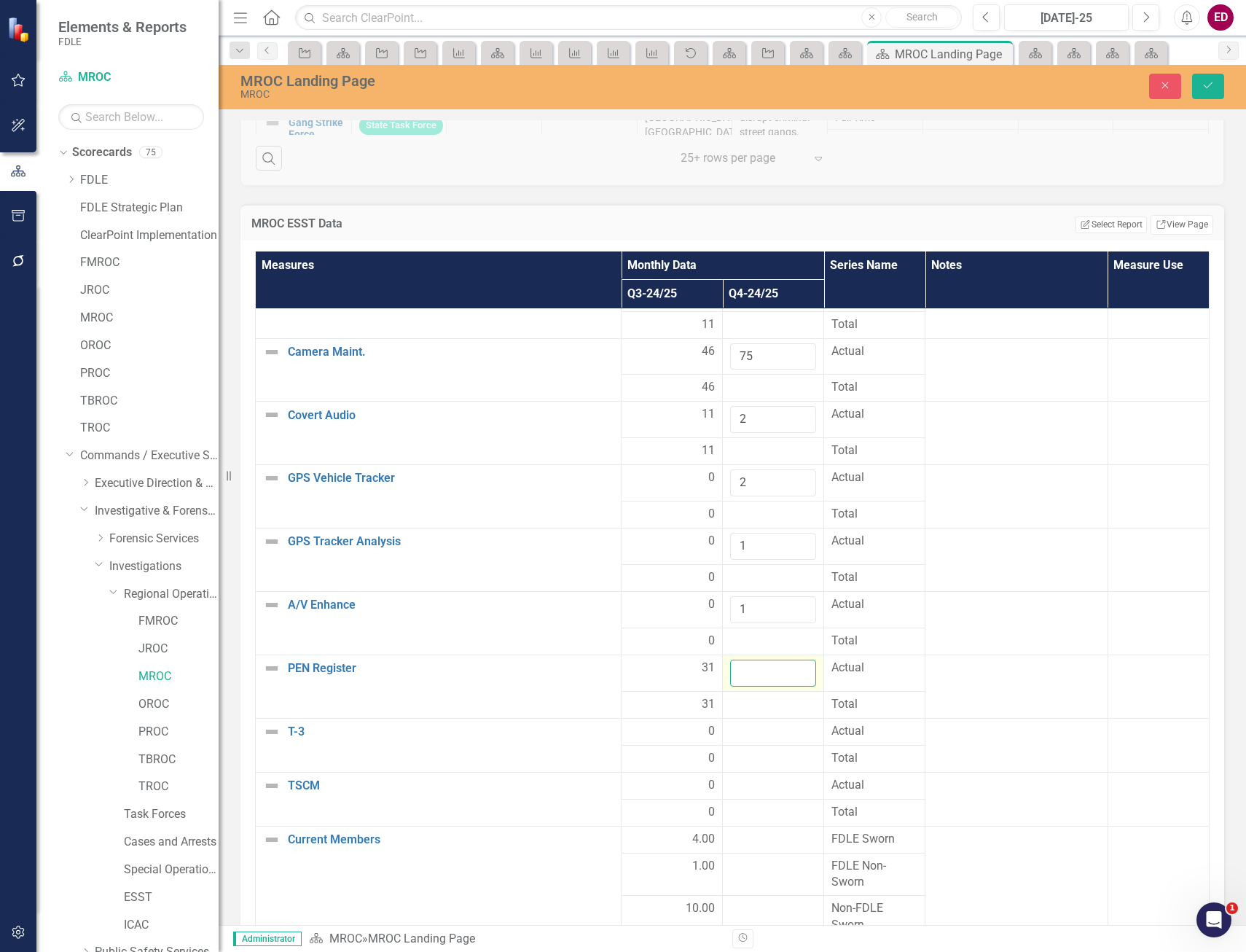
click at [745, 671] on input "number" at bounding box center [773, 673] width 86 height 27
type input "5"
click at [758, 730] on div at bounding box center [773, 732] width 86 height 17
click at [761, 732] on div at bounding box center [773, 732] width 86 height 17
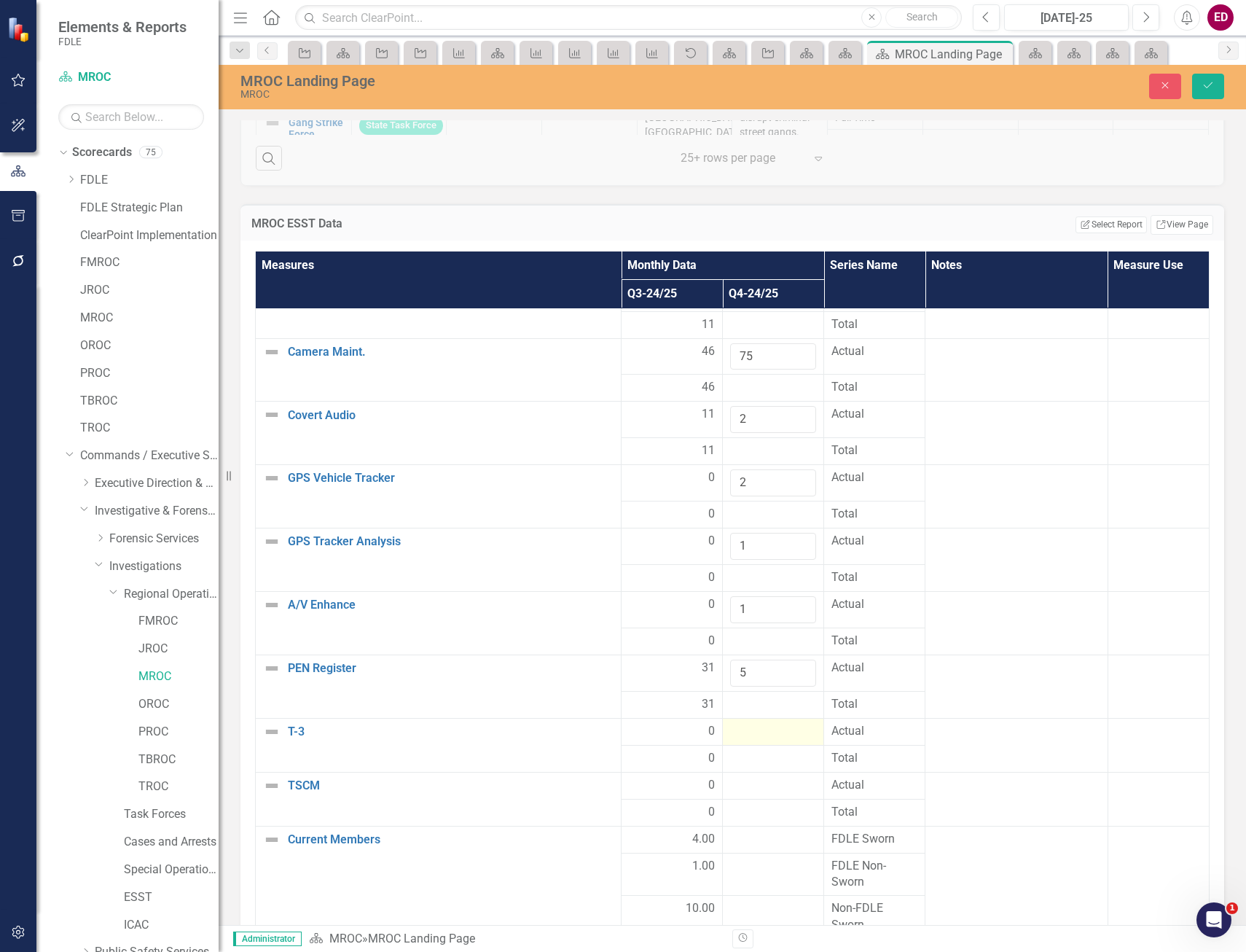
click at [758, 731] on div at bounding box center [773, 732] width 86 height 17
click at [755, 727] on input "number" at bounding box center [773, 737] width 86 height 27
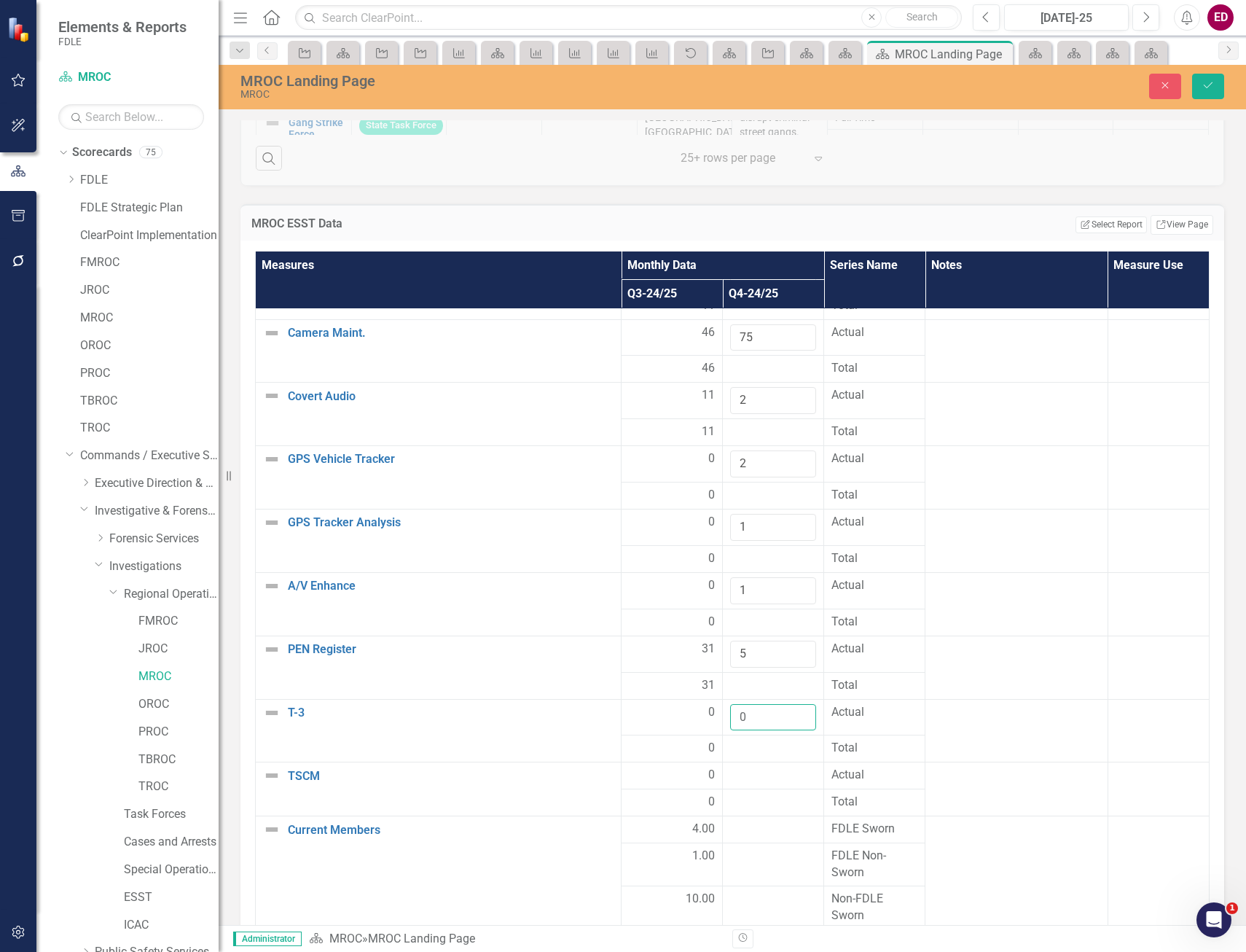
type input "0"
click at [785, 757] on div at bounding box center [773, 749] width 86 height 17
click at [777, 769] on div at bounding box center [773, 776] width 86 height 17
click at [760, 776] on input "number" at bounding box center [773, 781] width 86 height 27
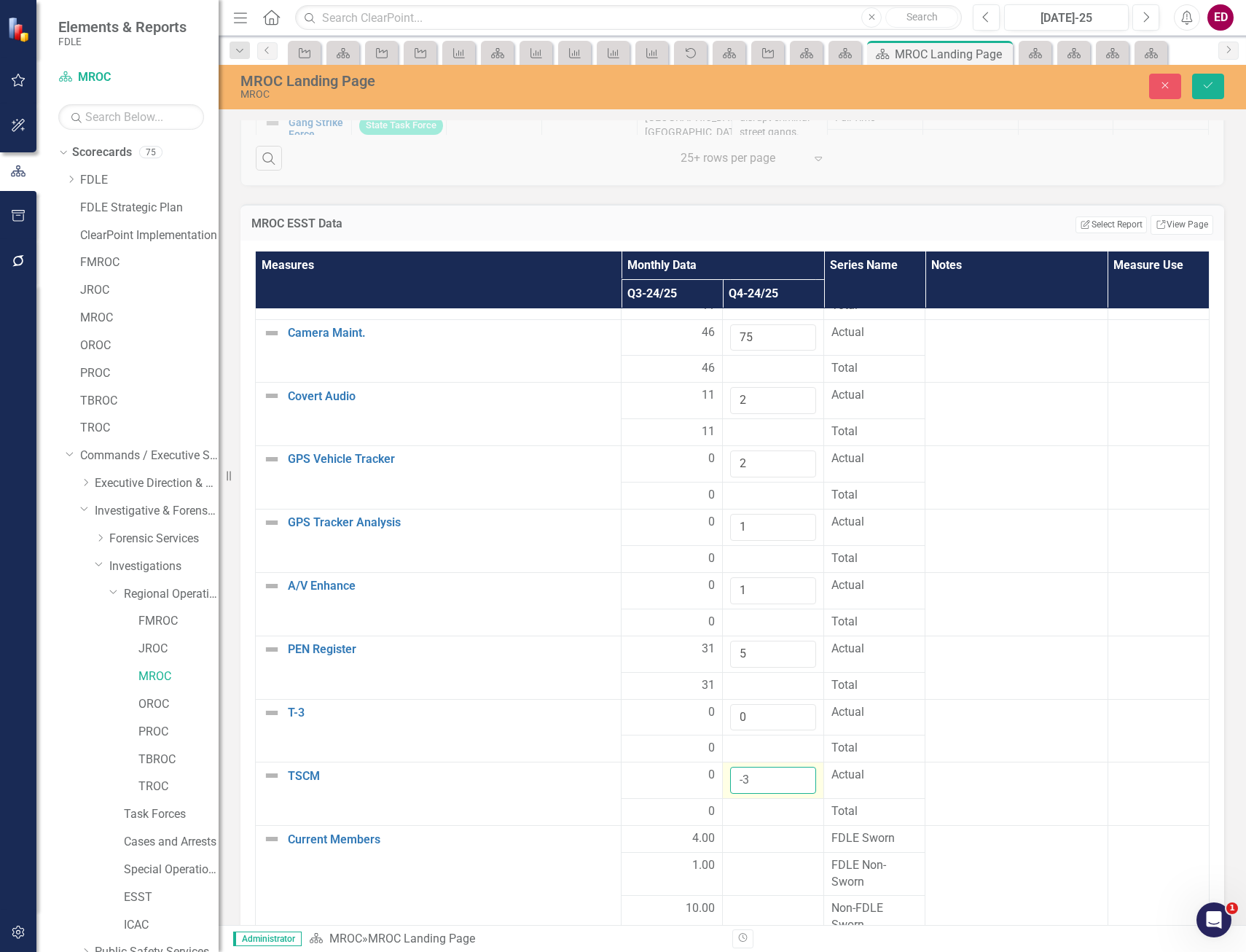
scroll to position [252, 0]
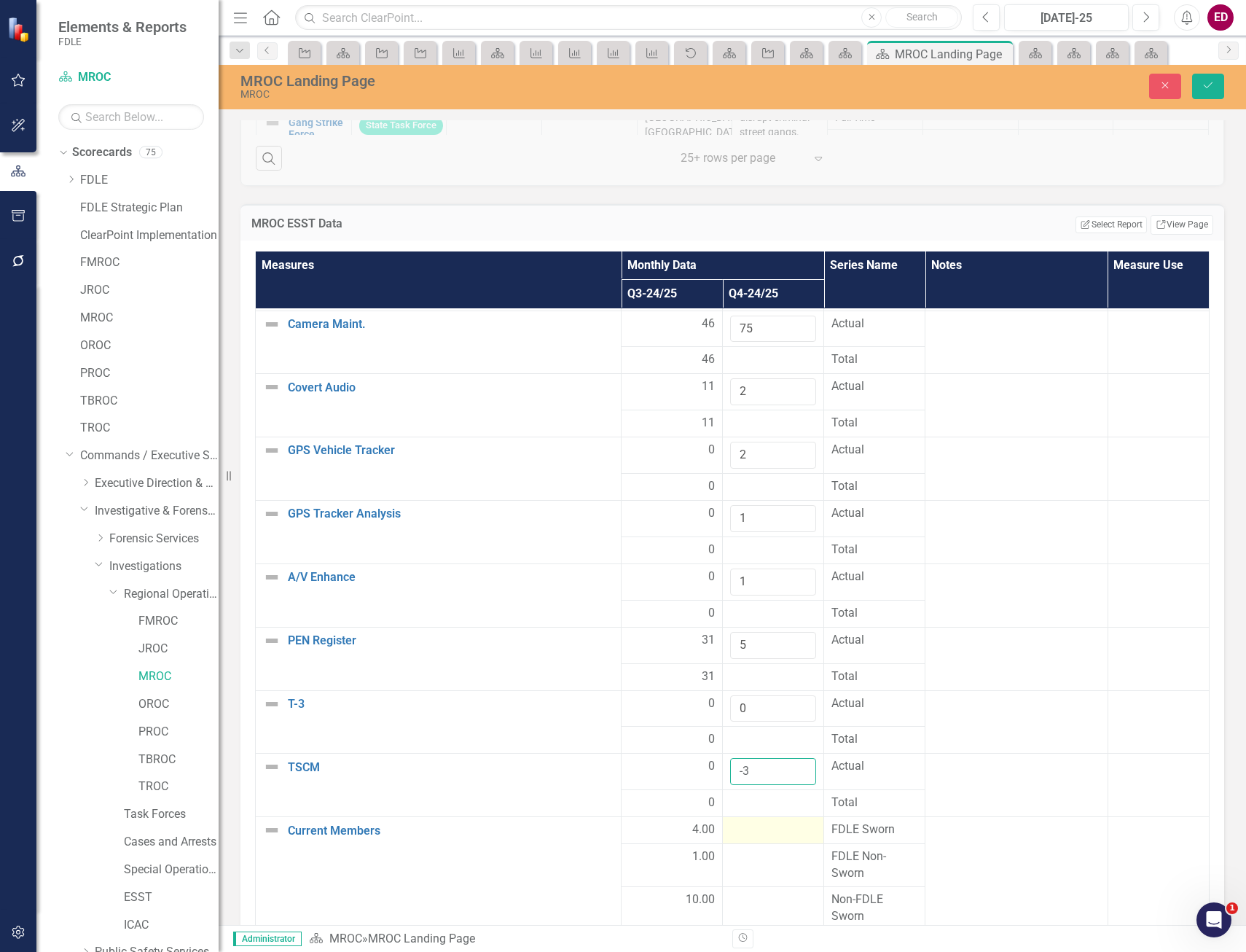
type input "-3"
click at [768, 833] on div at bounding box center [773, 831] width 86 height 17
click at [768, 833] on input "number" at bounding box center [773, 835] width 86 height 27
type input "3"
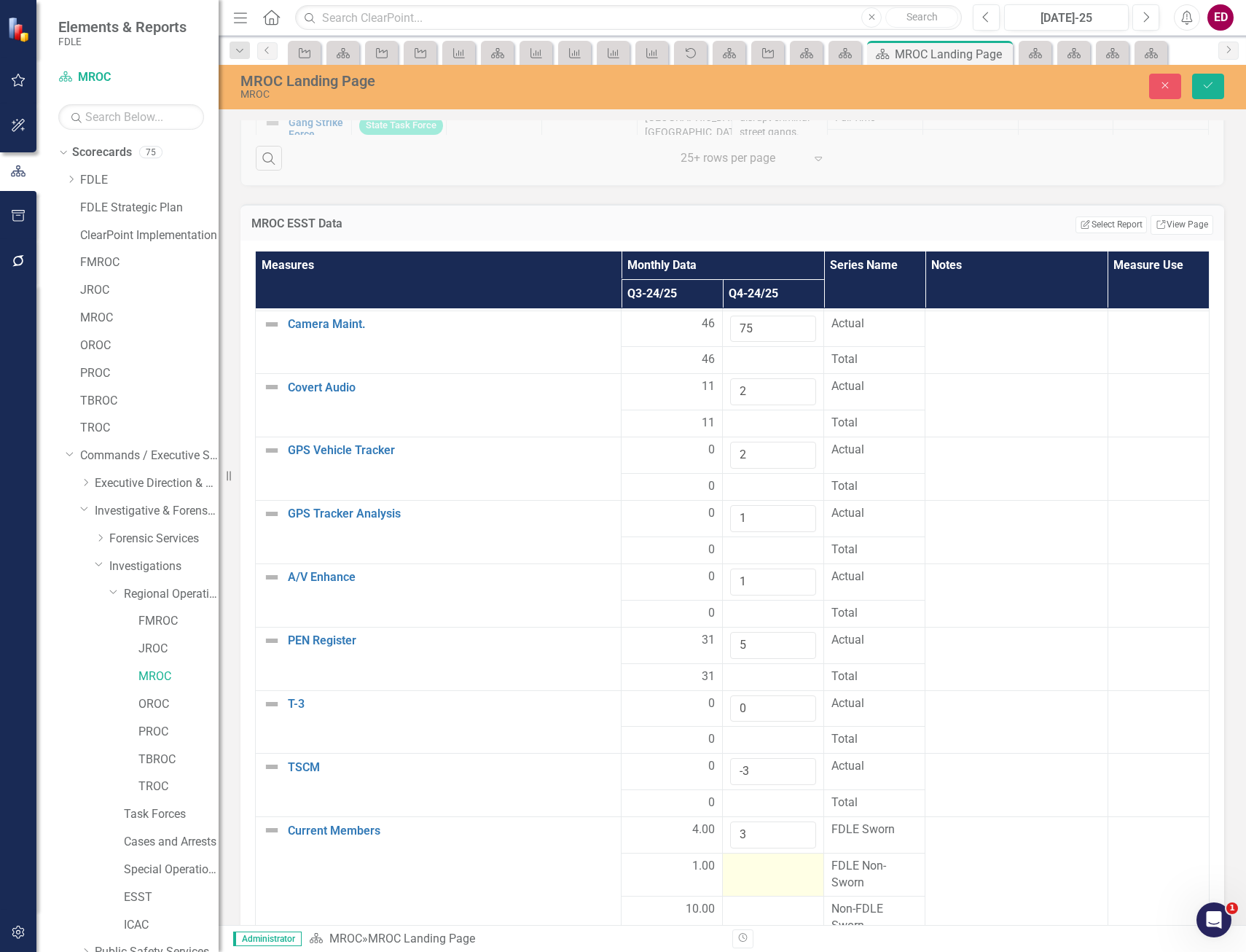
click at [763, 867] on div at bounding box center [773, 867] width 86 height 17
click at [753, 869] on input "number" at bounding box center [773, 871] width 86 height 27
type input "-2"
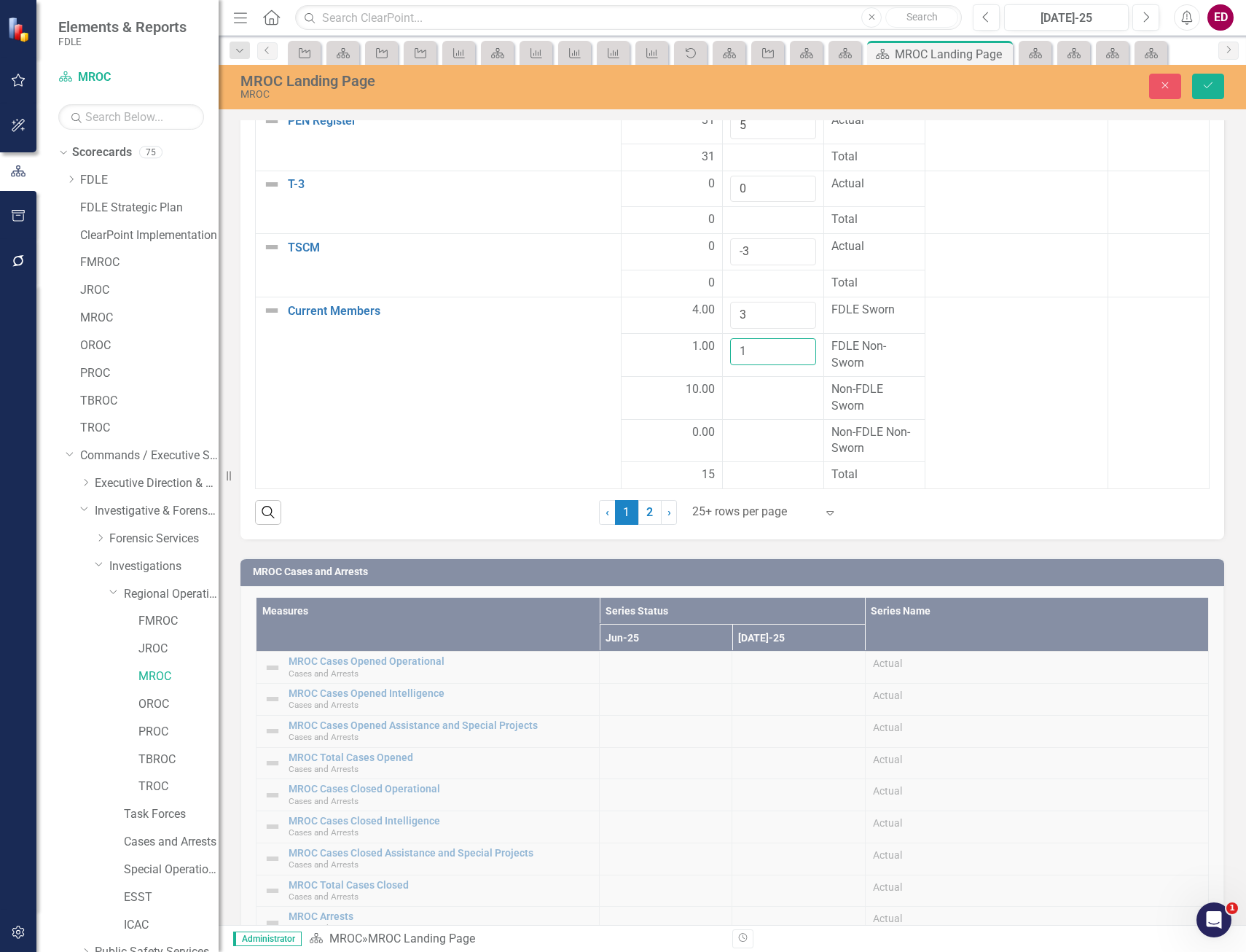
scroll to position [2223, 0]
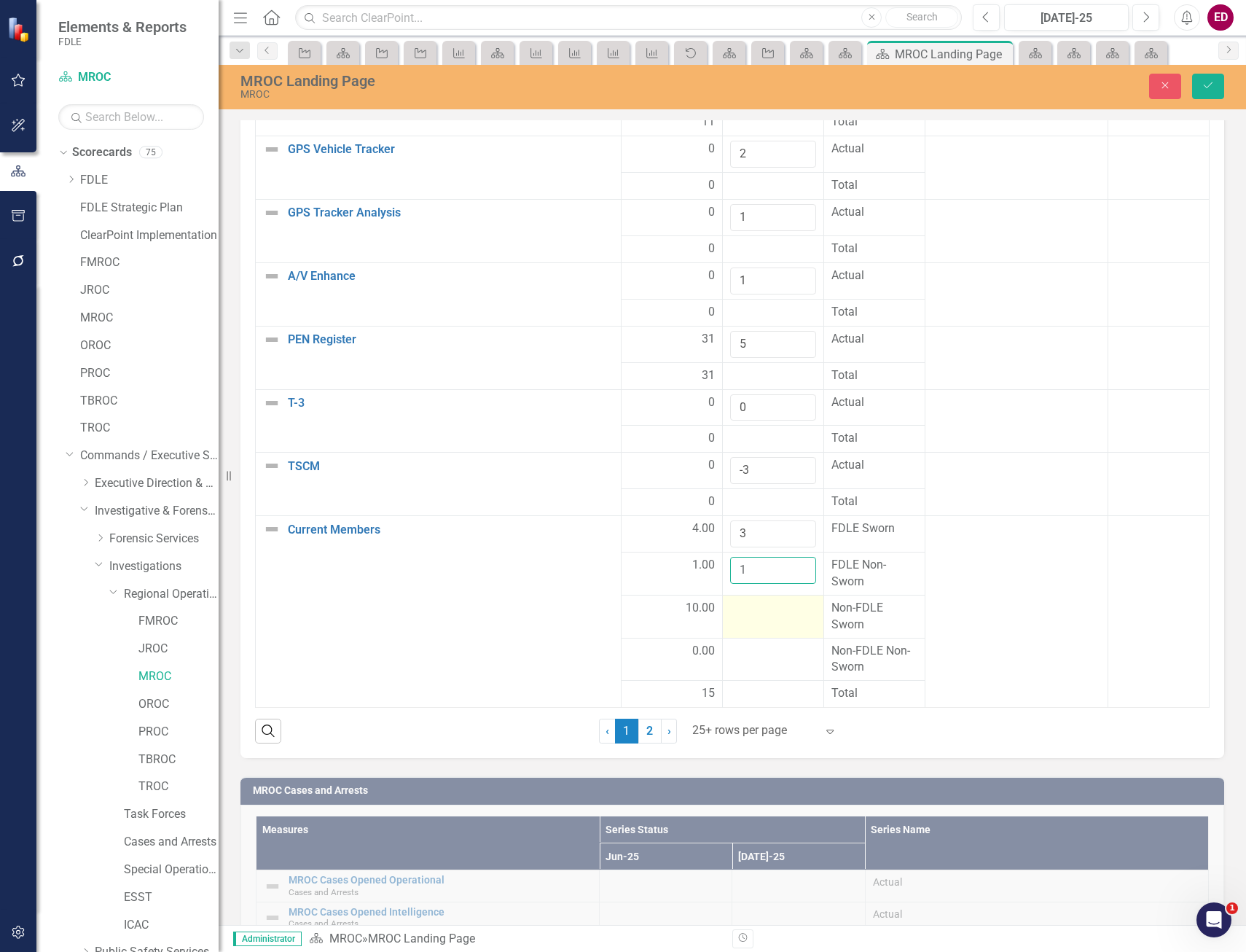
type input "1"
click at [739, 611] on div at bounding box center [773, 609] width 86 height 17
click at [739, 611] on input "number" at bounding box center [773, 614] width 86 height 27
type input "10"
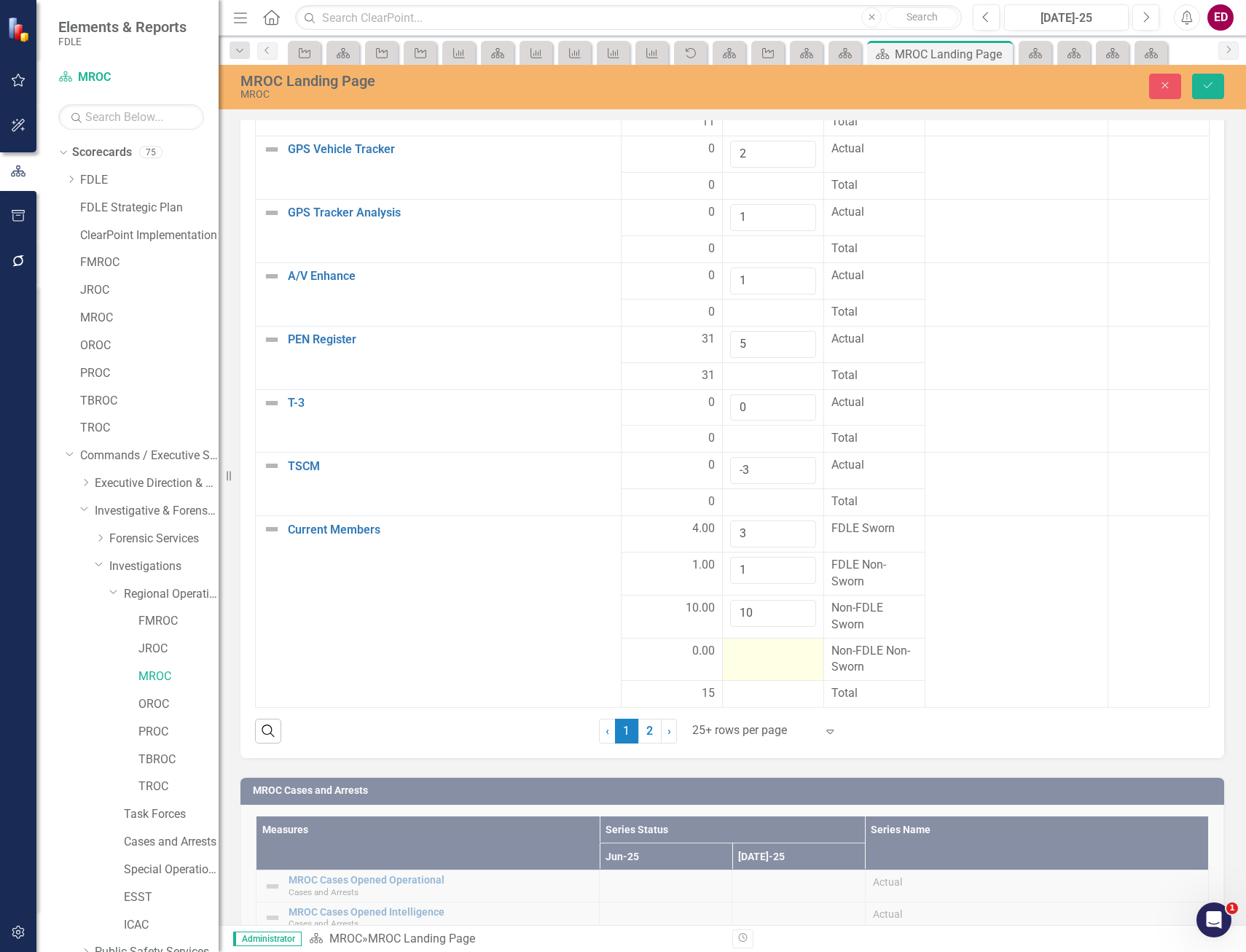
click at [759, 638] on td at bounding box center [774, 660] width 101 height 43
click at [756, 657] on input "number" at bounding box center [773, 657] width 86 height 27
type input "0"
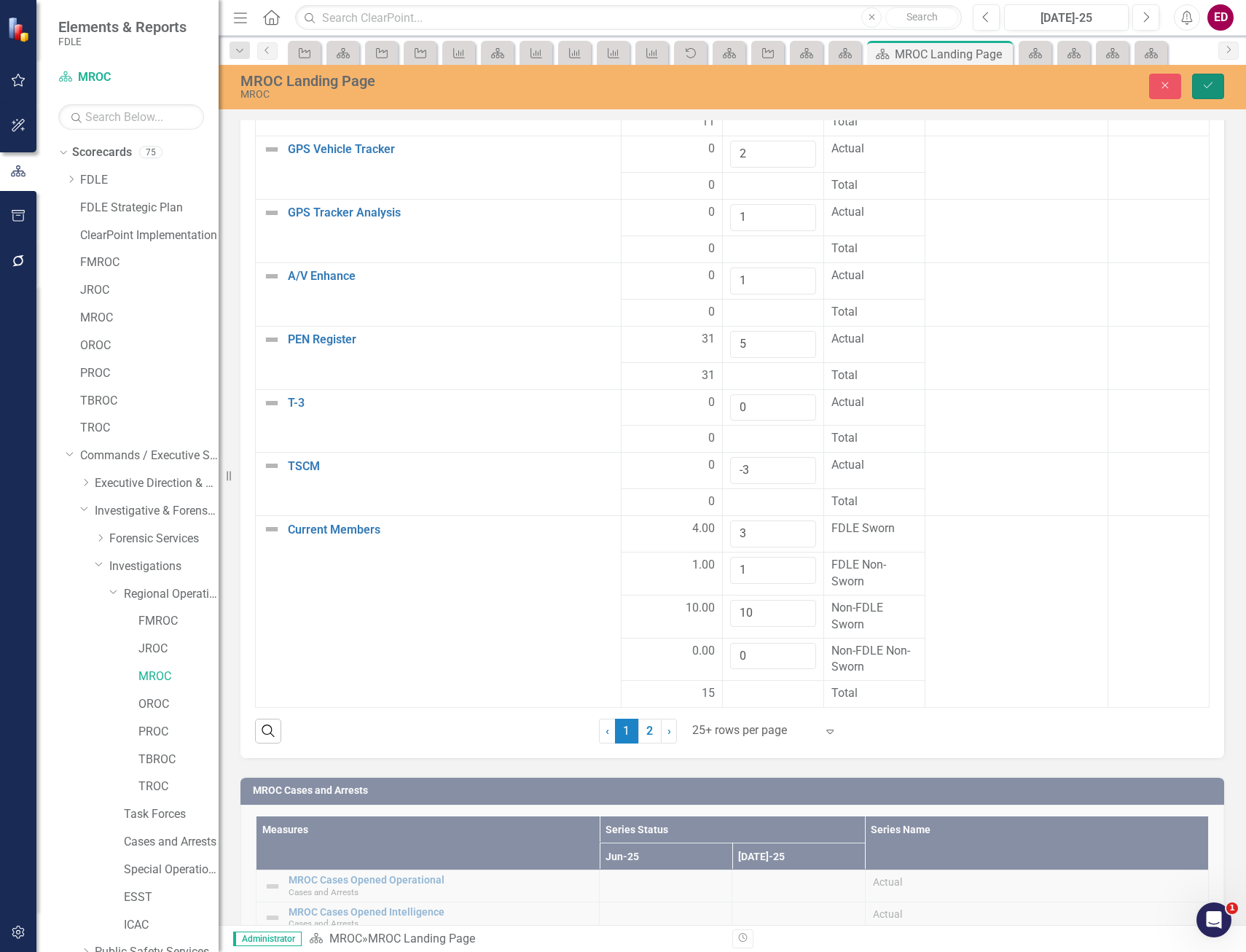
click at [1211, 92] on button "Save" at bounding box center [1208, 86] width 32 height 25
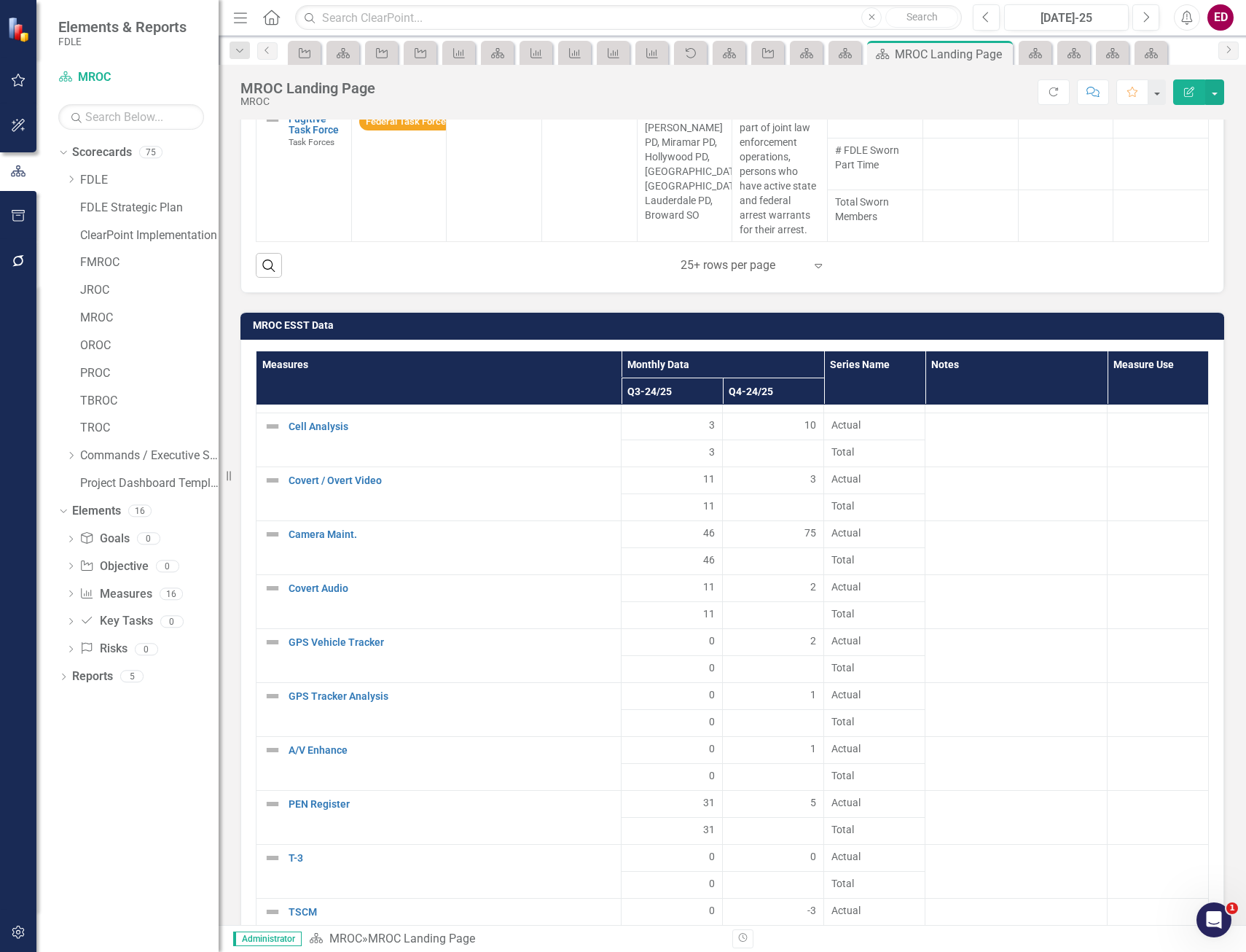
scroll to position [2188, 0]
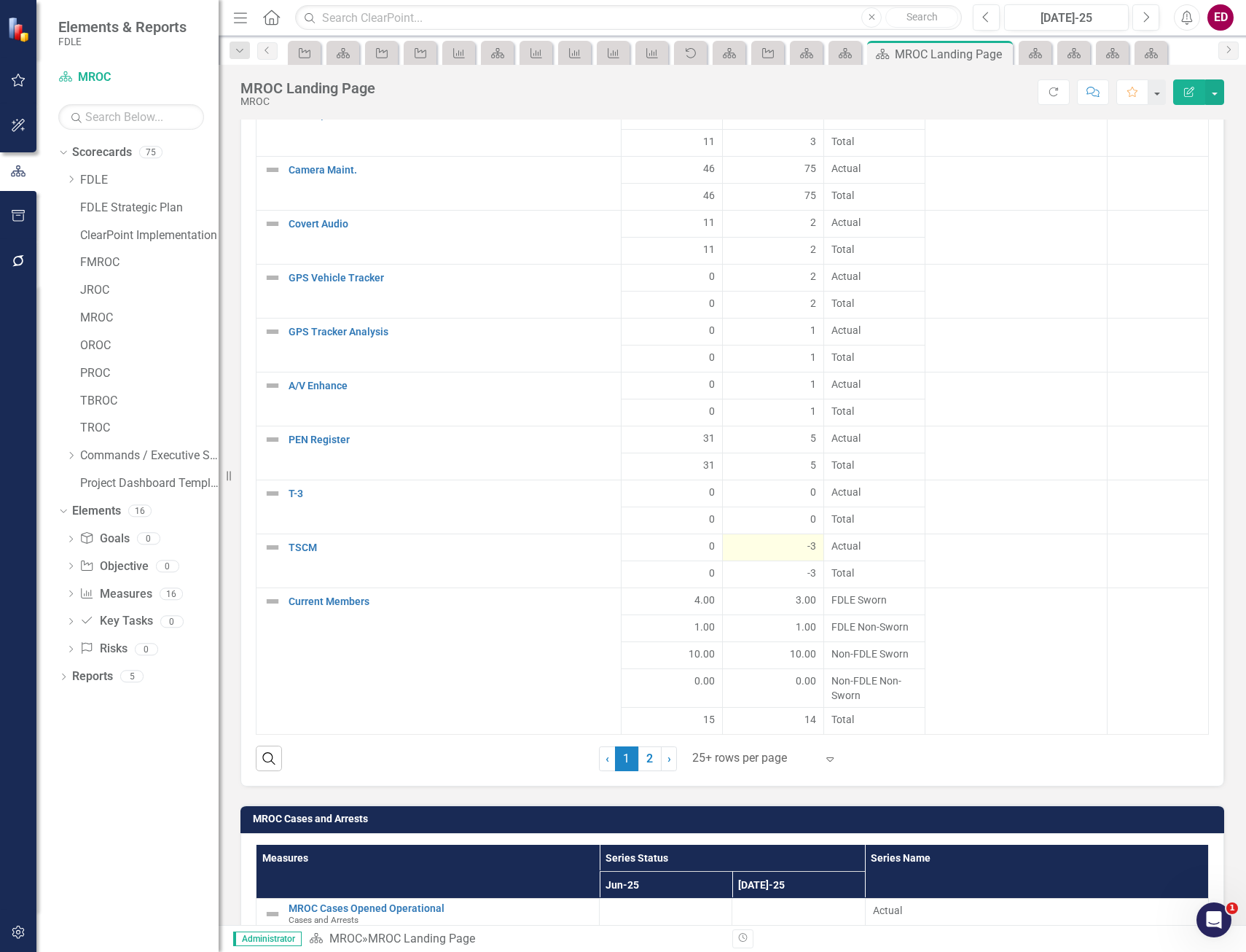
click at [779, 546] on div "-3" at bounding box center [773, 546] width 86 height 15
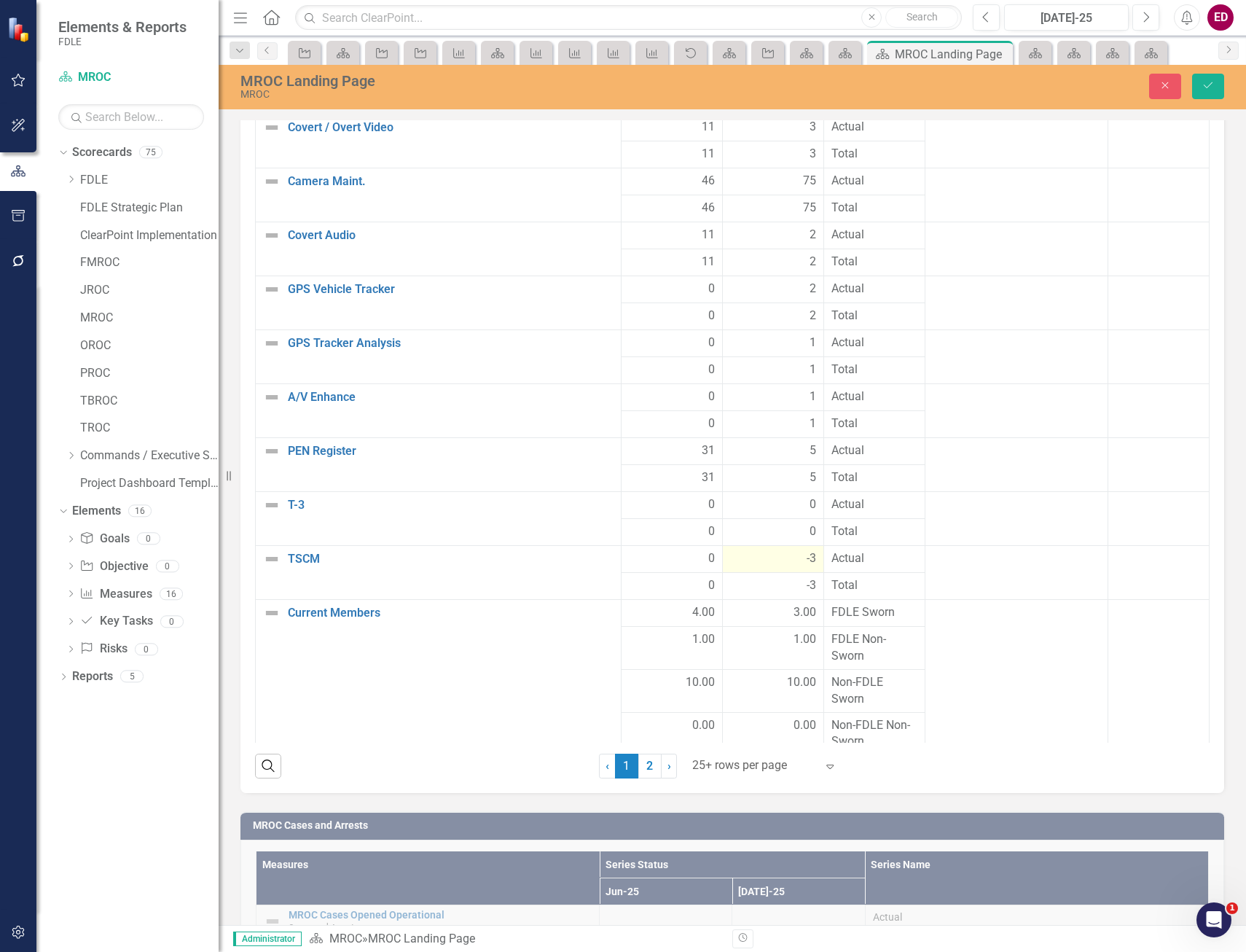
scroll to position [2194, 0]
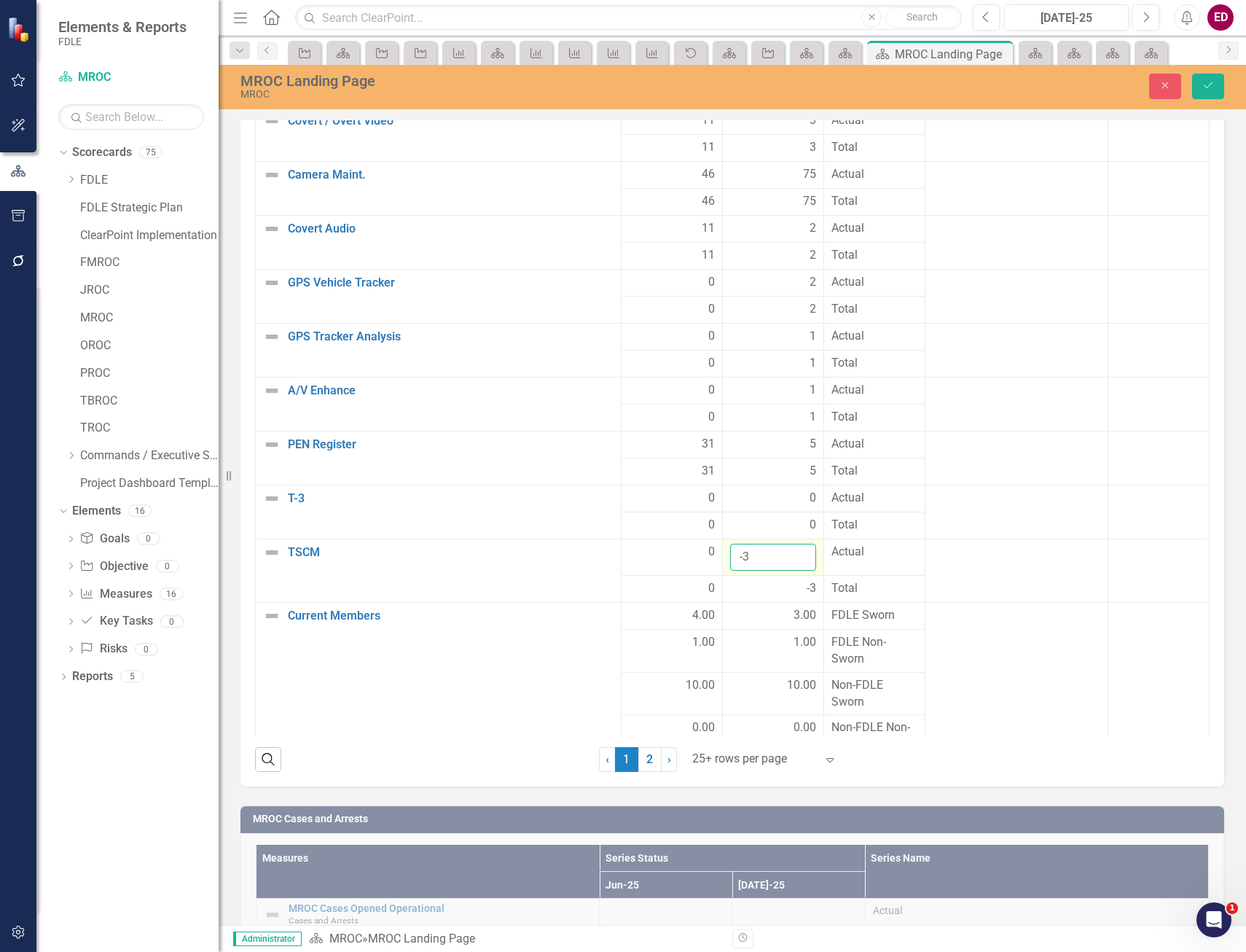
drag, startPoint x: 776, startPoint y: 556, endPoint x: 718, endPoint y: 557, distance: 58.0
click at [724, 557] on td "-3" at bounding box center [774, 558] width 101 height 37
type input "0"
click at [1196, 83] on button "Save" at bounding box center [1208, 86] width 32 height 25
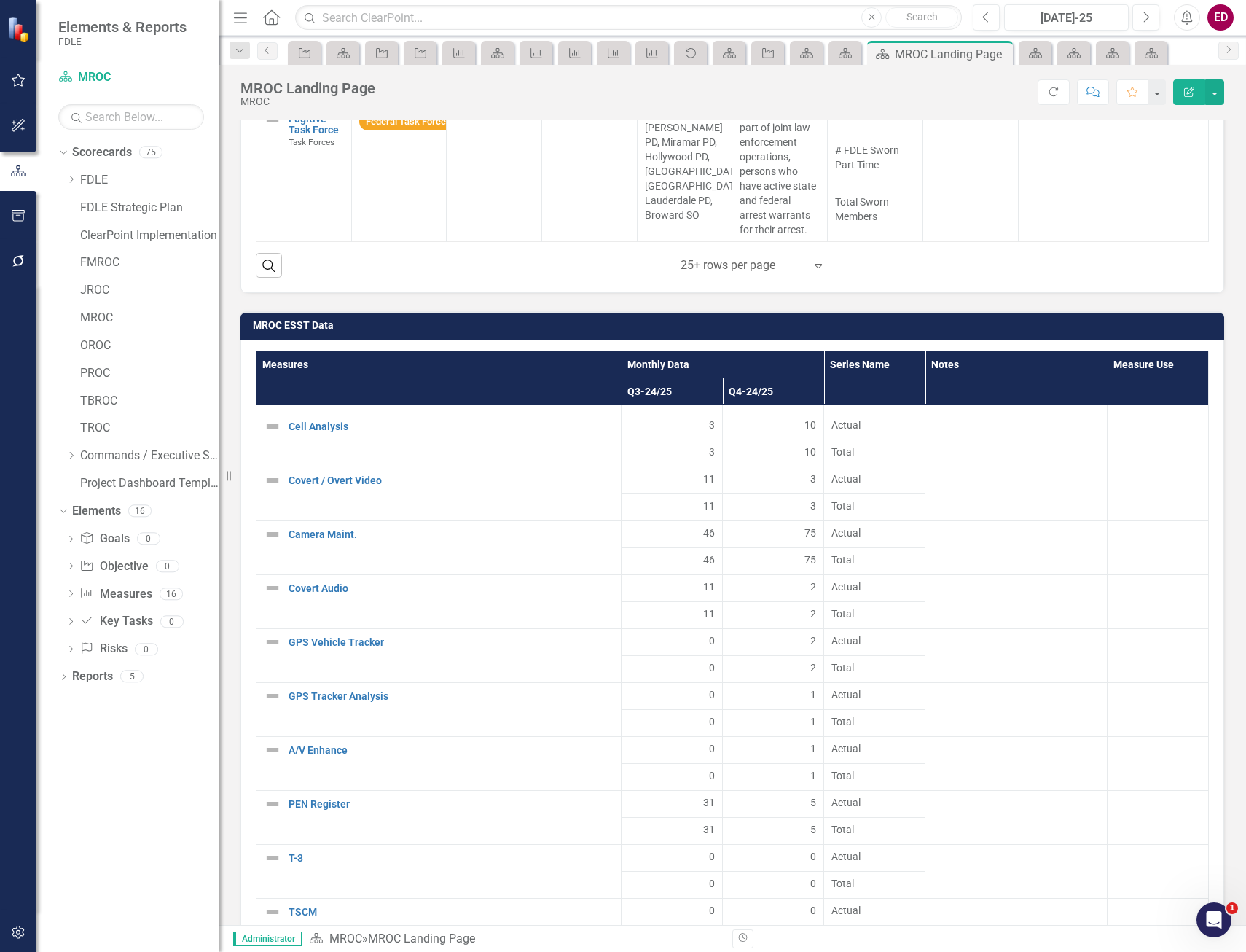
scroll to position [2115, 0]
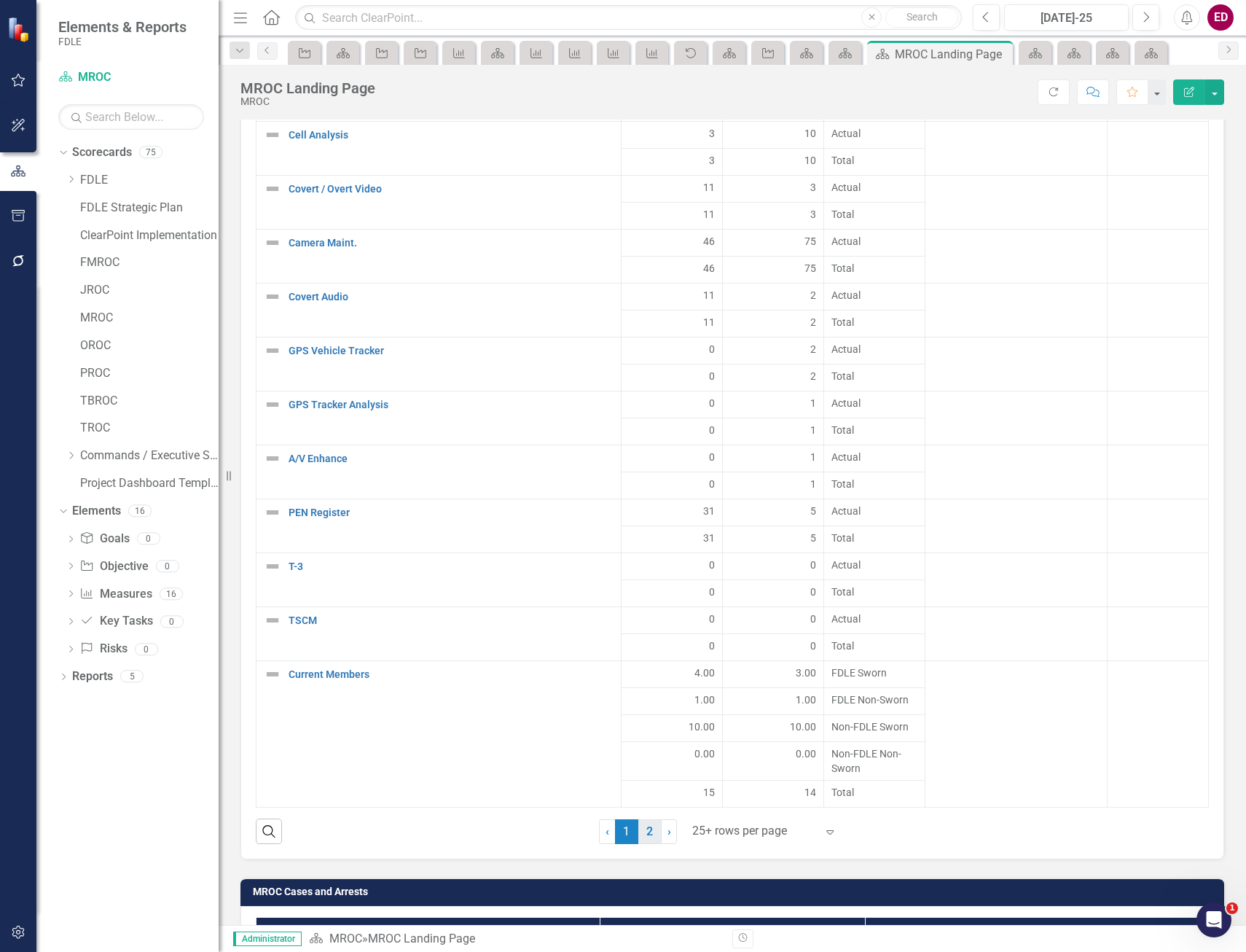
click at [650, 833] on link "2" at bounding box center [651, 833] width 23 height 25
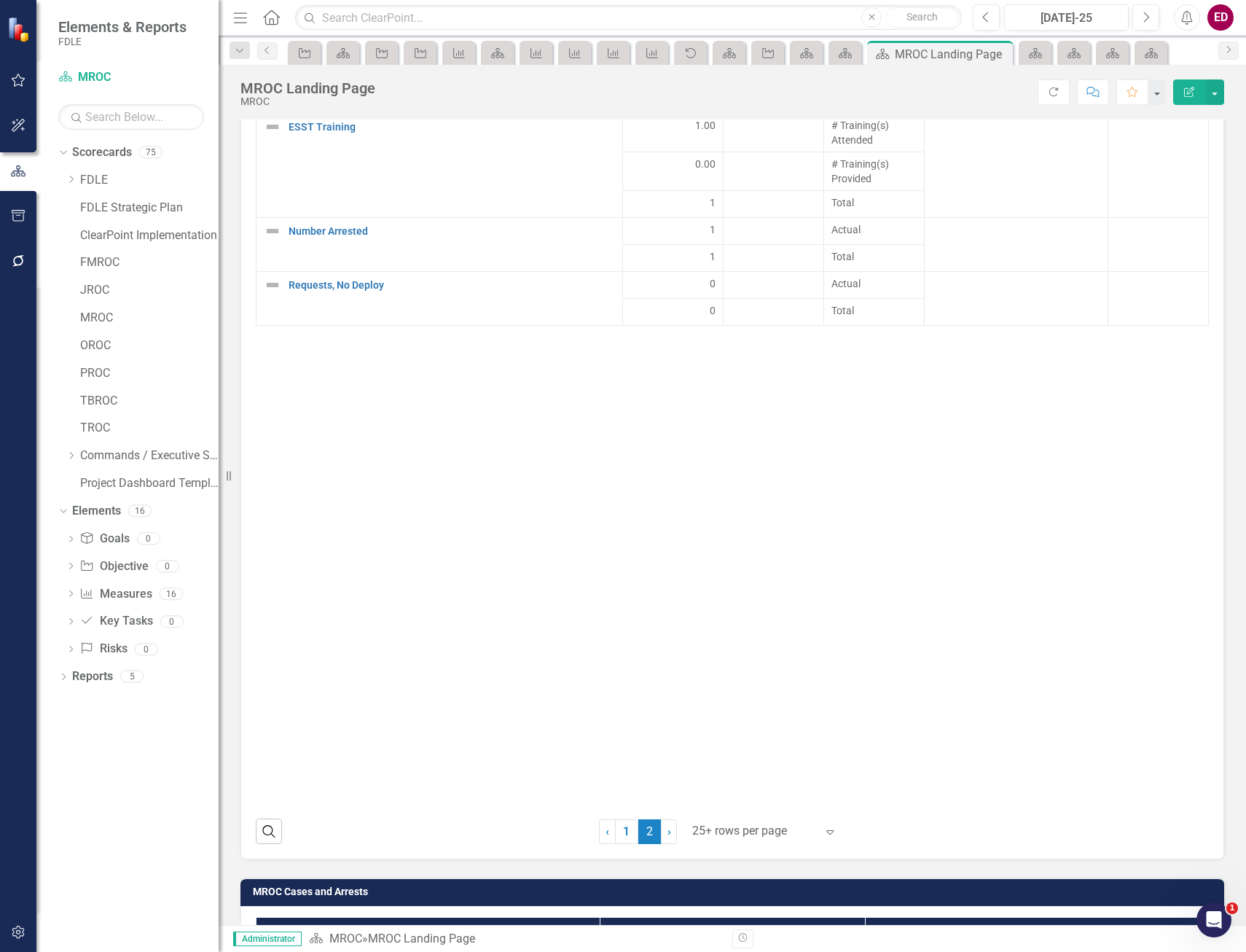
scroll to position [1750, 0]
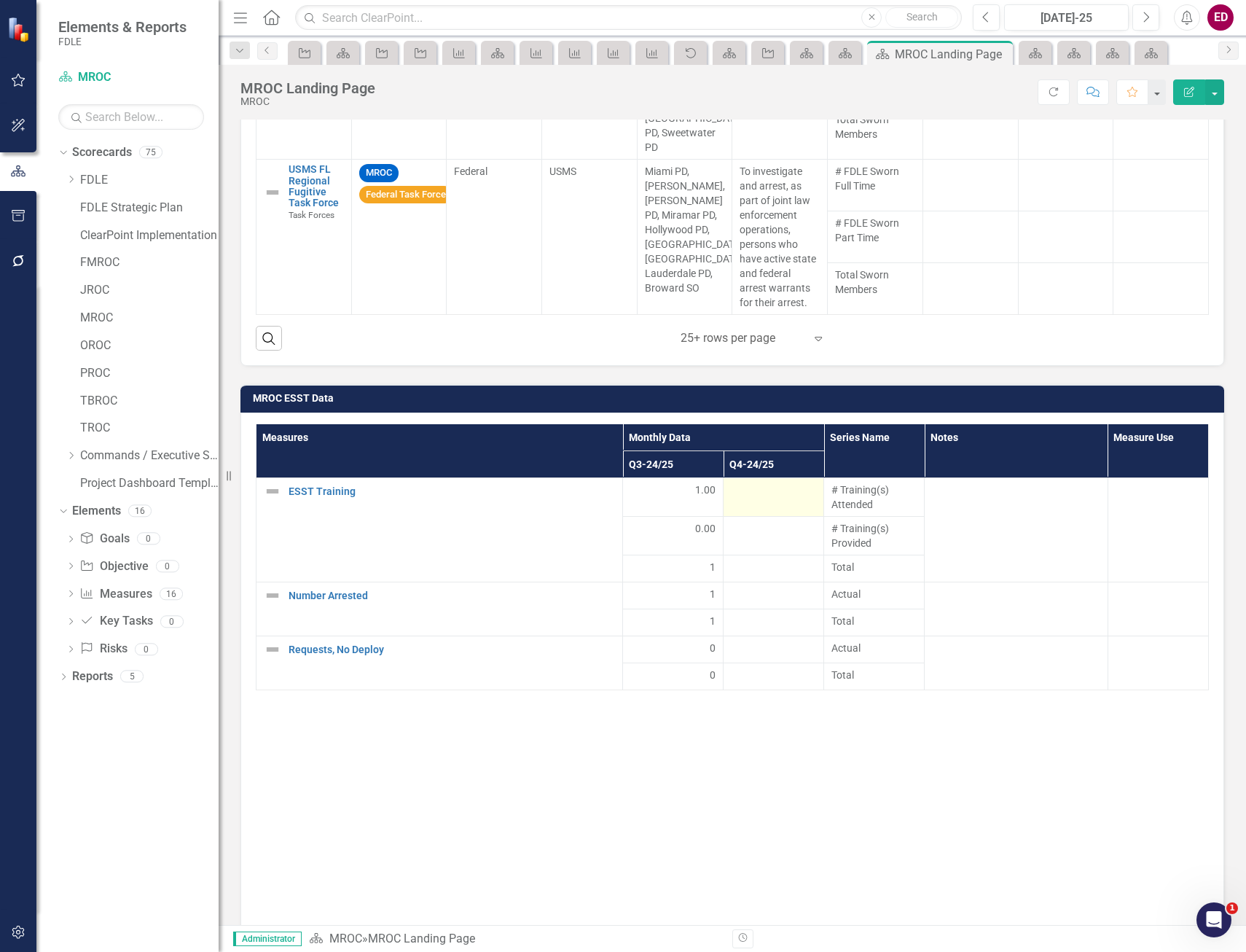
click at [757, 491] on div at bounding box center [774, 492] width 85 height 17
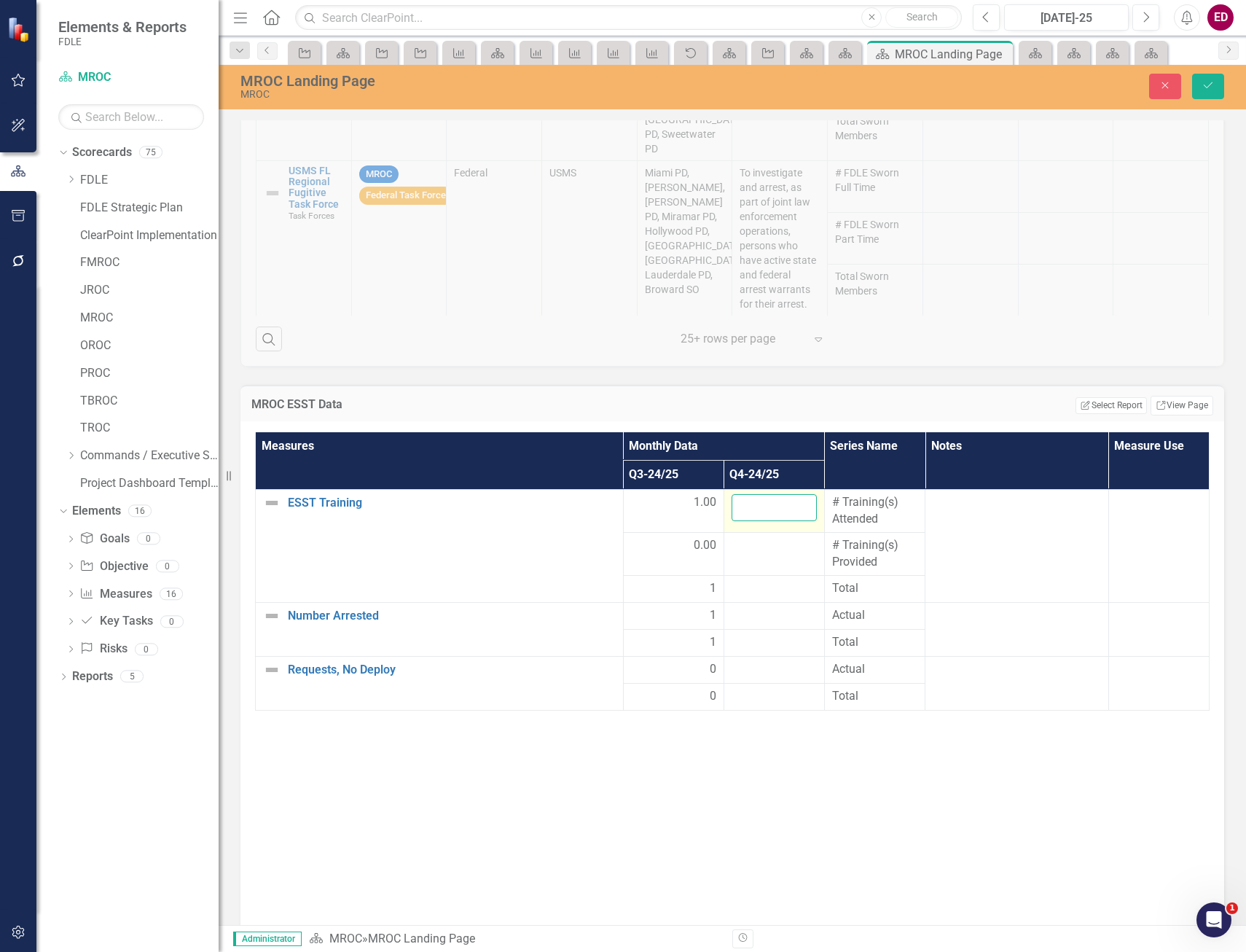
click at [769, 499] on input "number" at bounding box center [775, 508] width 85 height 27
type input "0"
click at [796, 551] on div at bounding box center [775, 546] width 85 height 17
click at [767, 550] on input "number" at bounding box center [775, 551] width 85 height 27
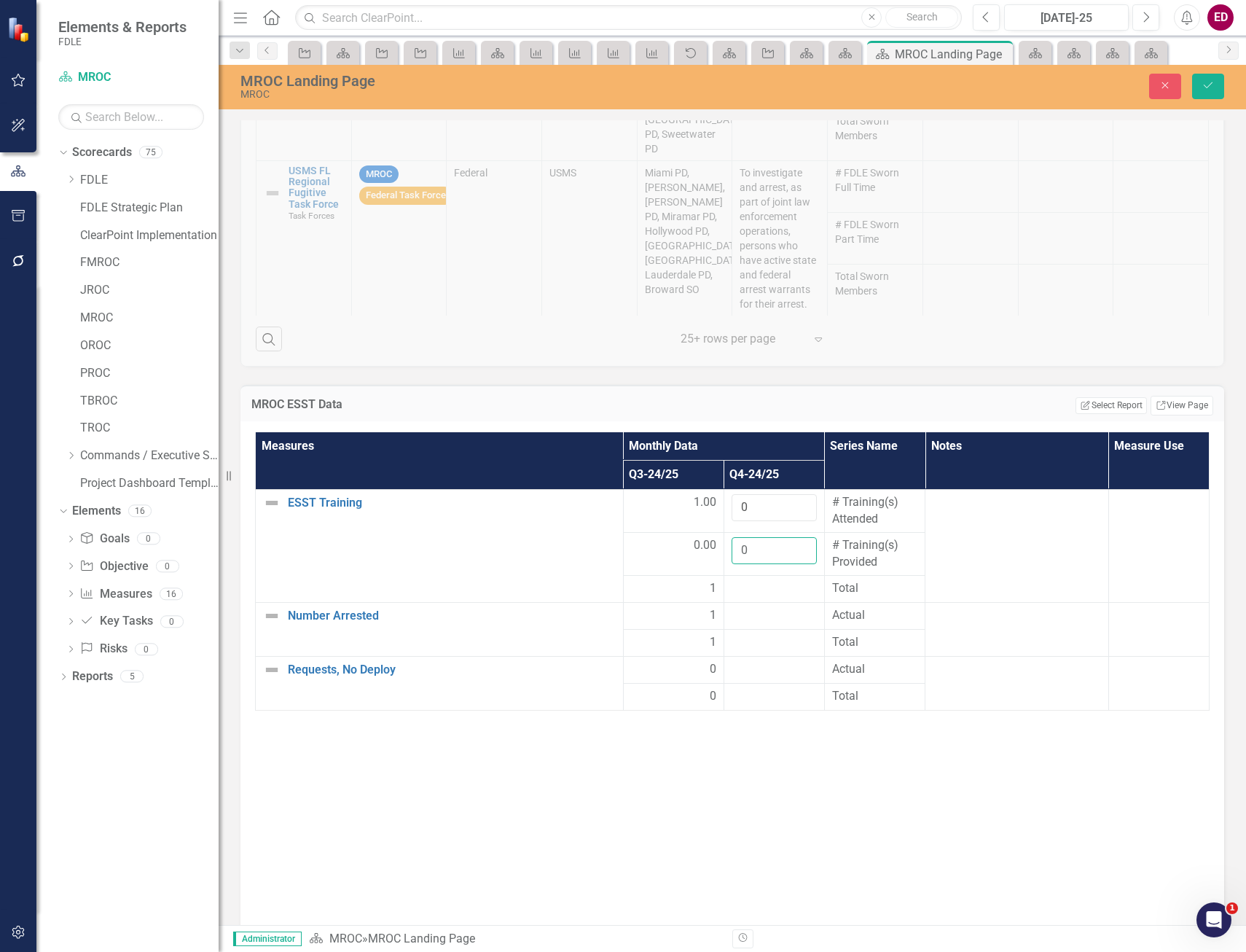
type input "0"
click at [765, 597] on div at bounding box center [775, 589] width 85 height 17
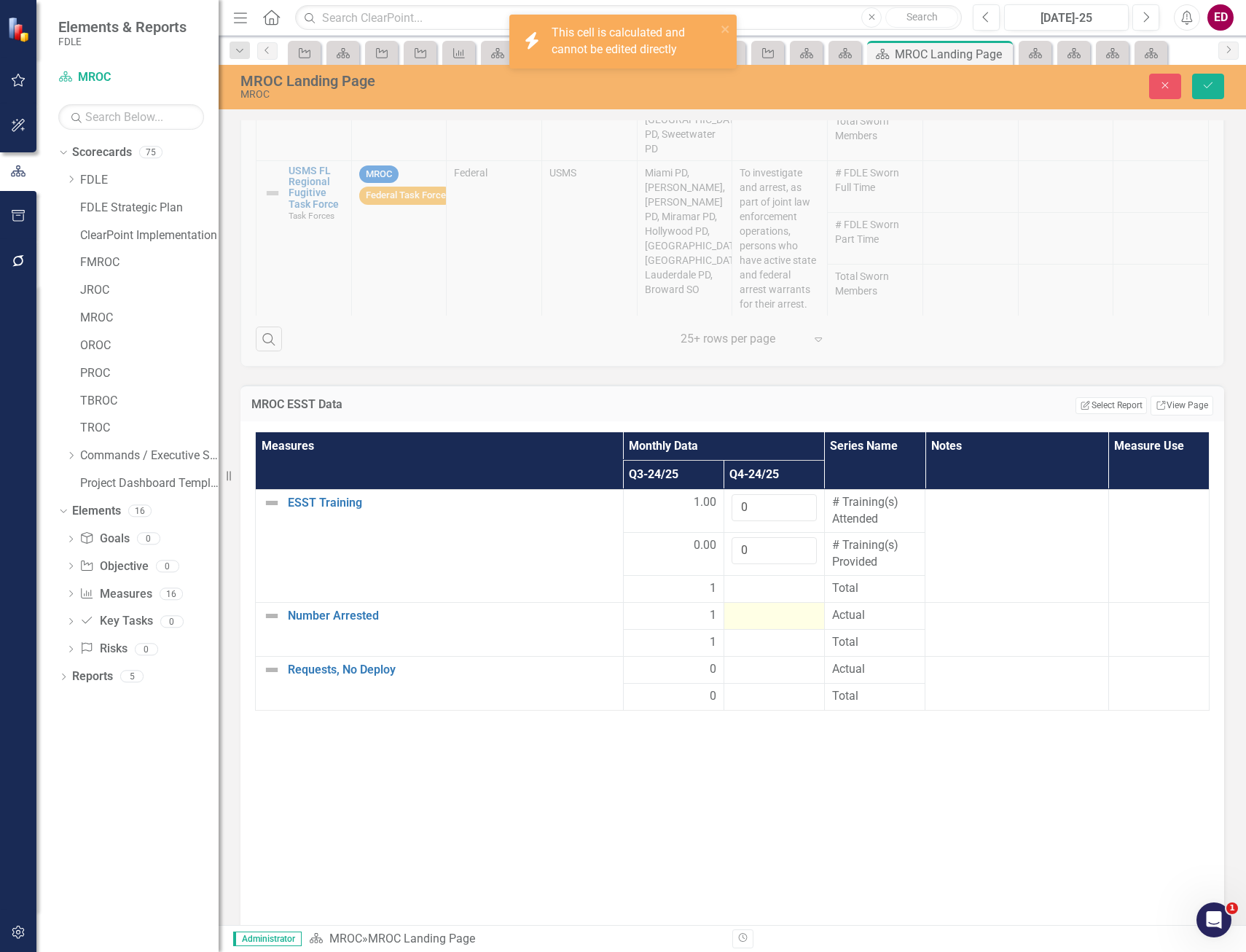
click at [768, 609] on div at bounding box center [775, 616] width 85 height 17
click at [749, 620] on input "number" at bounding box center [775, 621] width 85 height 27
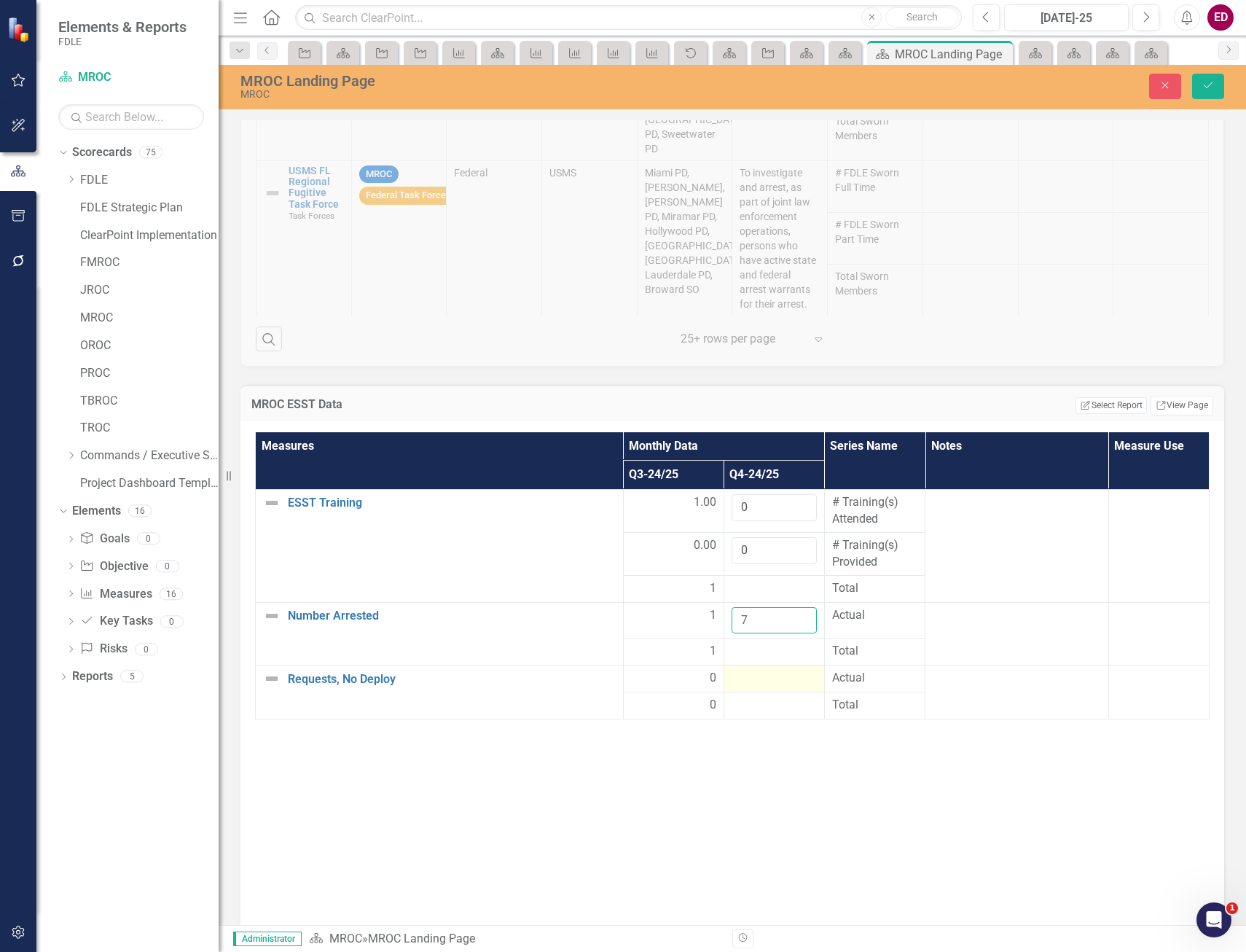
type input "7"
click at [763, 680] on div at bounding box center [775, 679] width 85 height 17
click at [763, 680] on input "number" at bounding box center [775, 684] width 85 height 27
type input "0"
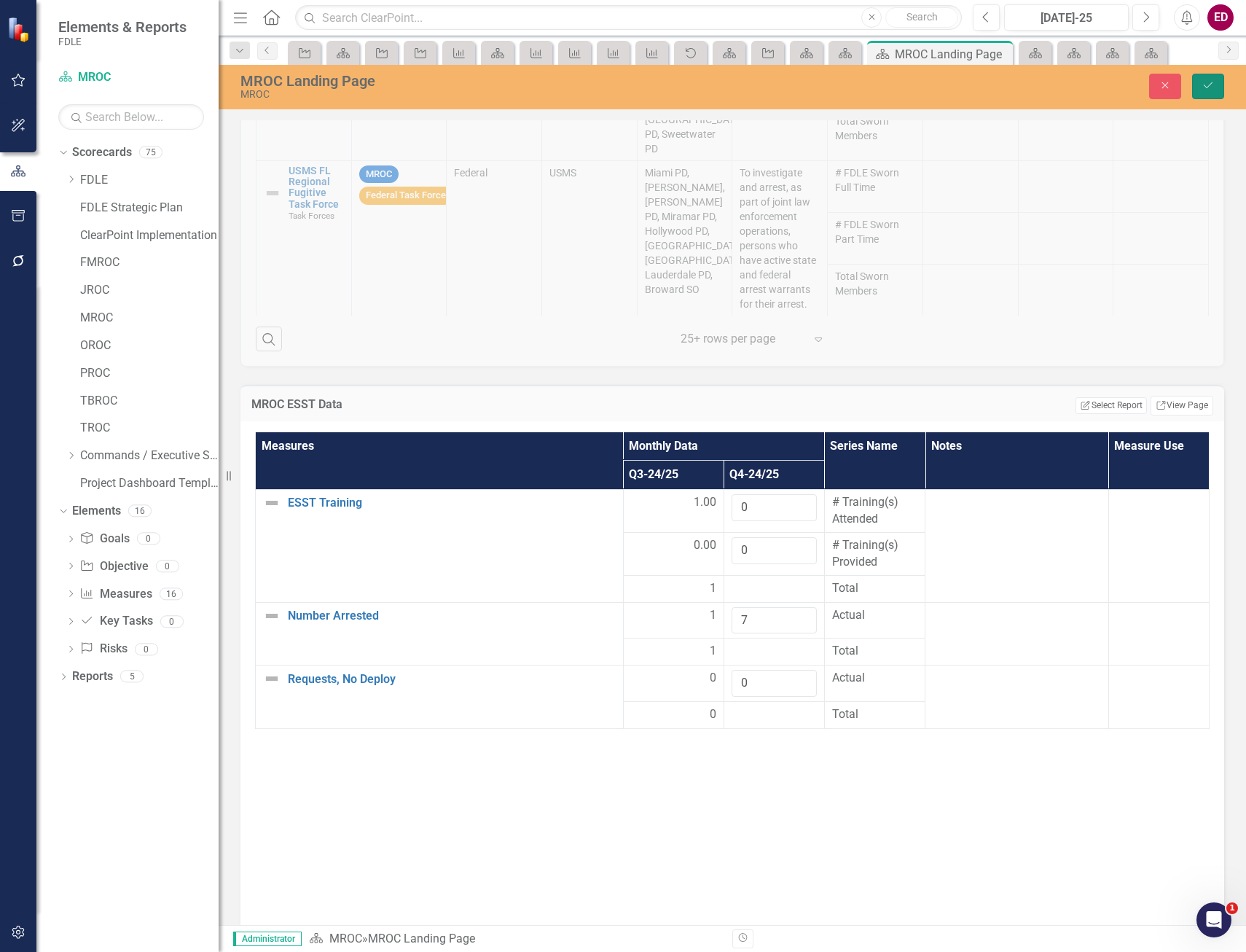
click at [1215, 76] on button "Save" at bounding box center [1208, 86] width 32 height 25
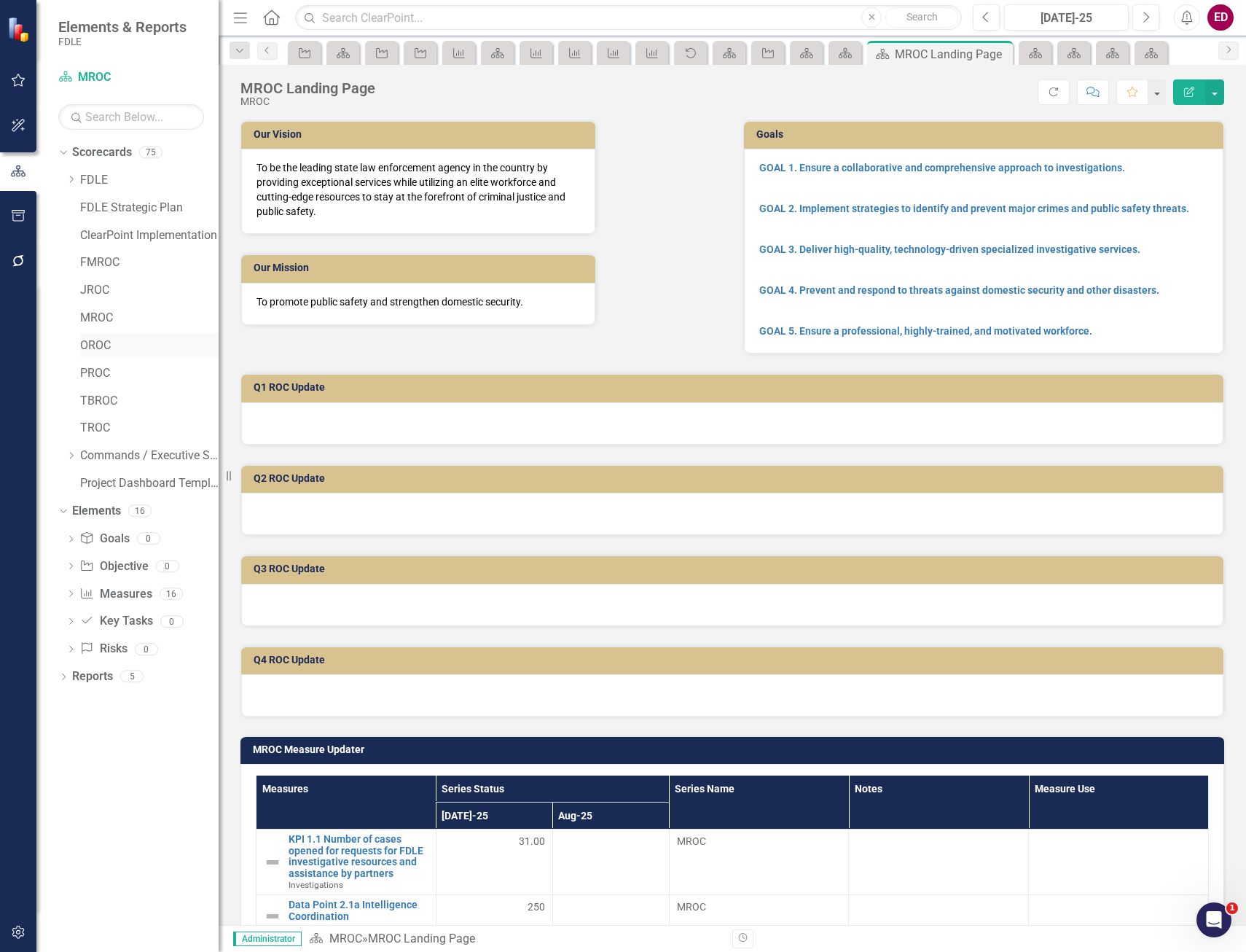
click at [140, 341] on link "OROC" at bounding box center [150, 346] width 139 height 17
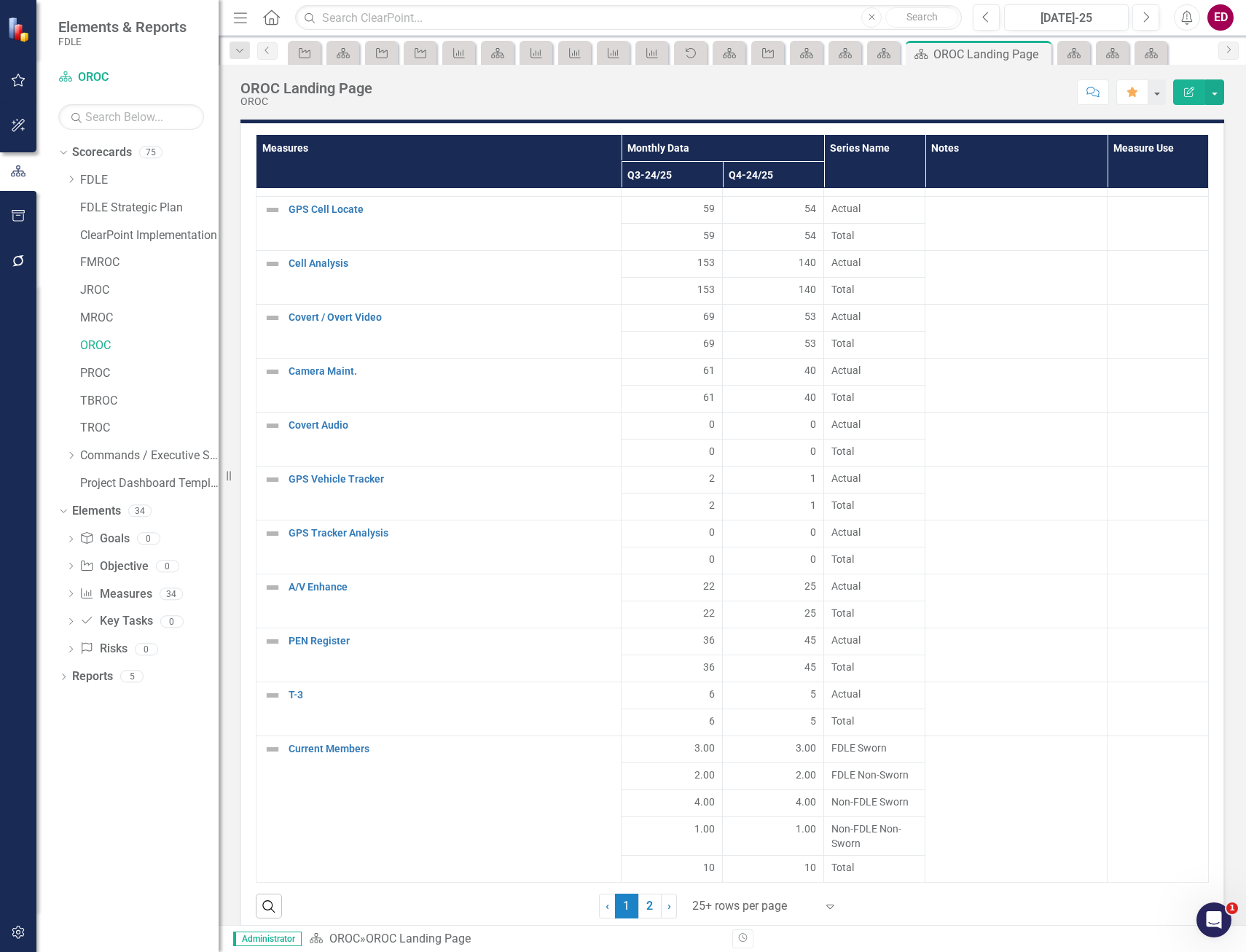
scroll to position [2333, 0]
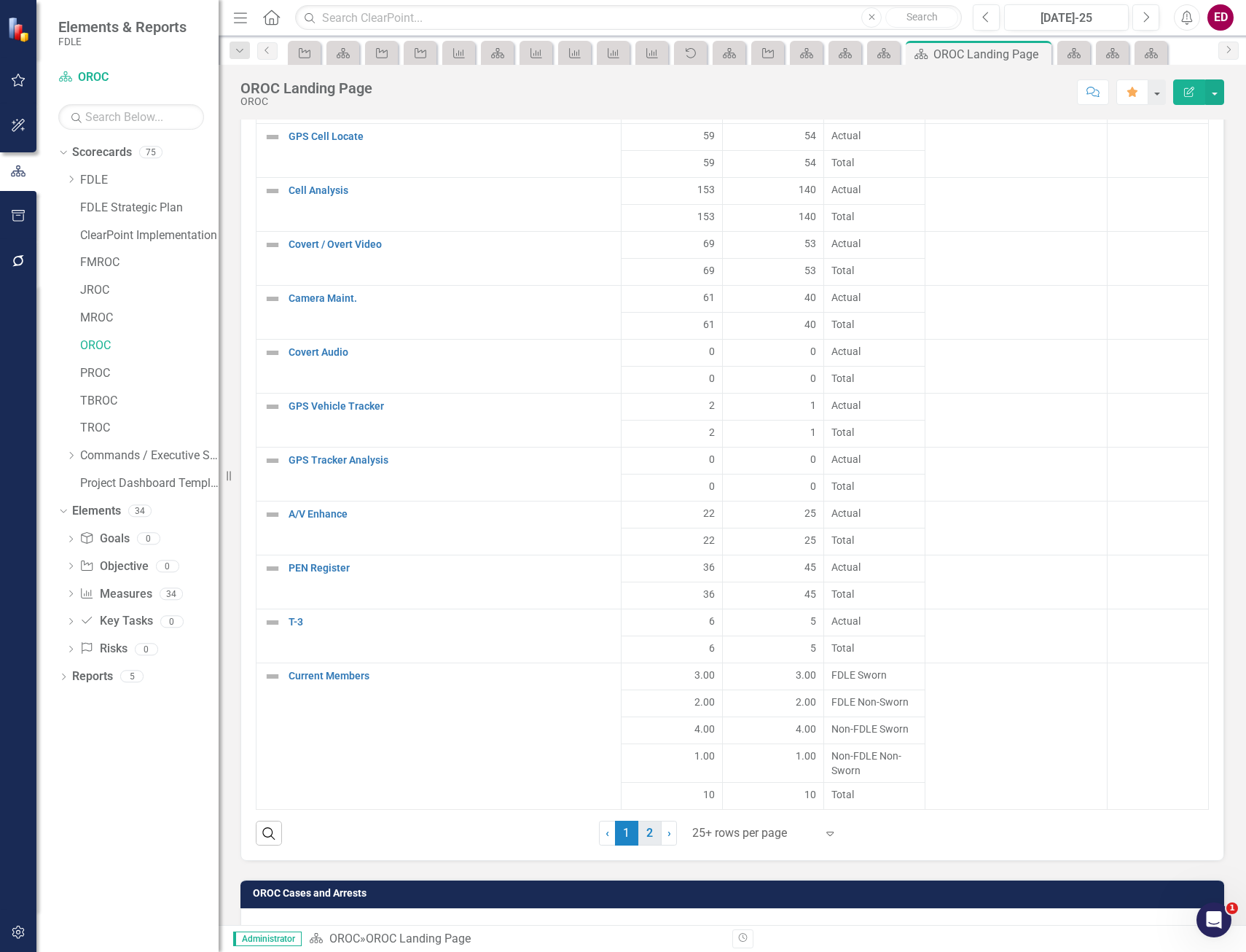
click at [643, 826] on link "2" at bounding box center [651, 833] width 23 height 25
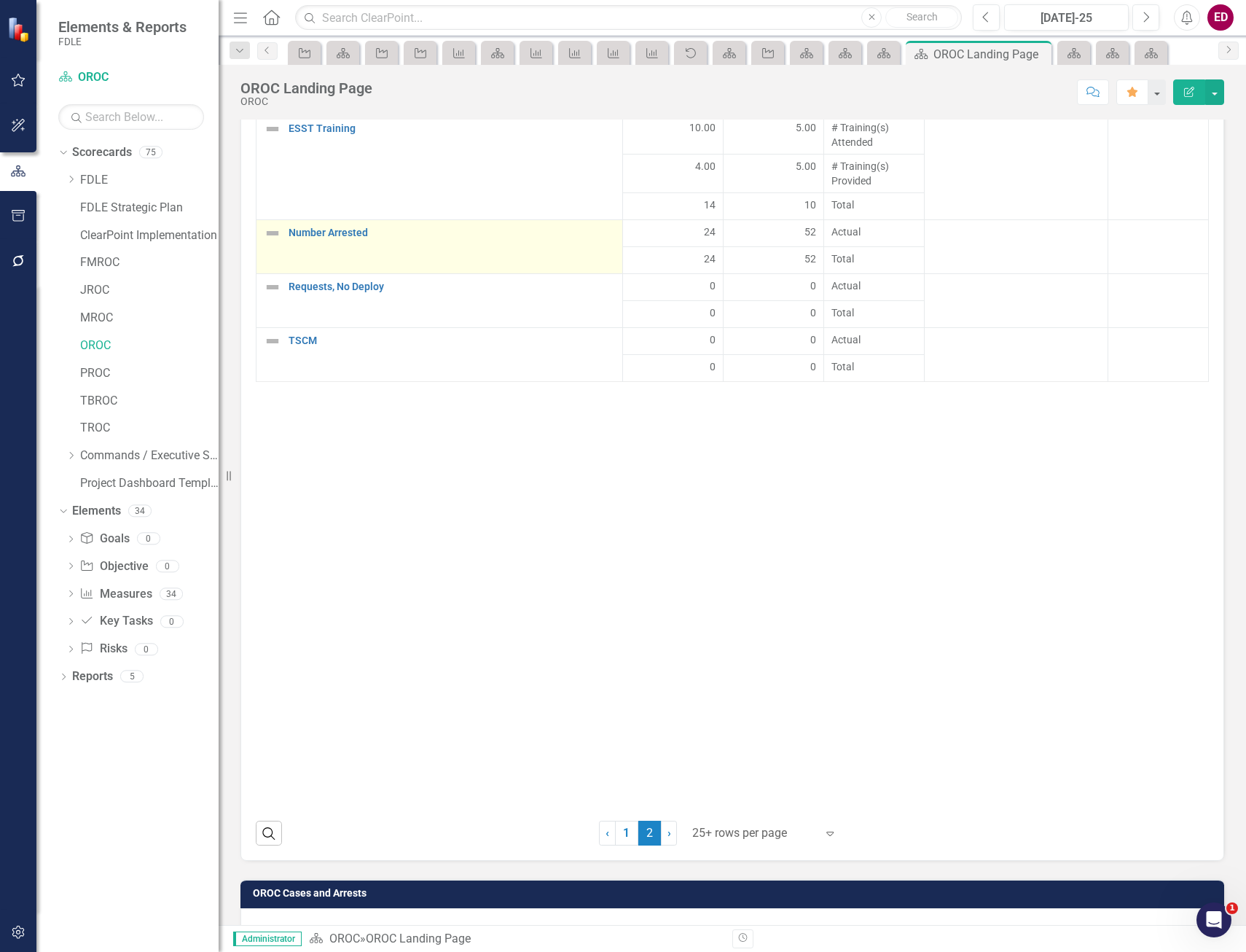
scroll to position [2188, 0]
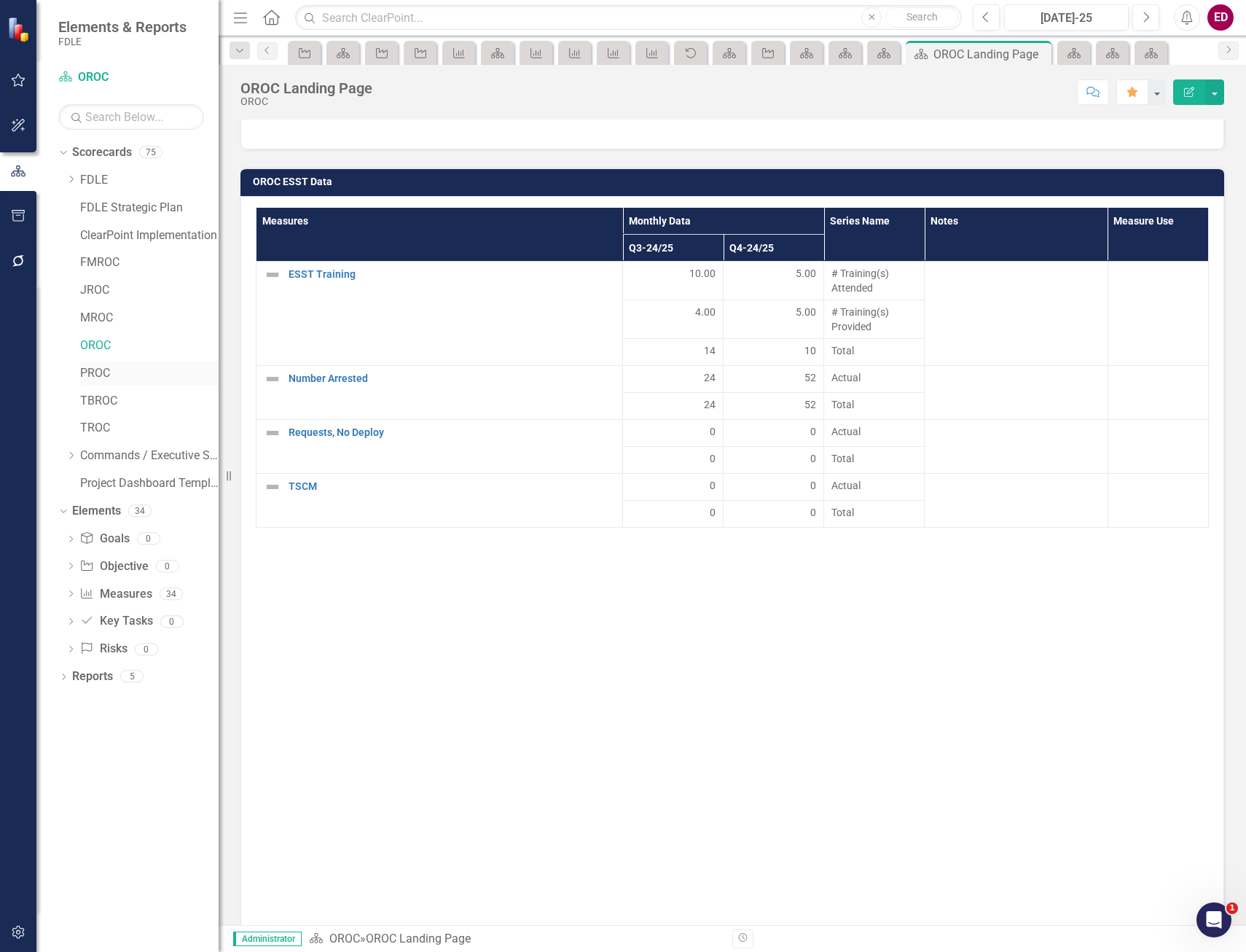
click at [116, 374] on link "PROC" at bounding box center [150, 373] width 139 height 17
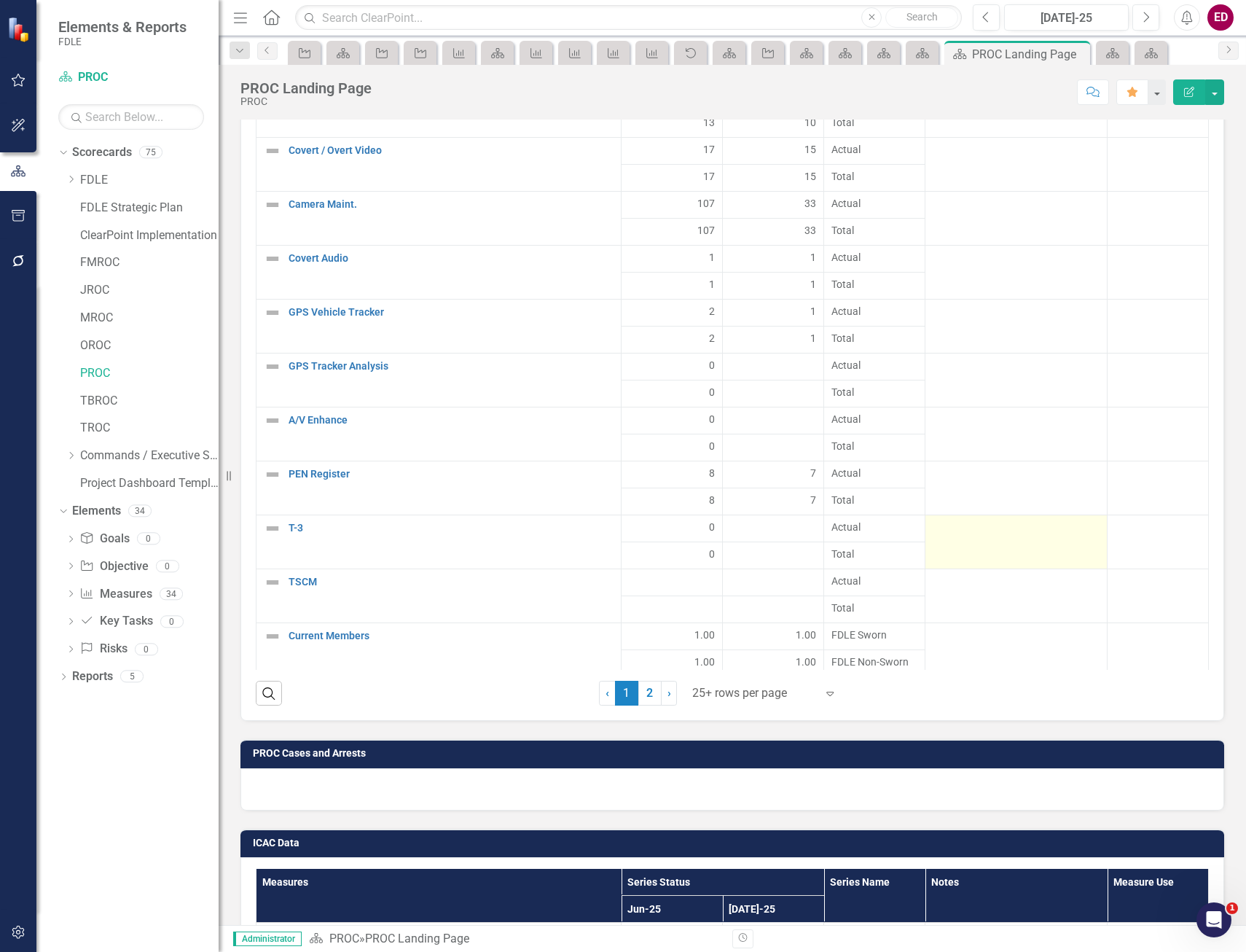
scroll to position [100, 0]
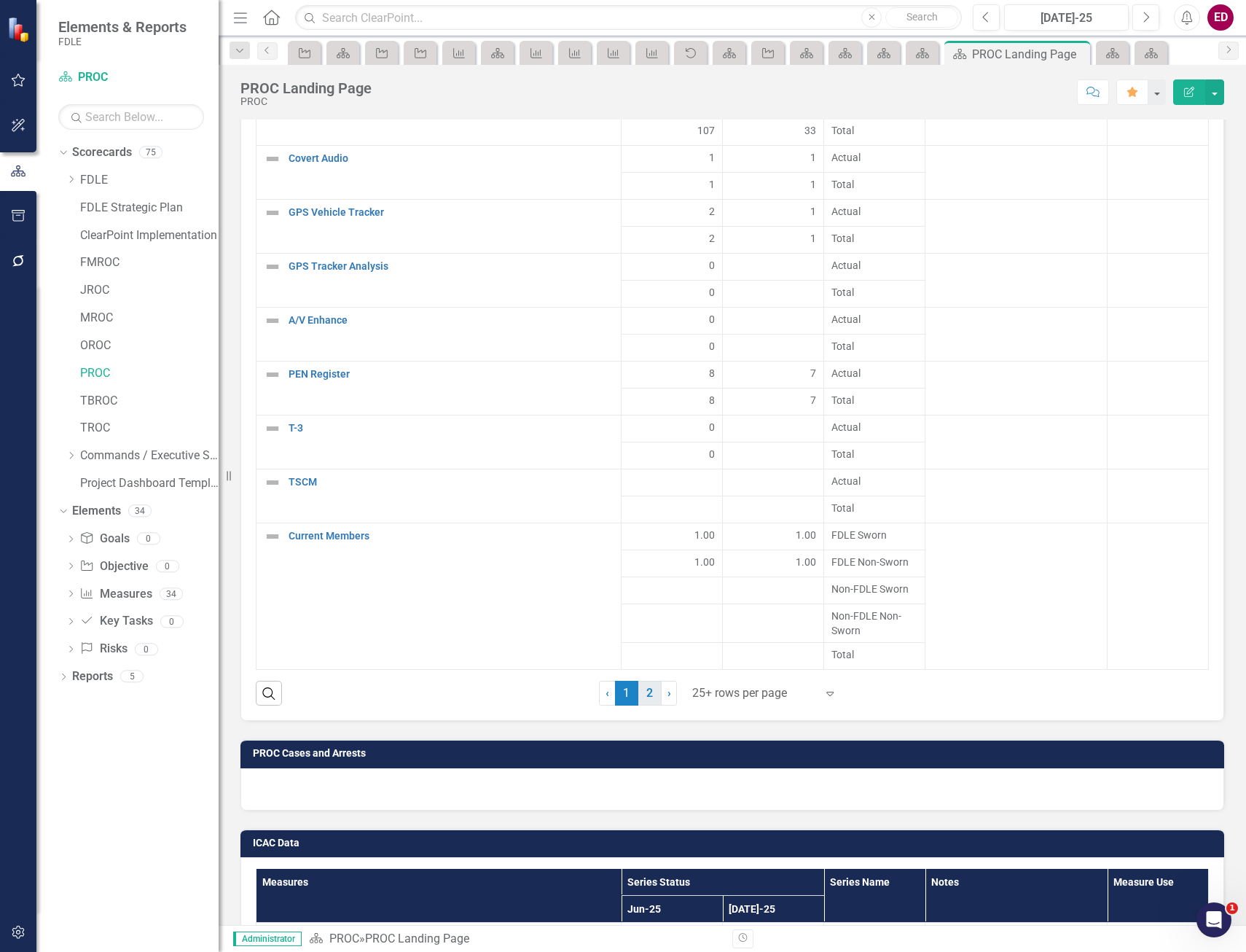
click at [645, 692] on link "2" at bounding box center [651, 694] width 23 height 25
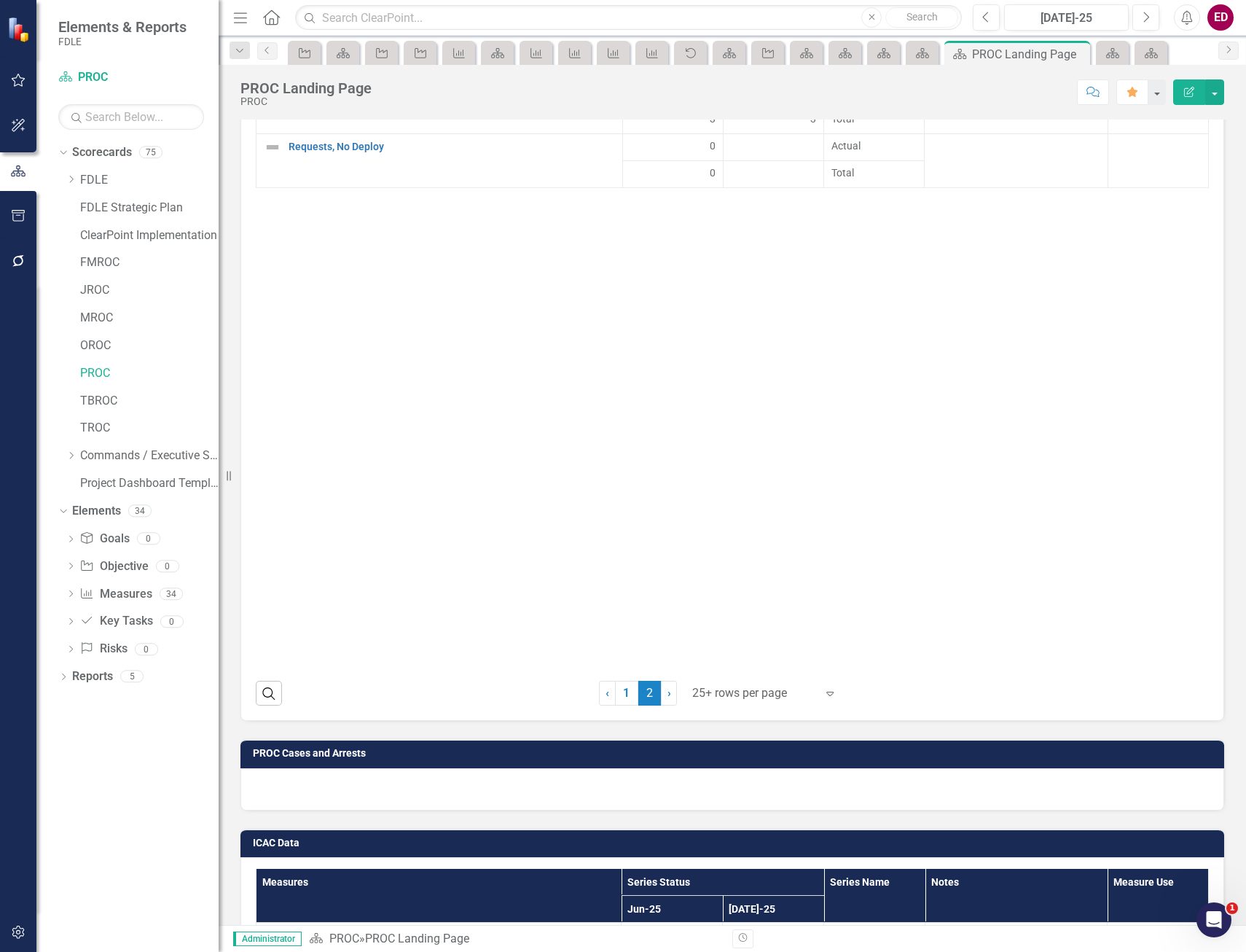
scroll to position [1677, 0]
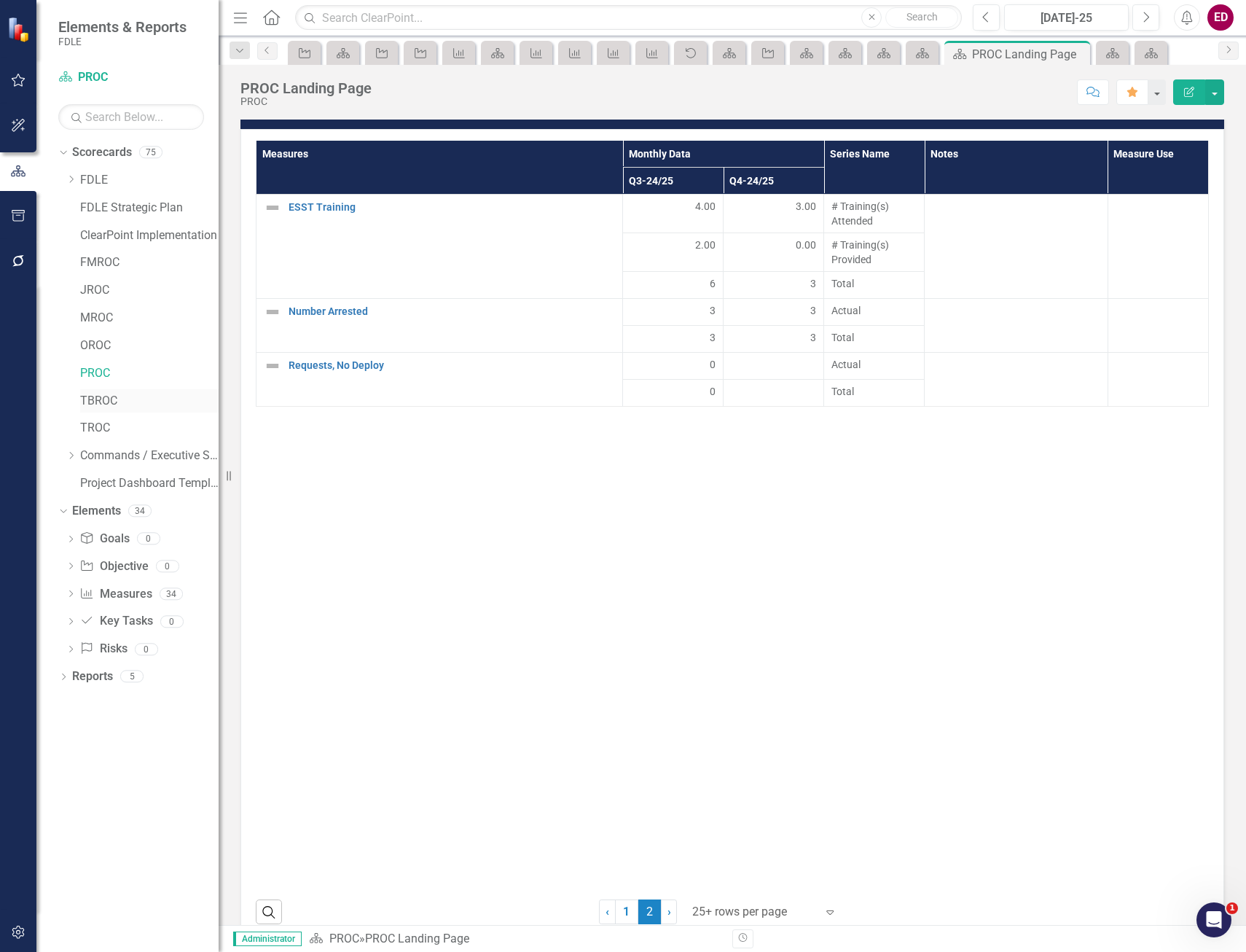
click at [92, 399] on link "TBROC" at bounding box center [150, 401] width 139 height 17
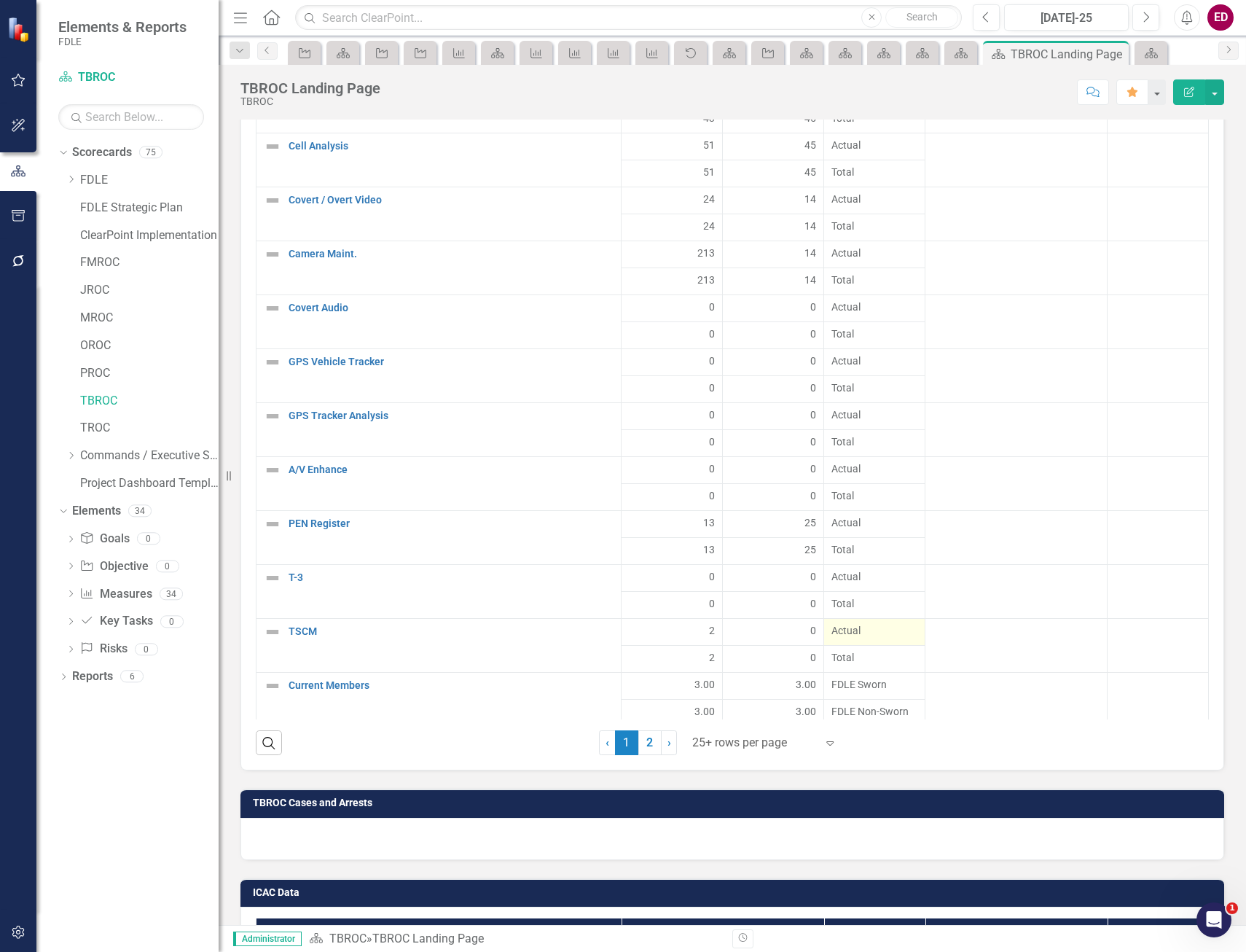
scroll to position [100, 0]
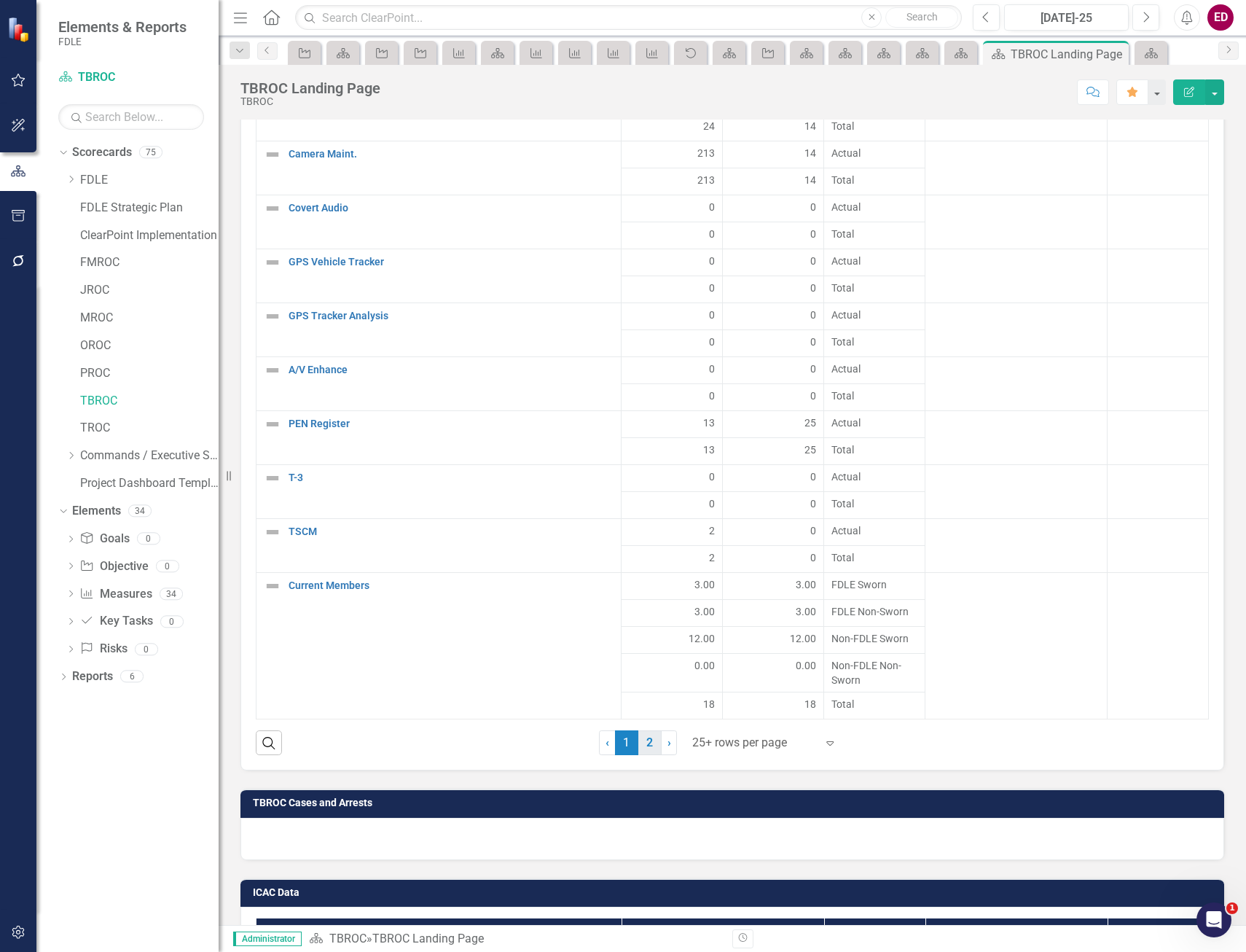
click at [652, 739] on link "2" at bounding box center [651, 743] width 23 height 25
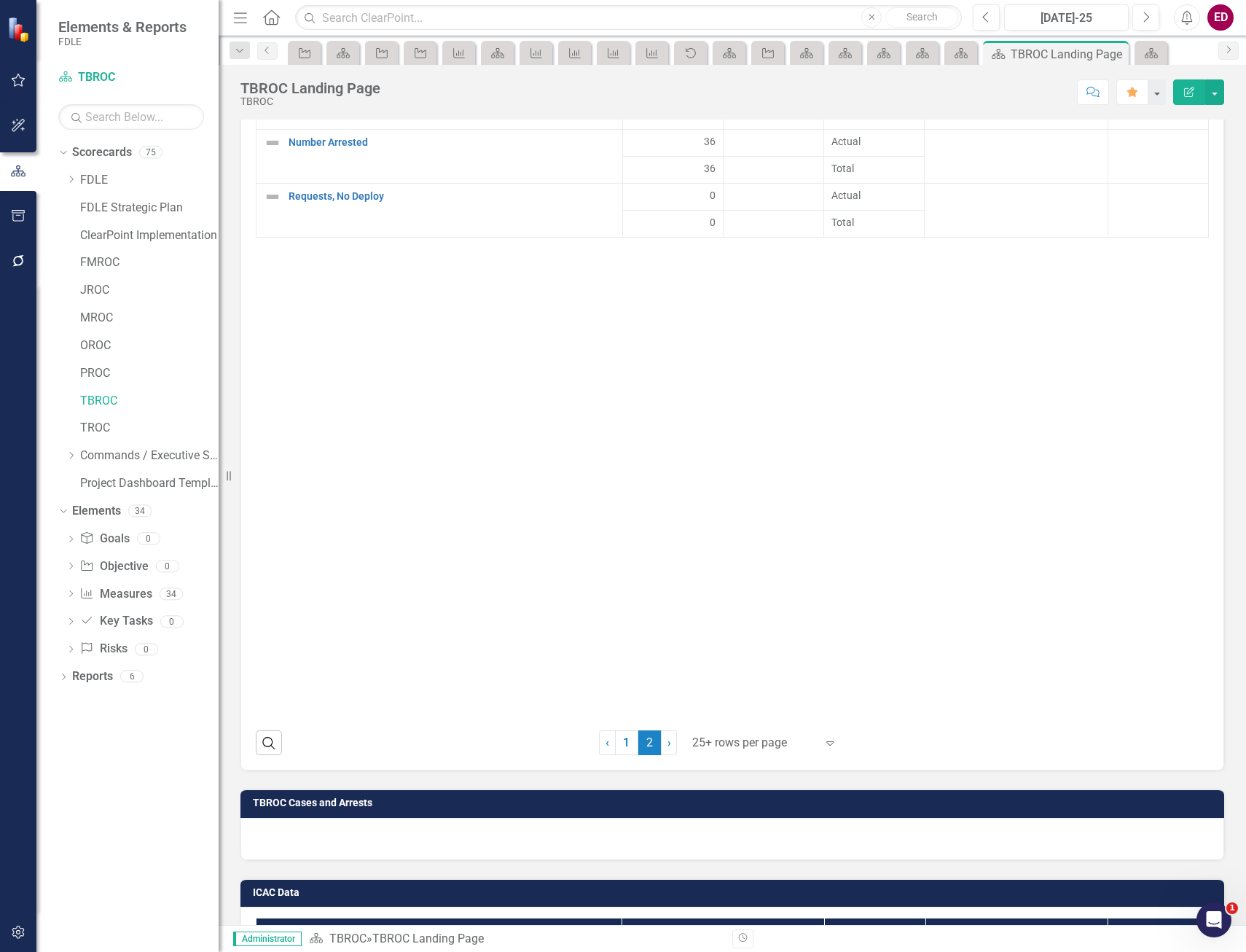
scroll to position [1604, 0]
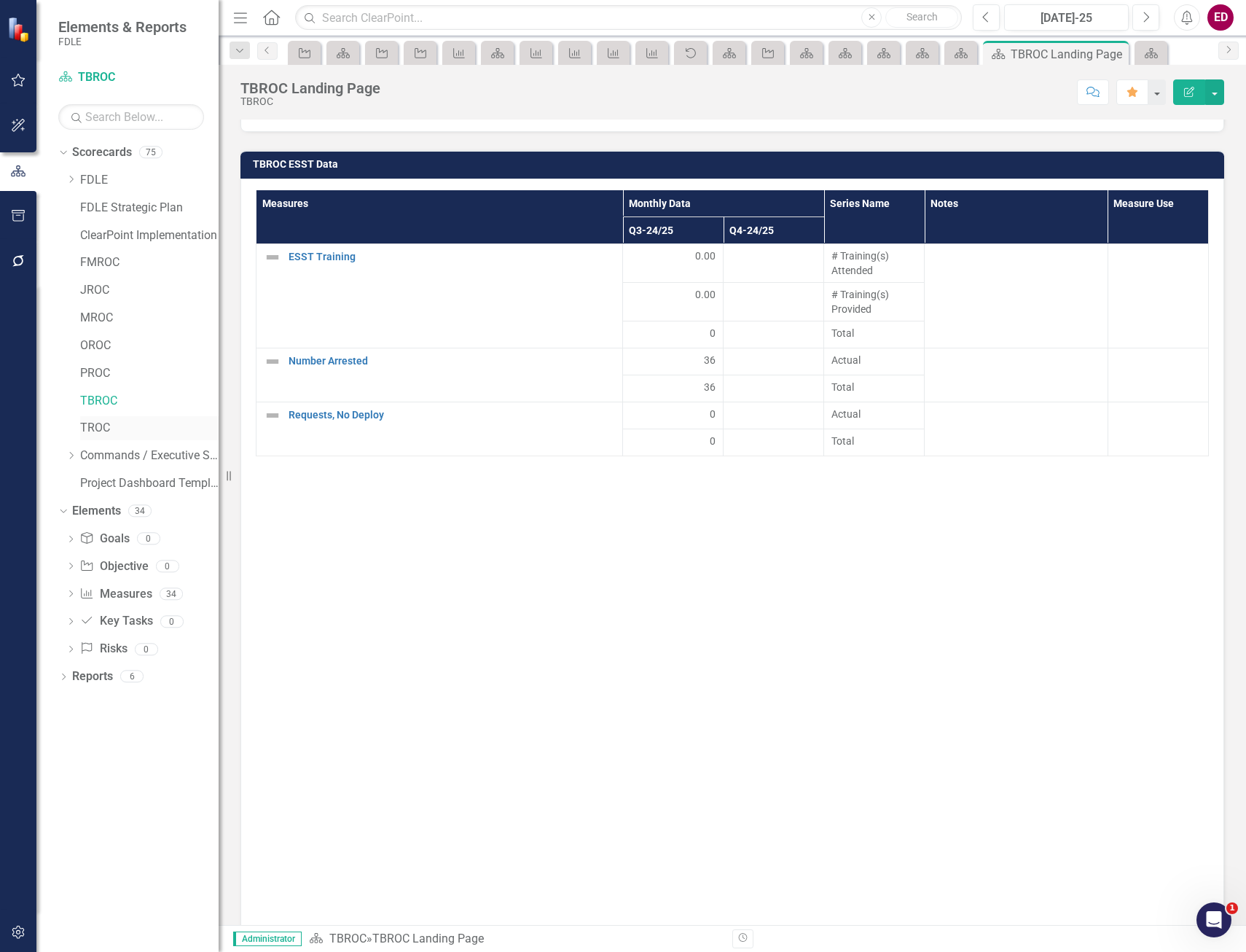
click at [148, 421] on link "TROC" at bounding box center [150, 427] width 139 height 17
click at [111, 434] on link "TROC" at bounding box center [150, 427] width 139 height 17
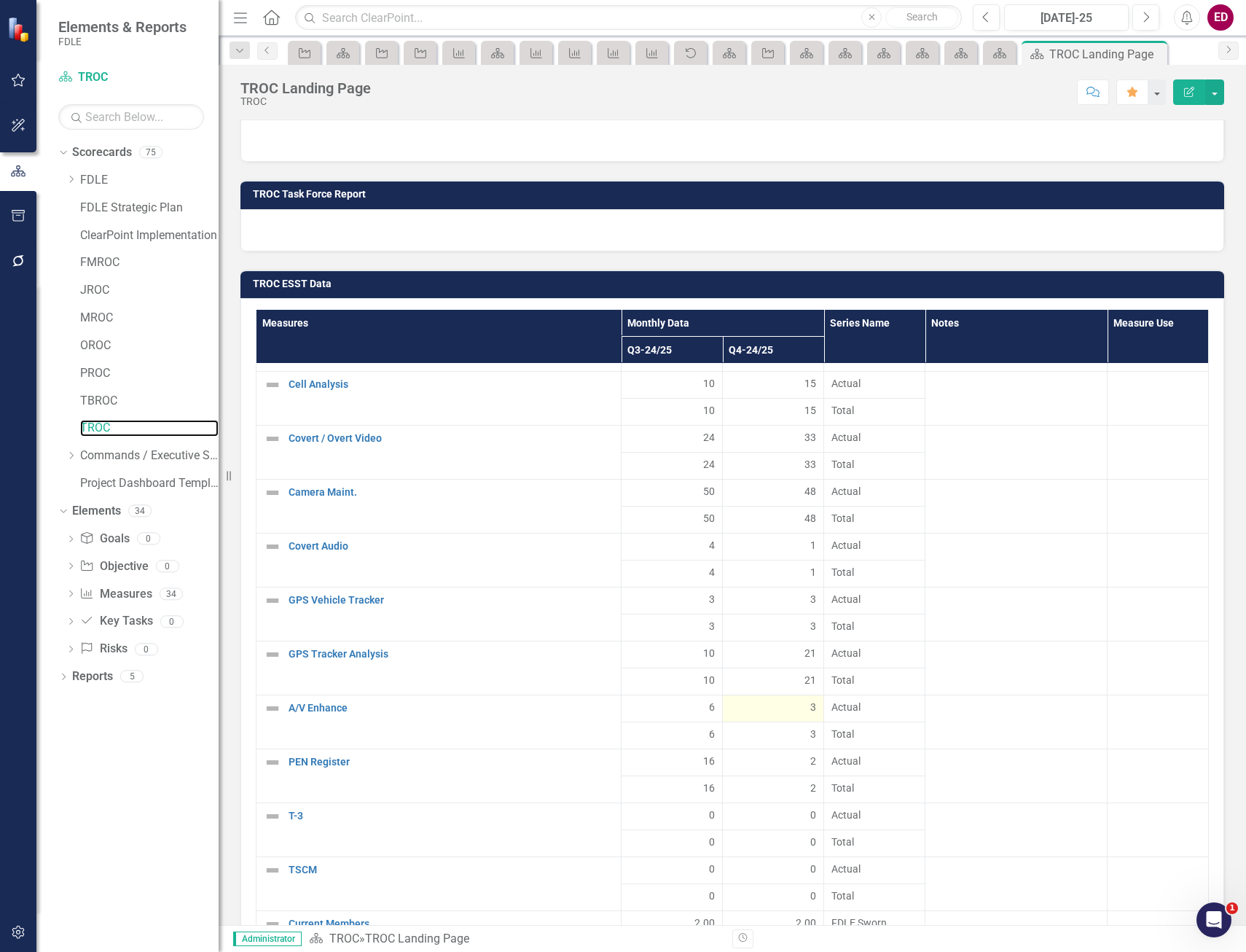
scroll to position [5833, 0]
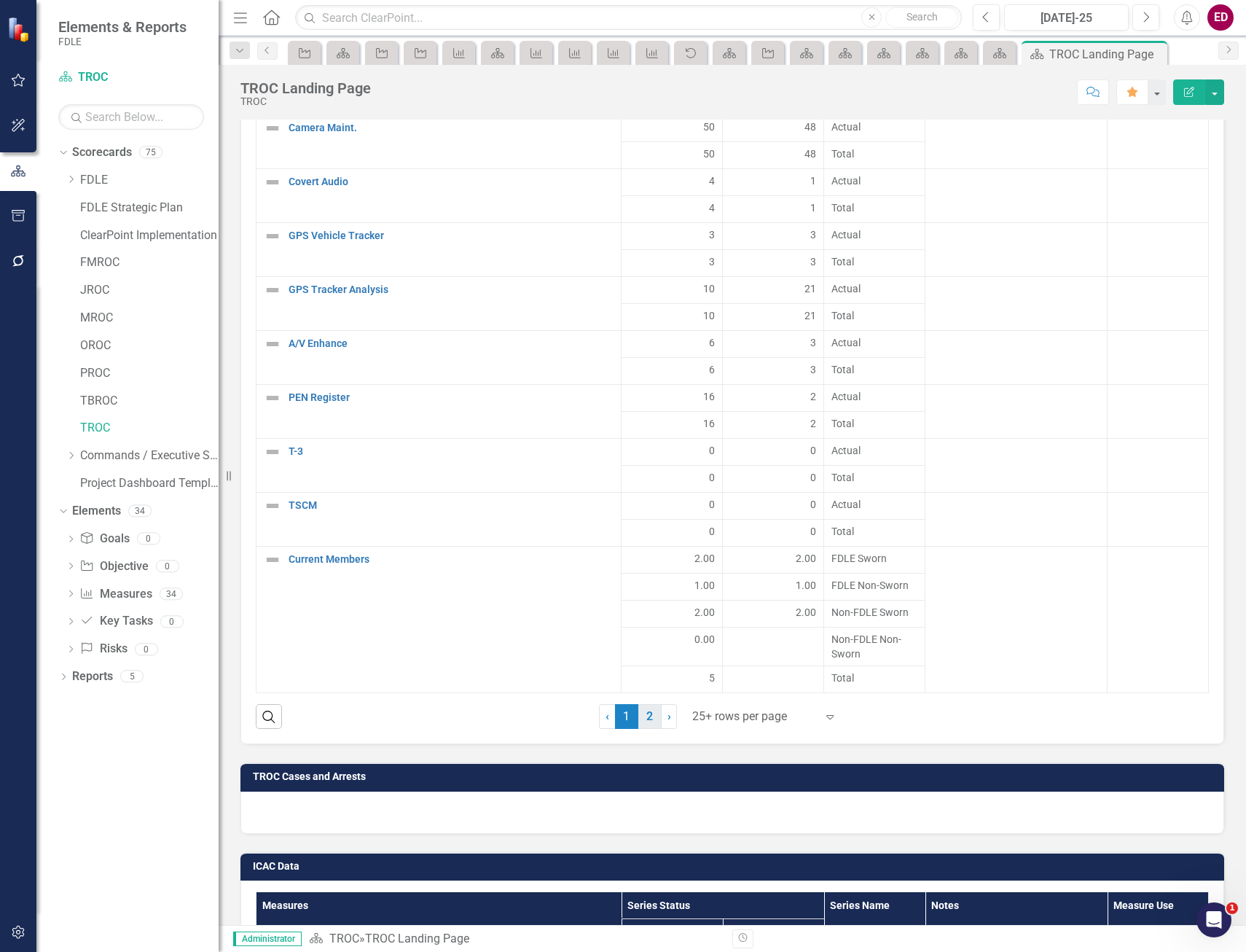
click at [649, 730] on link "2" at bounding box center [651, 717] width 23 height 25
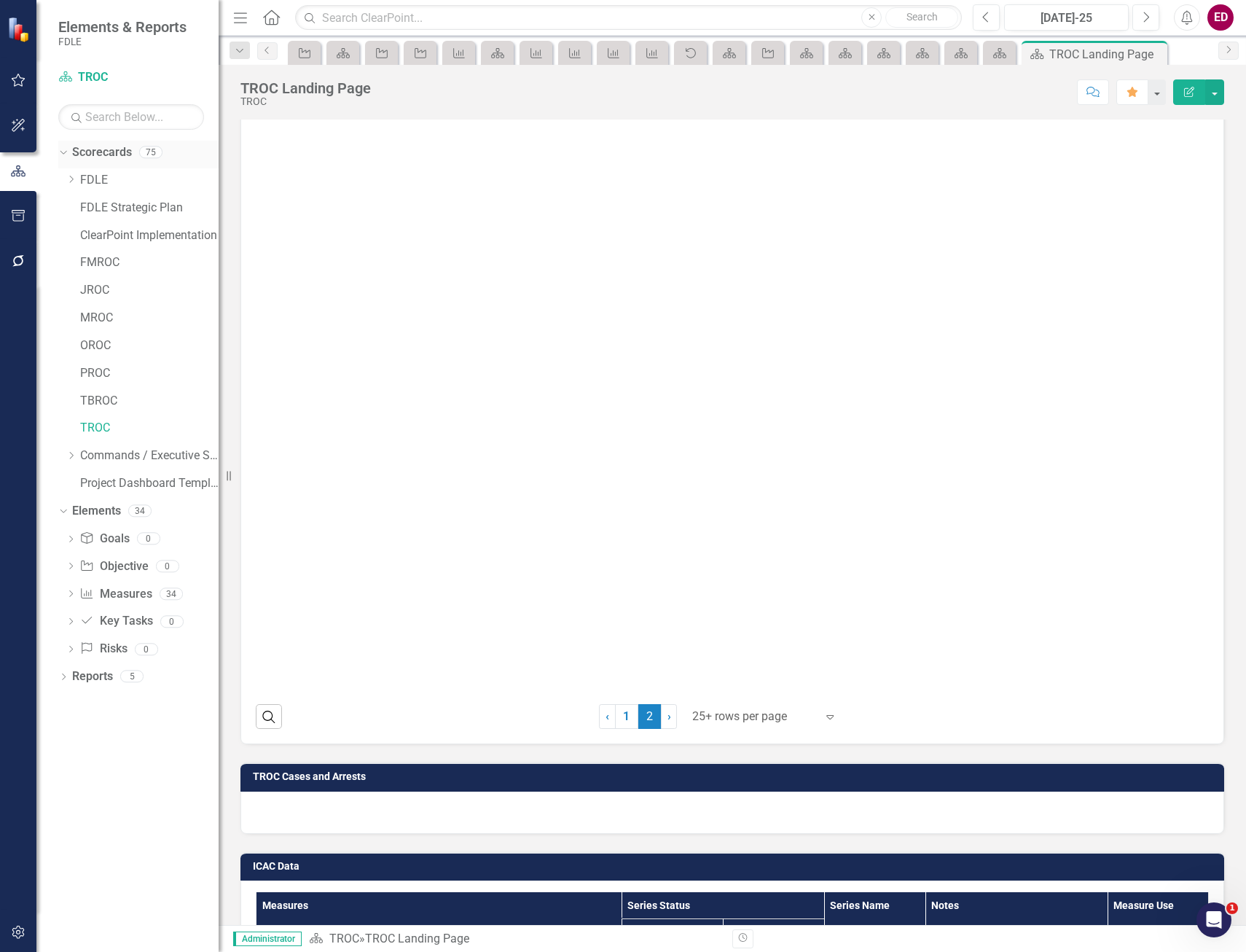
click at [104, 151] on link "Scorecards" at bounding box center [102, 153] width 60 height 17
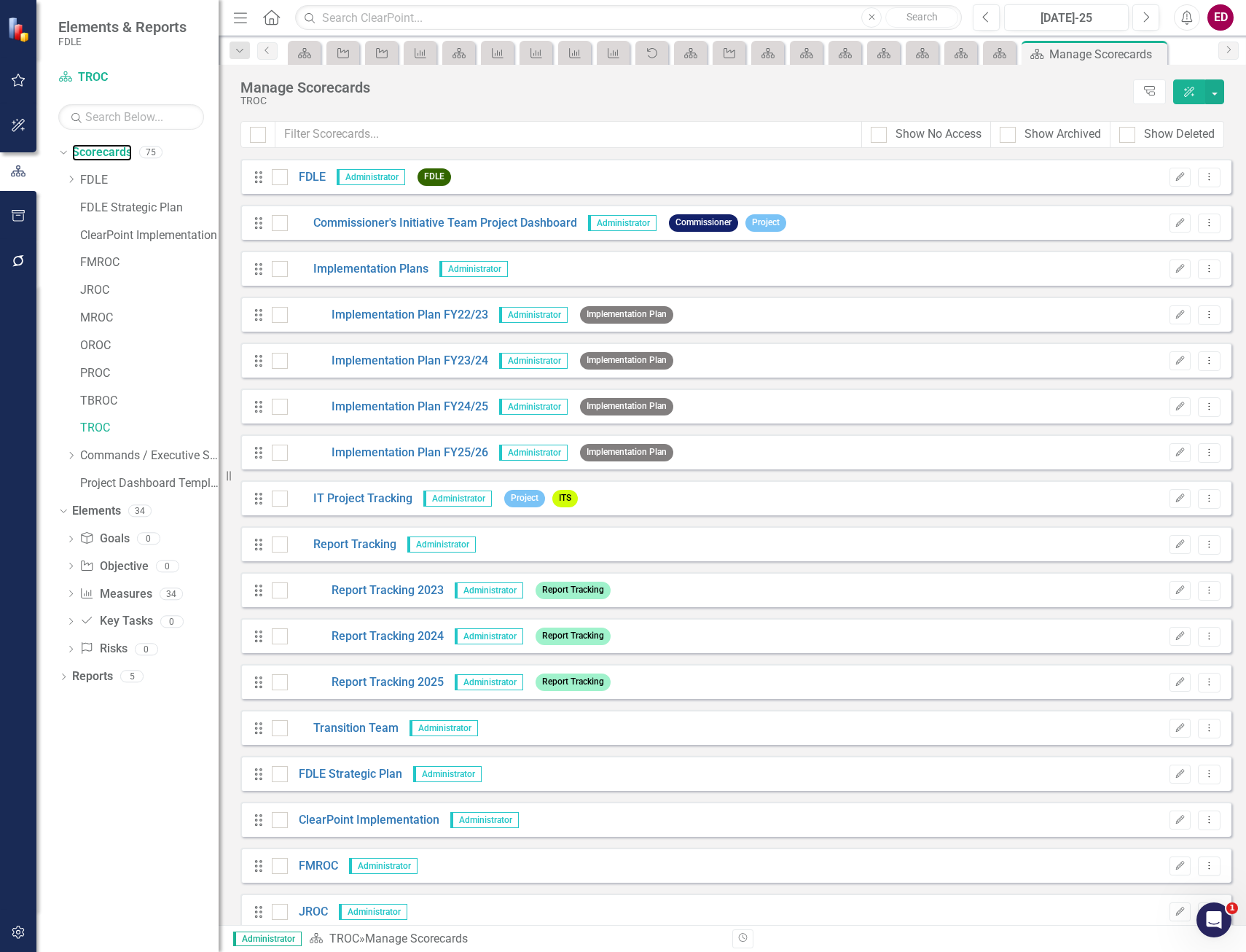
scroll to position [364, 0]
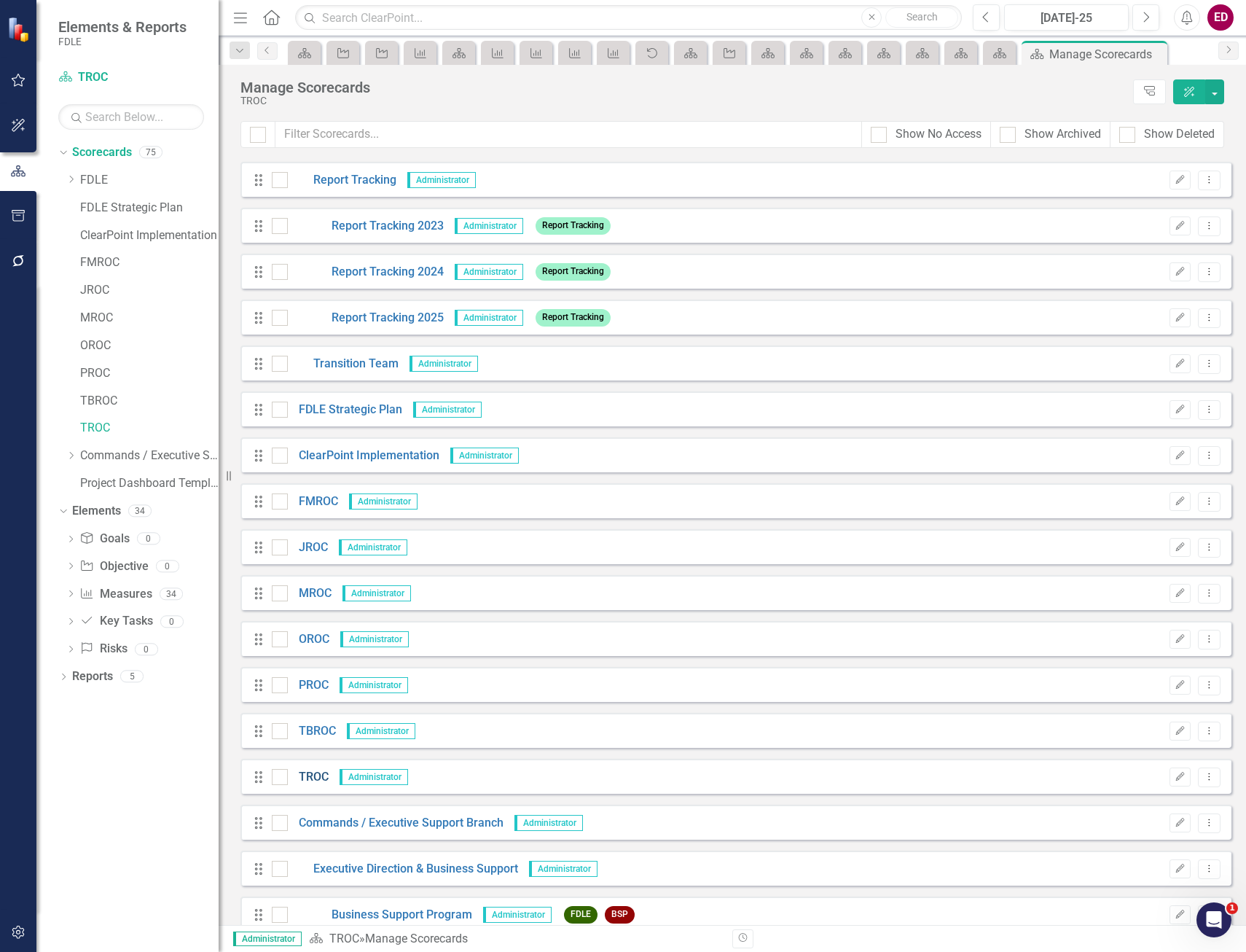
click at [293, 773] on link "TROC" at bounding box center [308, 777] width 41 height 17
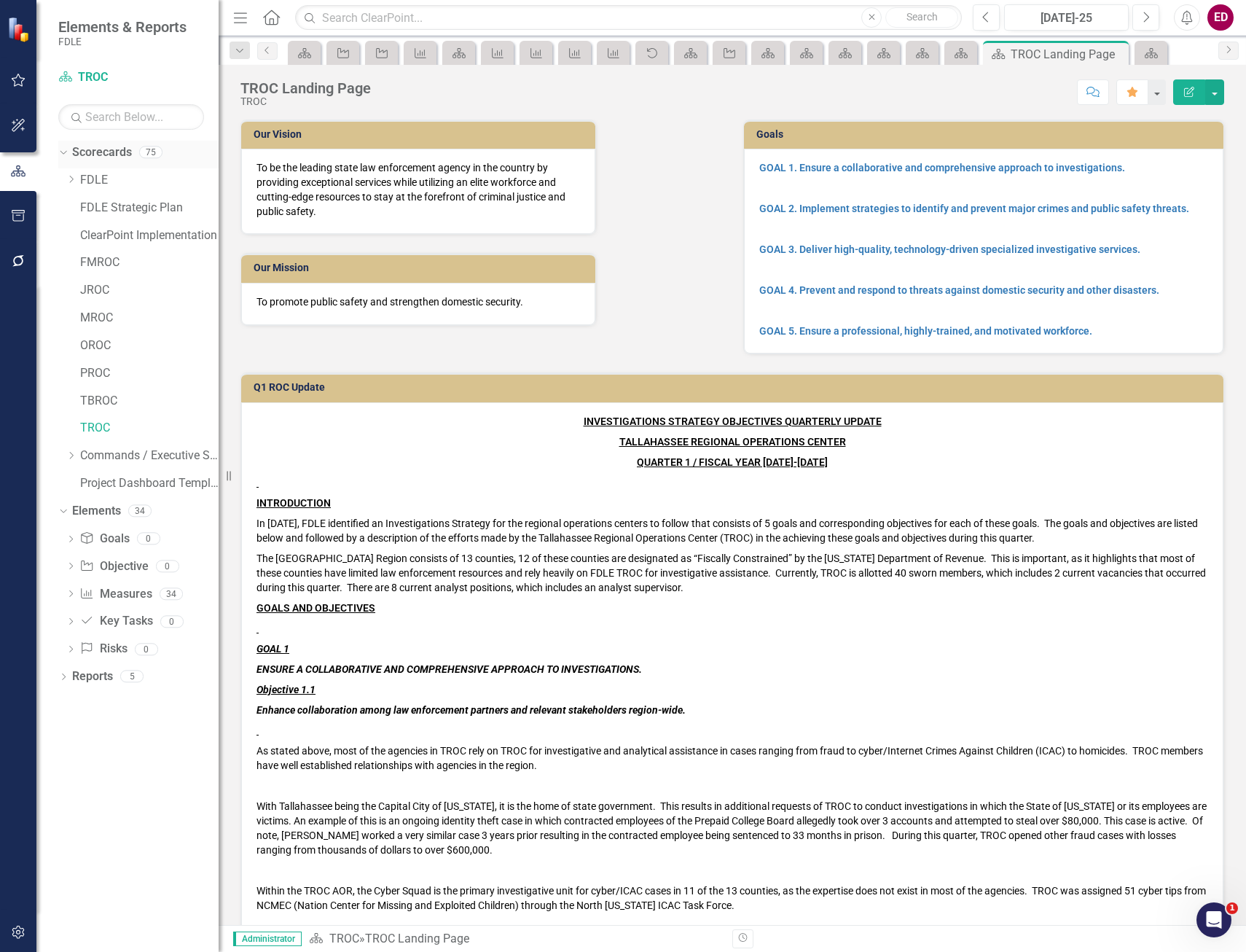
click at [89, 156] on link "Scorecards" at bounding box center [102, 153] width 60 height 17
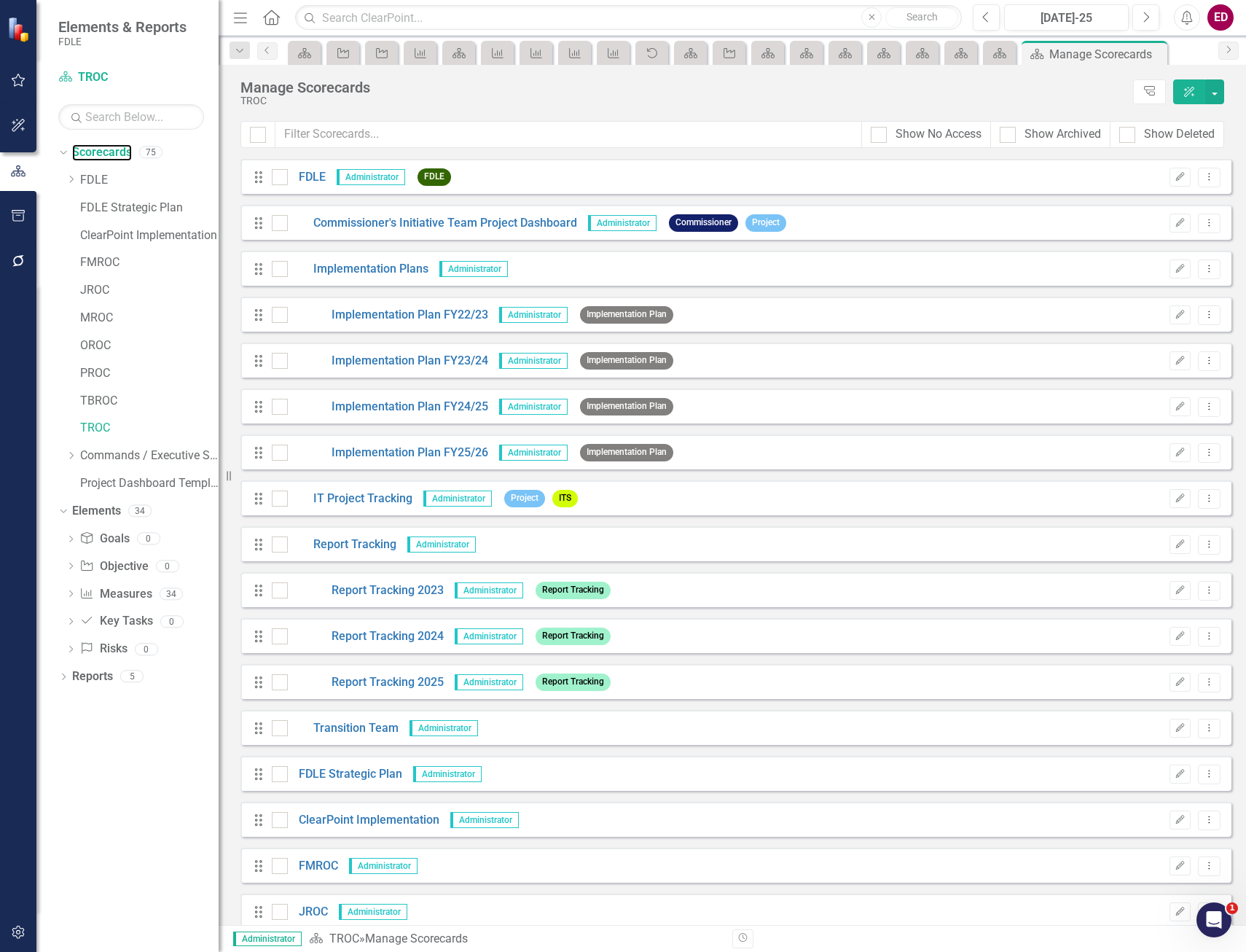
scroll to position [437, 0]
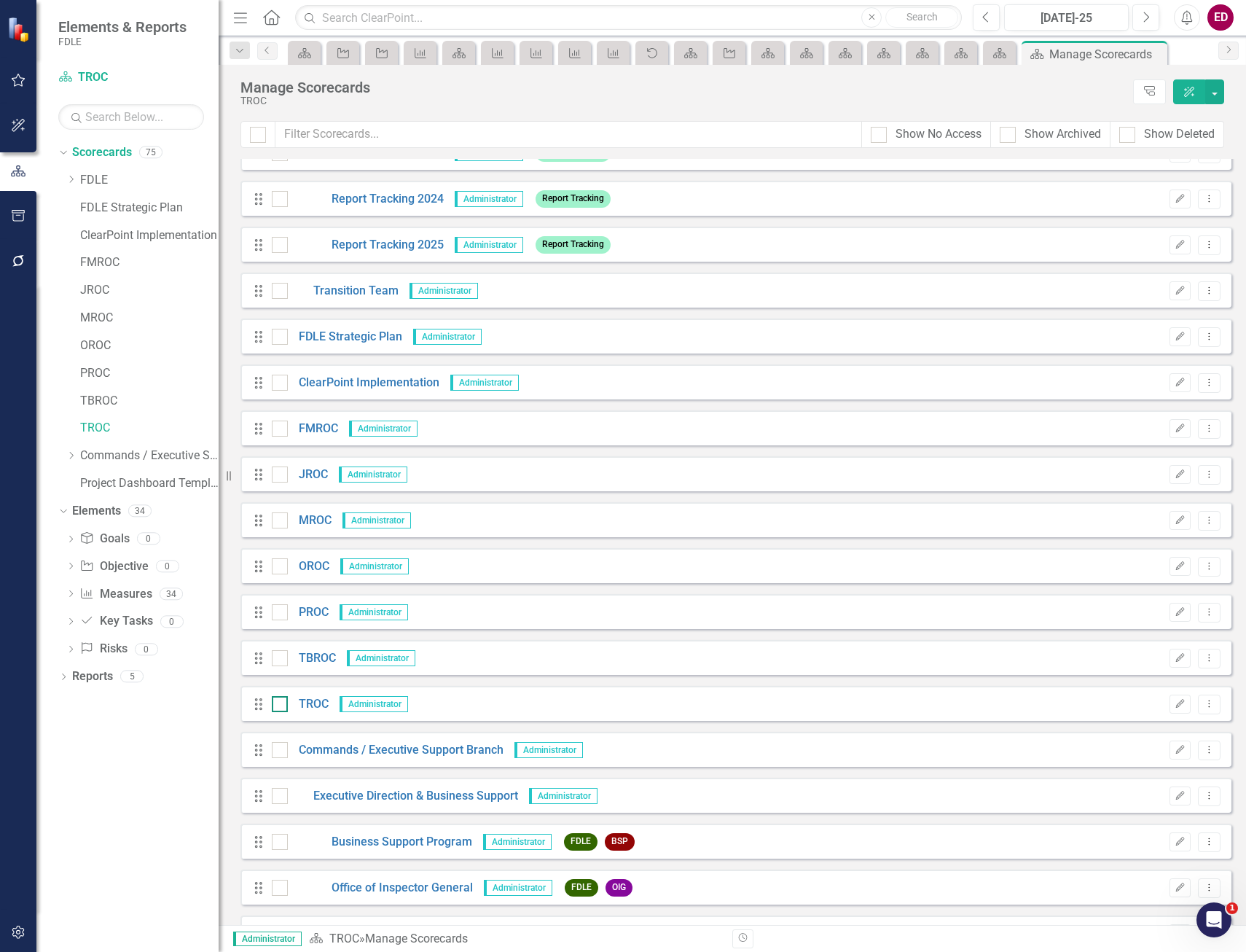
click at [275, 699] on input "checkbox" at bounding box center [277, 701] width 10 height 10
checkbox input "true"
click at [275, 668] on div "Drag TBROC Administrator Edit Dropdown Menu" at bounding box center [736, 658] width 992 height 35
click at [277, 663] on div at bounding box center [280, 659] width 17 height 17
click at [277, 660] on input "checkbox" at bounding box center [277, 656] width 10 height 10
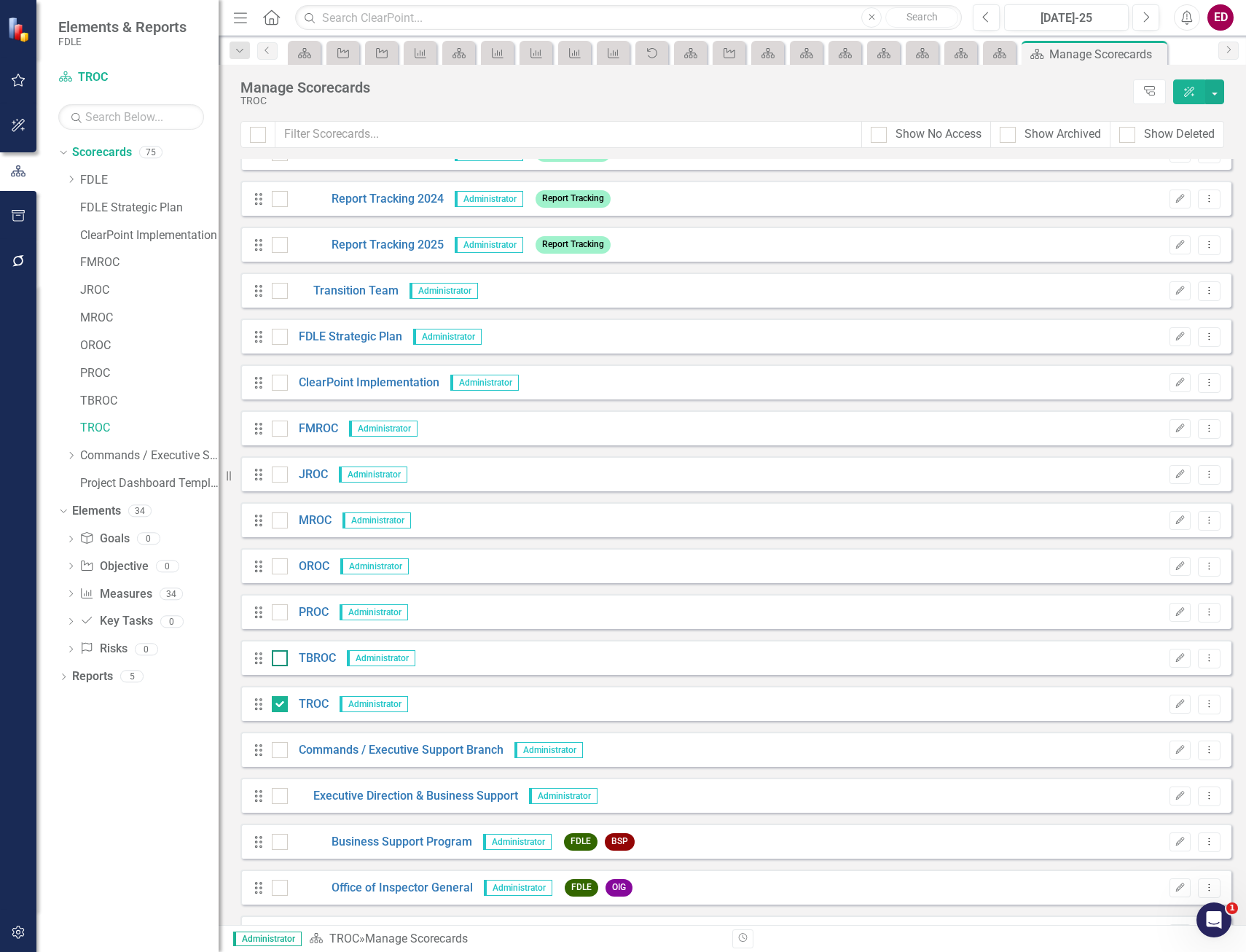
checkbox input "true"
click at [118, 481] on link "Project Dashboard Template" at bounding box center [150, 483] width 139 height 17
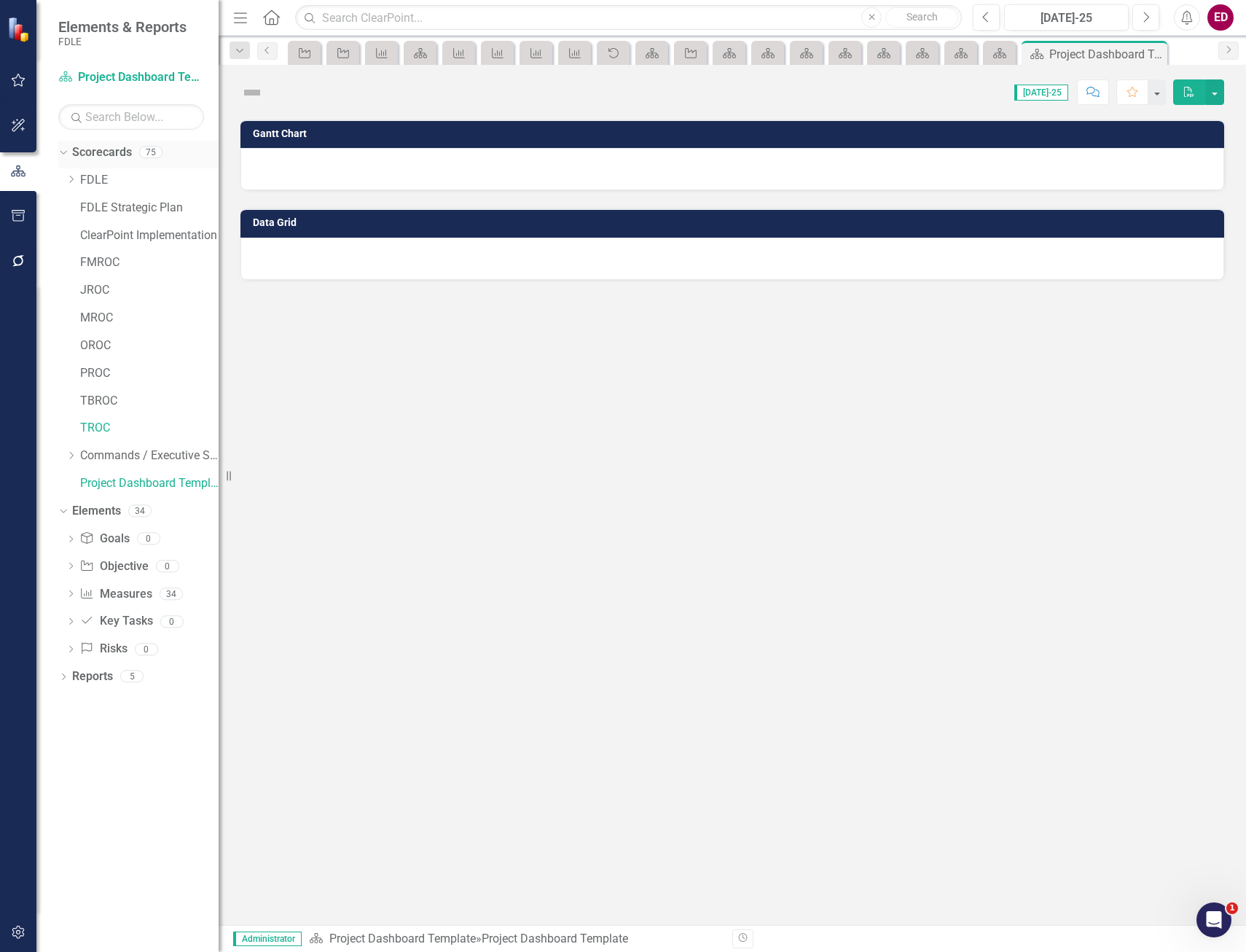
click at [109, 151] on link "Scorecards" at bounding box center [102, 153] width 60 height 17
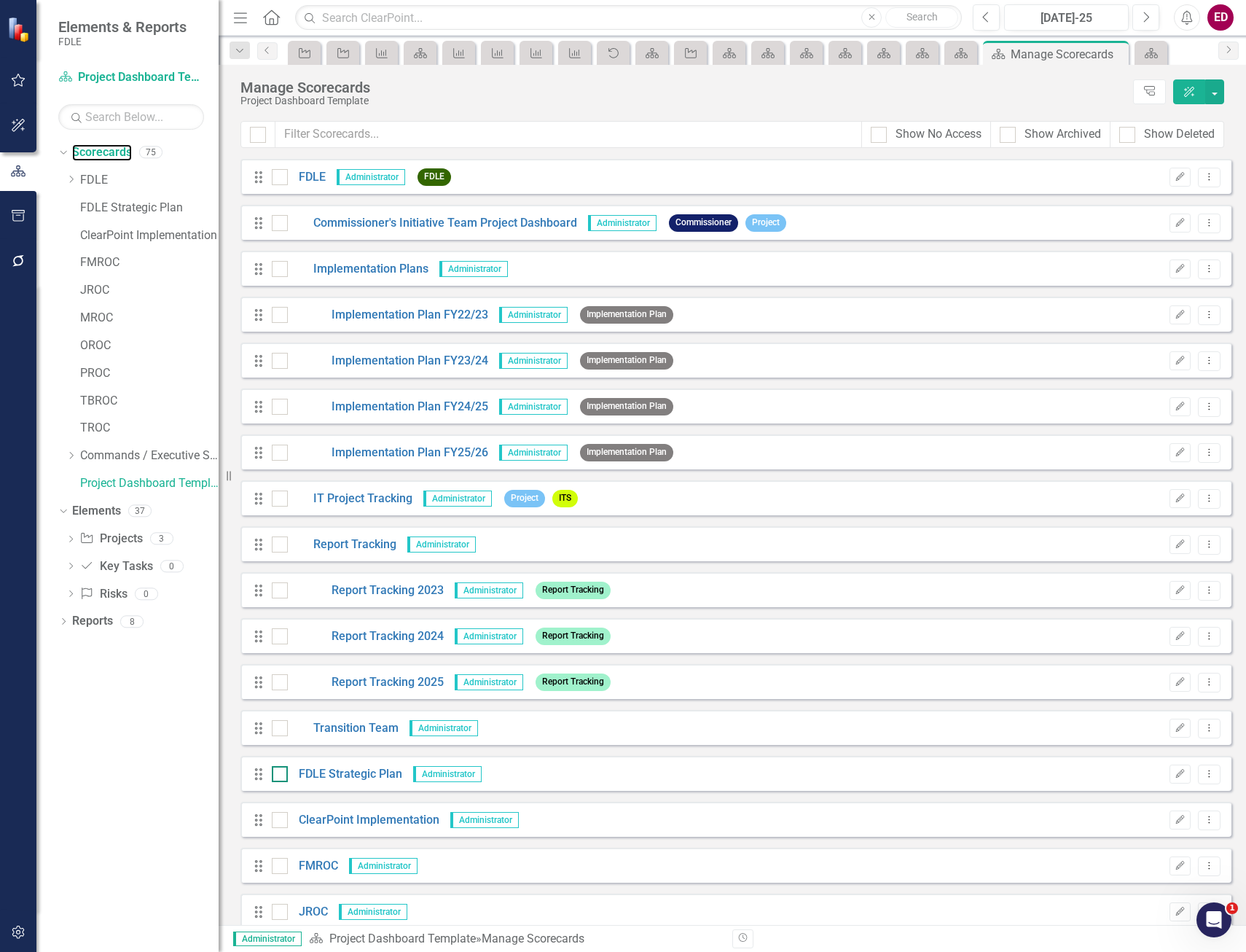
scroll to position [437, 0]
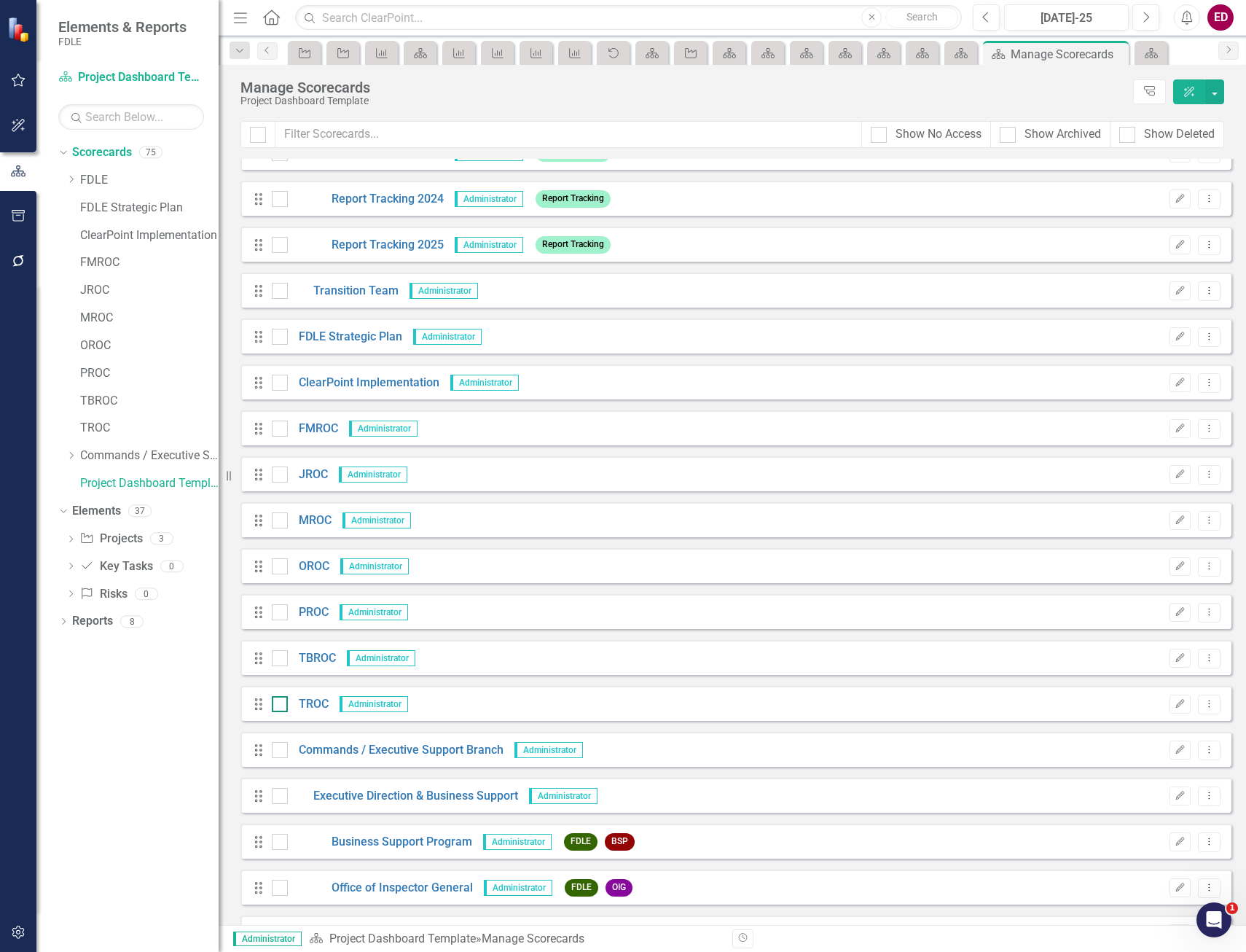
click at [277, 700] on input "checkbox" at bounding box center [277, 701] width 10 height 10
checkbox input "true"
click at [272, 658] on input "checkbox" at bounding box center [277, 656] width 10 height 10
checkbox input "true"
click at [279, 617] on div at bounding box center [280, 612] width 17 height 17
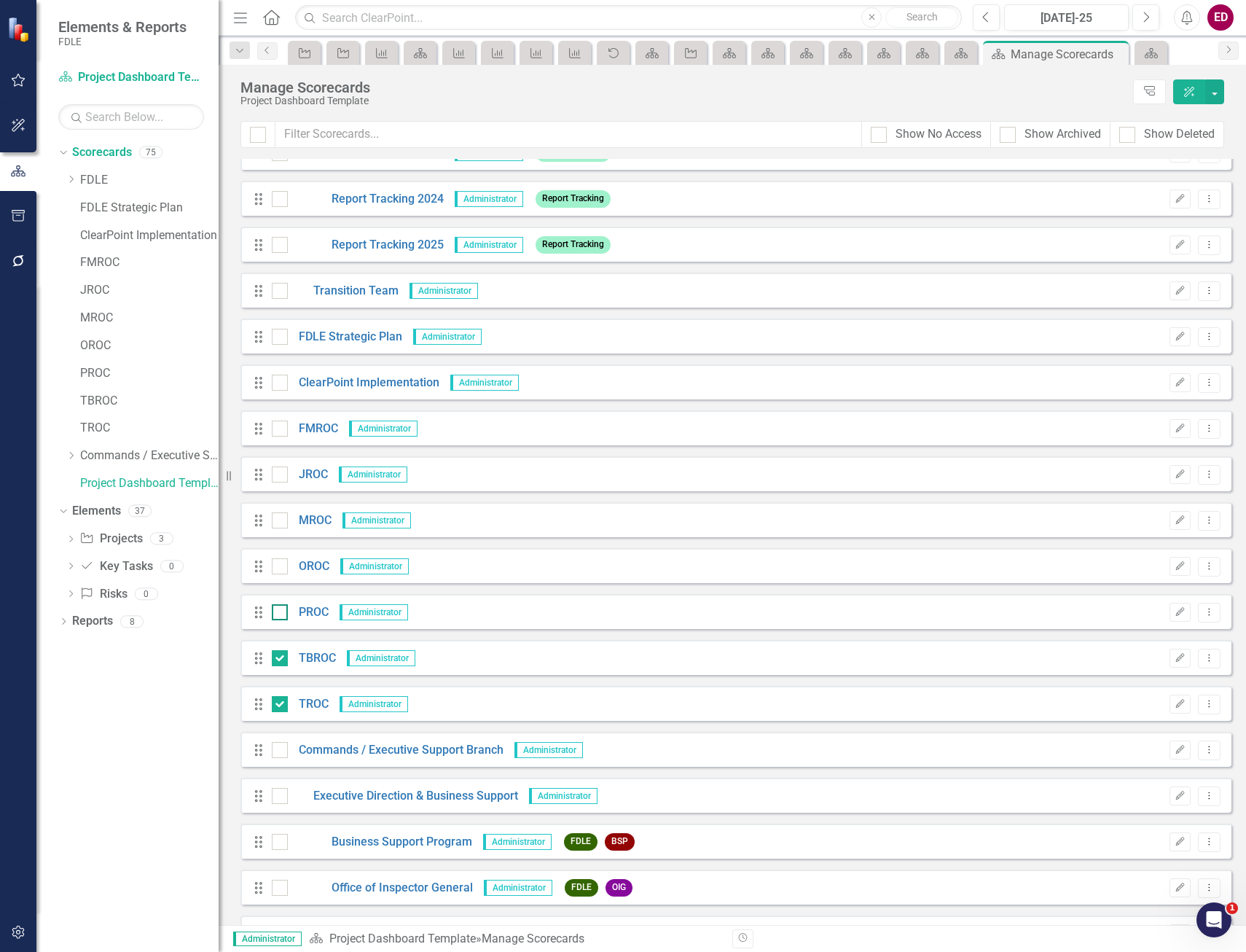
click at [279, 614] on input "checkbox" at bounding box center [277, 609] width 10 height 10
checkbox input "true"
click at [280, 573] on div at bounding box center [280, 566] width 17 height 17
click at [280, 568] on input "checkbox" at bounding box center [277, 563] width 10 height 10
checkbox input "true"
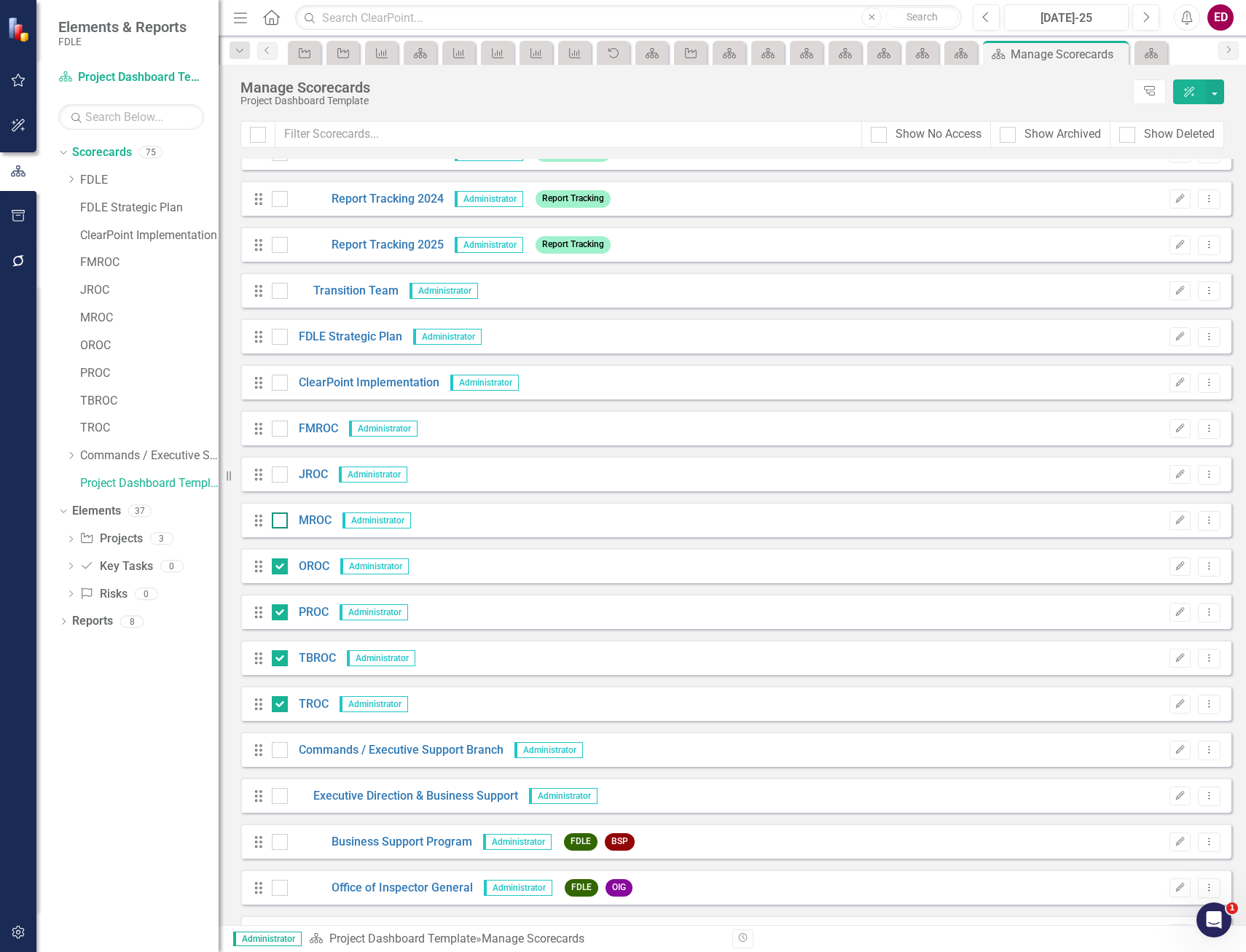
click at [279, 520] on input "checkbox" at bounding box center [277, 518] width 10 height 10
checkbox input "true"
click at [279, 477] on div at bounding box center [280, 474] width 17 height 17
click at [279, 476] on input "checkbox" at bounding box center [277, 471] width 10 height 10
checkbox input "true"
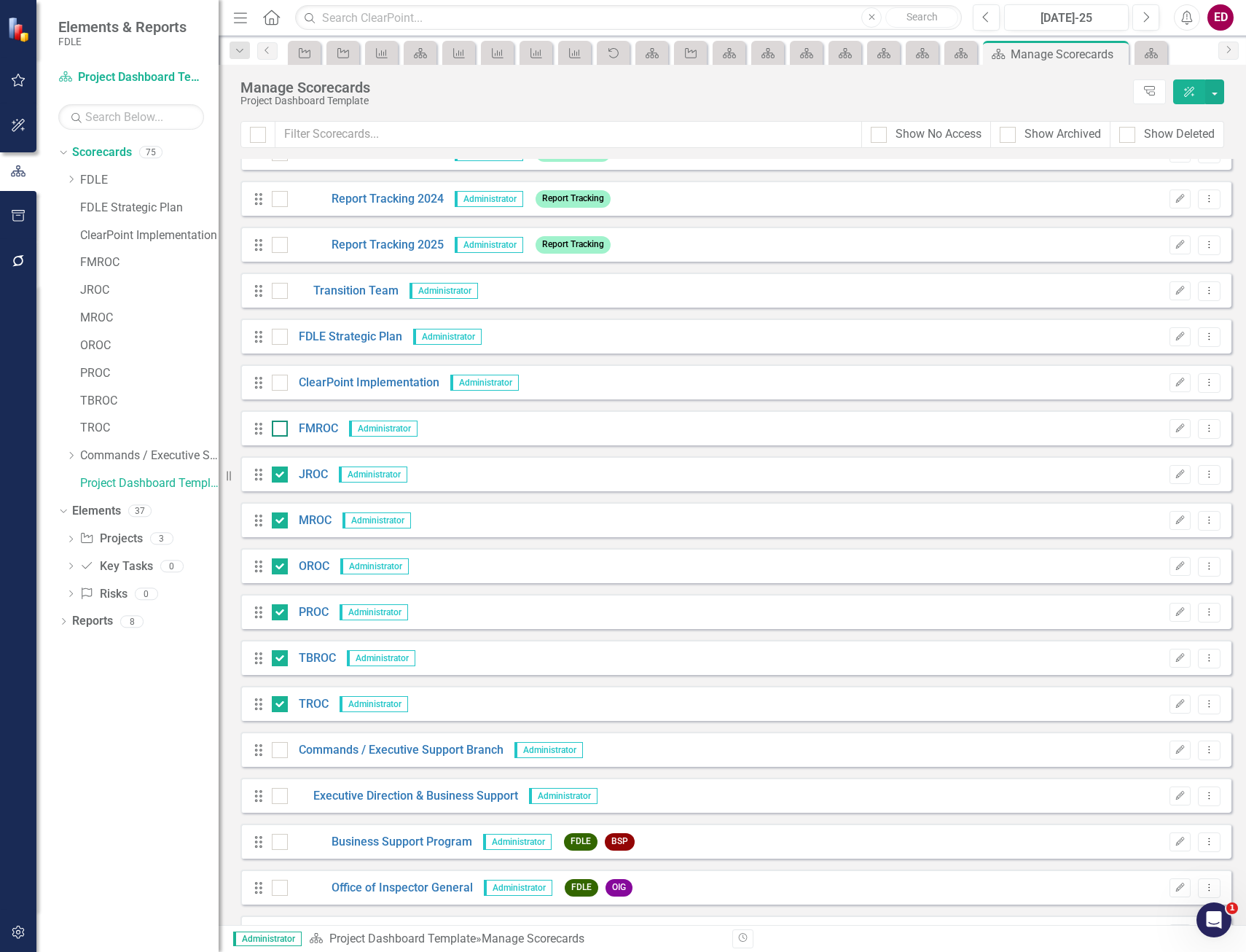
click at [278, 428] on input "checkbox" at bounding box center [277, 425] width 10 height 10
checkbox input "true"
click at [1217, 86] on button "button" at bounding box center [1215, 92] width 19 height 25
click at [1192, 188] on link "Edit Multiple Edit Multiple" at bounding box center [1148, 202] width 151 height 27
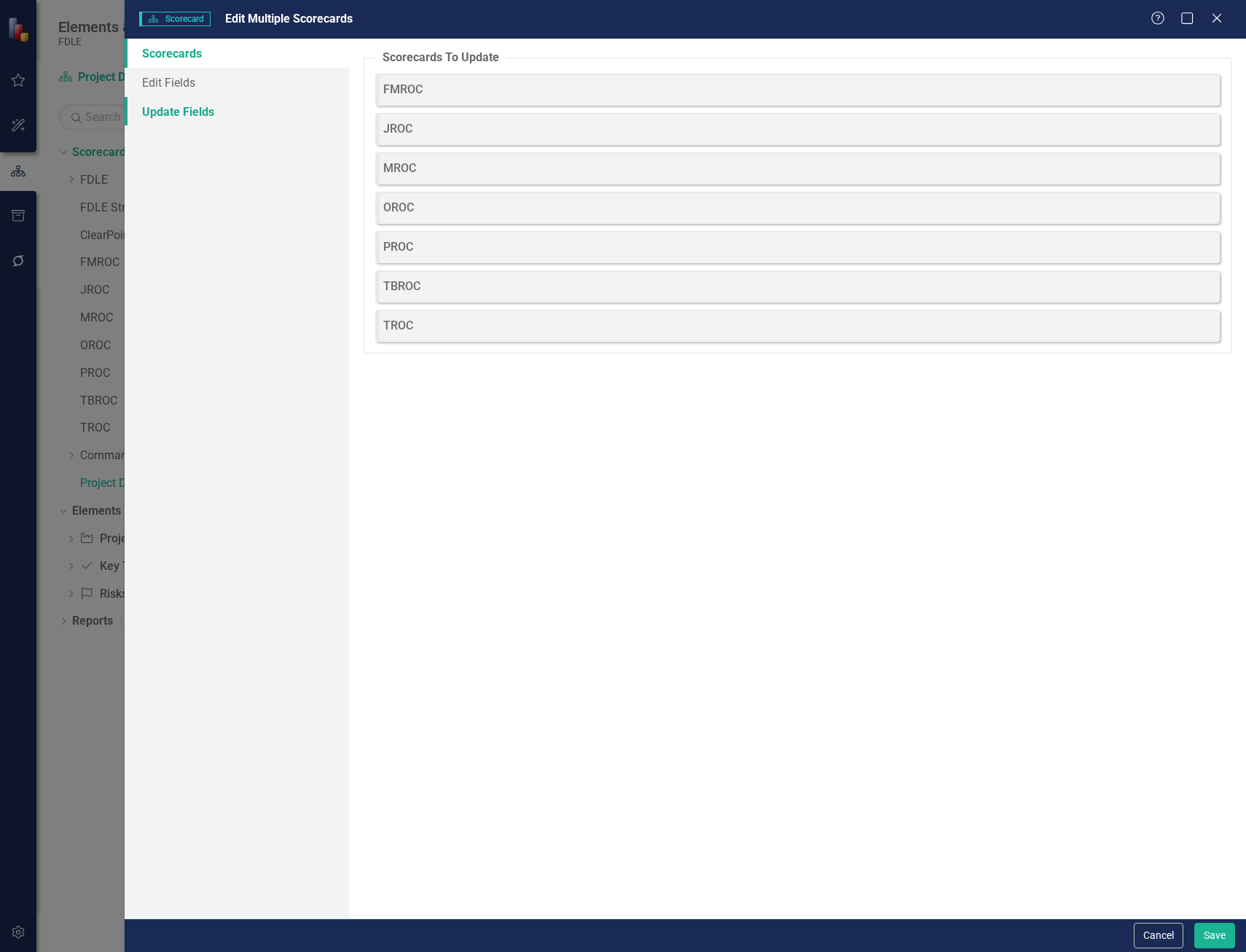
click at [231, 111] on link "Update Fields" at bounding box center [236, 112] width 224 height 29
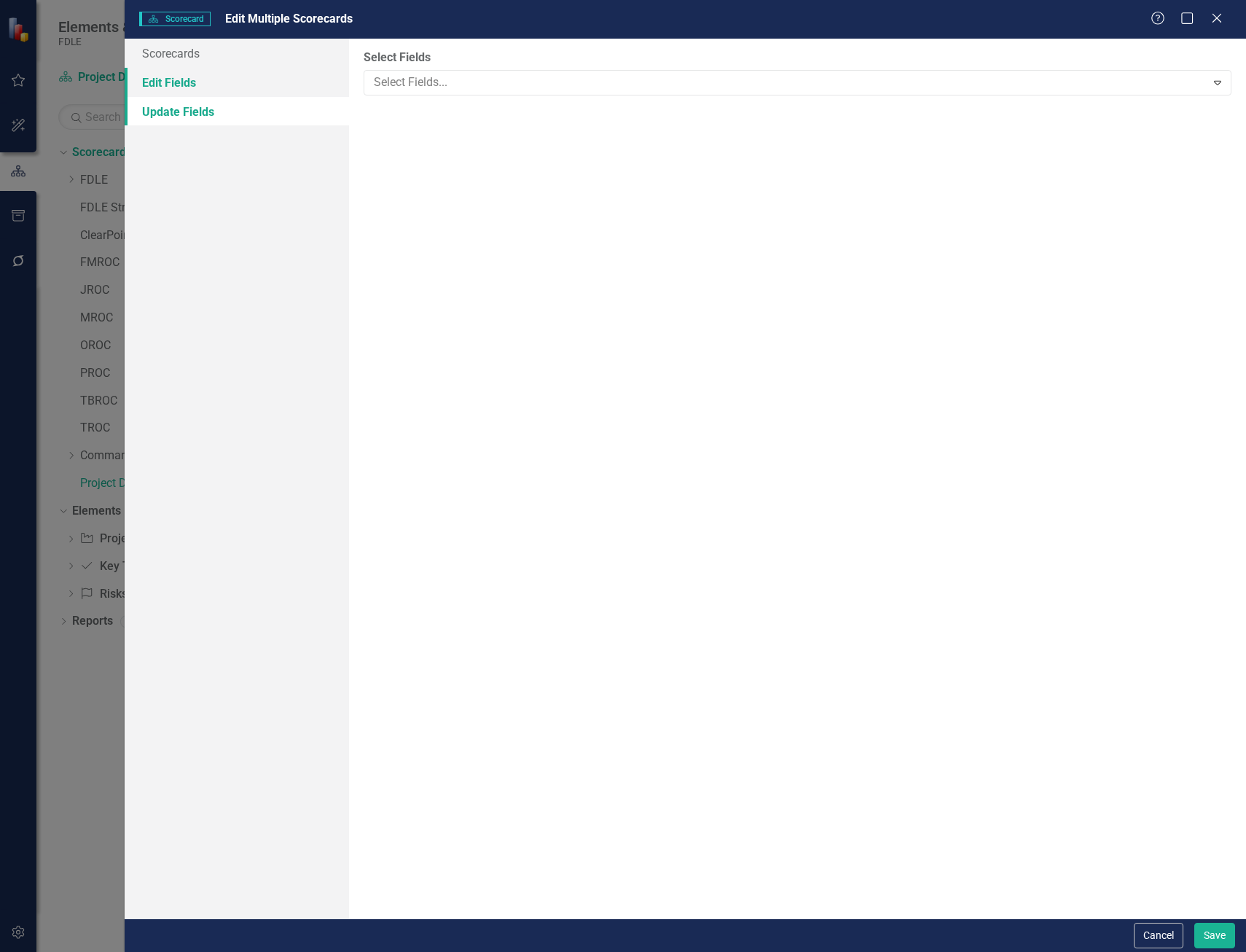
click at [278, 94] on link "Edit Fields" at bounding box center [236, 83] width 224 height 29
click at [576, 98] on div "Select Fields Select Fields... Expand" at bounding box center [798, 479] width 897 height 880
click at [589, 82] on div at bounding box center [787, 83] width 838 height 19
type input "arc"
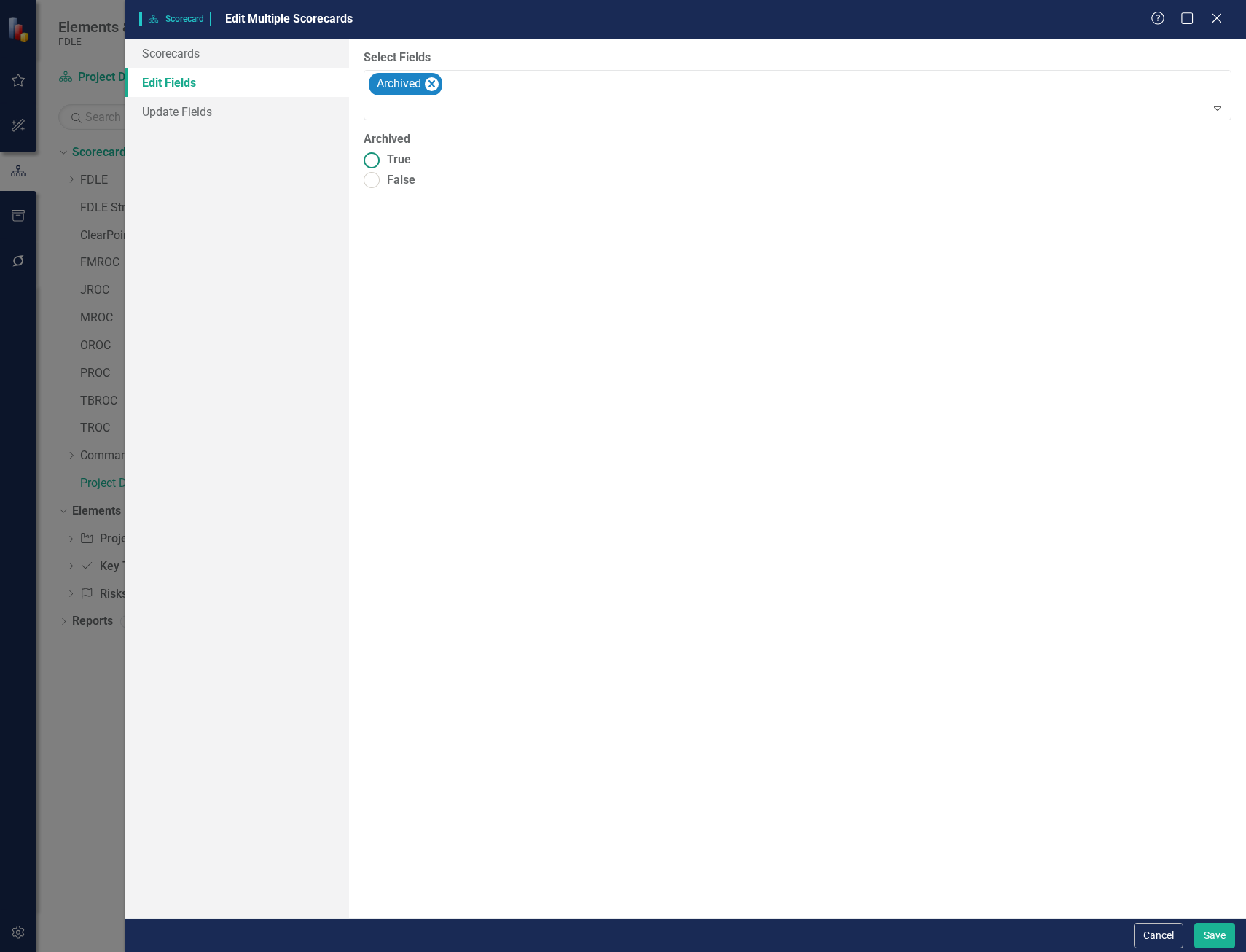
click at [412, 156] on label "True" at bounding box center [798, 159] width 868 height 17
click at [383, 156] on input "True" at bounding box center [371, 159] width 22 height 22
radio input "true"
click at [1223, 928] on button "Save" at bounding box center [1215, 935] width 41 height 25
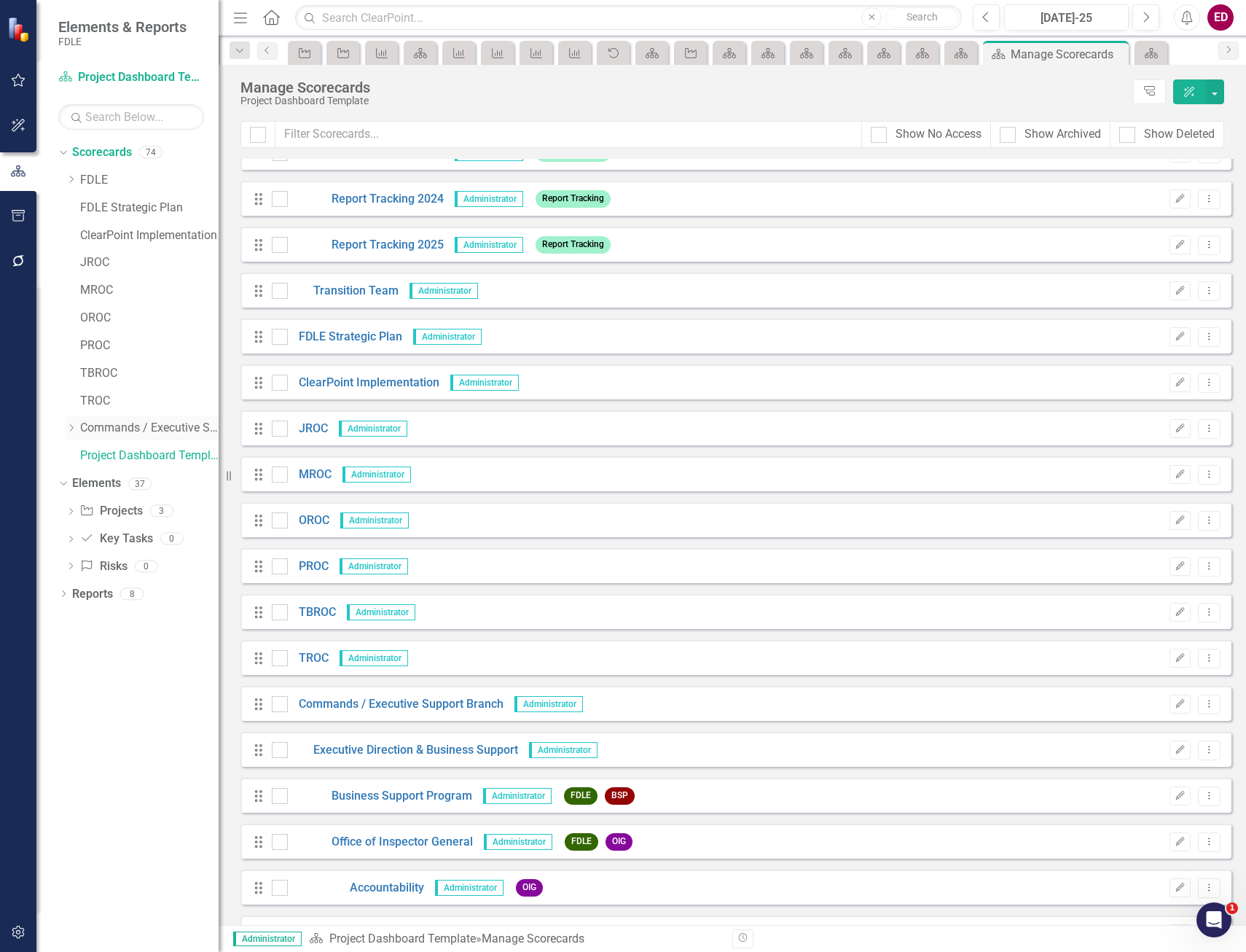
click at [73, 432] on div "Dropdown" at bounding box center [71, 428] width 11 height 13
click at [85, 514] on icon "Dropdown" at bounding box center [85, 510] width 11 height 9
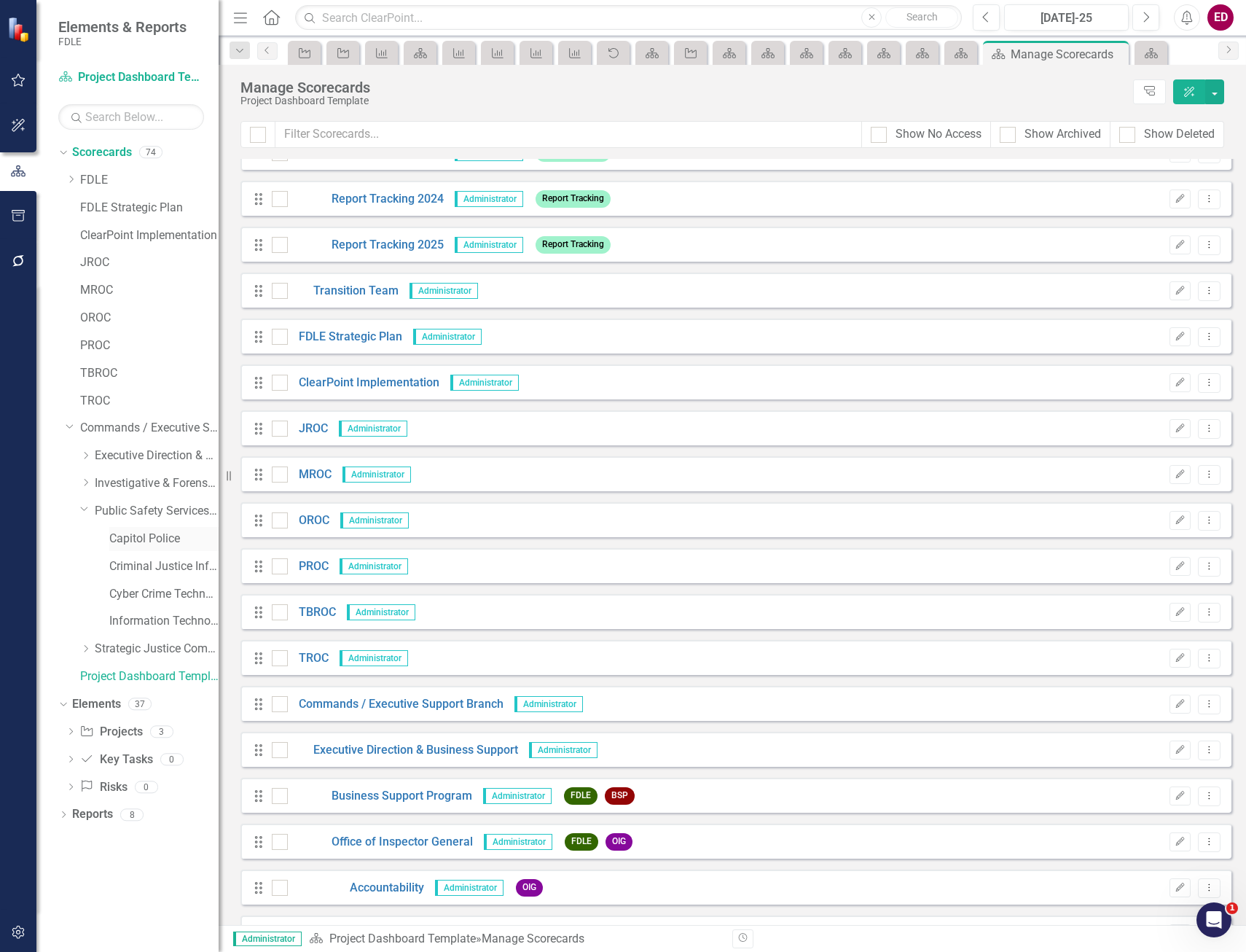
click at [148, 537] on link "Capitol Police" at bounding box center [164, 538] width 110 height 17
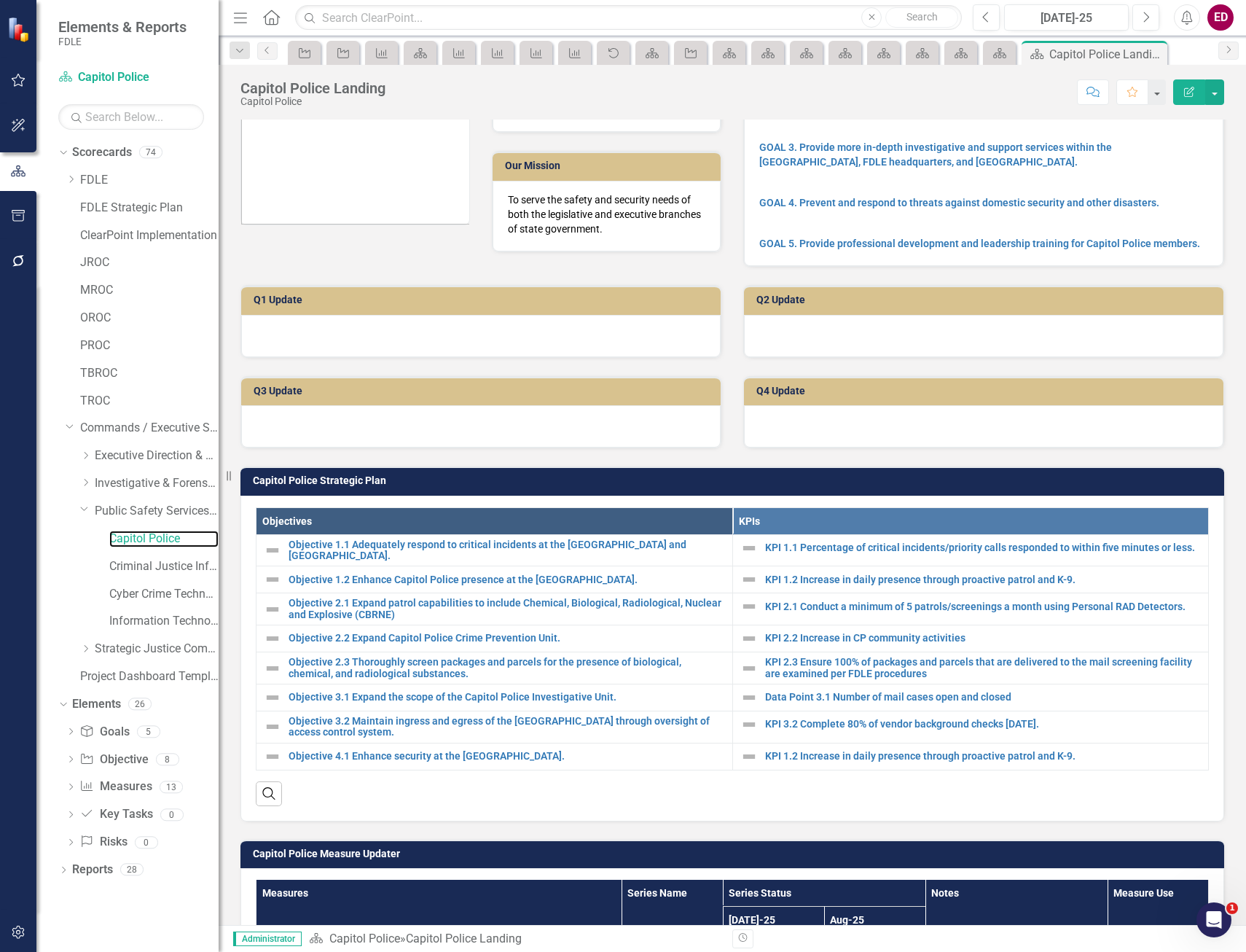
scroll to position [291, 0]
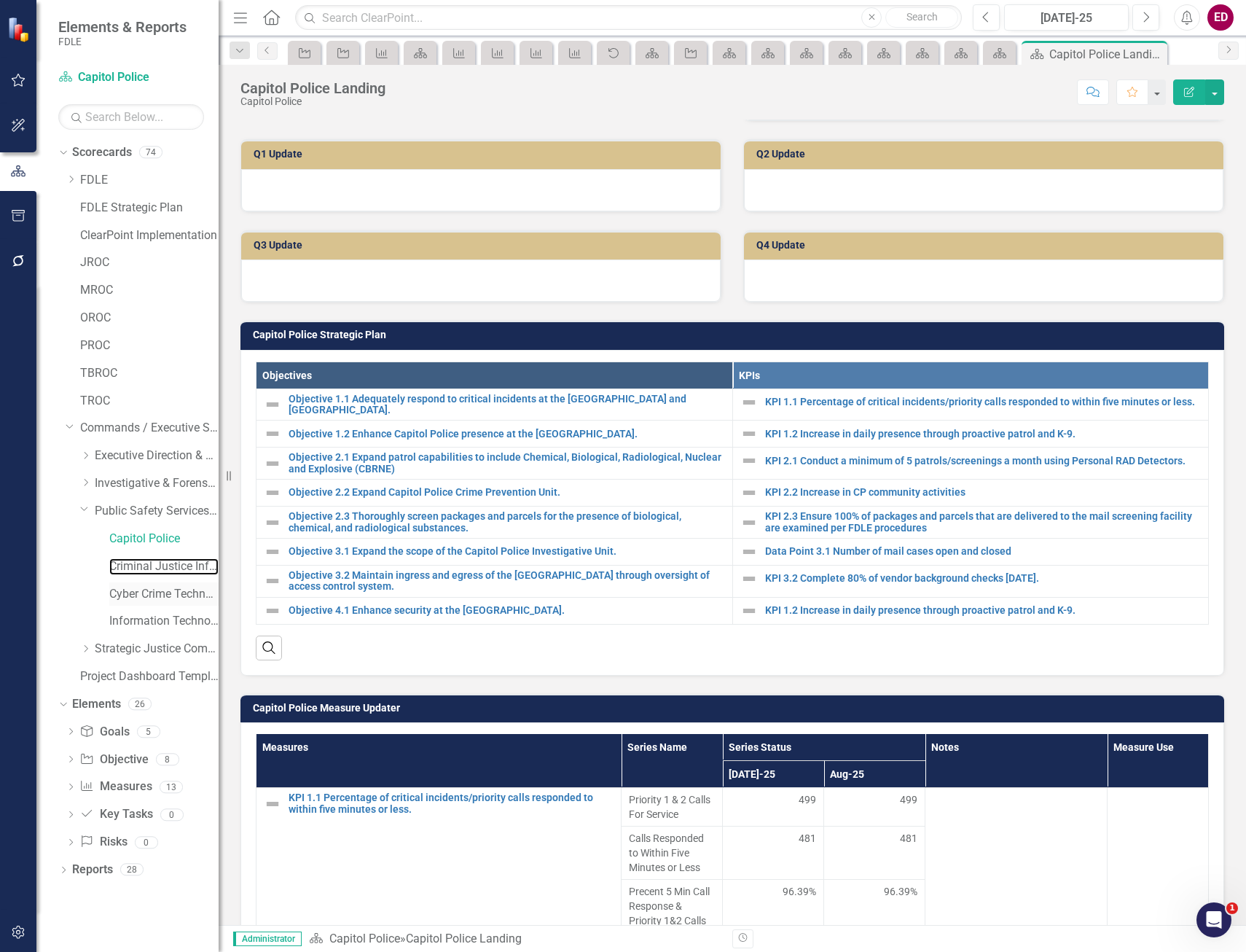
drag, startPoint x: 142, startPoint y: 569, endPoint x: 151, endPoint y: 586, distance: 19.2
click at [142, 569] on link "Criminal Justice Information Services" at bounding box center [164, 566] width 110 height 17
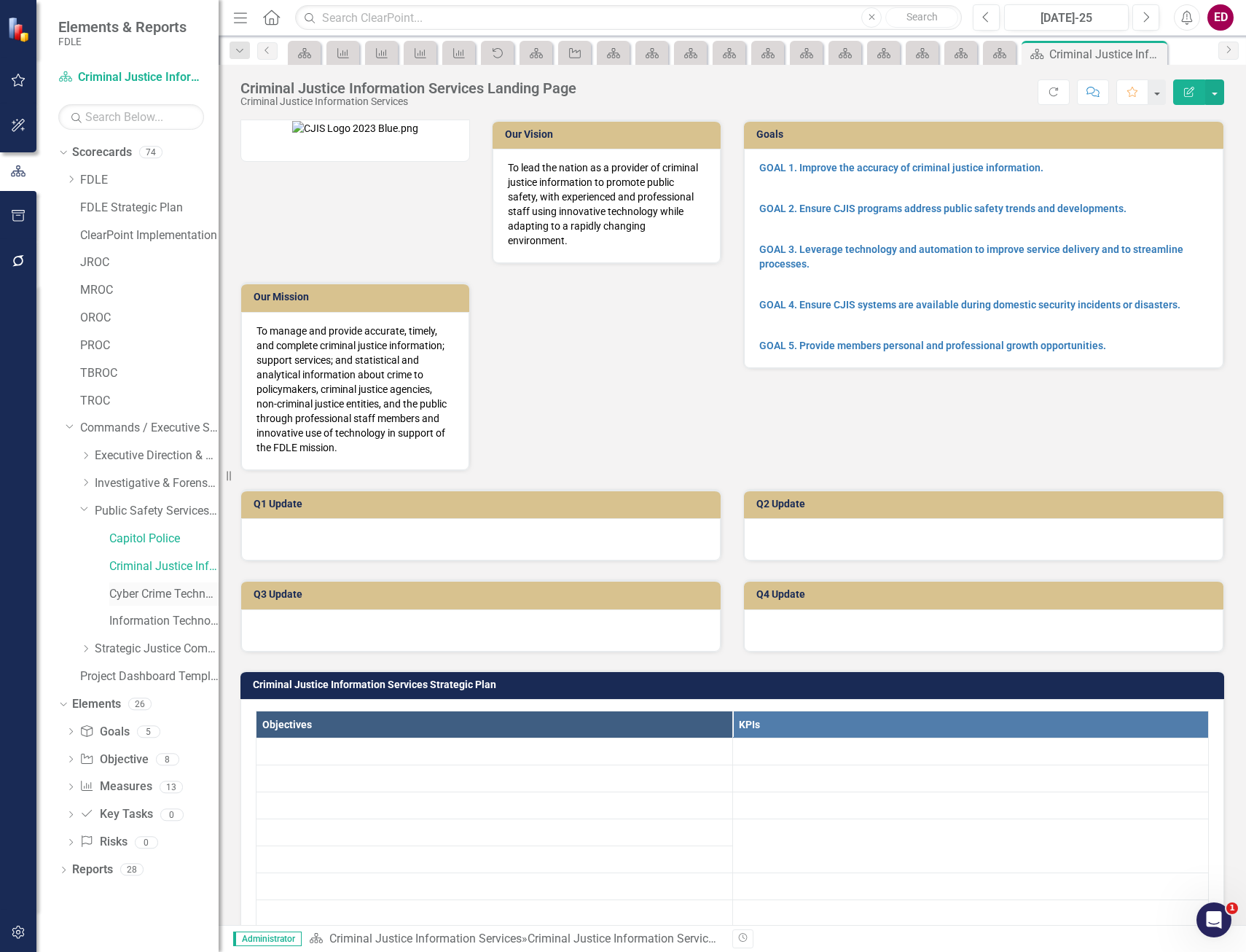
click at [153, 589] on link "Cyber Crime Technology & Telecommunications" at bounding box center [164, 594] width 110 height 17
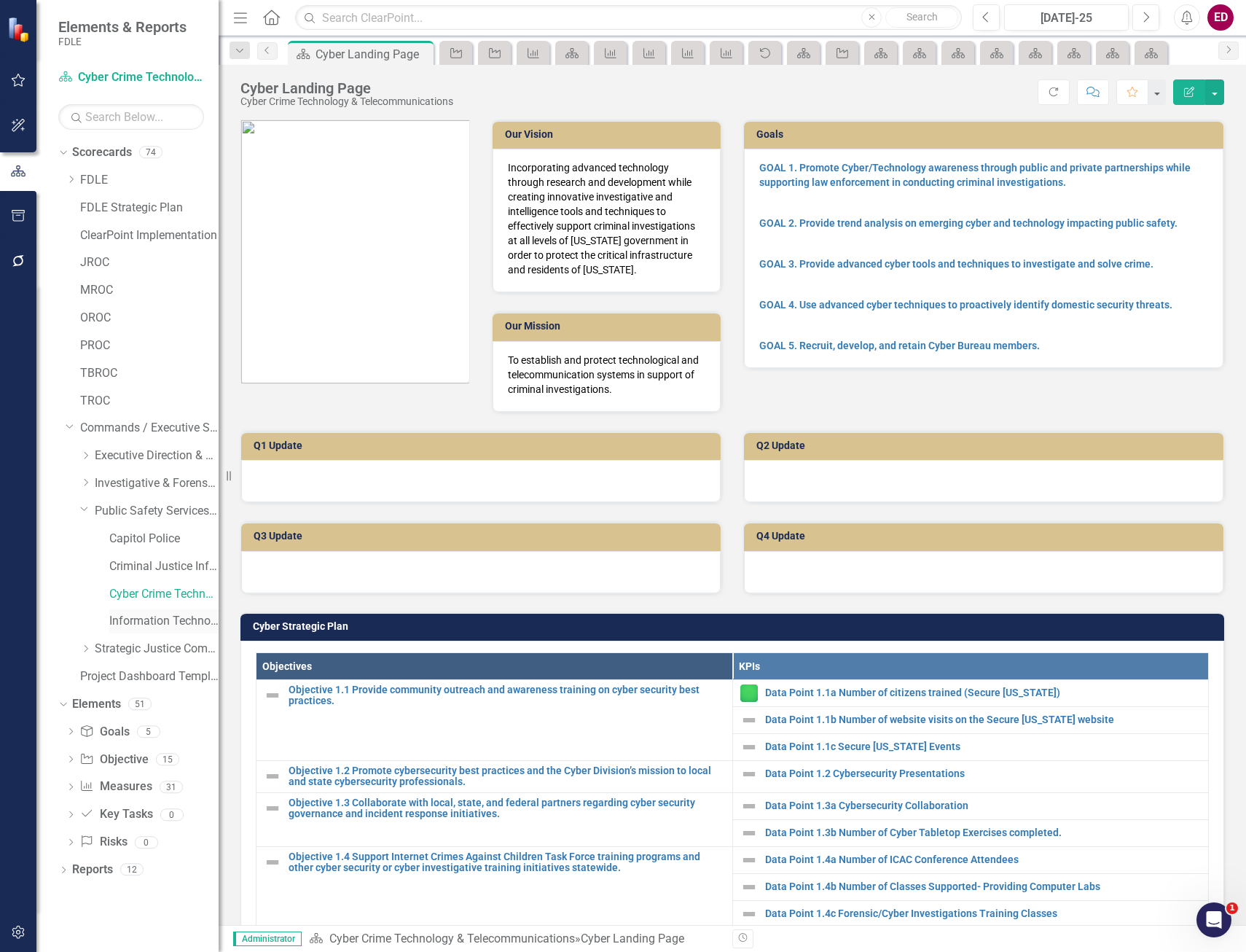
click at [179, 614] on link "Information Technology Services" at bounding box center [164, 621] width 110 height 17
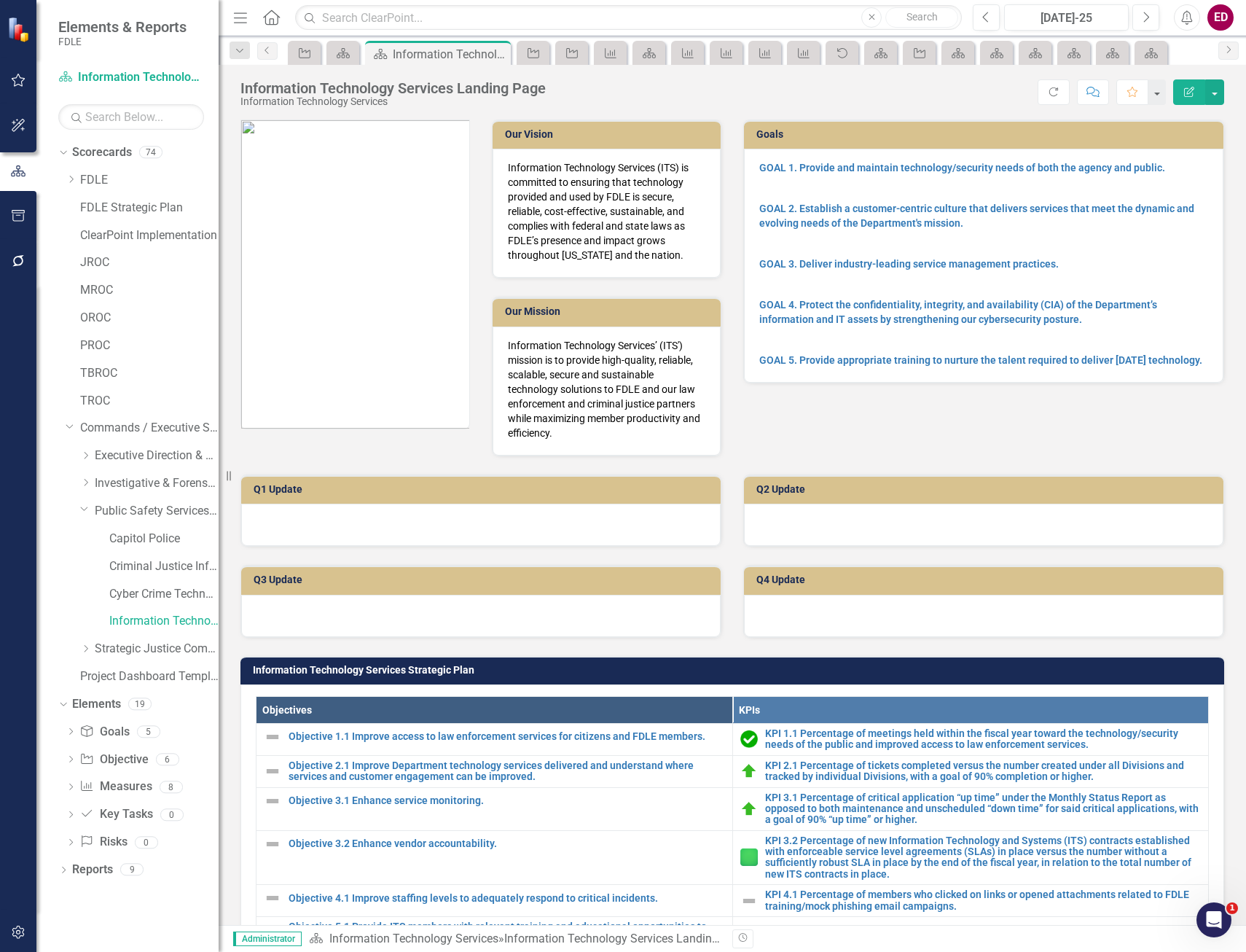
scroll to position [73, 0]
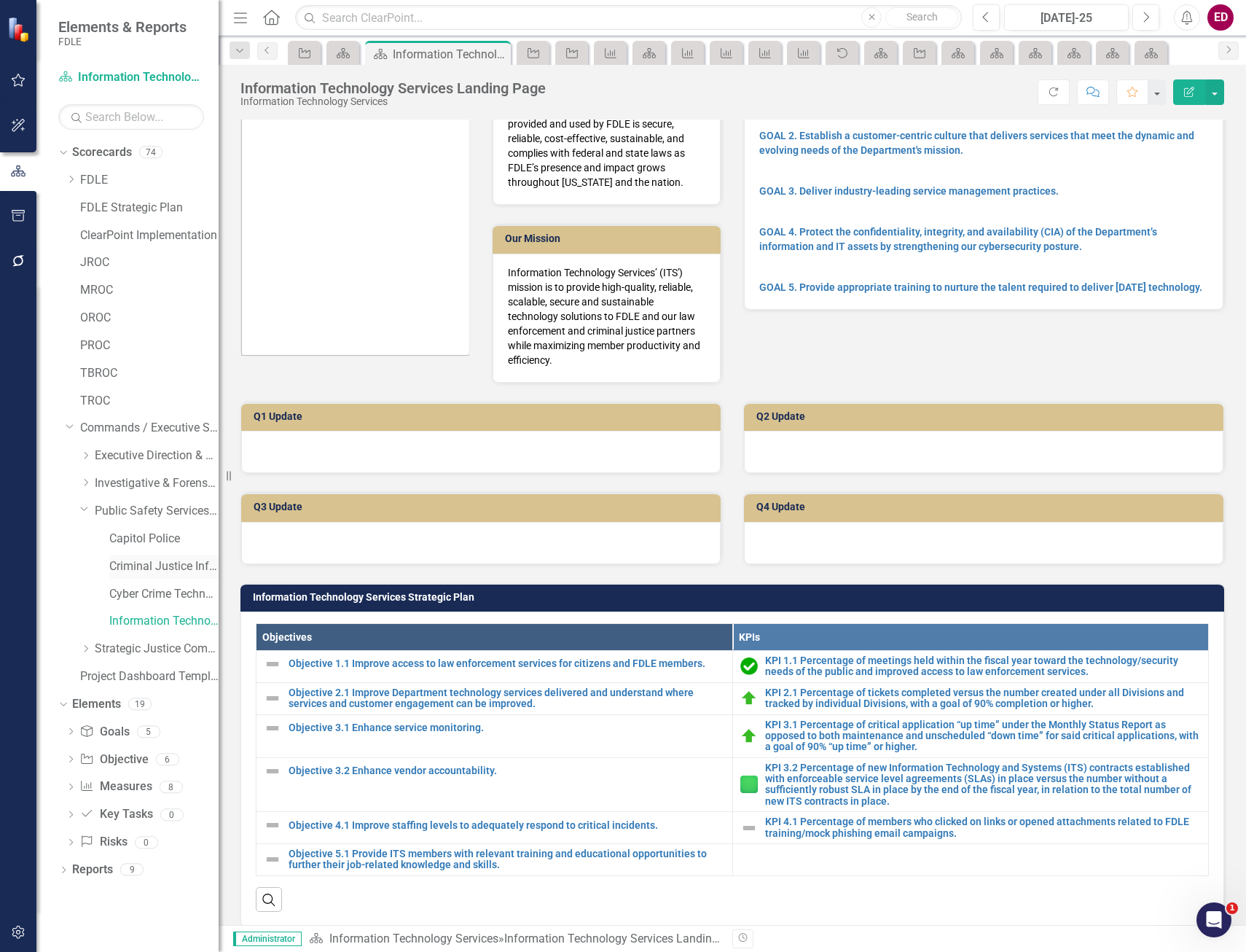
click at [120, 574] on link "Criminal Justice Information Services" at bounding box center [164, 566] width 110 height 17
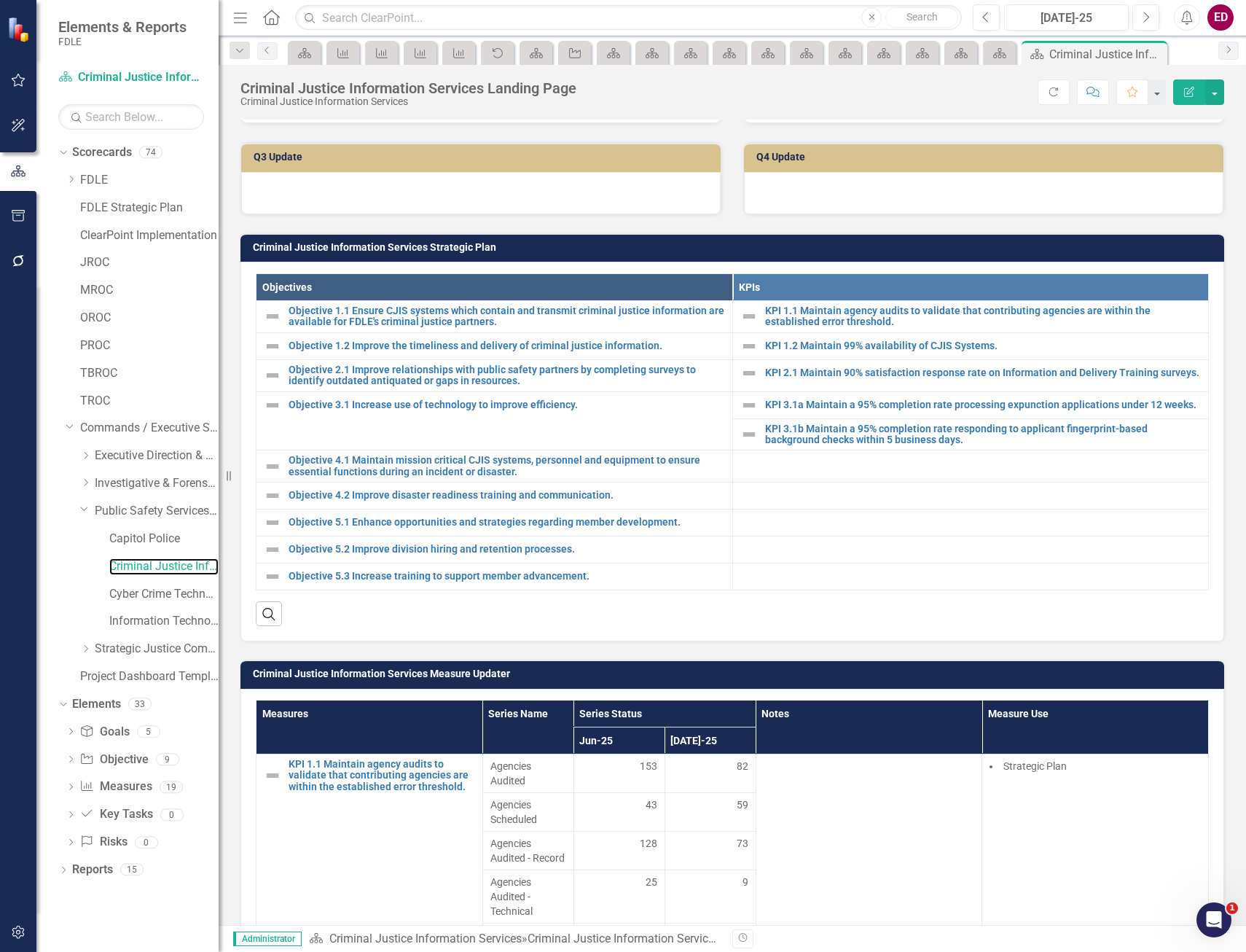
scroll to position [364, 0]
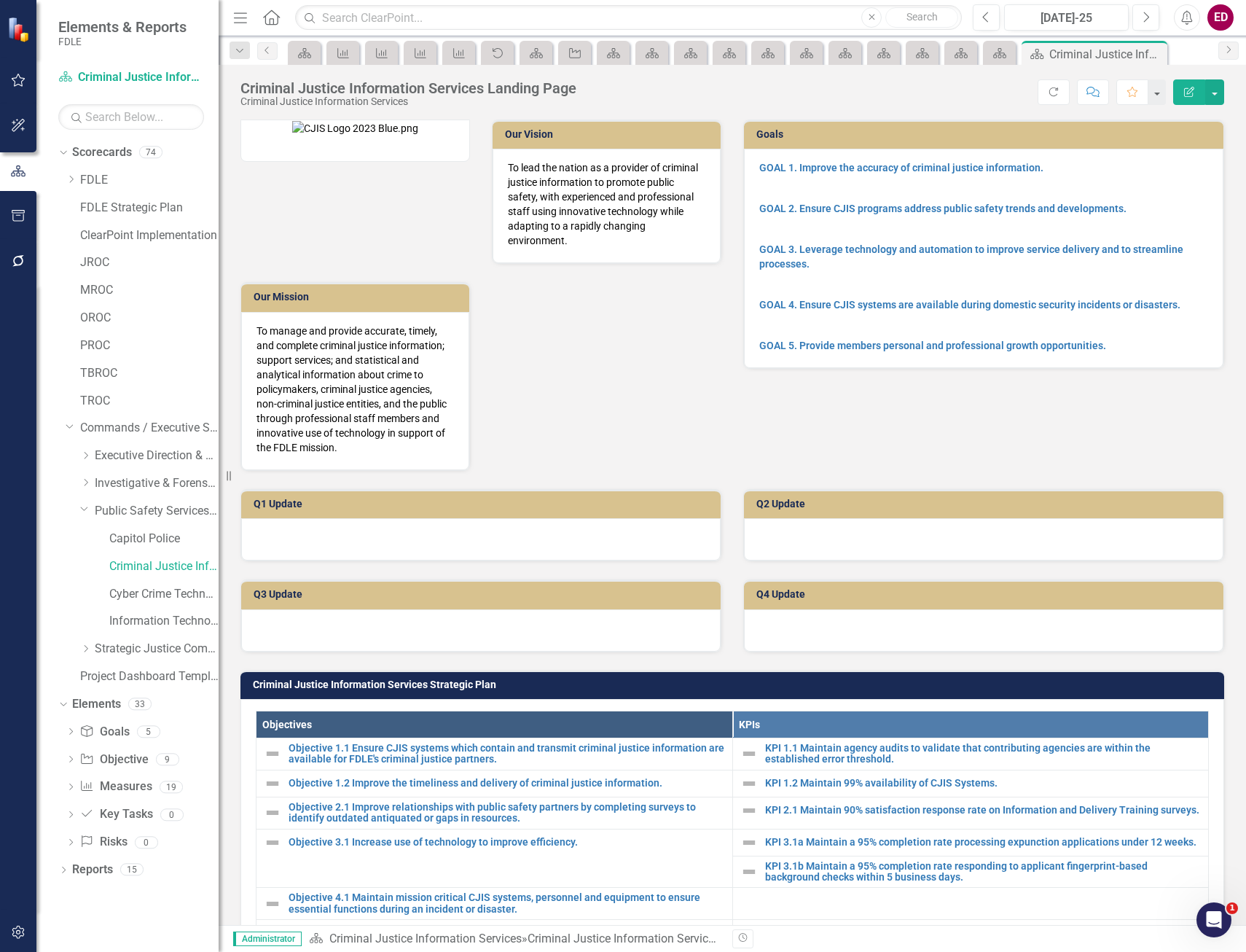
scroll to position [364, 0]
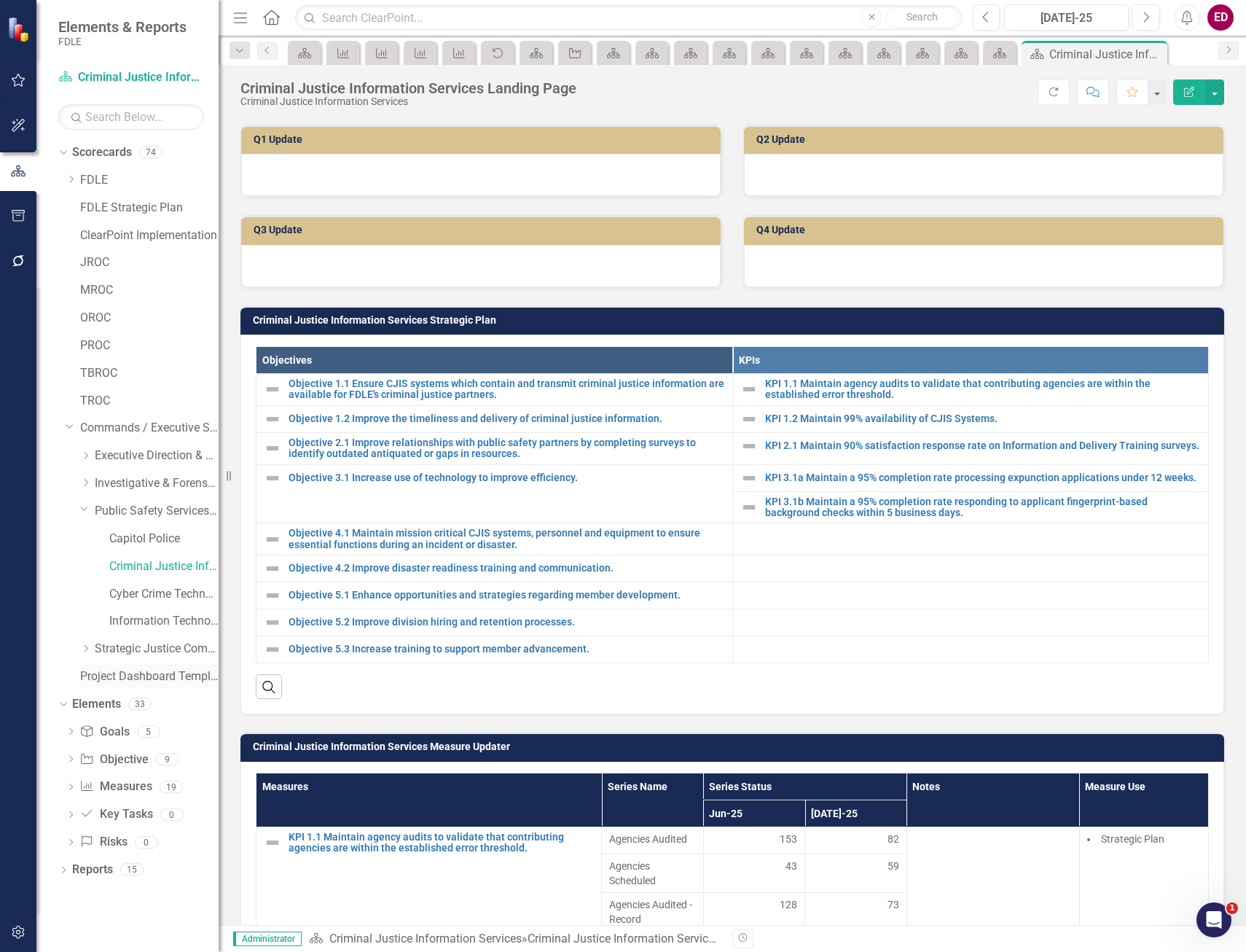
drag, startPoint x: 82, startPoint y: 507, endPoint x: 86, endPoint y: 556, distance: 49.2
click at [82, 507] on icon "Dropdown" at bounding box center [84, 508] width 9 height 11
click at [85, 539] on icon "Dropdown" at bounding box center [85, 537] width 11 height 9
click at [143, 580] on div "Aviation & Emergency Preparedness" at bounding box center [150, 568] width 139 height 28
click at [151, 593] on link "Criminal Justice Professionalism, Standards & Training Services" at bounding box center [164, 594] width 110 height 17
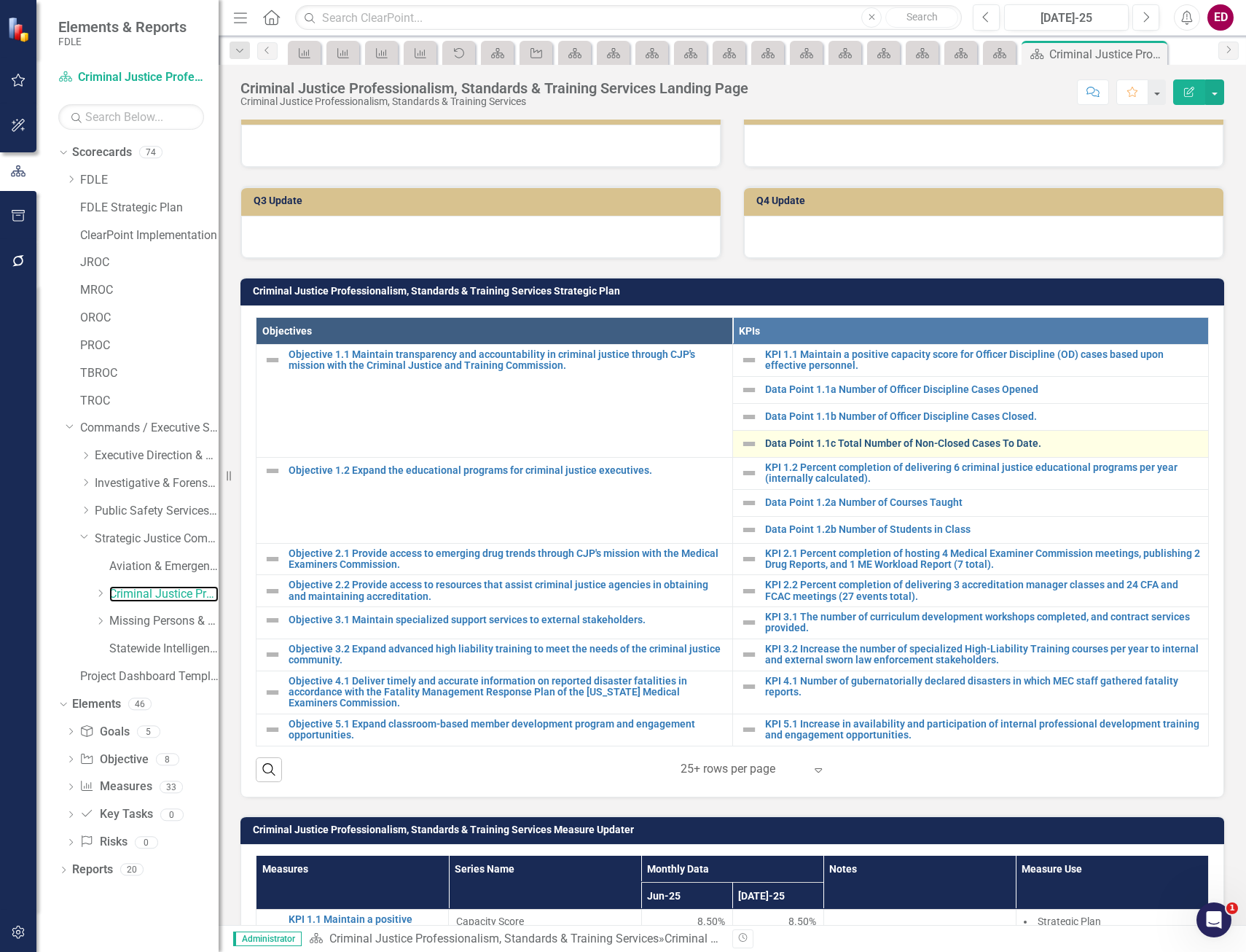
scroll to position [657, 0]
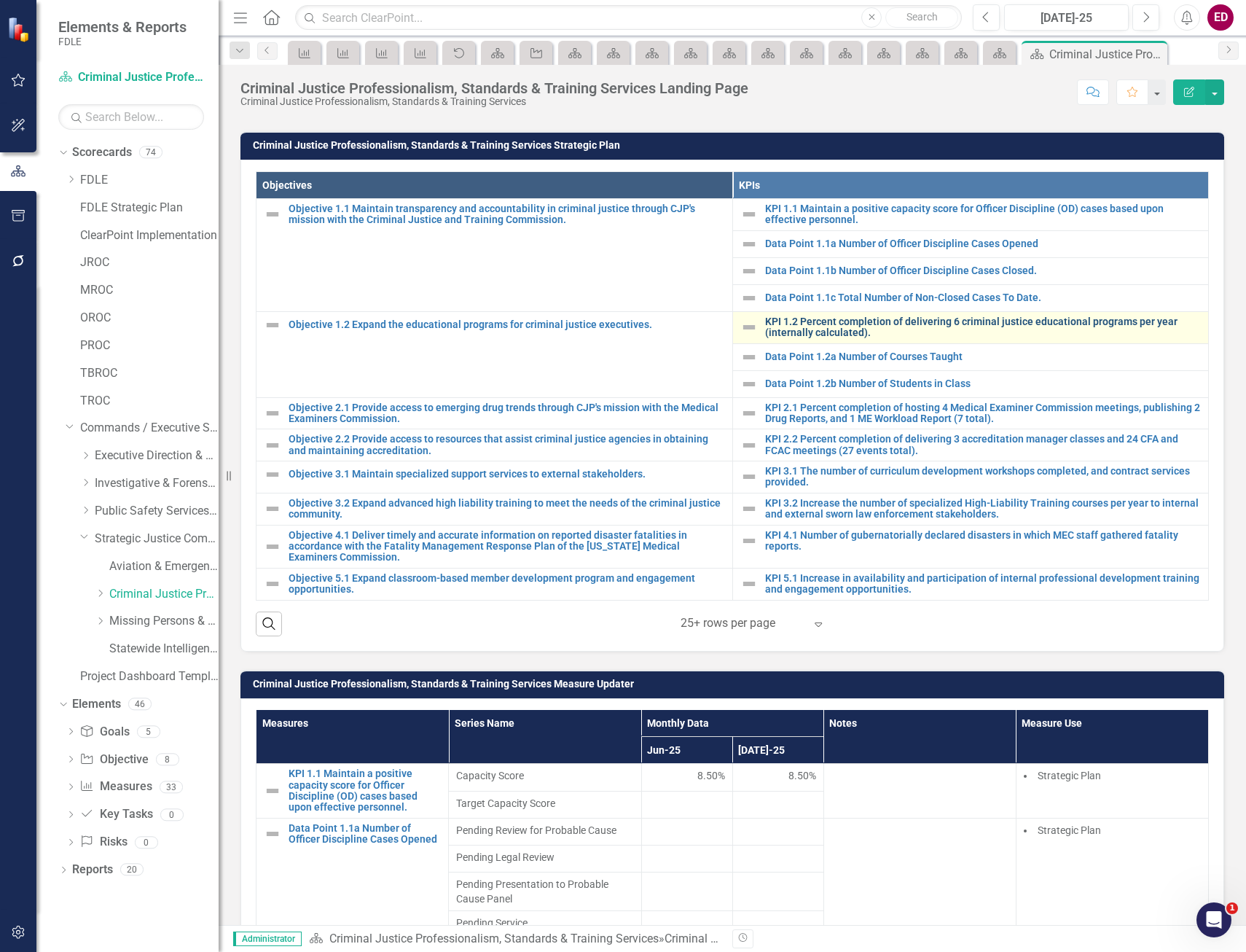
click at [811, 322] on link "KPI 1.2 Percent completion of delivering 6 criminal justice educational program…" at bounding box center [984, 327] width 437 height 22
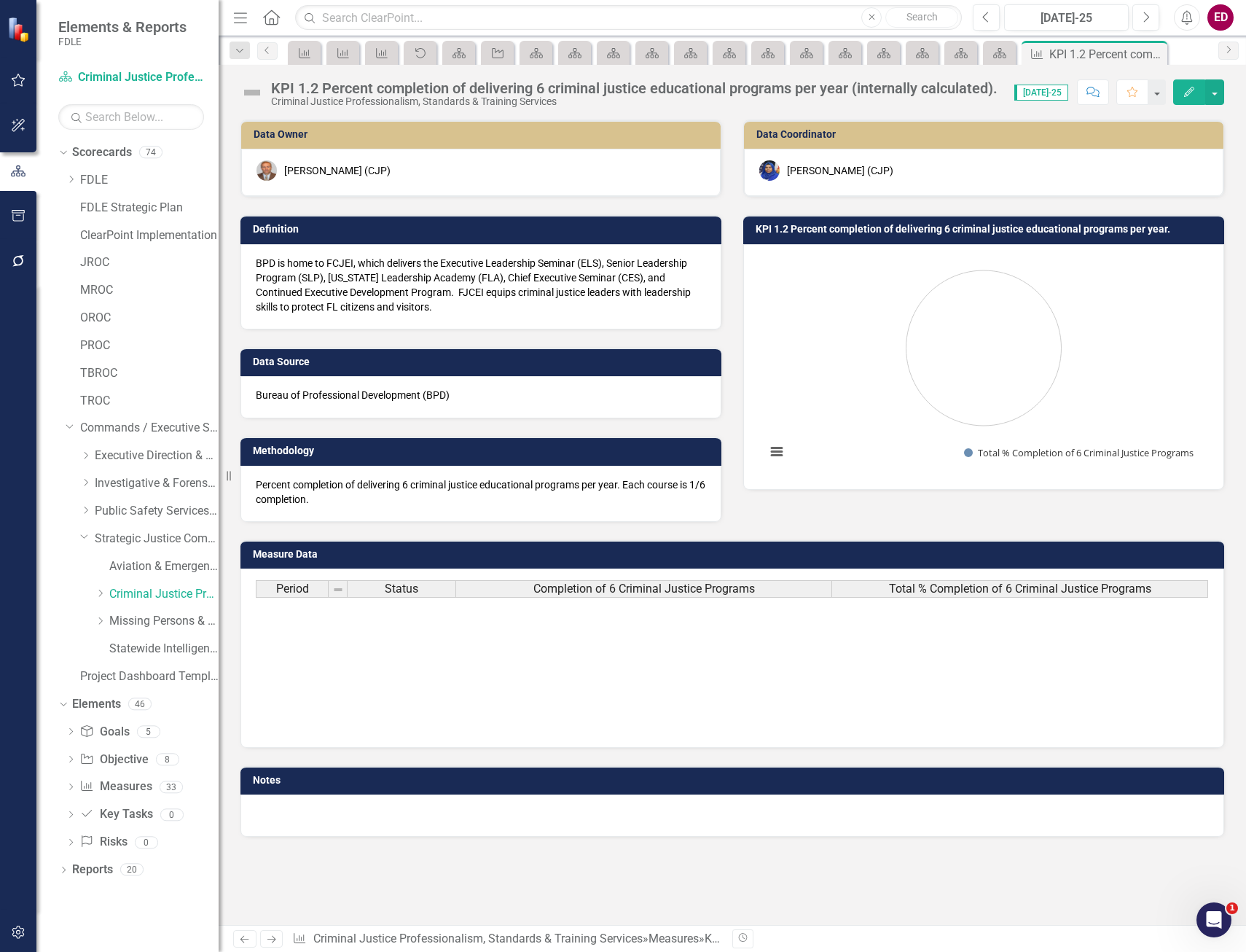
click at [439, 92] on div "KPI 1.2 Percent completion of delivering 6 criminal justice educational program…" at bounding box center [634, 88] width 726 height 17
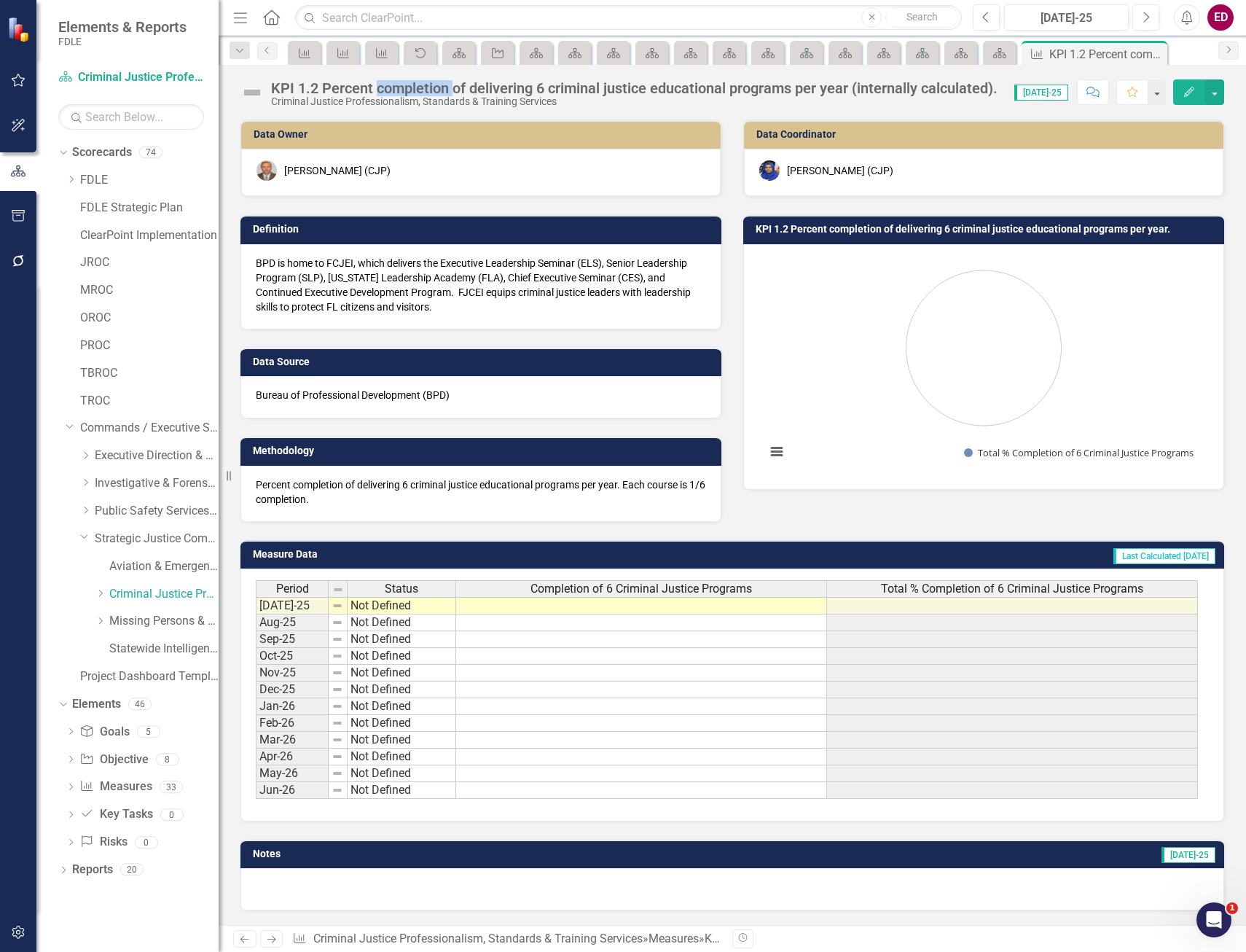
click at [439, 92] on div "KPI 1.2 Percent completion of delivering 6 criminal justice educational program…" at bounding box center [634, 88] width 726 height 17
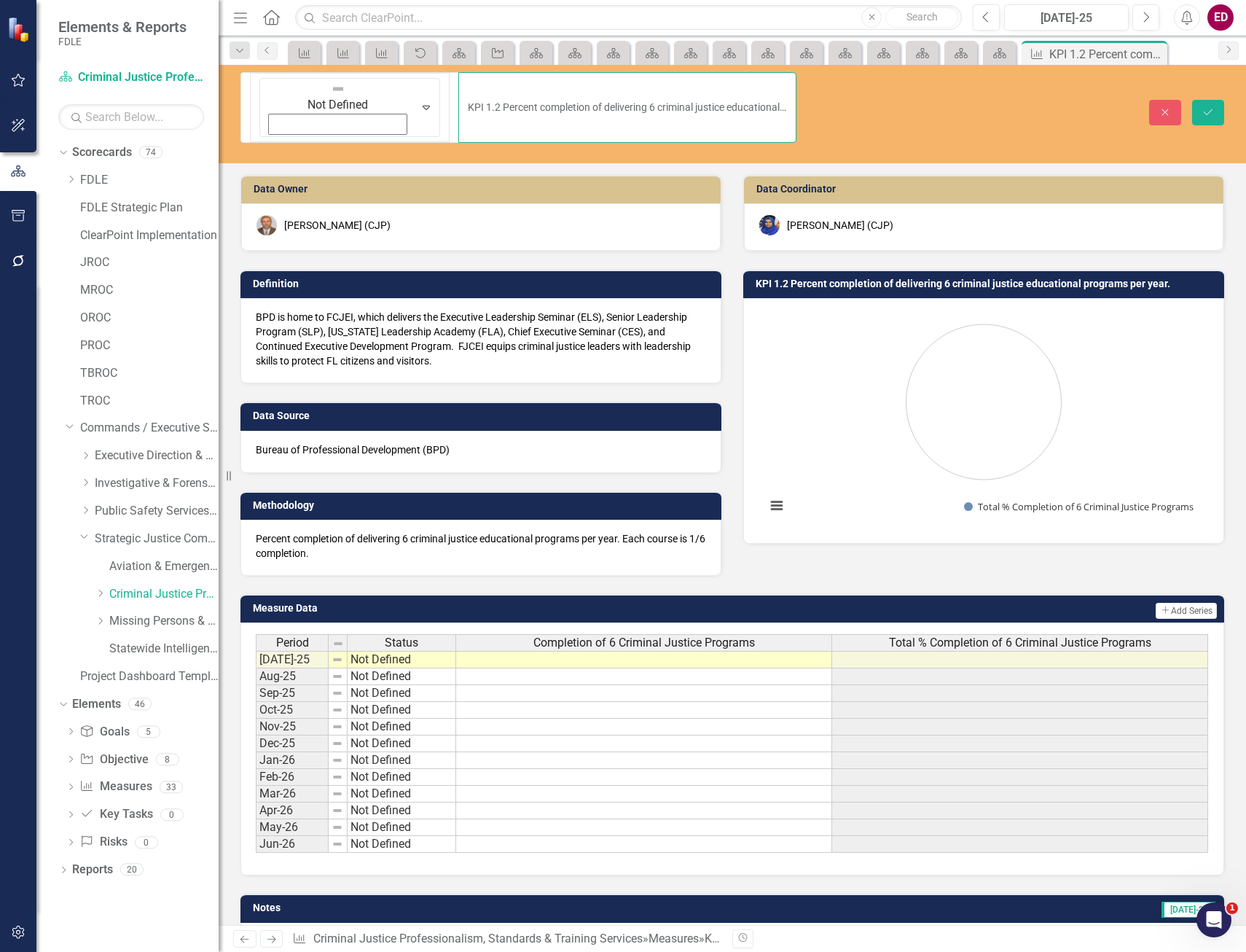
click at [613, 88] on input "KPI 1.2 Percent completion of delivering 6 criminal justice educational program…" at bounding box center [627, 107] width 338 height 71
click at [267, 53] on icon "Previous" at bounding box center [267, 50] width 12 height 9
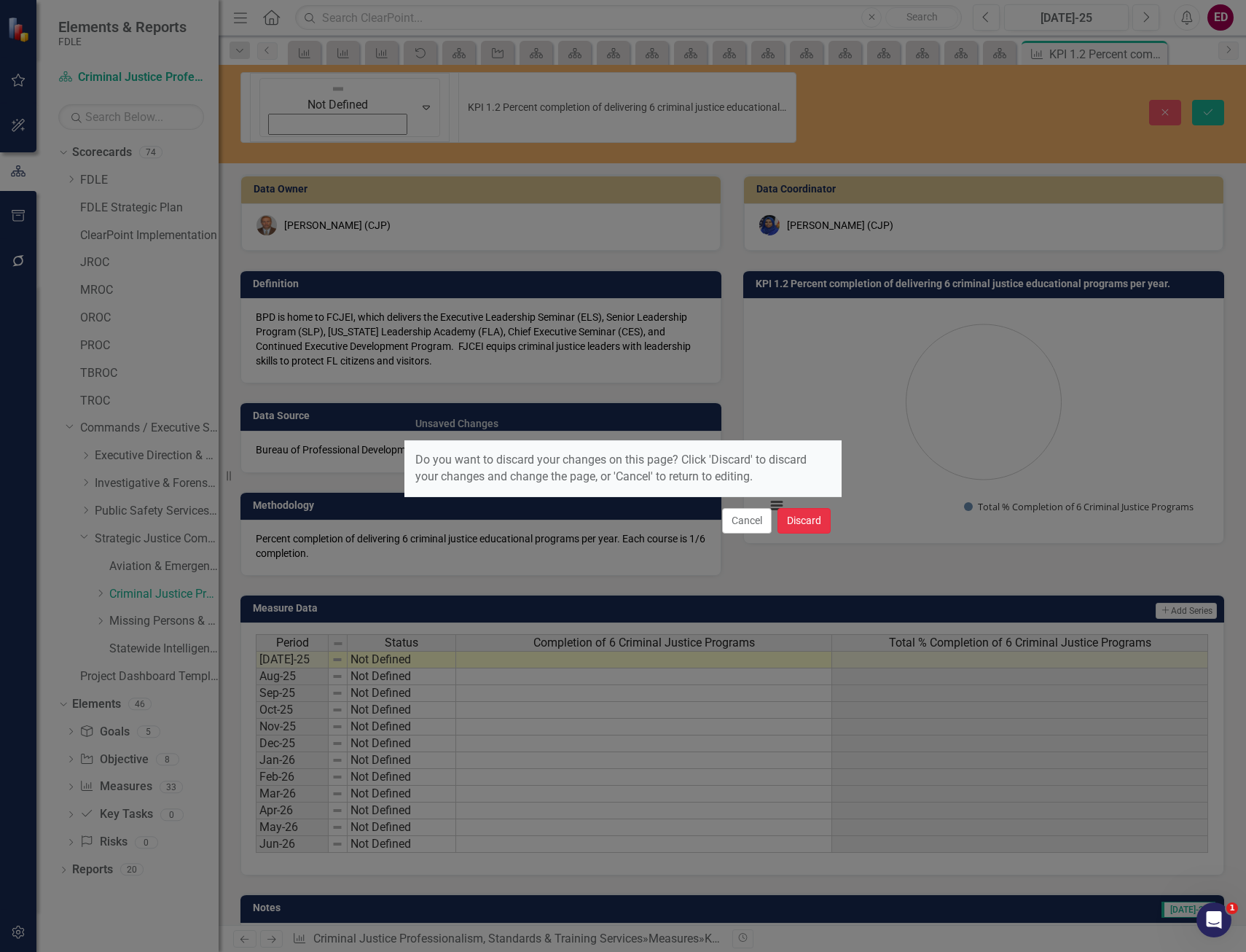
click at [819, 518] on button "Discard" at bounding box center [804, 521] width 53 height 25
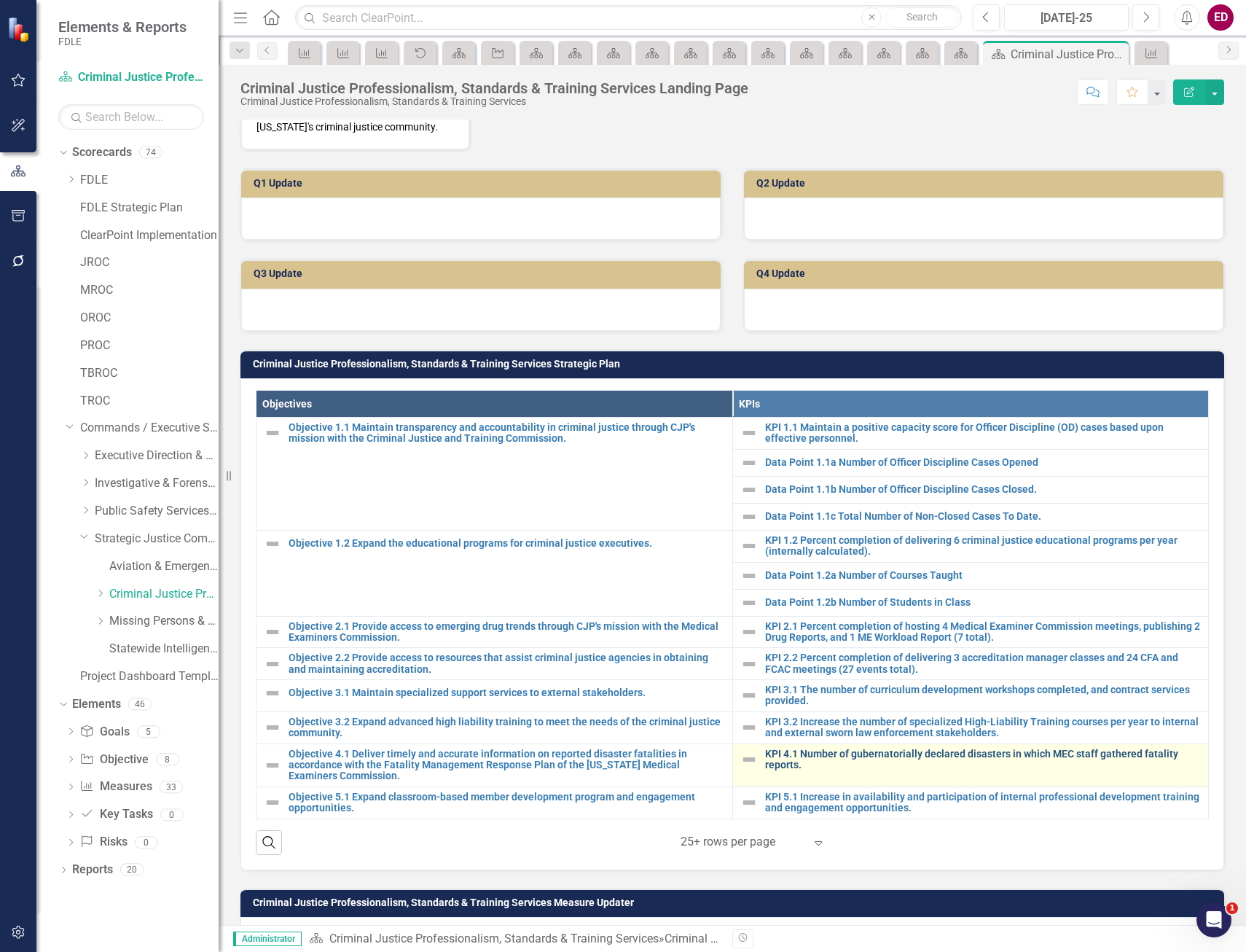
scroll to position [730, 0]
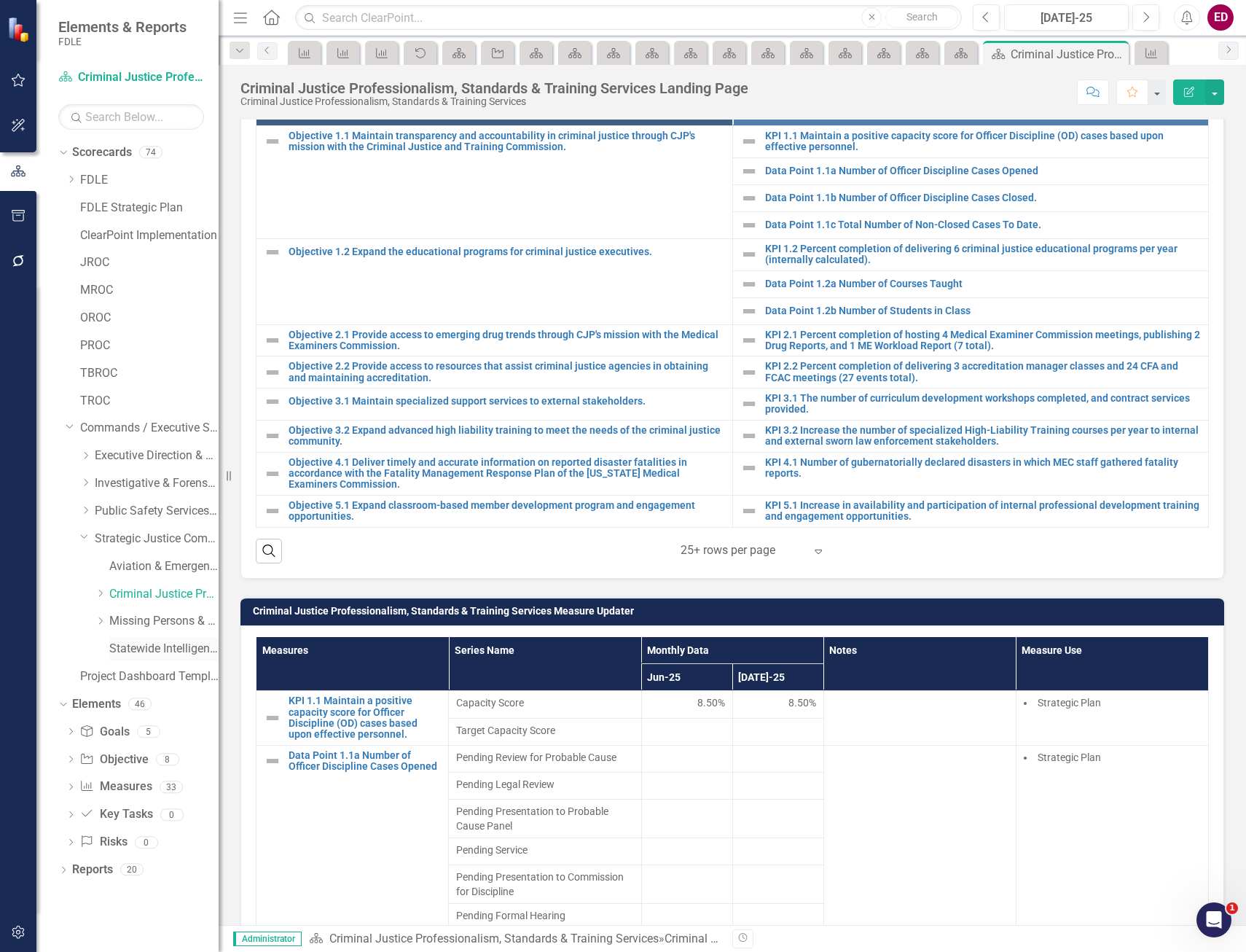
drag, startPoint x: 181, startPoint y: 645, endPoint x: 191, endPoint y: 655, distance: 14.1
click at [181, 645] on link "Statewide Intelligence" at bounding box center [164, 649] width 110 height 17
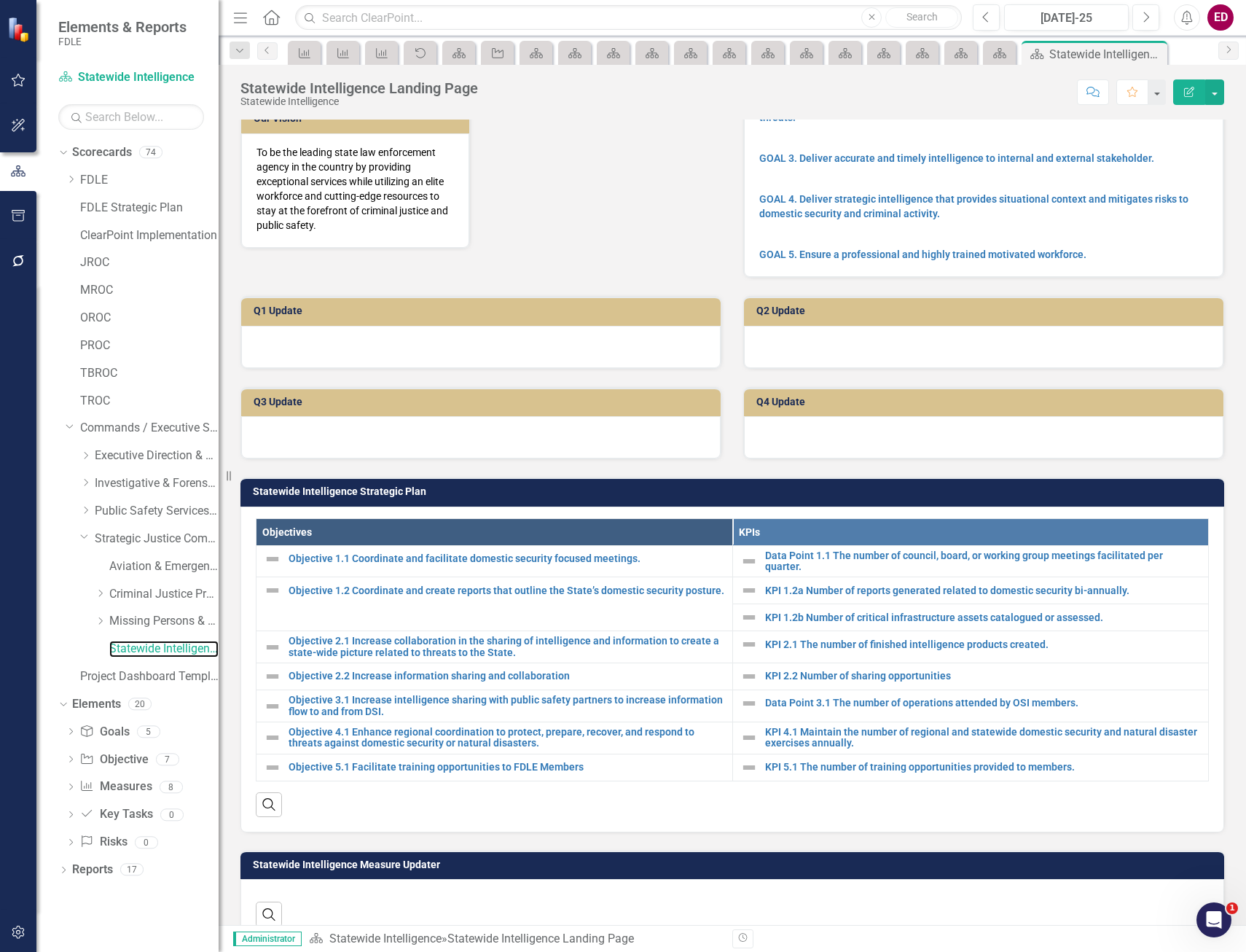
scroll to position [215, 0]
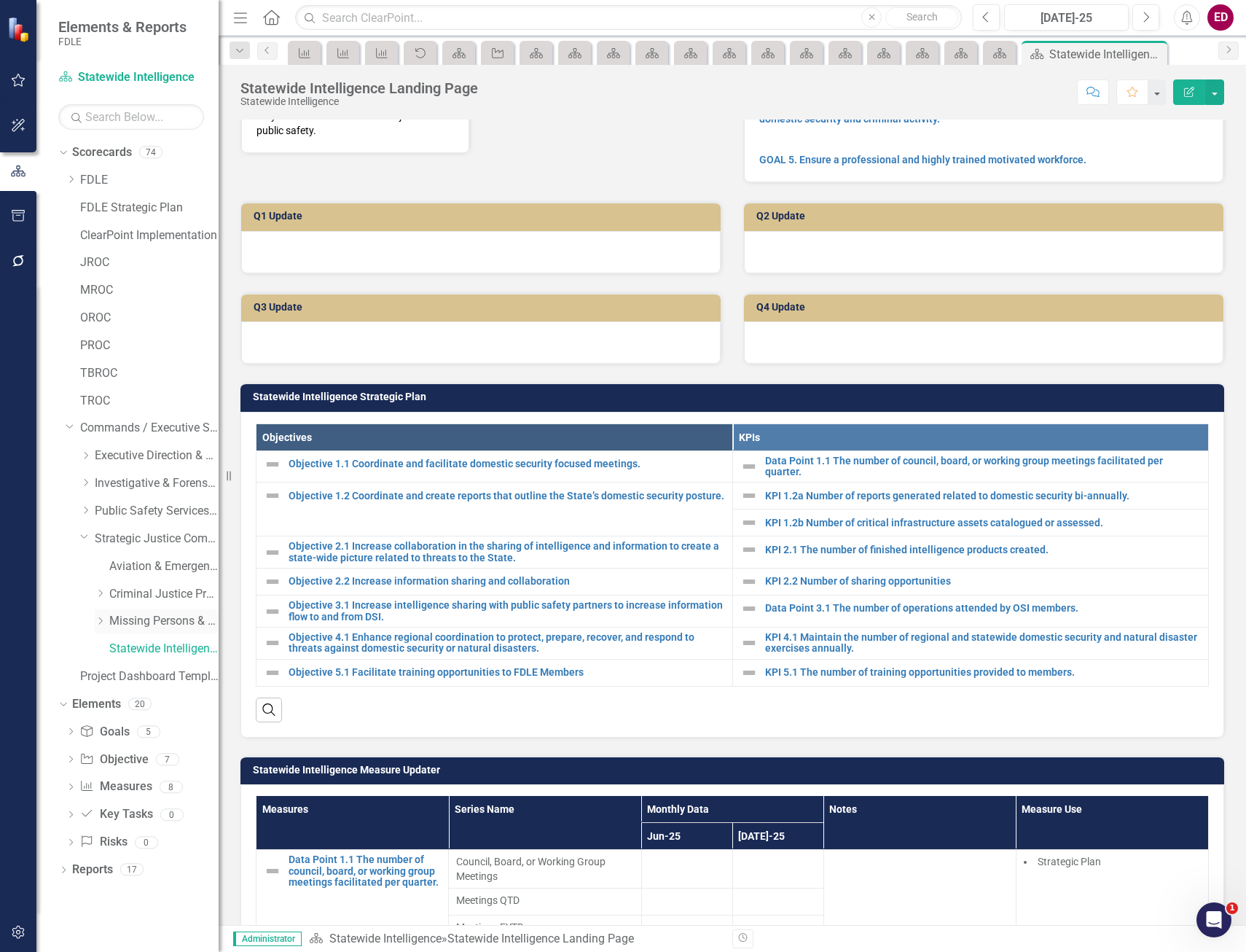
click at [138, 624] on link "Missing Persons & Offender Enforcement" at bounding box center [164, 621] width 110 height 17
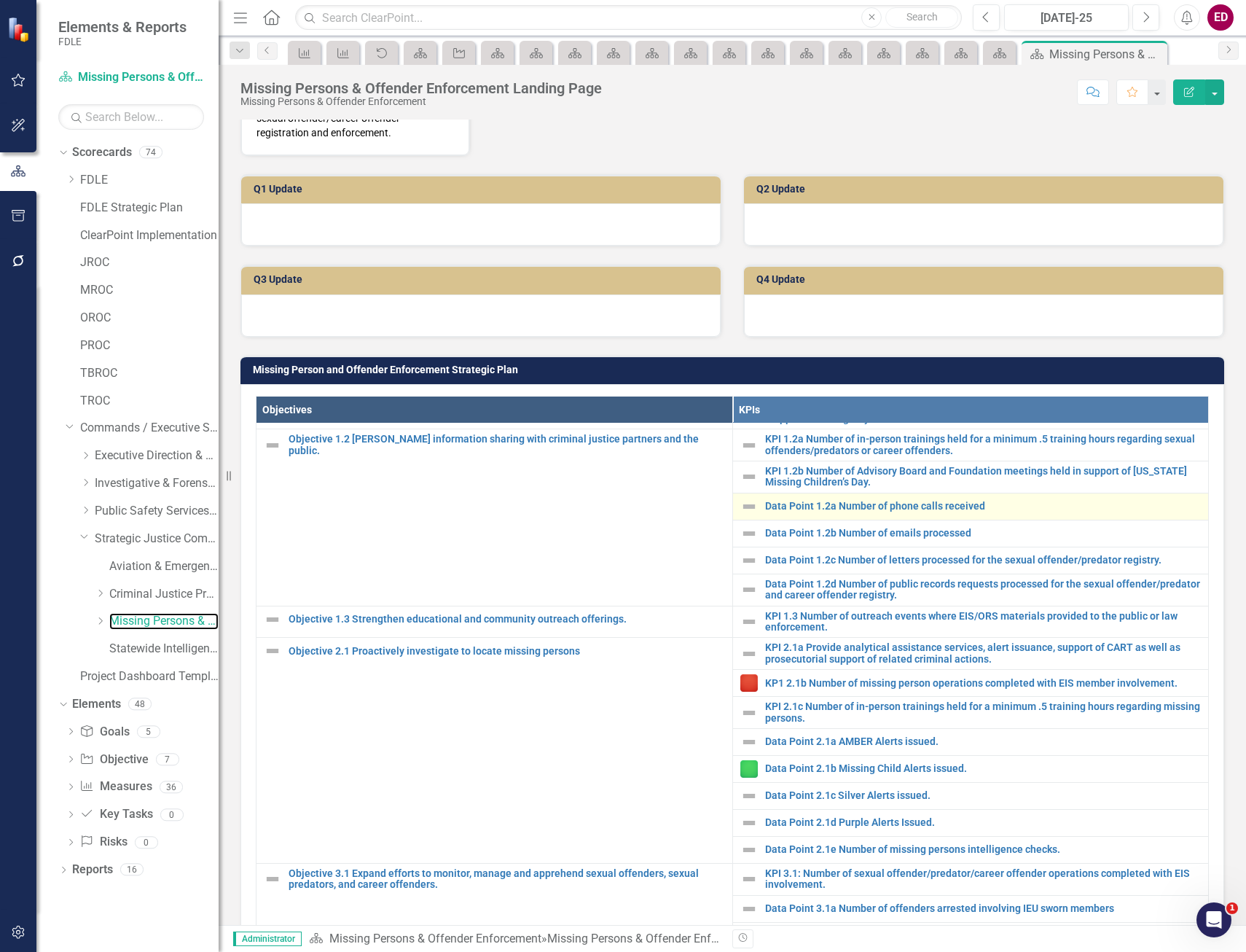
scroll to position [136, 0]
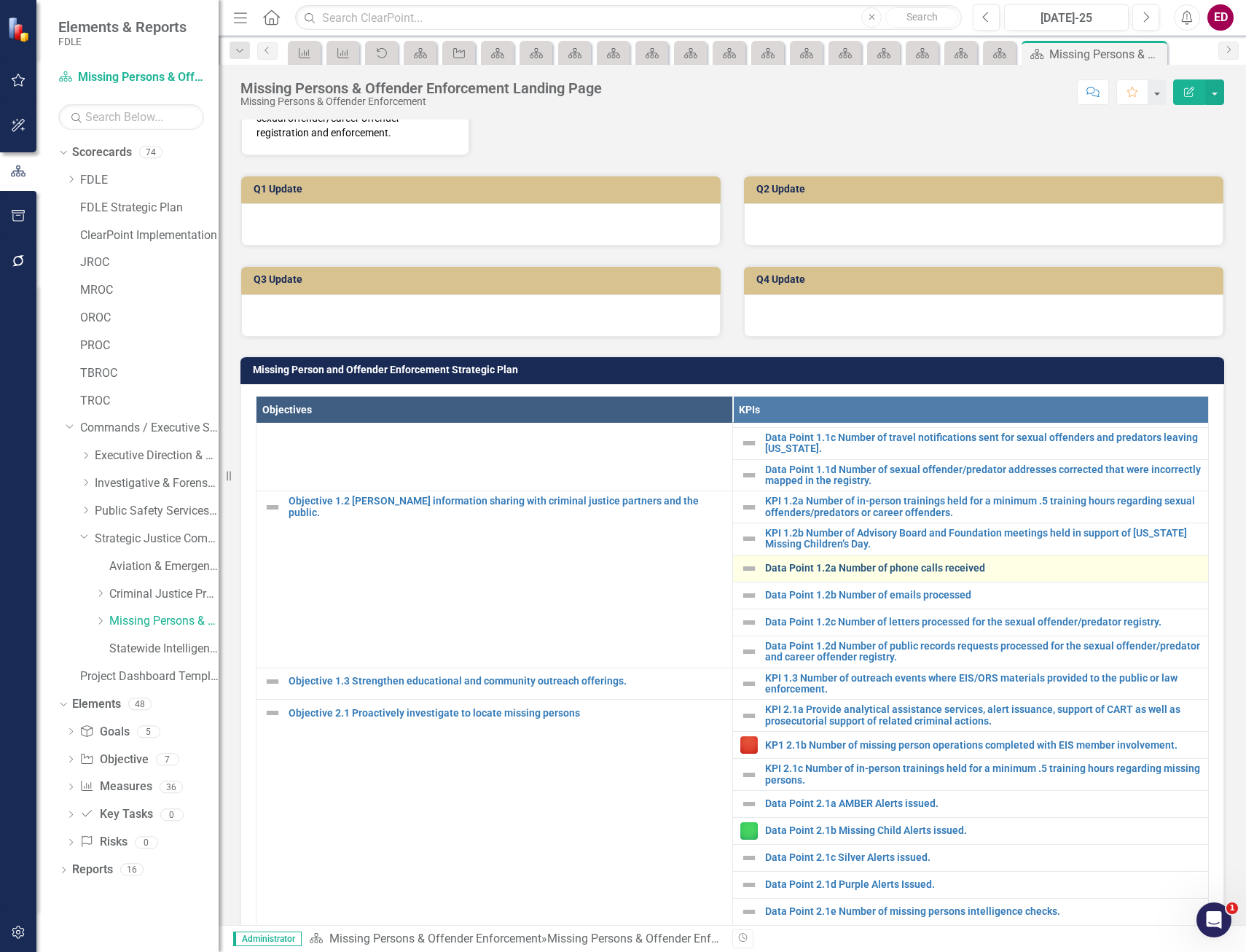
click at [901, 574] on link "Data Point 1.2a Number of phone calls received" at bounding box center [984, 567] width 437 height 11
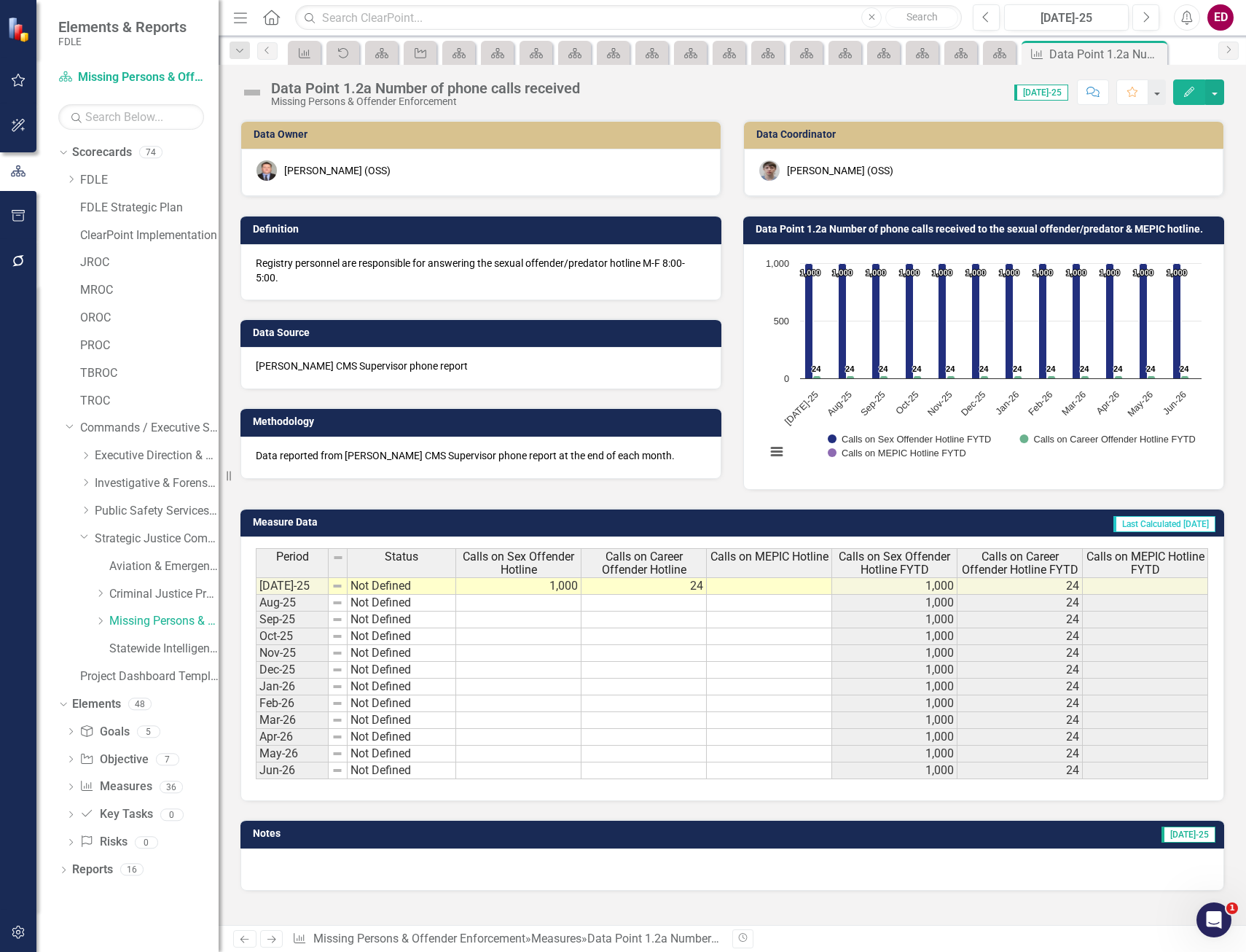
click at [500, 93] on div "Data Point 1.2a Number of phone calls received" at bounding box center [425, 88] width 309 height 17
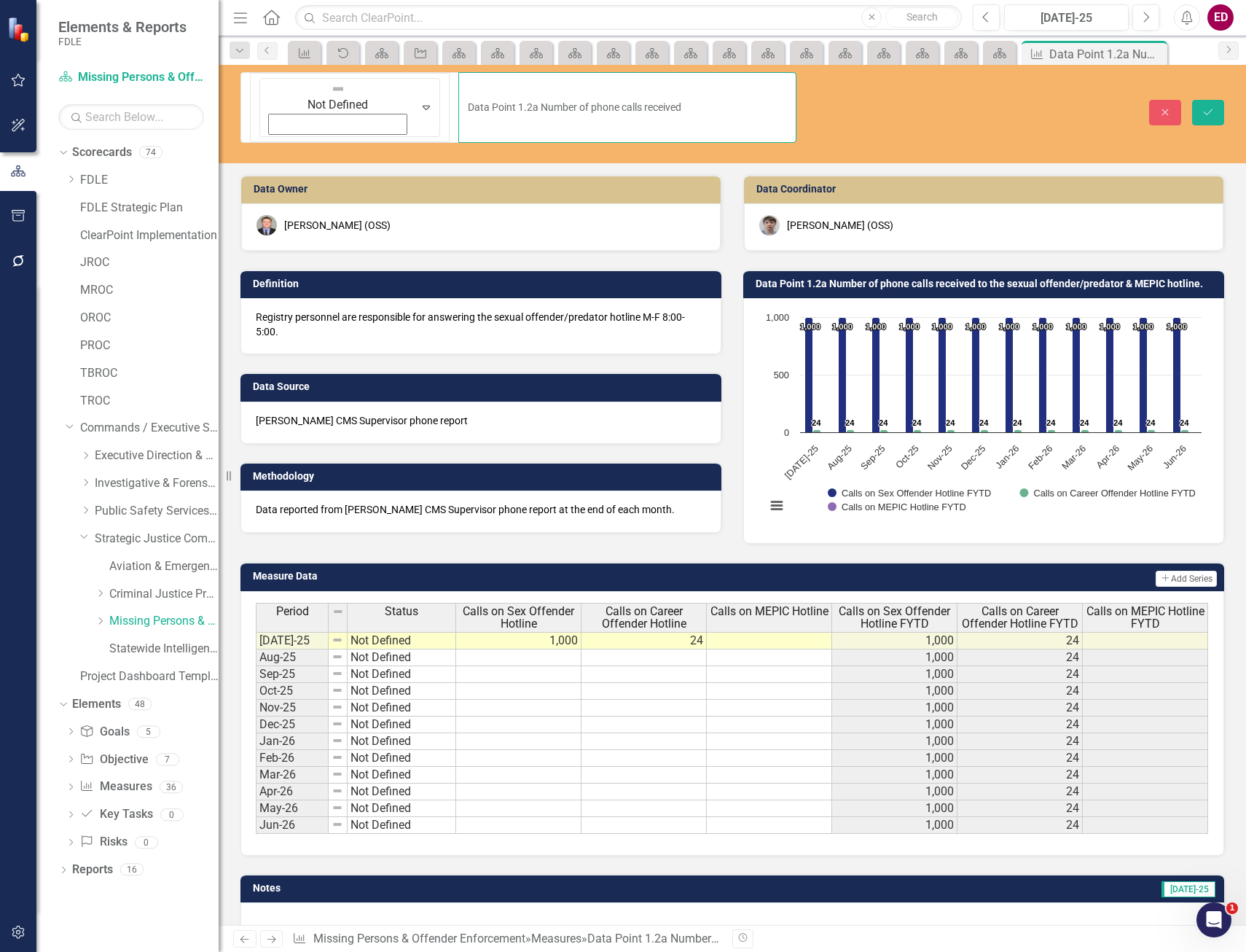
drag, startPoint x: 596, startPoint y: 81, endPoint x: 230, endPoint y: 23, distance: 370.6
click at [230, 23] on div "Menu Home Search Close Search Previous [DATE]-25 Next Alerts ED User Edit Profi…" at bounding box center [732, 476] width 1027 height 952
click at [1010, 49] on link "Scorecard" at bounding box center [999, 52] width 25 height 18
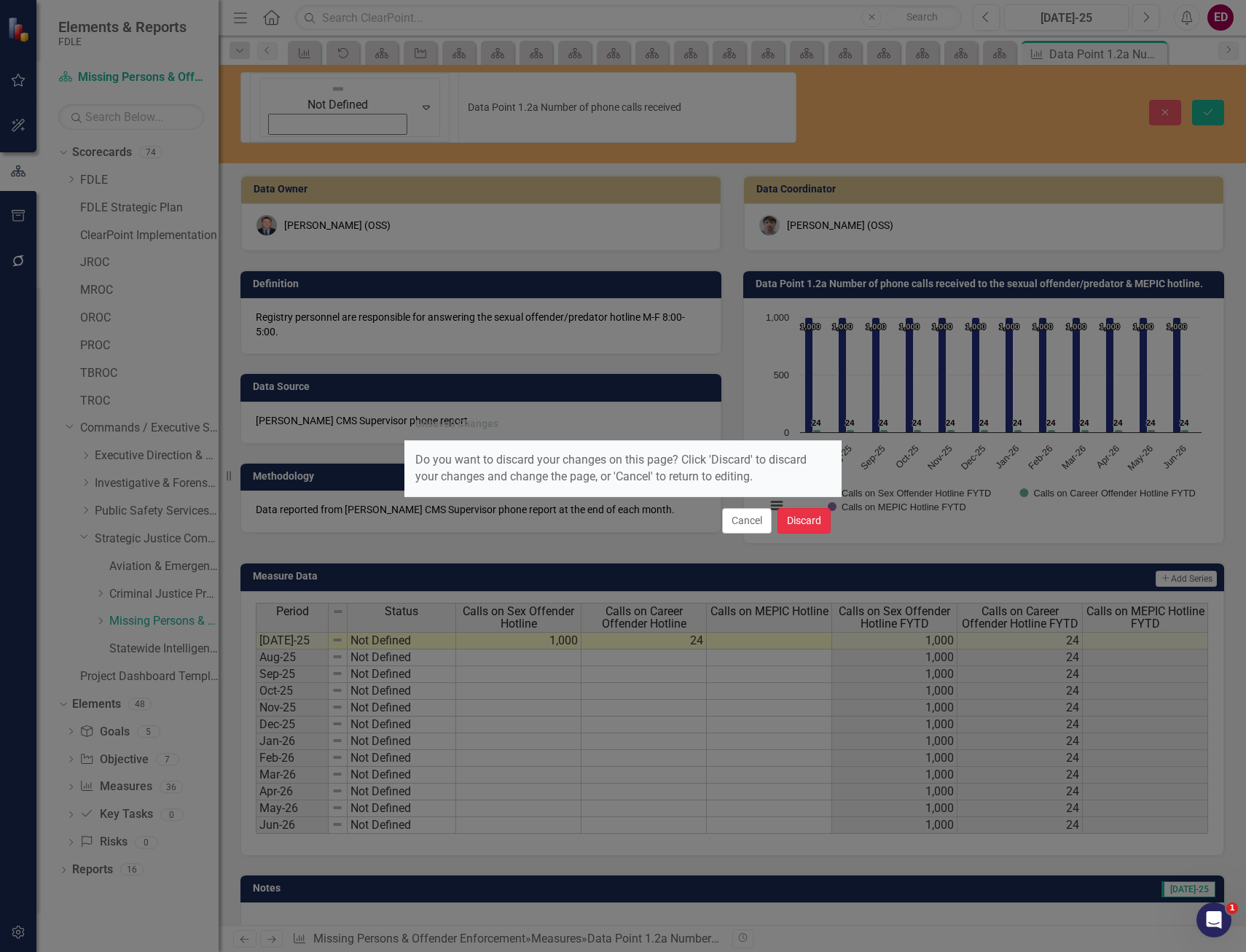
click at [811, 518] on button "Discard" at bounding box center [804, 521] width 53 height 25
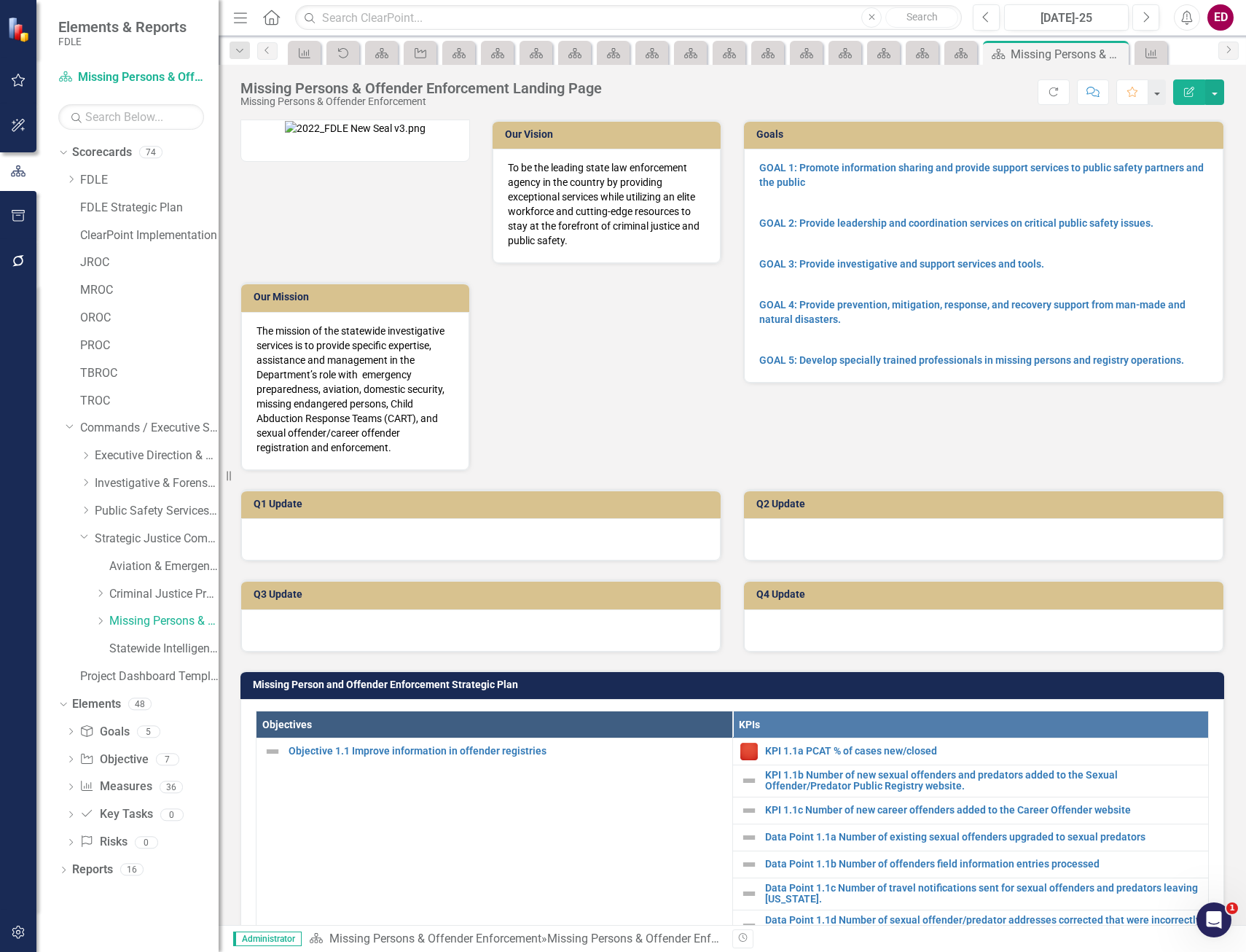
scroll to position [510, 0]
